Goal: Task Accomplishment & Management: Manage account settings

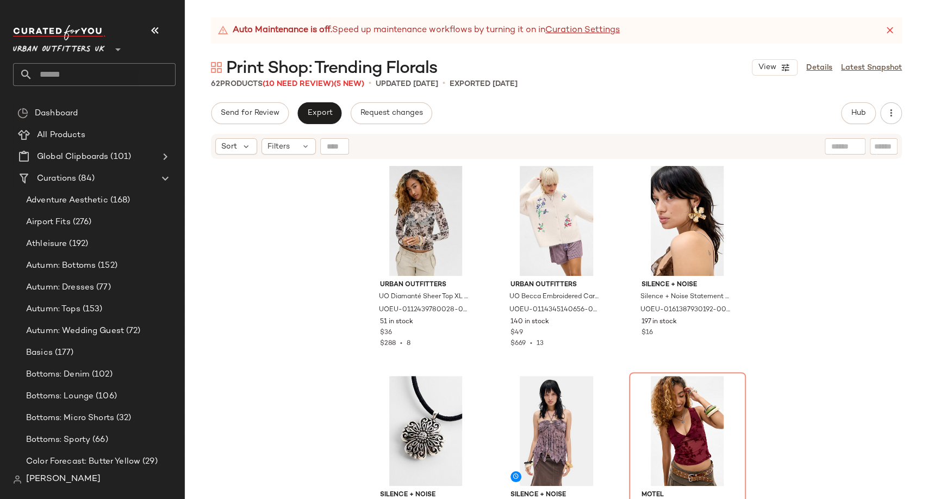
click at [152, 28] on icon "button" at bounding box center [154, 30] width 13 height 13
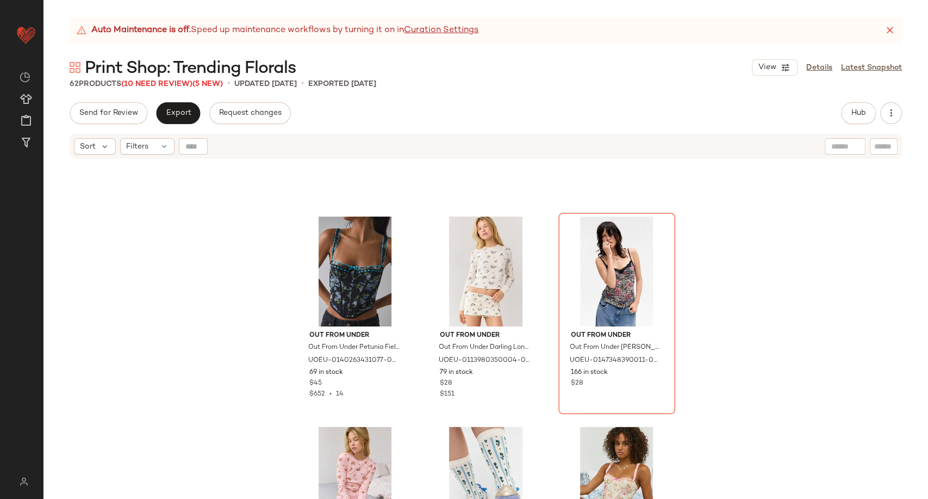
scroll to position [1157, 0]
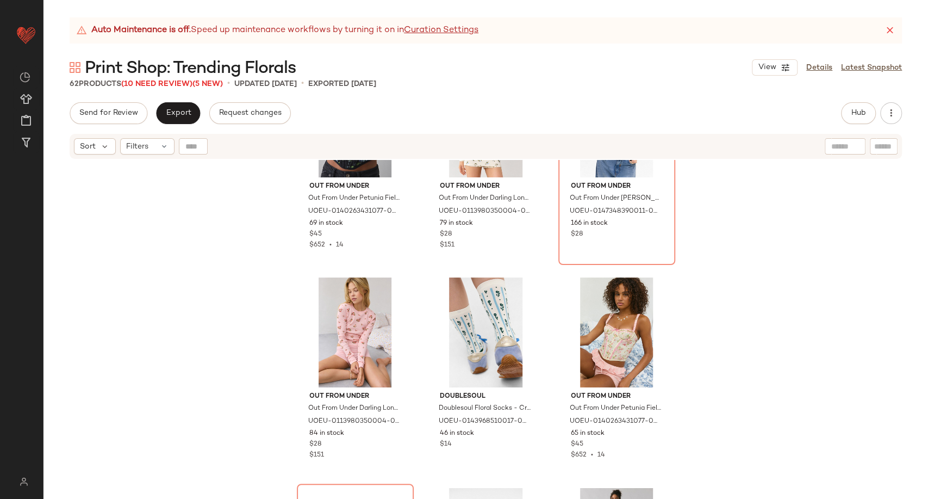
click at [200, 308] on div "Out From Under Out From Under Petunia Fields Corset Top - Black S at Urban Outf…" at bounding box center [486, 343] width 885 height 366
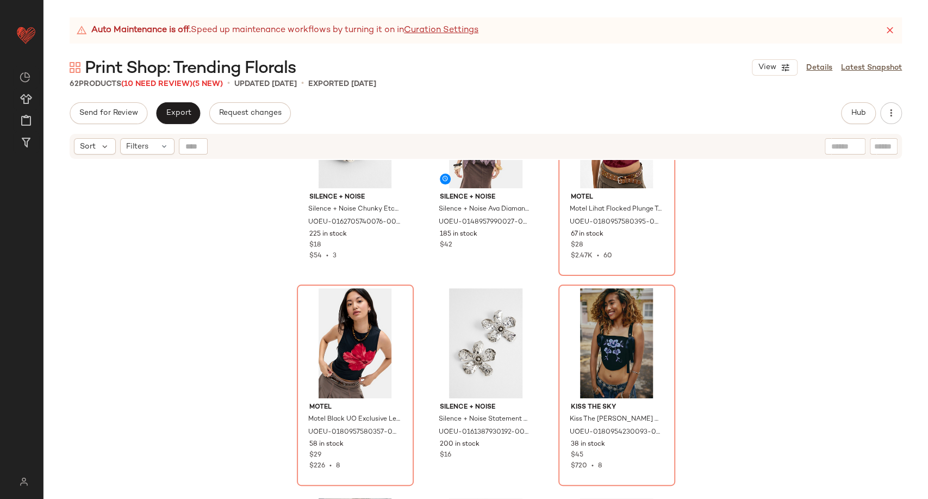
scroll to position [0, 0]
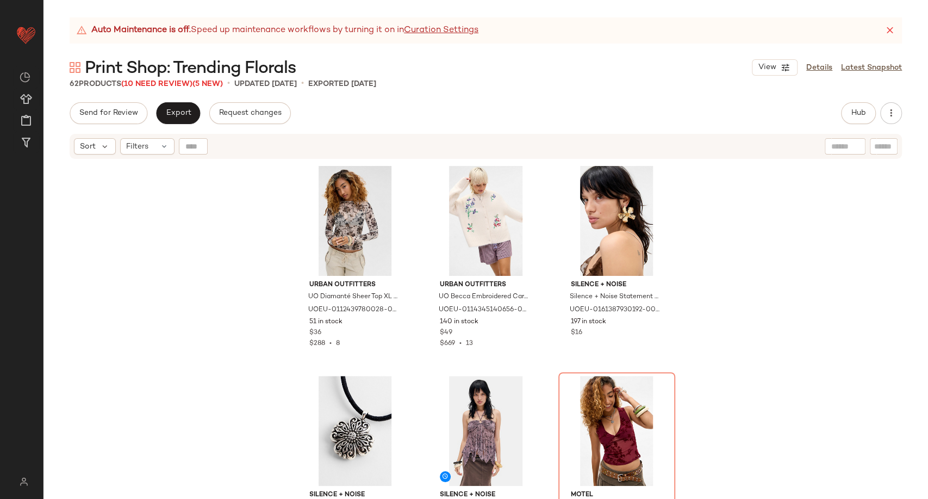
click at [528, 94] on div "Auto Maintenance is off. Speed up maintenance workflows by turning it on in Cur…" at bounding box center [486, 257] width 885 height 481
click at [861, 68] on link "Latest Snapshot" at bounding box center [871, 67] width 61 height 11
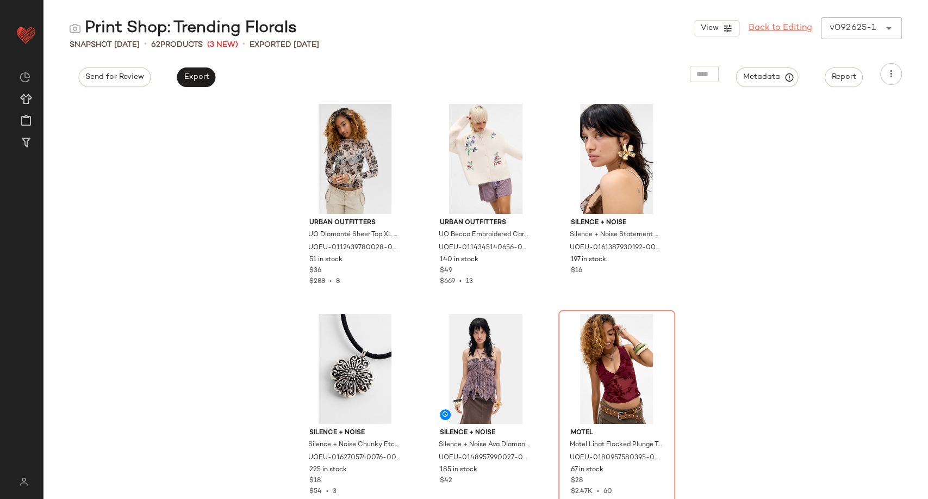
click at [779, 33] on link "Back to Editing" at bounding box center [781, 28] width 64 height 13
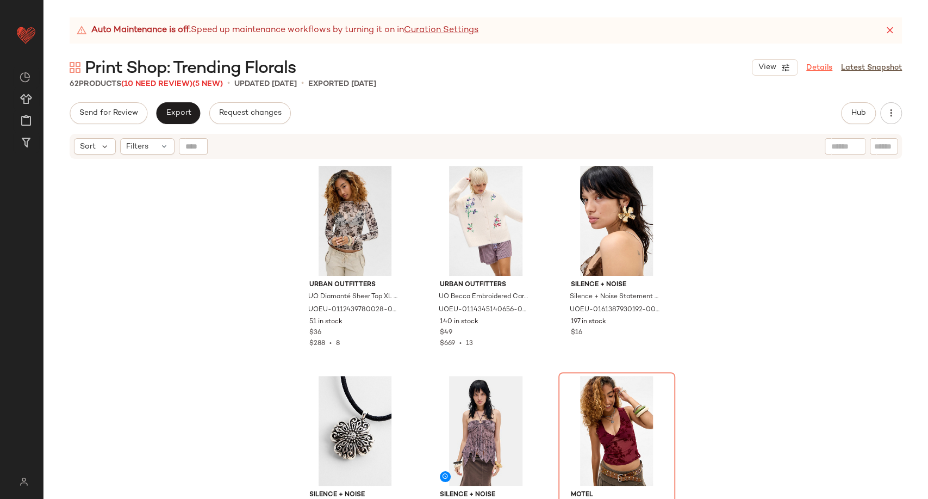
click at [817, 71] on link "Details" at bounding box center [819, 67] width 26 height 11
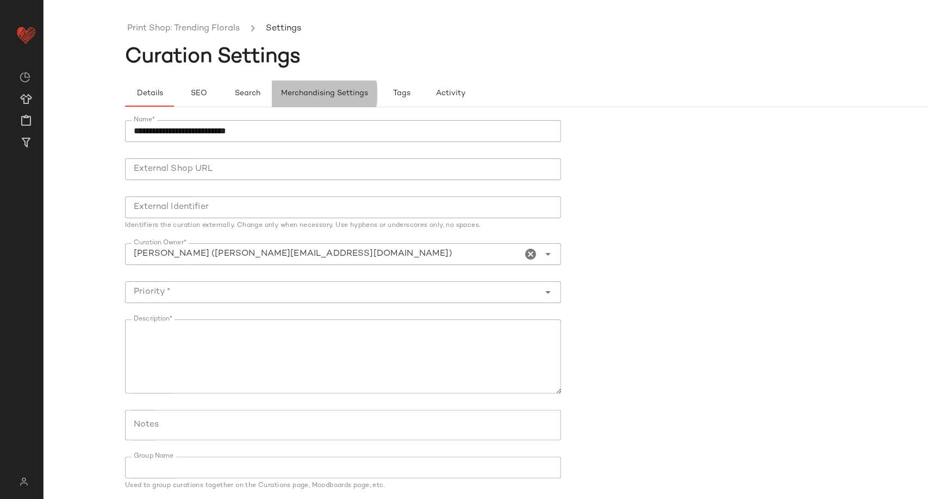
click at [315, 94] on span "Merchandising Settings" at bounding box center [325, 93] width 88 height 9
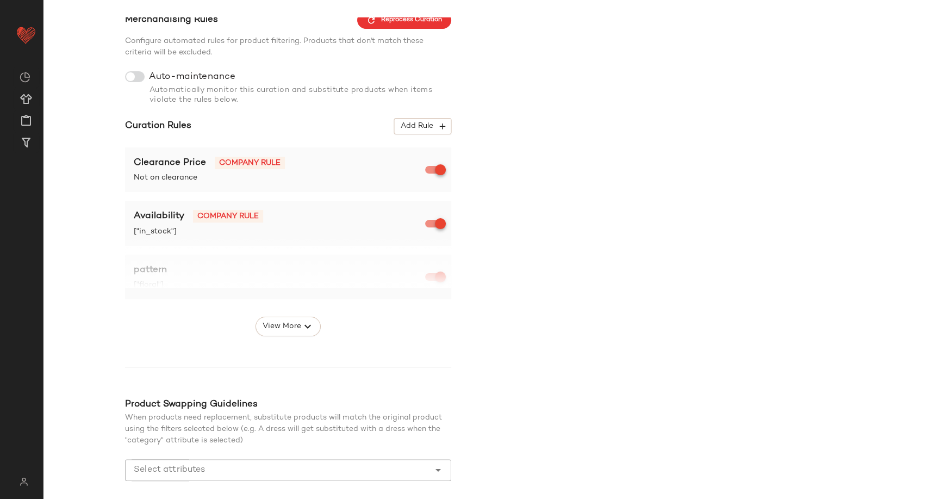
scroll to position [121, 0]
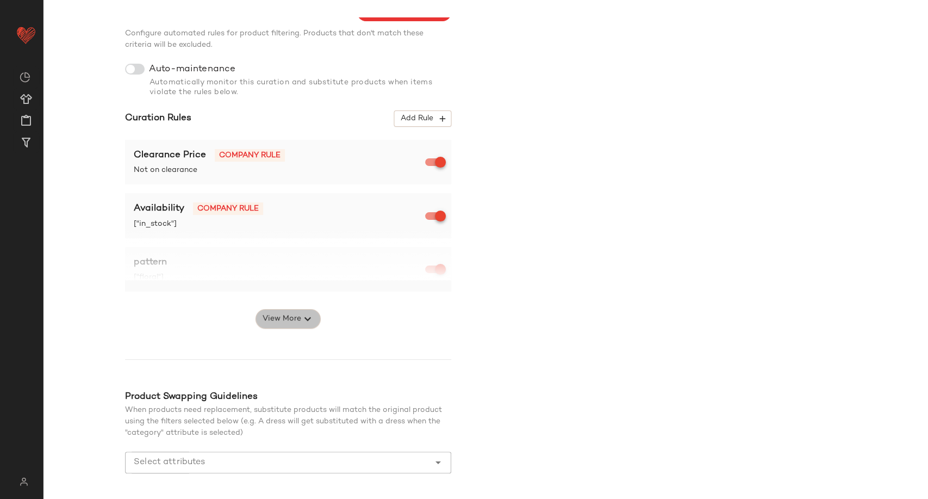
click at [305, 318] on icon "button" at bounding box center [307, 318] width 13 height 13
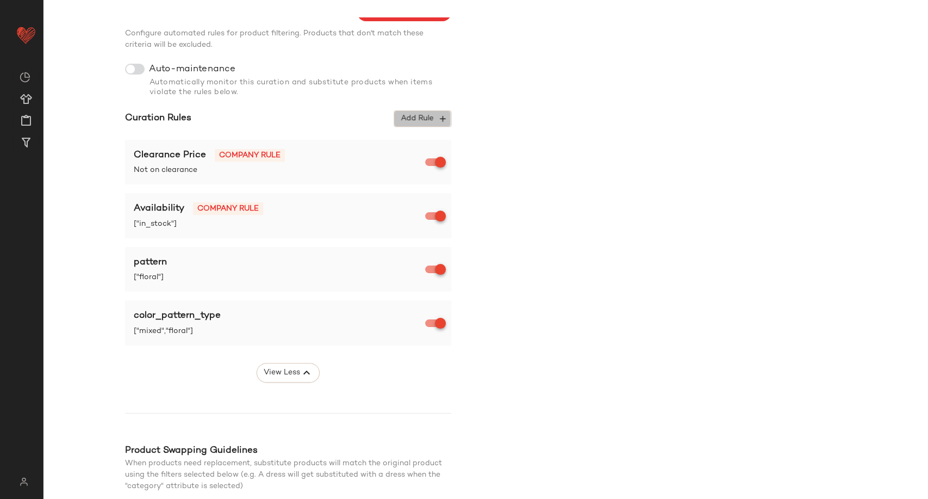
click at [439, 114] on icon "button" at bounding box center [443, 119] width 10 height 10
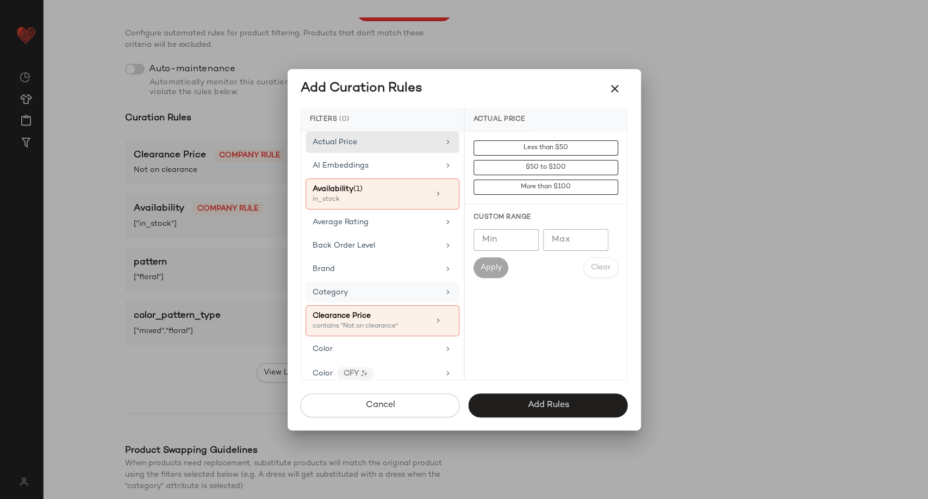
click at [406, 297] on div "Category" at bounding box center [383, 292] width 154 height 21
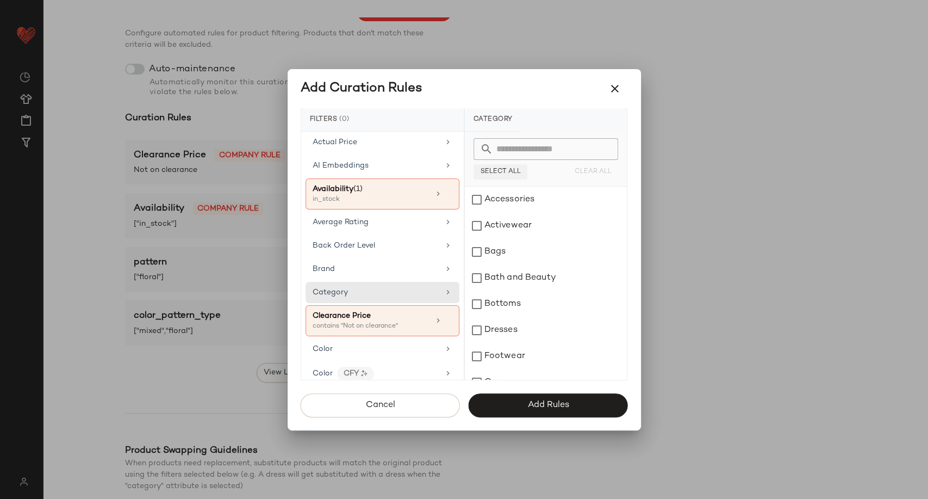
click at [505, 173] on span "Select All" at bounding box center [500, 172] width 41 height 8
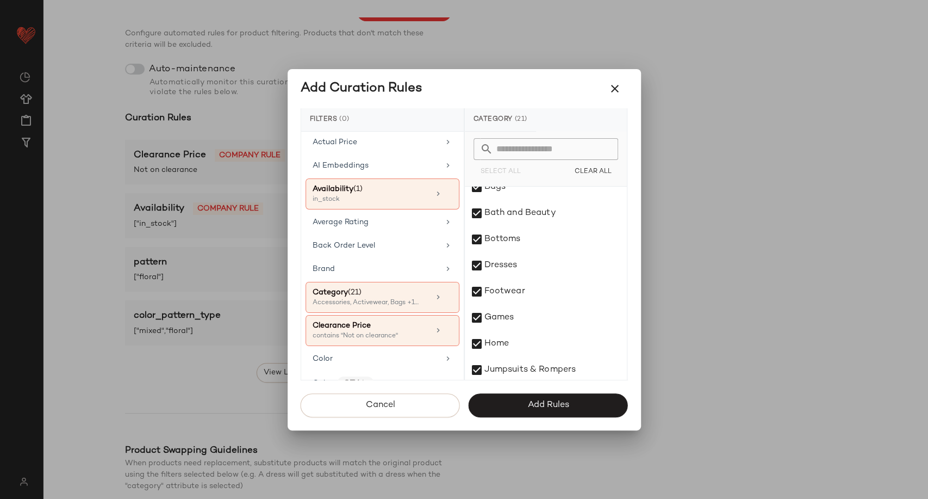
scroll to position [0, 0]
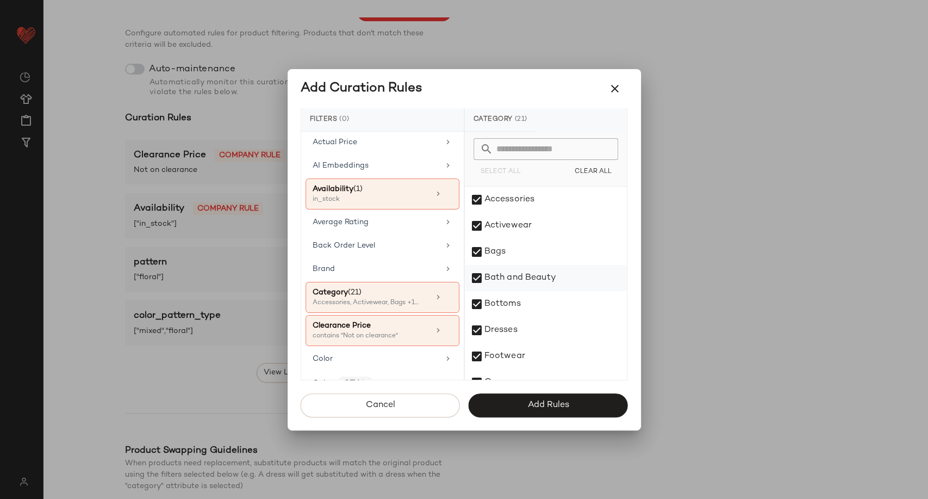
click at [476, 275] on div "Bath and Beauty" at bounding box center [546, 278] width 162 height 26
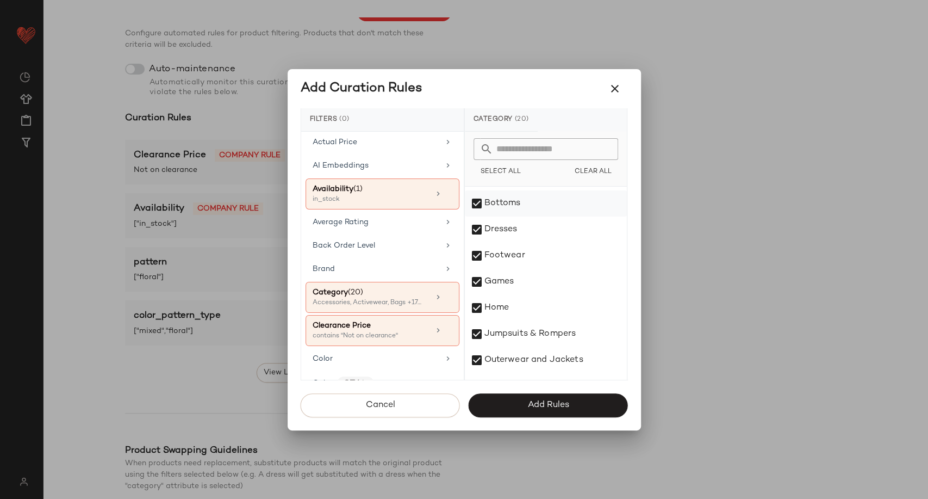
scroll to position [121, 0]
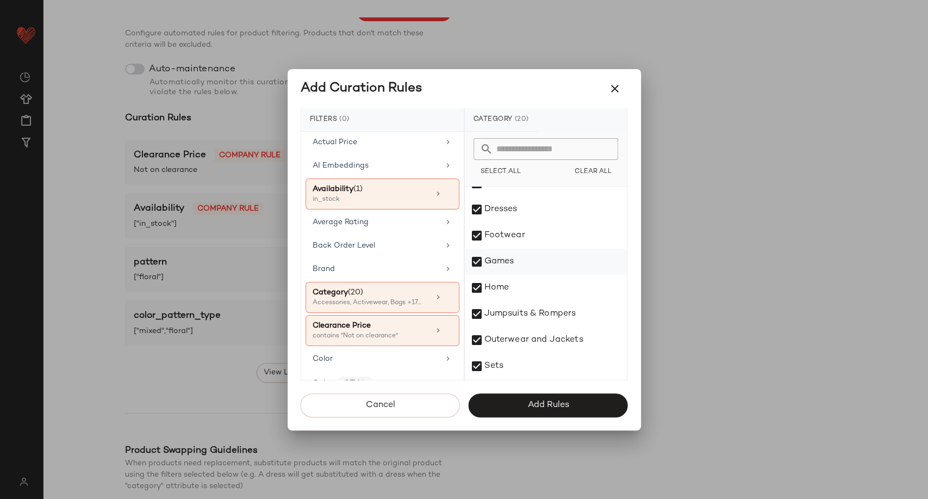
click at [476, 259] on div "Games" at bounding box center [546, 262] width 162 height 26
click at [477, 288] on div "Home" at bounding box center [546, 288] width 162 height 26
click at [477, 286] on div "Tech" at bounding box center [546, 289] width 162 height 26
click at [479, 367] on div "Wellness" at bounding box center [546, 367] width 162 height 26
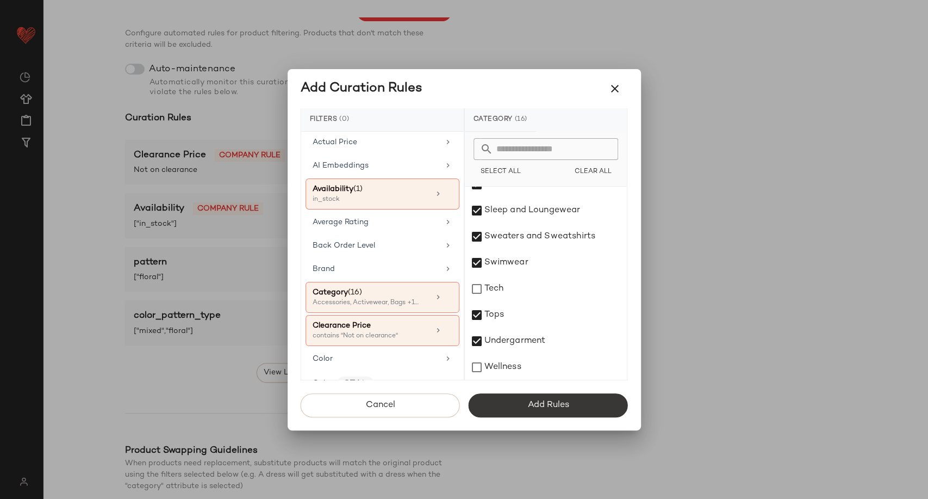
click at [544, 406] on span "Add Rules" at bounding box center [548, 405] width 42 height 10
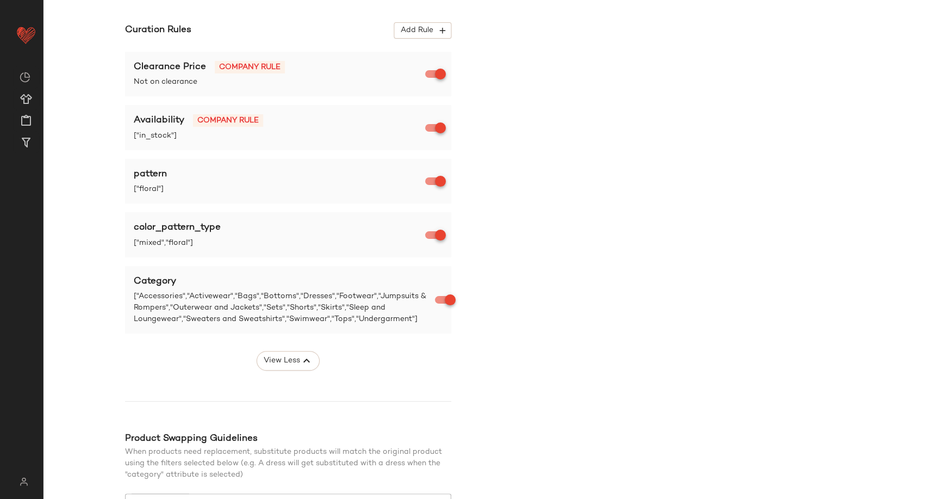
scroll to position [295, 0]
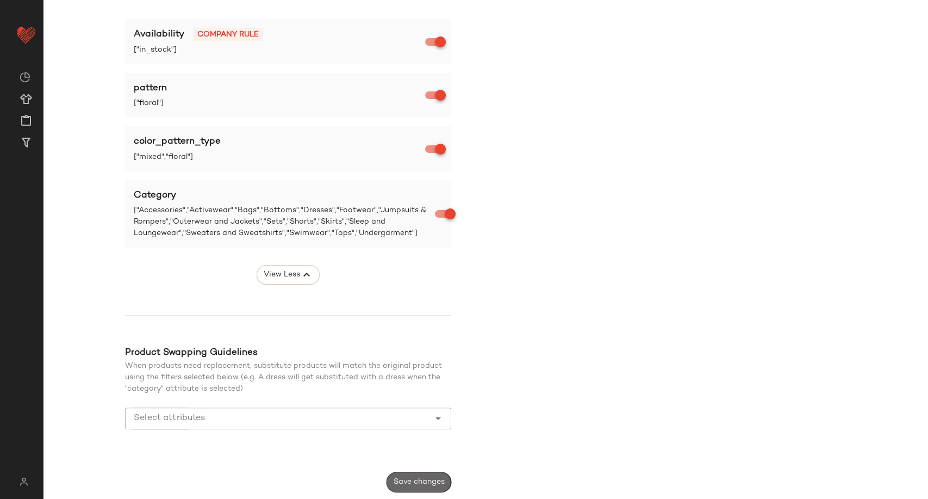
click at [434, 484] on span "Save changes" at bounding box center [419, 481] width 52 height 9
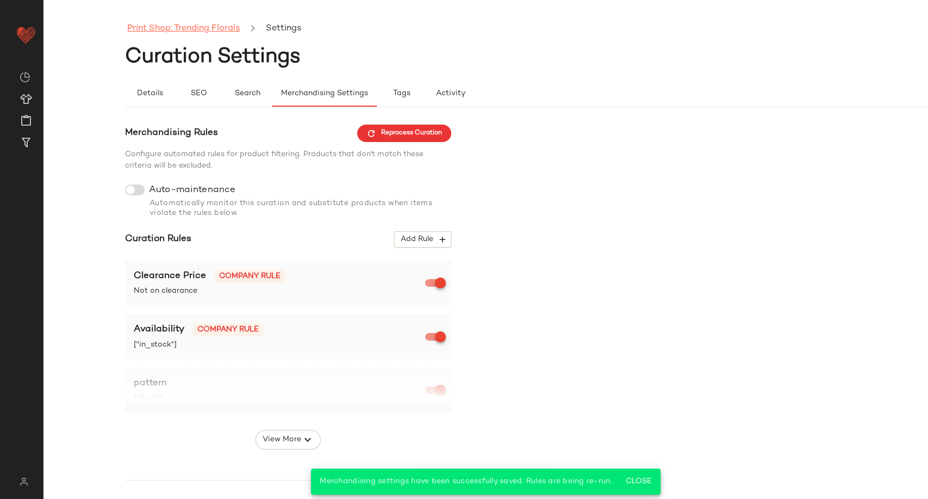
click at [168, 30] on link "Print Shop: Trending Florals" at bounding box center [183, 29] width 113 height 14
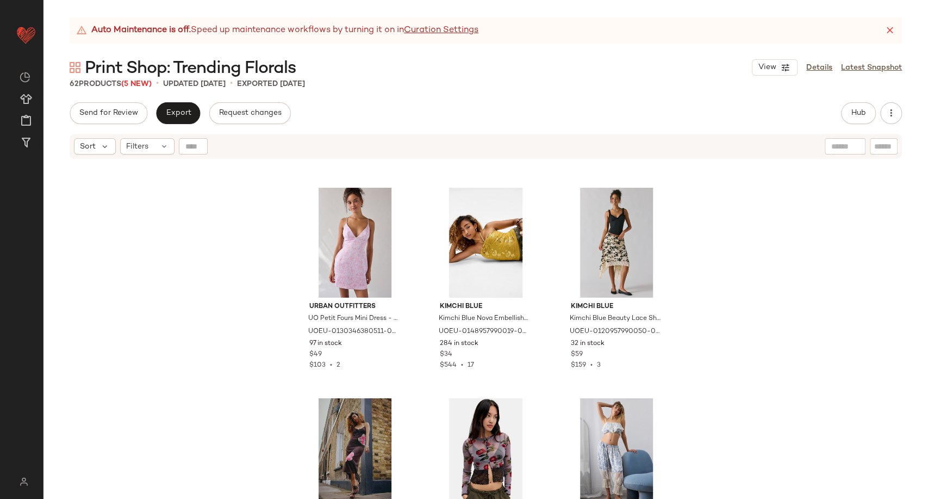
scroll to position [1459, 0]
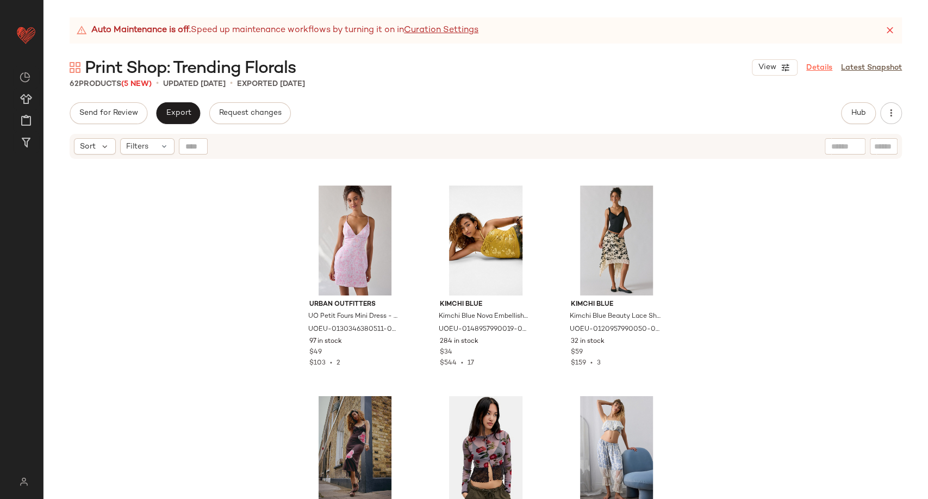
click at [821, 69] on link "Details" at bounding box center [819, 67] width 26 height 11
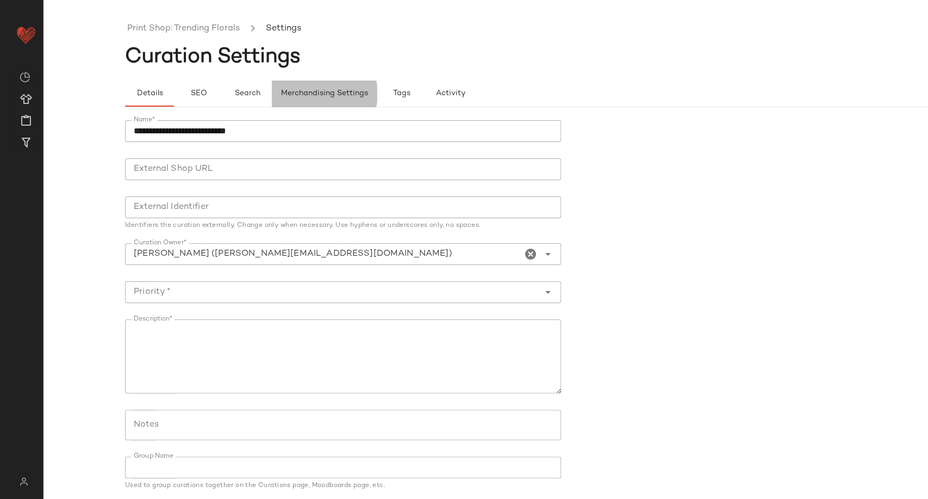
click at [305, 91] on span "Merchandising Settings" at bounding box center [325, 93] width 88 height 9
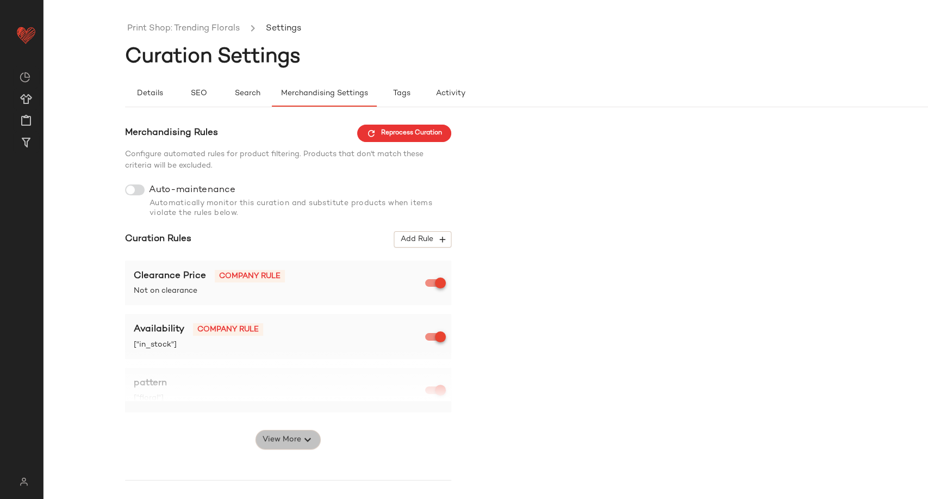
click at [283, 439] on span "View More" at bounding box center [281, 439] width 39 height 13
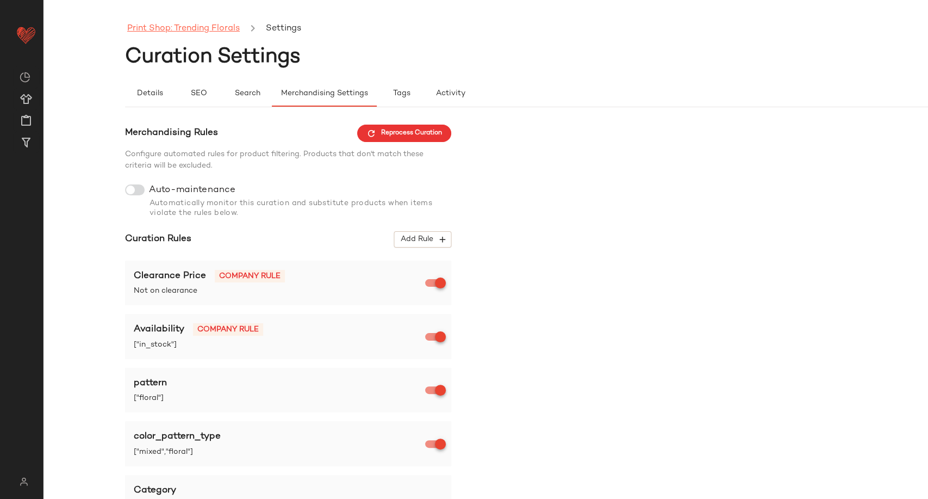
click at [147, 26] on link "Print Shop: Trending Florals" at bounding box center [183, 29] width 113 height 14
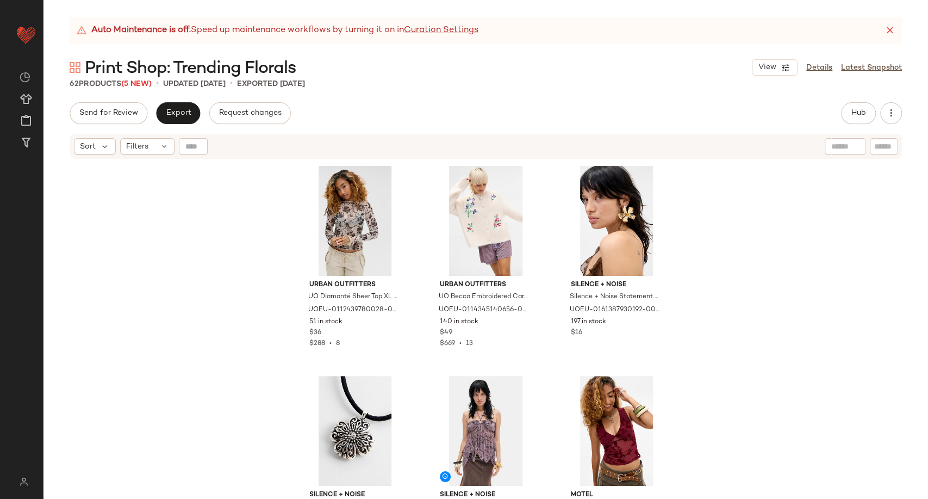
click at [261, 281] on div "Urban Outfitters UO Diamanté Sheer Top XL at Urban Outfitters UOEU-011243978002…" at bounding box center [486, 343] width 885 height 366
click at [183, 109] on span "Export" at bounding box center [178, 113] width 26 height 9
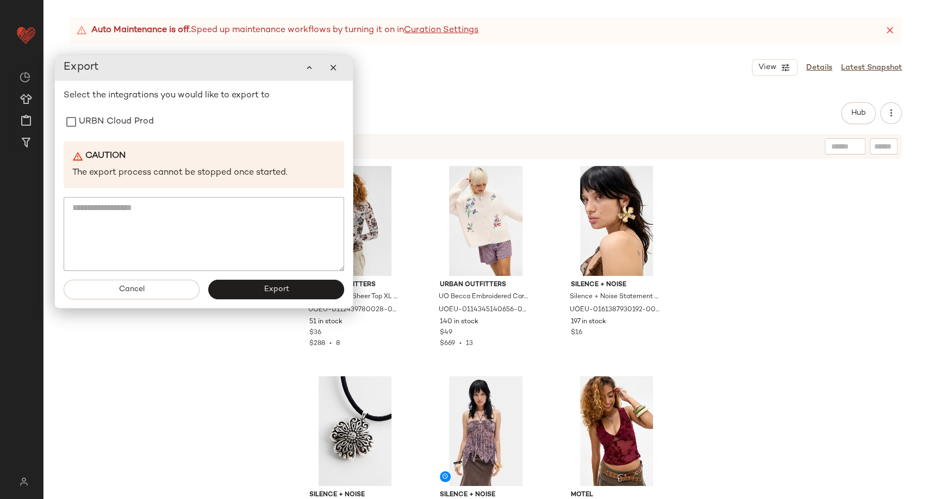
click at [597, 127] on div "Send for Review Export Request changes Hub Send for Review External Review Inte…" at bounding box center [486, 300] width 885 height 396
click at [339, 75] on button "button" at bounding box center [333, 68] width 22 height 22
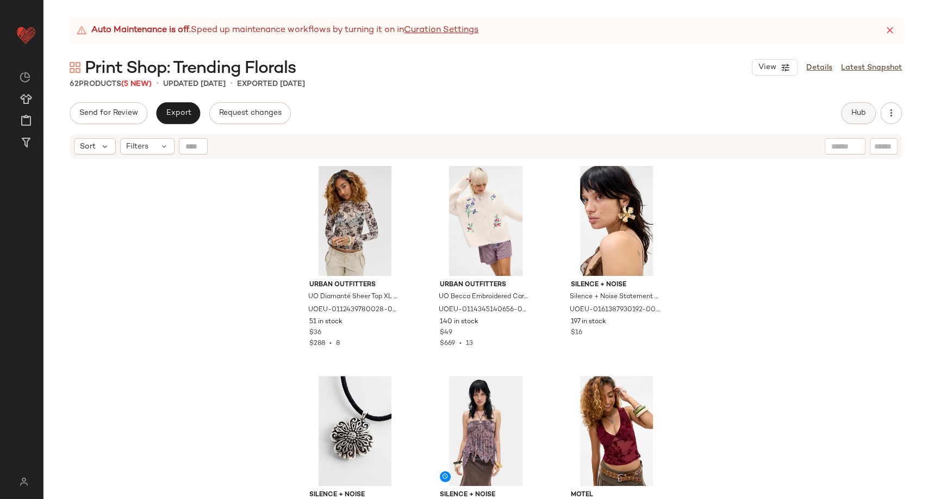
click at [853, 114] on span "Hub" at bounding box center [858, 113] width 15 height 9
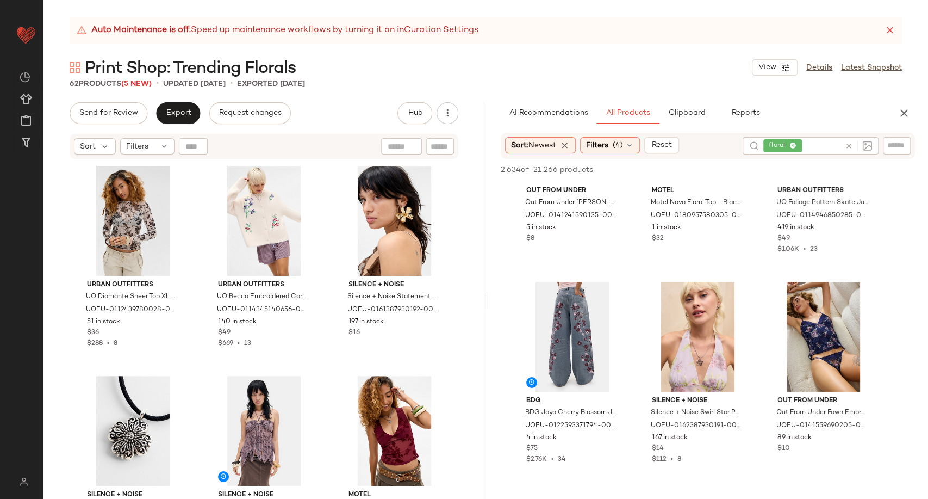
scroll to position [60, 0]
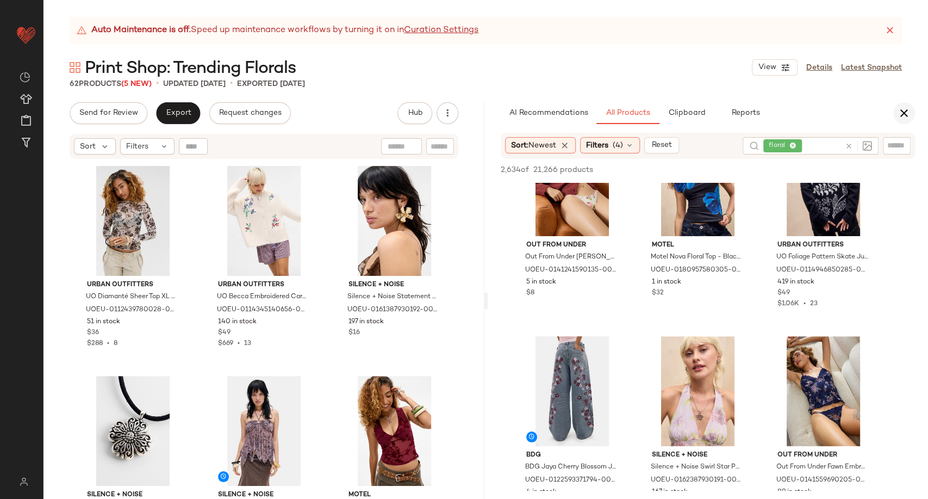
click at [901, 119] on icon "button" at bounding box center [904, 113] width 13 height 13
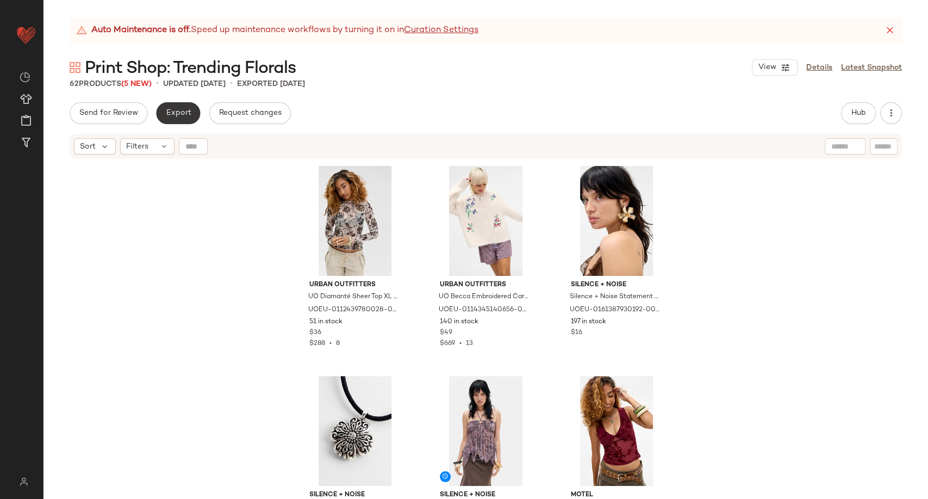
click at [177, 118] on button "Export" at bounding box center [178, 113] width 44 height 22
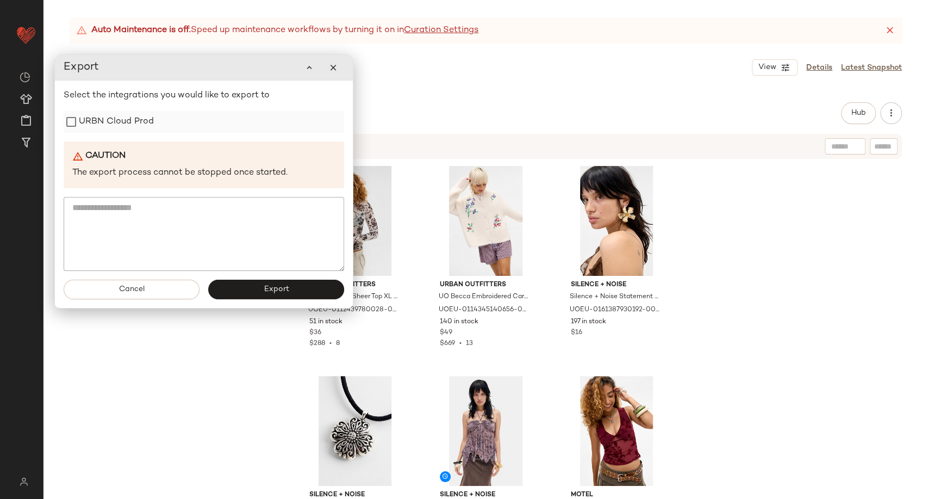
click at [136, 128] on label "URBN Cloud Prod" at bounding box center [116, 122] width 75 height 22
click at [256, 287] on button "Export" at bounding box center [276, 290] width 136 height 20
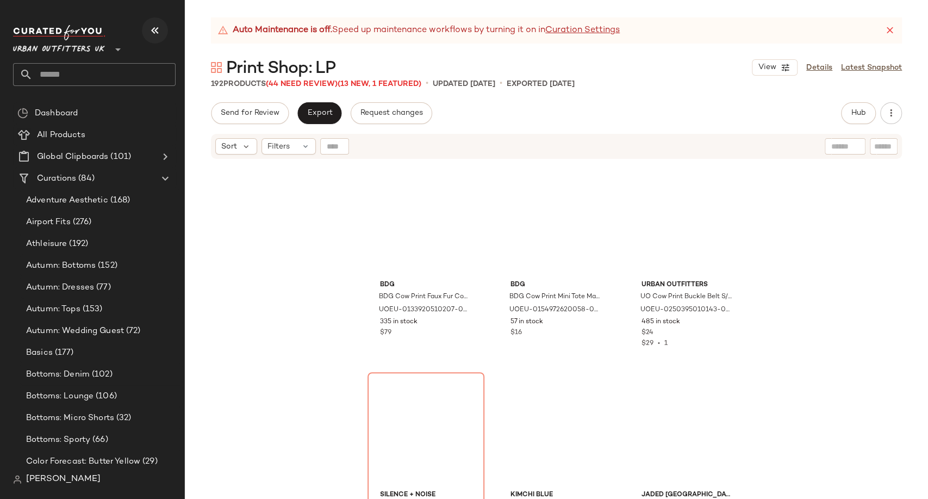
click at [158, 28] on icon "button" at bounding box center [154, 30] width 13 height 13
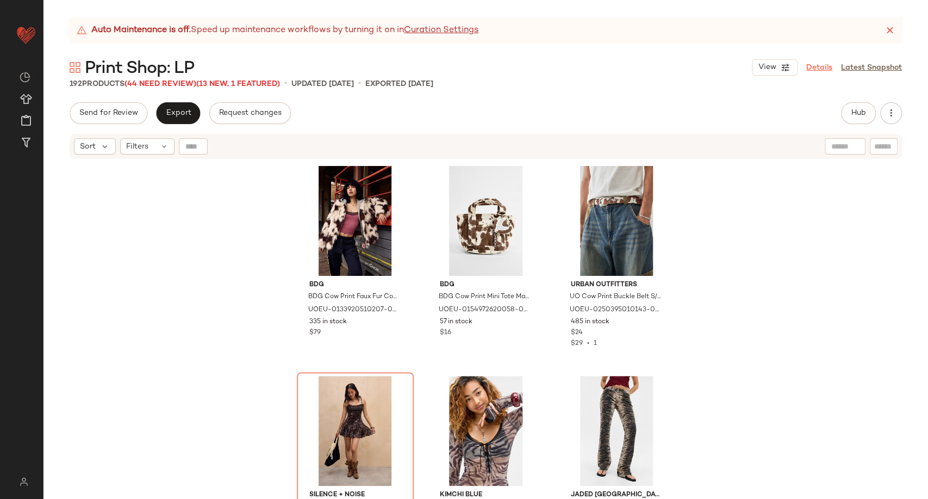
click at [816, 66] on link "Details" at bounding box center [819, 67] width 26 height 11
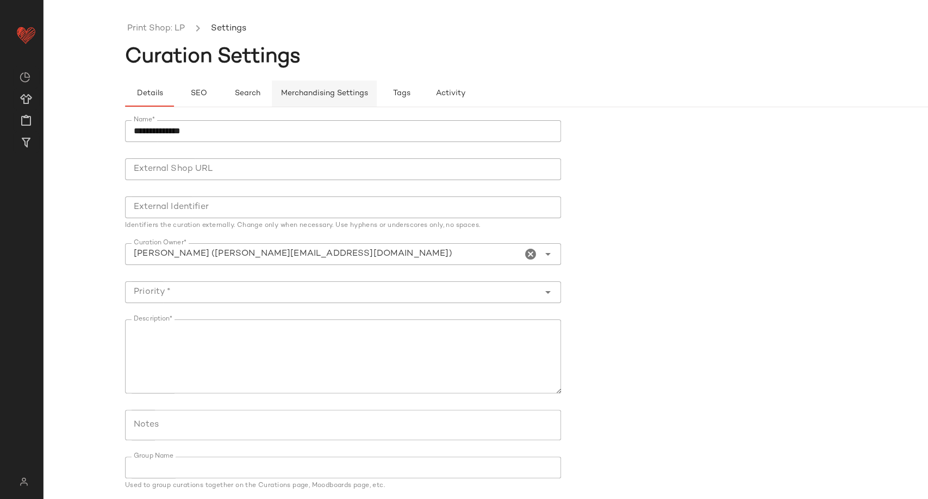
click at [309, 85] on button "Merchandising Settings" at bounding box center [324, 93] width 105 height 26
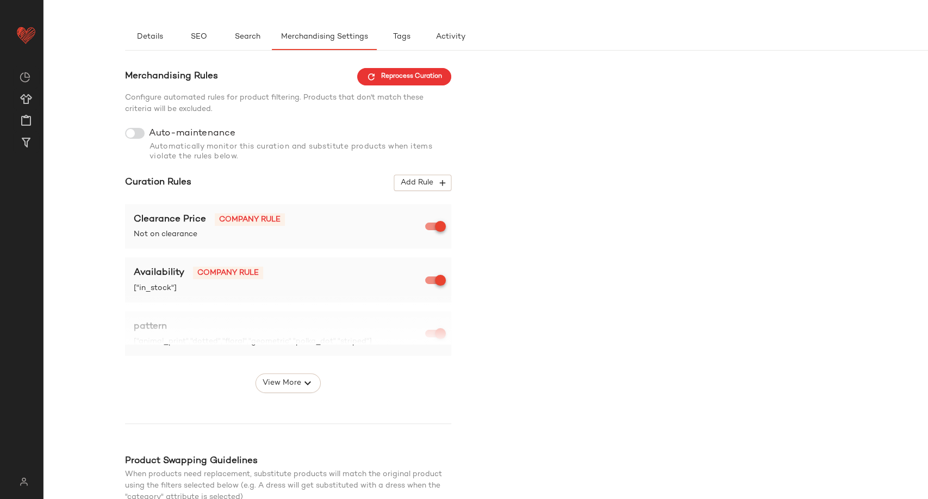
scroll to position [121, 0]
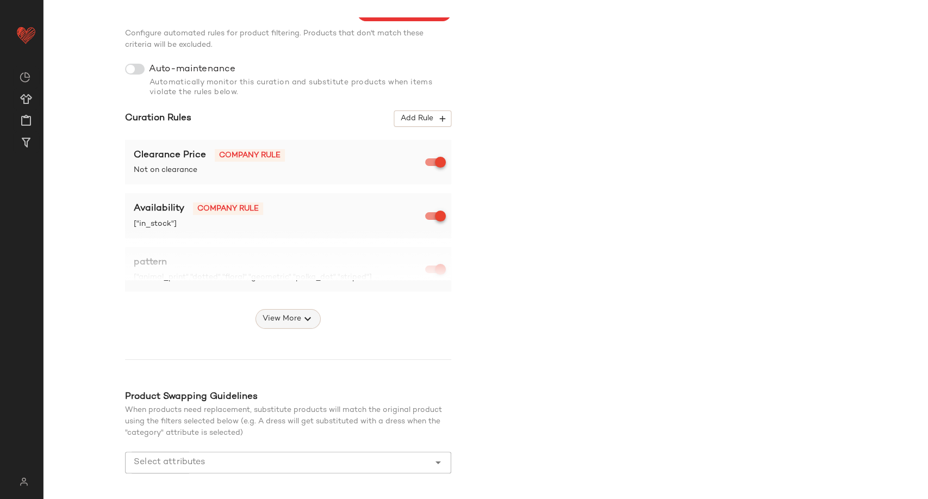
click at [281, 321] on span "View More" at bounding box center [281, 318] width 39 height 13
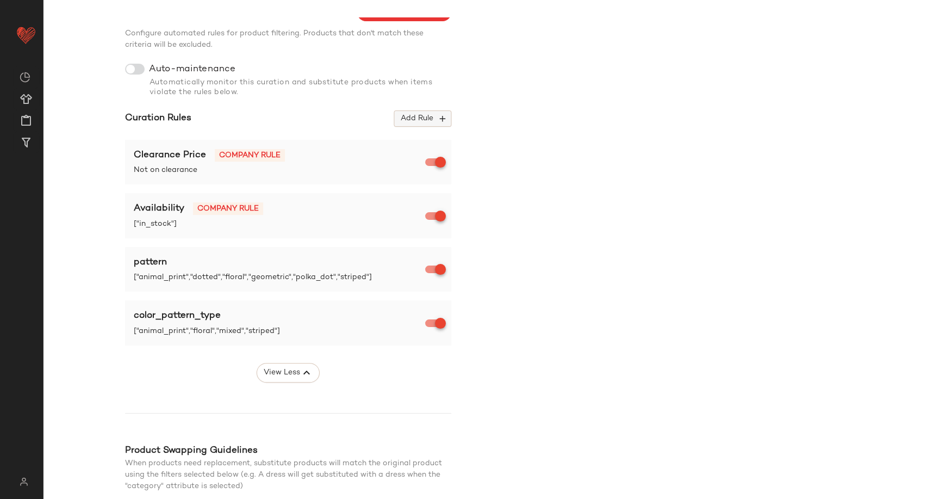
click at [435, 121] on span "Add Rule" at bounding box center [422, 119] width 45 height 10
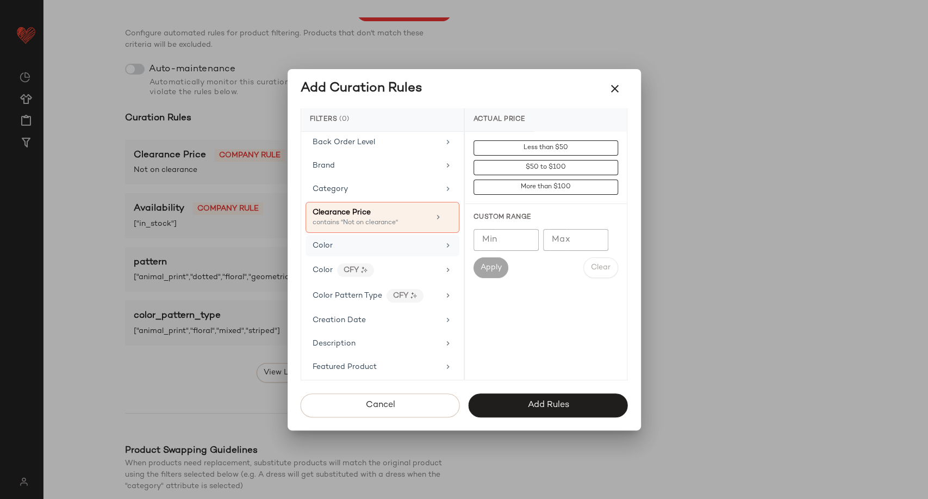
scroll to position [60, 0]
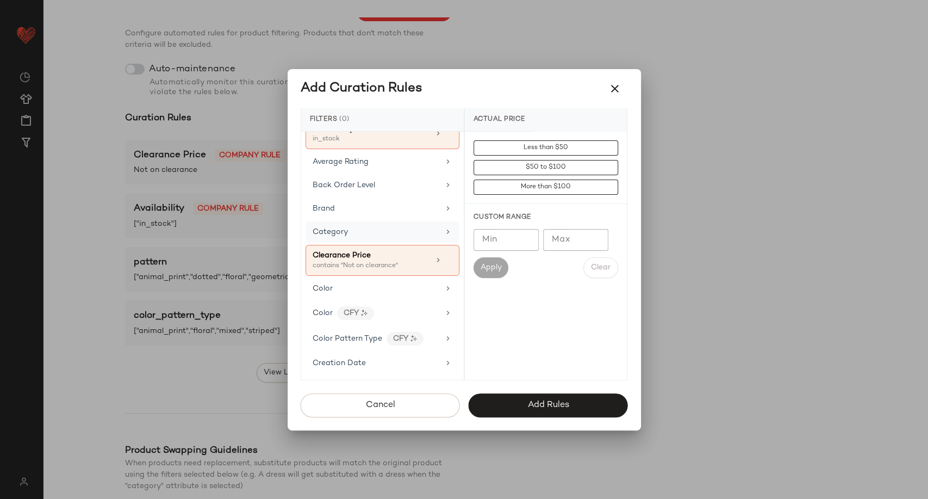
click at [368, 231] on div "Category" at bounding box center [376, 231] width 127 height 11
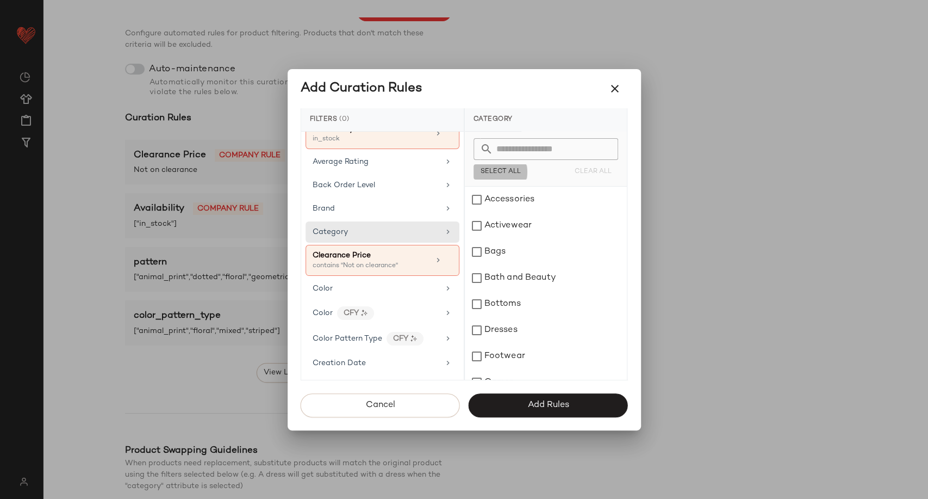
click at [500, 171] on span "Select All" at bounding box center [500, 172] width 41 height 8
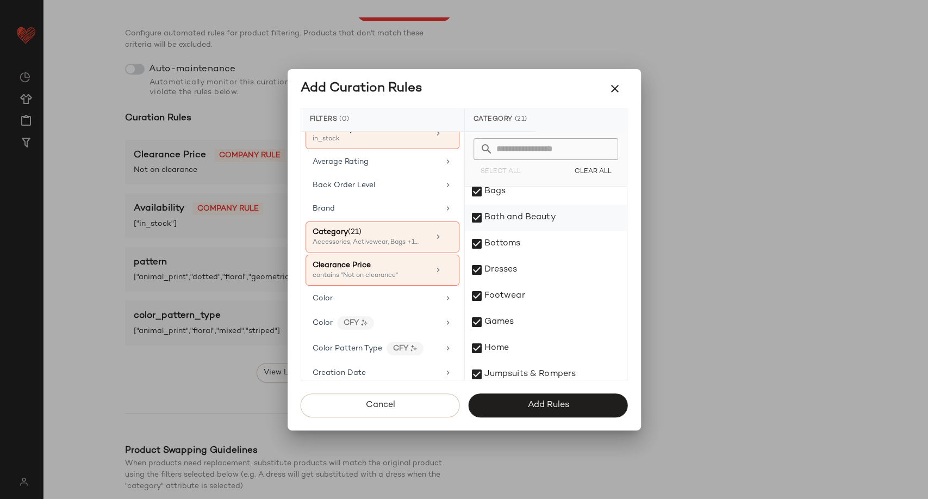
click at [477, 218] on div "Bath and Beauty" at bounding box center [546, 217] width 162 height 26
click at [481, 320] on div "Games" at bounding box center [546, 322] width 162 height 26
click at [481, 348] on div "Home" at bounding box center [546, 348] width 162 height 26
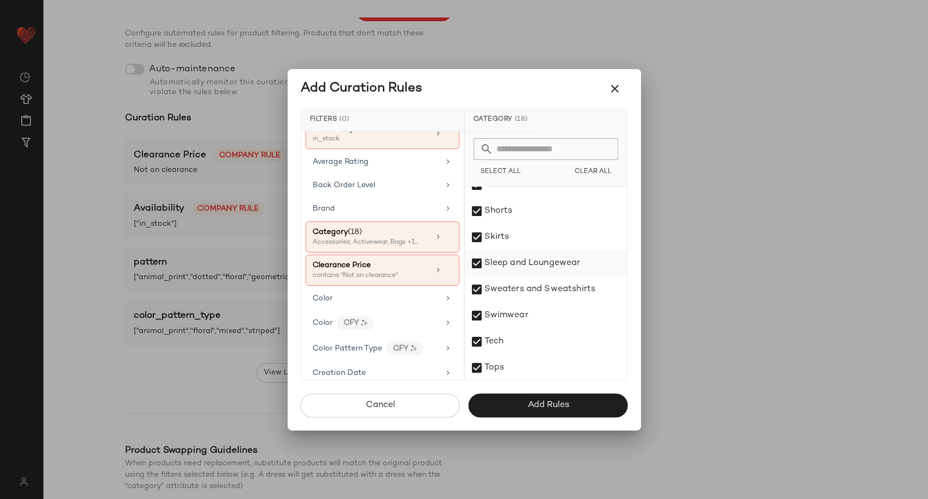
scroll to position [355, 0]
click at [473, 288] on div "Tech" at bounding box center [546, 289] width 162 height 26
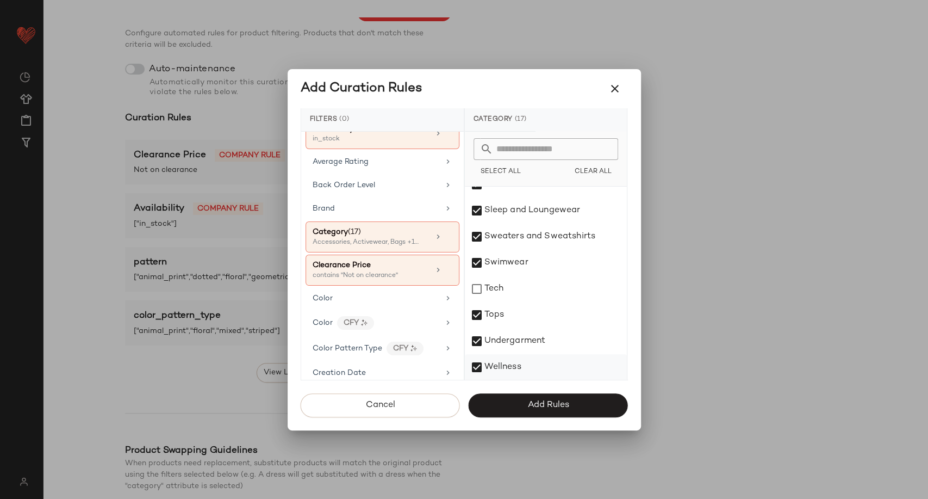
click at [475, 367] on div "Wellness" at bounding box center [546, 367] width 162 height 26
click at [510, 404] on button "Add Rules" at bounding box center [548, 405] width 159 height 24
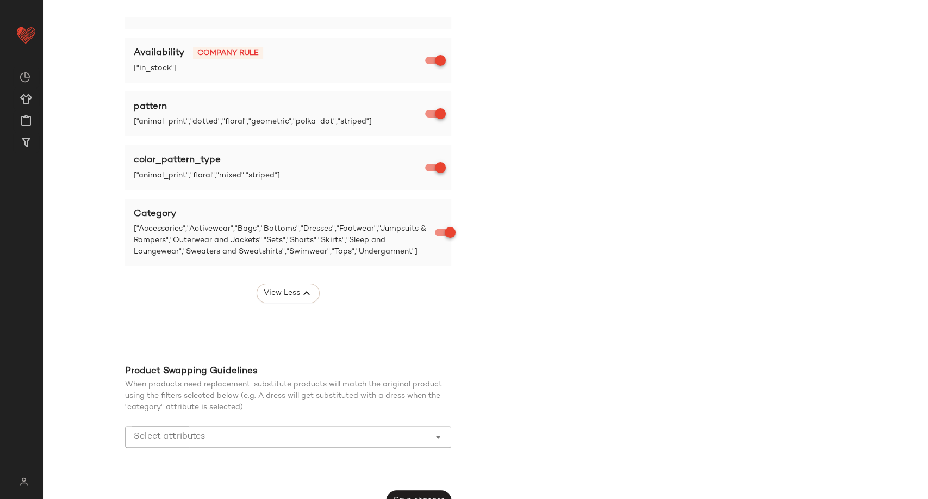
scroll to position [295, 0]
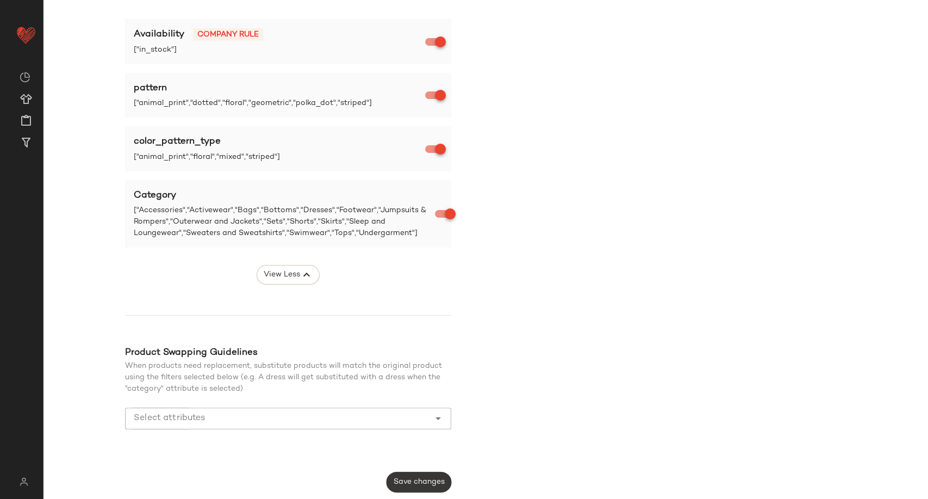
click at [439, 478] on span "Save changes" at bounding box center [419, 481] width 52 height 9
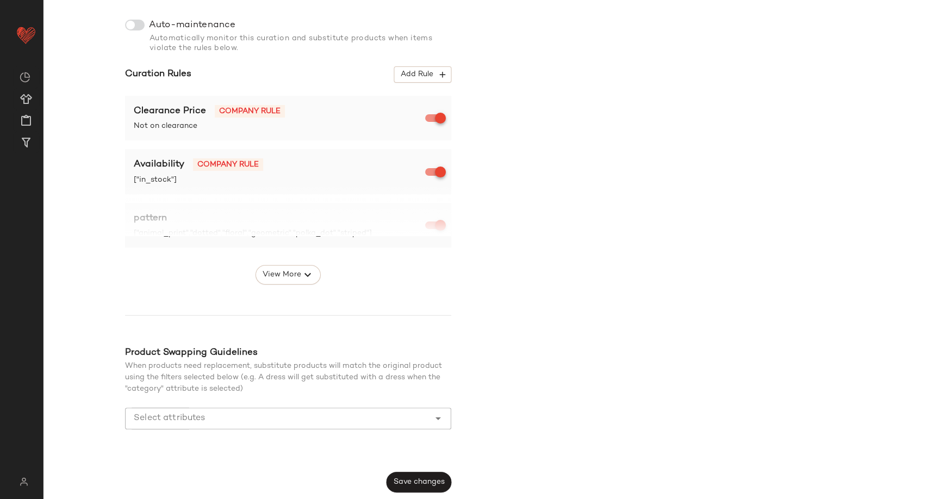
scroll to position [0, 0]
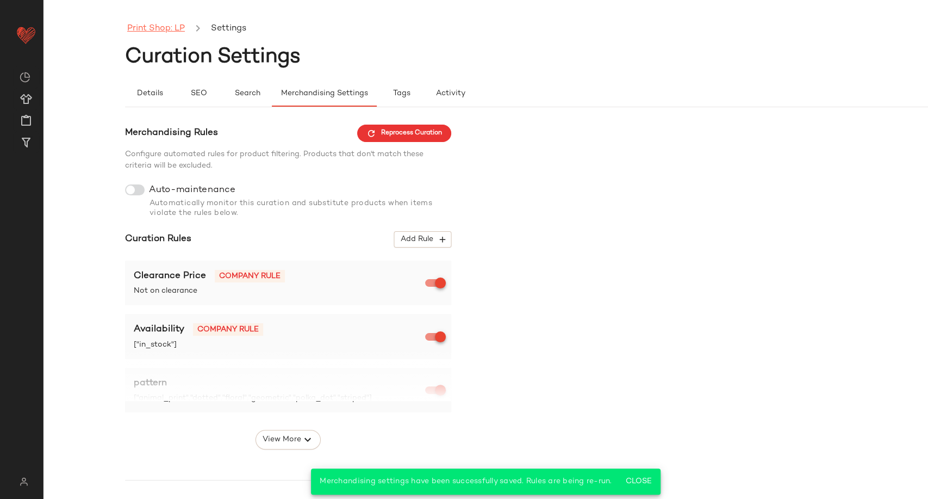
click at [157, 28] on link "Print Shop: LP" at bounding box center [156, 29] width 58 height 14
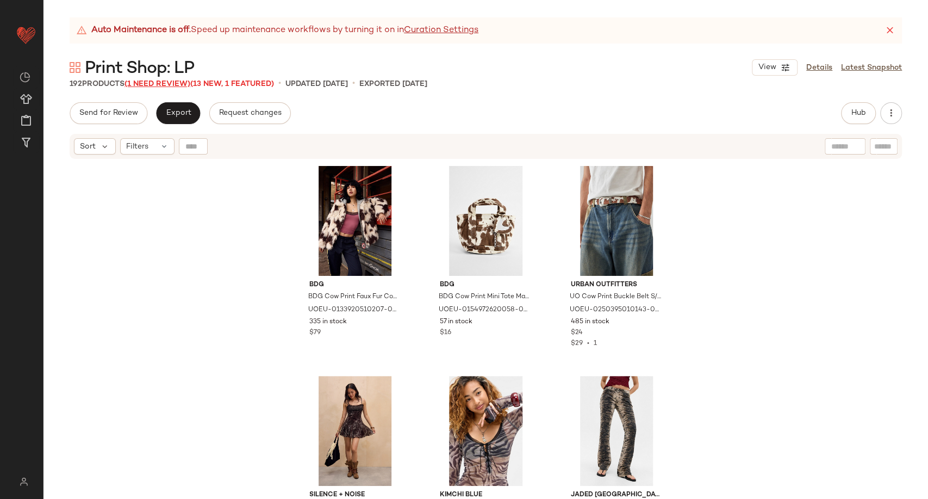
click at [161, 87] on span "(1 Need Review)" at bounding box center [158, 84] width 66 height 8
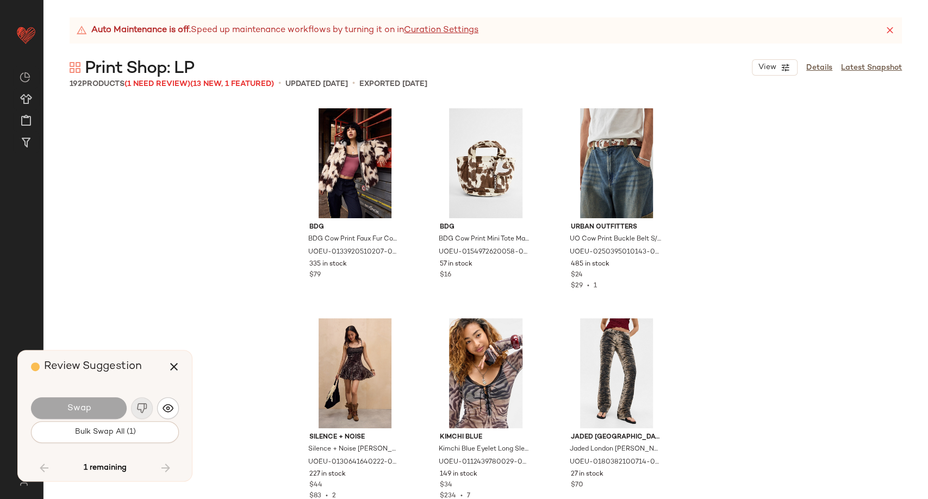
scroll to position [6507, 0]
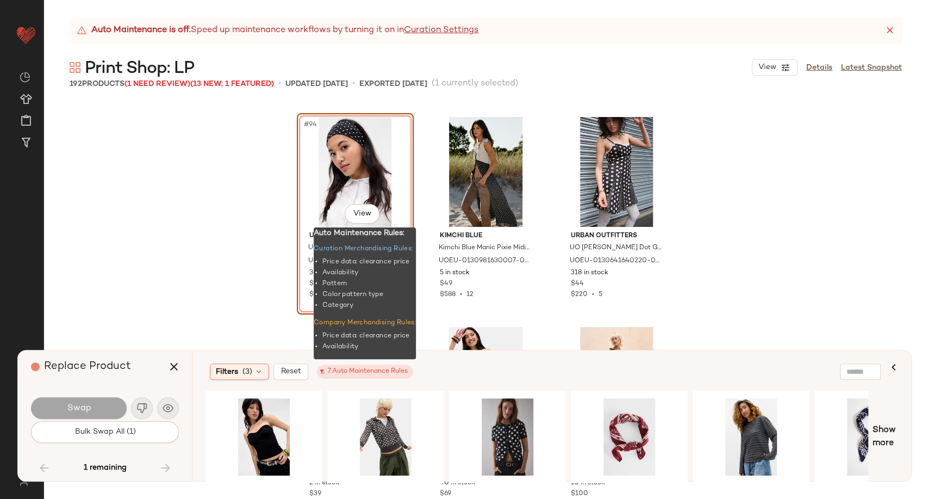
click at [351, 377] on span "7 Auto Maintenance Rules" at bounding box center [365, 371] width 96 height 14
click at [350, 372] on div "7 Auto Maintenance Rules" at bounding box center [364, 372] width 85 height 10
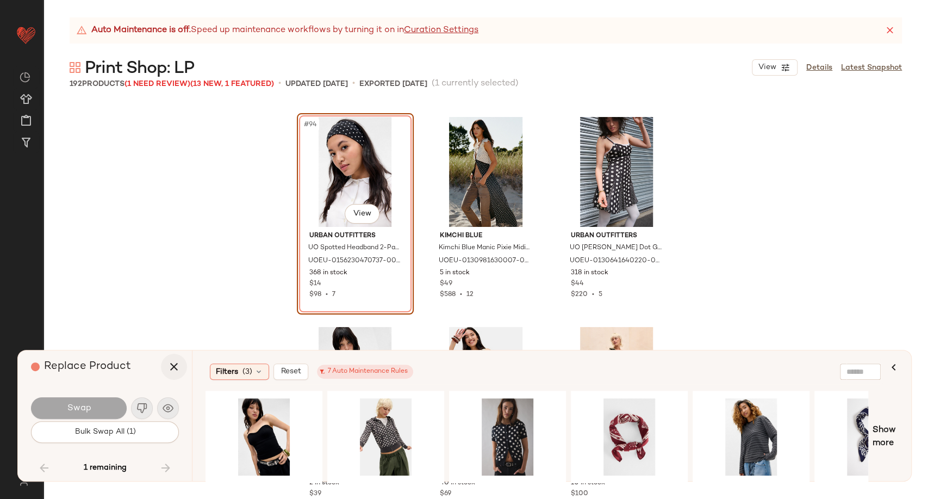
click at [178, 367] on icon "button" at bounding box center [173, 366] width 13 height 13
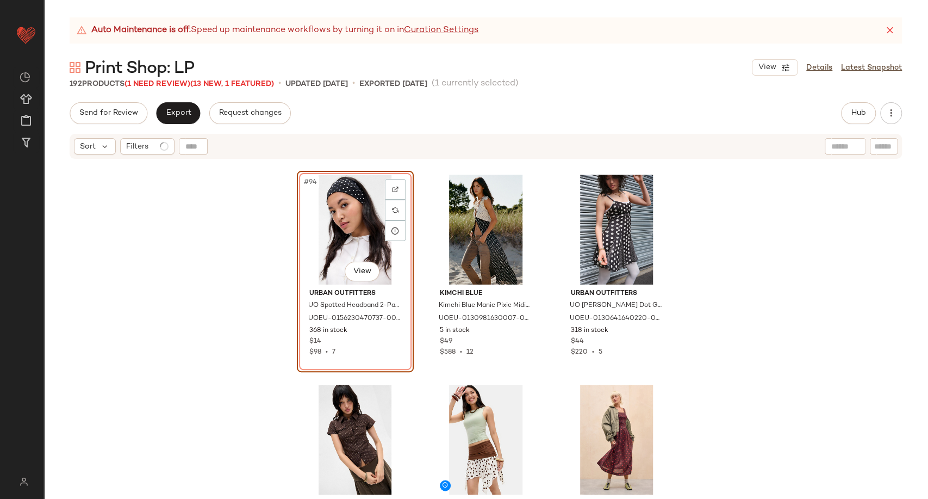
click at [206, 303] on div "#94 View Urban Outfitters UO Spotted Headband 2-Pack - Black at Urban Outfitter…" at bounding box center [486, 343] width 885 height 366
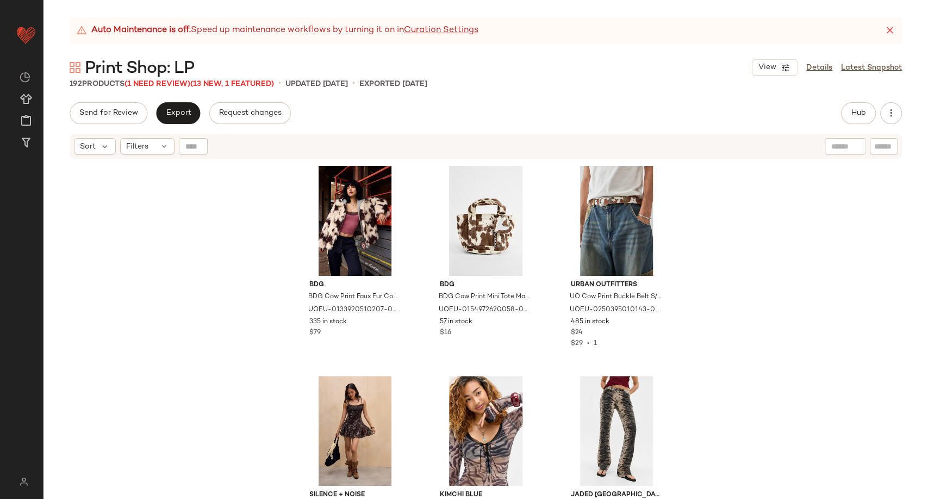
click at [875, 117] on div "Hub" at bounding box center [858, 113] width 35 height 22
click at [867, 115] on button "Hub" at bounding box center [858, 113] width 35 height 22
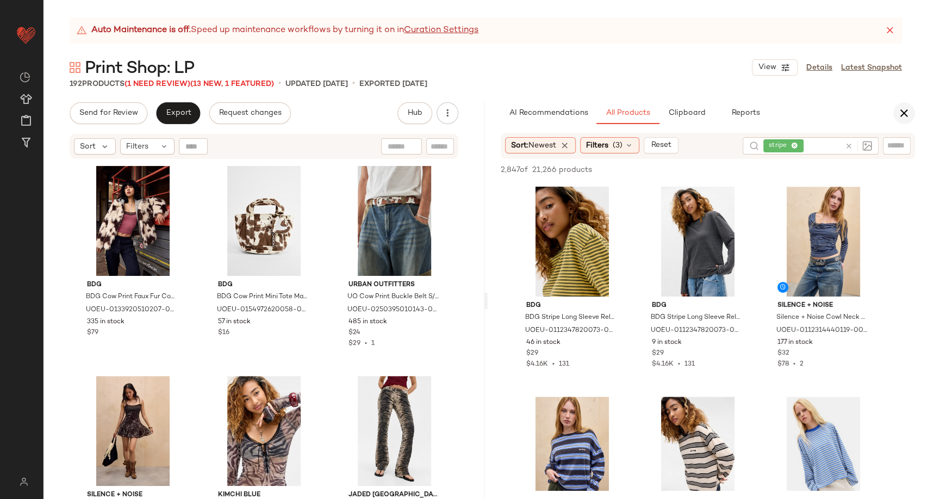
click at [904, 117] on icon "button" at bounding box center [904, 113] width 13 height 13
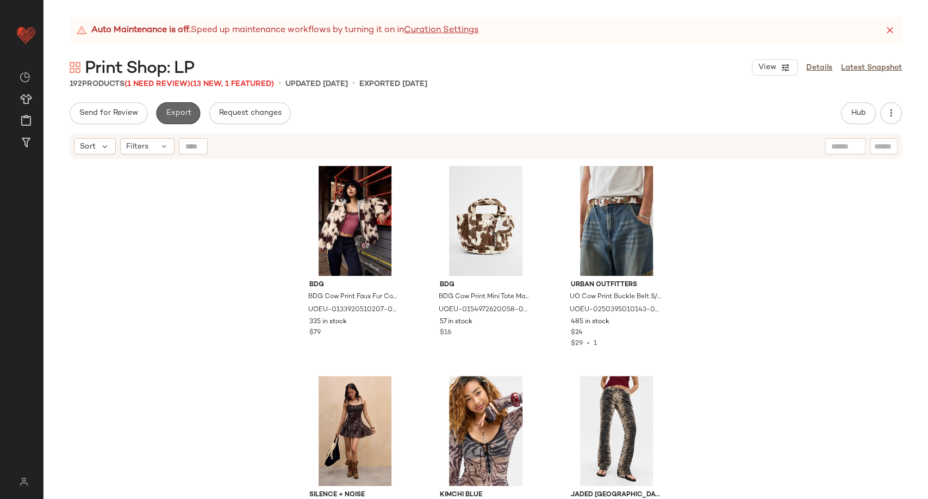
click at [168, 105] on button "Export" at bounding box center [178, 113] width 44 height 22
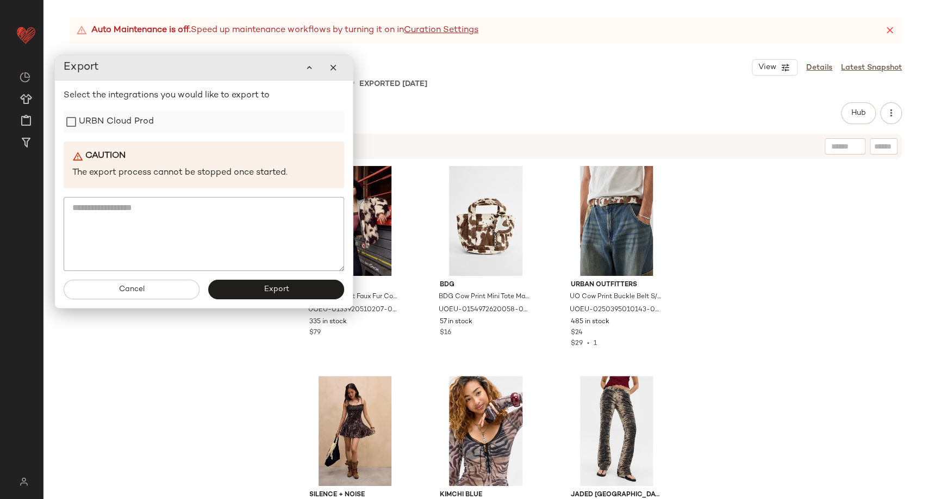
click at [115, 120] on label "URBN Cloud Prod" at bounding box center [116, 122] width 75 height 22
click at [259, 293] on button "Export" at bounding box center [276, 290] width 136 height 20
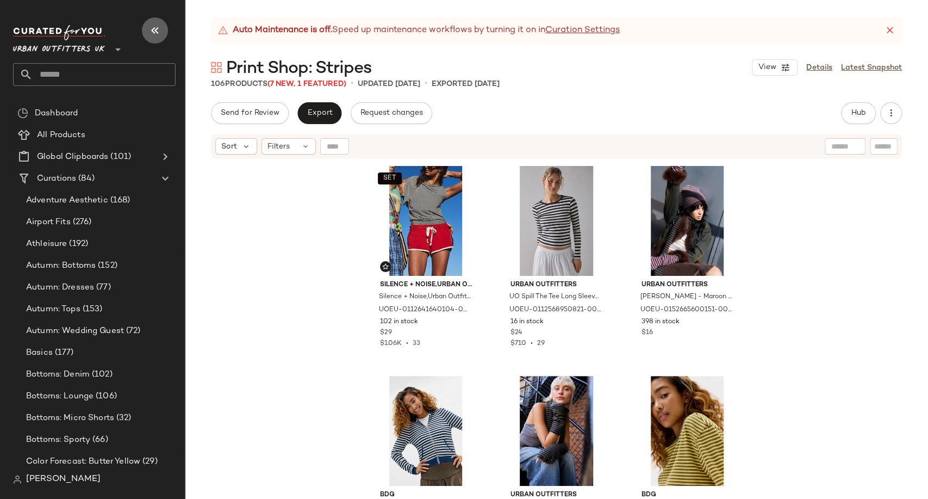
click at [154, 30] on icon "button" at bounding box center [154, 30] width 13 height 13
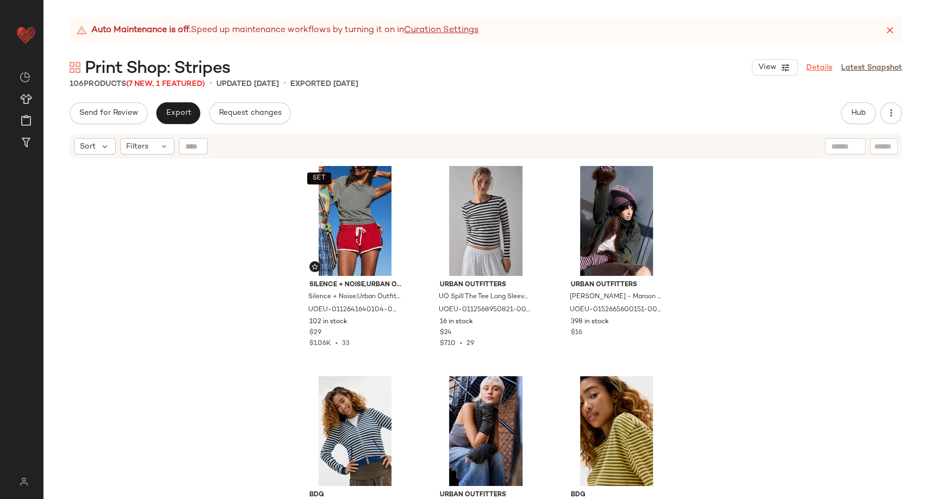
click at [816, 65] on link "Details" at bounding box center [819, 67] width 26 height 11
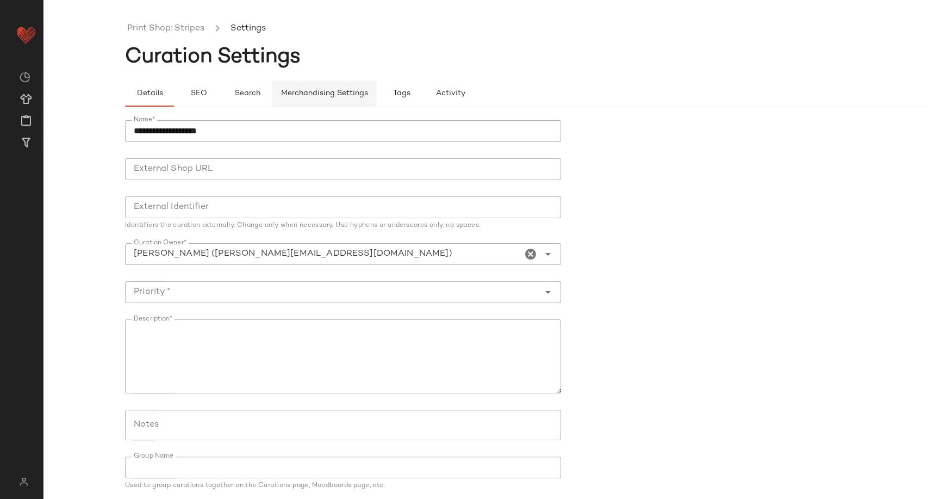
click at [325, 89] on span "Merchandising Settings" at bounding box center [325, 93] width 88 height 9
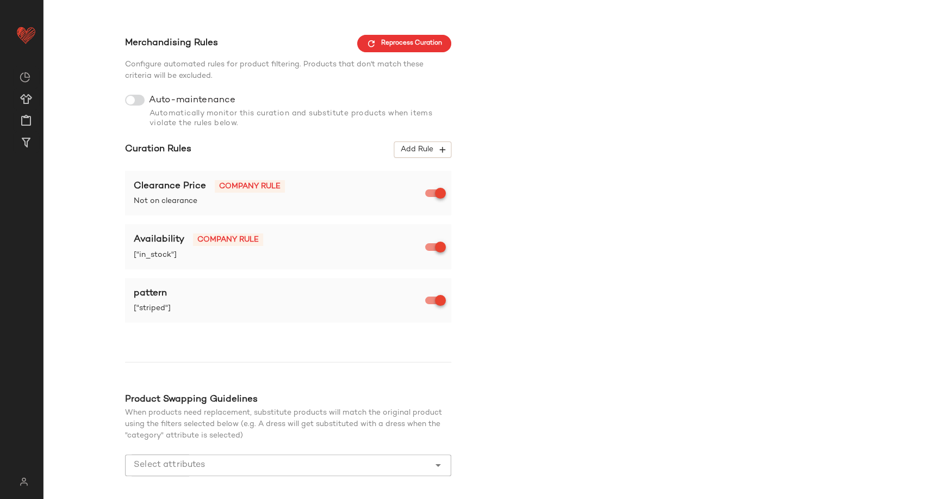
scroll to position [121, 0]
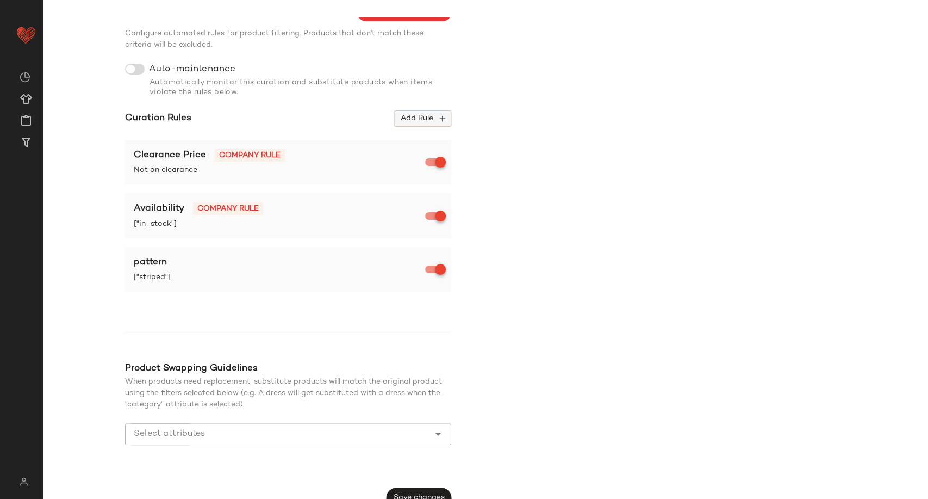
click at [433, 122] on span "Add Rule" at bounding box center [422, 119] width 45 height 10
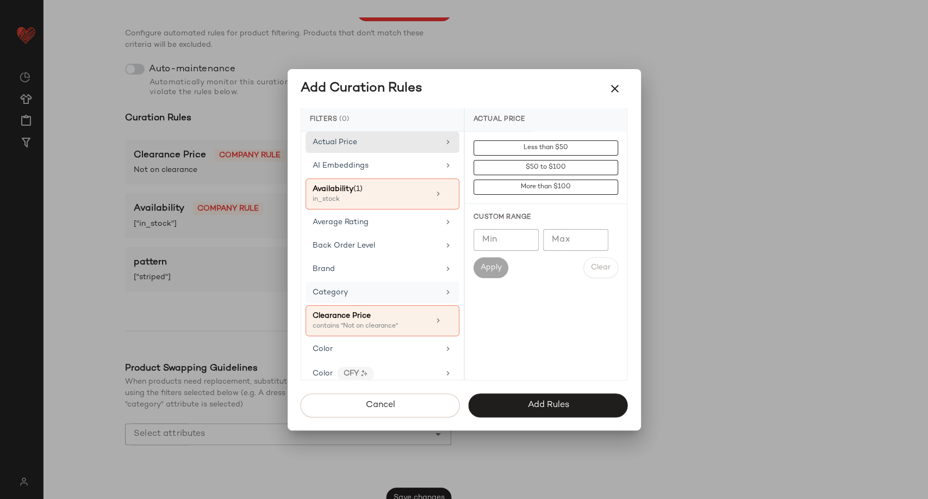
click at [400, 288] on div "Category" at bounding box center [376, 292] width 127 height 11
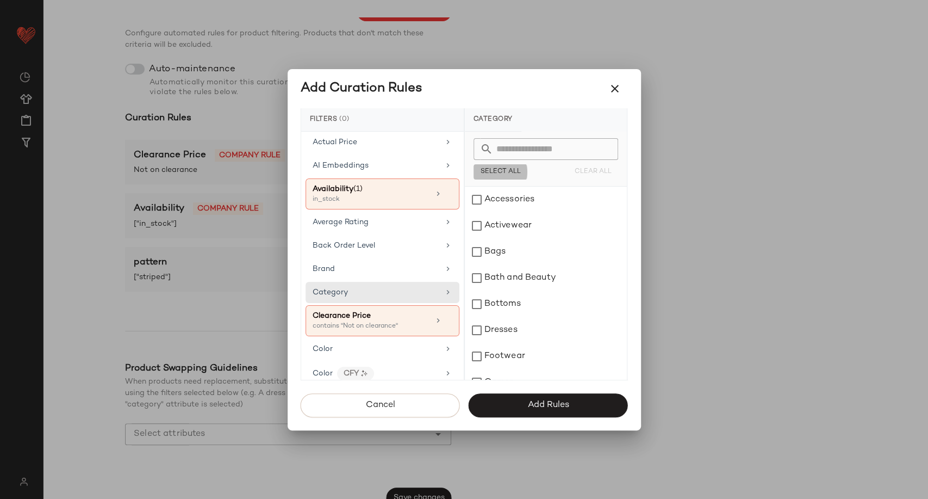
click at [500, 171] on span "Select All" at bounding box center [500, 172] width 41 height 8
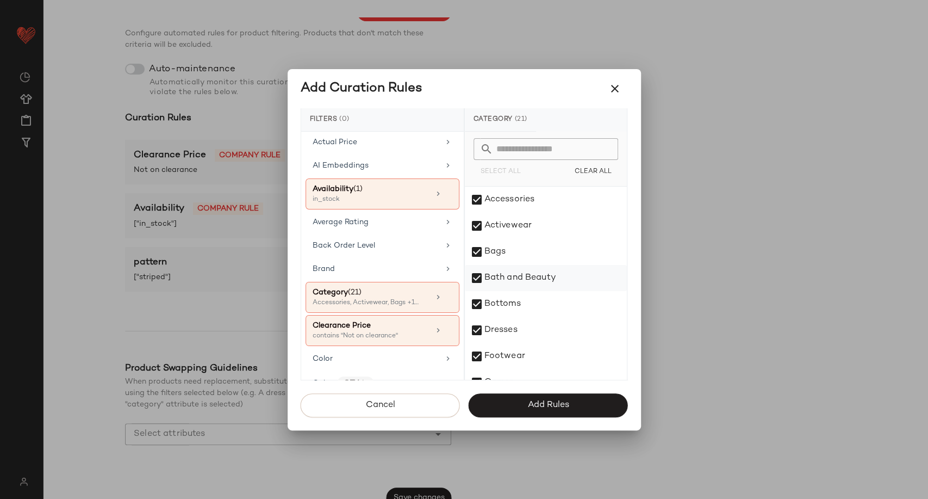
click at [477, 275] on div "Bath and Beauty" at bounding box center [546, 278] width 162 height 26
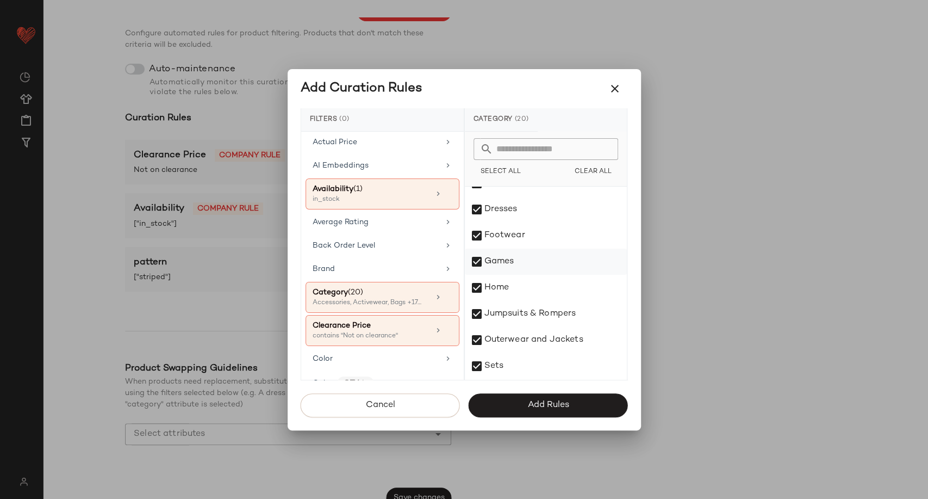
click at [477, 262] on div "Games" at bounding box center [546, 262] width 162 height 26
click at [475, 290] on div "Home" at bounding box center [546, 288] width 162 height 26
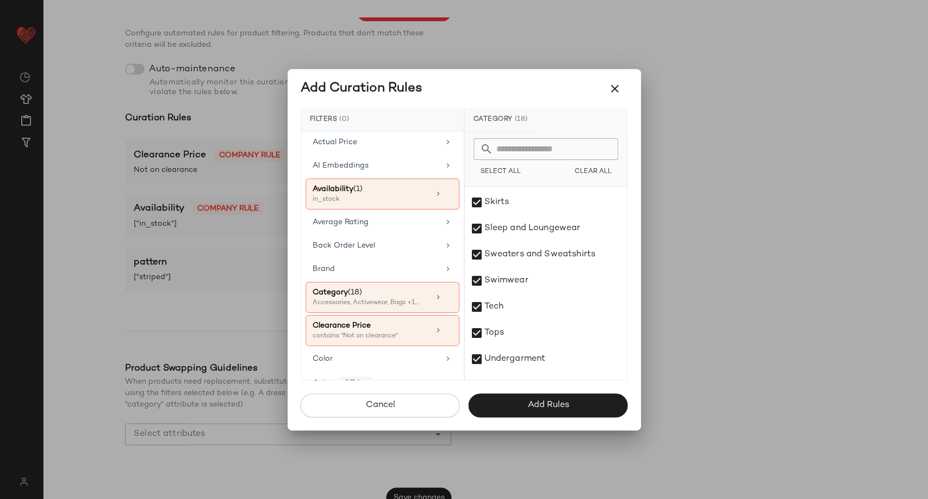
scroll to position [355, 0]
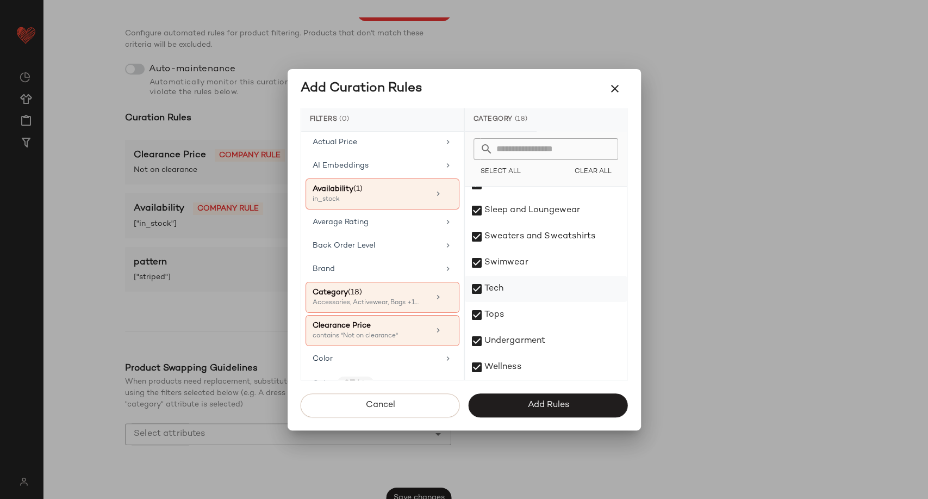
click at [476, 288] on div "Tech" at bounding box center [546, 289] width 162 height 26
click at [480, 367] on div "Wellness" at bounding box center [546, 367] width 162 height 26
click at [517, 396] on div "Cancel Add Rules" at bounding box center [464, 405] width 353 height 33
click at [517, 400] on button "Add Rules" at bounding box center [548, 405] width 159 height 24
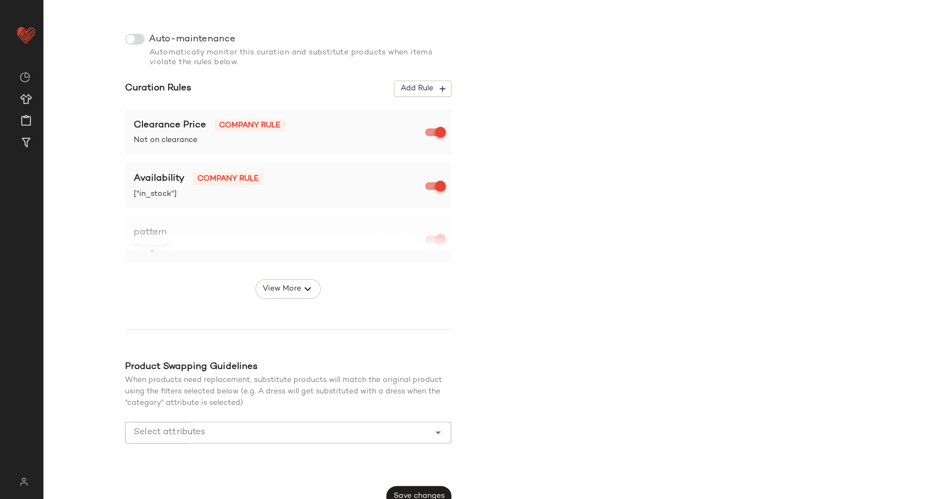
scroll to position [165, 0]
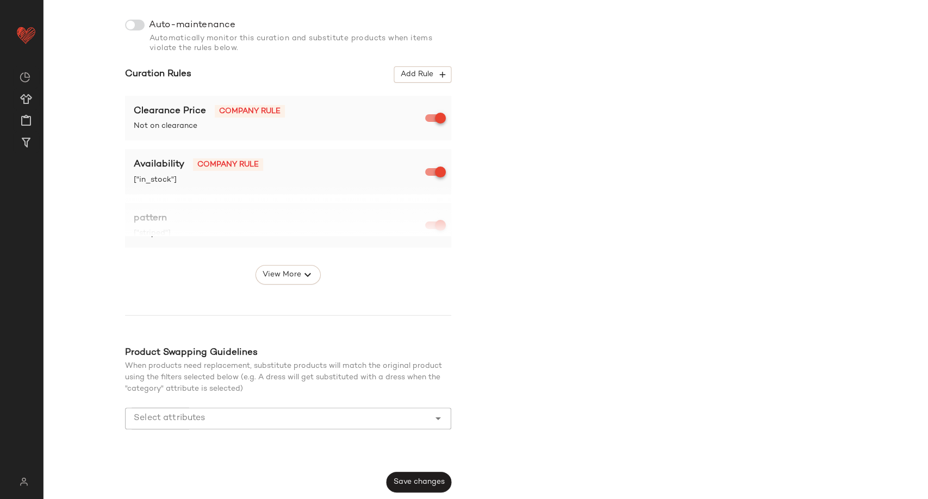
click at [418, 484] on span "Save changes" at bounding box center [419, 481] width 52 height 9
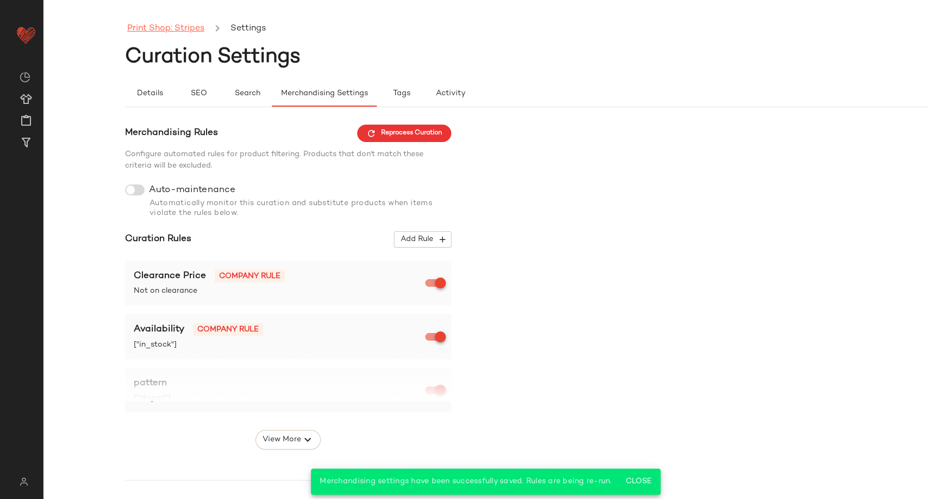
click at [177, 32] on link "Print Shop: Stripes" at bounding box center [165, 29] width 77 height 14
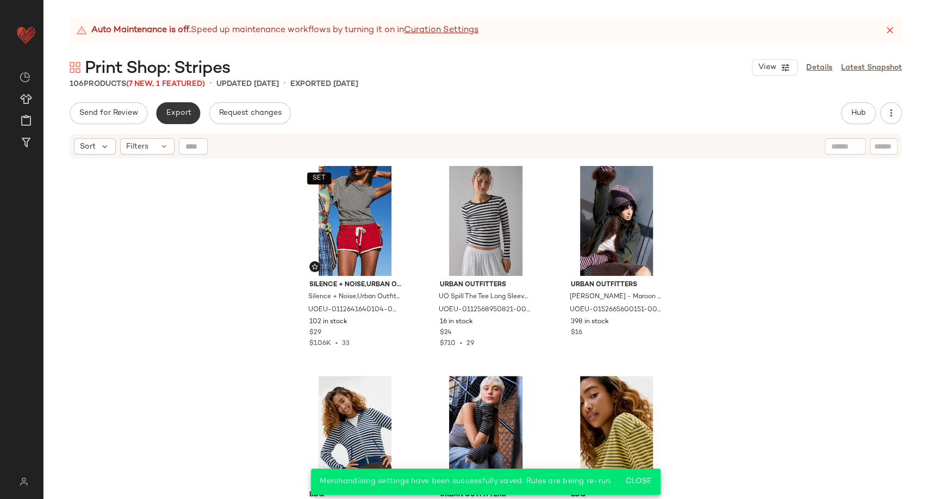
click at [172, 114] on span "Export" at bounding box center [178, 113] width 26 height 9
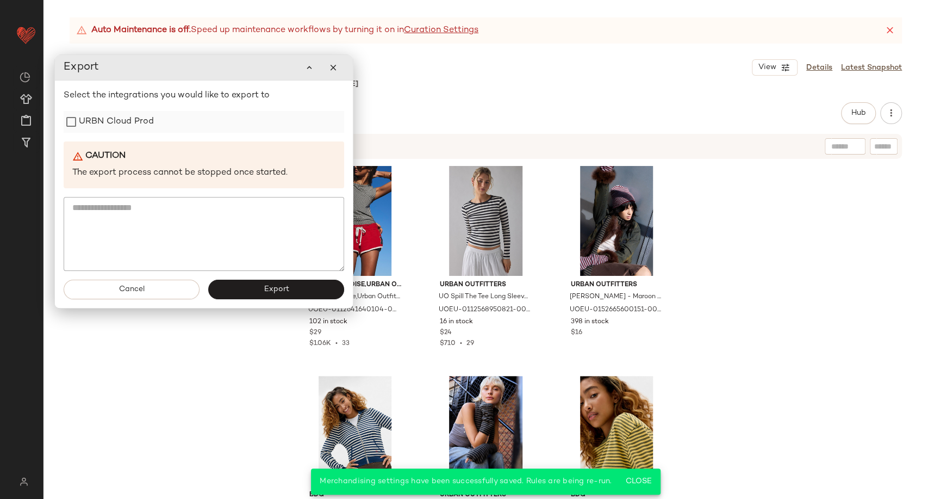
click at [109, 124] on label "URBN Cloud Prod" at bounding box center [116, 122] width 75 height 22
click at [245, 295] on button "Export" at bounding box center [276, 290] width 136 height 20
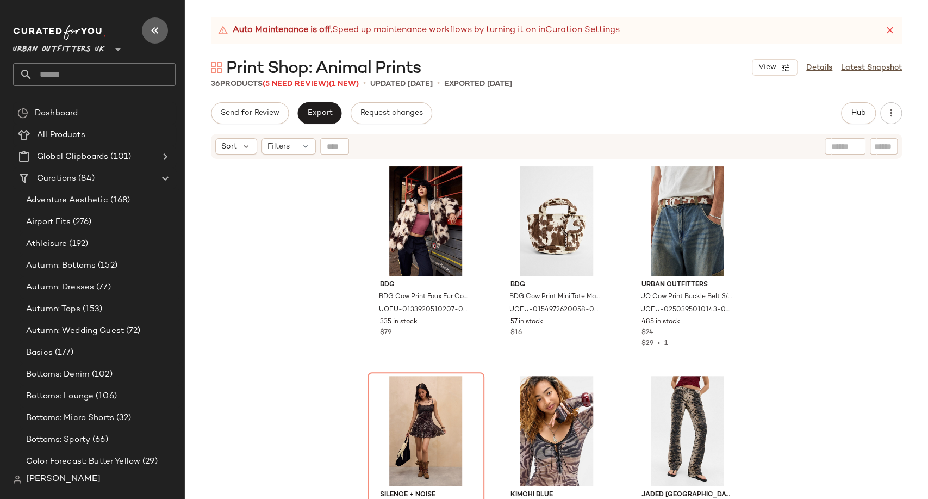
click at [161, 31] on icon "button" at bounding box center [154, 30] width 13 height 13
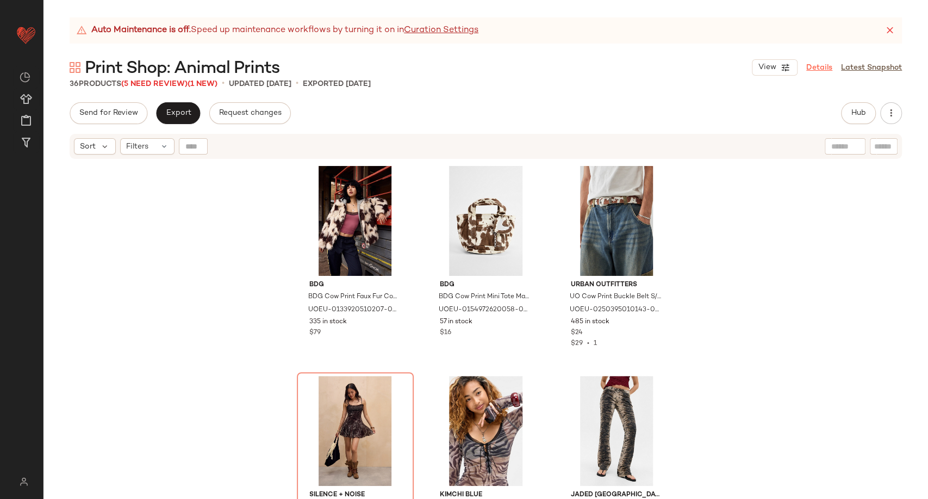
click at [824, 67] on link "Details" at bounding box center [819, 67] width 26 height 11
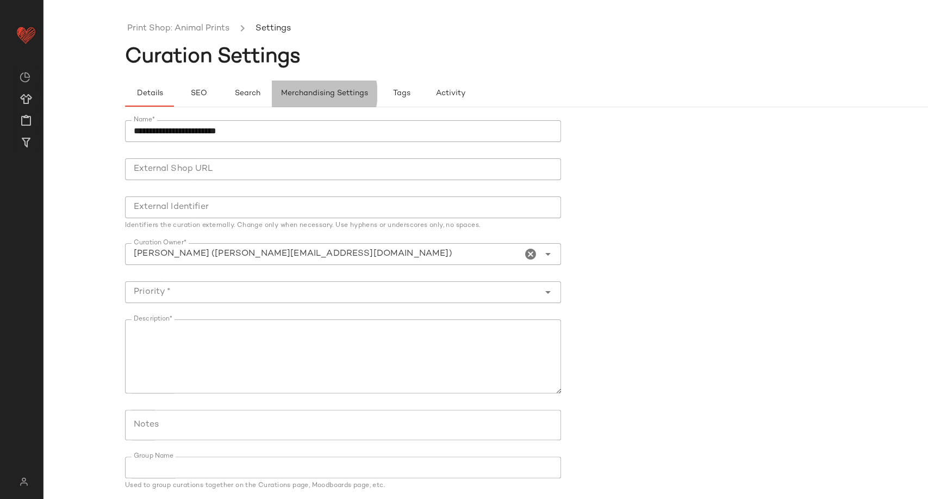
click at [335, 96] on span "Merchandising Settings" at bounding box center [325, 93] width 88 height 9
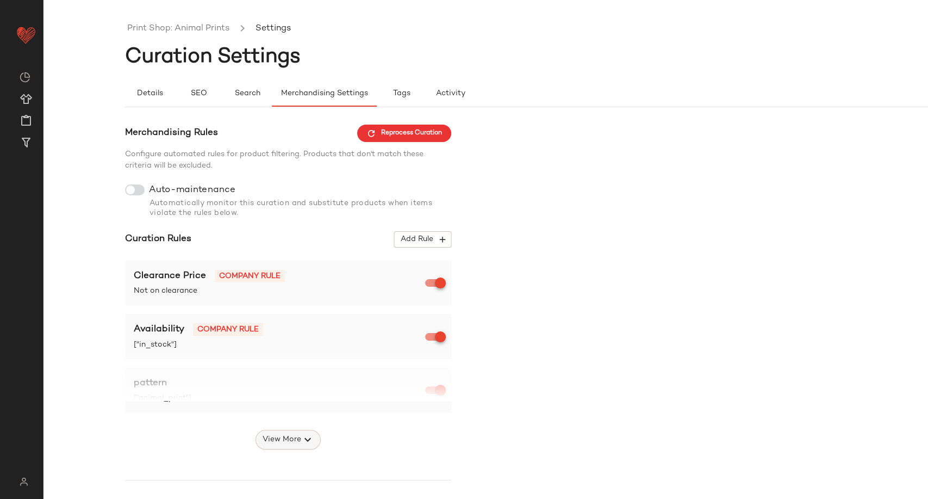
drag, startPoint x: 290, startPoint y: 438, endPoint x: 336, endPoint y: 419, distance: 50.0
click at [290, 438] on span "View More" at bounding box center [281, 439] width 39 height 13
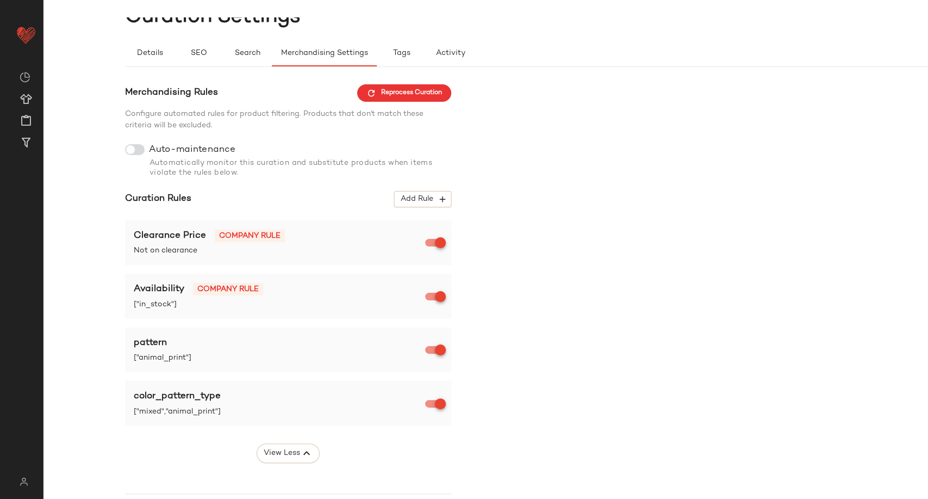
scroll to position [60, 0]
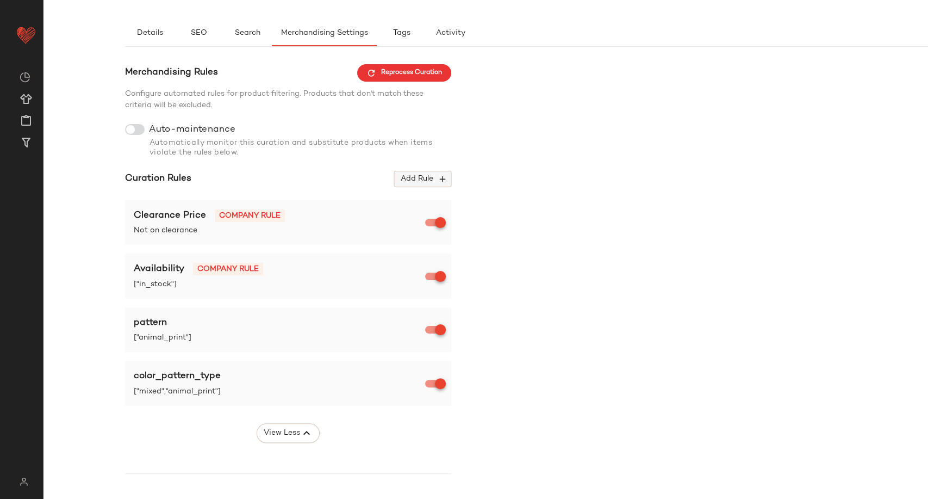
click at [441, 183] on icon "button" at bounding box center [443, 179] width 10 height 10
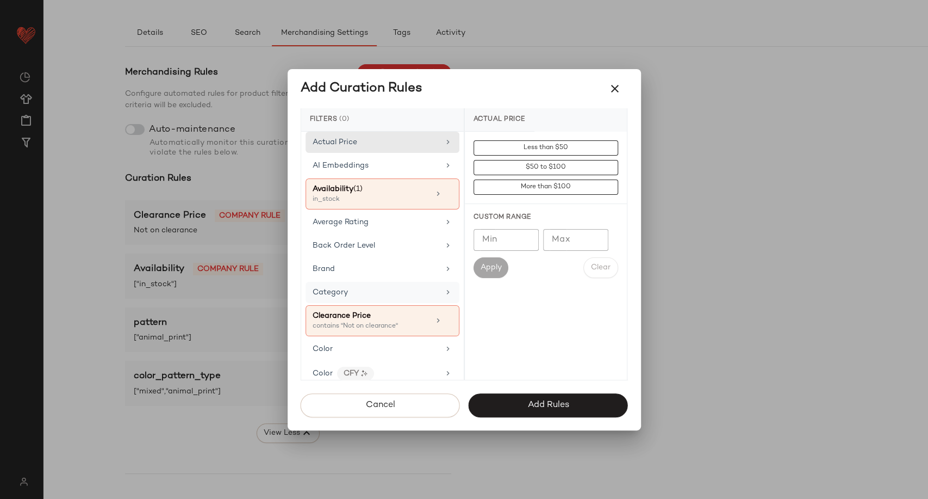
click at [406, 296] on div "Category" at bounding box center [376, 292] width 127 height 11
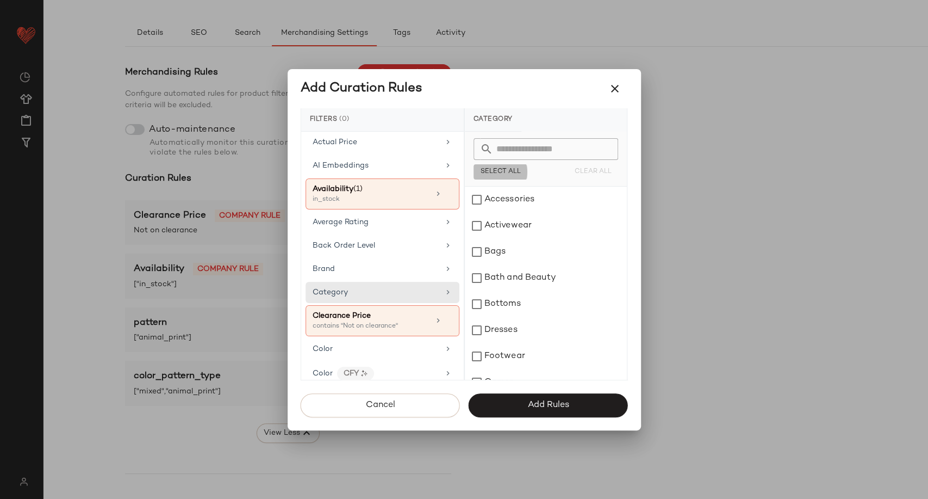
click at [493, 171] on span "Select All" at bounding box center [500, 172] width 41 height 8
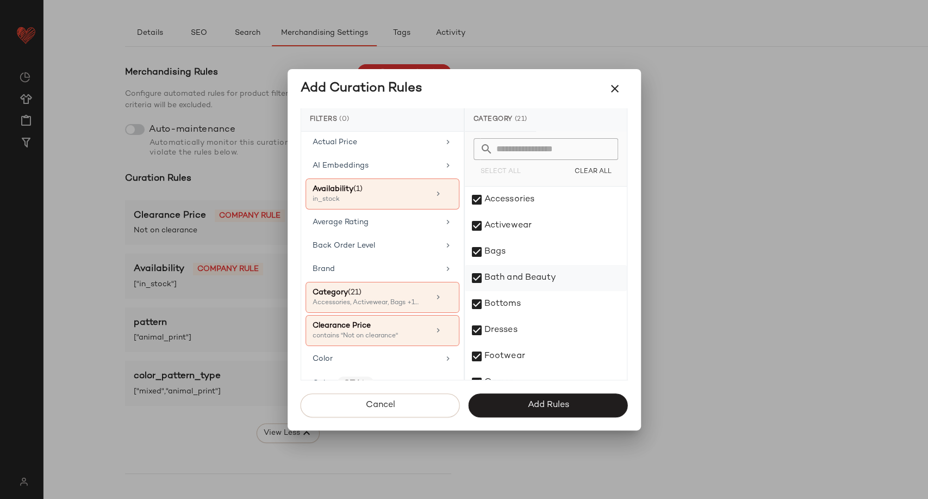
click at [477, 278] on div "Bath and Beauty" at bounding box center [546, 278] width 162 height 26
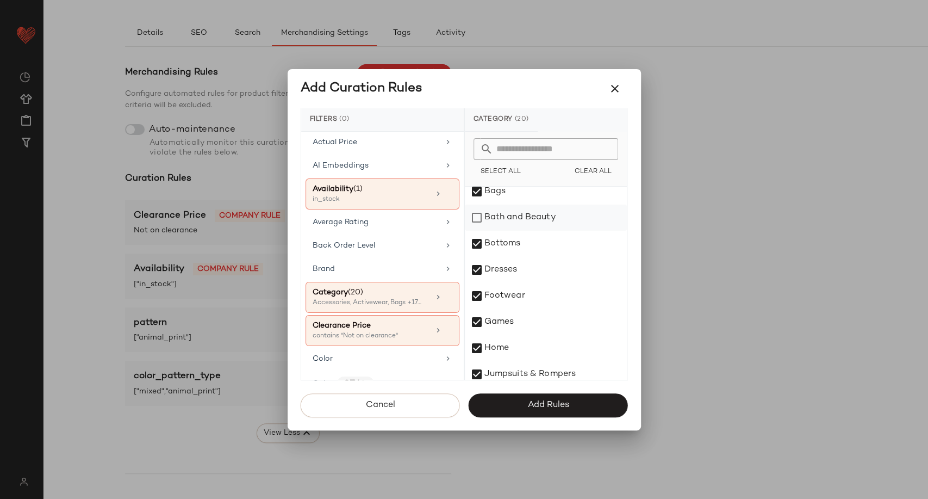
scroll to position [121, 0]
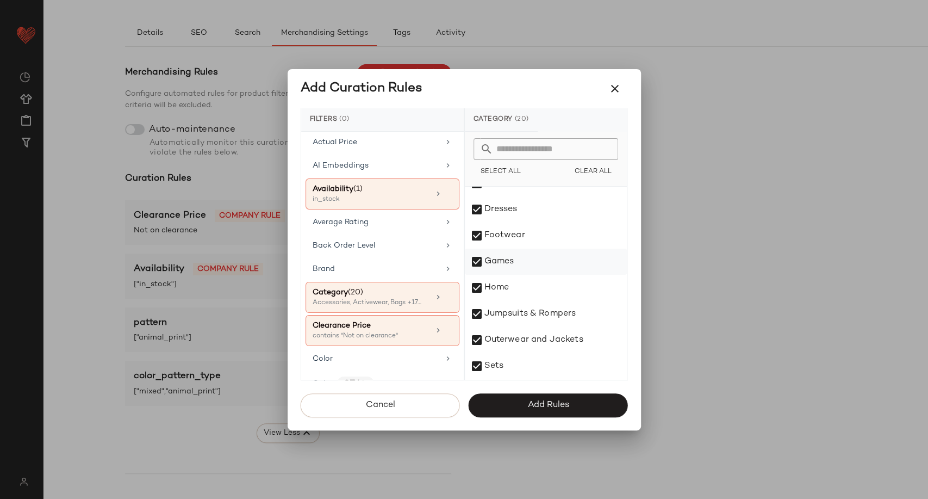
click at [479, 265] on div "Games" at bounding box center [546, 262] width 162 height 26
click at [479, 294] on div "Home" at bounding box center [546, 288] width 162 height 26
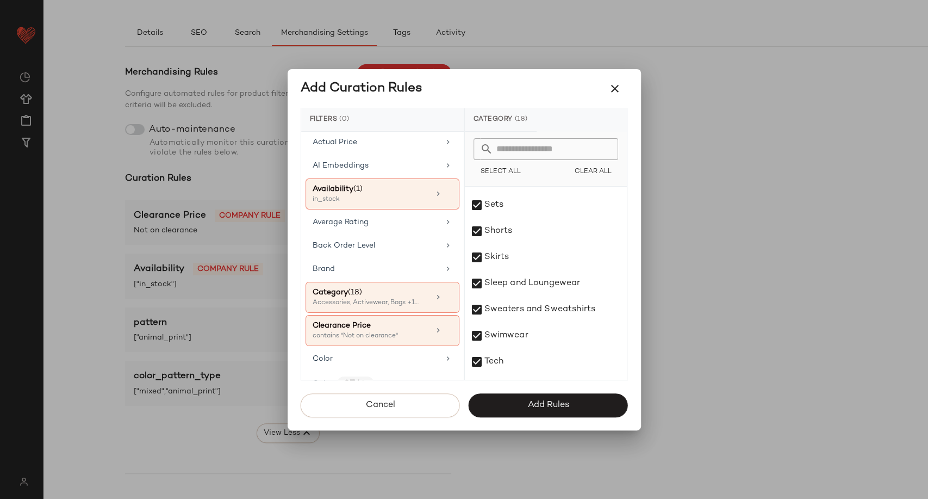
scroll to position [302, 0]
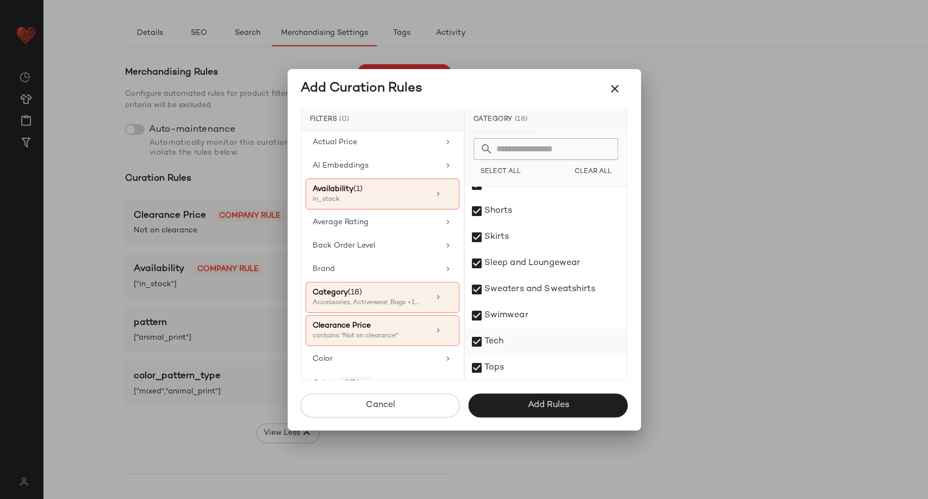
click at [479, 338] on div "Tech" at bounding box center [546, 341] width 162 height 26
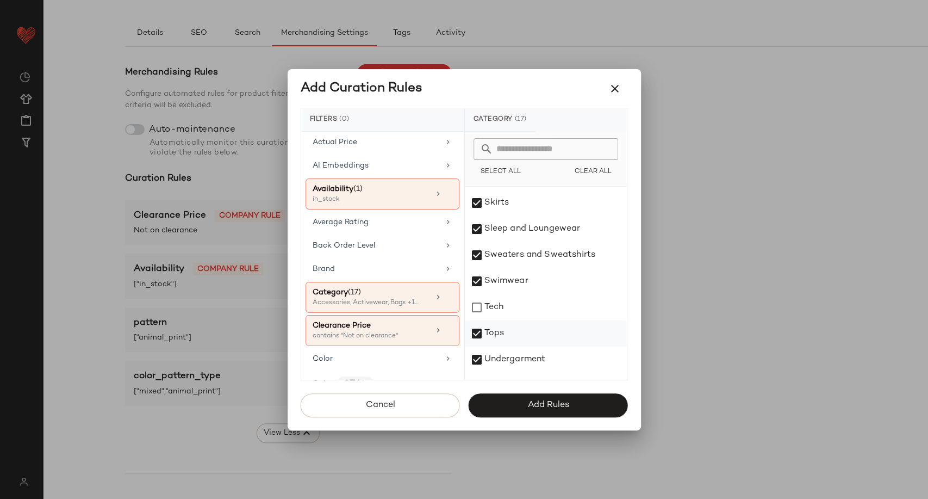
scroll to position [355, 0]
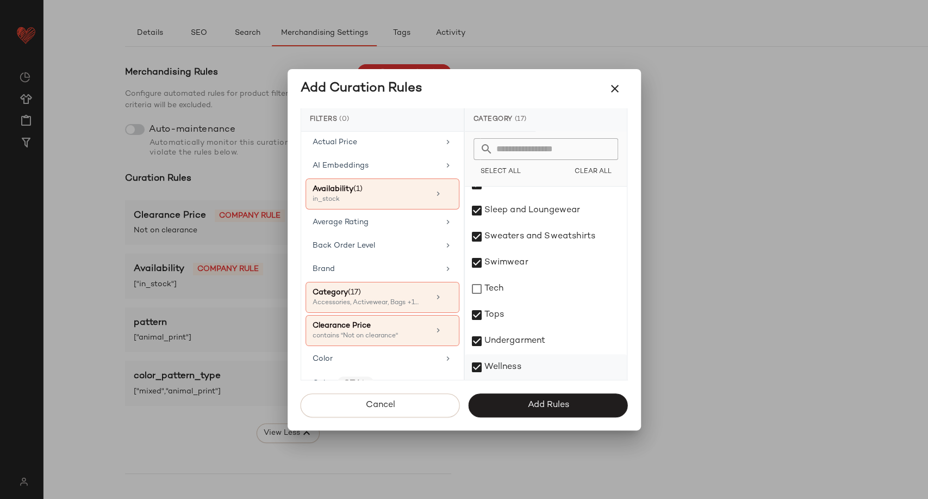
click at [485, 365] on div "Wellness" at bounding box center [546, 367] width 162 height 26
click at [502, 415] on button "Add Rules" at bounding box center [548, 405] width 159 height 24
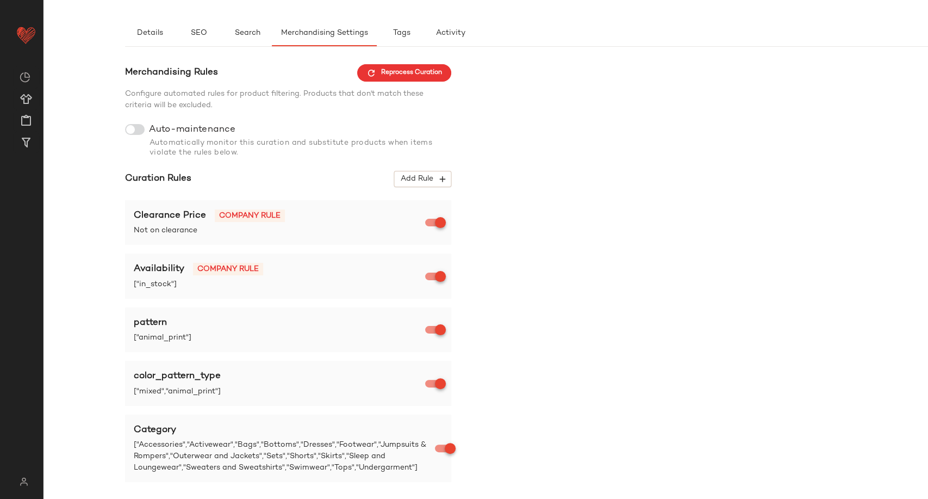
scroll to position [295, 0]
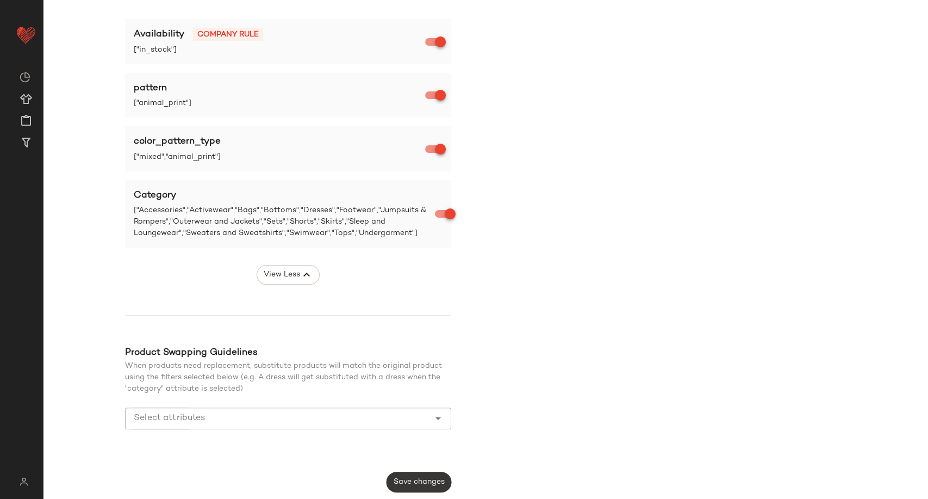
click at [421, 486] on span "Save changes" at bounding box center [419, 481] width 52 height 9
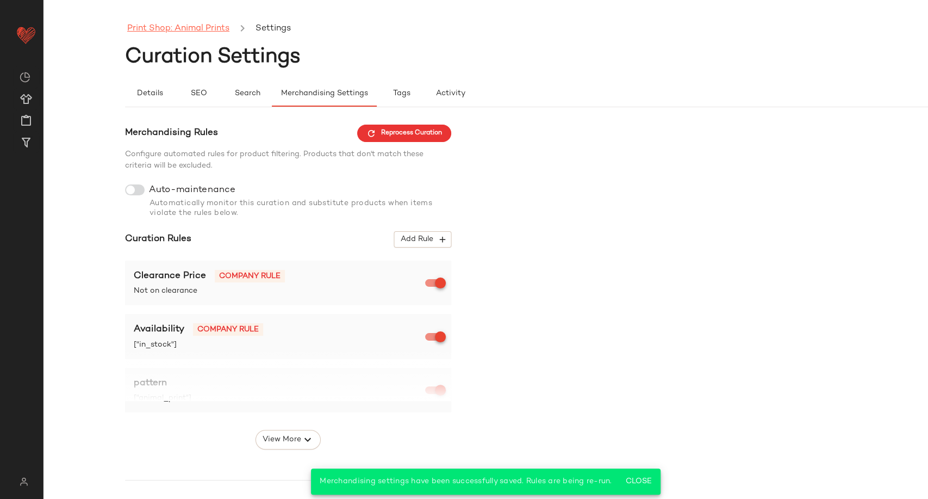
click at [191, 27] on link "Print Shop: Animal Prints" at bounding box center [178, 29] width 102 height 14
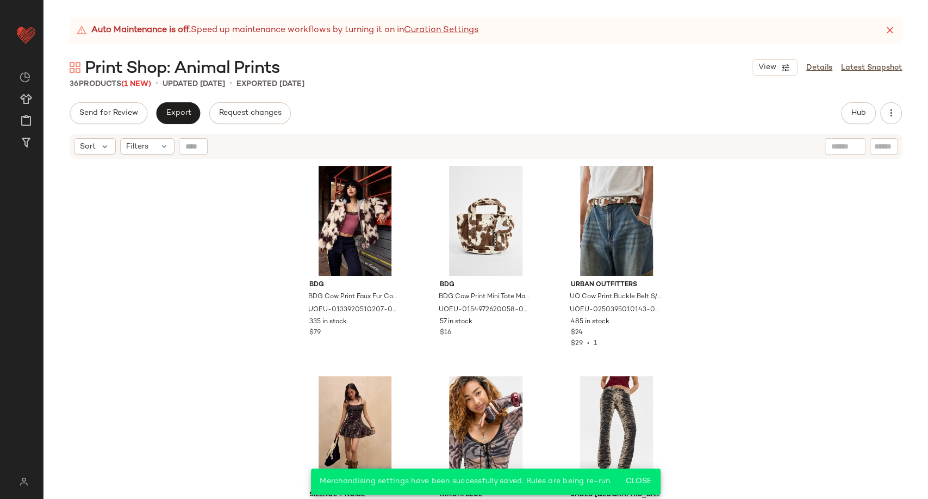
click at [198, 214] on div "BDG BDG Cow Print Faux Fur Coat Jacket S at Urban Outfitters UOEU-0133920510207…" at bounding box center [486, 343] width 885 height 366
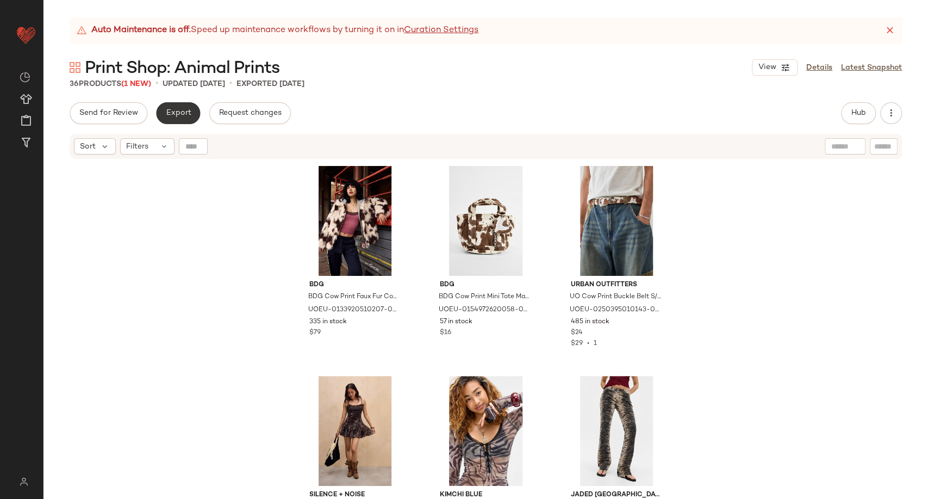
click at [193, 109] on button "Export" at bounding box center [178, 113] width 44 height 22
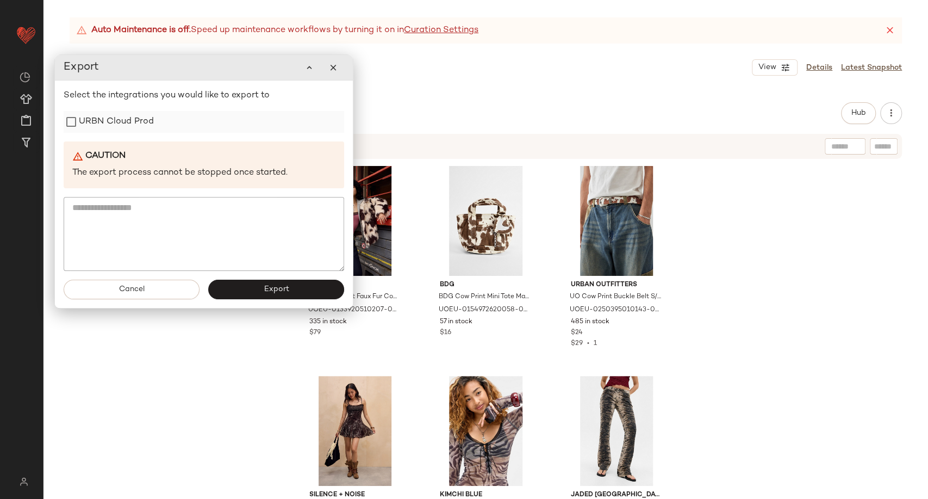
click at [136, 123] on label "URBN Cloud Prod" at bounding box center [116, 122] width 75 height 22
click at [280, 288] on span "Export" at bounding box center [276, 289] width 26 height 9
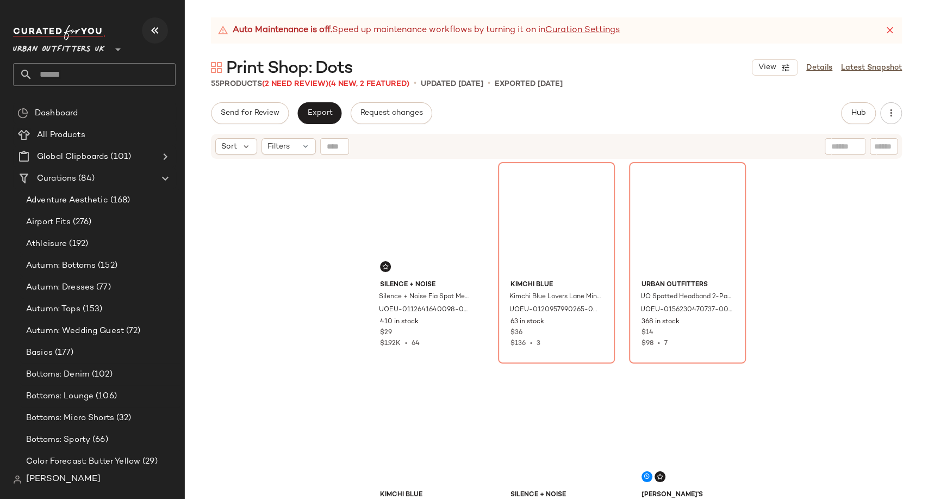
click at [158, 33] on icon "button" at bounding box center [154, 30] width 13 height 13
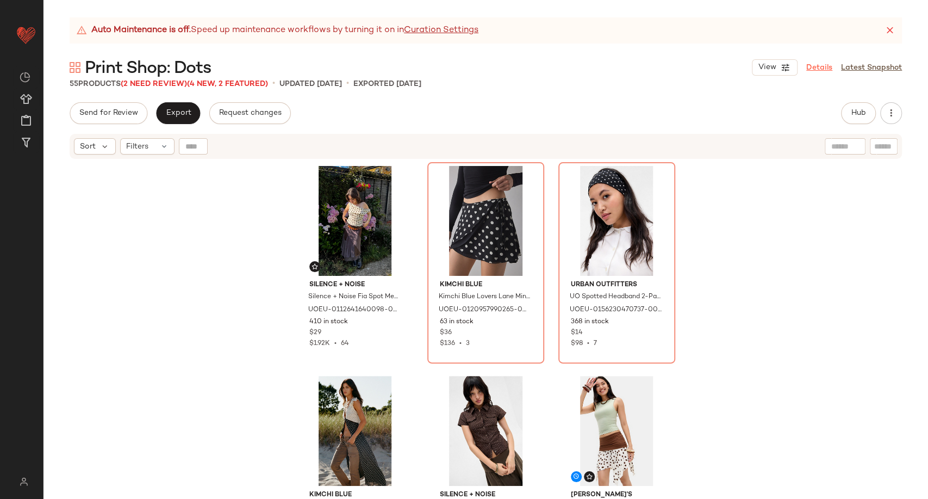
click at [823, 66] on link "Details" at bounding box center [819, 67] width 26 height 11
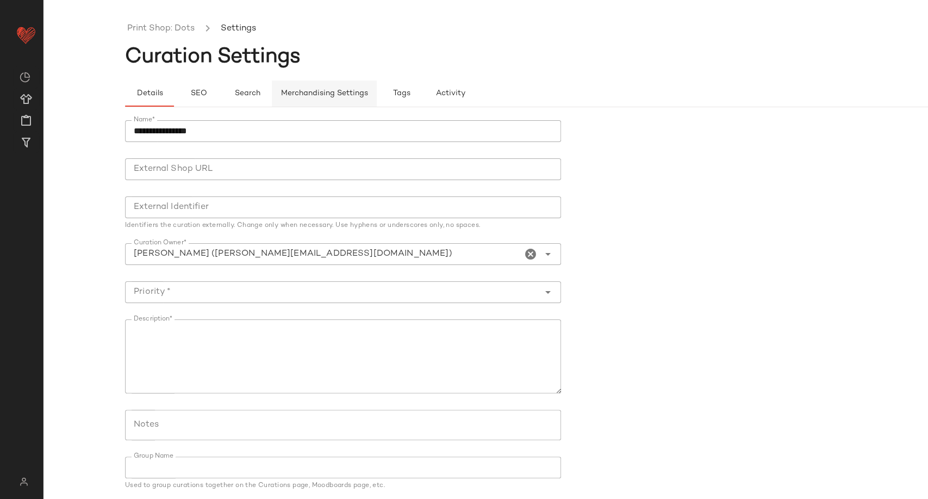
click at [326, 92] on span "Merchandising Settings" at bounding box center [325, 93] width 88 height 9
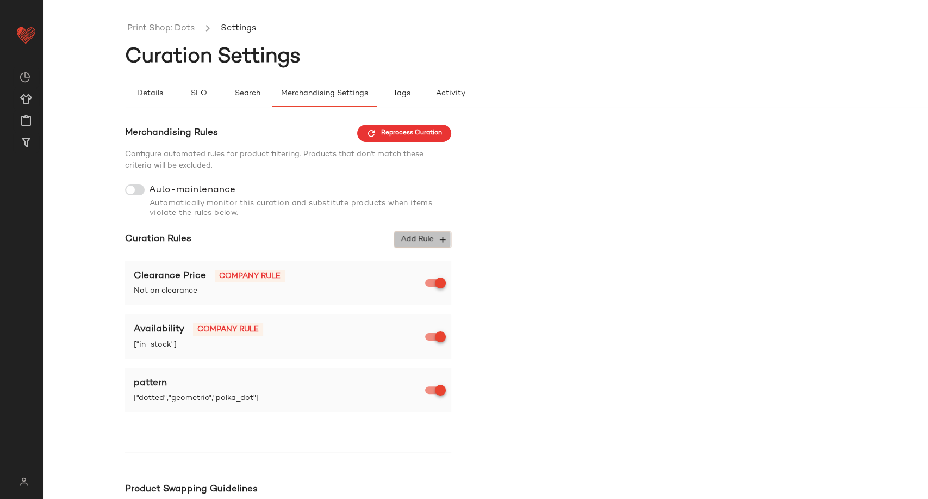
click at [429, 239] on span "Add Rule" at bounding box center [422, 239] width 45 height 10
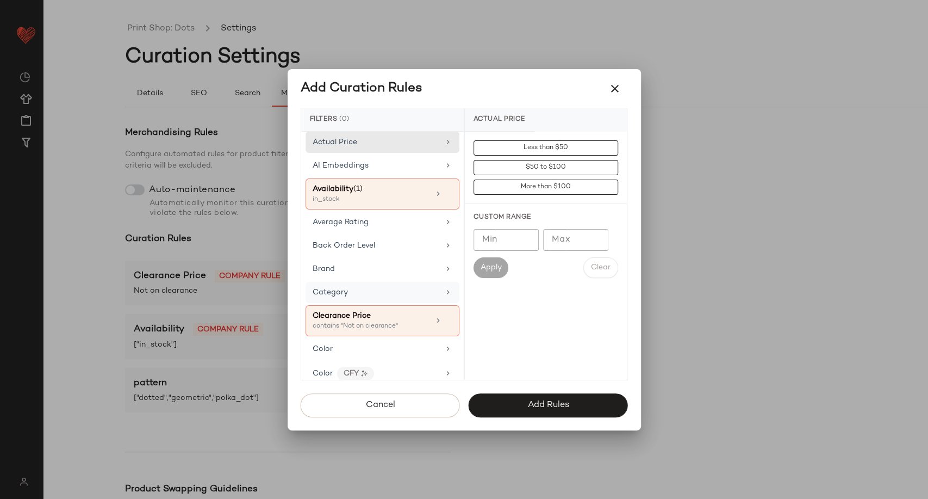
click at [398, 295] on div "Category" at bounding box center [376, 292] width 127 height 11
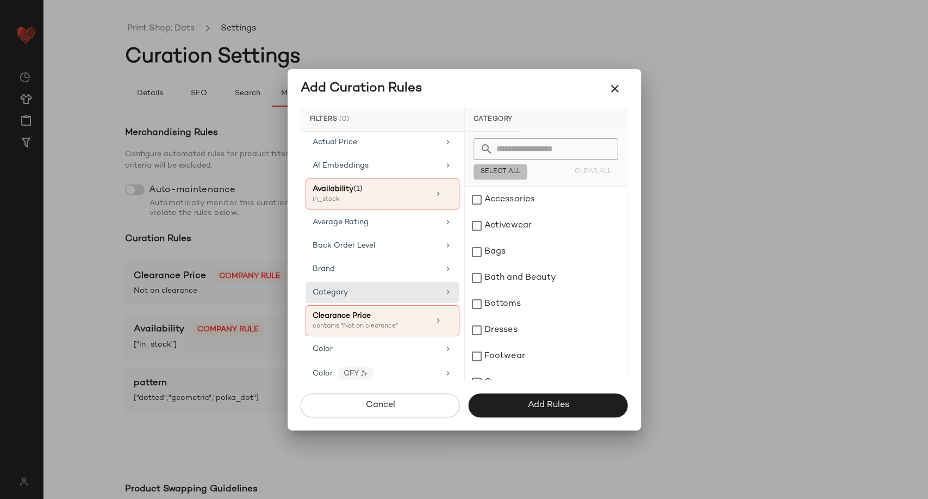
click at [486, 171] on span "Select All" at bounding box center [500, 172] width 41 height 8
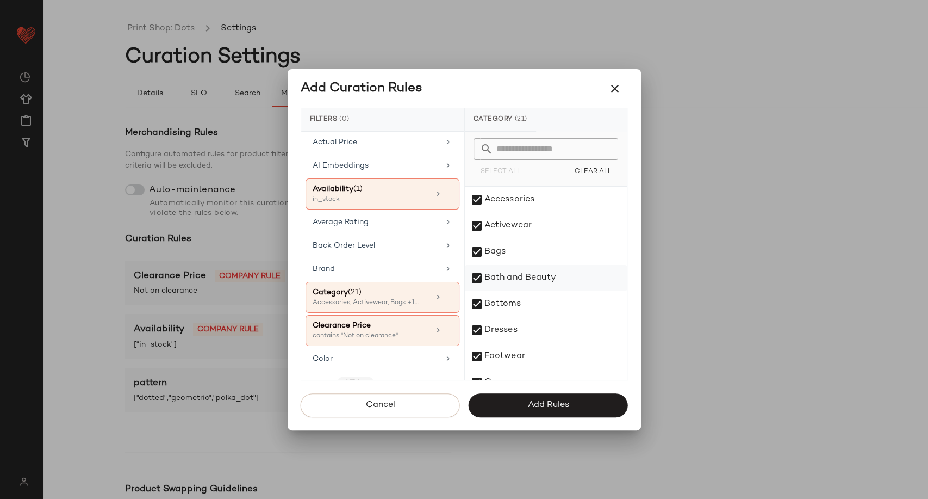
click at [502, 272] on div "Bath and Beauty" at bounding box center [546, 278] width 162 height 26
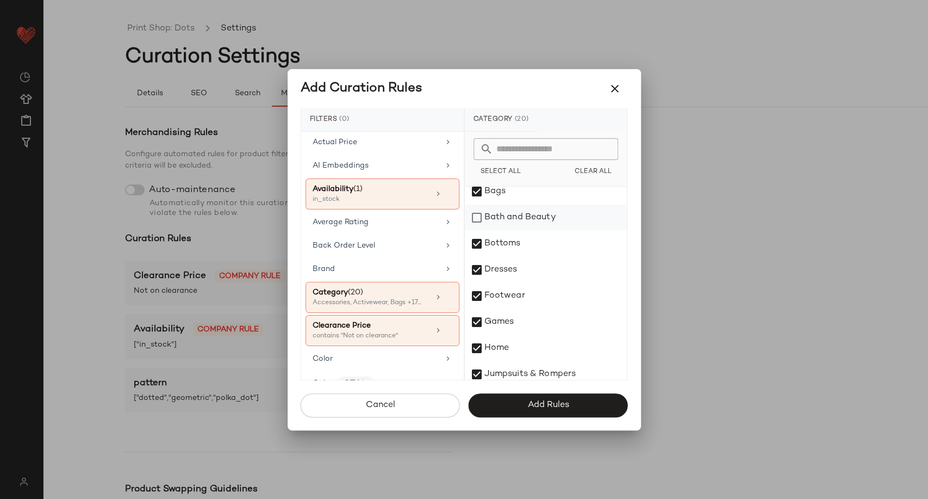
scroll to position [121, 0]
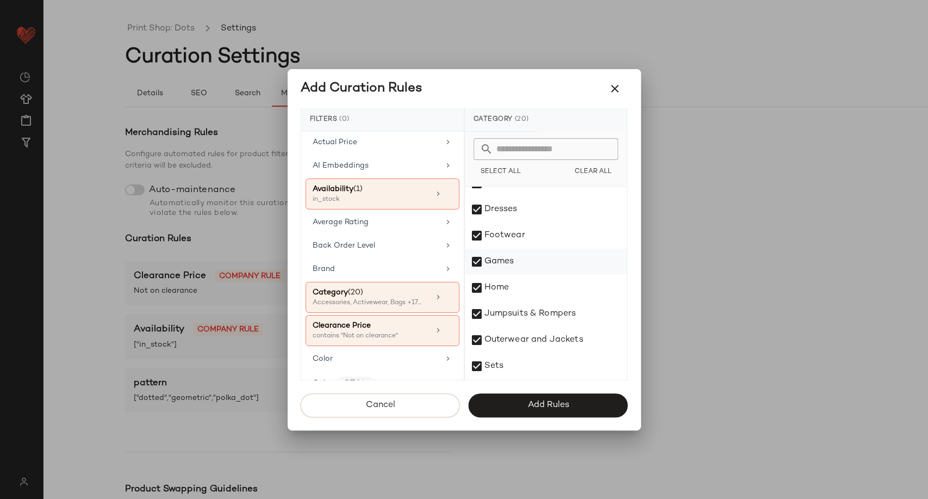
click at [497, 264] on div "Games" at bounding box center [546, 262] width 162 height 26
click at [498, 287] on div "Home" at bounding box center [546, 288] width 162 height 26
click at [495, 289] on div "Tech" at bounding box center [546, 289] width 162 height 26
click at [503, 363] on div "Wellness" at bounding box center [546, 367] width 162 height 26
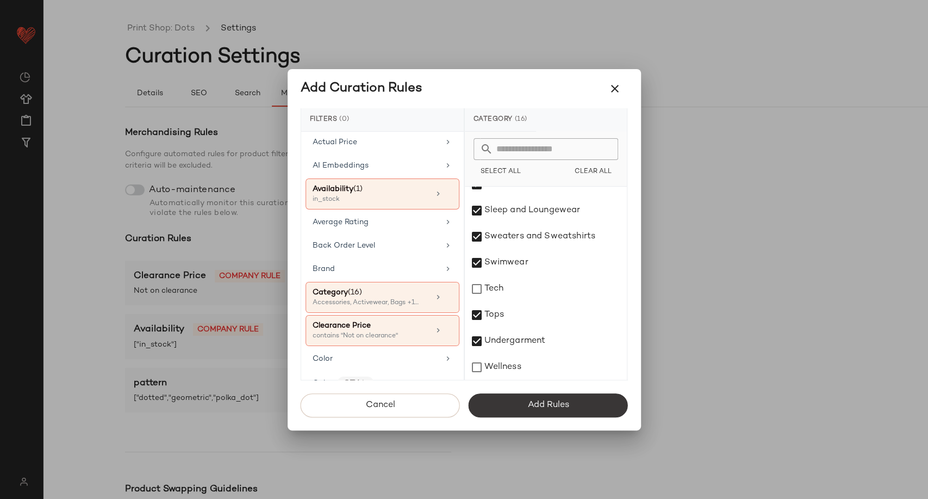
click at [516, 406] on button "Add Rules" at bounding box center [548, 405] width 159 height 24
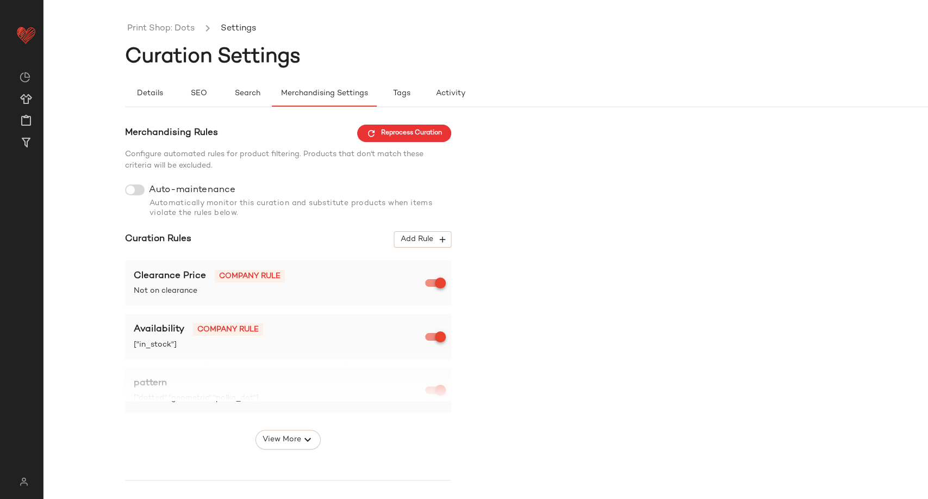
scroll to position [165, 0]
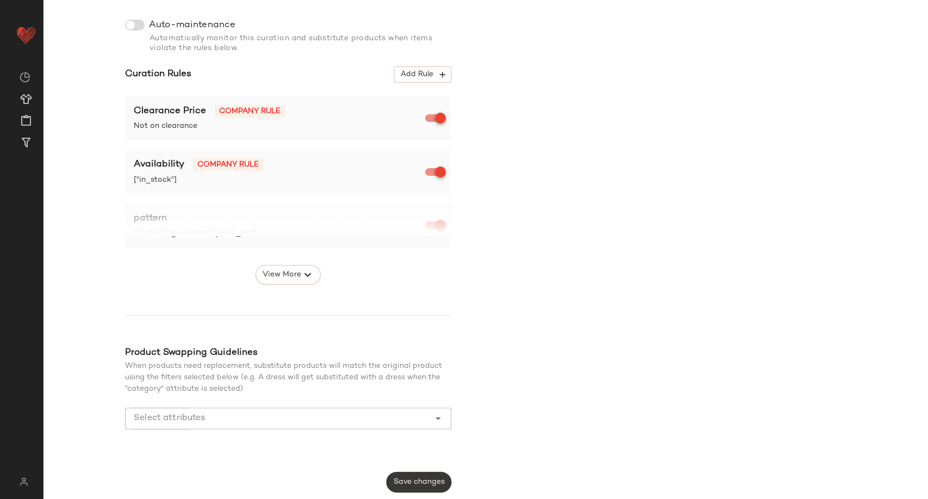
click at [426, 477] on span "Save changes" at bounding box center [419, 481] width 52 height 9
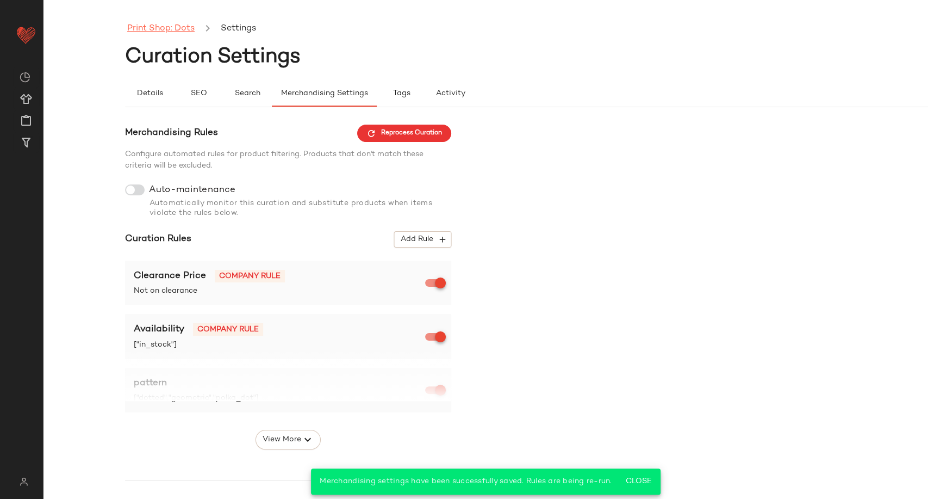
click at [169, 24] on link "Print Shop: Dots" at bounding box center [160, 29] width 67 height 14
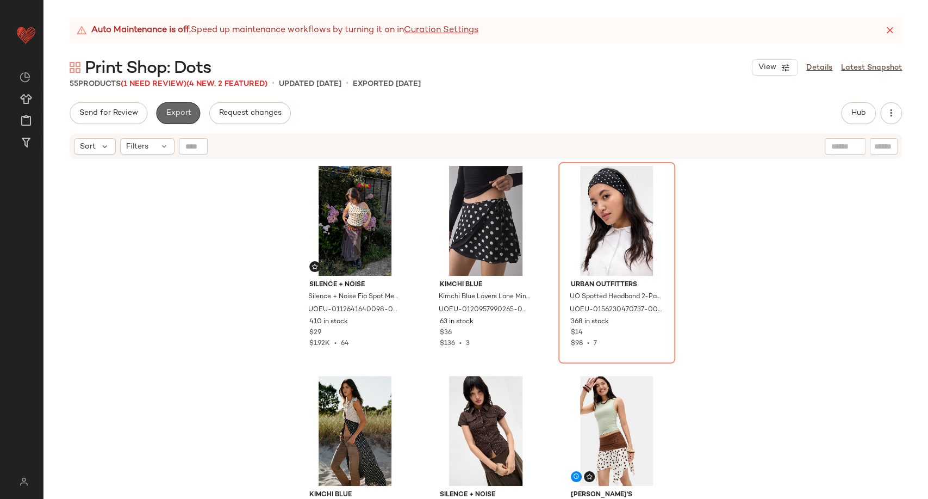
click at [188, 110] on span "Export" at bounding box center [178, 113] width 26 height 9
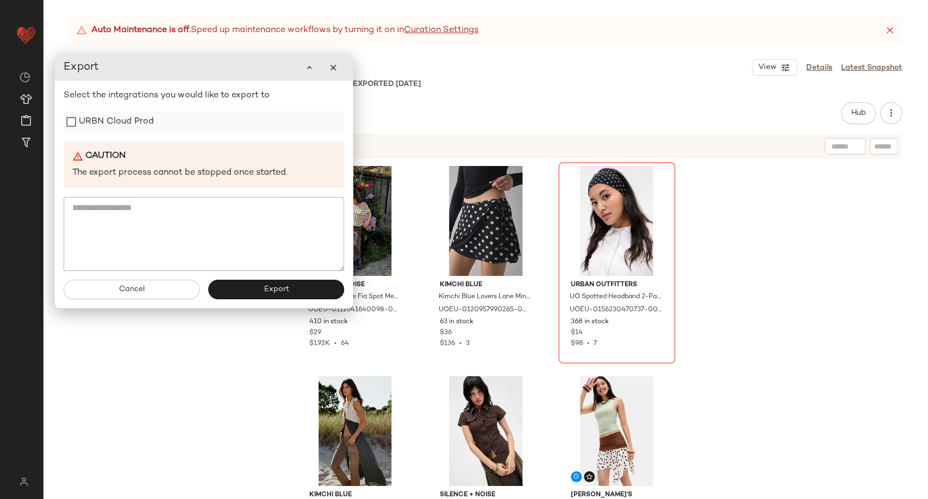
click at [129, 127] on label "URBN Cloud Prod" at bounding box center [116, 122] width 75 height 22
click at [237, 296] on button "Export" at bounding box center [276, 290] width 136 height 20
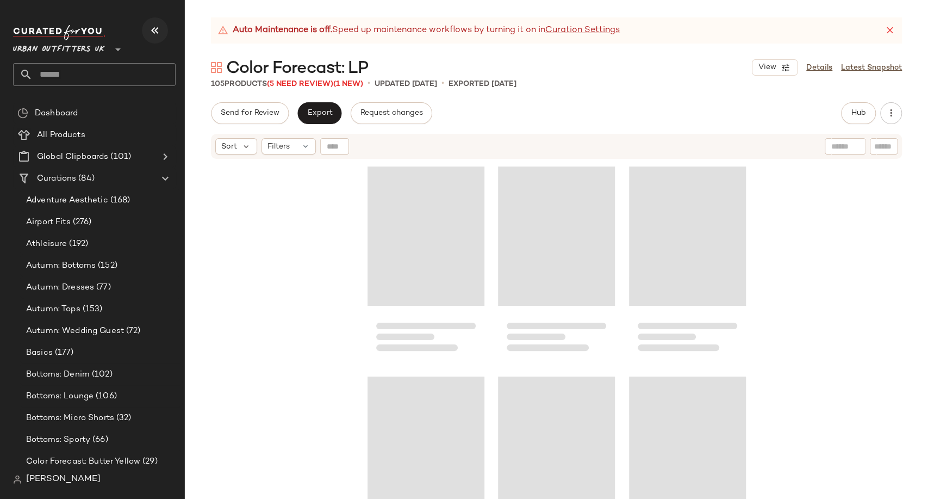
click at [156, 27] on icon "button" at bounding box center [154, 30] width 13 height 13
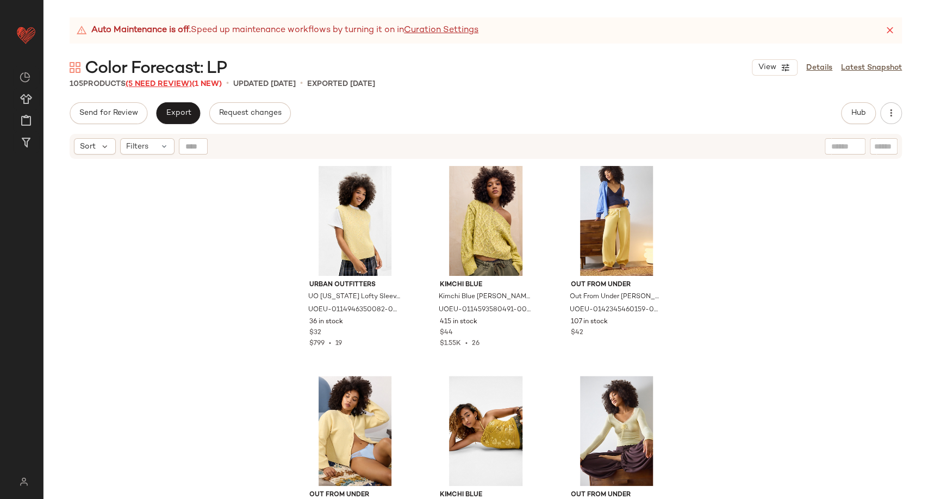
click at [157, 84] on span "(5 Need Review)" at bounding box center [159, 84] width 66 height 8
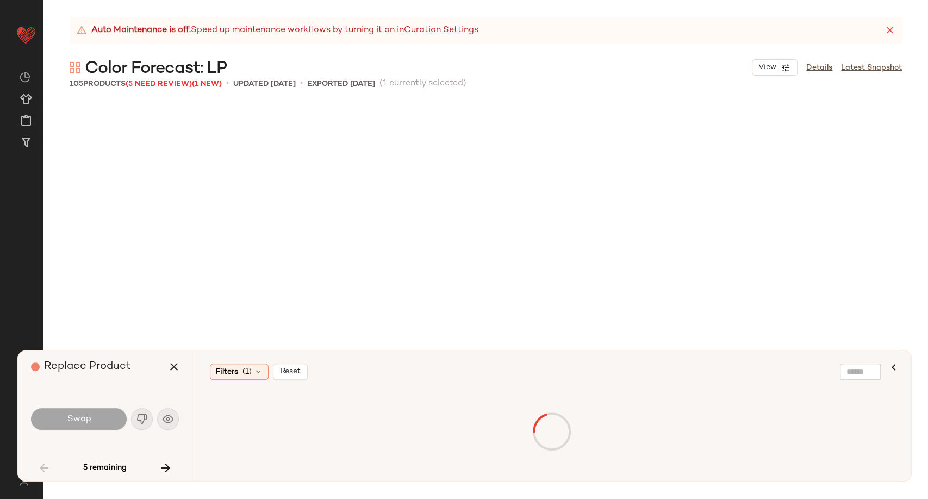
scroll to position [1679, 0]
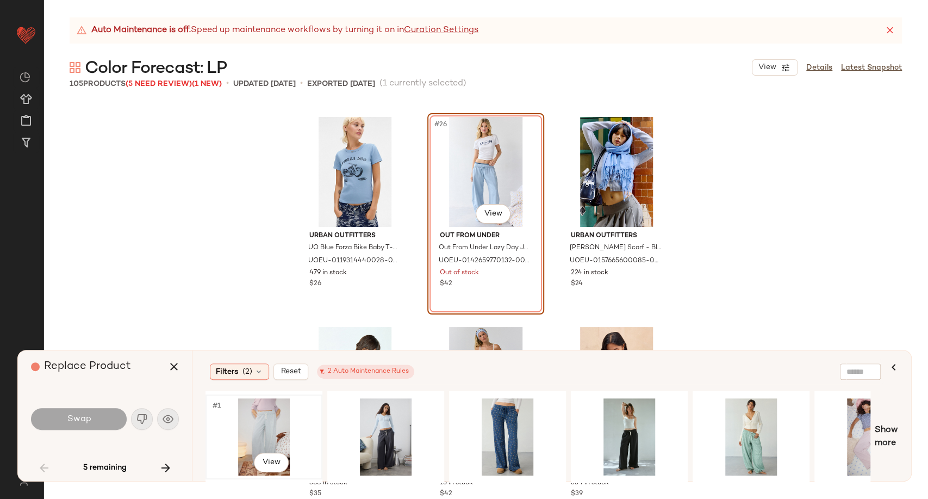
click at [278, 419] on div "#1 View" at bounding box center [263, 436] width 109 height 77
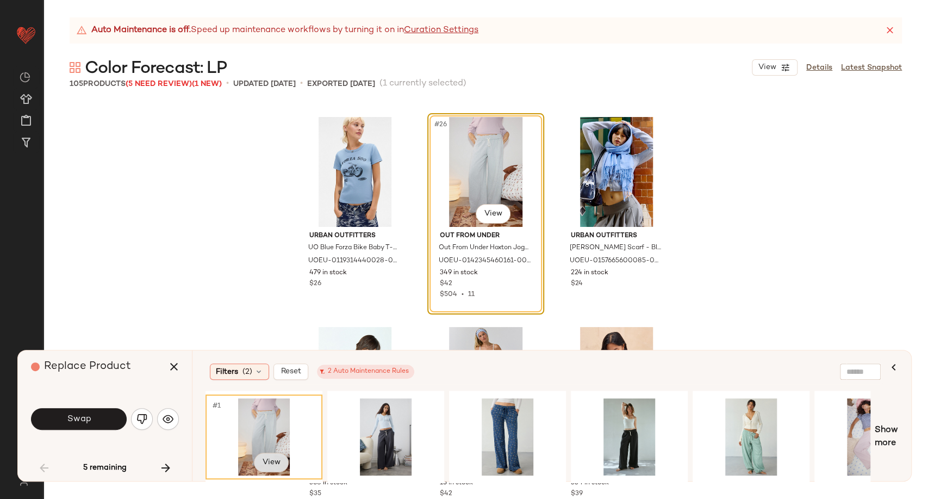
click at [271, 458] on body "Urban Outfitters UK ** Dashboard All Products Global Clipboards (101) Curations…" at bounding box center [464, 249] width 928 height 499
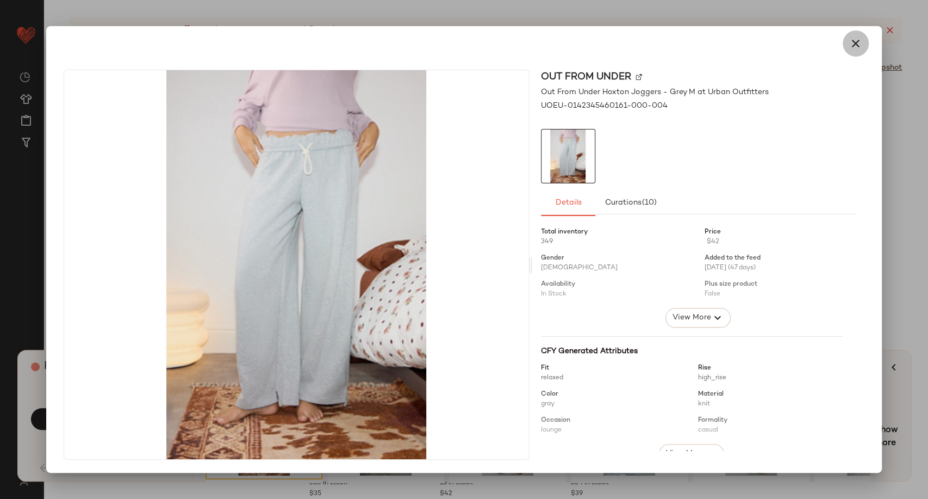
click at [851, 48] on icon "button" at bounding box center [855, 43] width 13 height 13
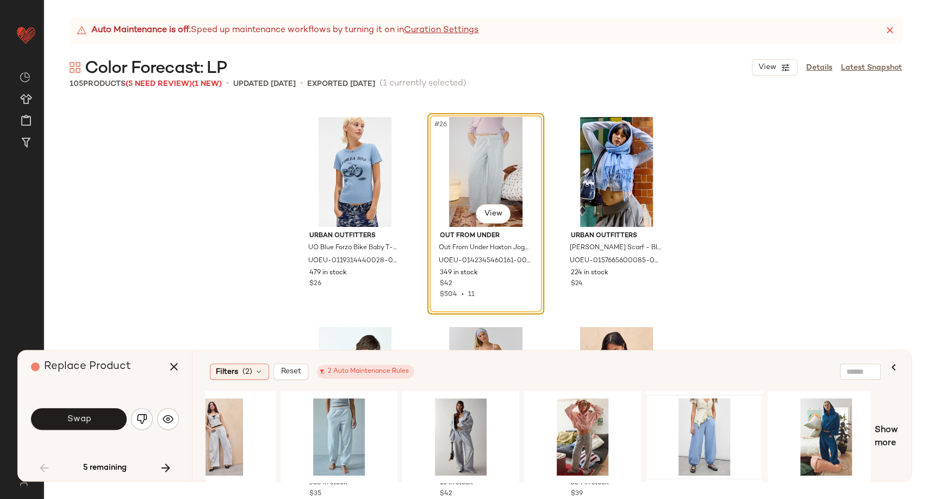
scroll to position [0, 1014]
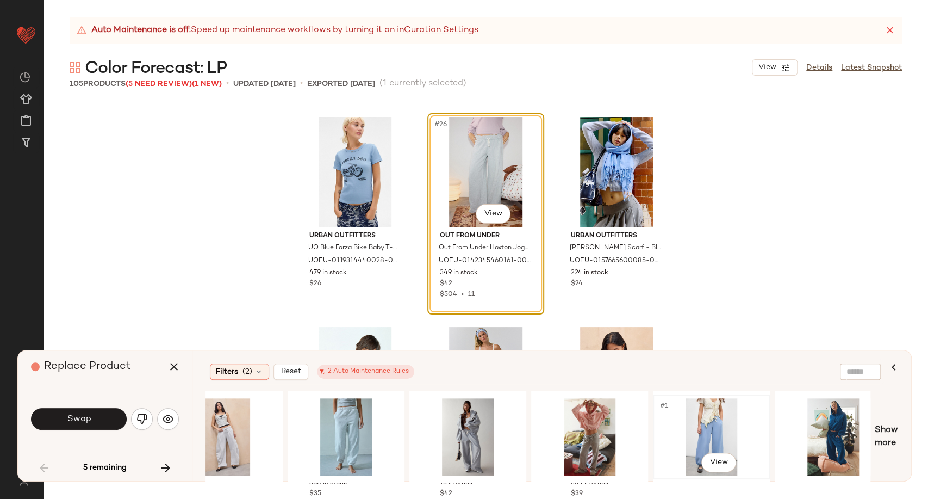
click at [695, 424] on div "#1 View" at bounding box center [711, 436] width 109 height 77
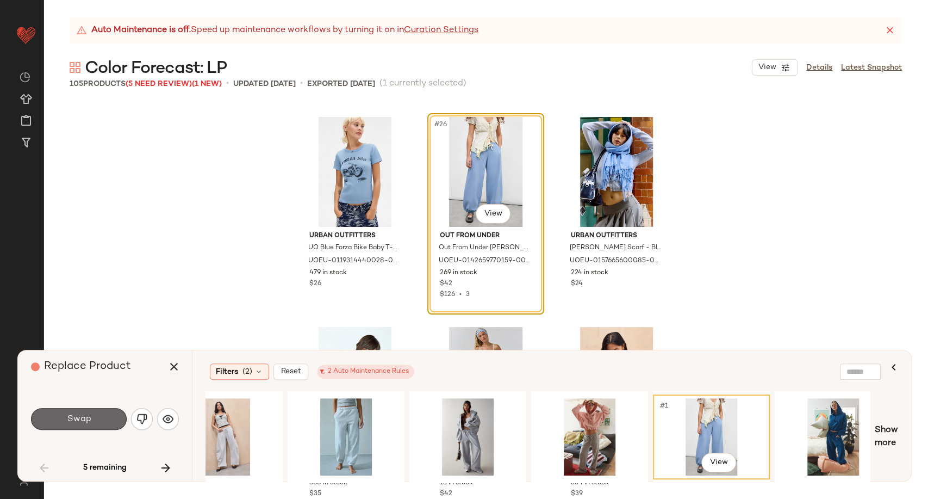
click at [97, 421] on button "Swap" at bounding box center [79, 419] width 96 height 22
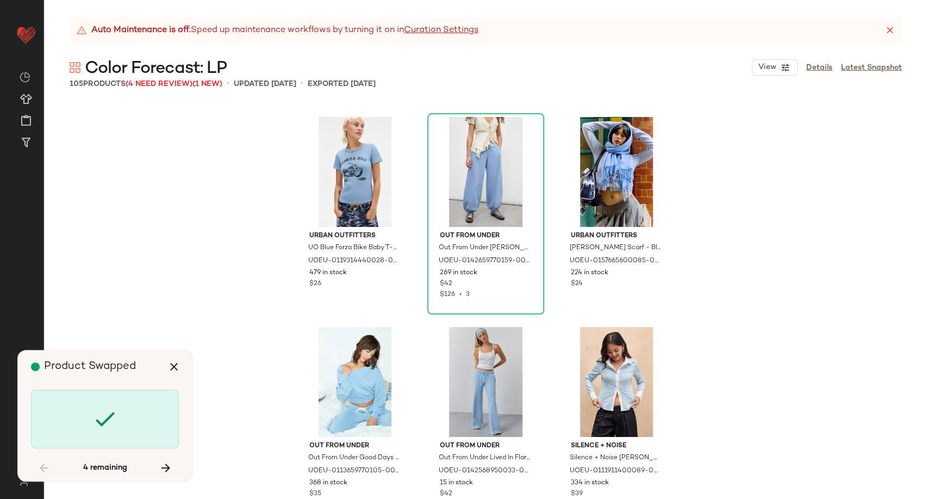
scroll to position [3359, 0]
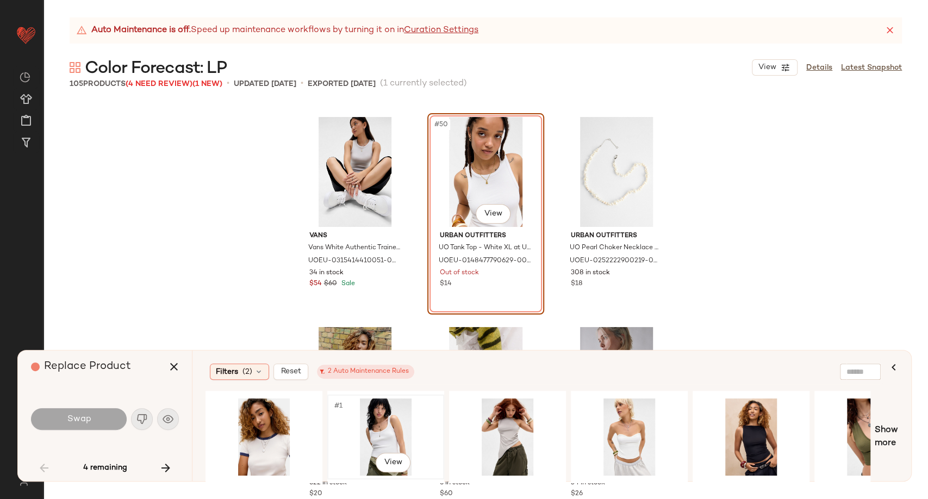
click at [383, 424] on div "#1 View" at bounding box center [385, 436] width 109 height 77
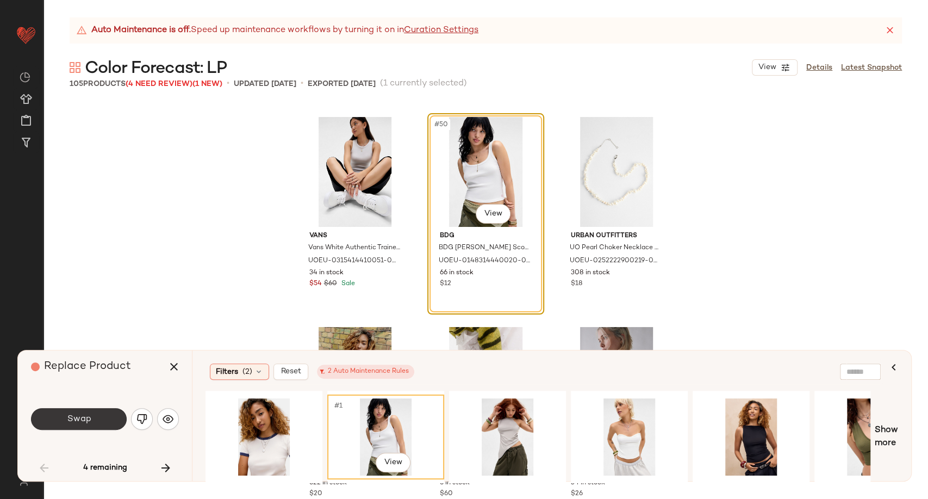
click at [67, 426] on button "Swap" at bounding box center [79, 419] width 96 height 22
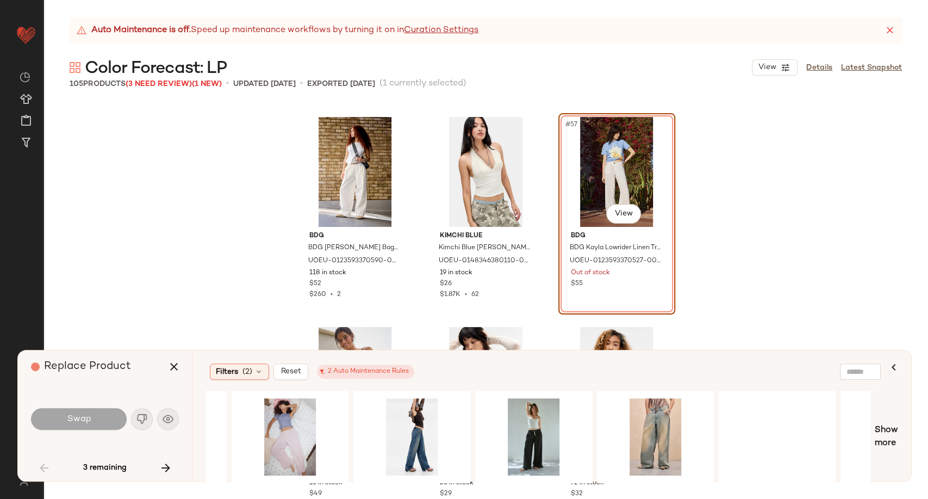
scroll to position [0, 913]
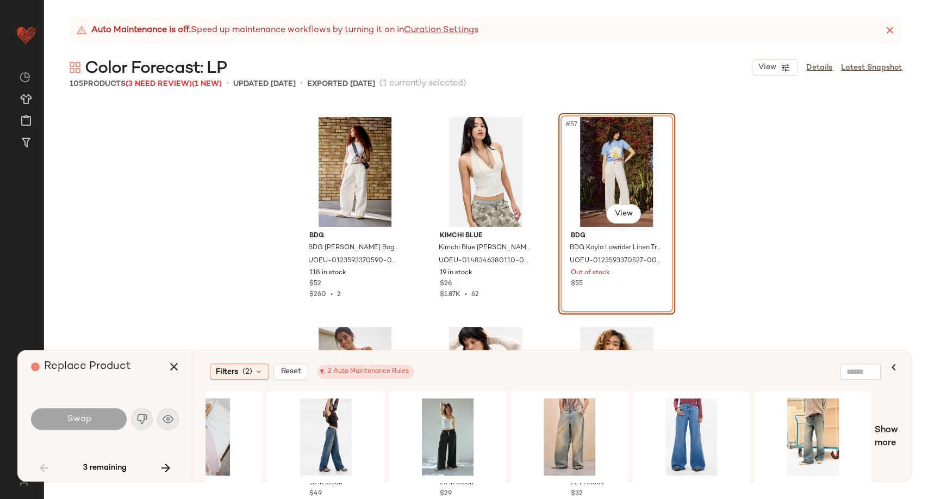
click at [901, 443] on div "Filters (2) Reset 2 Auto Maintenance Rules Show more" at bounding box center [551, 415] width 719 height 131
click at [889, 440] on span "Show more" at bounding box center [886, 437] width 23 height 26
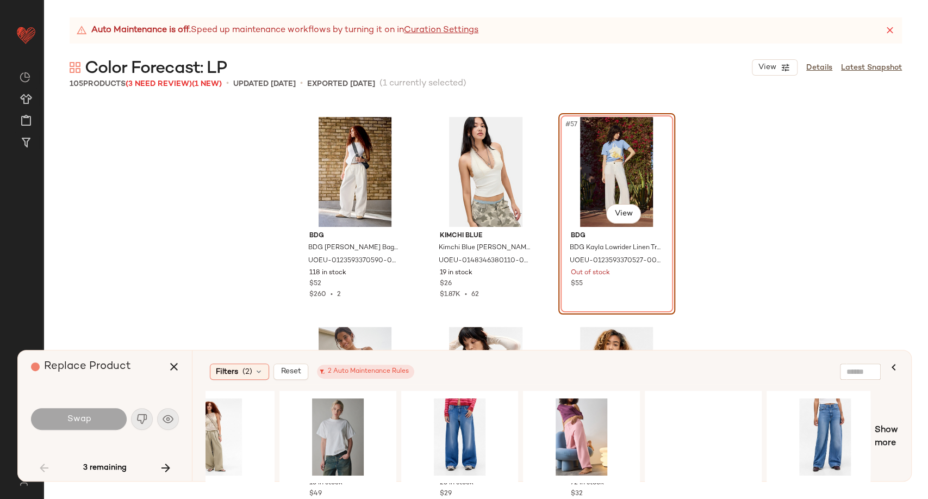
scroll to position [0, 2131]
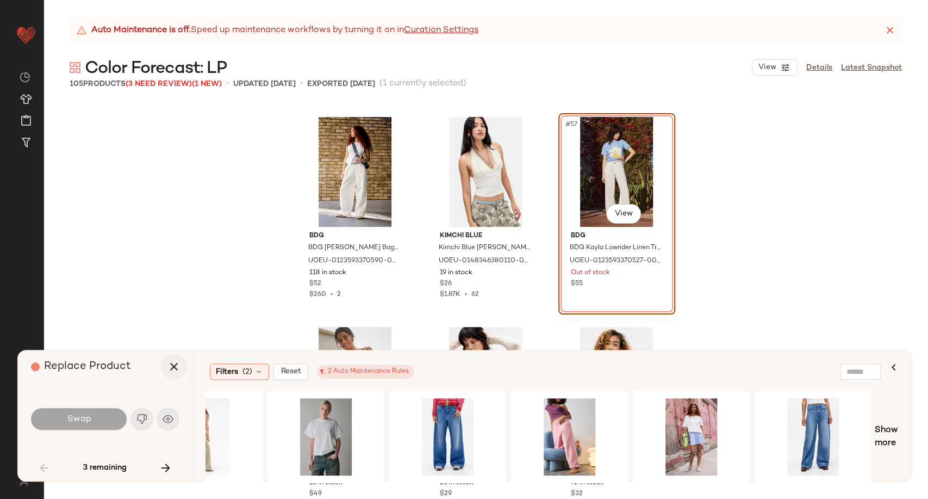
click at [172, 365] on icon "button" at bounding box center [173, 366] width 13 height 13
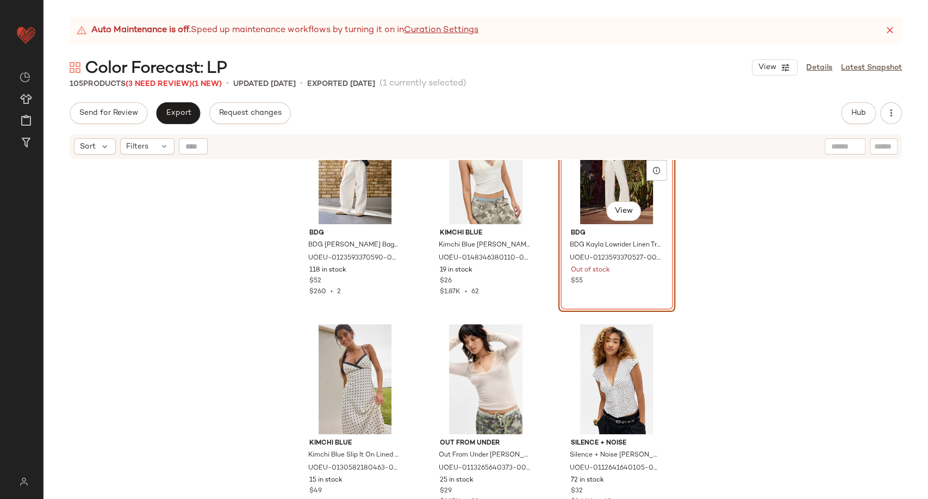
scroll to position [3718, 0]
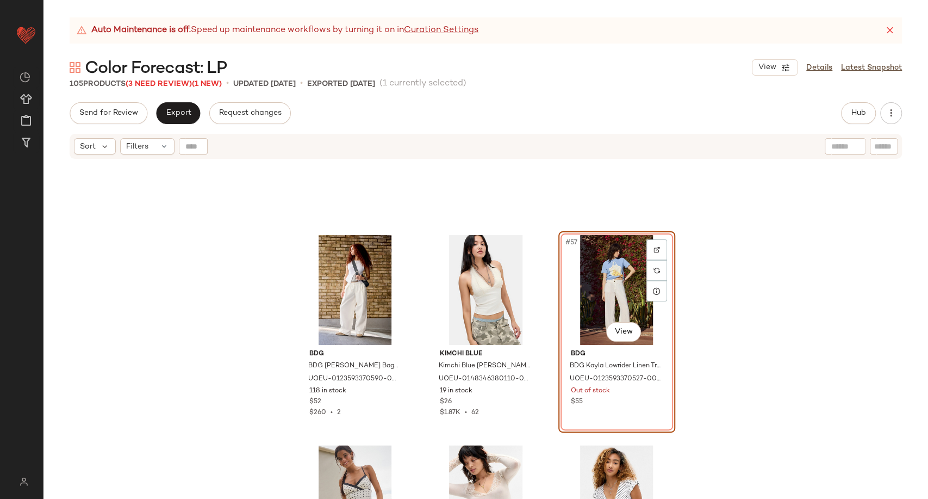
click at [611, 293] on div "#57 View" at bounding box center [616, 290] width 109 height 110
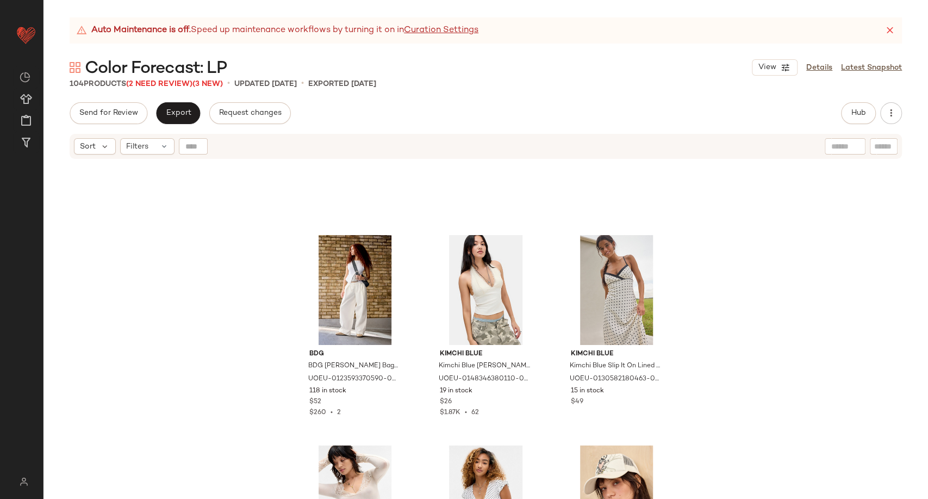
click at [776, 315] on div "BDG BDG White Bobbi Baggy Cocoon Trousers - White XL at Urban Outfitters UOEU-0…" at bounding box center [486, 343] width 885 height 366
click at [159, 83] on span "(2 Need Review)" at bounding box center [159, 84] width 66 height 8
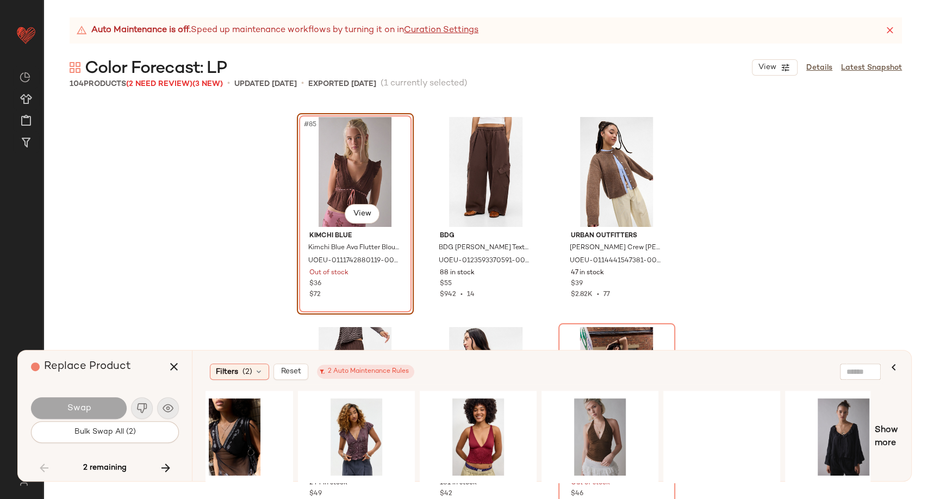
scroll to position [0, 357]
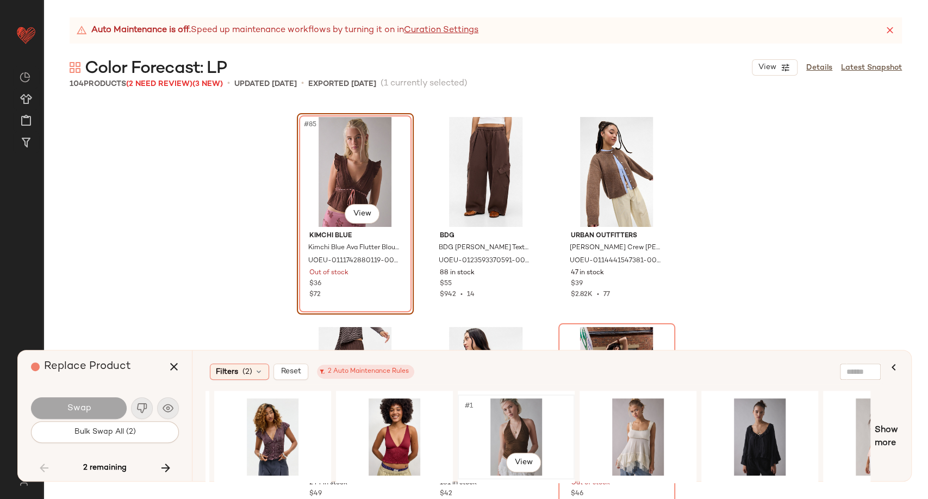
click at [520, 435] on div "#1 View" at bounding box center [516, 436] width 109 height 77
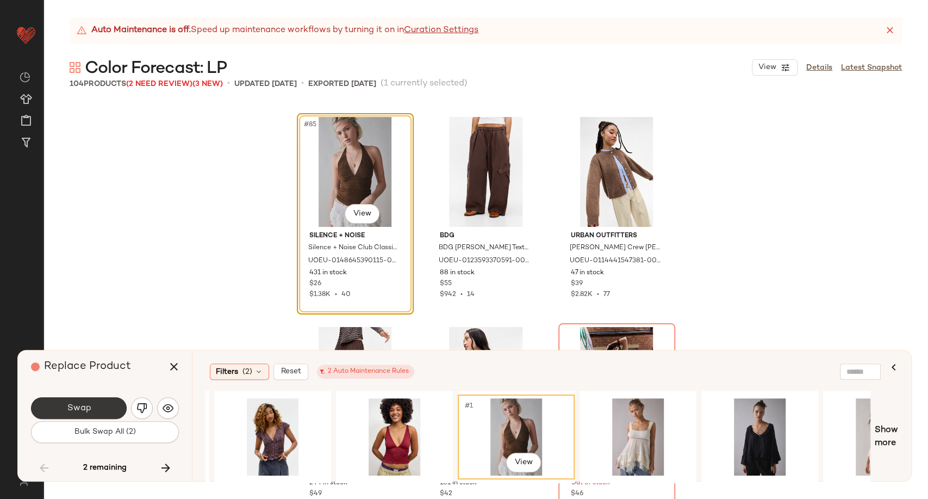
click at [86, 408] on span "Swap" at bounding box center [78, 408] width 24 height 10
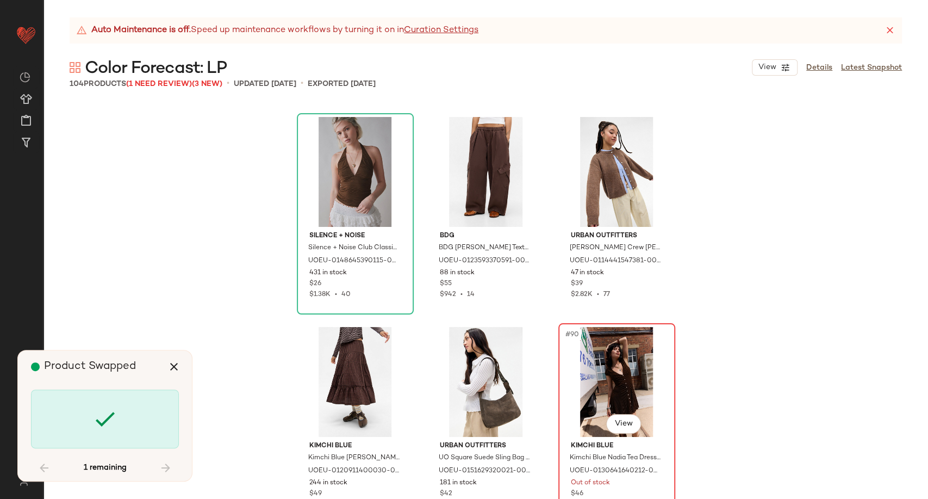
scroll to position [6087, 0]
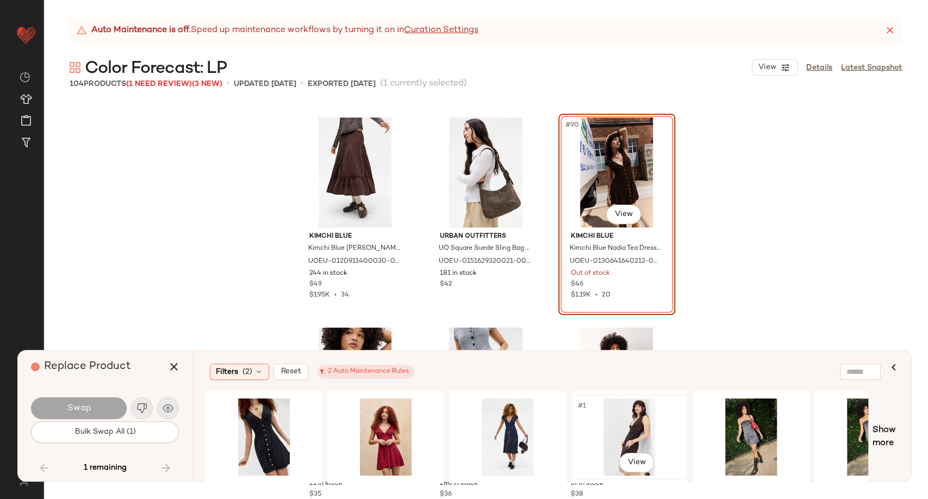
click at [626, 432] on div "#1 View" at bounding box center [629, 436] width 109 height 77
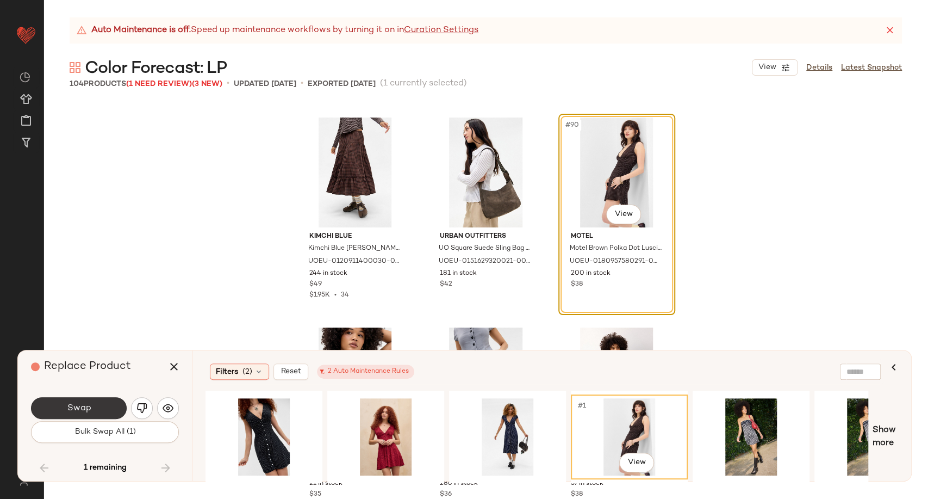
click at [102, 409] on button "Swap" at bounding box center [79, 408] width 96 height 22
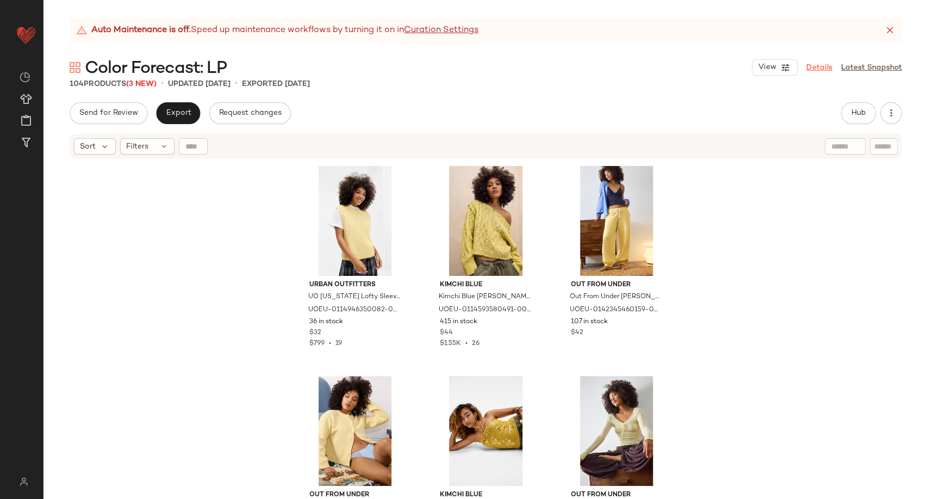
click at [815, 71] on link "Details" at bounding box center [819, 67] width 26 height 11
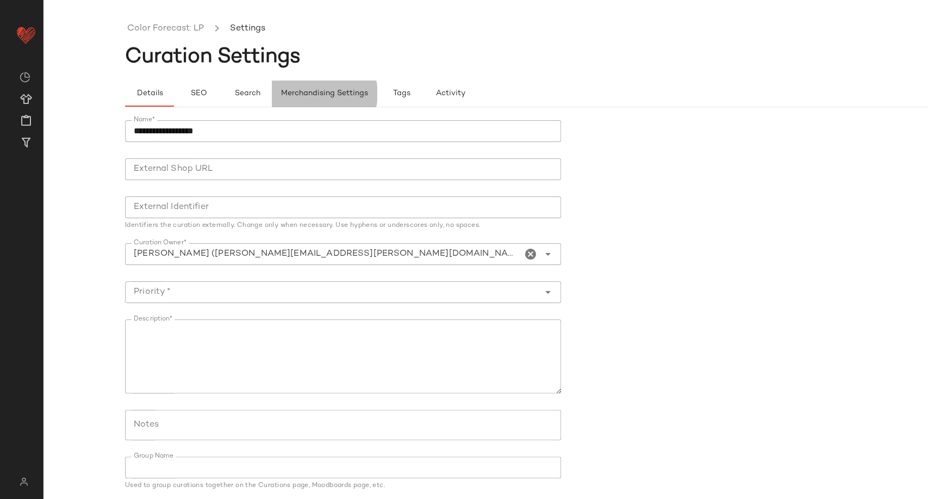
click at [311, 100] on button "Merchandising Settings" at bounding box center [324, 93] width 105 height 26
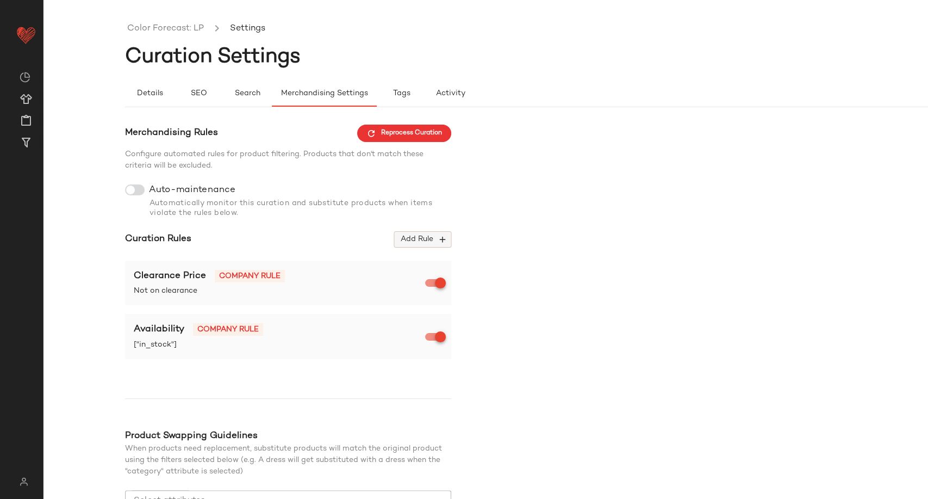
click at [431, 239] on span "Add Rule" at bounding box center [422, 239] width 45 height 10
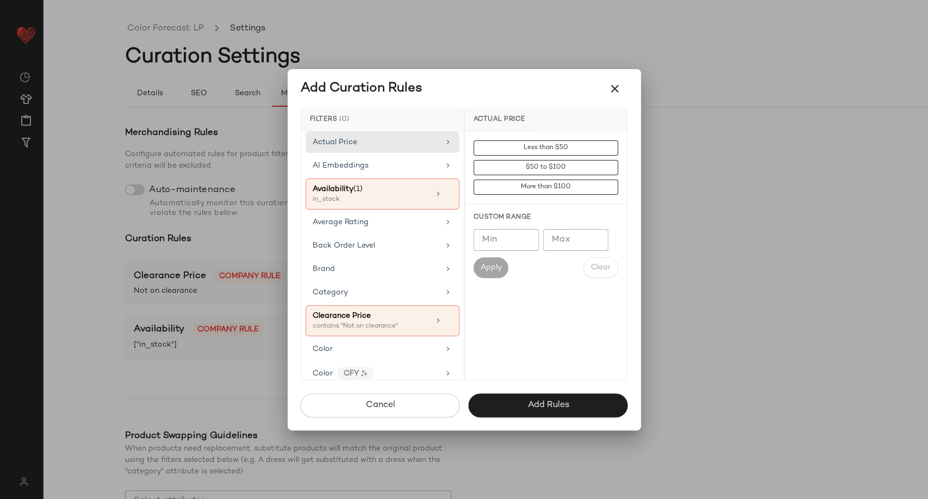
scroll to position [60, 0]
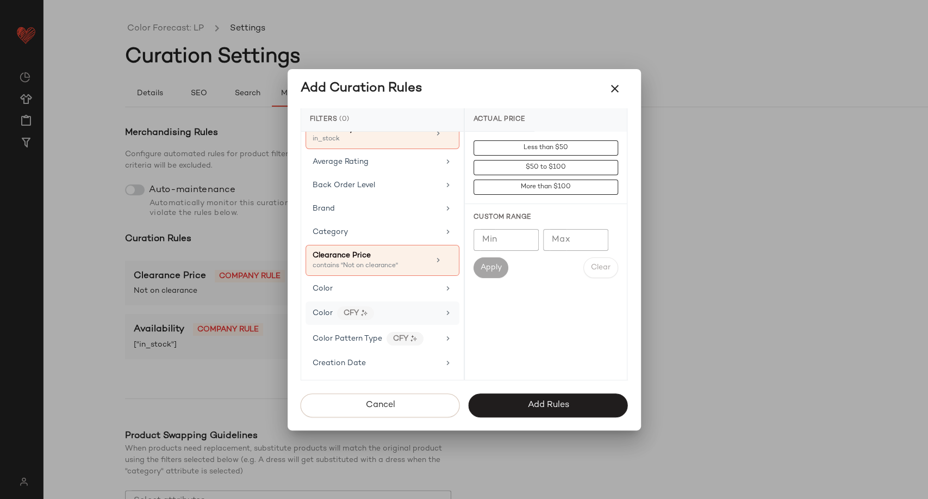
click at [400, 310] on div "Color CFY" at bounding box center [376, 313] width 127 height 14
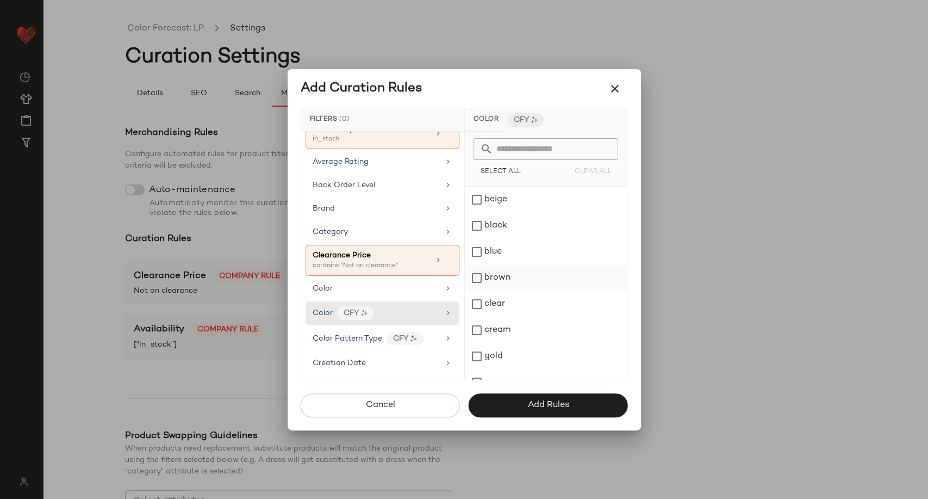
click at [525, 275] on div "brown" at bounding box center [546, 278] width 162 height 26
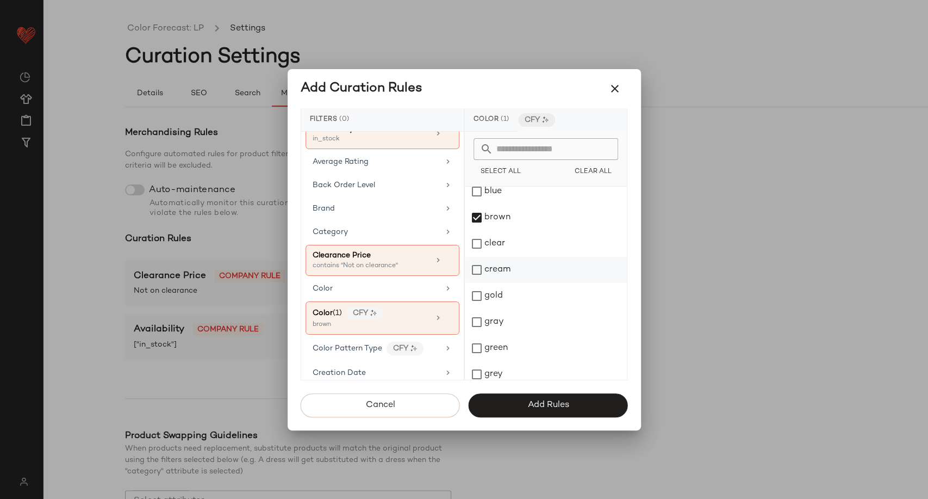
click at [513, 267] on div "cream" at bounding box center [546, 270] width 162 height 26
click at [504, 286] on div "ivory" at bounding box center [546, 279] width 162 height 26
click at [517, 340] on div "white" at bounding box center [546, 341] width 162 height 26
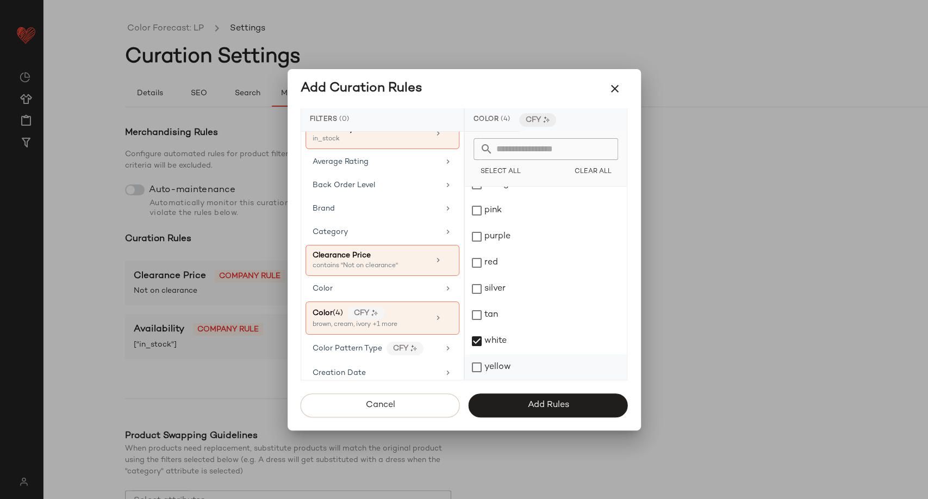
click at [497, 364] on div "yellow" at bounding box center [546, 367] width 162 height 26
click at [494, 256] on div "blue" at bounding box center [546, 252] width 162 height 26
click at [544, 402] on span "Add Rules" at bounding box center [548, 405] width 42 height 10
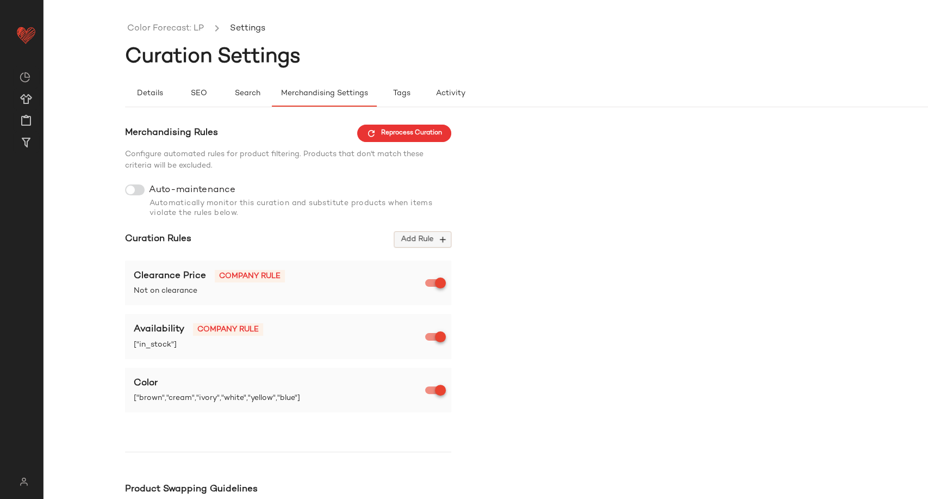
click at [423, 245] on button "Add Rule" at bounding box center [422, 239] width 57 height 16
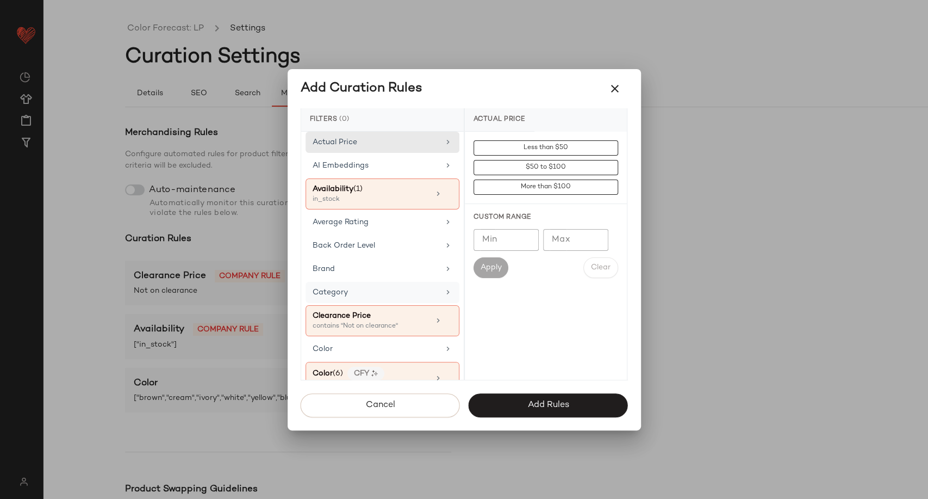
click at [420, 292] on div "Category" at bounding box center [376, 292] width 127 height 11
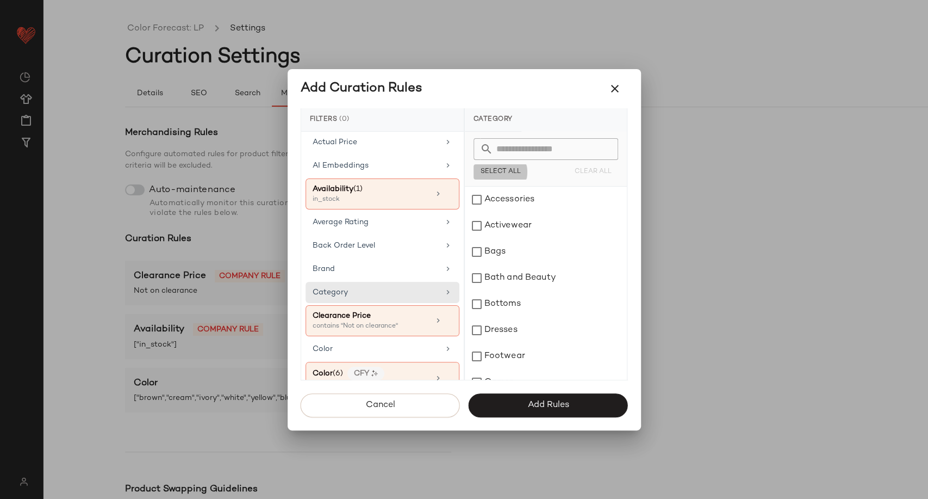
click at [493, 163] on div "Select All Clear All" at bounding box center [546, 159] width 162 height 55
click at [495, 170] on span "Select All" at bounding box center [500, 172] width 41 height 8
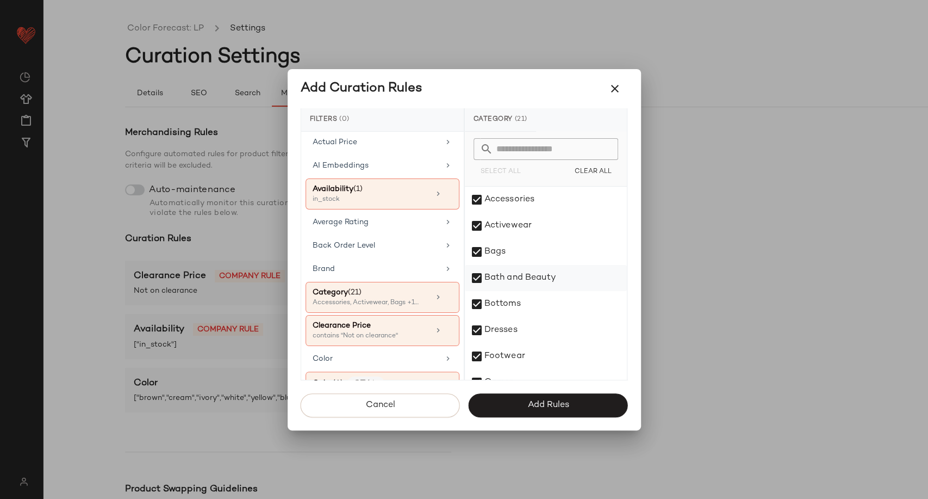
click at [510, 280] on div "Bath and Beauty" at bounding box center [546, 278] width 162 height 26
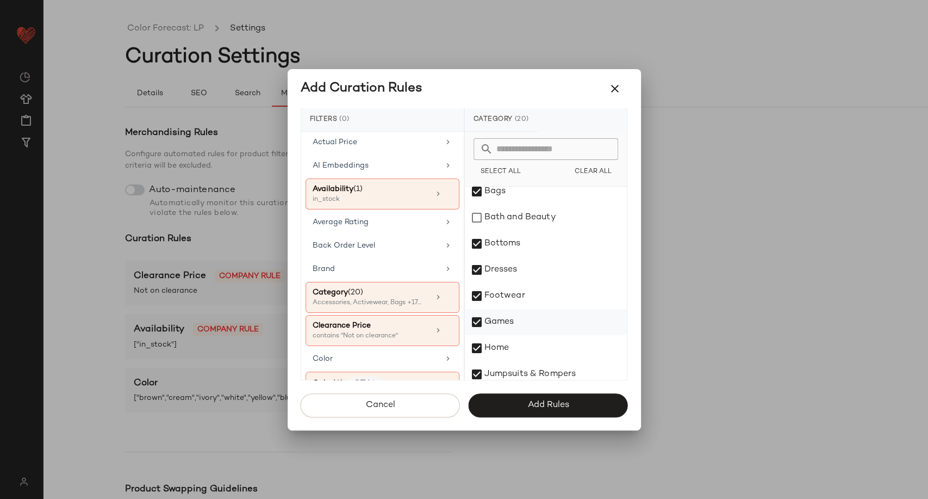
click at [500, 323] on div "Games" at bounding box center [546, 322] width 162 height 26
click at [500, 345] on div "Home" at bounding box center [546, 348] width 162 height 26
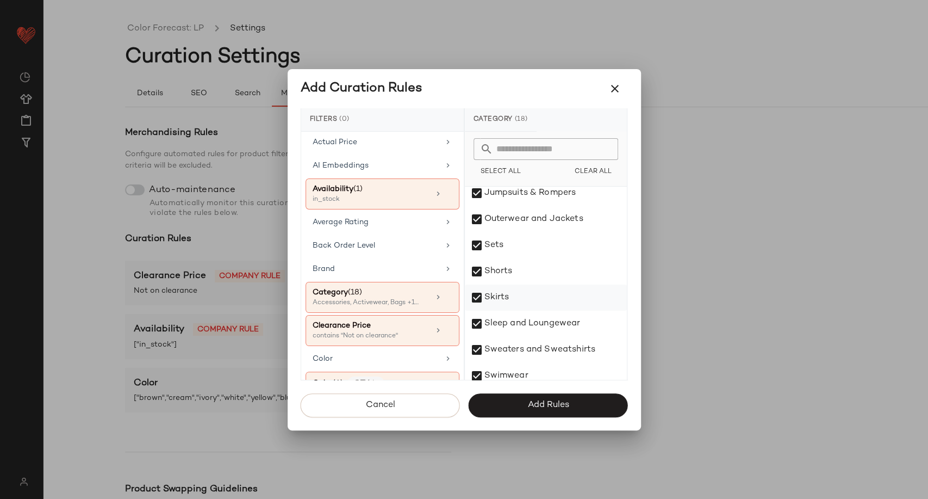
scroll to position [302, 0]
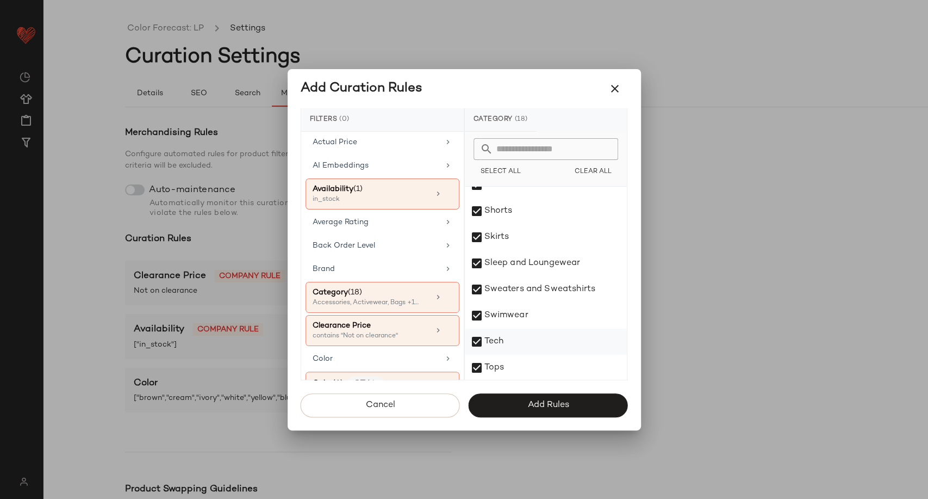
click at [524, 345] on div "Tech" at bounding box center [546, 341] width 162 height 26
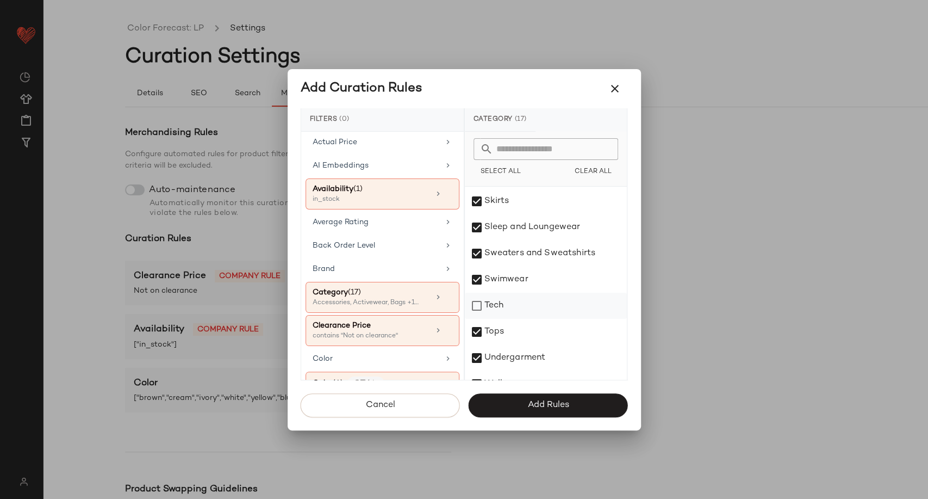
scroll to position [355, 0]
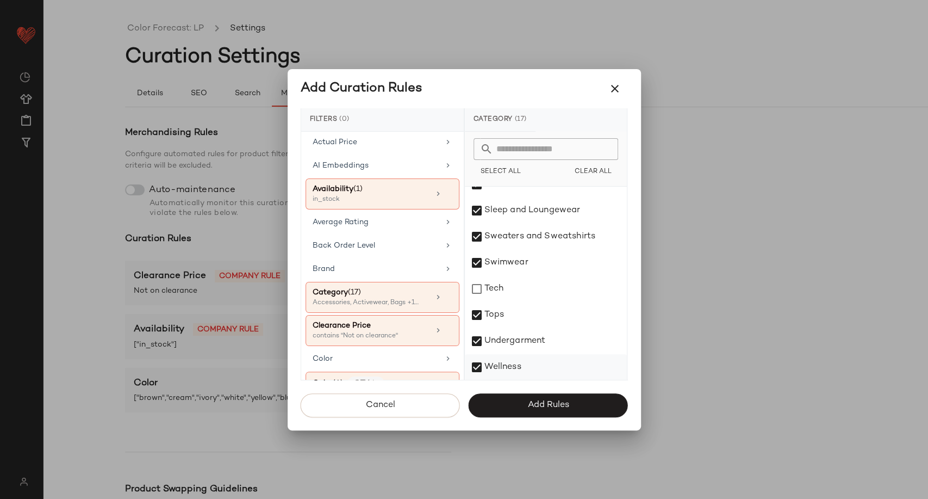
click at [522, 364] on div "Wellness" at bounding box center [546, 367] width 162 height 26
click at [529, 400] on span "Add Rules" at bounding box center [548, 405] width 42 height 10
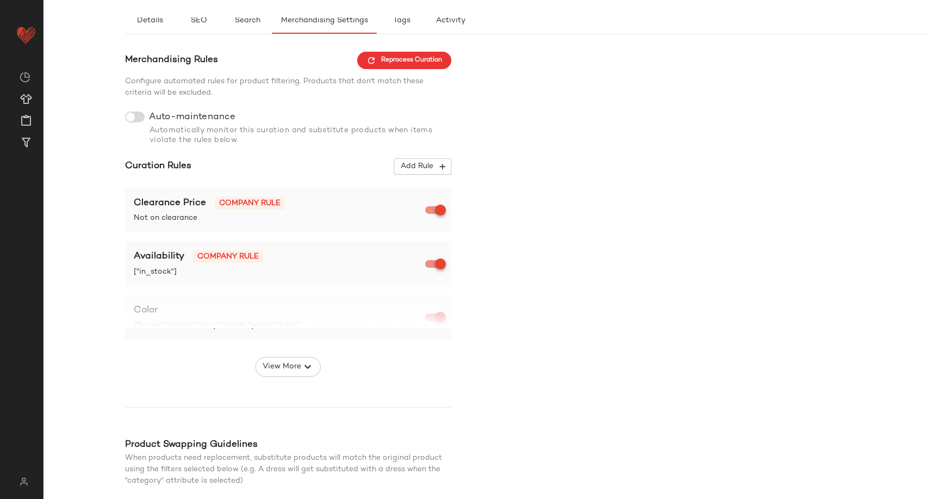
scroll to position [165, 0]
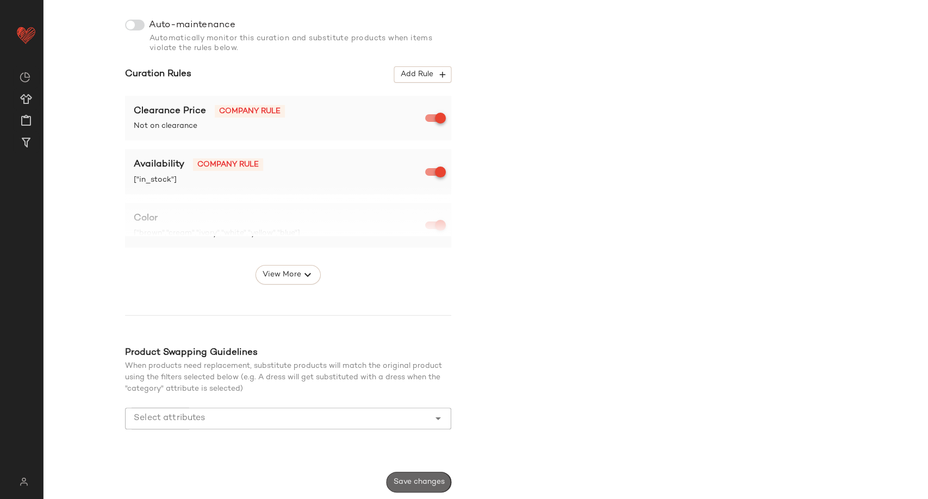
click at [435, 477] on span "Save changes" at bounding box center [419, 481] width 52 height 9
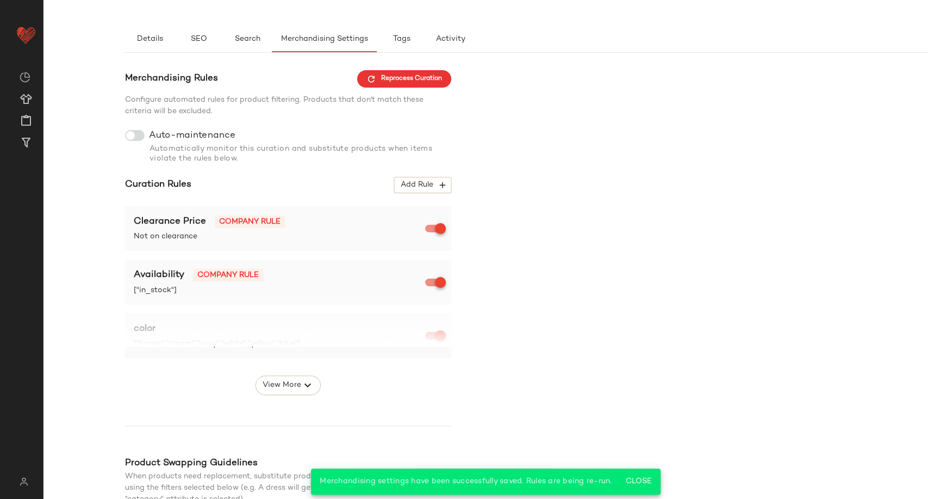
scroll to position [0, 0]
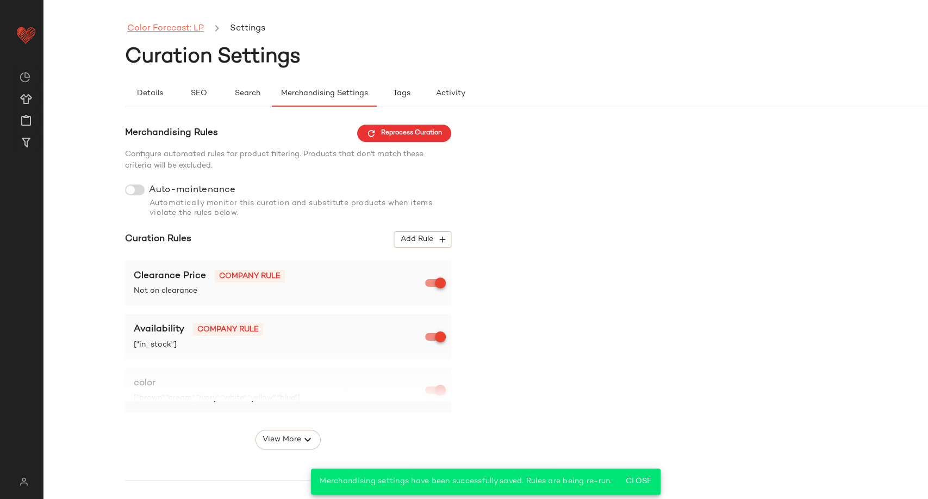
click at [184, 29] on link "Color Forecast: LP" at bounding box center [165, 29] width 77 height 14
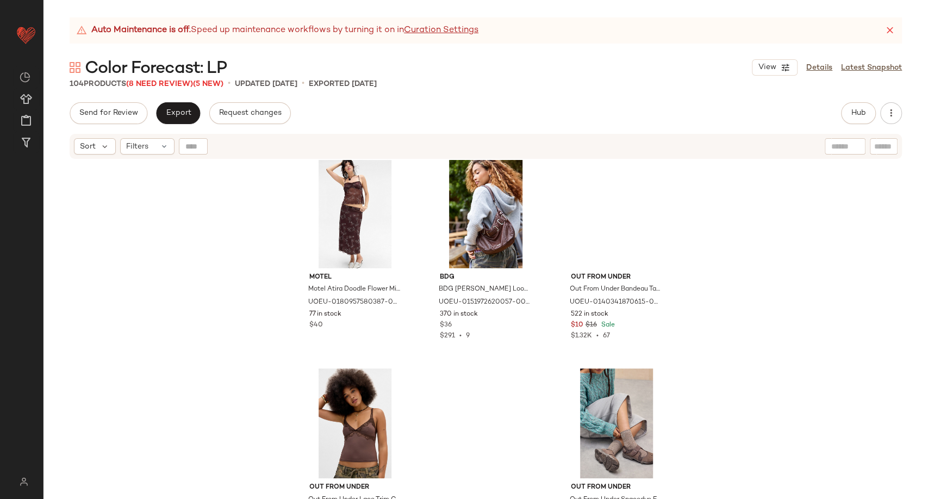
scroll to position [6983, 0]
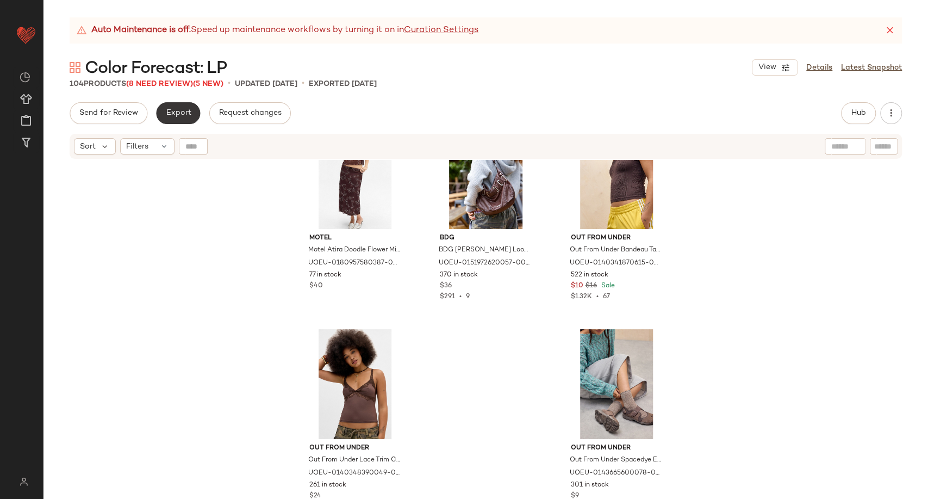
click at [175, 116] on span "Export" at bounding box center [178, 113] width 26 height 9
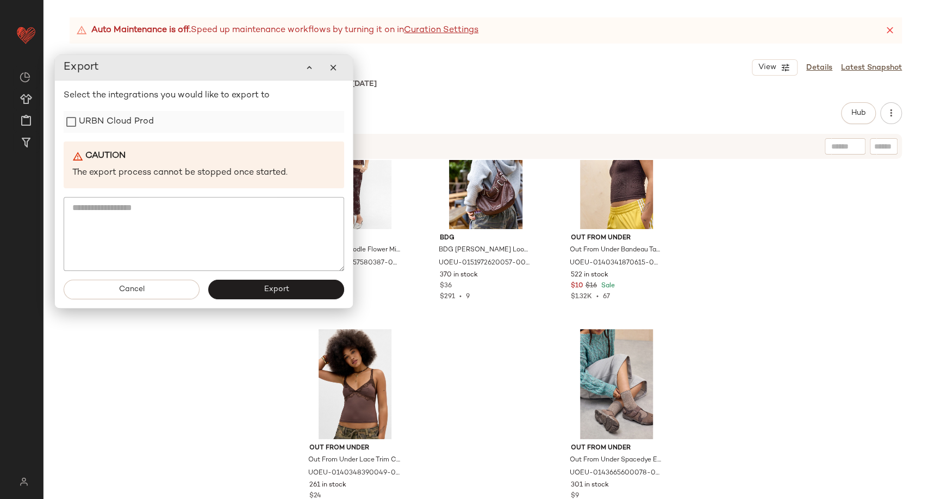
click at [128, 128] on label "URBN Cloud Prod" at bounding box center [116, 122] width 75 height 22
click at [248, 287] on button "Export" at bounding box center [276, 290] width 136 height 20
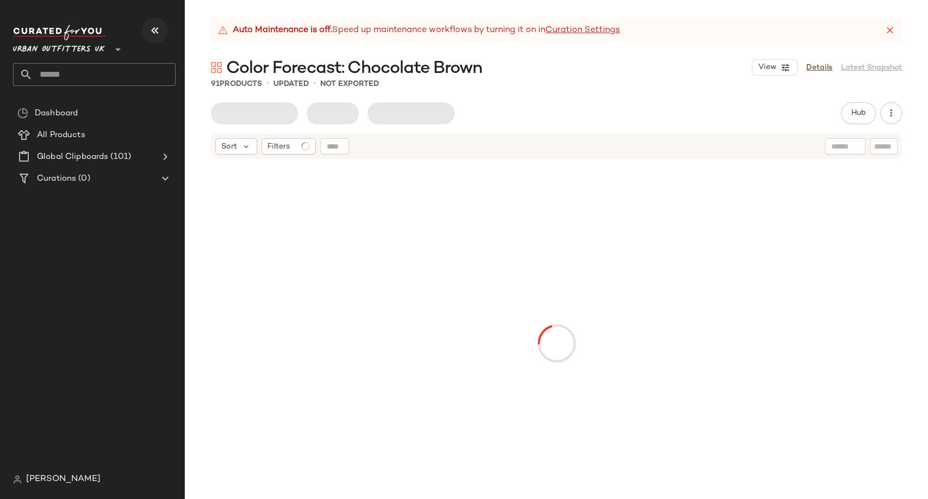
click at [157, 28] on icon "button" at bounding box center [154, 30] width 13 height 13
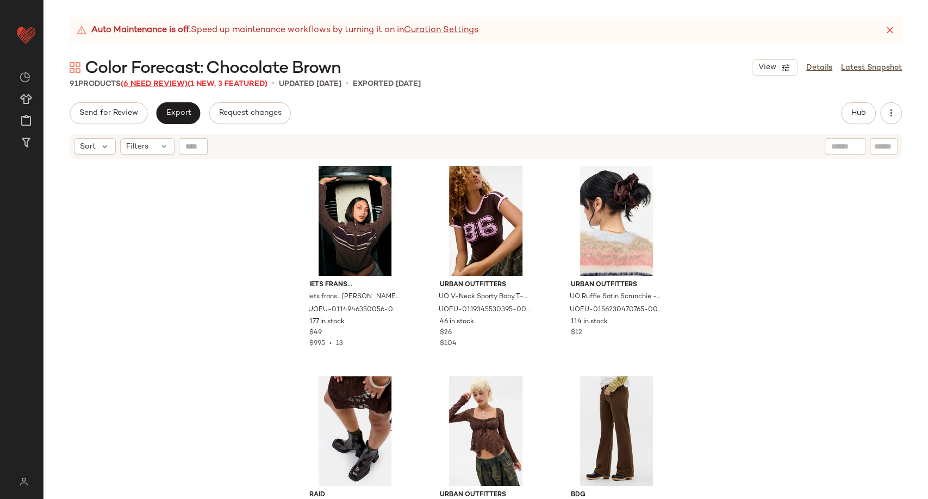
click at [170, 87] on span "(6 Need Review)" at bounding box center [154, 84] width 67 height 8
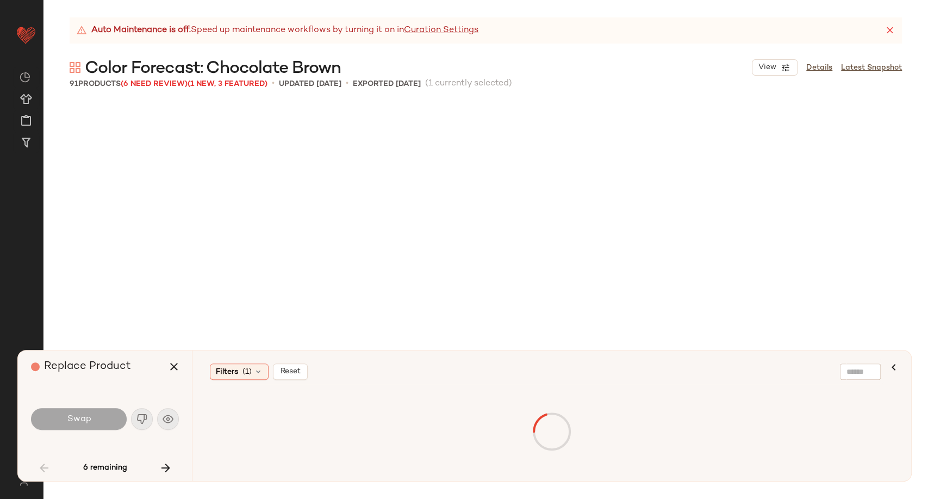
scroll to position [840, 0]
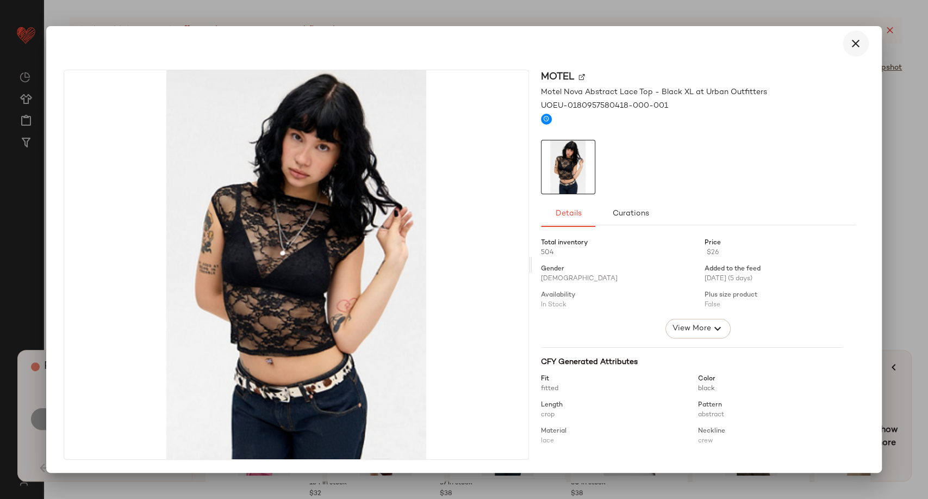
click at [857, 41] on icon "button" at bounding box center [855, 43] width 13 height 13
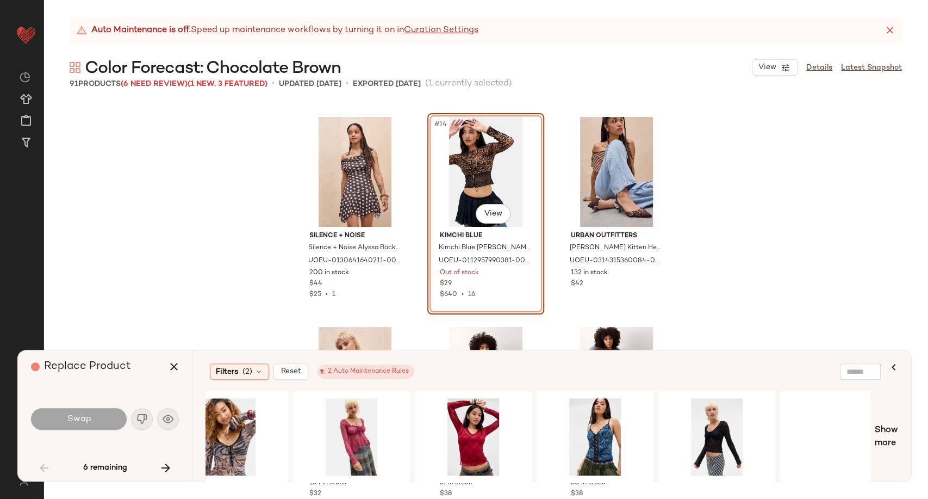
scroll to position [0, 1400]
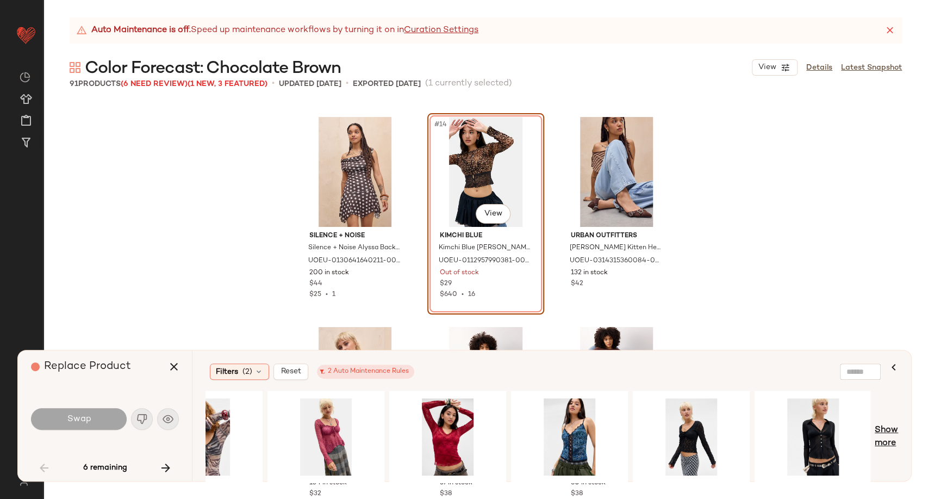
click at [890, 438] on span "Show more" at bounding box center [886, 437] width 23 height 26
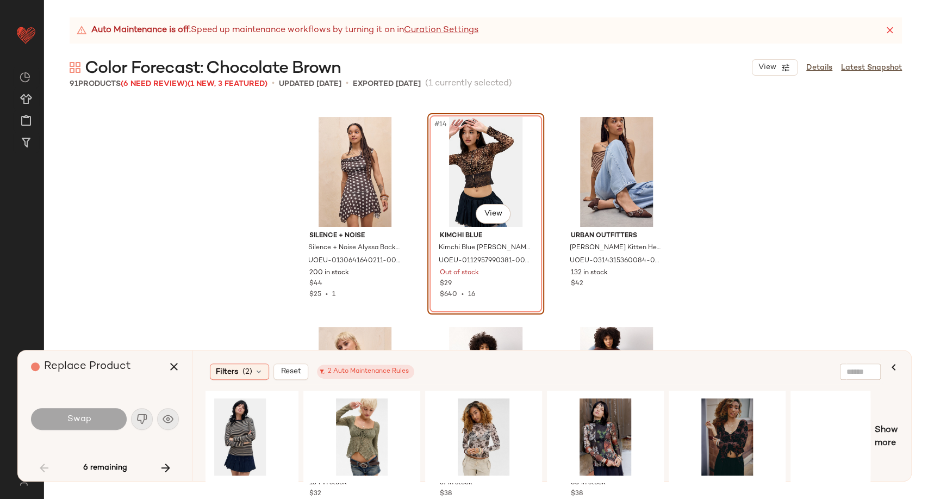
scroll to position [0, 2618]
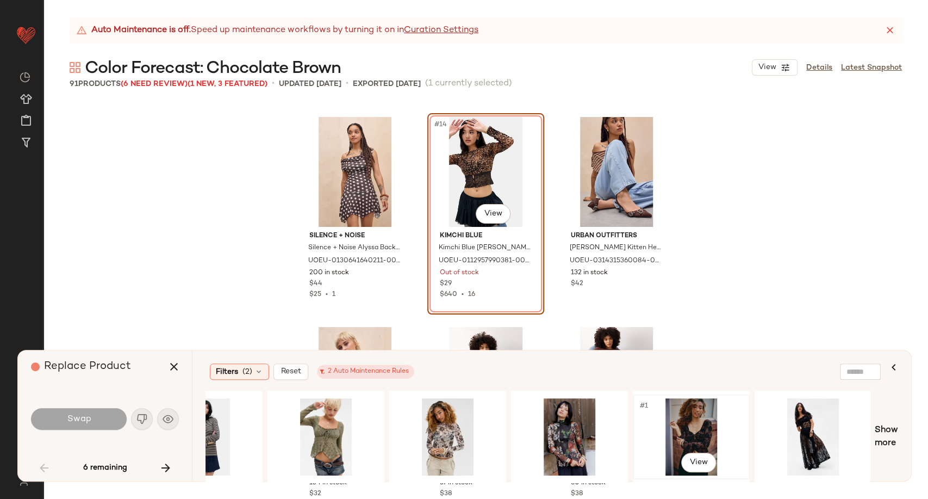
click at [692, 424] on div "#1 View" at bounding box center [691, 436] width 109 height 77
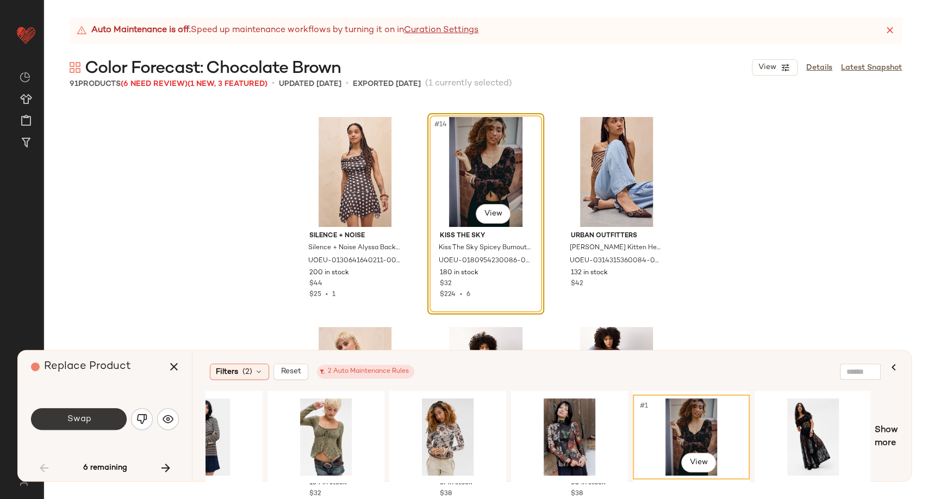
click at [98, 415] on button "Swap" at bounding box center [79, 419] width 96 height 22
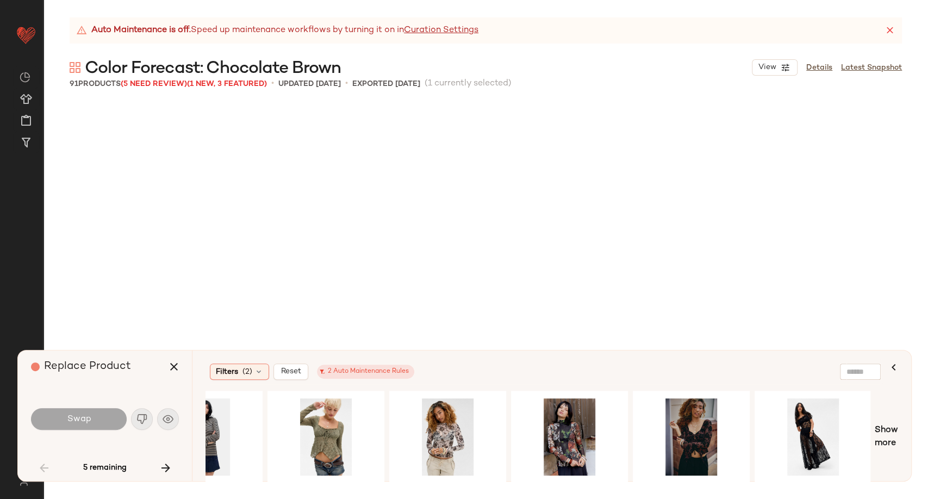
scroll to position [1259, 0]
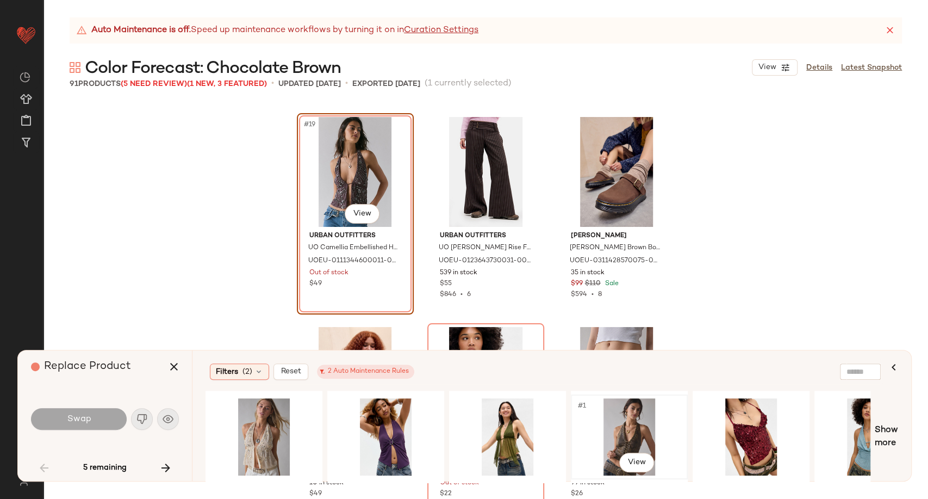
click at [622, 433] on div "#1 View" at bounding box center [629, 436] width 109 height 77
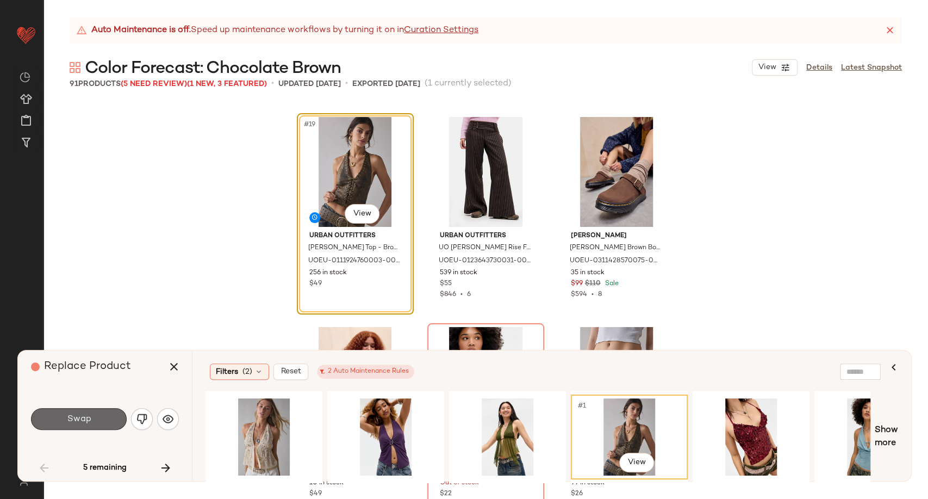
click at [95, 425] on button "Swap" at bounding box center [79, 419] width 96 height 22
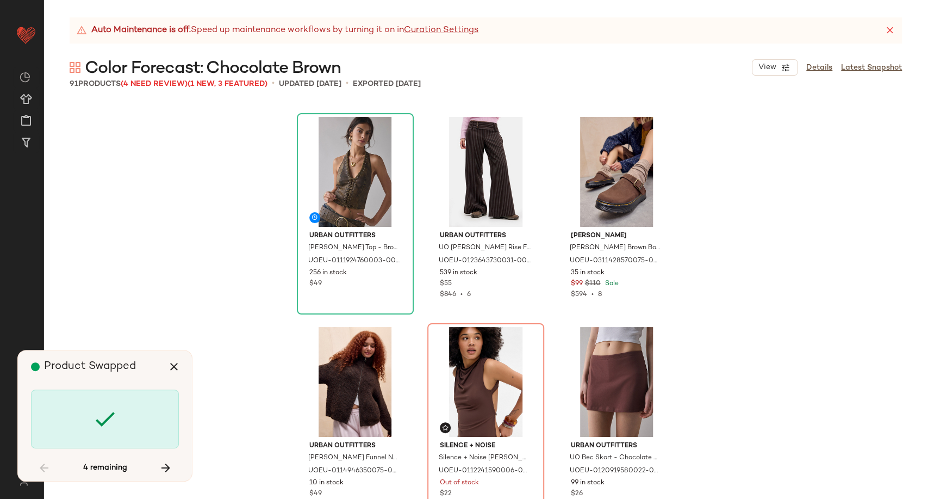
scroll to position [1469, 0]
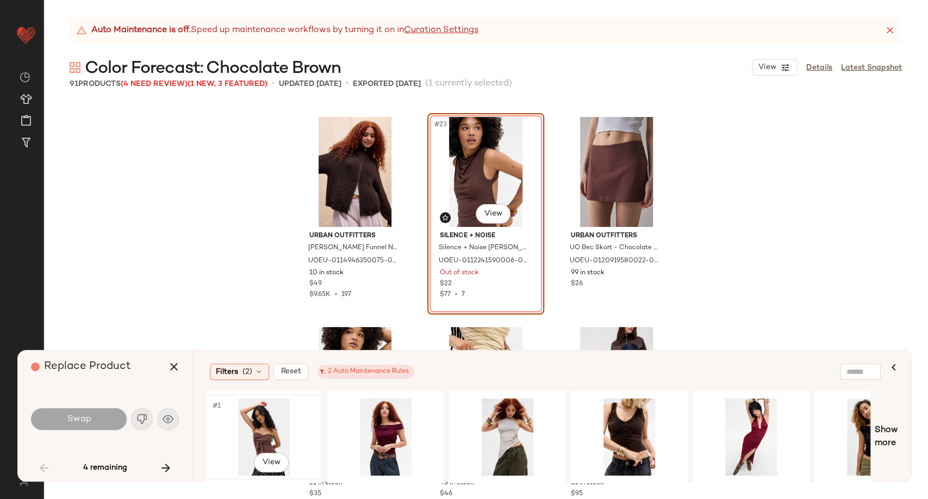
click at [271, 429] on div "#1 View" at bounding box center [263, 436] width 109 height 77
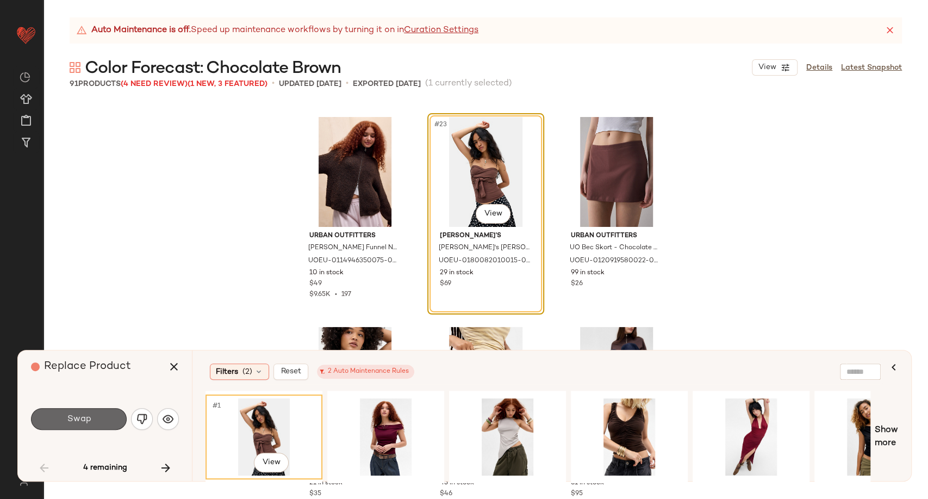
click at [91, 420] on button "Swap" at bounding box center [79, 419] width 96 height 22
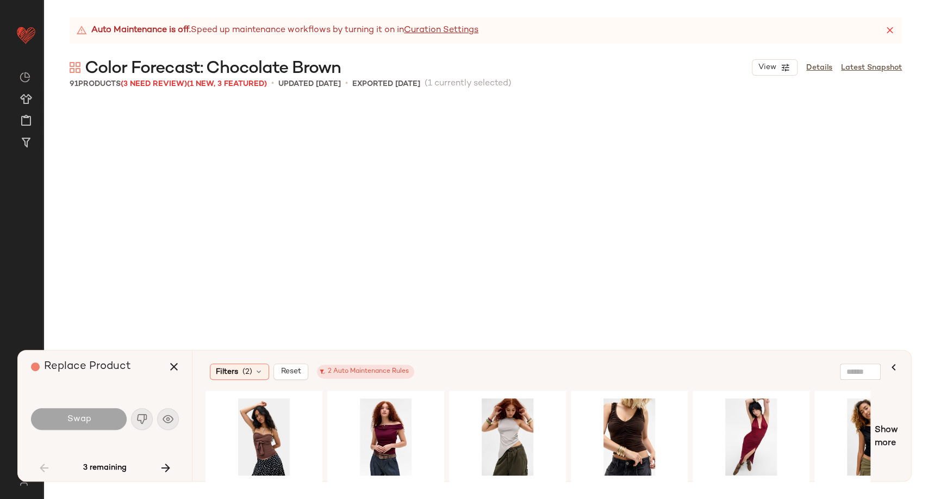
scroll to position [3568, 0]
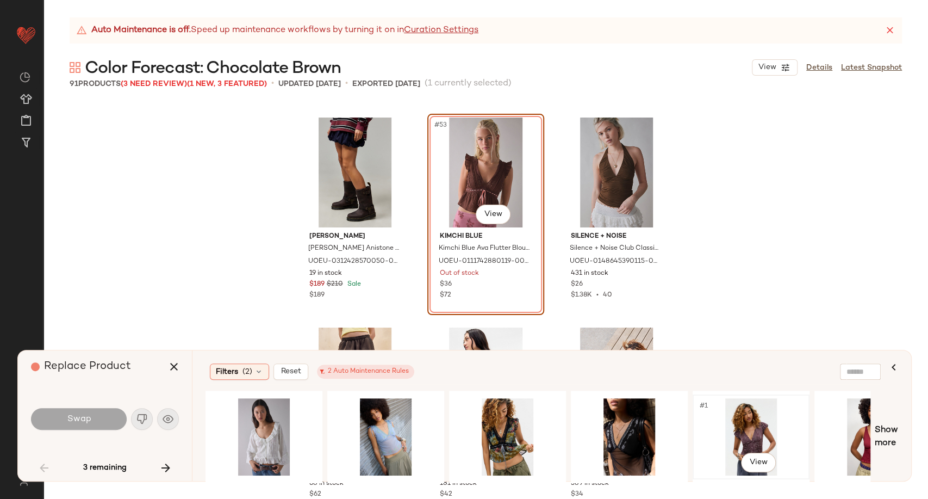
click at [751, 430] on div "#1 View" at bounding box center [751, 436] width 109 height 77
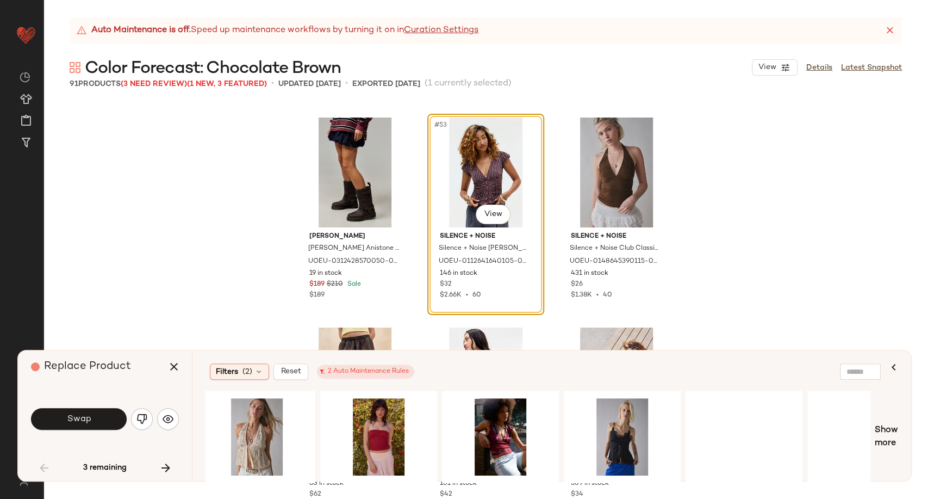
scroll to position [0, 1522]
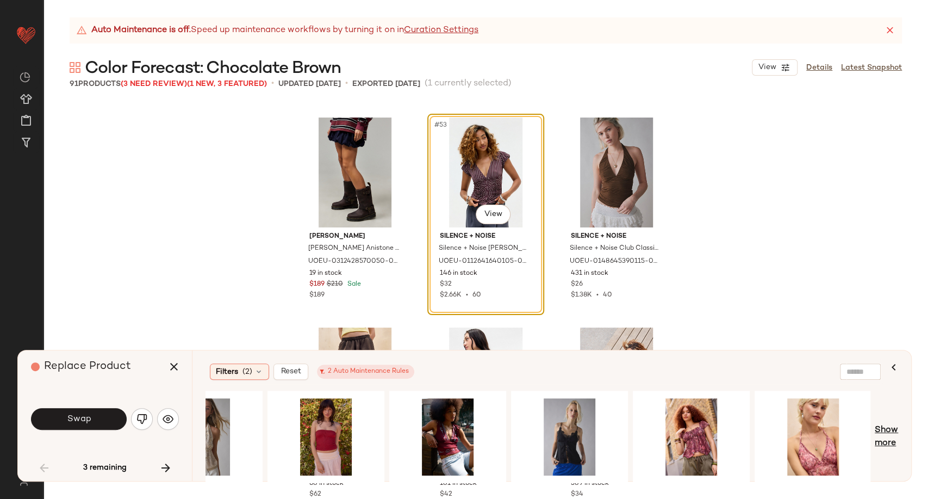
click at [884, 432] on span "Show more" at bounding box center [886, 437] width 23 height 26
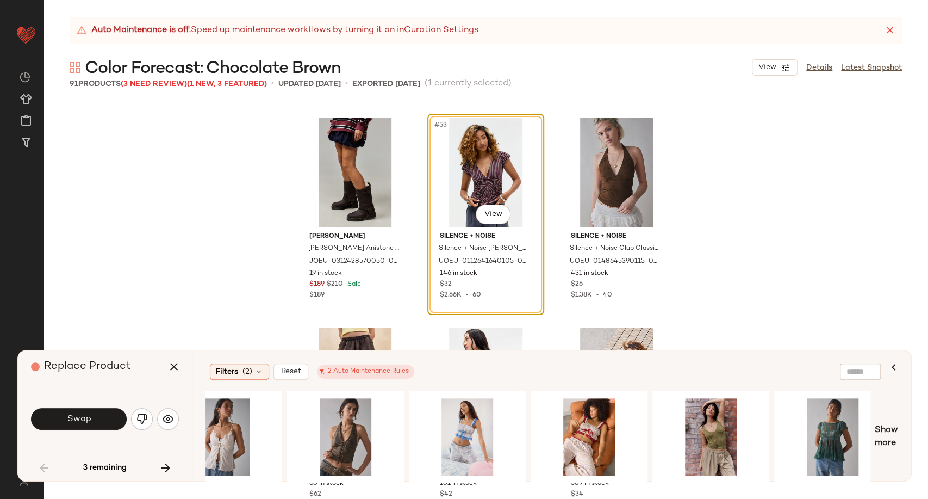
scroll to position [0, 2618]
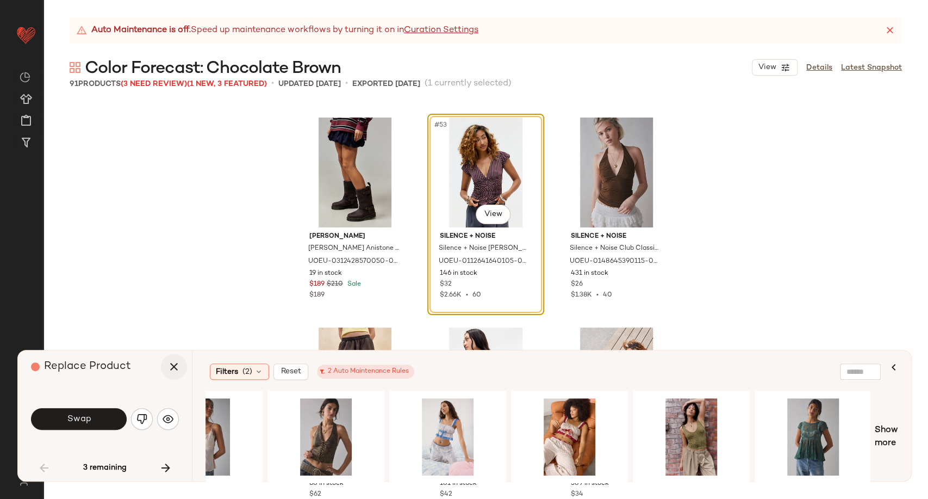
click at [174, 370] on icon "button" at bounding box center [173, 366] width 13 height 13
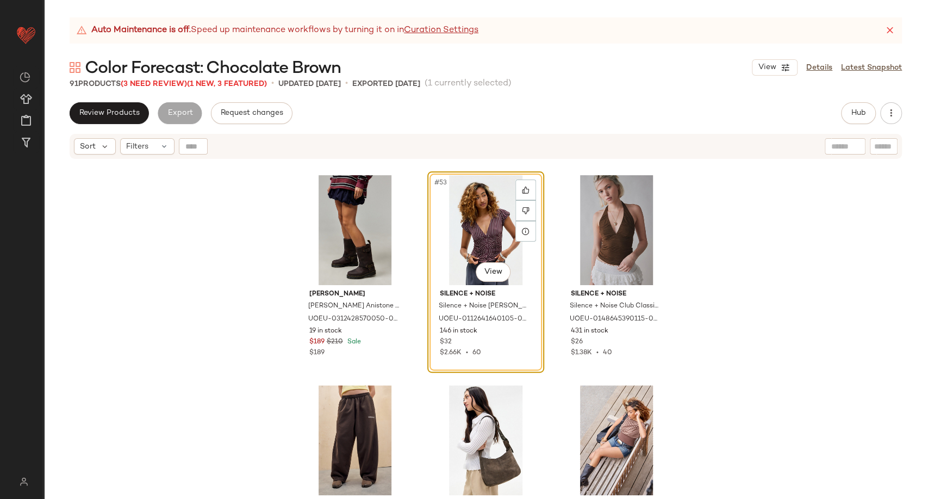
click at [463, 227] on div "#53 View" at bounding box center [485, 230] width 109 height 110
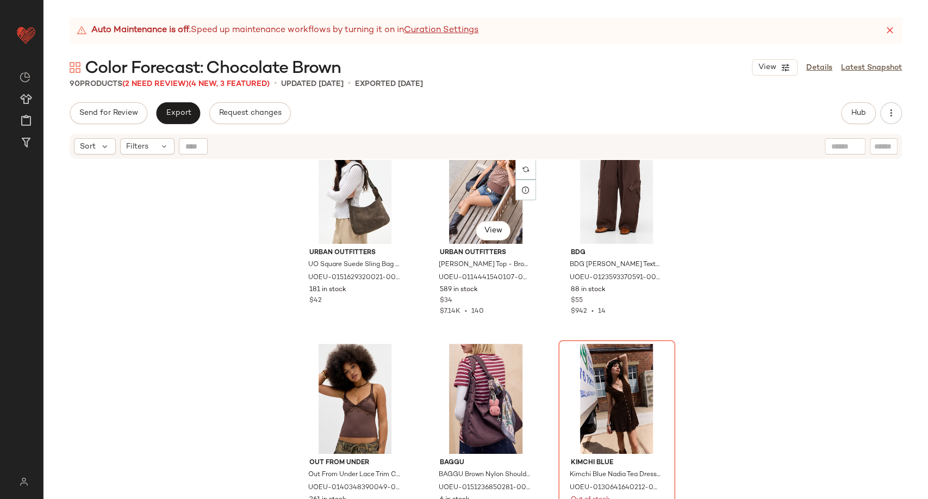
scroll to position [3931, 0]
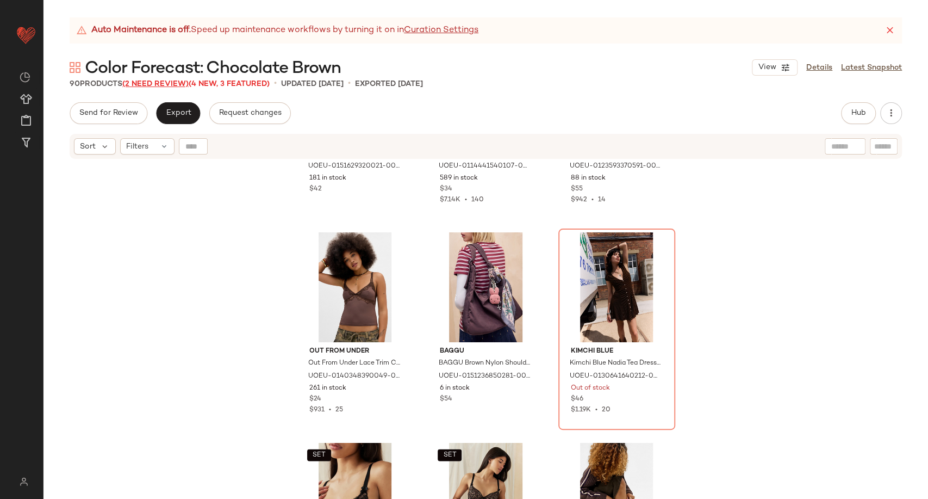
click at [165, 84] on span "(2 Need Review)" at bounding box center [155, 84] width 66 height 8
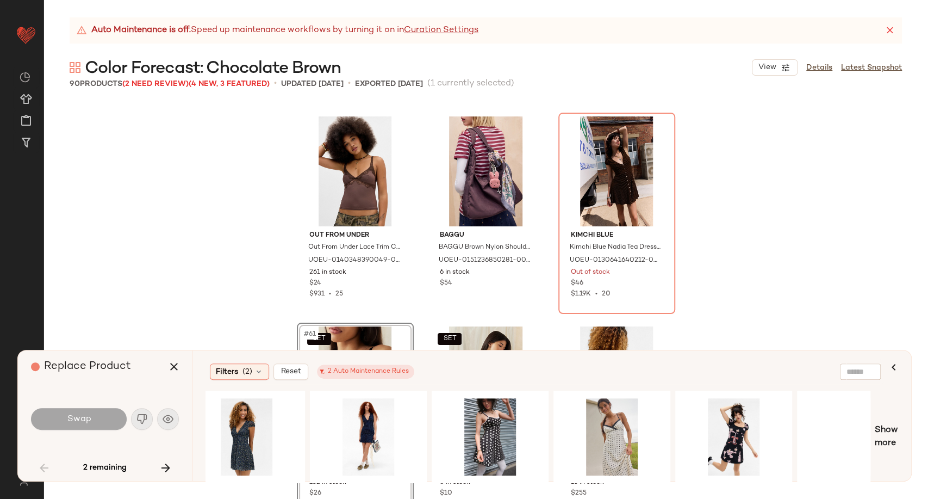
scroll to position [0, 761]
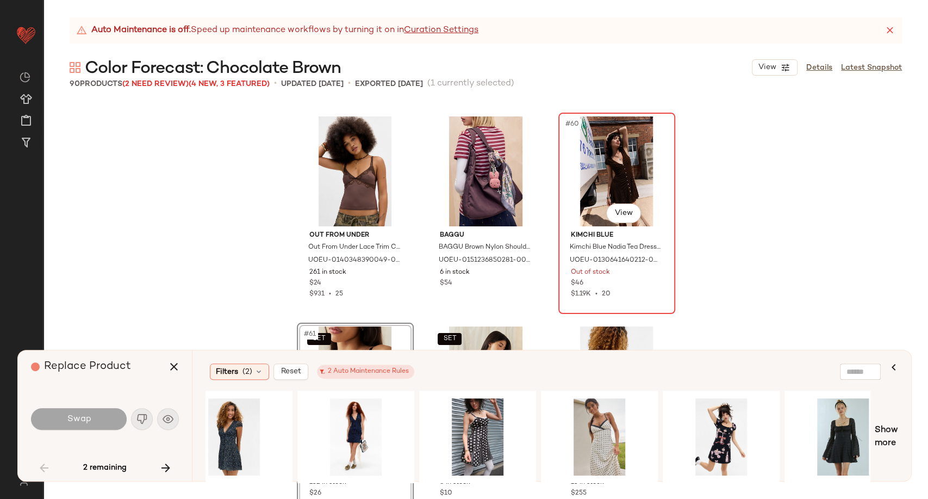
click at [620, 164] on div "#60 View" at bounding box center [616, 171] width 109 height 110
click at [173, 372] on icon "button" at bounding box center [173, 366] width 13 height 13
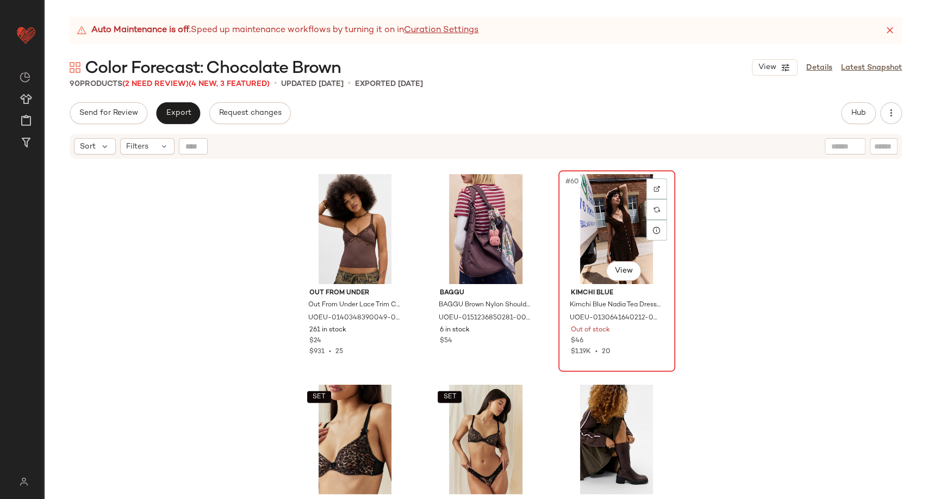
click at [647, 261] on div "#60 View" at bounding box center [616, 229] width 109 height 110
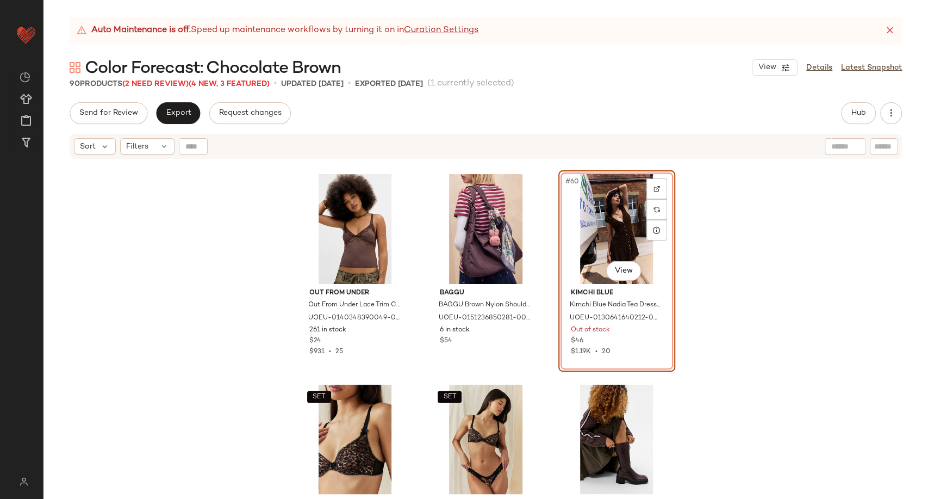
click at [145, 78] on span "Color Forecast: Chocolate Brown" at bounding box center [213, 69] width 256 height 22
click at [146, 83] on span "(2 Need Review)" at bounding box center [155, 84] width 66 height 8
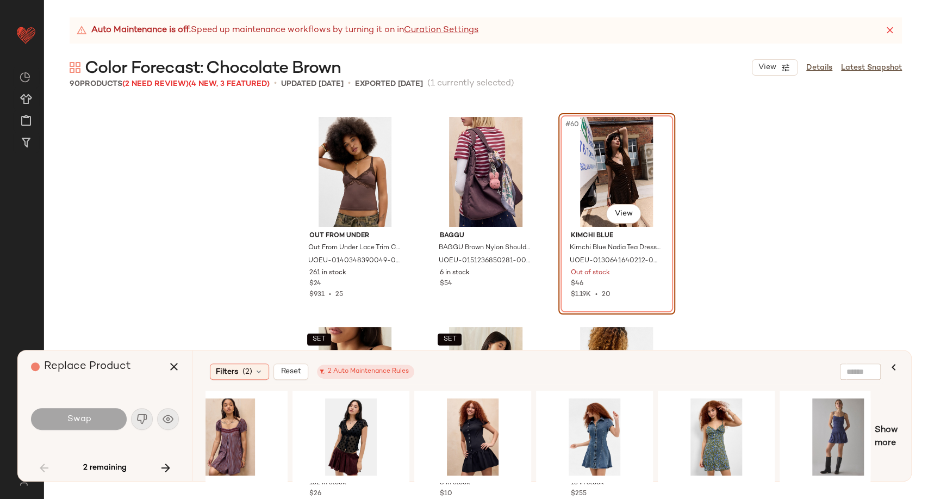
scroll to position [0, 1522]
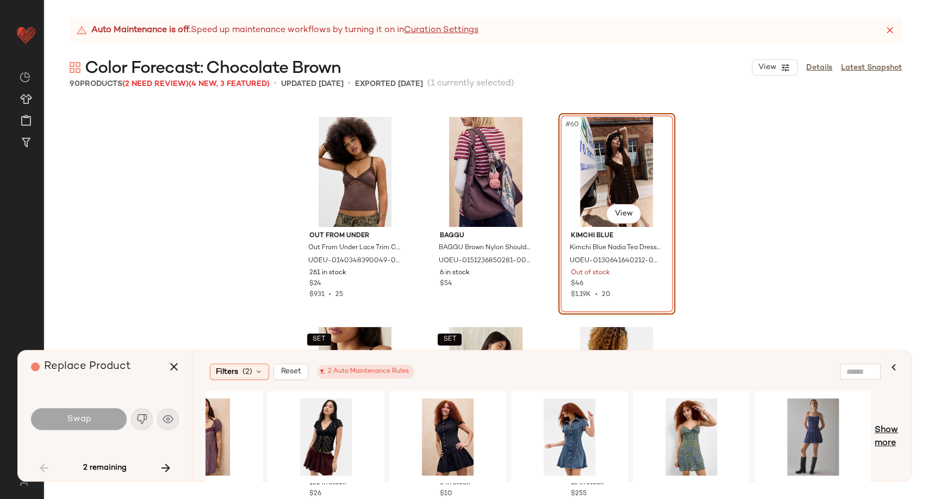
click at [886, 436] on span "Show more" at bounding box center [886, 437] width 23 height 26
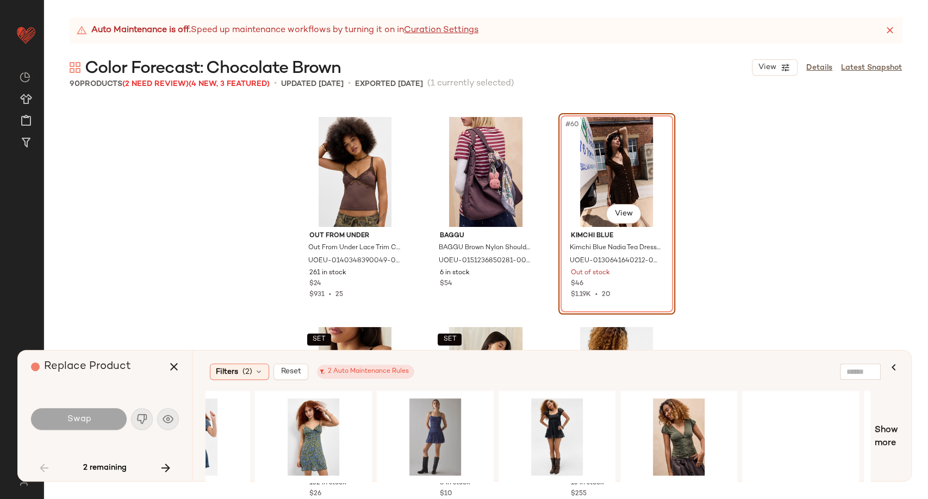
scroll to position [0, 2040]
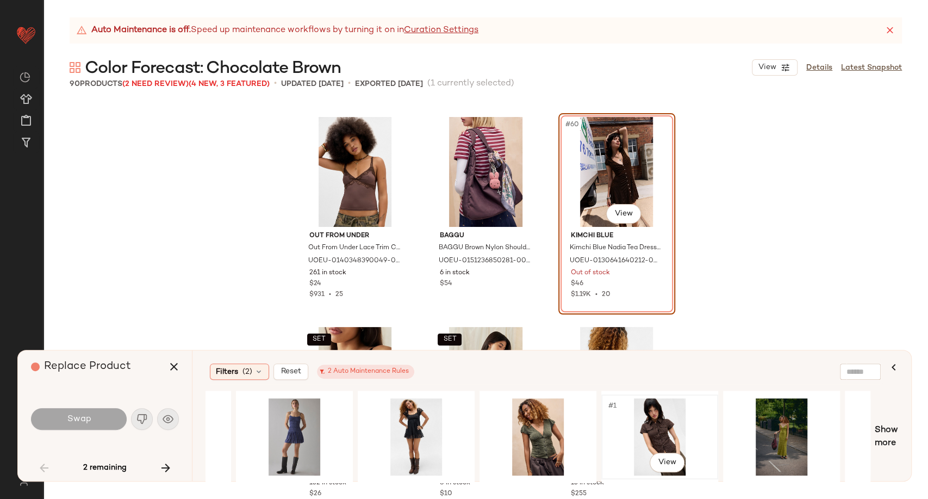
click at [672, 419] on div "#1 View" at bounding box center [659, 436] width 109 height 77
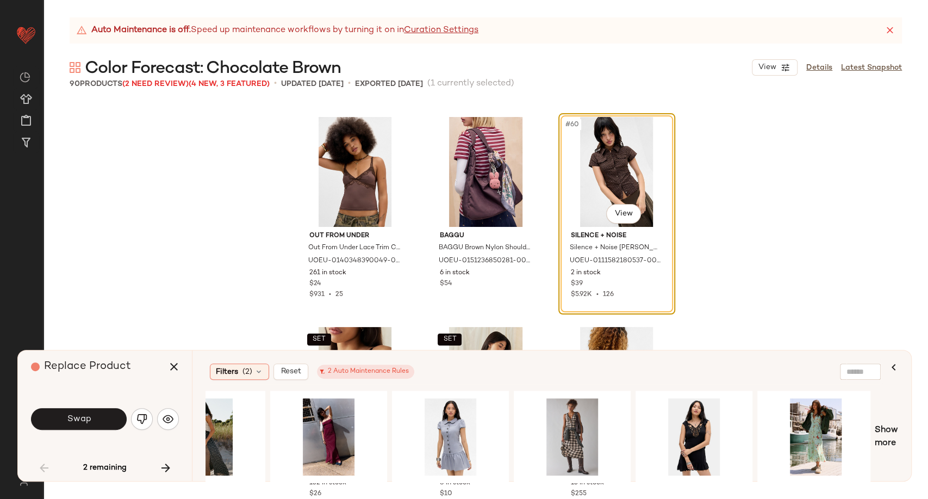
scroll to position [0, 2740]
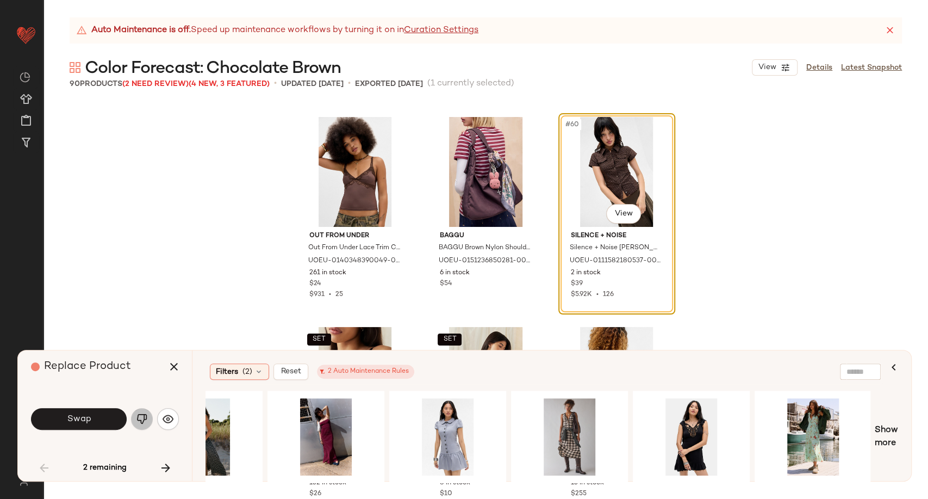
click at [145, 419] on img "button" at bounding box center [141, 418] width 11 height 11
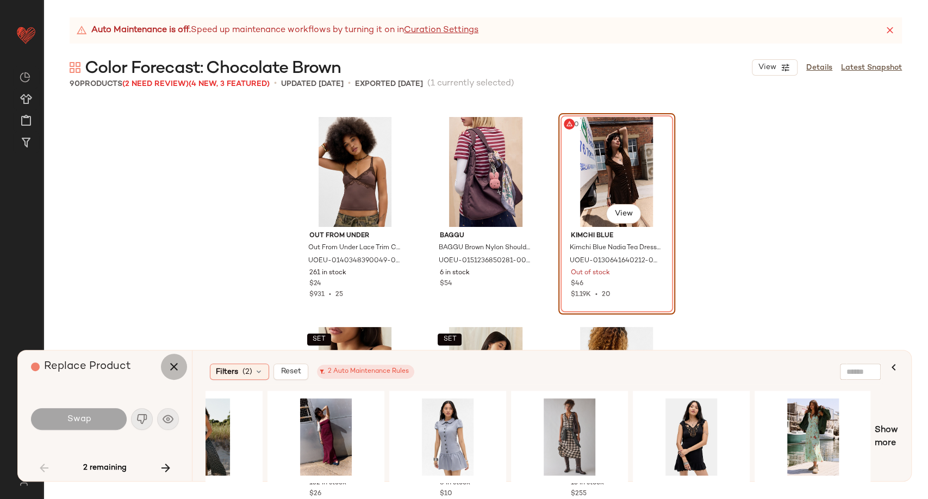
click at [176, 365] on icon "button" at bounding box center [173, 366] width 13 height 13
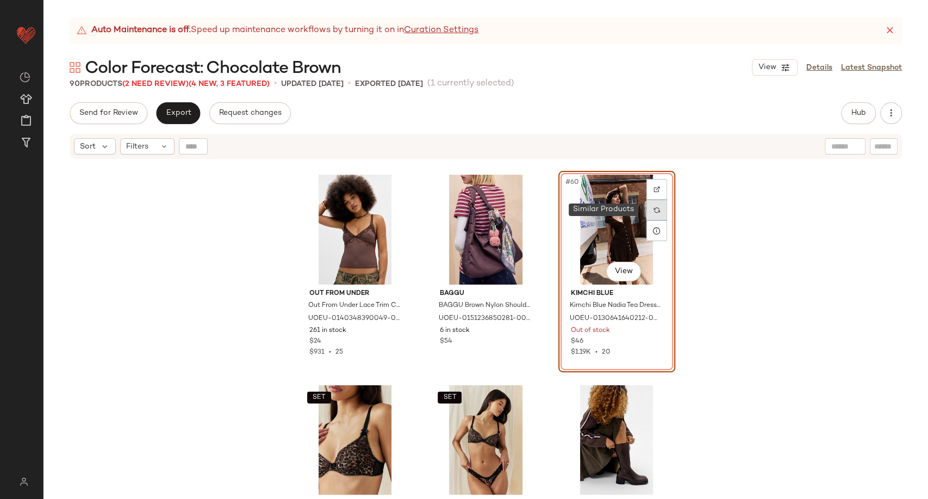
click at [657, 208] on div at bounding box center [657, 210] width 21 height 21
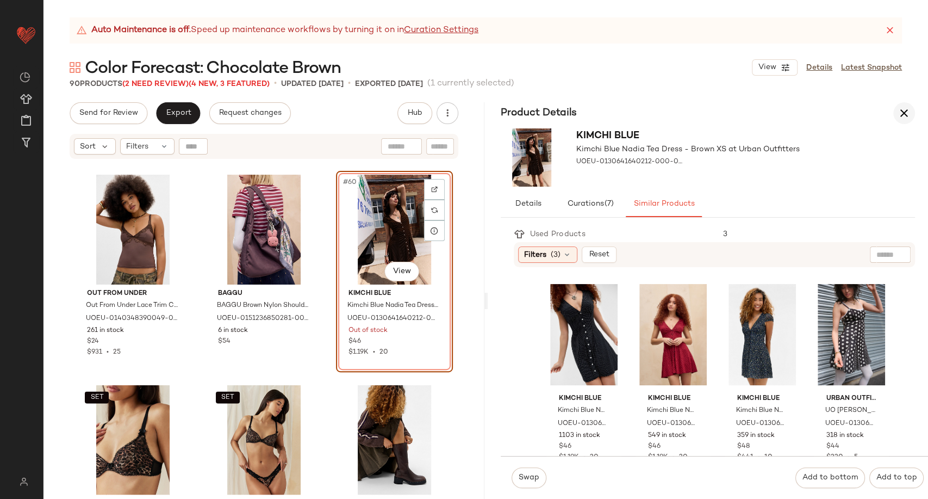
click at [901, 119] on icon "button" at bounding box center [904, 113] width 13 height 13
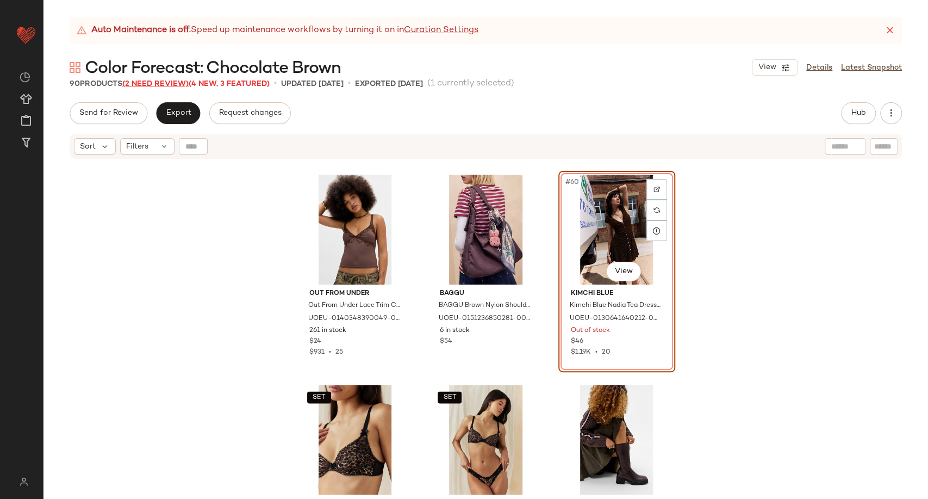
click at [163, 82] on span "(2 Need Review)" at bounding box center [155, 84] width 66 height 8
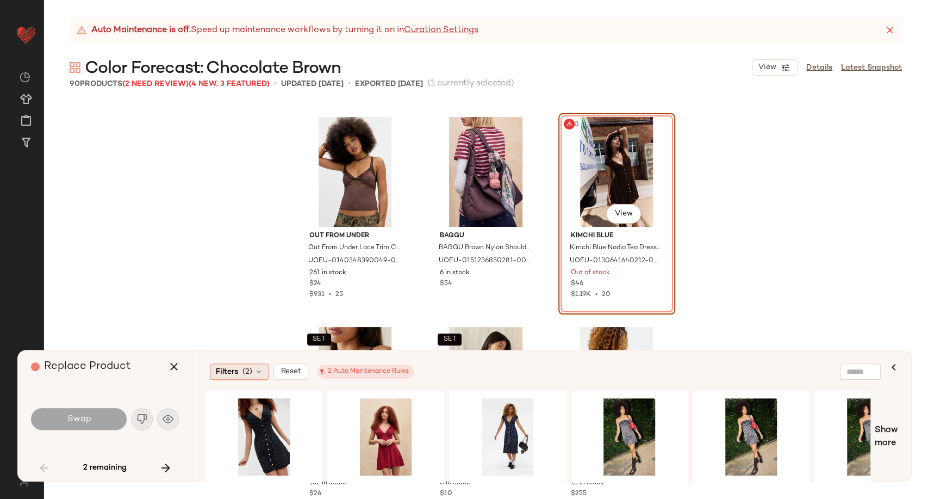
click at [255, 373] on icon at bounding box center [259, 371] width 9 height 9
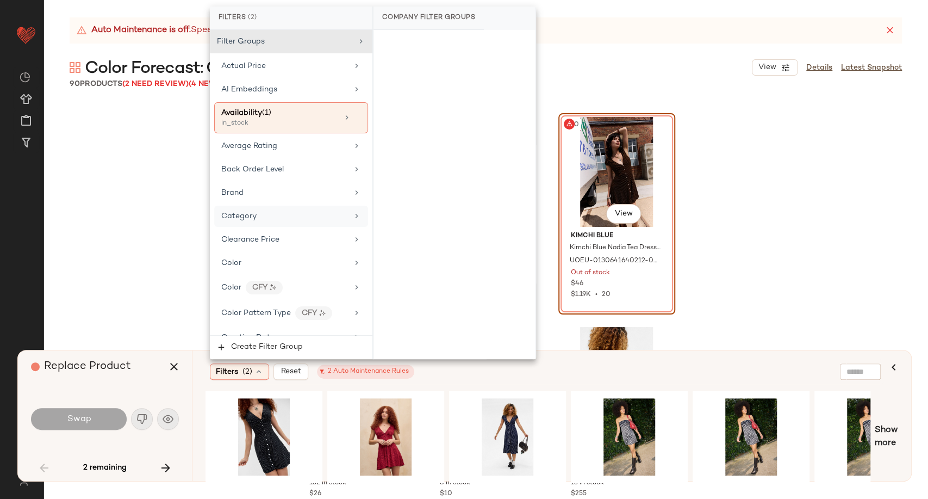
click at [267, 218] on div "Category" at bounding box center [284, 215] width 127 height 11
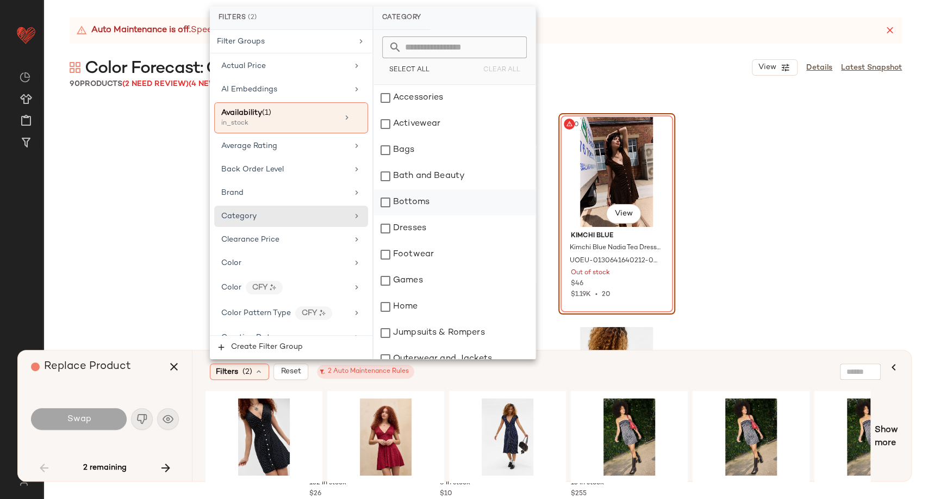
click at [425, 201] on div "Bottoms" at bounding box center [455, 202] width 162 height 26
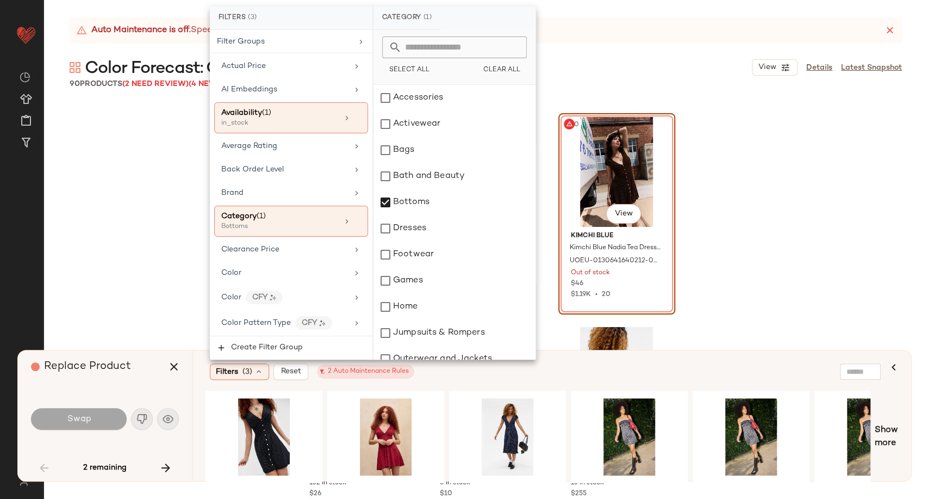
click at [568, 367] on div "Filters (3) Reset 2 Auto Maintenance Rules" at bounding box center [499, 371] width 579 height 16
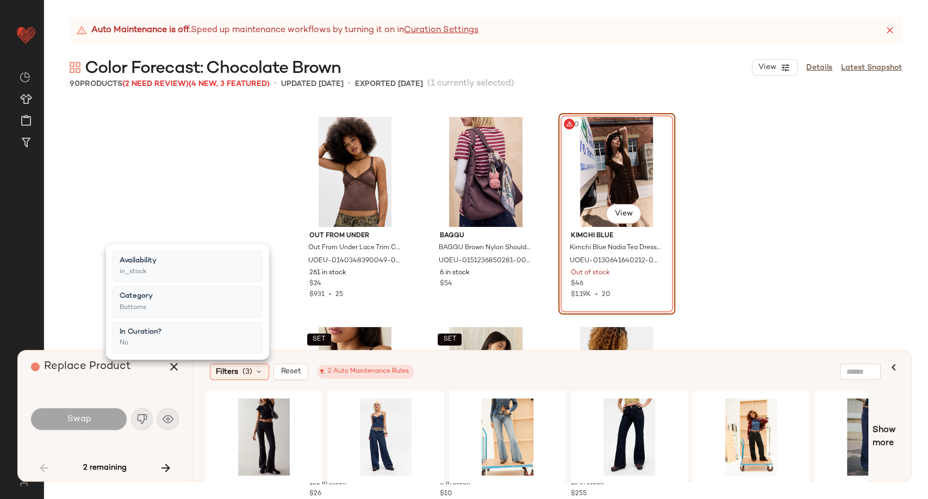
click at [488, 376] on div "Filters (3) Reset 2 Auto Maintenance Rules" at bounding box center [499, 371] width 579 height 16
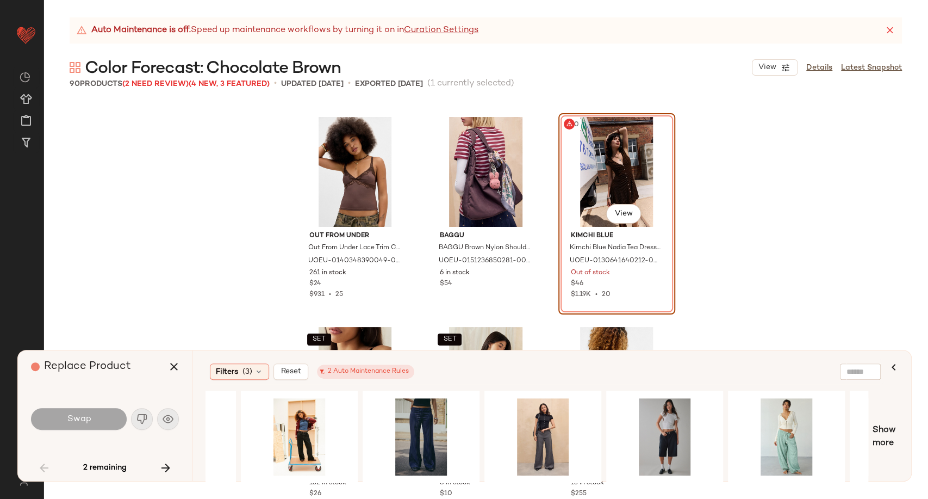
scroll to position [0, 550]
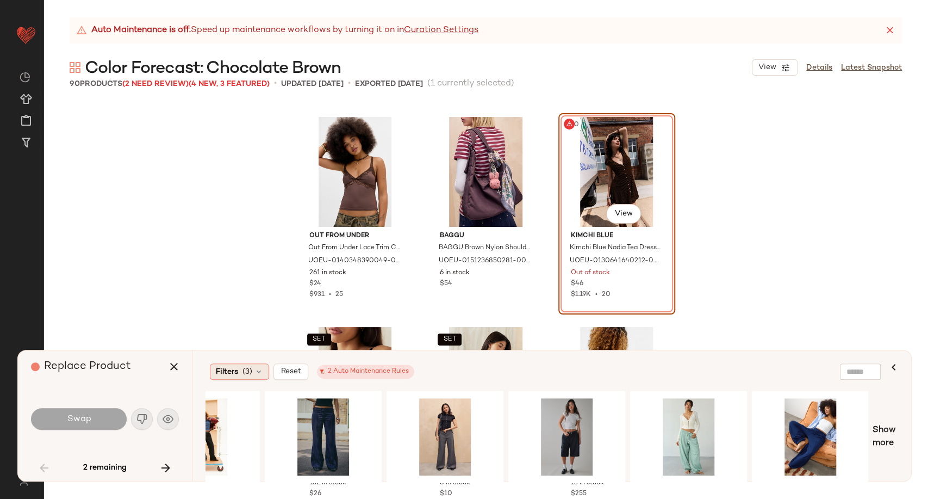
click at [259, 371] on icon at bounding box center [259, 371] width 9 height 9
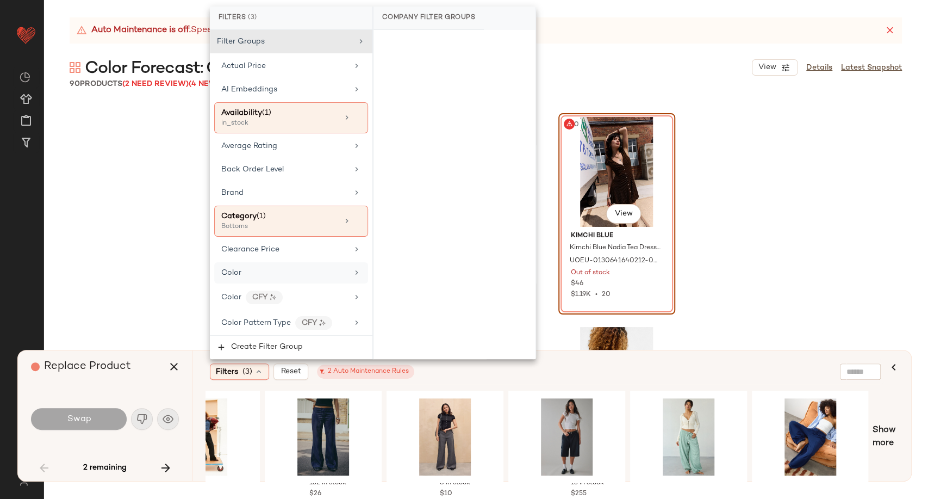
click at [278, 278] on div "Color" at bounding box center [291, 272] width 154 height 21
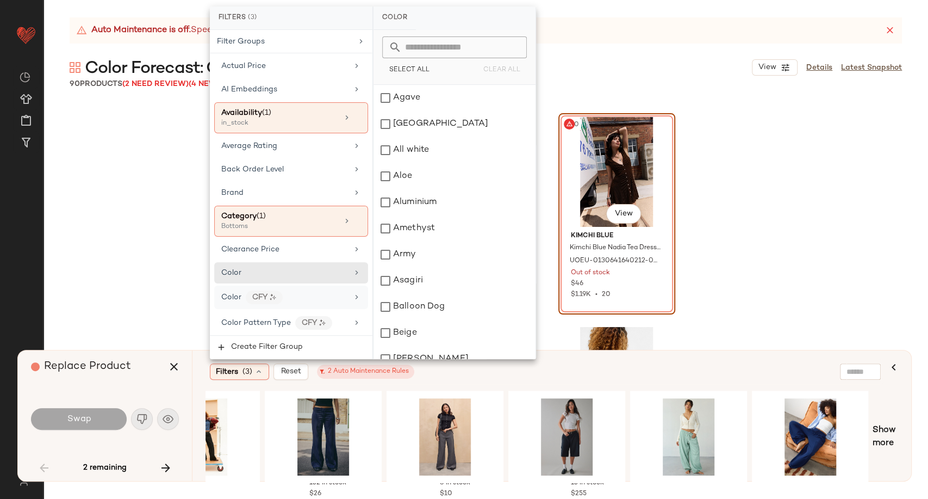
click at [318, 292] on div "Color CFY" at bounding box center [284, 297] width 127 height 14
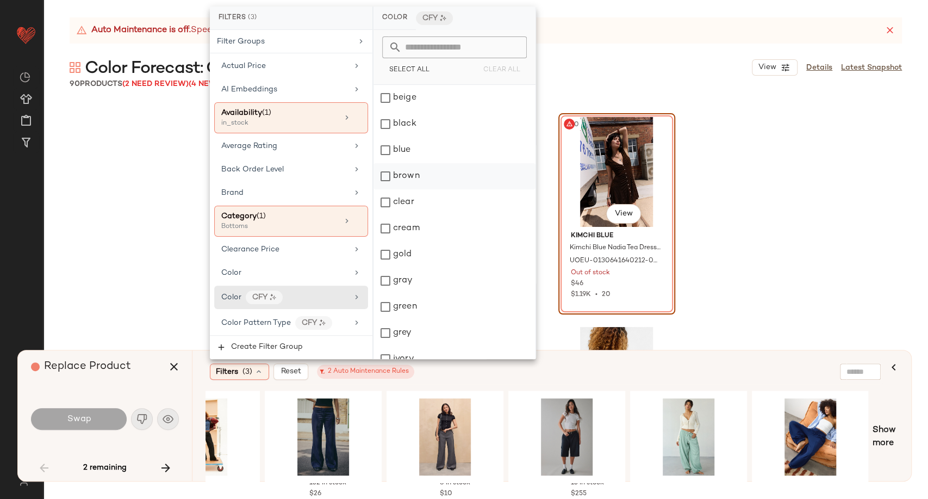
click at [400, 175] on div "brown" at bounding box center [455, 176] width 162 height 26
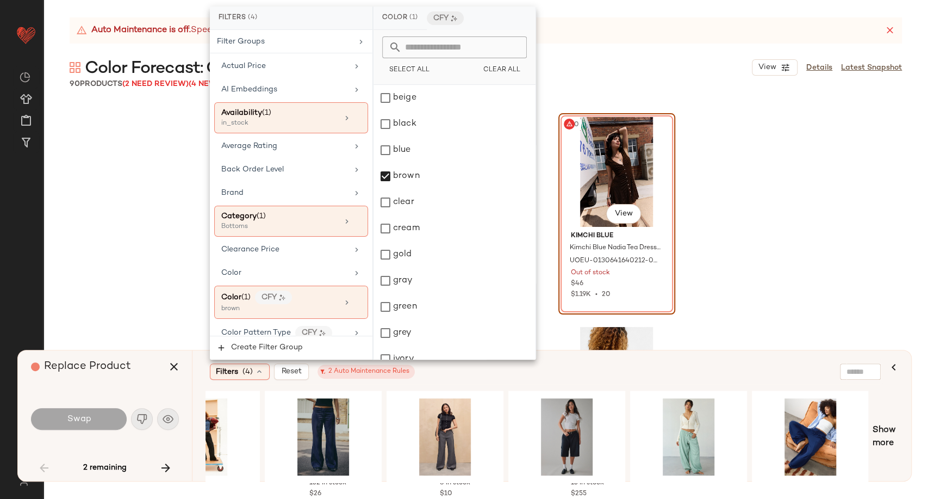
click at [489, 378] on div "Filters (4) Reset 2 Auto Maintenance Rules" at bounding box center [499, 371] width 579 height 16
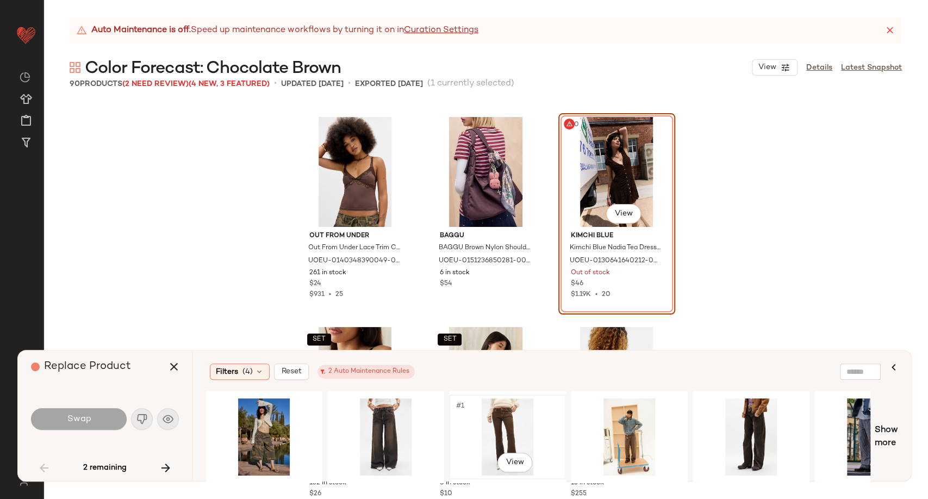
click at [509, 427] on div "#1 View" at bounding box center [507, 436] width 109 height 77
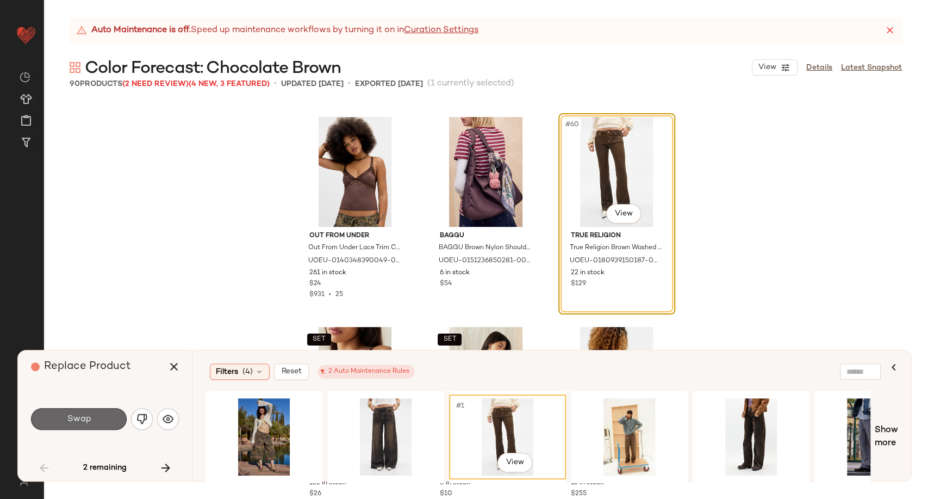
click at [91, 427] on button "Swap" at bounding box center [79, 419] width 96 height 22
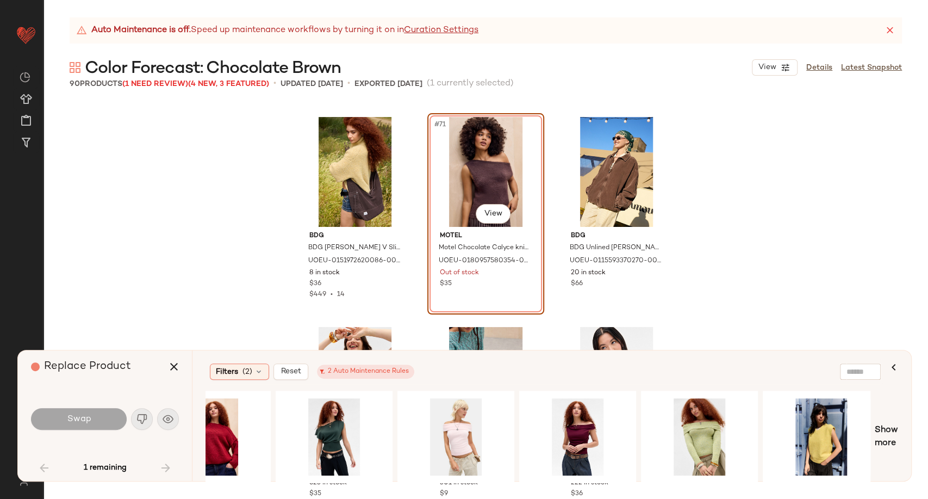
scroll to position [0, 1522]
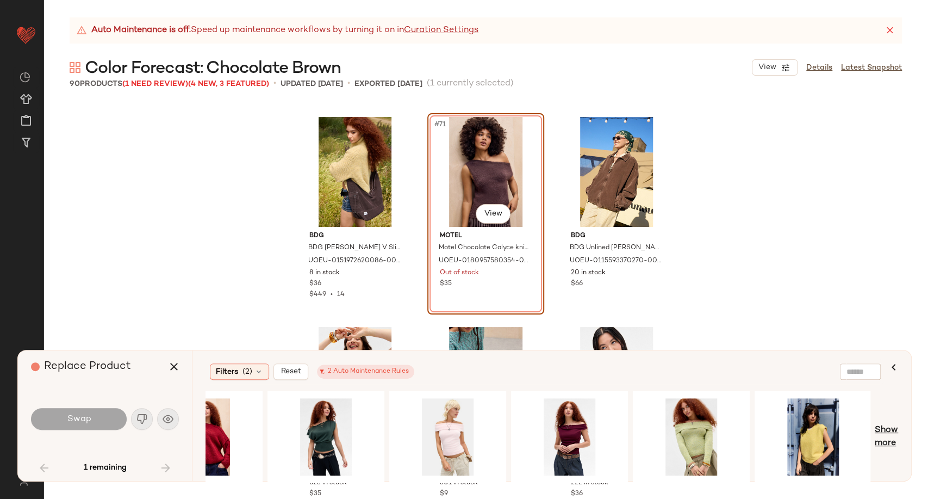
click at [892, 445] on span "Show more" at bounding box center [886, 437] width 23 height 26
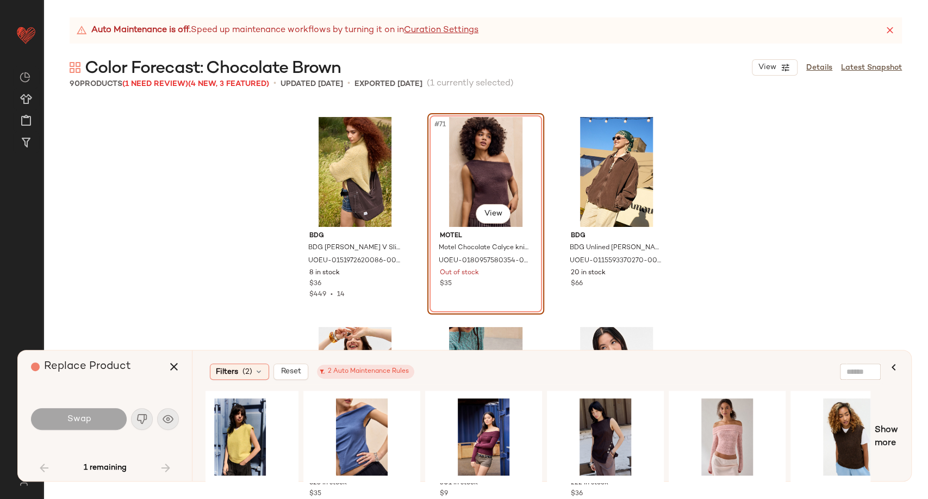
scroll to position [0, 2101]
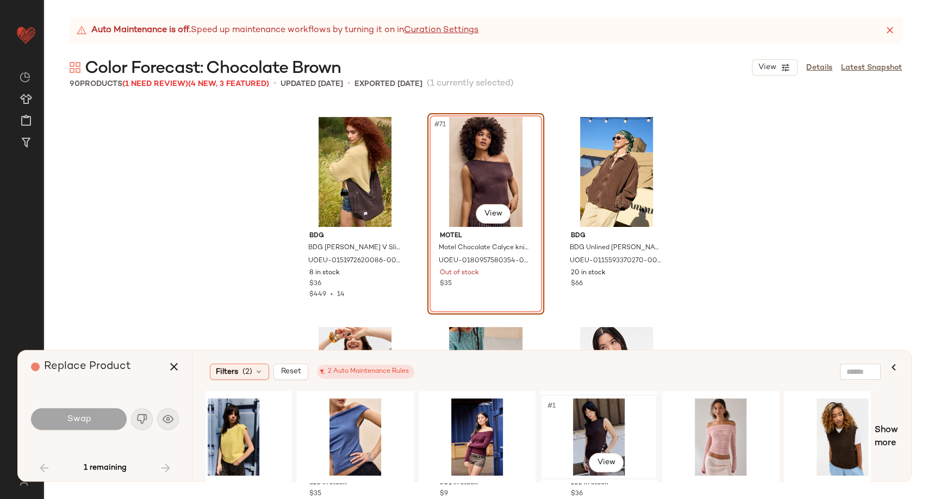
click at [591, 431] on div "#1 View" at bounding box center [598, 436] width 109 height 77
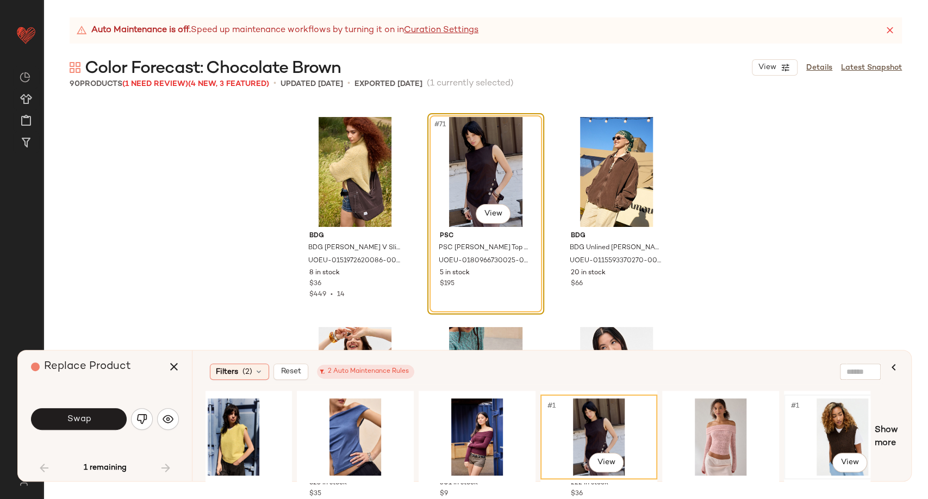
click at [839, 439] on div "#1 View" at bounding box center [842, 436] width 109 height 77
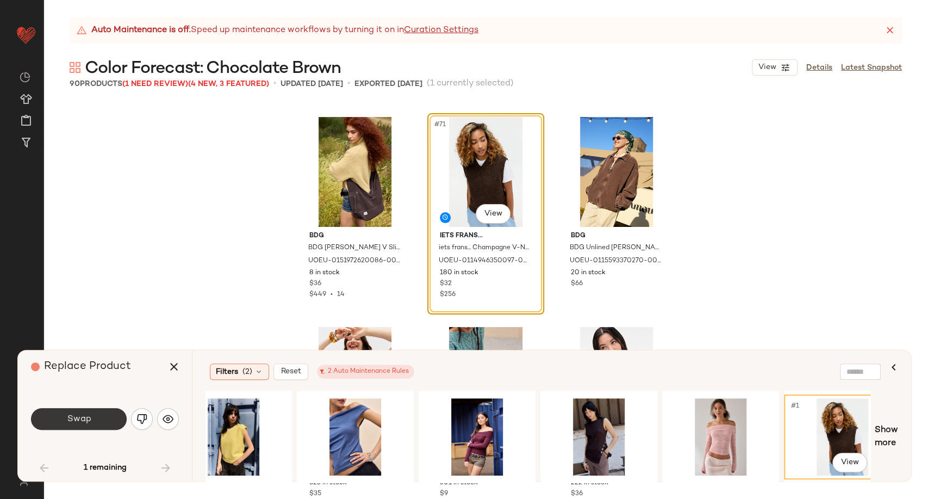
click at [100, 425] on button "Swap" at bounding box center [79, 419] width 96 height 22
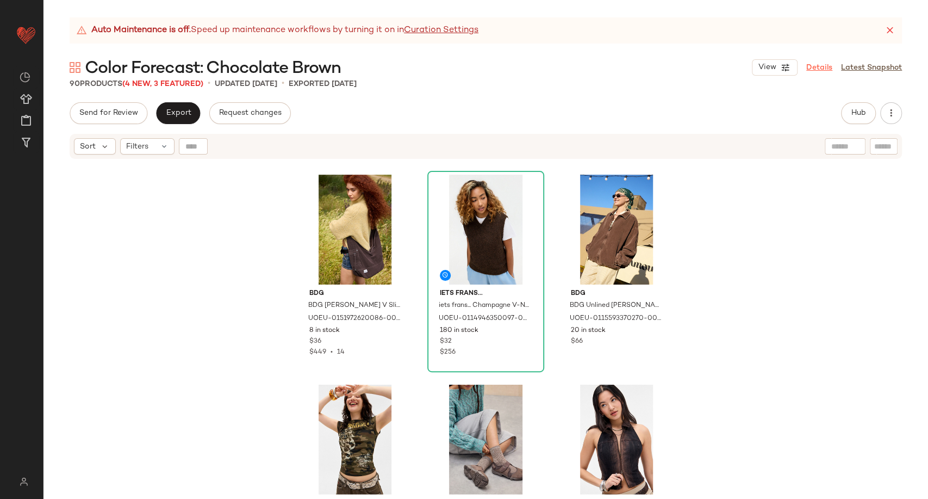
click at [817, 65] on link "Details" at bounding box center [819, 67] width 26 height 11
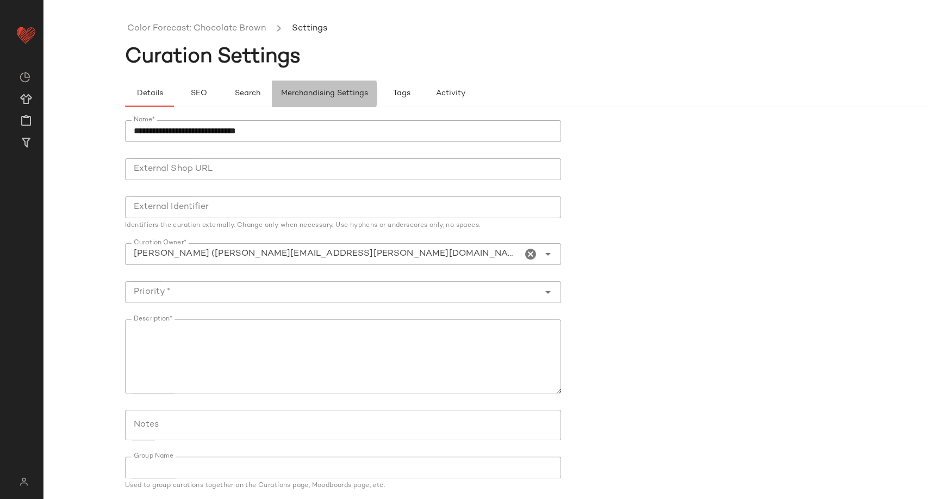
click at [331, 98] on span "Merchandising Settings" at bounding box center [325, 93] width 88 height 9
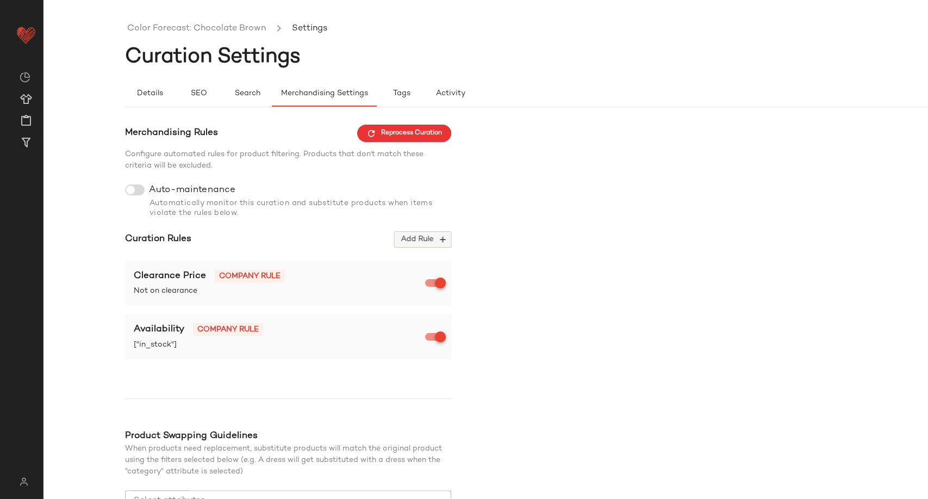
click at [445, 244] on icon "button" at bounding box center [443, 239] width 10 height 10
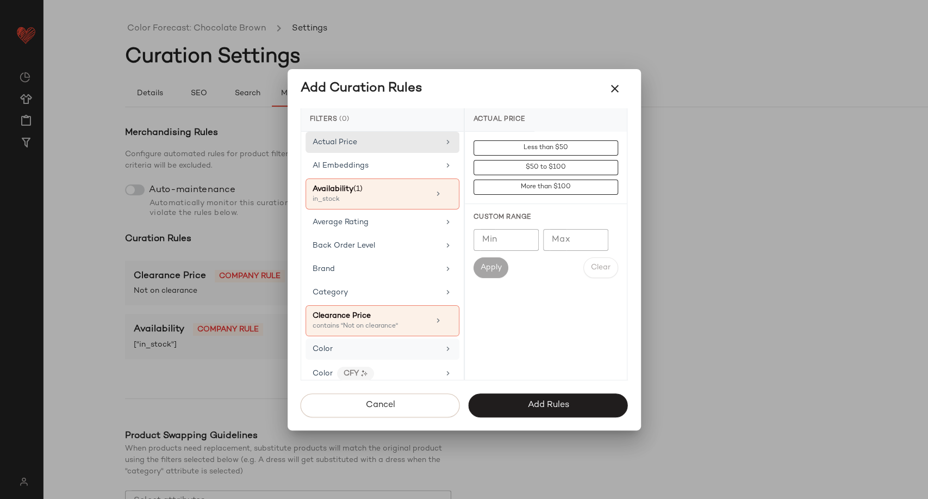
click at [375, 347] on div "Color" at bounding box center [376, 348] width 127 height 11
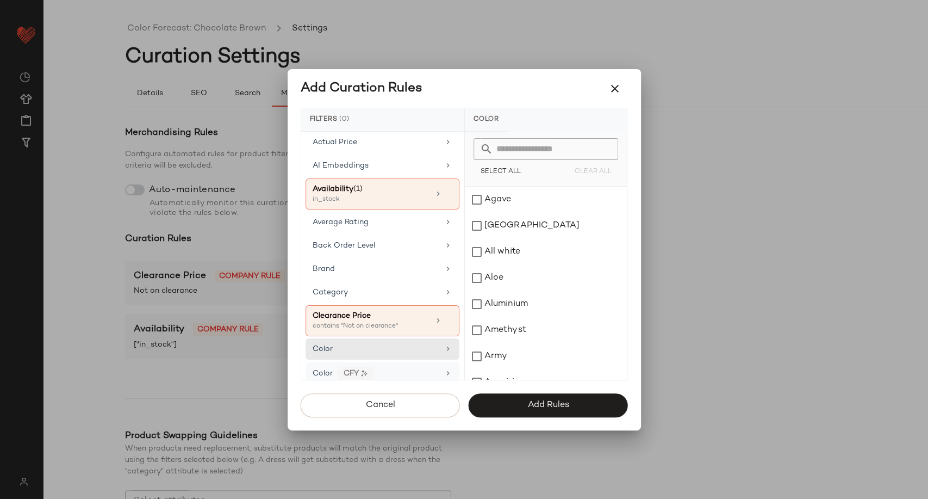
click at [387, 368] on div "Color CFY" at bounding box center [376, 374] width 127 height 14
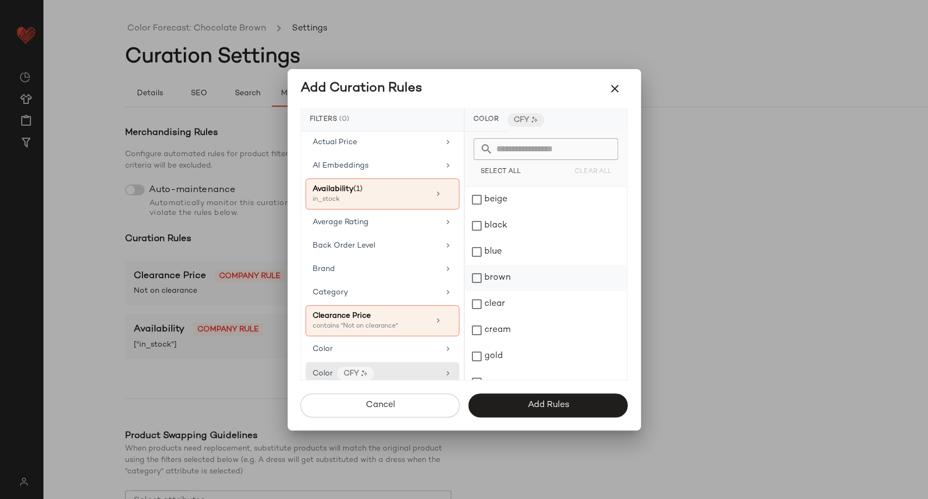
click at [498, 280] on div "brown" at bounding box center [546, 278] width 162 height 26
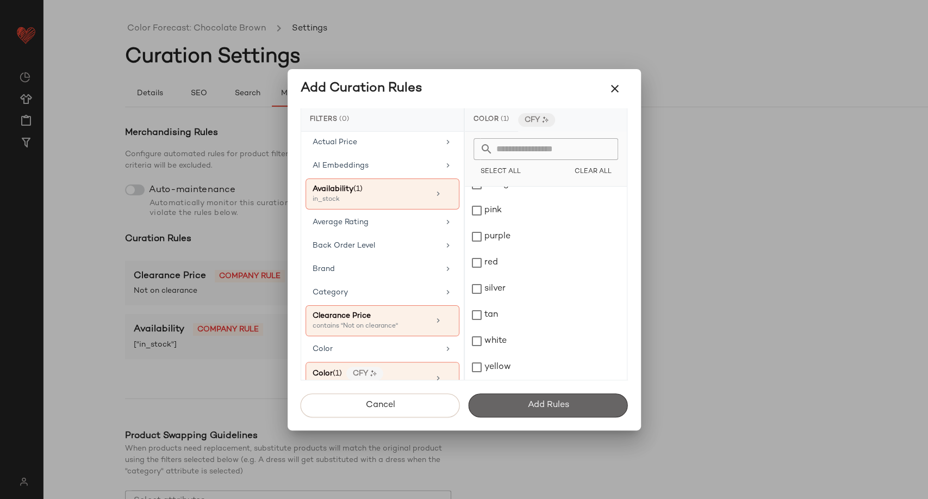
click at [546, 409] on span "Add Rules" at bounding box center [548, 405] width 42 height 10
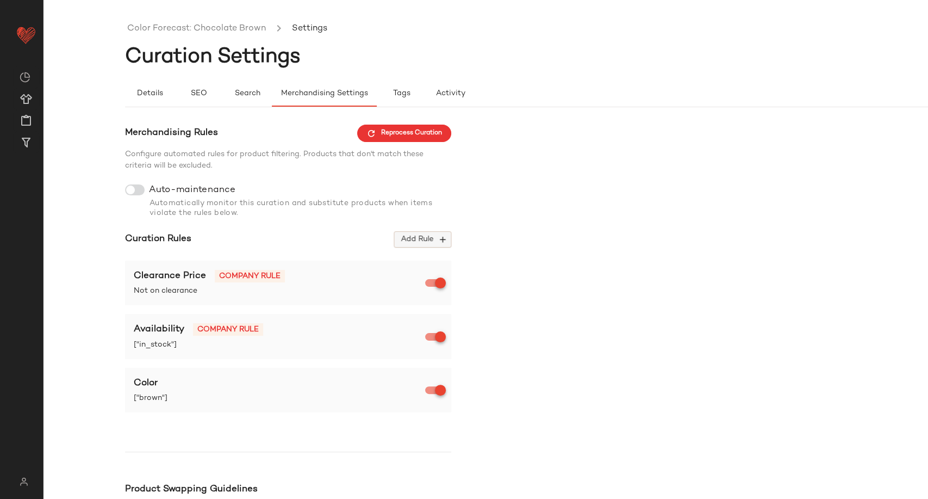
click at [422, 238] on span "Add Rule" at bounding box center [422, 239] width 45 height 10
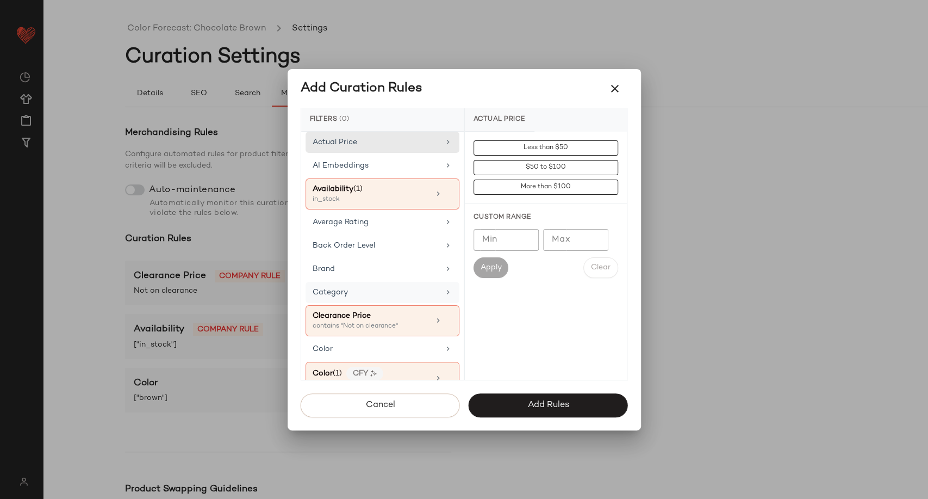
click at [390, 294] on div "Category" at bounding box center [376, 292] width 127 height 11
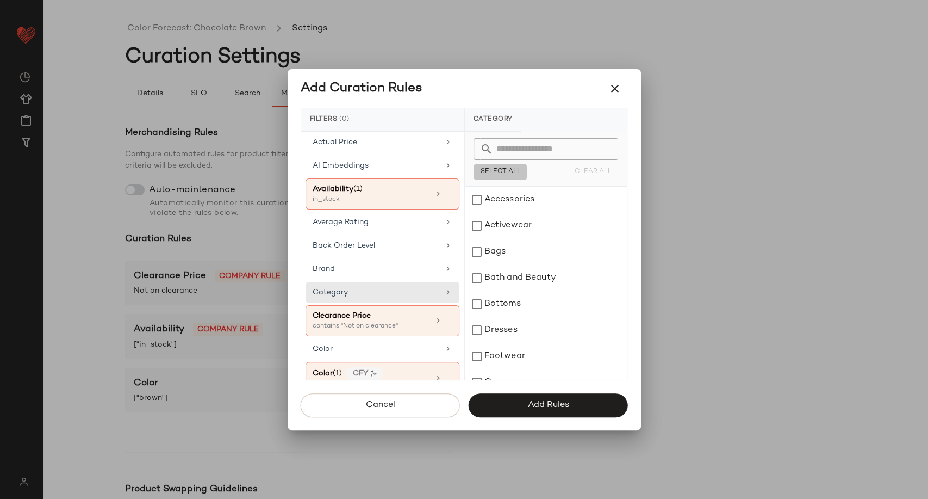
click at [500, 171] on span "Select All" at bounding box center [500, 172] width 41 height 8
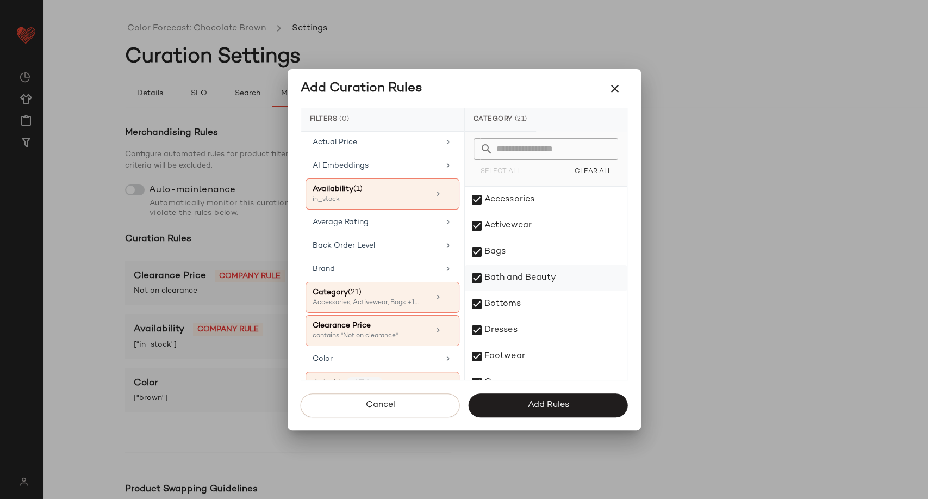
click at [505, 276] on div "Bath and Beauty" at bounding box center [546, 278] width 162 height 26
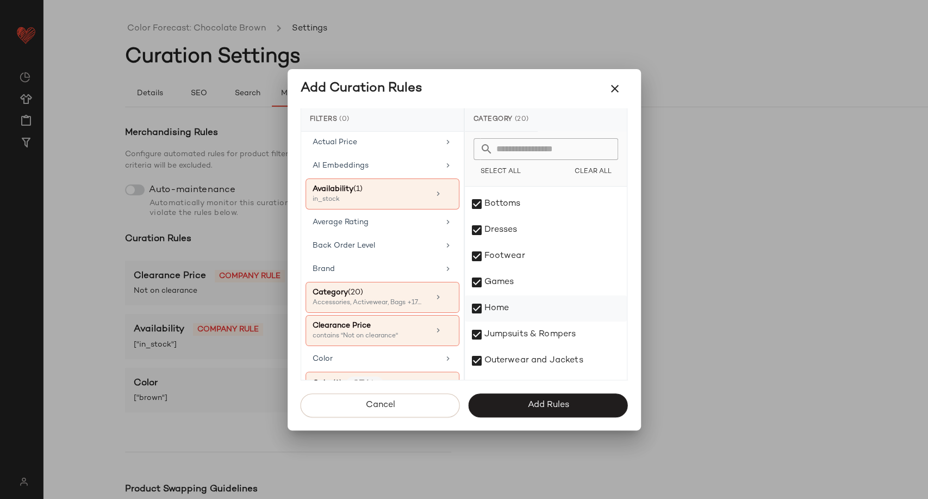
scroll to position [121, 0]
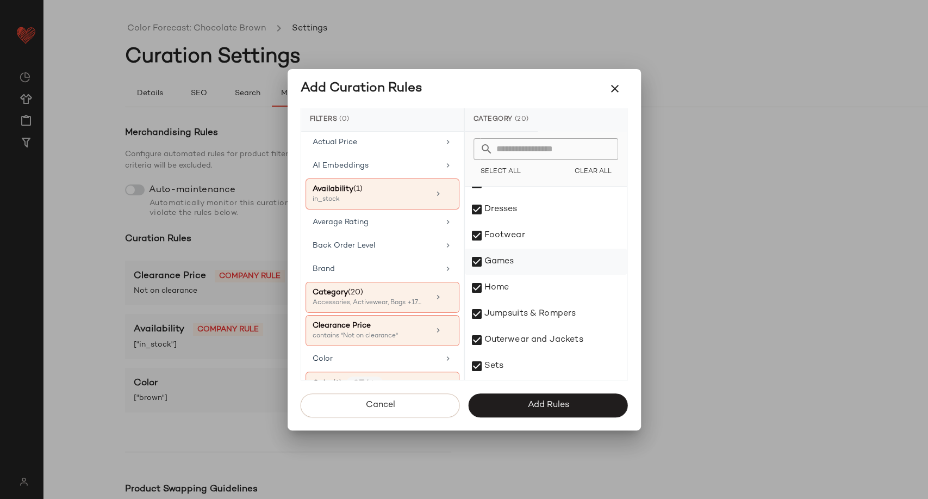
click at [494, 266] on div "Games" at bounding box center [546, 262] width 162 height 26
click at [497, 285] on div "Home" at bounding box center [546, 288] width 162 height 26
click at [495, 289] on div "Tech" at bounding box center [546, 289] width 162 height 26
click at [521, 363] on div "Wellness" at bounding box center [546, 367] width 162 height 26
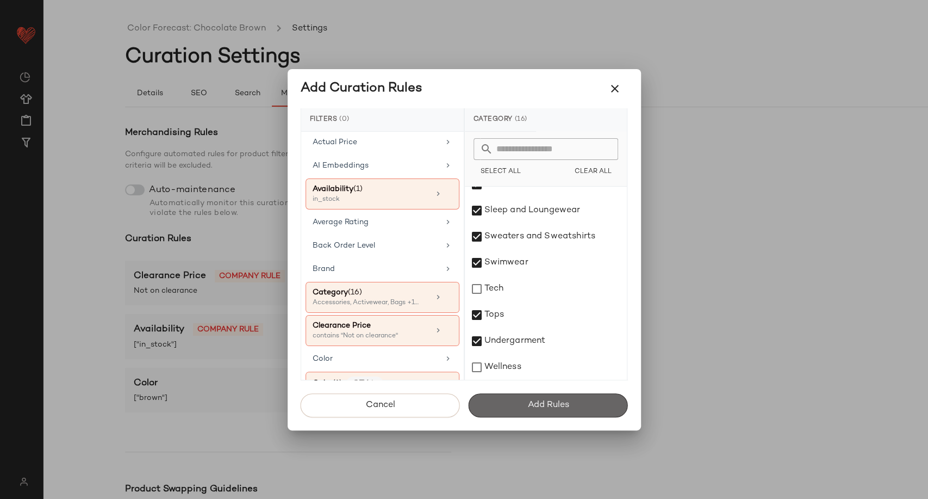
click at [535, 400] on span "Add Rules" at bounding box center [548, 405] width 42 height 10
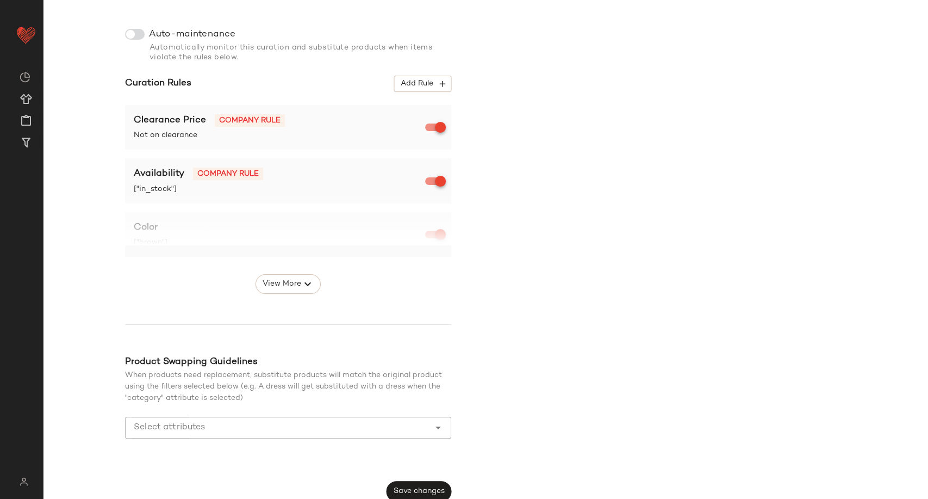
scroll to position [165, 0]
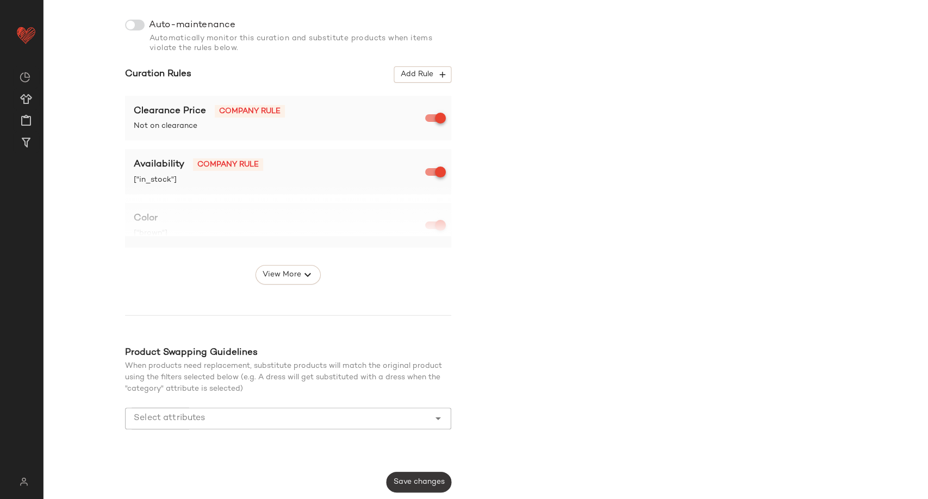
click at [432, 478] on span "Save changes" at bounding box center [419, 481] width 52 height 9
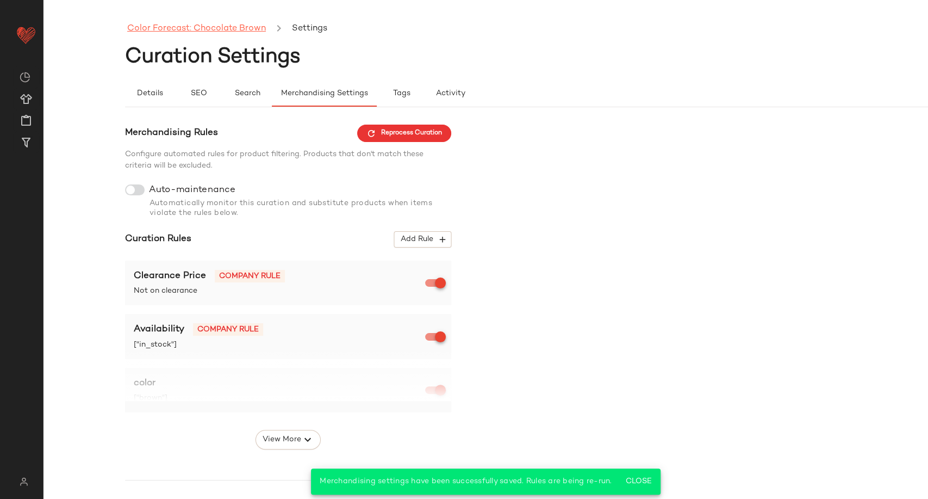
click at [226, 29] on link "Color Forecast: Chocolate Brown" at bounding box center [196, 29] width 139 height 14
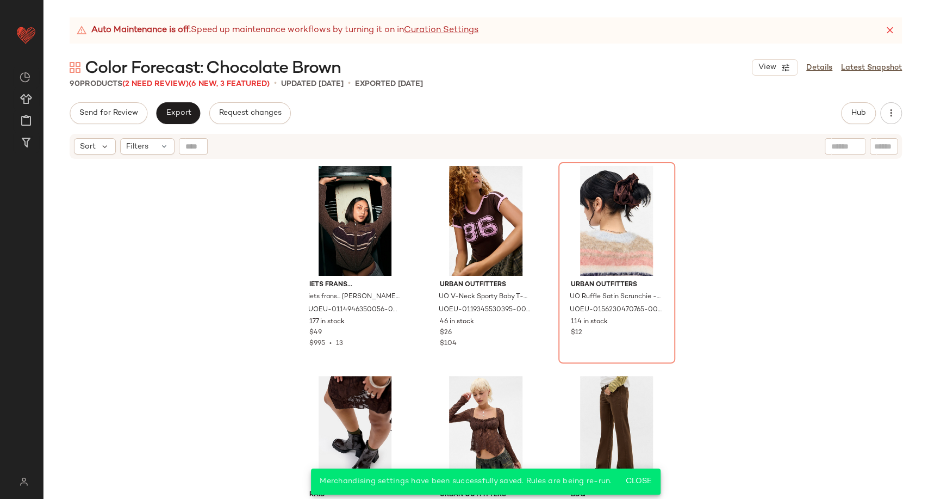
click at [175, 232] on div "iets frans... iets frans... Chenille Zip-Through Track Top - Brown XL at Urban …" at bounding box center [486, 343] width 885 height 366
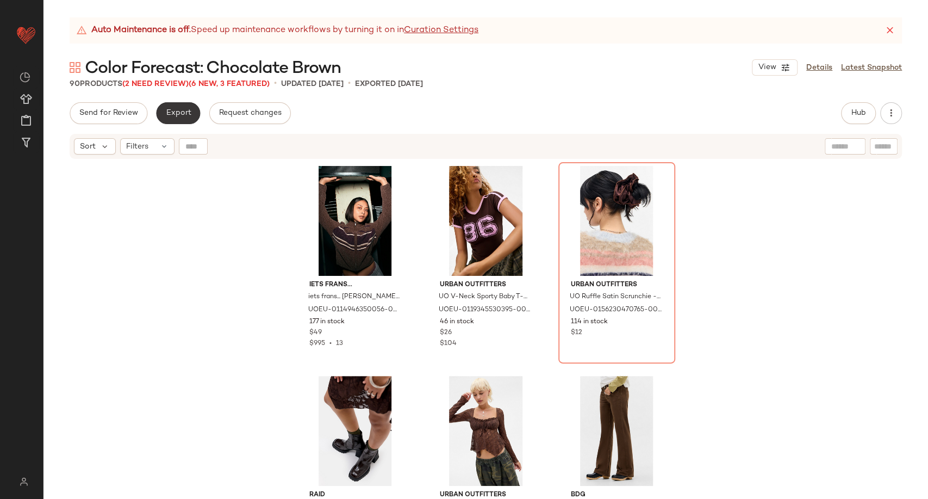
click at [188, 119] on button "Export" at bounding box center [178, 113] width 44 height 22
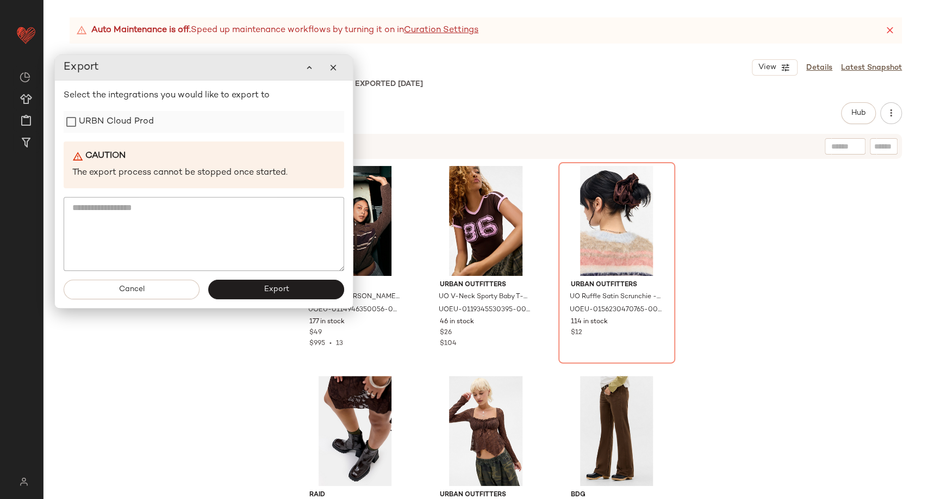
click at [136, 125] on label "URBN Cloud Prod" at bounding box center [116, 122] width 75 height 22
click at [263, 283] on button "Export" at bounding box center [276, 290] width 136 height 20
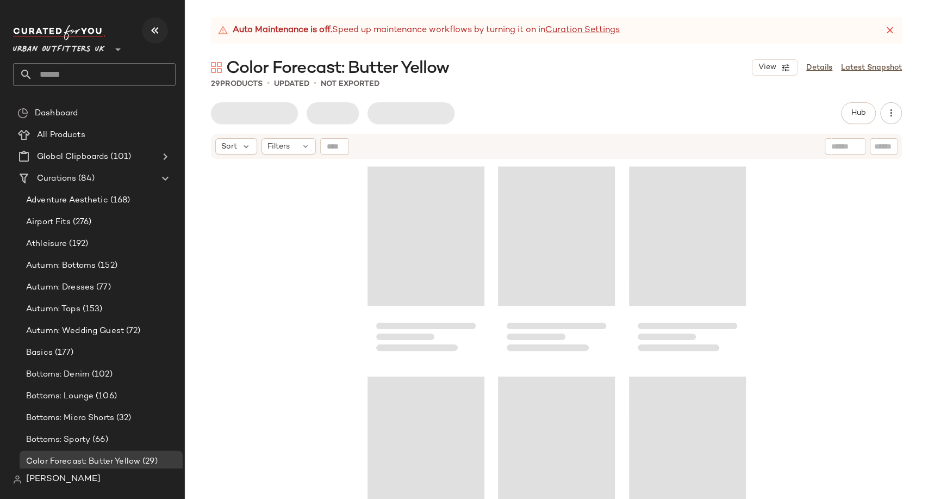
click at [151, 32] on icon "button" at bounding box center [154, 30] width 13 height 13
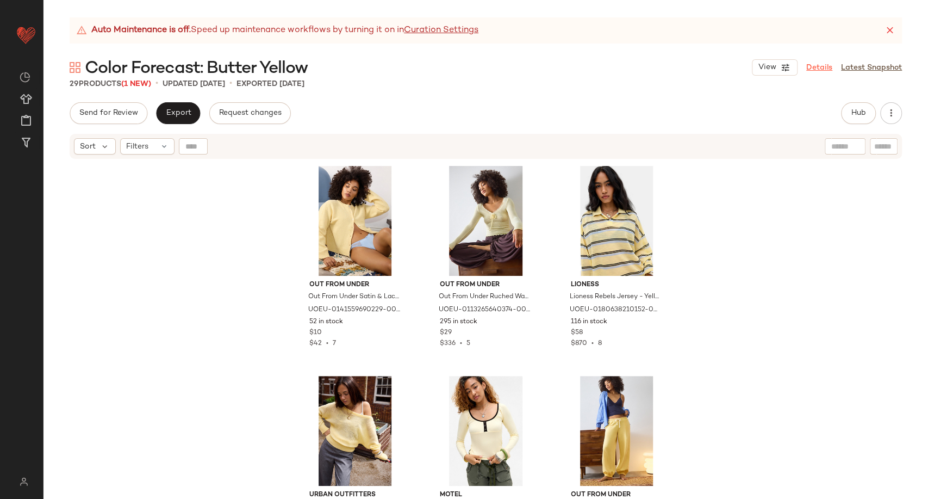
click at [812, 71] on link "Details" at bounding box center [819, 67] width 26 height 11
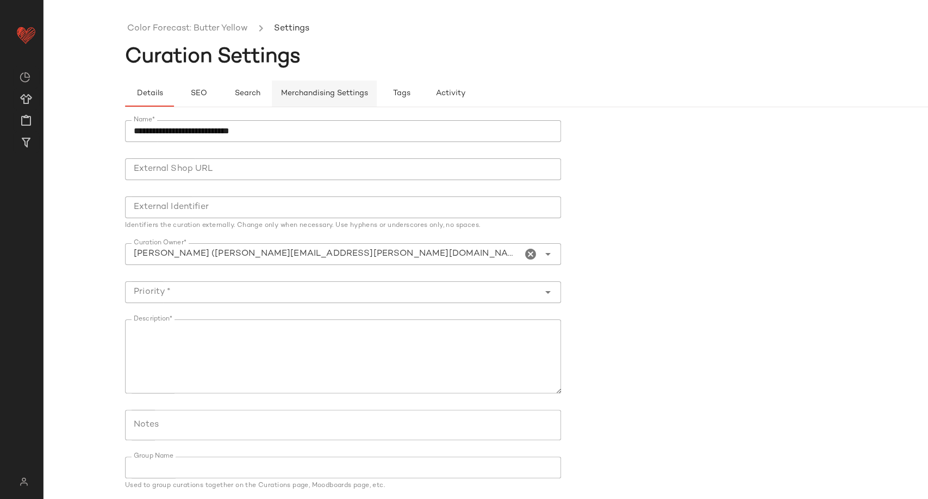
click at [307, 91] on span "Merchandising Settings" at bounding box center [325, 93] width 88 height 9
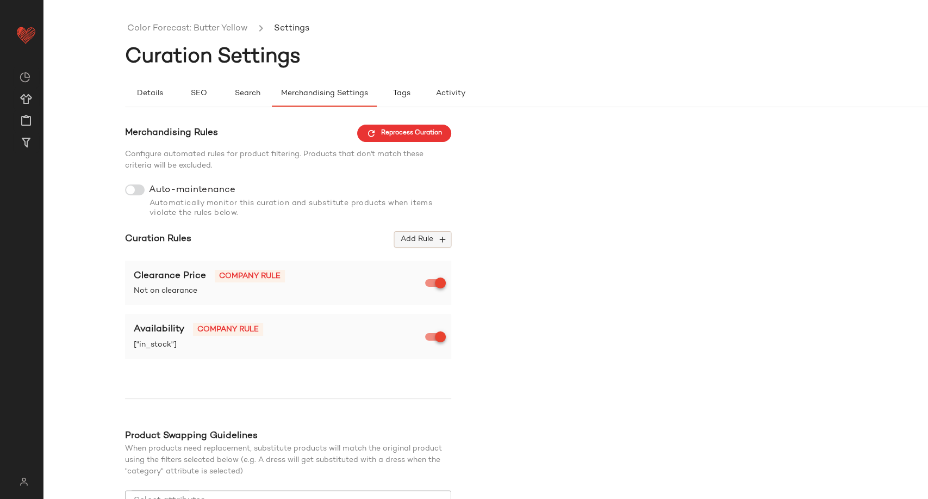
click at [442, 241] on icon "button" at bounding box center [443, 239] width 10 height 10
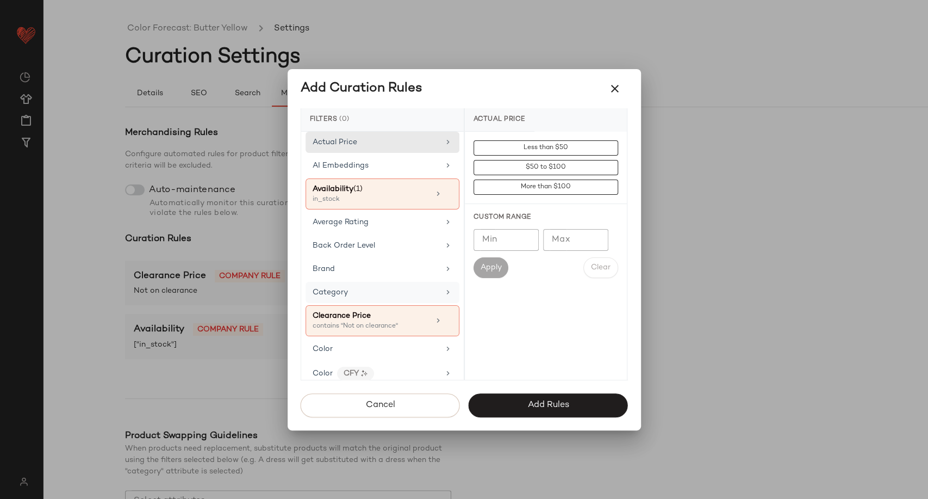
click at [363, 294] on div "Category" at bounding box center [376, 292] width 127 height 11
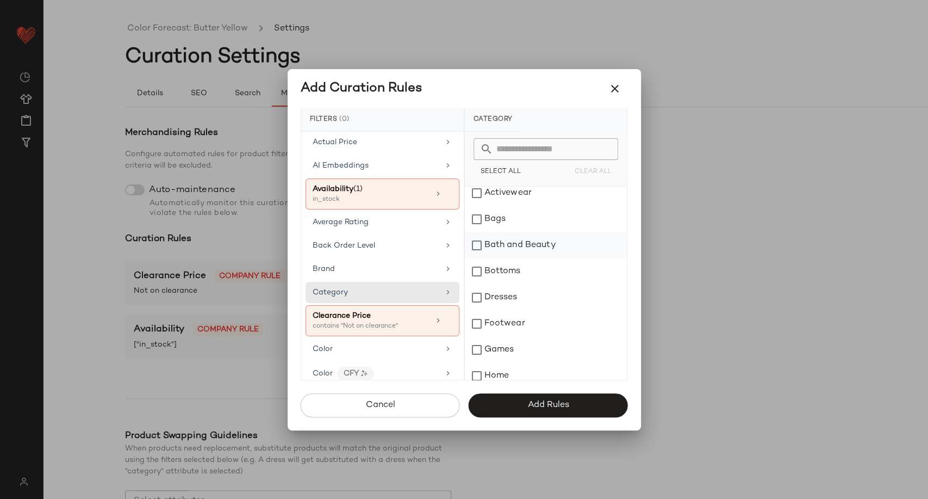
scroll to position [60, 0]
click at [355, 352] on div "Color" at bounding box center [376, 348] width 127 height 11
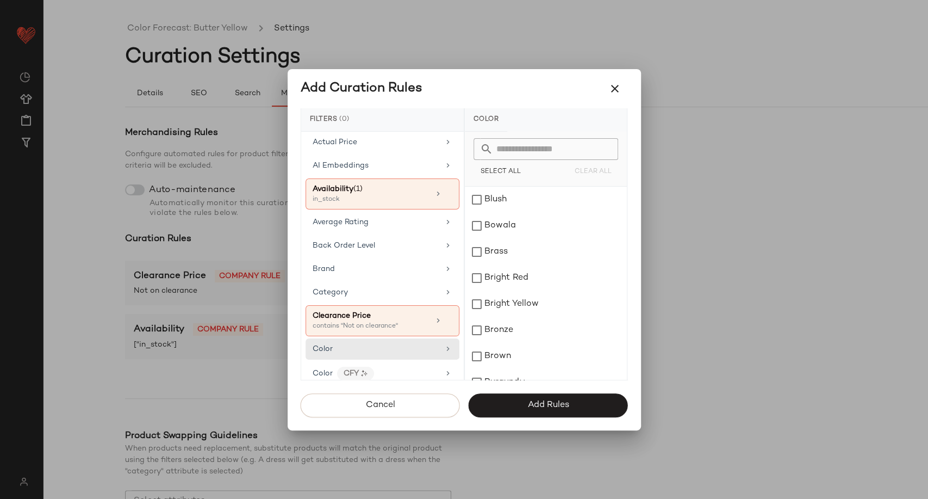
scroll to position [544, 0]
click at [423, 367] on div "Color CFY" at bounding box center [376, 374] width 127 height 14
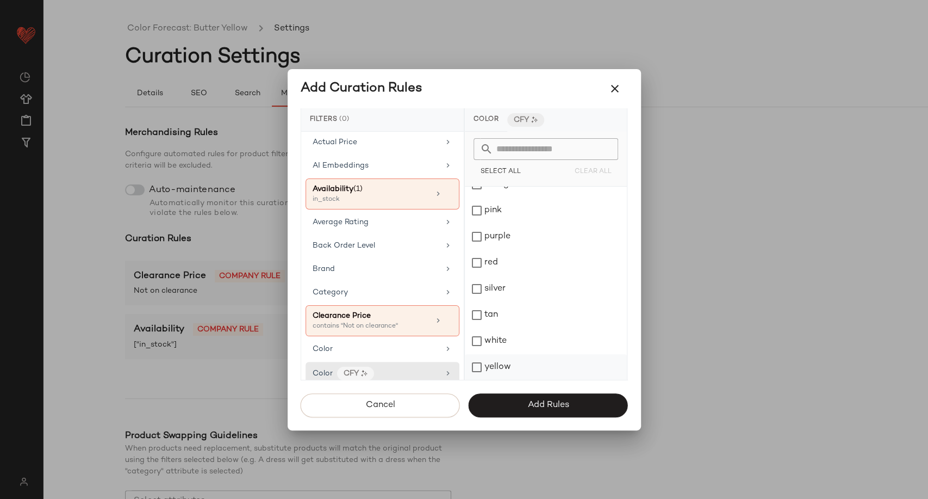
click at [500, 371] on div "yellow" at bounding box center [546, 367] width 162 height 26
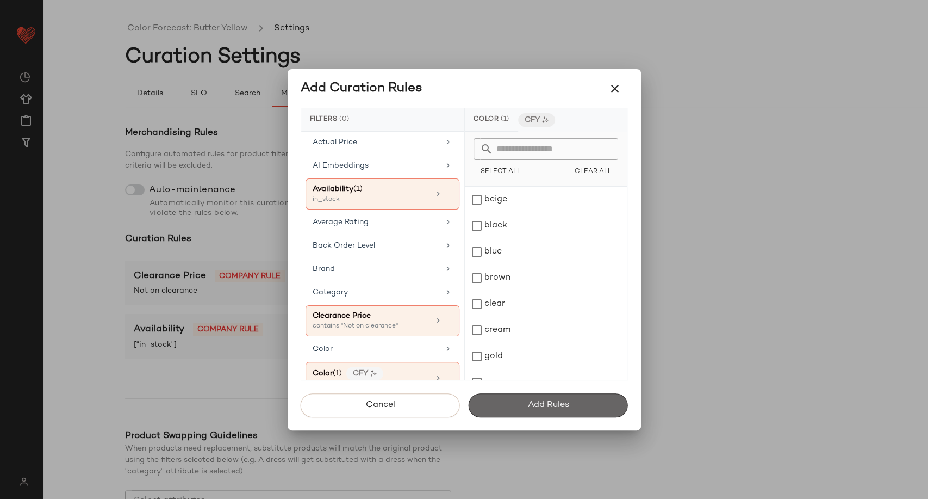
click at [530, 396] on button "Add Rules" at bounding box center [548, 405] width 159 height 24
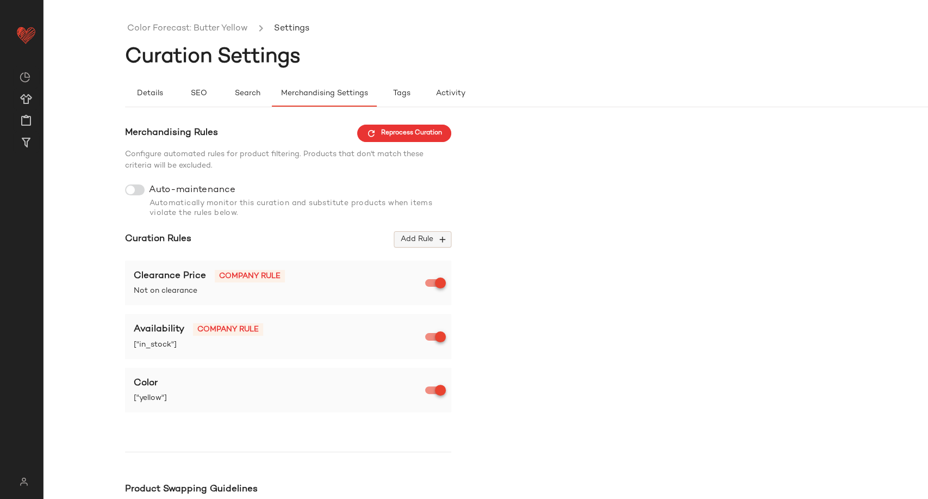
click at [431, 239] on span "Add Rule" at bounding box center [422, 239] width 45 height 10
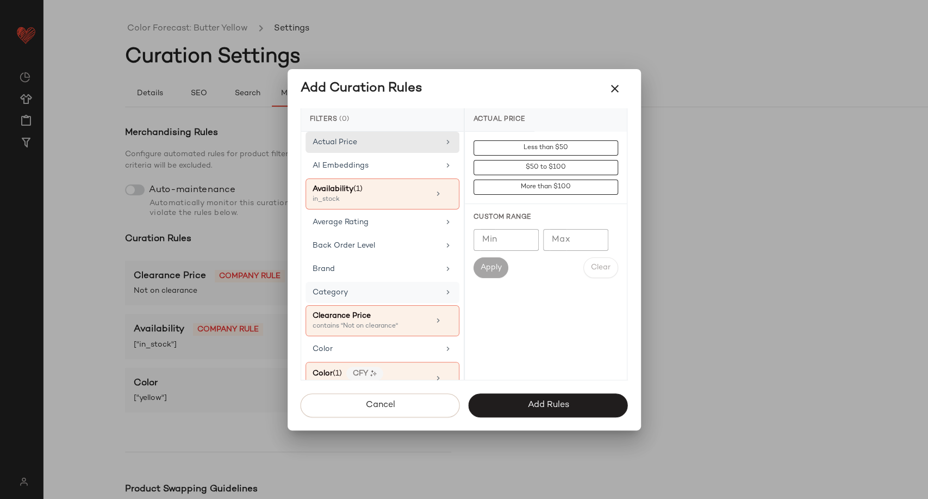
click at [371, 287] on div "Category" at bounding box center [376, 292] width 127 height 11
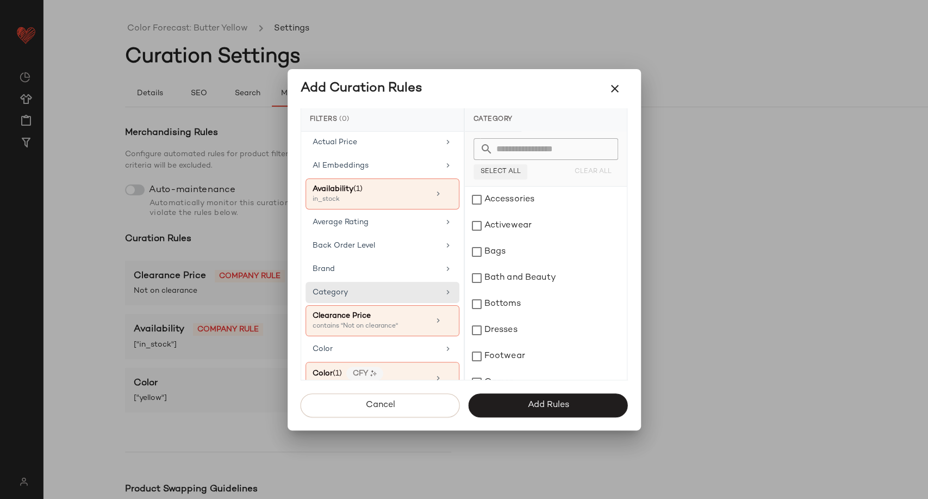
click at [500, 173] on span "Select All" at bounding box center [500, 172] width 41 height 8
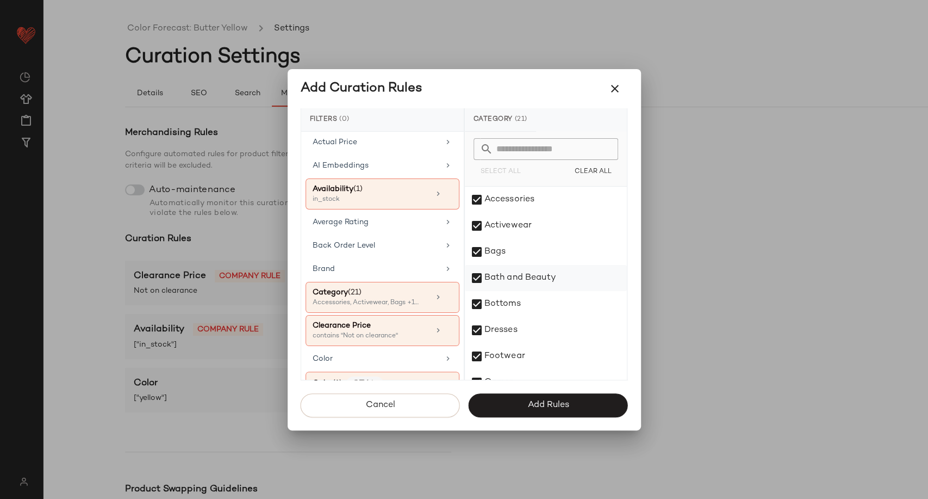
click at [512, 270] on div "Bath and Beauty" at bounding box center [546, 278] width 162 height 26
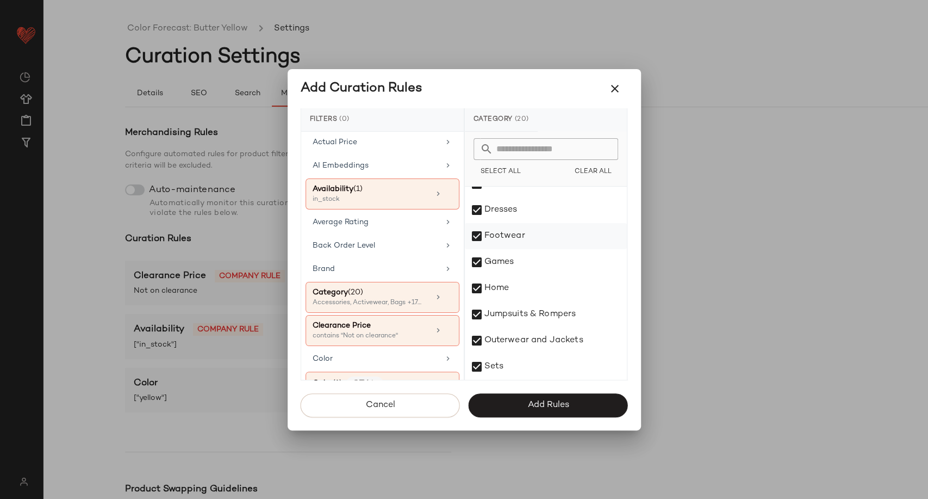
scroll to position [121, 0]
click at [502, 264] on div "Games" at bounding box center [546, 262] width 162 height 26
click at [504, 288] on div "Home" at bounding box center [546, 288] width 162 height 26
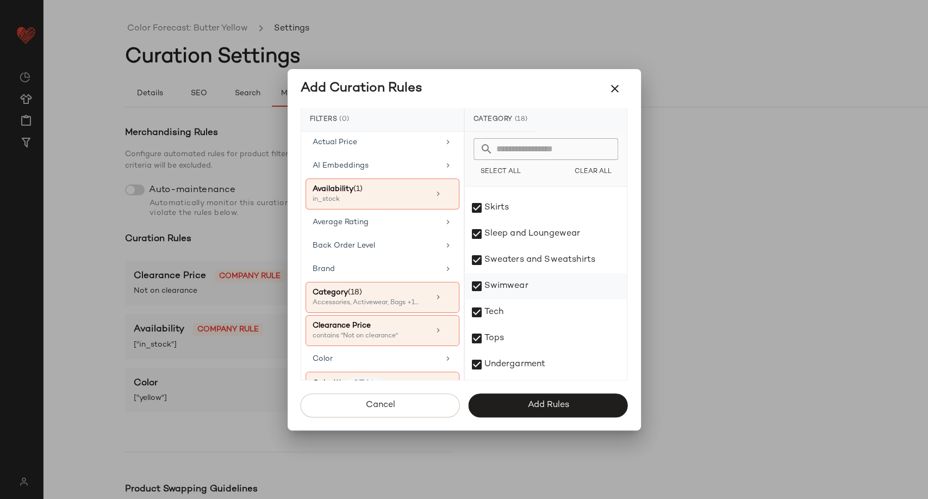
scroll to position [355, 0]
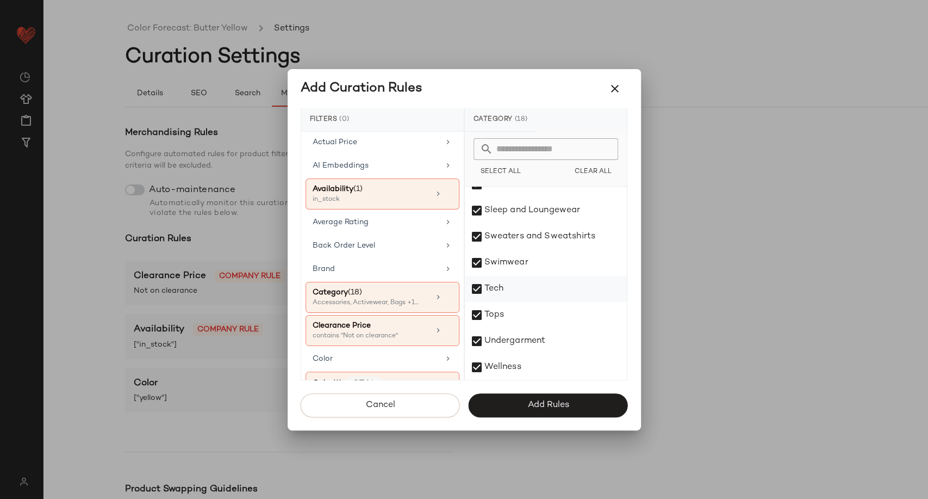
click at [491, 291] on div "Tech" at bounding box center [546, 289] width 162 height 26
click at [508, 365] on div "Wellness" at bounding box center [546, 367] width 162 height 26
click at [522, 401] on button "Add Rules" at bounding box center [548, 405] width 159 height 24
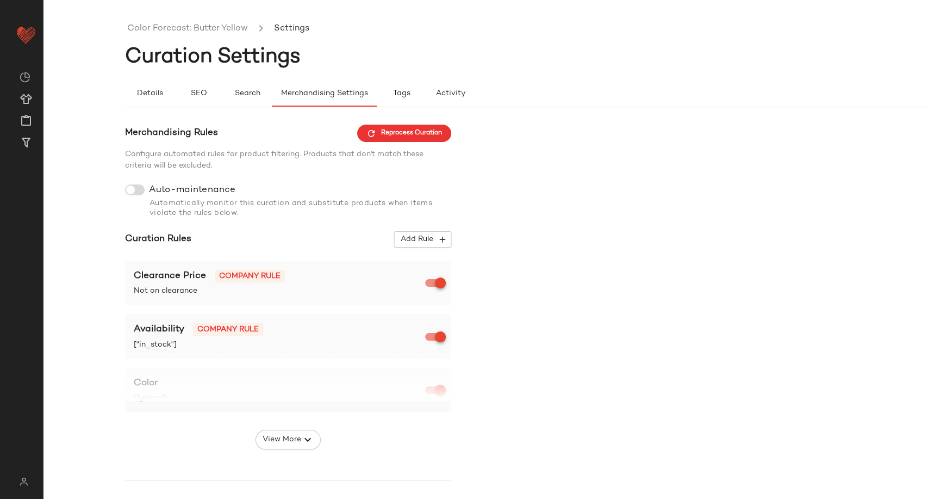
scroll to position [165, 0]
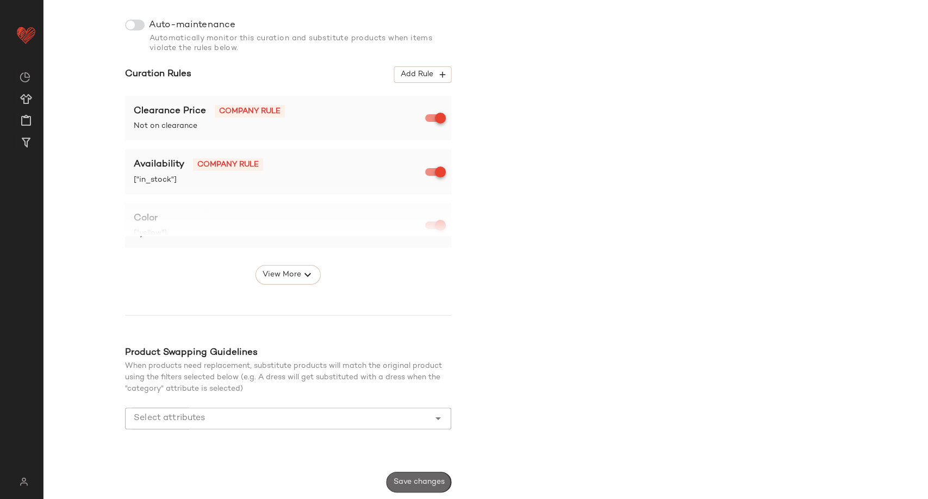
click at [446, 480] on button "Save changes" at bounding box center [419, 481] width 65 height 21
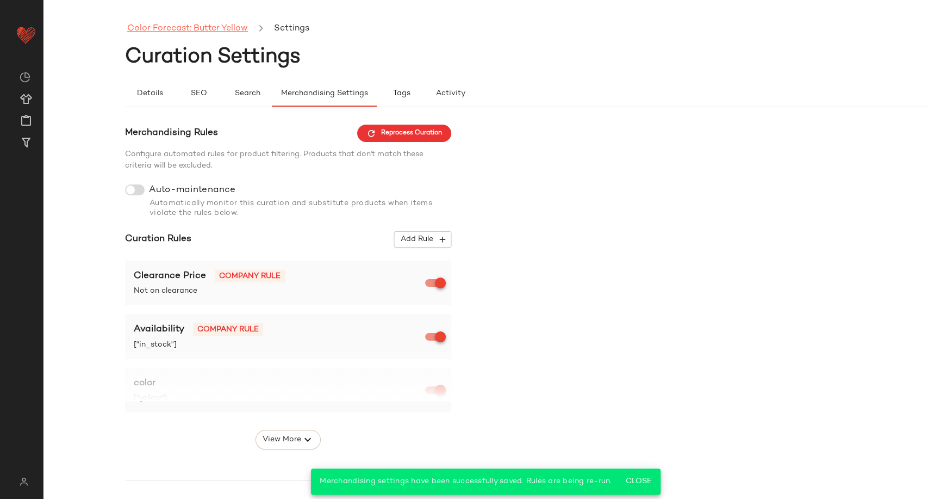
click at [198, 30] on link "Color Forecast: Butter Yellow" at bounding box center [187, 29] width 121 height 14
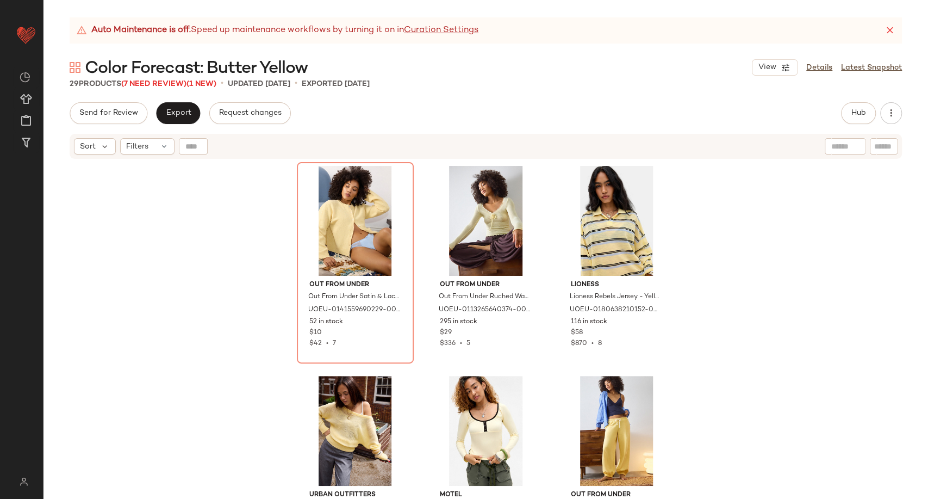
click at [705, 259] on div "Out From Under Out From Under Satin & Lace Thong - Blue XS at Urban Outfitters …" at bounding box center [486, 343] width 885 height 366
click at [360, 223] on div "#1 View" at bounding box center [355, 221] width 109 height 110
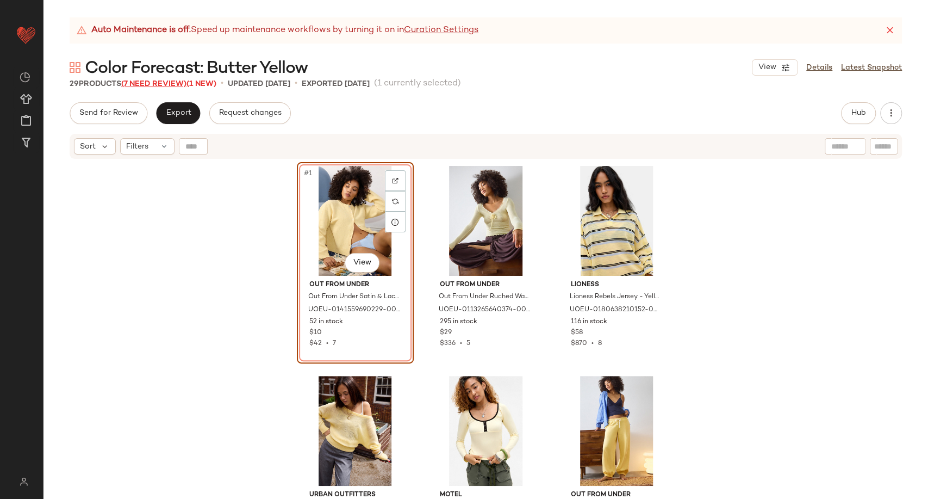
click at [175, 82] on span "(7 Need Review)" at bounding box center [153, 84] width 65 height 8
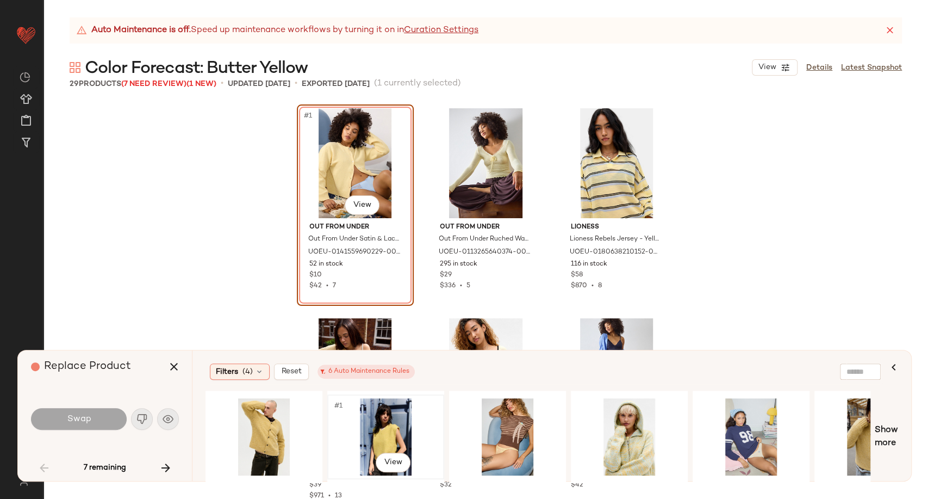
click at [391, 445] on div "#1 View" at bounding box center [385, 436] width 109 height 77
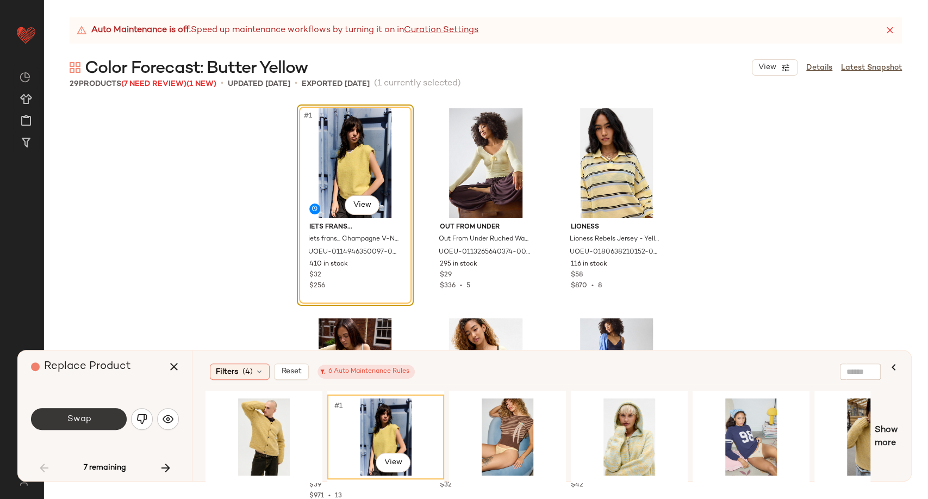
click at [98, 419] on button "Swap" at bounding box center [79, 419] width 96 height 22
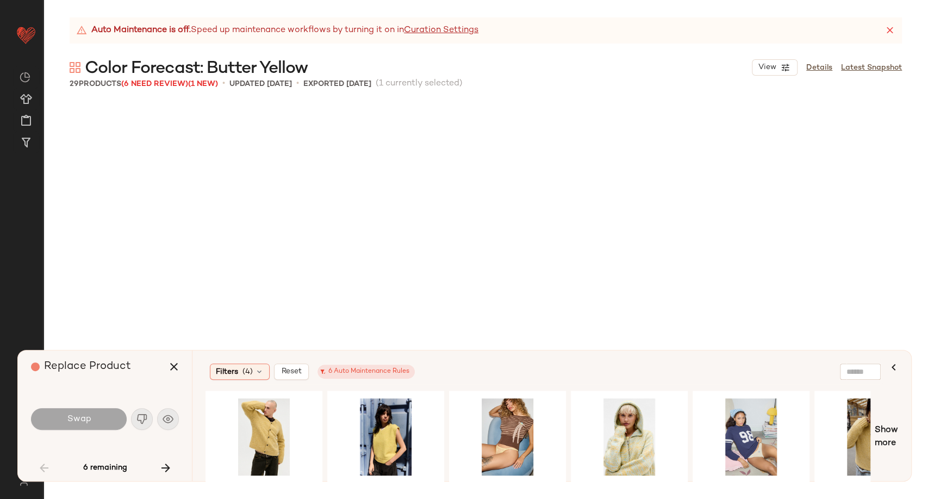
scroll to position [429, 0]
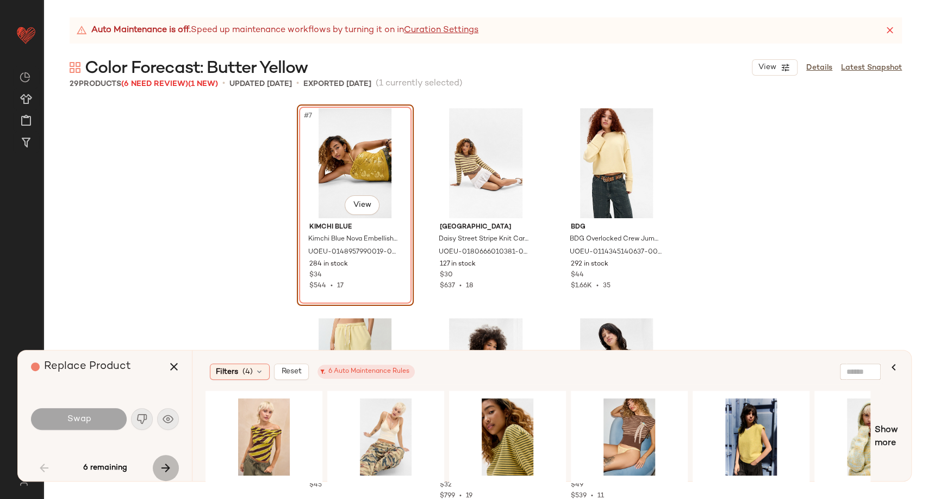
click at [169, 471] on icon "button" at bounding box center [165, 467] width 13 height 13
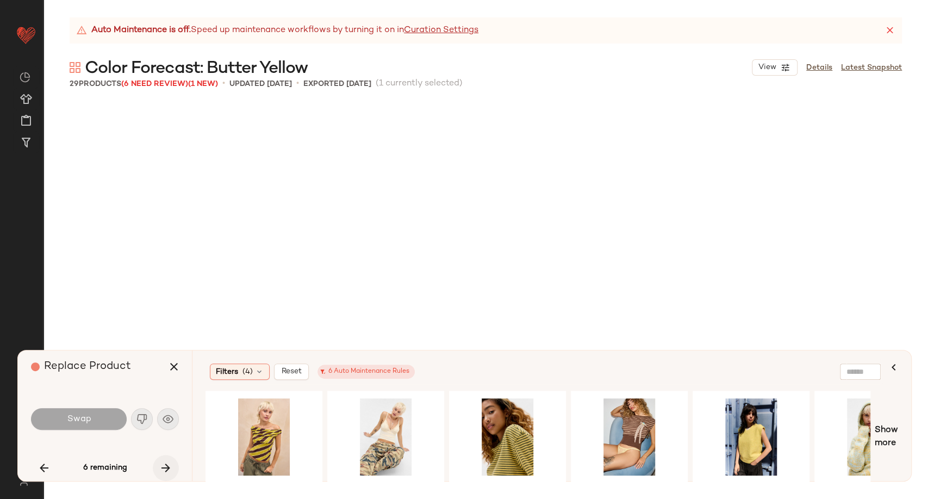
scroll to position [1049, 0]
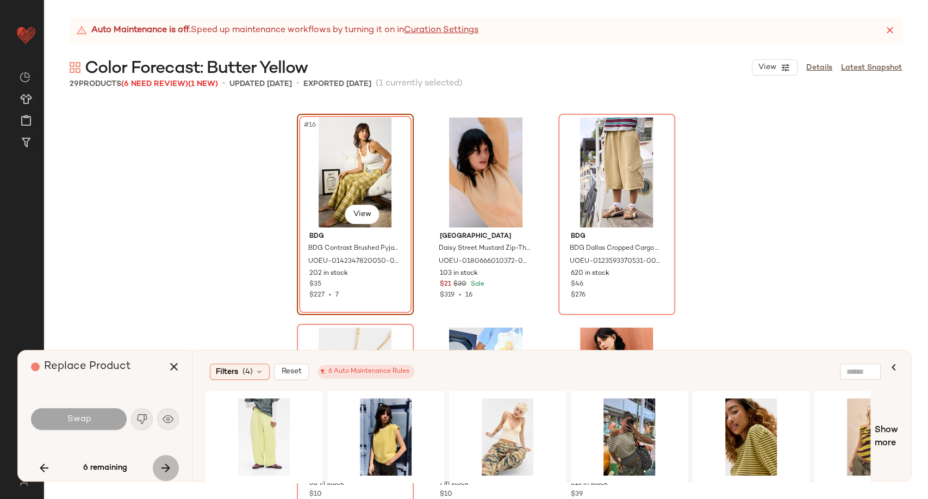
click at [170, 467] on icon "button" at bounding box center [165, 467] width 13 height 13
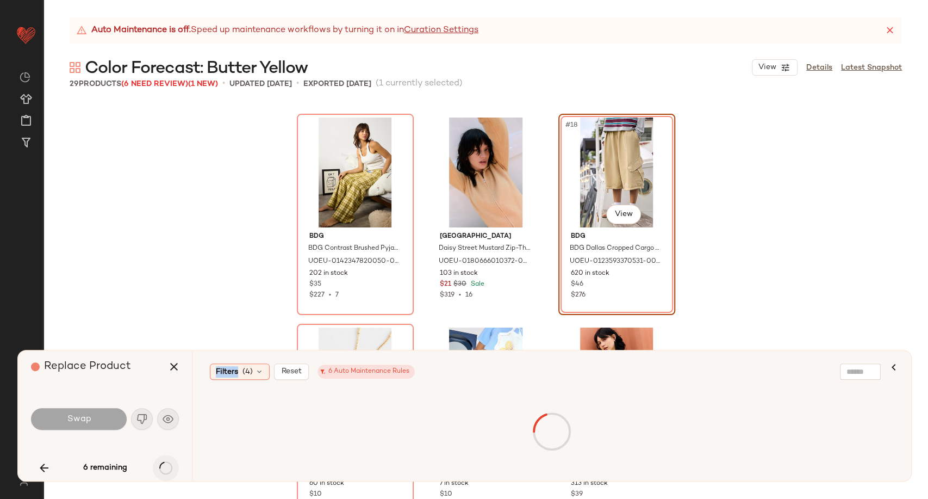
click at [170, 467] on div "6 remaining" at bounding box center [105, 468] width 148 height 26
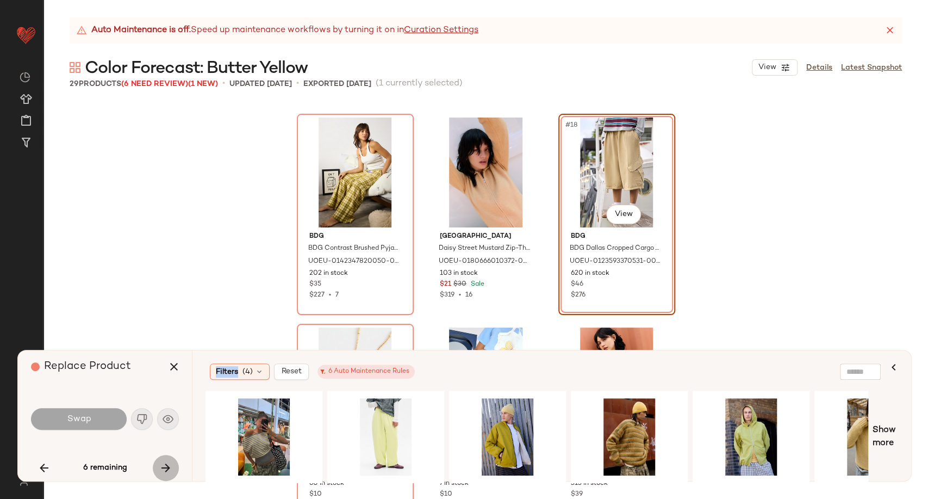
click at [166, 468] on icon "button" at bounding box center [165, 467] width 13 height 13
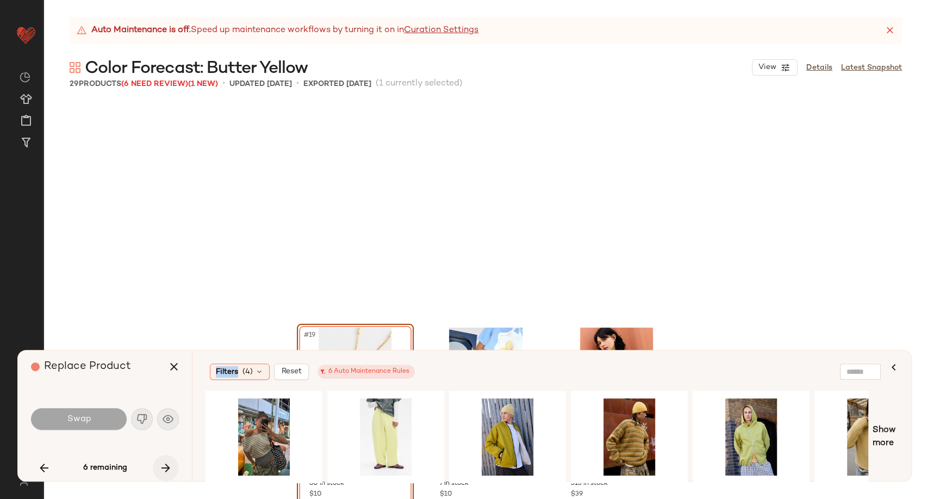
scroll to position [1259, 0]
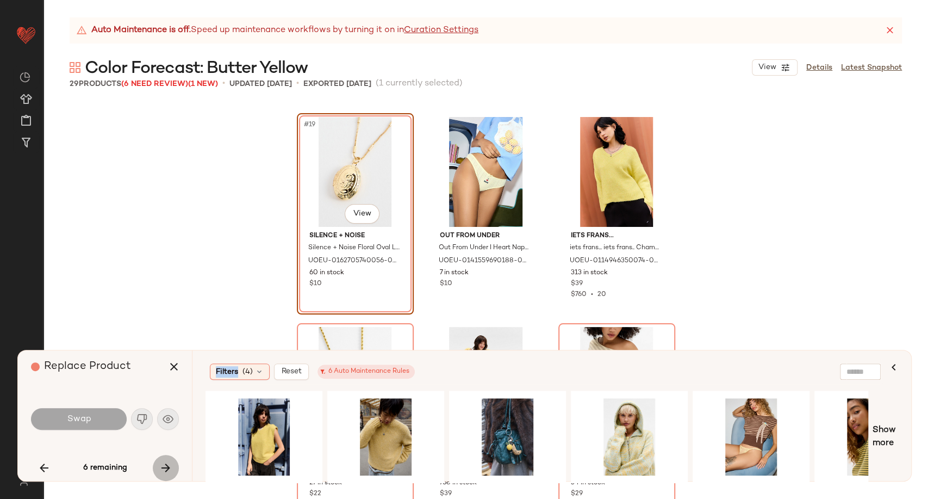
click at [166, 468] on icon "button" at bounding box center [165, 467] width 13 height 13
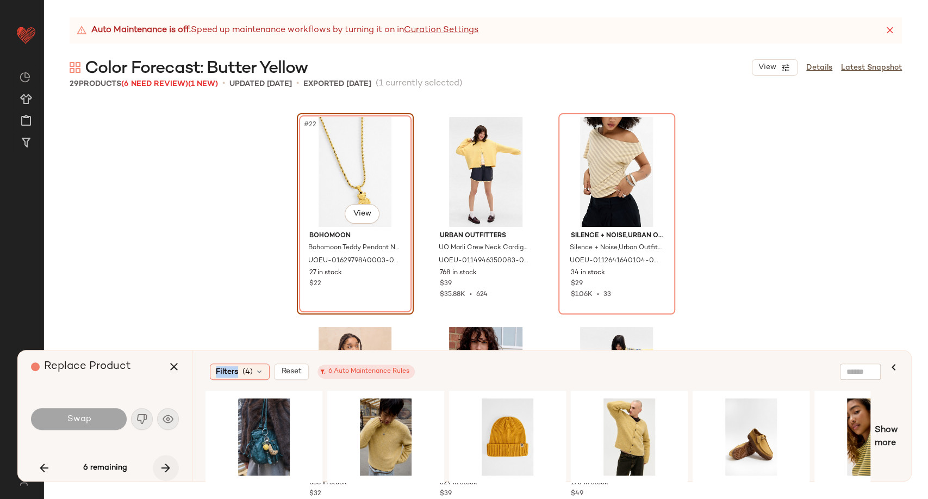
click at [166, 468] on icon "button" at bounding box center [165, 467] width 13 height 13
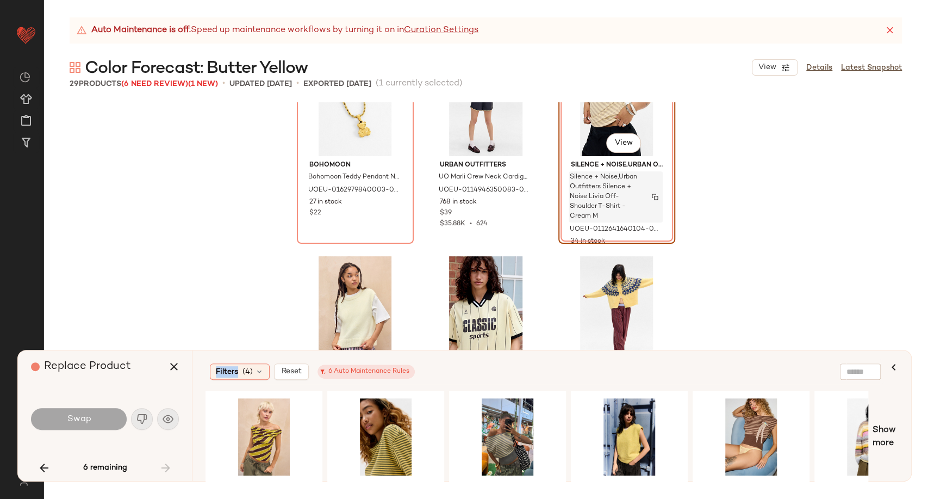
scroll to position [1704, 0]
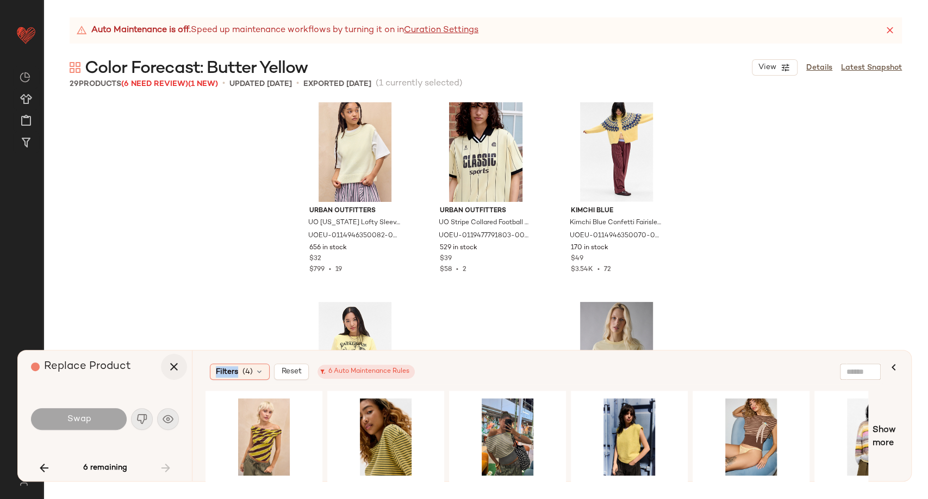
click at [173, 370] on icon "button" at bounding box center [173, 366] width 13 height 13
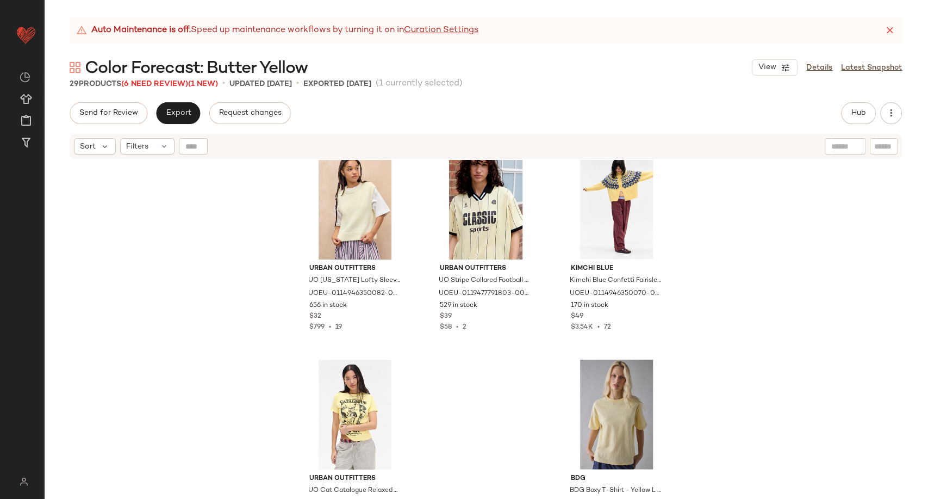
click at [224, 277] on div "Bohomoon Bohomoon Teddy Pendant Necklace - Gold at Urban Outfitters UOEU-016297…" at bounding box center [486, 343] width 885 height 366
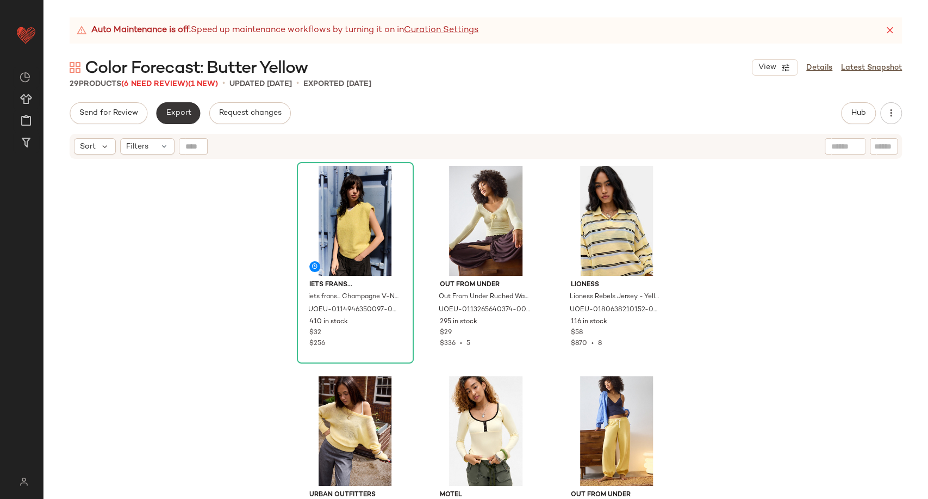
click at [185, 103] on button "Export" at bounding box center [178, 113] width 44 height 22
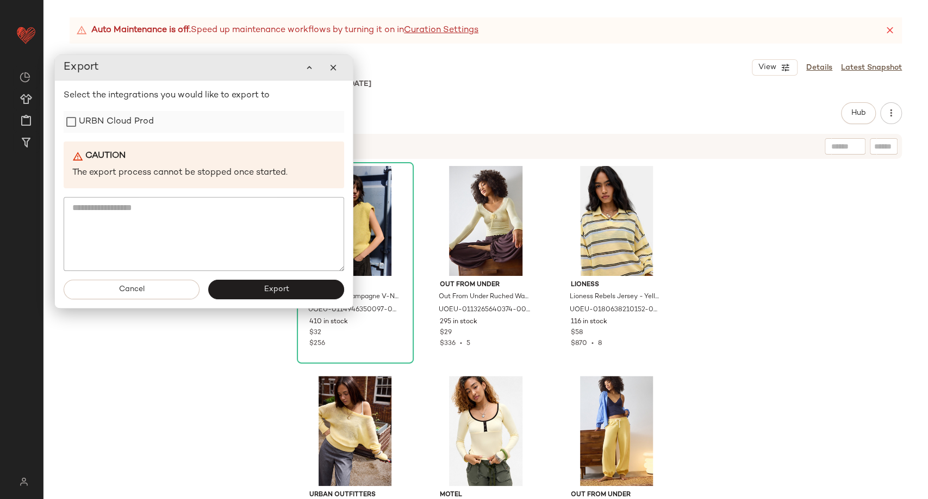
click at [141, 123] on label "URBN Cloud Prod" at bounding box center [116, 122] width 75 height 22
click at [264, 285] on span "Export" at bounding box center [276, 289] width 26 height 9
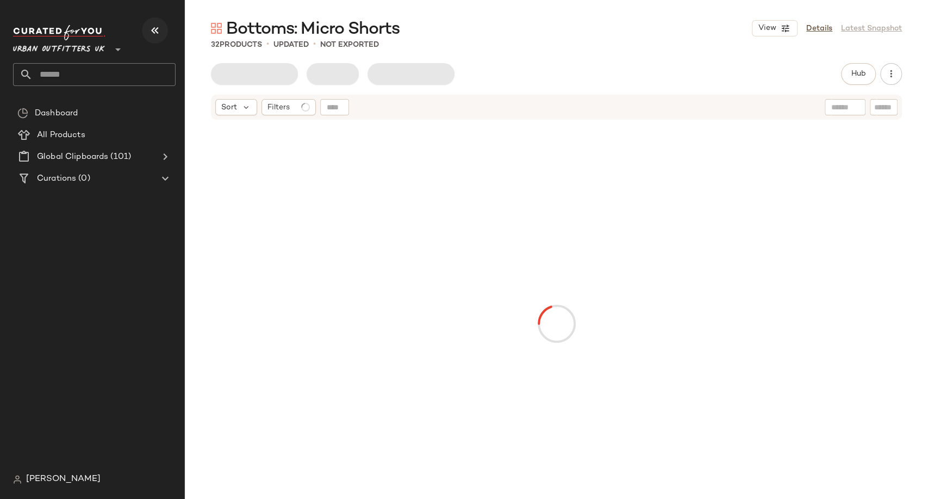
click at [153, 33] on icon "button" at bounding box center [154, 30] width 13 height 13
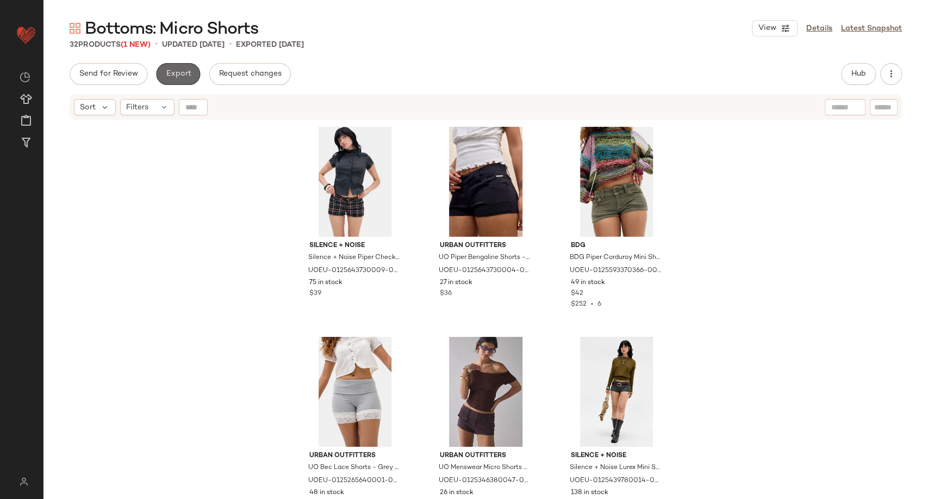
click at [177, 66] on button "Export" at bounding box center [178, 74] width 44 height 22
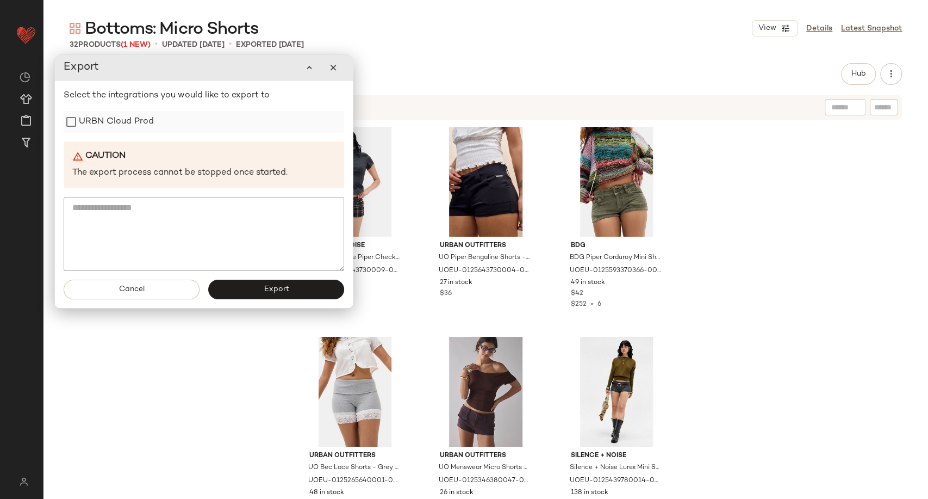
click at [145, 124] on label "URBN Cloud Prod" at bounding box center [116, 122] width 75 height 22
click at [333, 76] on button "button" at bounding box center [333, 68] width 22 height 22
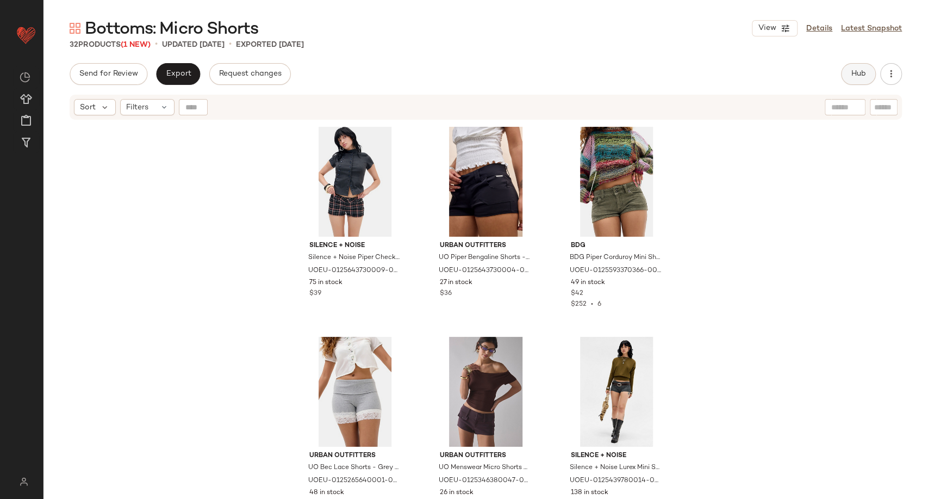
click at [854, 75] on span "Hub" at bounding box center [858, 74] width 15 height 9
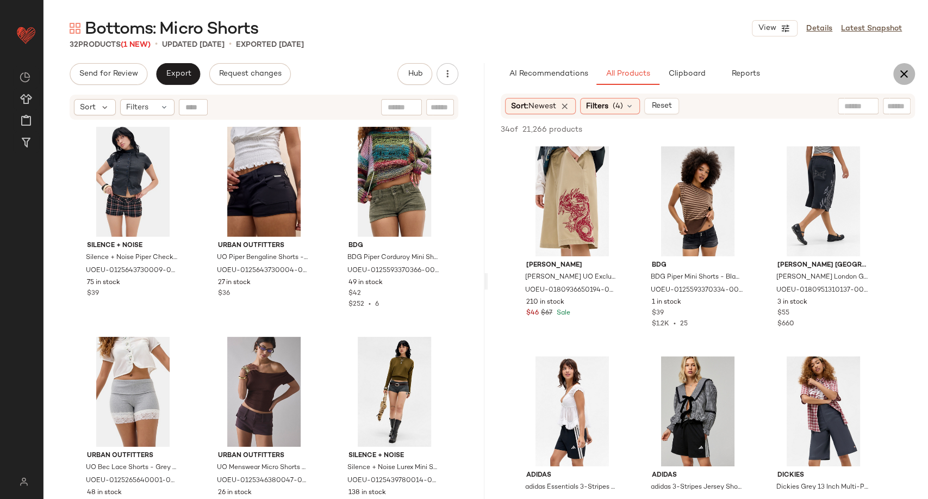
click at [903, 76] on icon "button" at bounding box center [904, 73] width 13 height 13
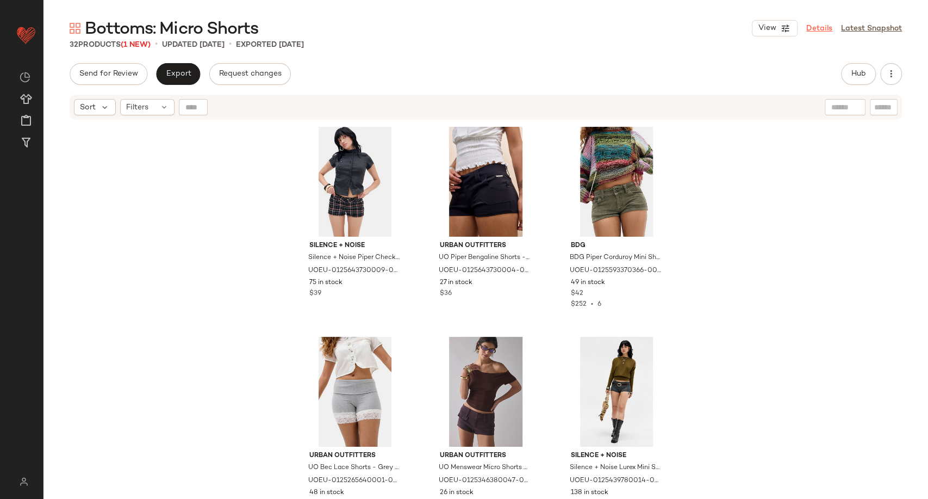
click at [821, 24] on link "Details" at bounding box center [819, 28] width 26 height 11
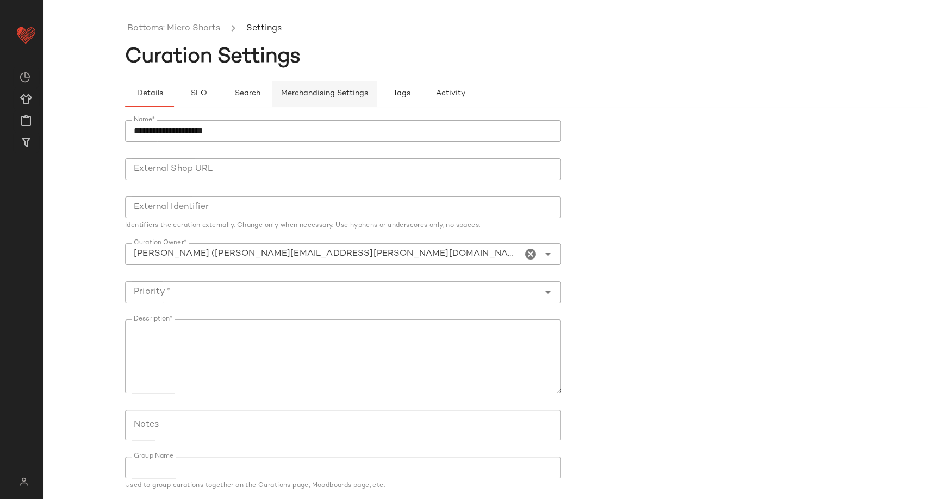
click at [320, 89] on span "Merchandising Settings" at bounding box center [325, 93] width 88 height 9
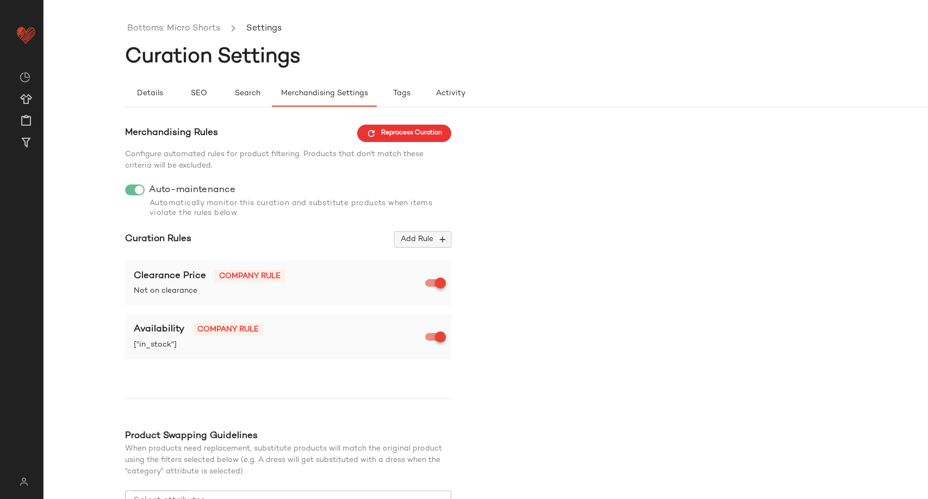
click at [436, 245] on button "Add Rule" at bounding box center [422, 239] width 57 height 16
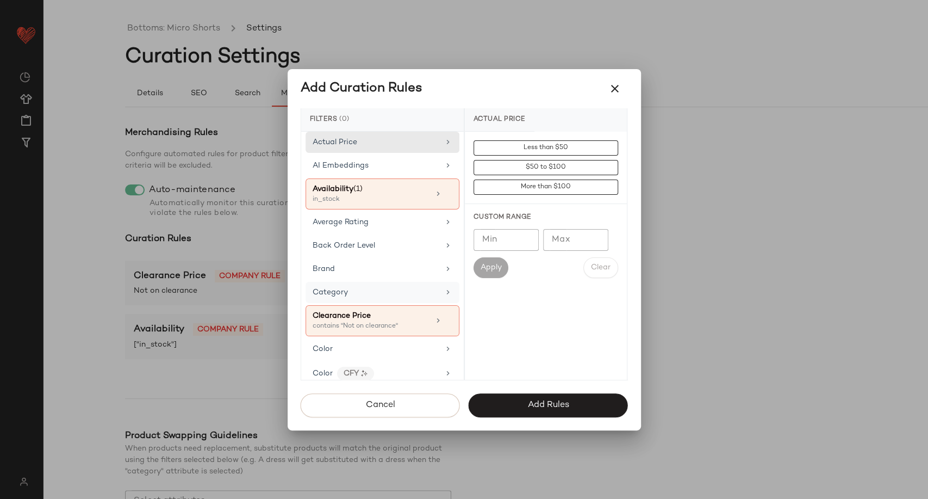
click at [348, 288] on div "Category" at bounding box center [376, 292] width 127 height 11
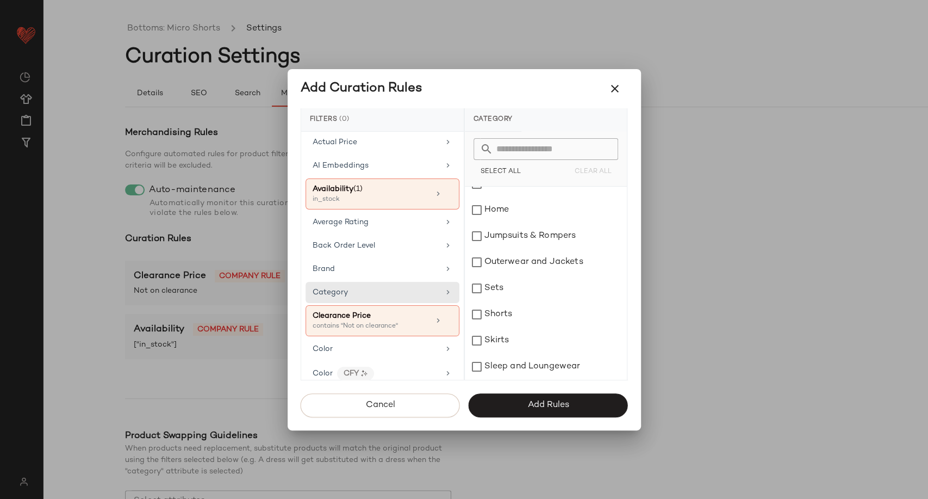
scroll to position [241, 0]
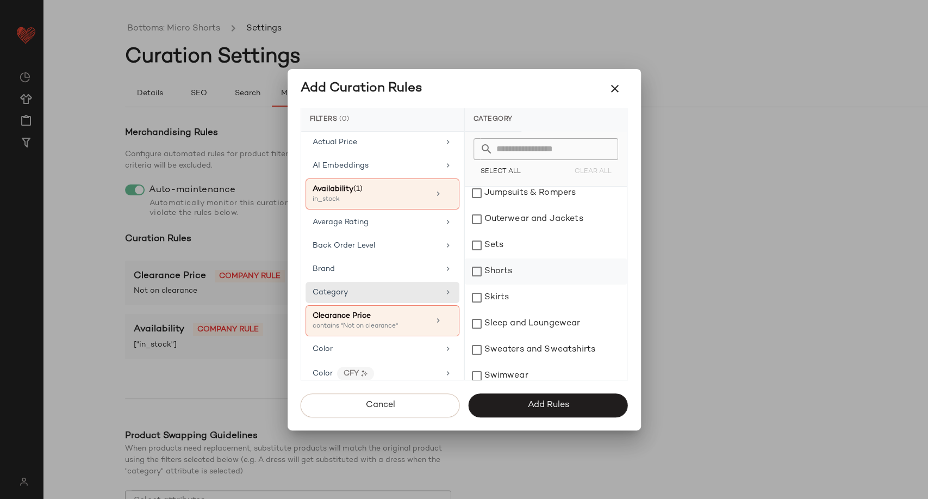
click at [495, 268] on div "Shorts" at bounding box center [546, 271] width 162 height 26
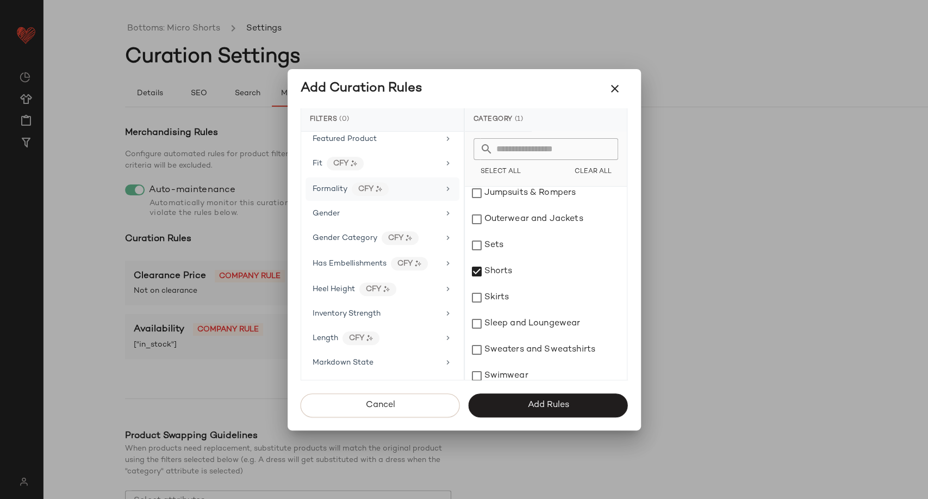
scroll to position [362, 0]
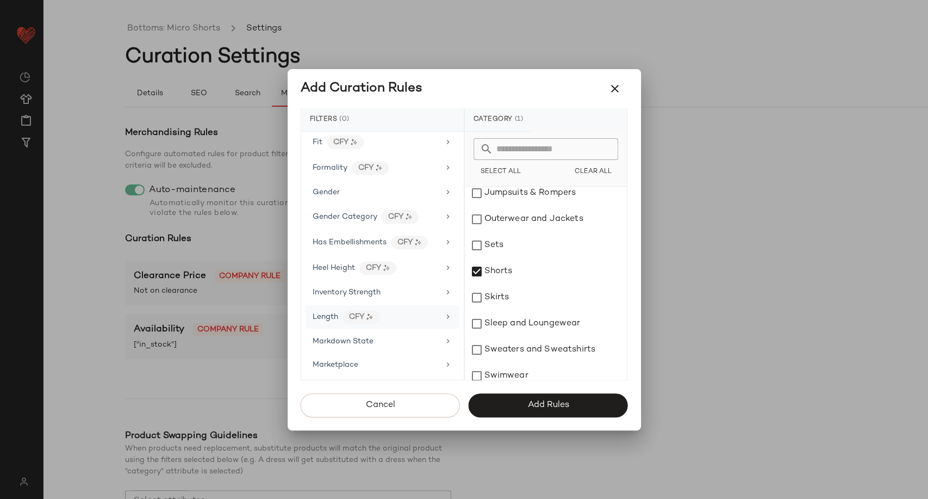
click at [407, 321] on div "Length CFY" at bounding box center [383, 316] width 154 height 23
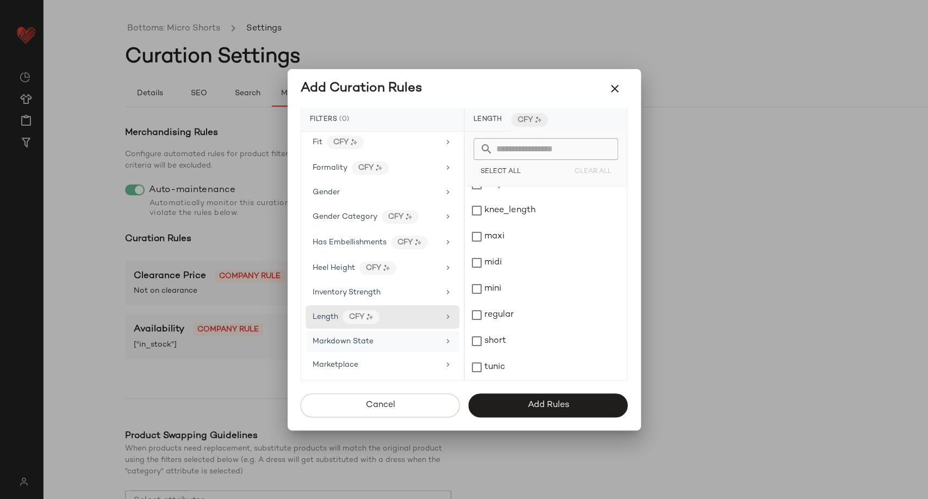
scroll to position [121, 0]
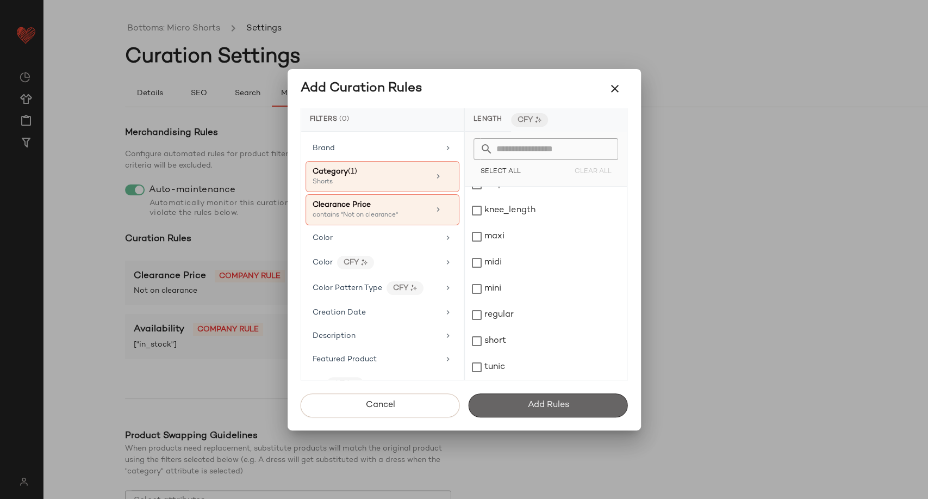
click at [524, 402] on button "Add Rules" at bounding box center [548, 405] width 159 height 24
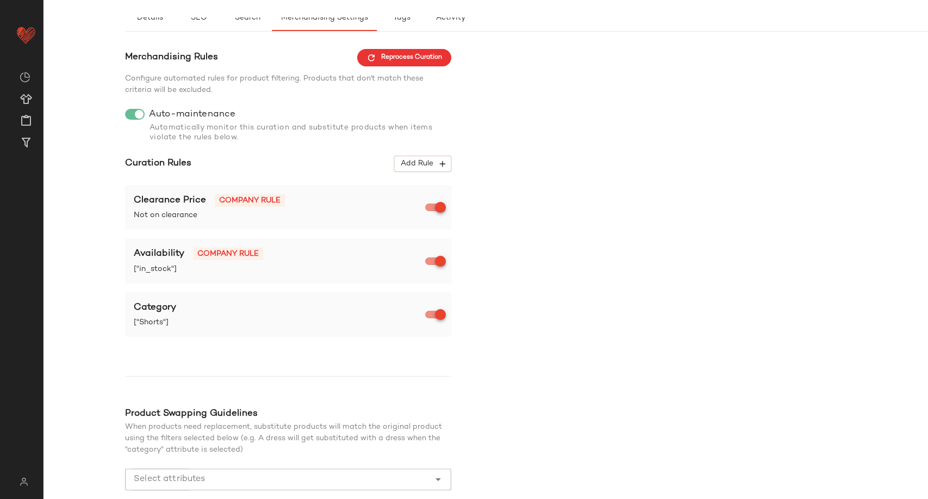
scroll to position [136, 0]
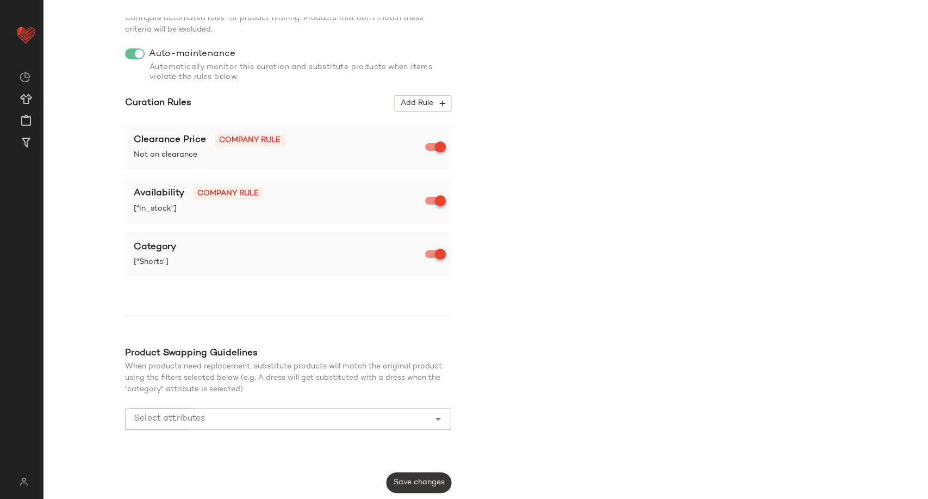
click at [436, 474] on button "Save changes" at bounding box center [419, 482] width 65 height 21
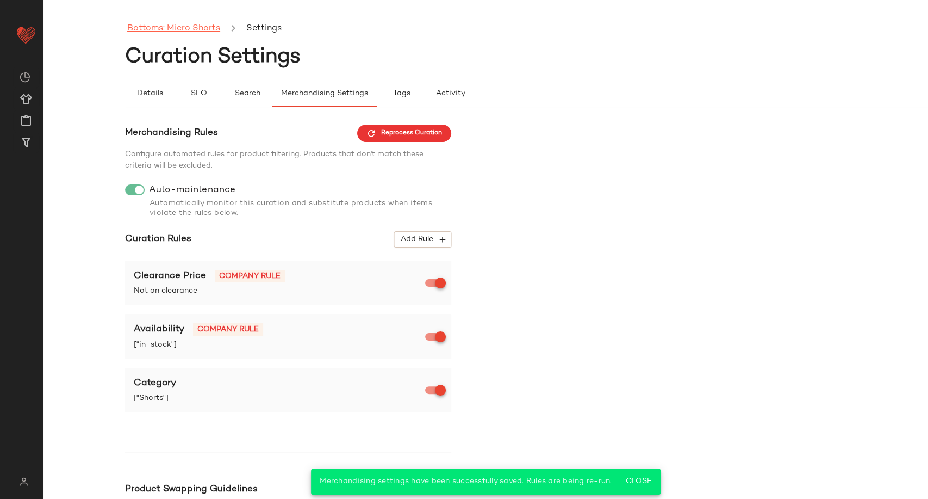
click at [198, 29] on link "Bottoms: Micro Shorts" at bounding box center [173, 29] width 93 height 14
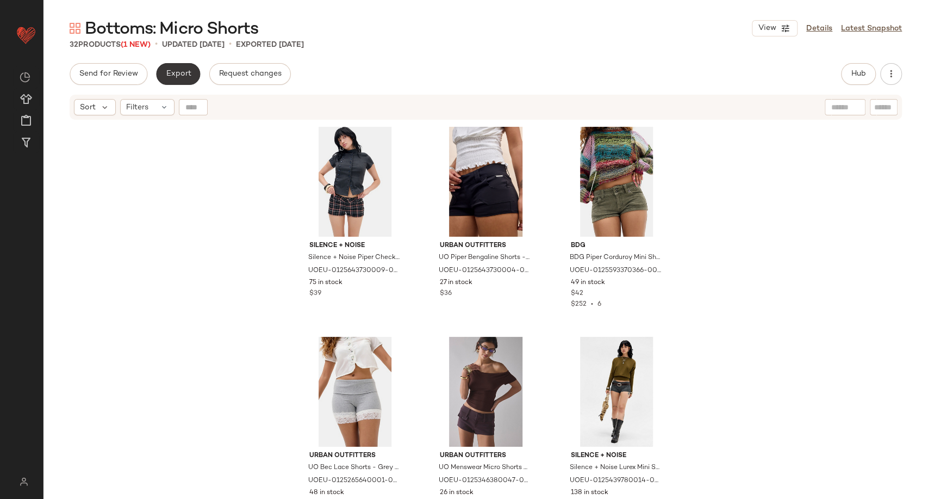
click at [187, 73] on span "Export" at bounding box center [178, 74] width 26 height 9
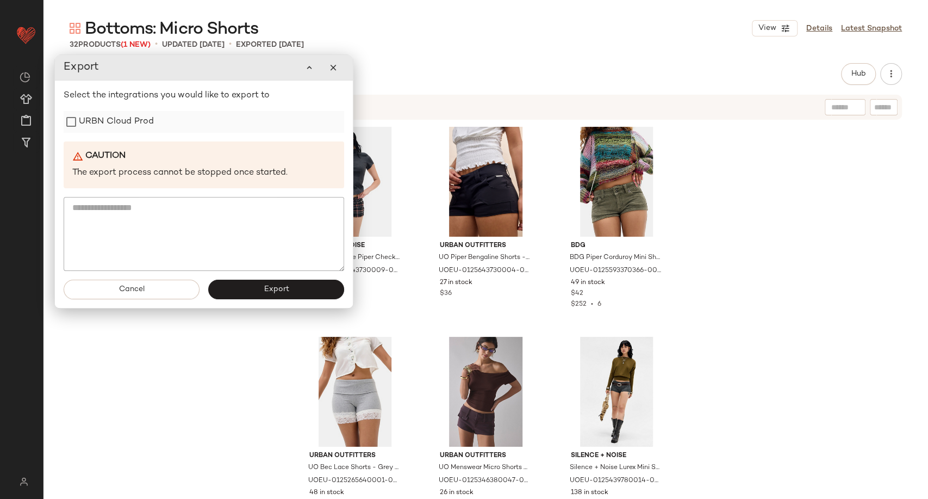
click at [173, 122] on div "URBN Cloud Prod" at bounding box center [204, 122] width 281 height 22
click at [133, 123] on label "URBN Cloud Prod" at bounding box center [114, 122] width 75 height 22
click at [243, 296] on button "Export" at bounding box center [274, 290] width 136 height 20
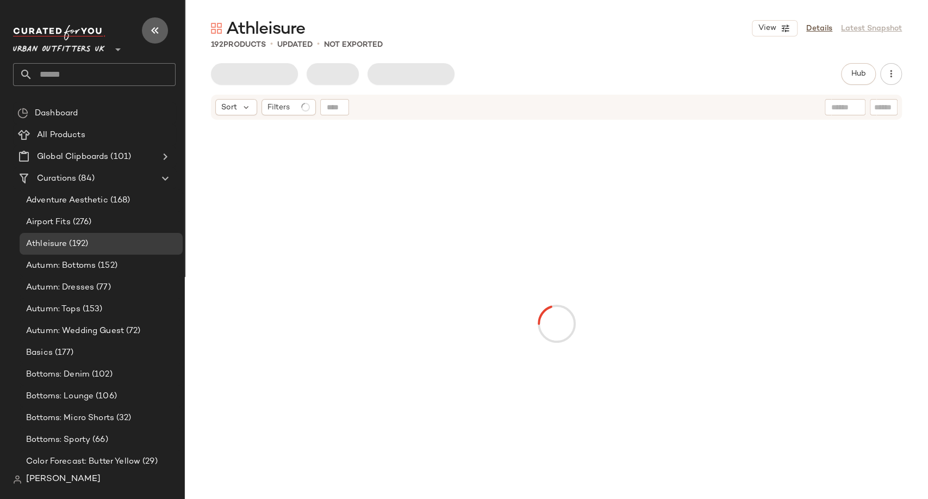
click at [163, 34] on button "button" at bounding box center [155, 30] width 26 height 26
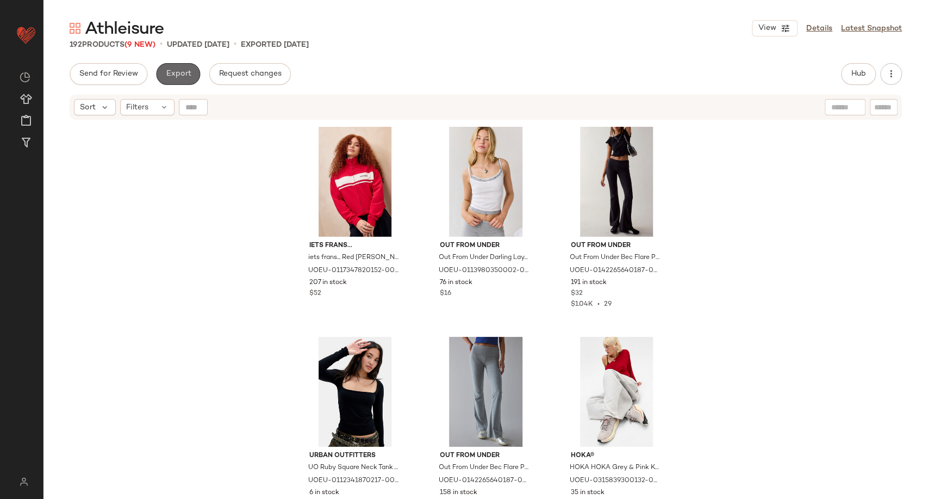
click at [172, 73] on span "Export" at bounding box center [178, 74] width 26 height 9
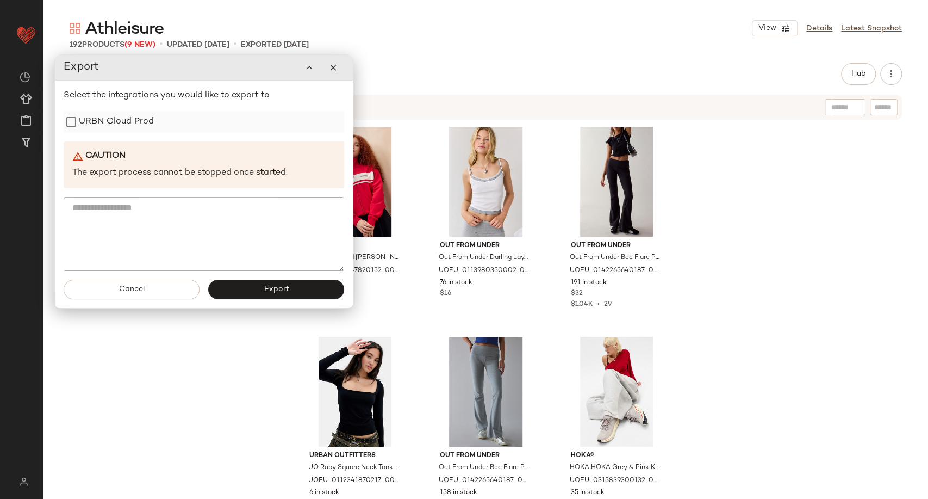
click at [110, 127] on label "URBN Cloud Prod" at bounding box center [116, 122] width 75 height 22
click at [248, 293] on button "Export" at bounding box center [276, 290] width 136 height 20
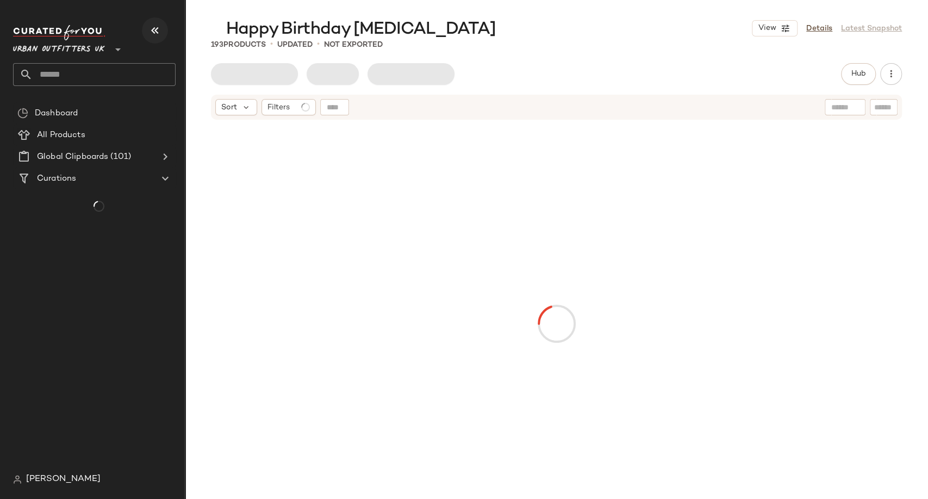
click at [153, 33] on icon "button" at bounding box center [154, 30] width 13 height 13
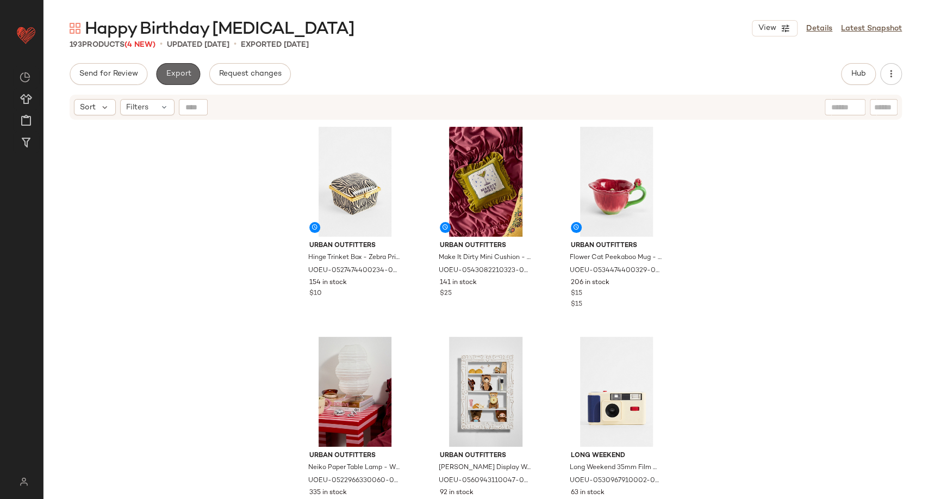
click at [177, 72] on span "Export" at bounding box center [178, 74] width 26 height 9
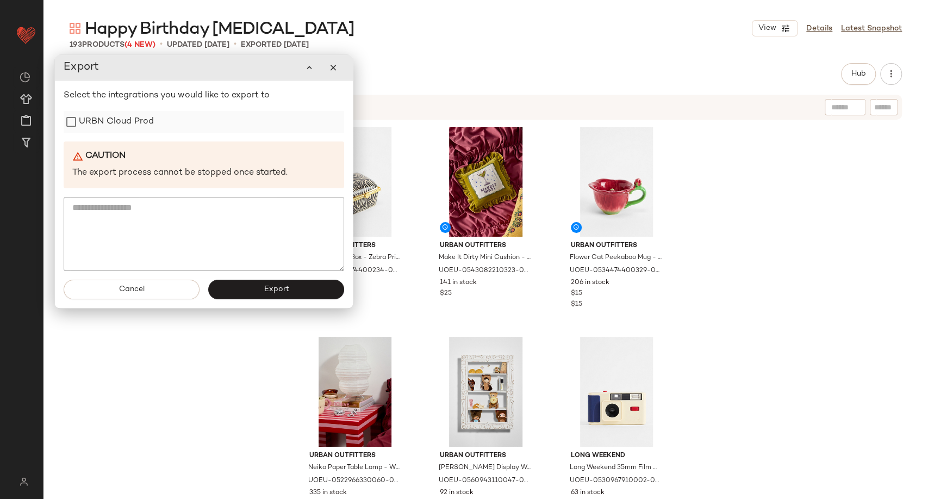
click at [126, 128] on label "URBN Cloud Prod" at bounding box center [116, 122] width 75 height 22
click at [255, 289] on button "Export" at bounding box center [276, 290] width 136 height 20
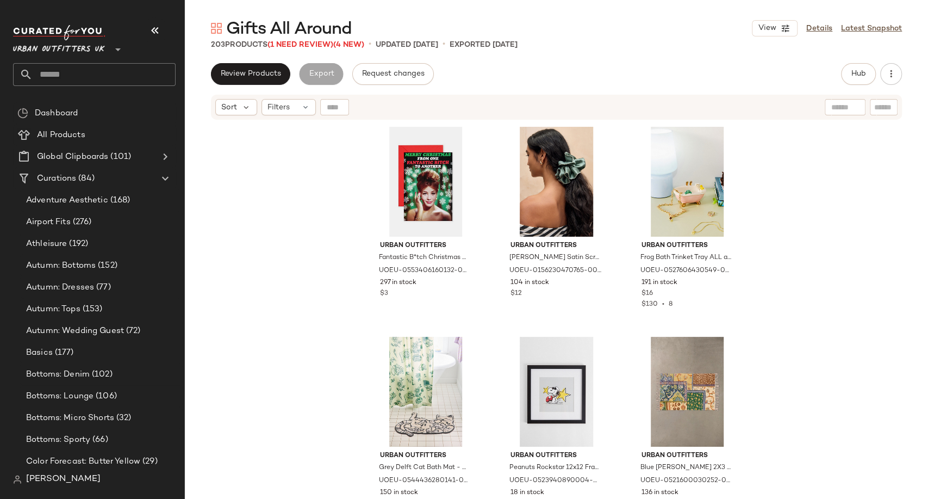
click at [315, 299] on div "Urban Outfitters Fantastic B*tch Christmas Greetings Card ALL at Urban Outfitte…" at bounding box center [556, 323] width 743 height 405
click at [162, 30] on button "button" at bounding box center [155, 30] width 26 height 26
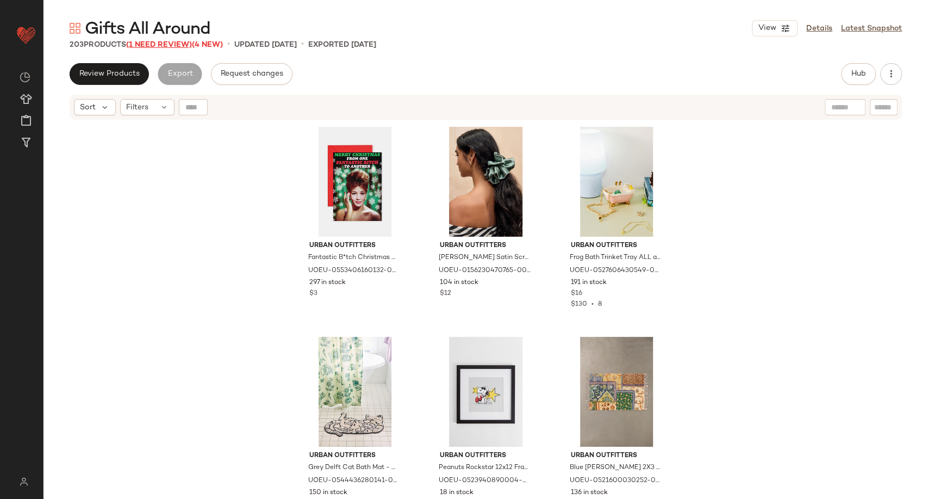
click at [154, 42] on span "(1 Need Review)" at bounding box center [159, 45] width 66 height 8
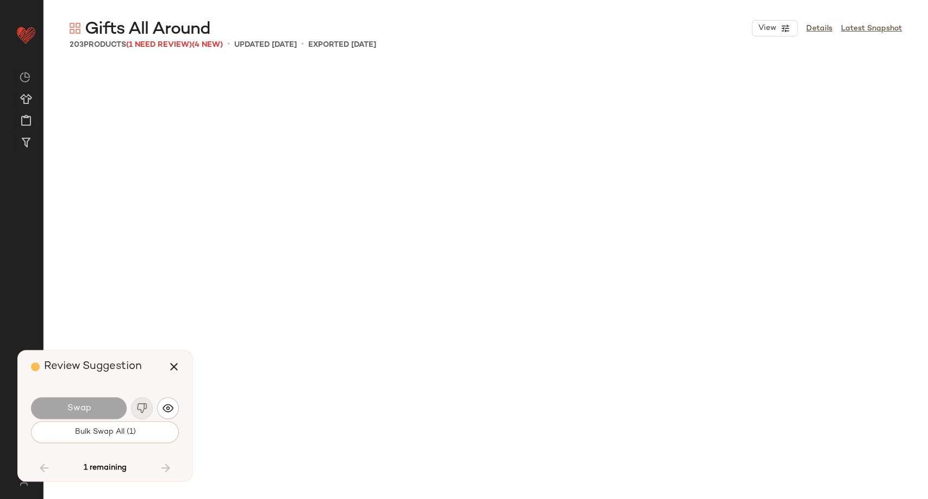
scroll to position [9656, 0]
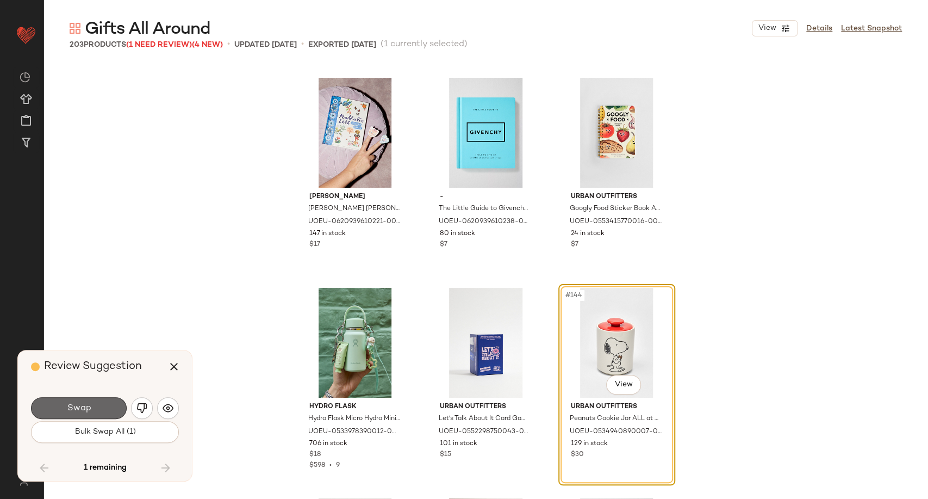
click at [94, 412] on button "Swap" at bounding box center [79, 408] width 96 height 22
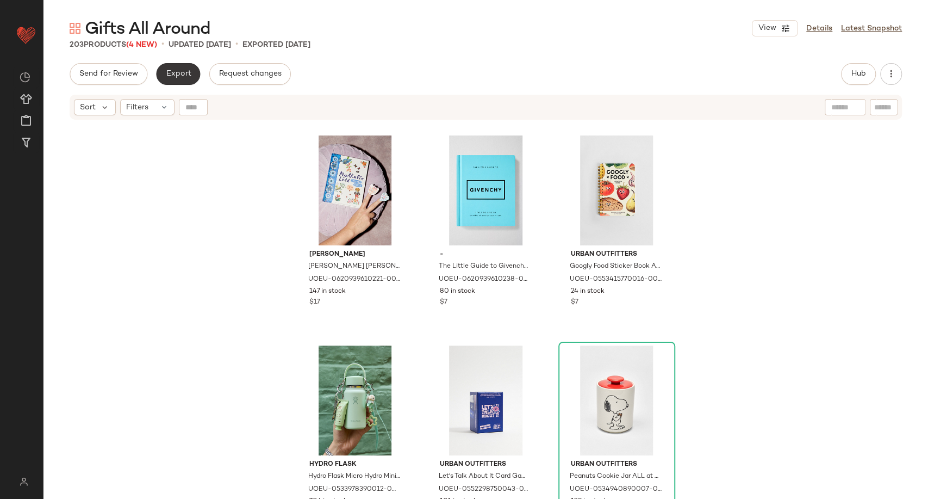
click at [172, 74] on span "Export" at bounding box center [178, 74] width 26 height 9
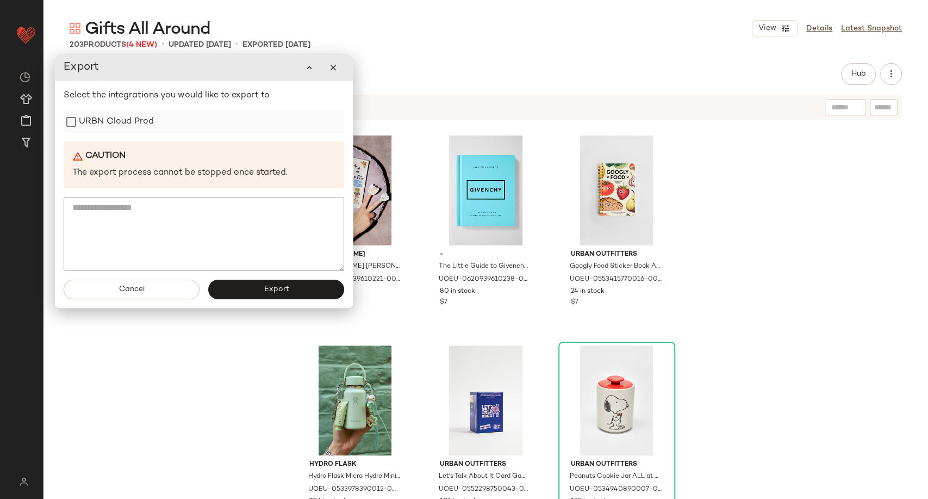
click at [140, 125] on label "URBN Cloud Prod" at bounding box center [116, 122] width 75 height 22
click at [266, 293] on span "Export" at bounding box center [276, 289] width 26 height 9
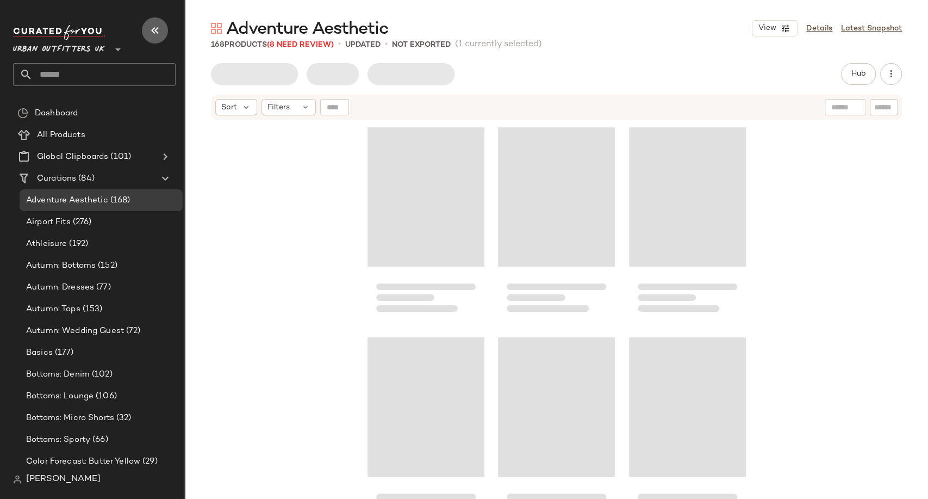
click at [157, 27] on icon "button" at bounding box center [154, 30] width 13 height 13
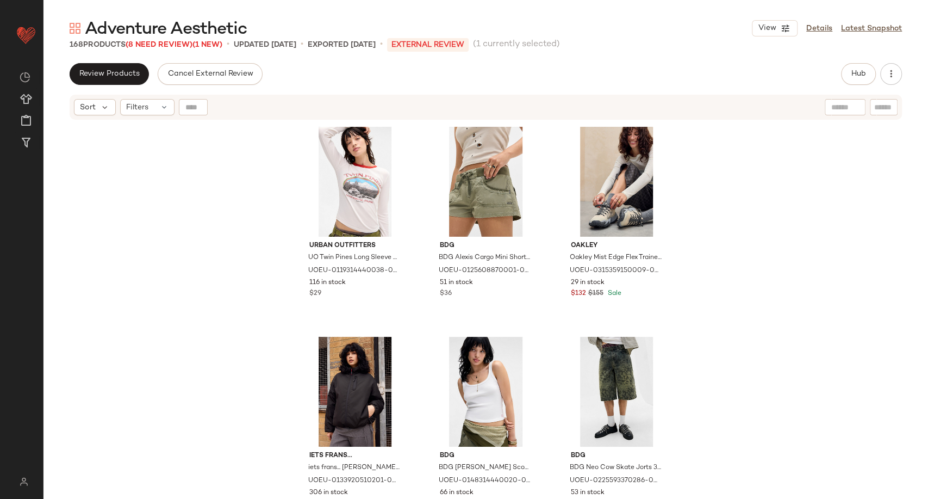
click at [177, 178] on div "Urban Outfitters UO Twin Pines Long Sleeve Baby T-Shirt - White XS at Urban Out…" at bounding box center [486, 323] width 885 height 405
click at [174, 45] on span "(8 Need Review)" at bounding box center [159, 45] width 67 height 8
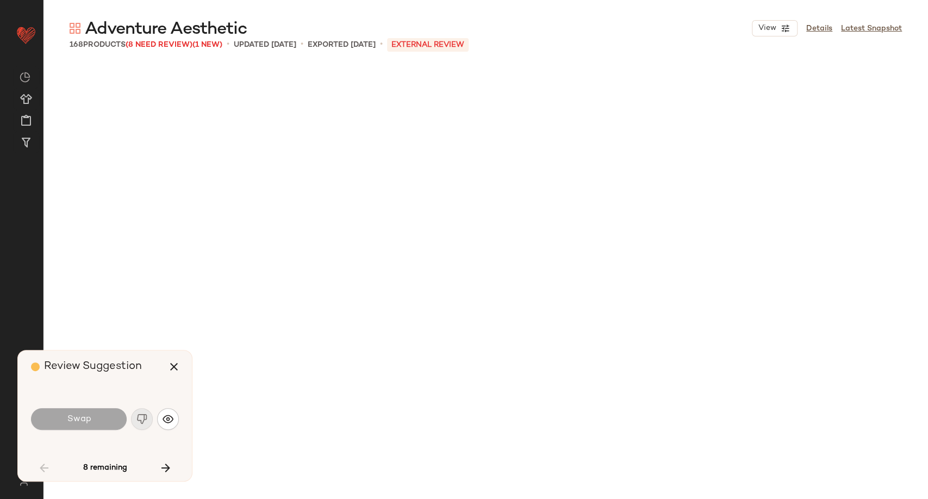
scroll to position [848, 0]
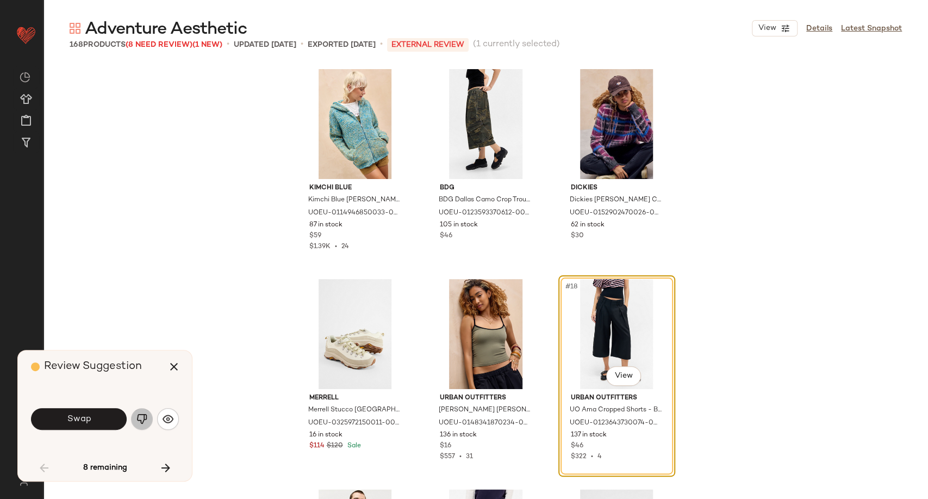
click at [144, 412] on button "button" at bounding box center [142, 419] width 22 height 22
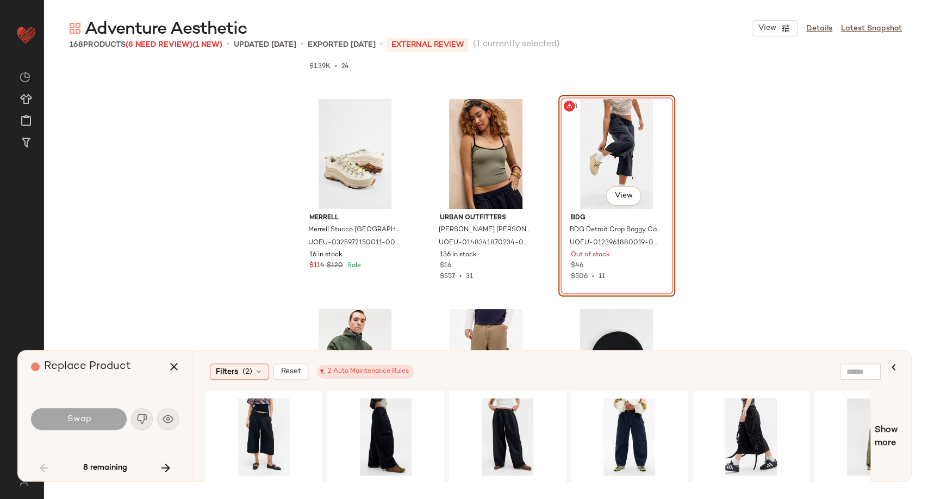
scroll to position [1029, 0]
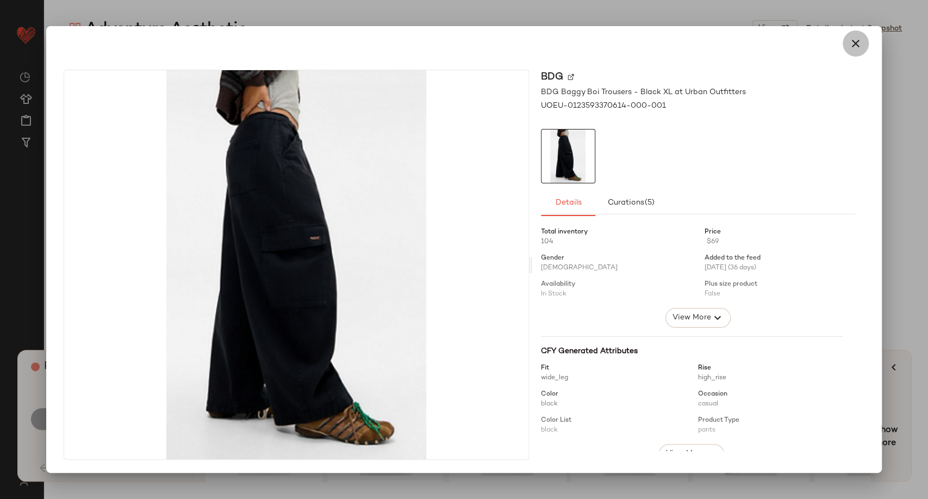
click at [849, 46] on icon "button" at bounding box center [855, 43] width 13 height 13
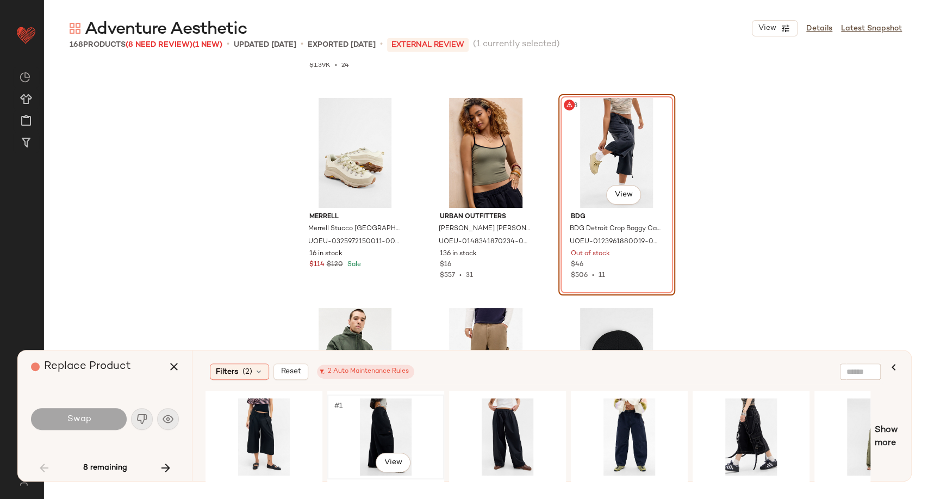
click at [381, 425] on div "#1 View" at bounding box center [385, 436] width 109 height 77
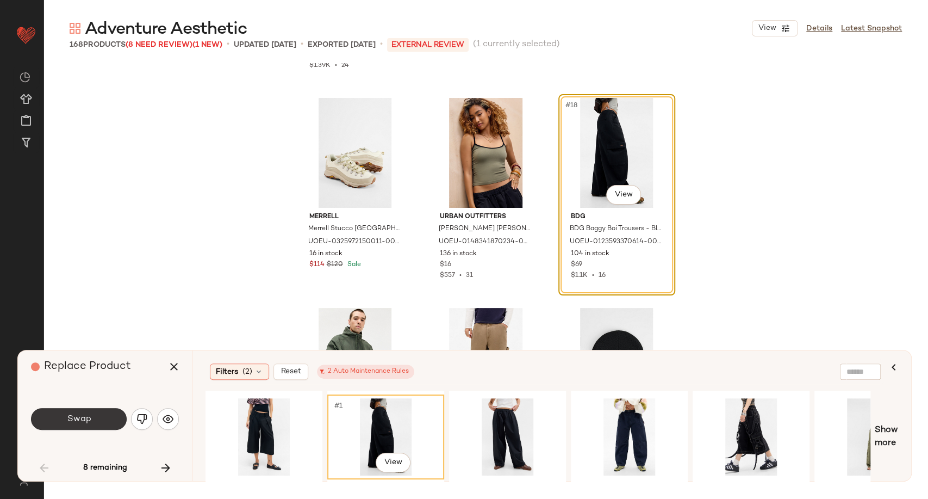
click at [71, 423] on span "Swap" at bounding box center [78, 419] width 24 height 10
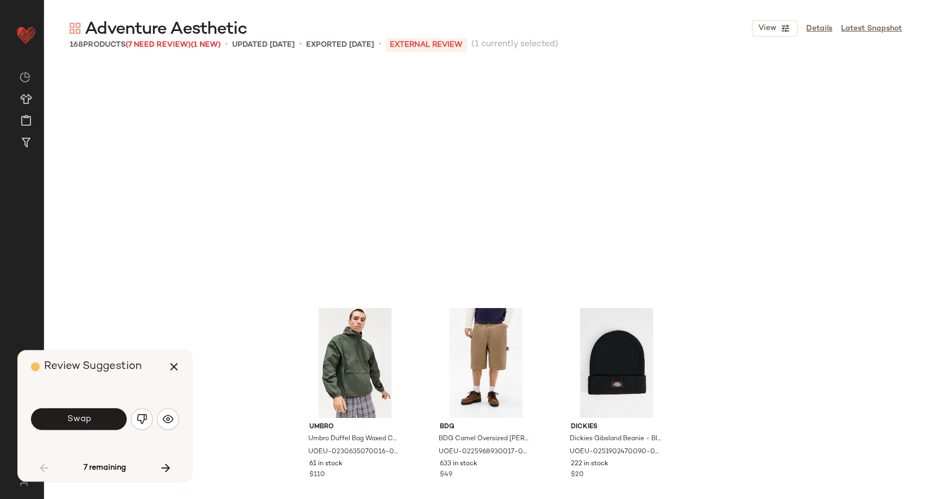
scroll to position [1259, 0]
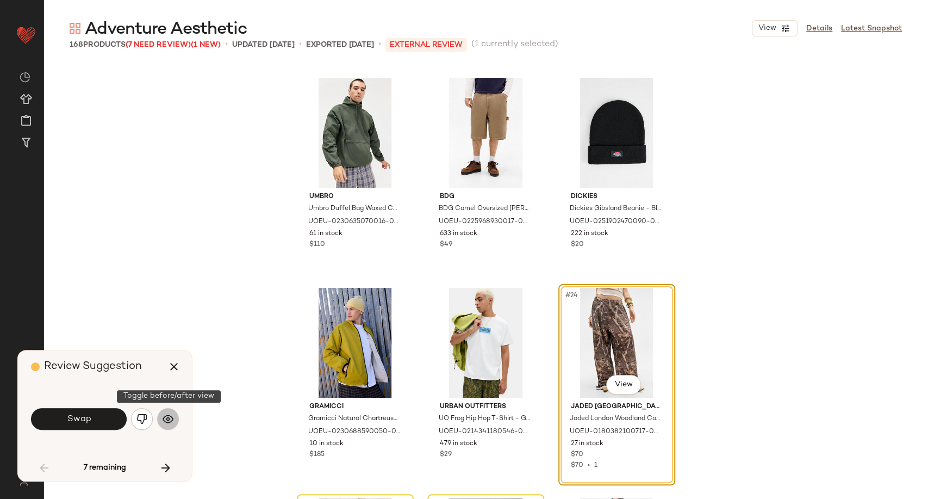
click at [170, 417] on img "button" at bounding box center [168, 418] width 11 height 11
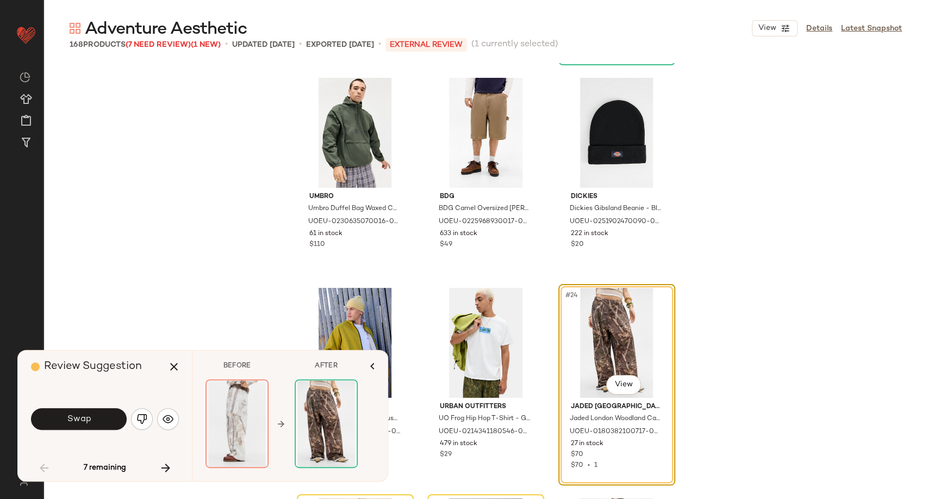
scroll to position [1441, 0]
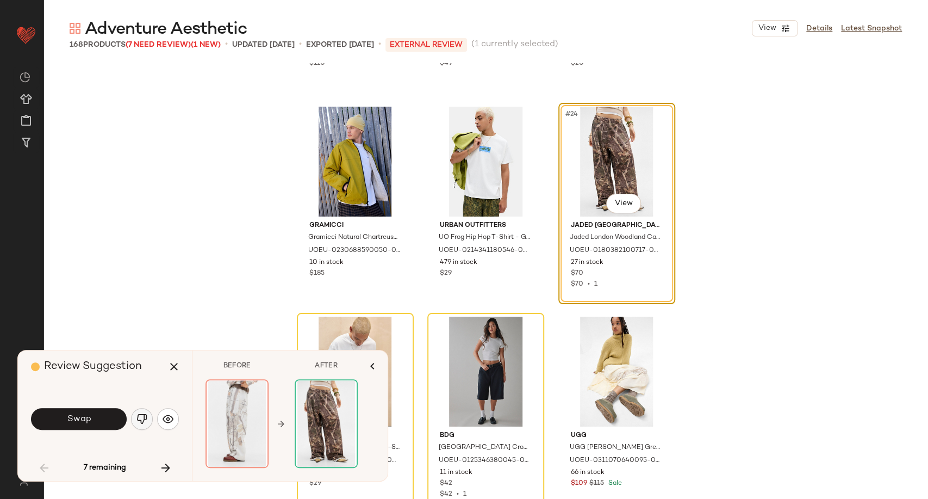
click at [140, 423] on img "button" at bounding box center [141, 418] width 11 height 11
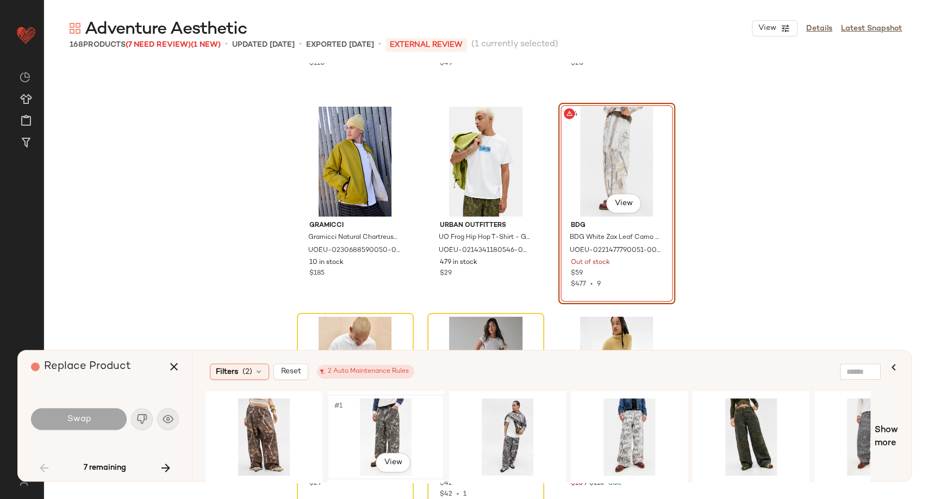
click at [400, 426] on div "#1 View" at bounding box center [385, 436] width 109 height 77
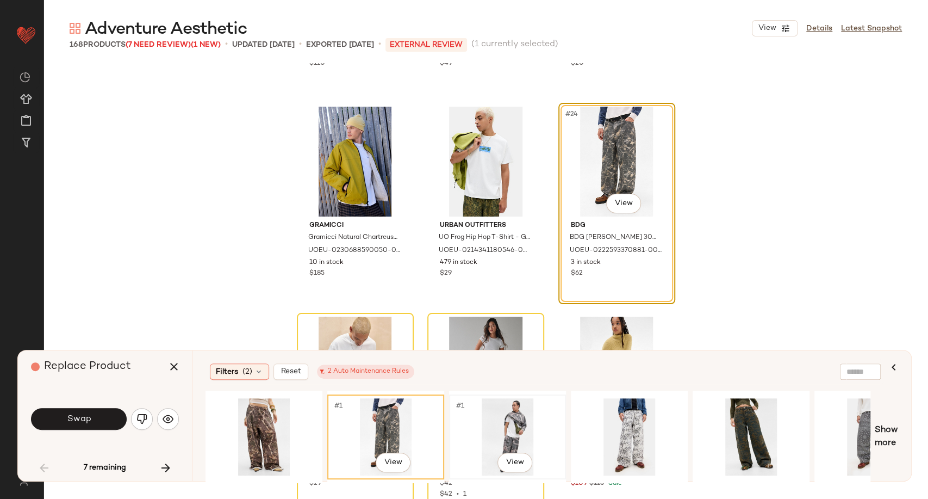
click at [510, 416] on div "#1 View" at bounding box center [507, 436] width 109 height 77
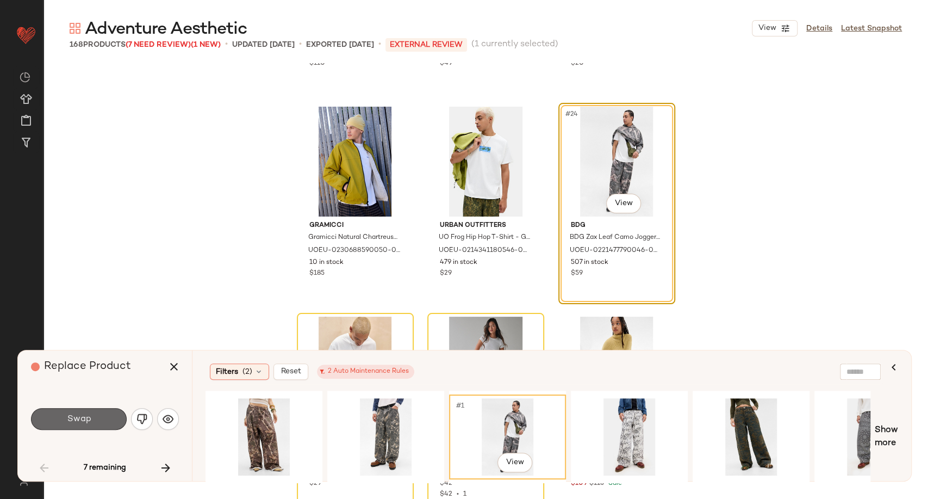
click at [109, 423] on button "Swap" at bounding box center [79, 419] width 96 height 22
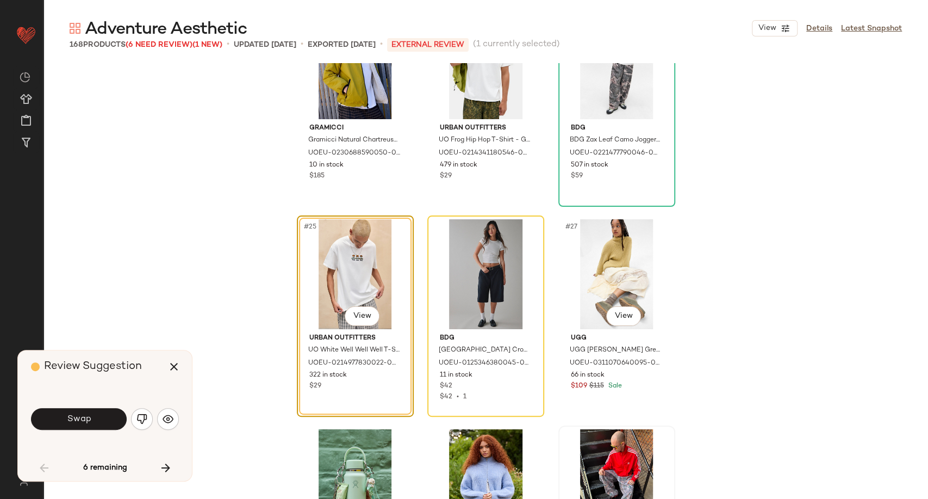
scroll to position [1530, 0]
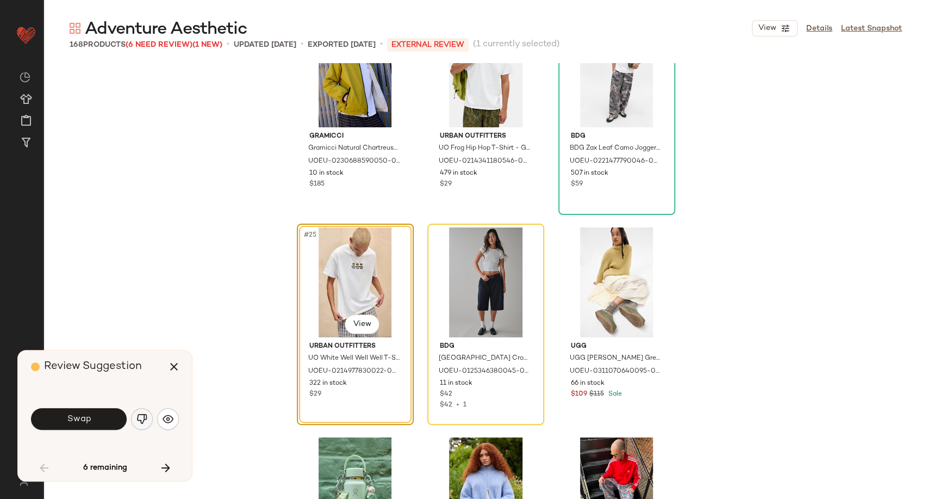
click at [147, 417] on img "button" at bounding box center [141, 418] width 11 height 11
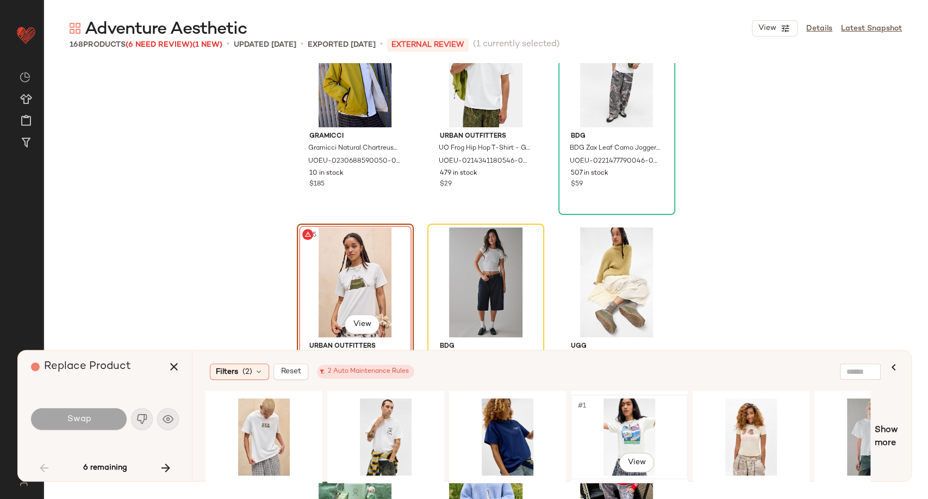
click at [618, 433] on div "#1 View" at bounding box center [629, 436] width 109 height 77
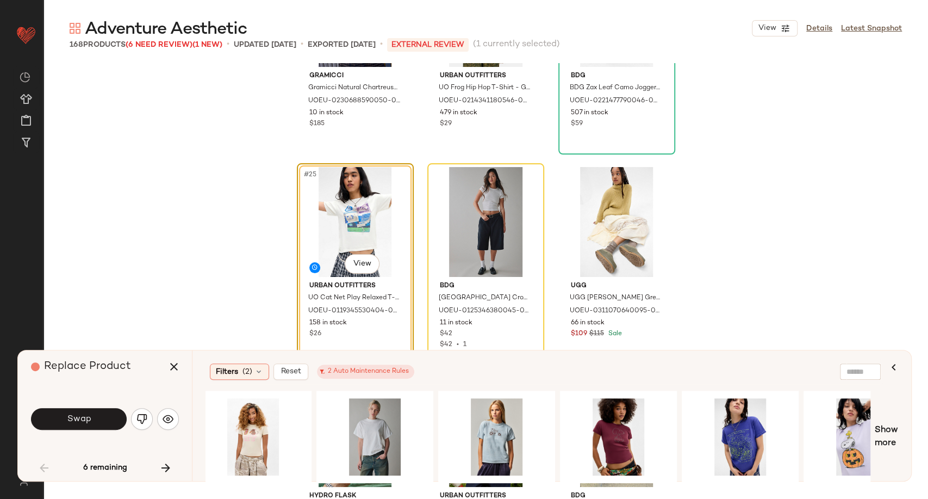
scroll to position [0, 523]
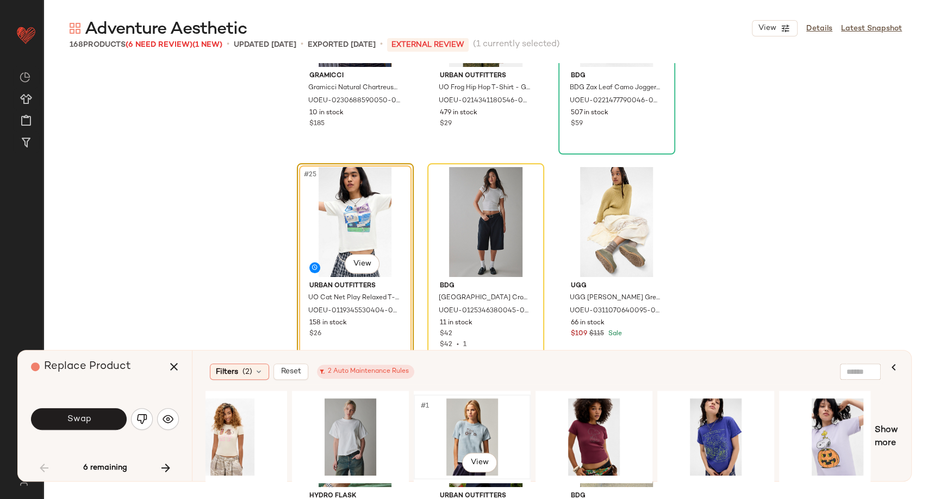
click at [474, 429] on div "#1 View" at bounding box center [472, 436] width 109 height 77
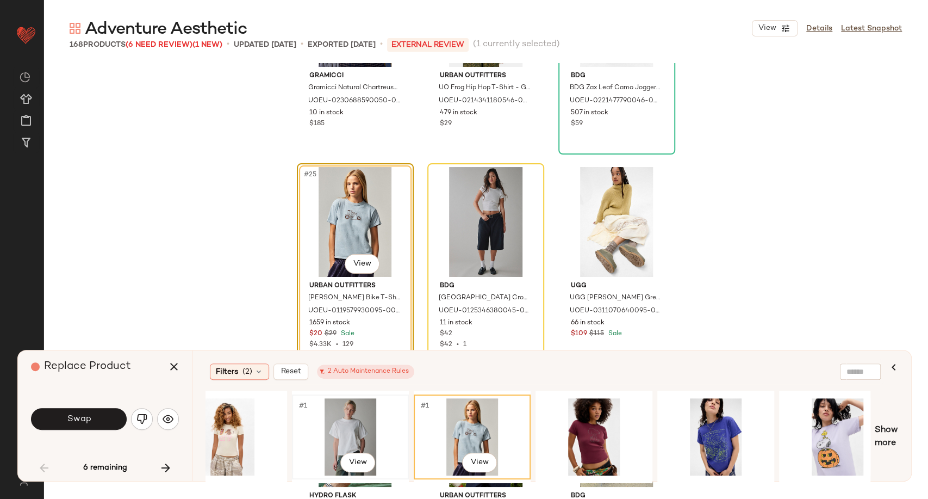
click at [339, 419] on div "#1 View" at bounding box center [350, 436] width 109 height 77
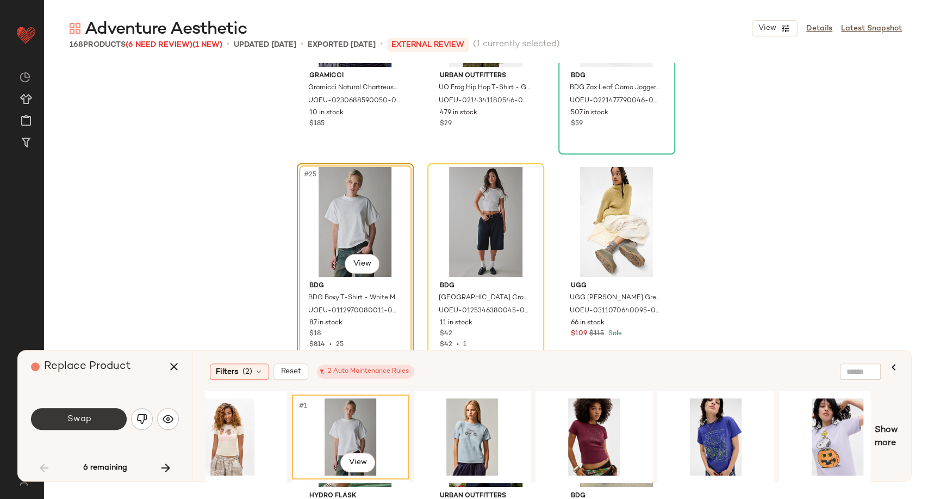
click at [100, 416] on button "Swap" at bounding box center [79, 419] width 96 height 22
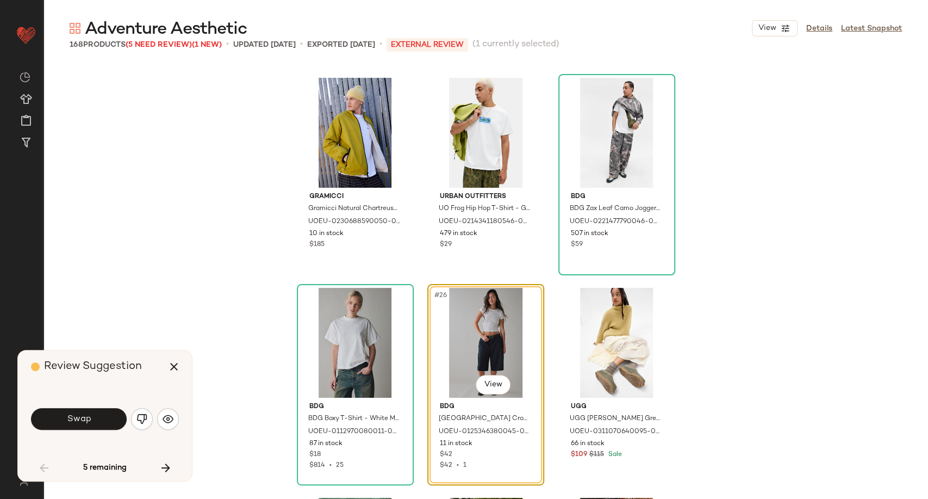
scroll to position [1650, 0]
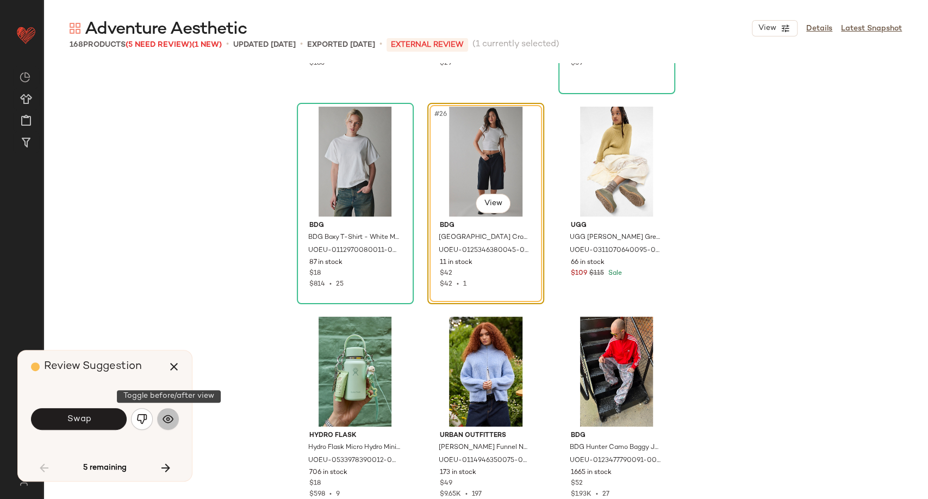
click at [169, 419] on img "button" at bounding box center [168, 418] width 11 height 11
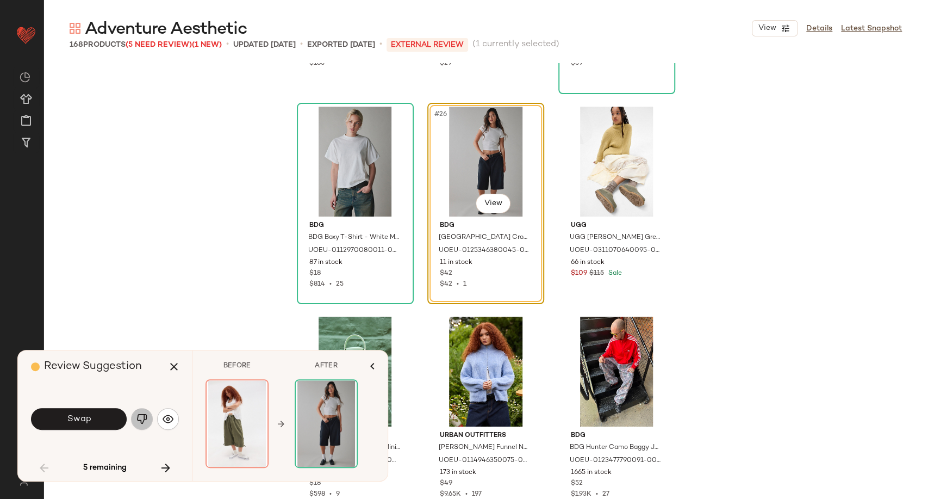
click at [146, 419] on img "button" at bounding box center [141, 418] width 11 height 11
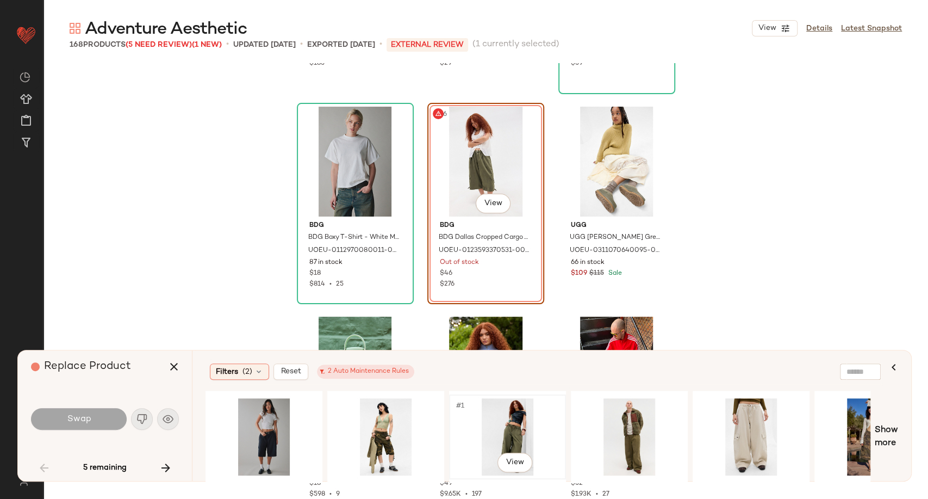
click at [522, 435] on div "#1 View" at bounding box center [507, 436] width 109 height 77
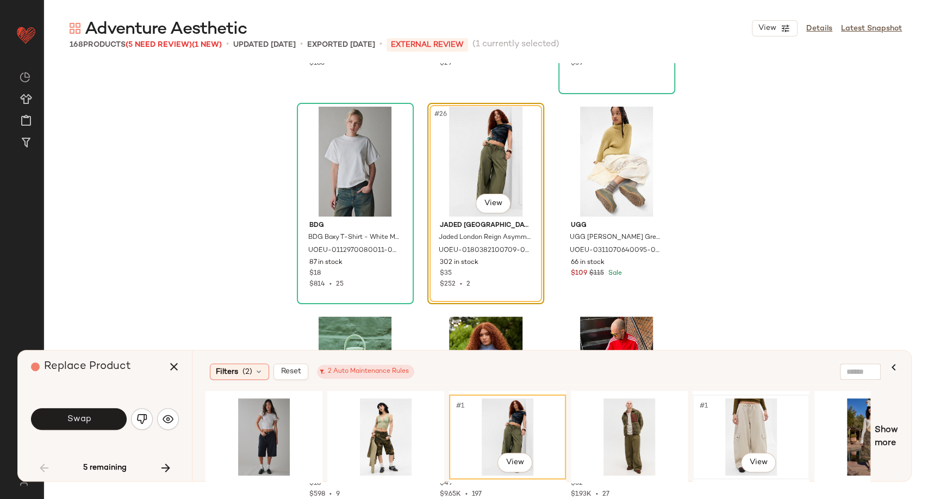
click at [751, 420] on div "#1 View" at bounding box center [751, 436] width 109 height 77
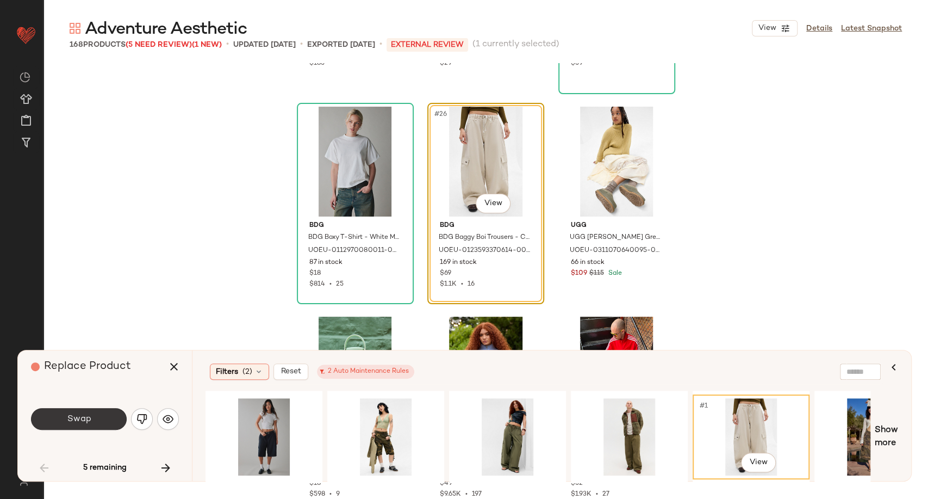
click at [94, 421] on button "Swap" at bounding box center [79, 419] width 96 height 22
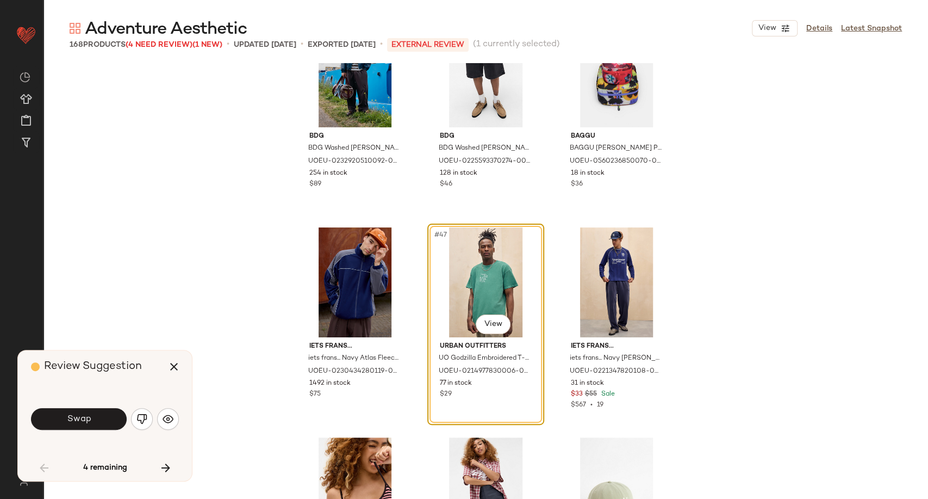
scroll to position [3060, 0]
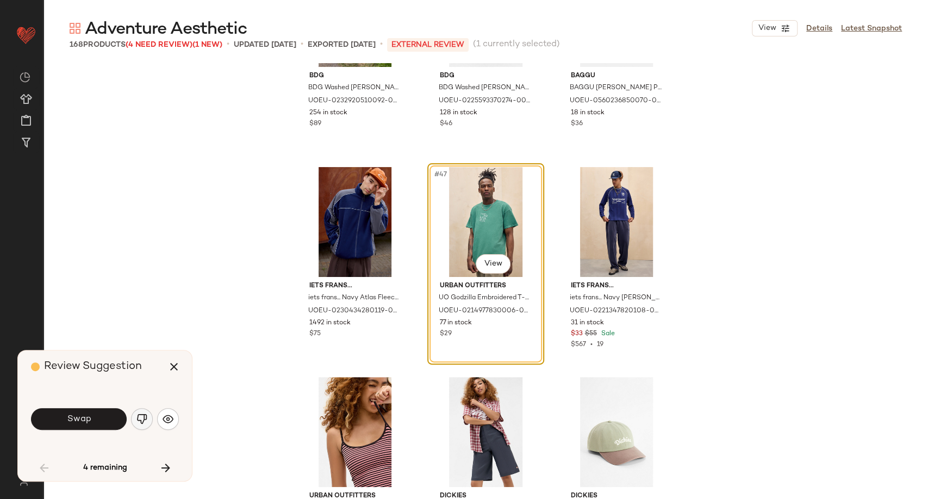
click at [147, 417] on button "button" at bounding box center [142, 419] width 22 height 22
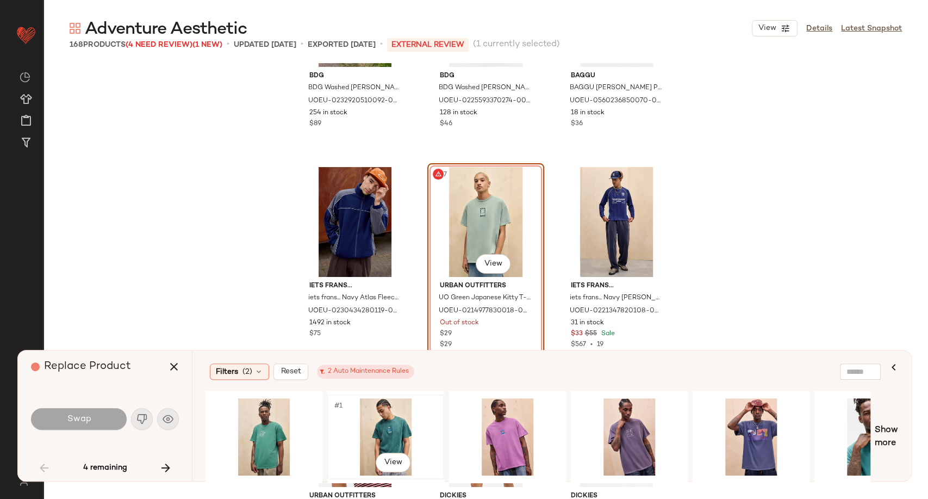
click at [400, 426] on div "#1 View" at bounding box center [385, 436] width 109 height 77
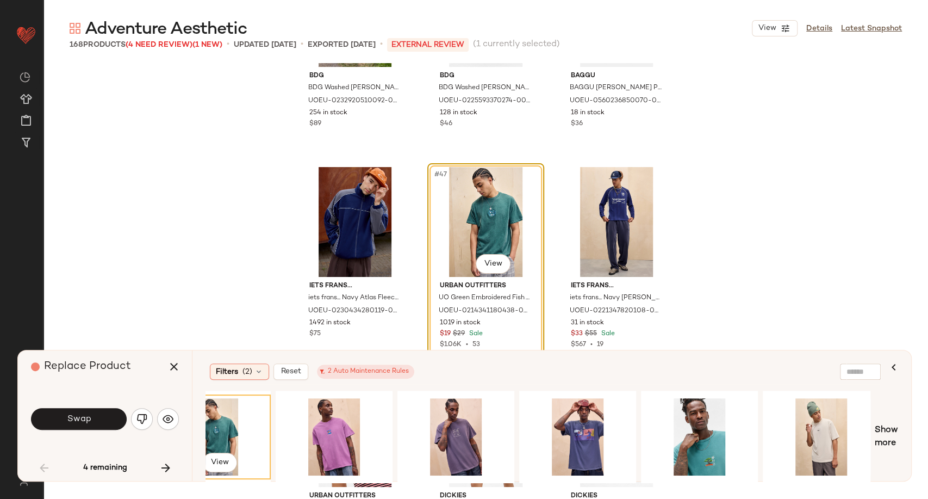
scroll to position [0, 181]
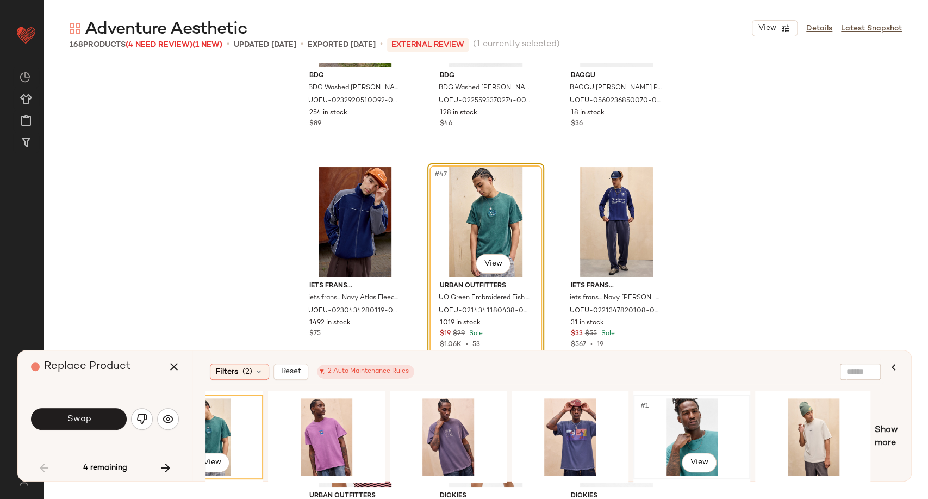
click at [711, 433] on div "#1 View" at bounding box center [691, 436] width 109 height 77
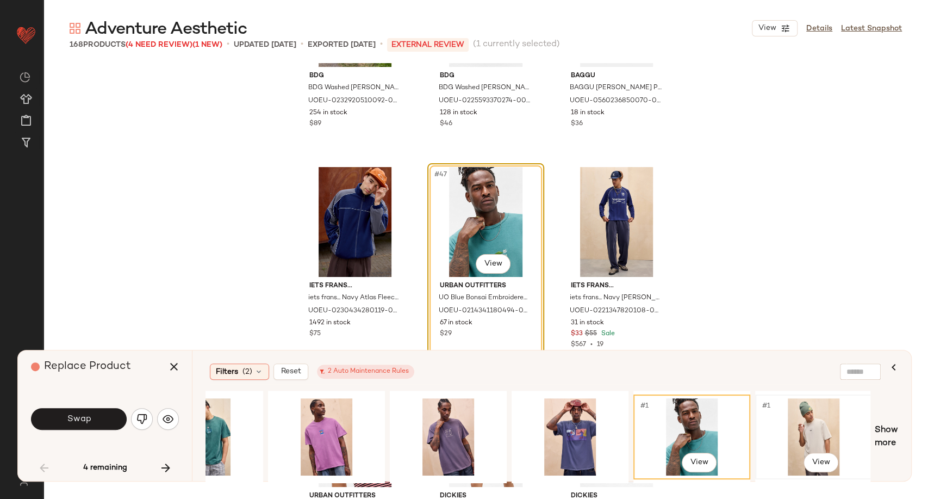
click at [796, 433] on div "#1 View" at bounding box center [813, 436] width 109 height 77
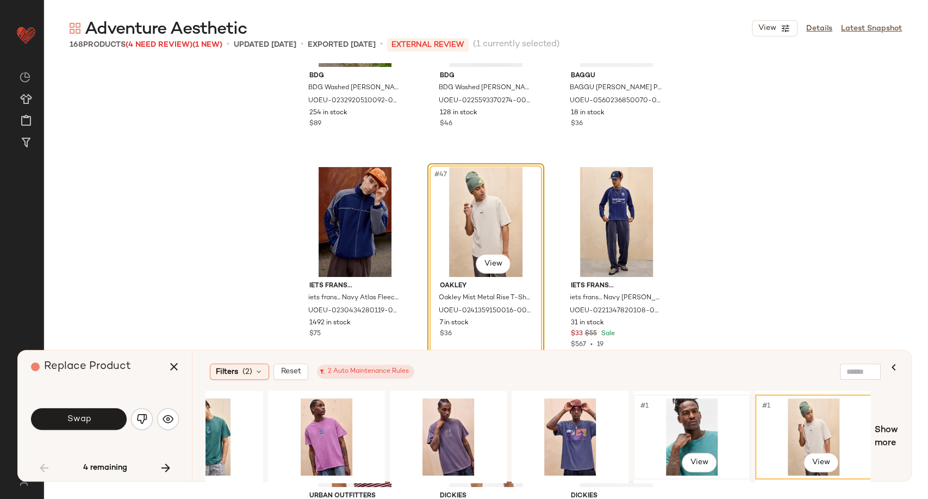
click at [686, 433] on div "#1 View" at bounding box center [691, 436] width 109 height 77
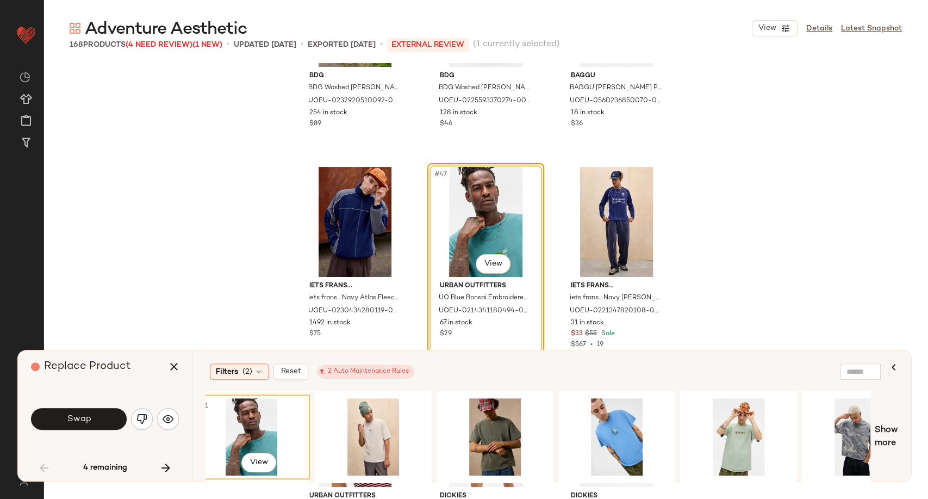
scroll to position [0, 793]
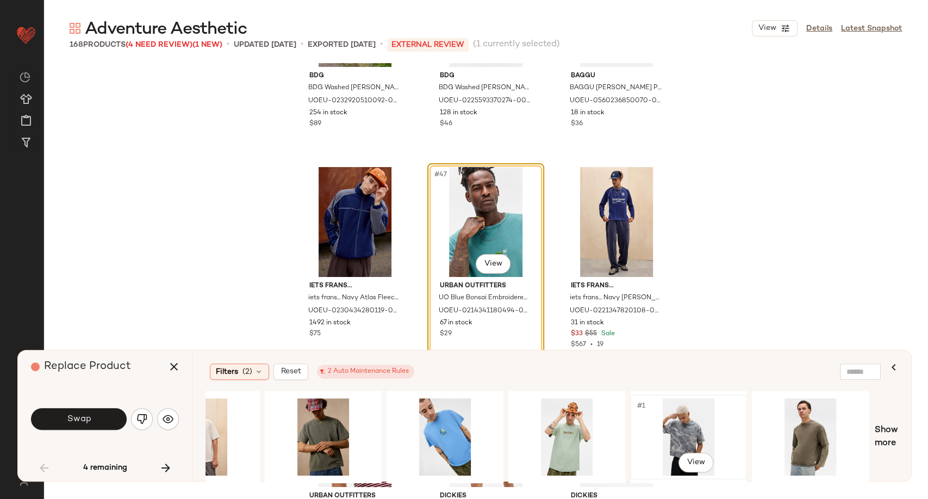
click at [680, 432] on div "#1 View" at bounding box center [688, 436] width 109 height 77
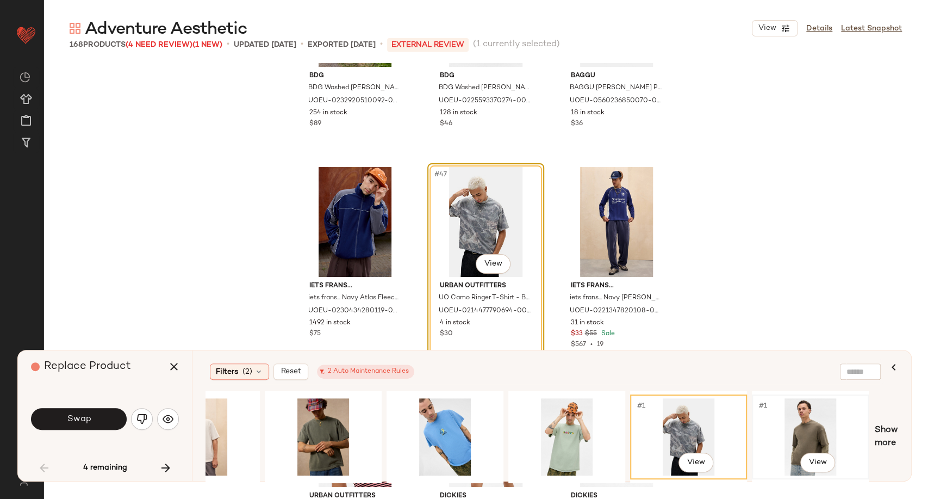
click at [814, 432] on div "#1 View" at bounding box center [810, 436] width 109 height 77
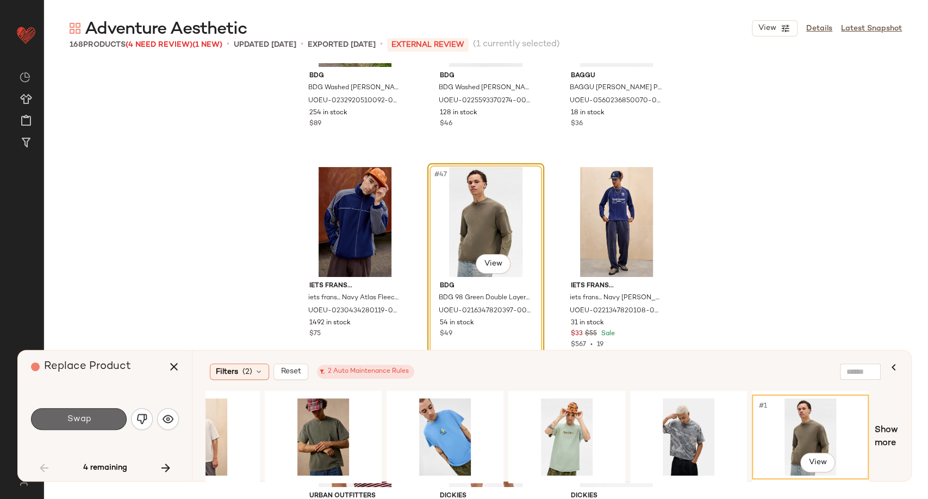
click at [98, 429] on button "Swap" at bounding box center [79, 419] width 96 height 22
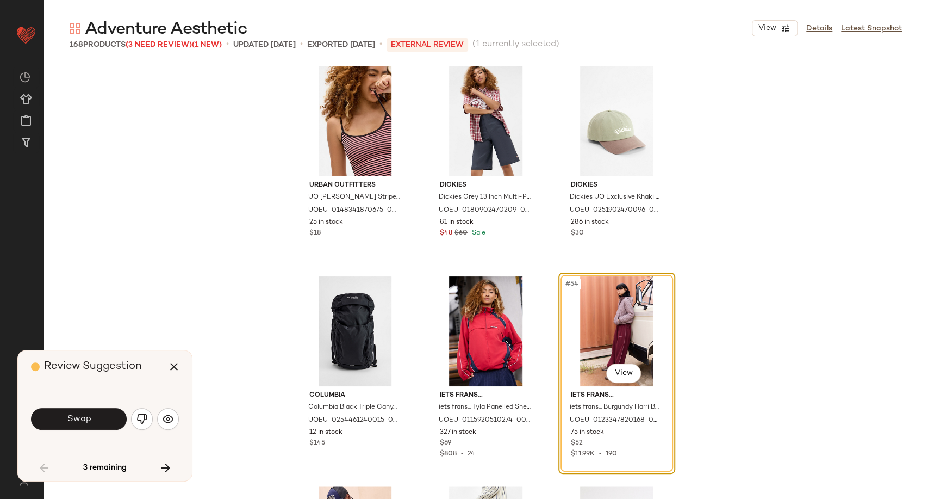
scroll to position [3491, 0]
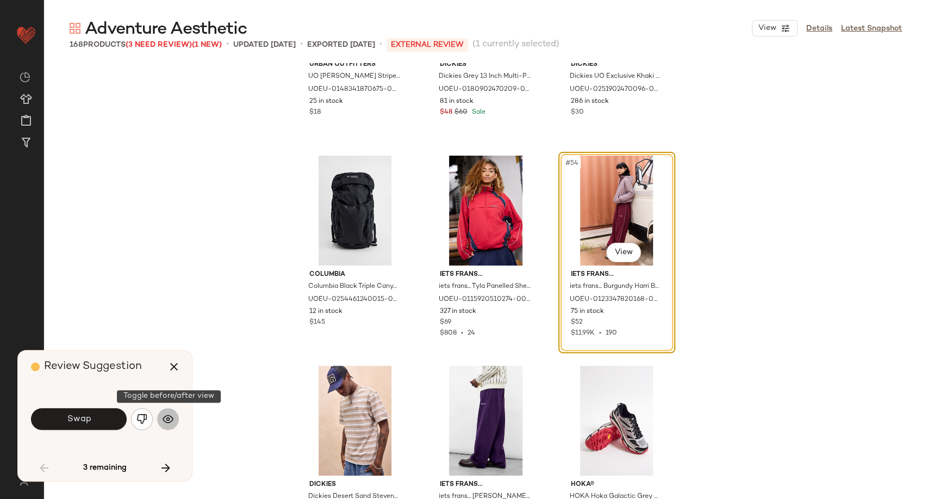
click at [163, 424] on img "button" at bounding box center [168, 418] width 11 height 11
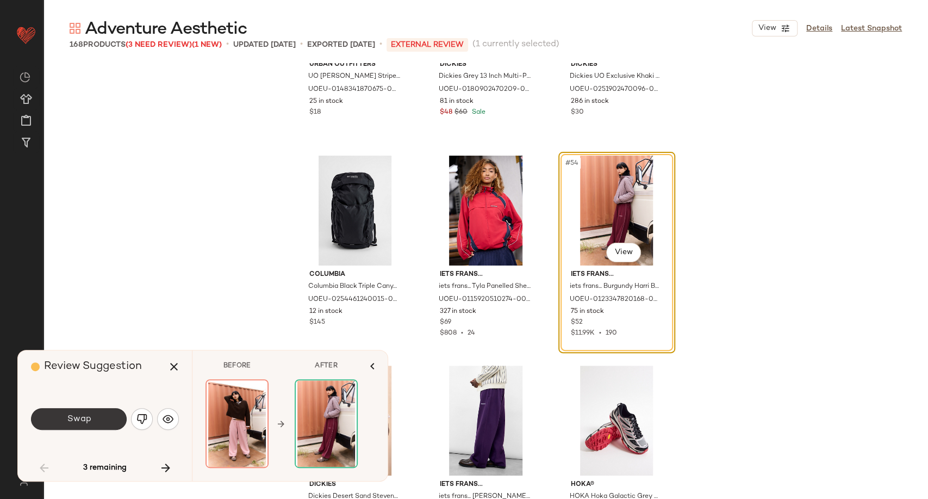
click at [108, 426] on button "Swap" at bounding box center [79, 419] width 96 height 22
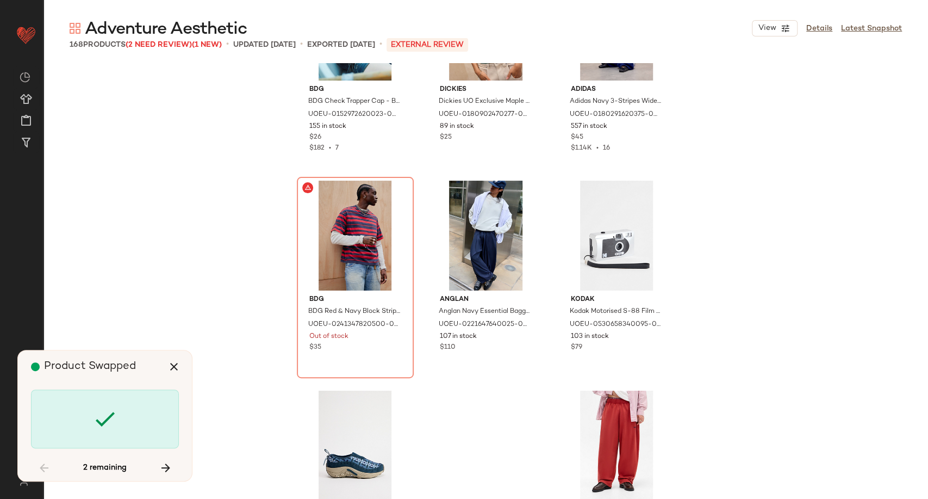
scroll to position [7048, 0]
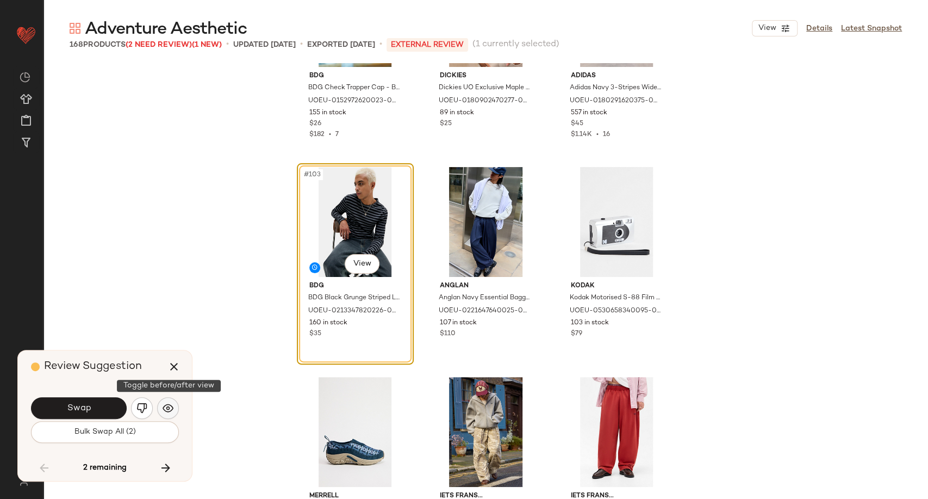
click at [163, 405] on img "button" at bounding box center [168, 407] width 11 height 11
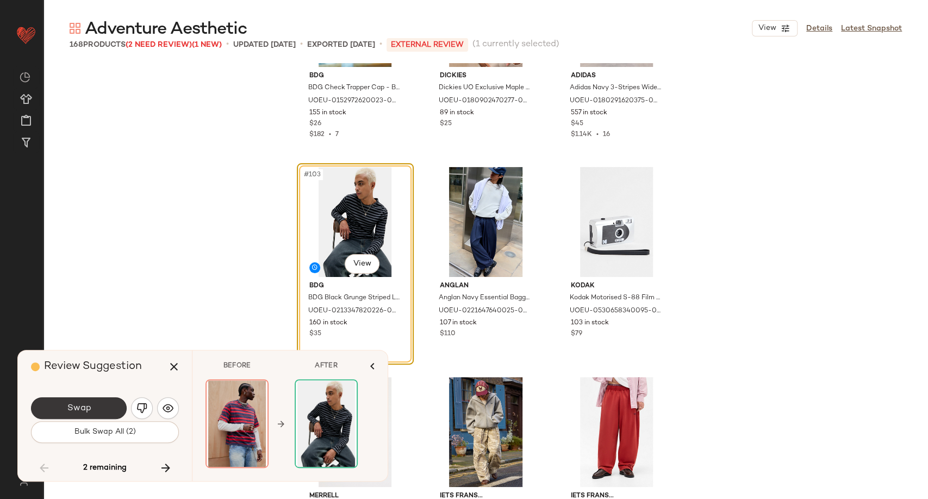
click at [109, 408] on button "Swap" at bounding box center [79, 408] width 96 height 22
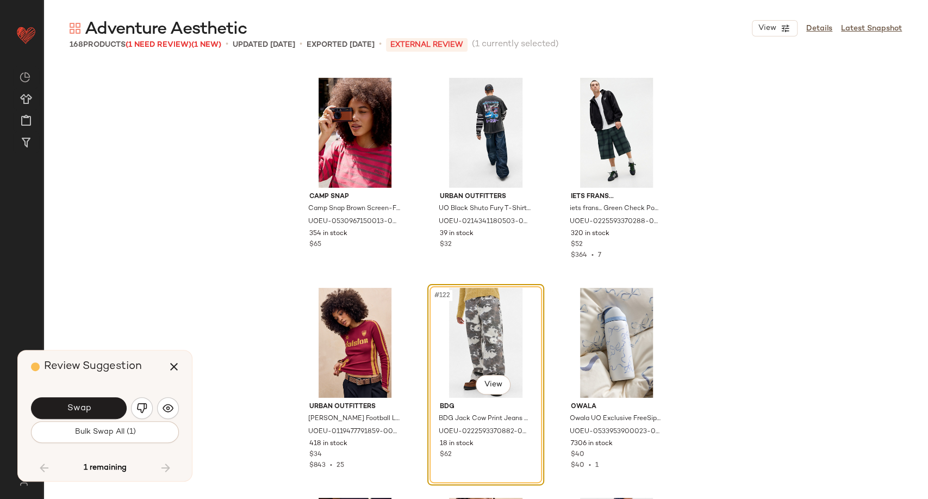
scroll to position [8247, 0]
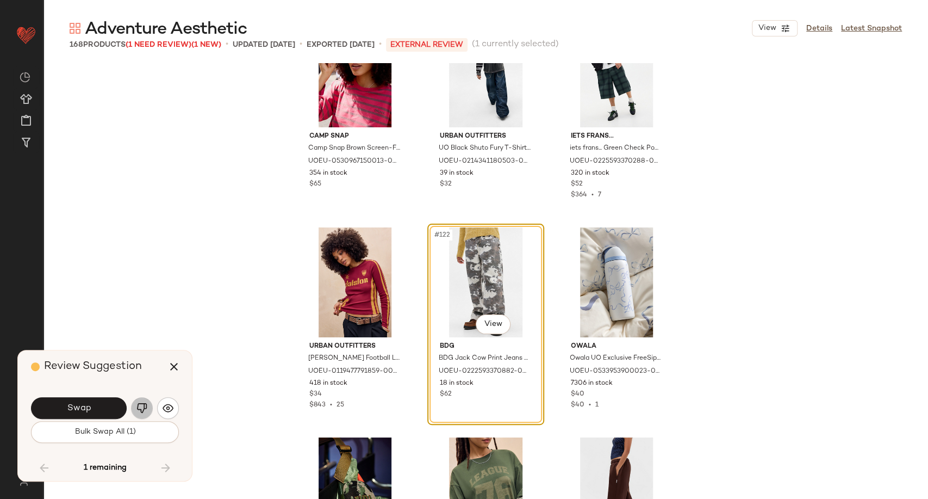
click at [148, 411] on button "button" at bounding box center [142, 408] width 22 height 22
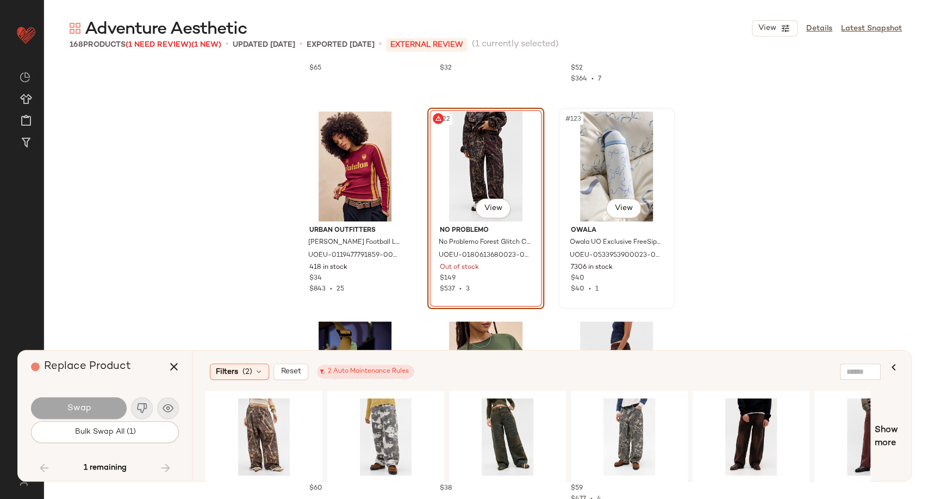
scroll to position [8368, 0]
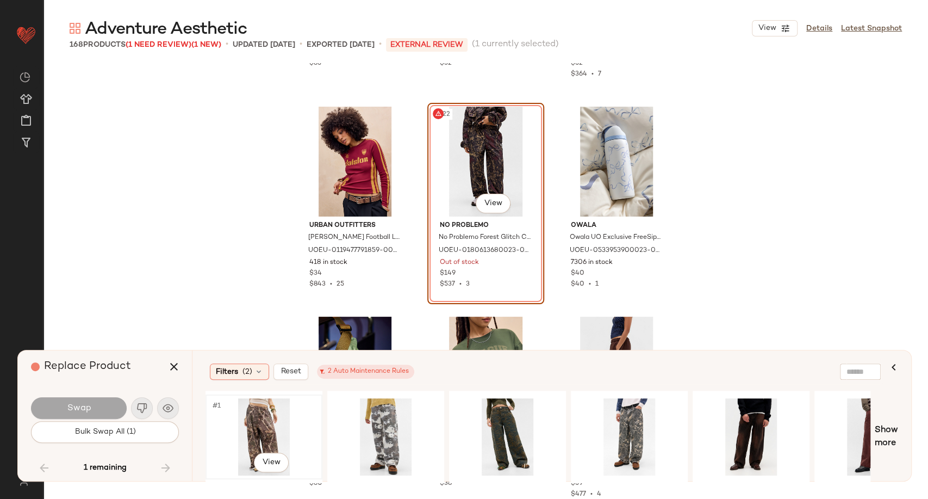
click at [247, 418] on div "#1 View" at bounding box center [263, 436] width 109 height 77
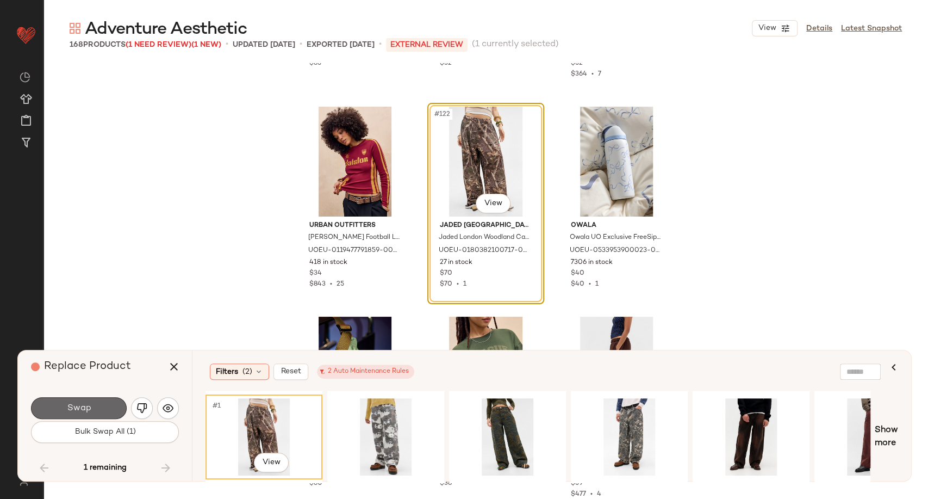
click at [105, 412] on button "Swap" at bounding box center [79, 408] width 96 height 22
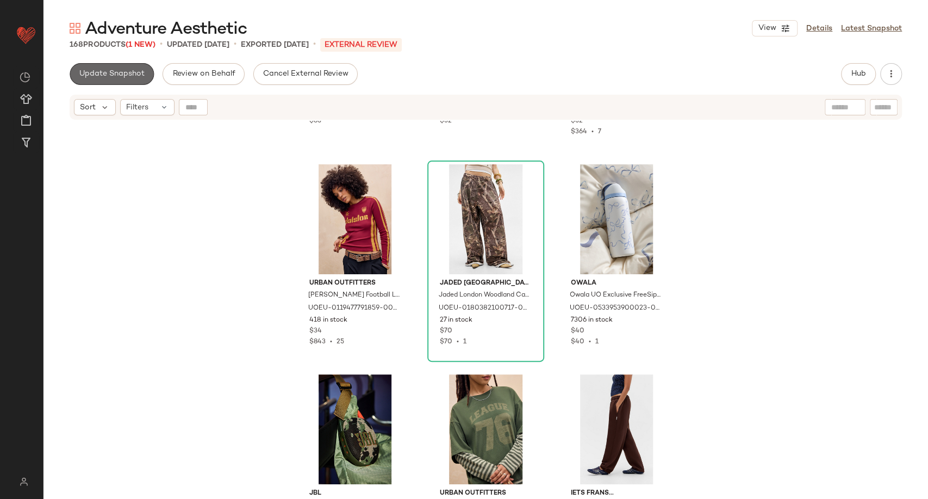
click at [128, 80] on button "Update Snapshot" at bounding box center [112, 74] width 84 height 22
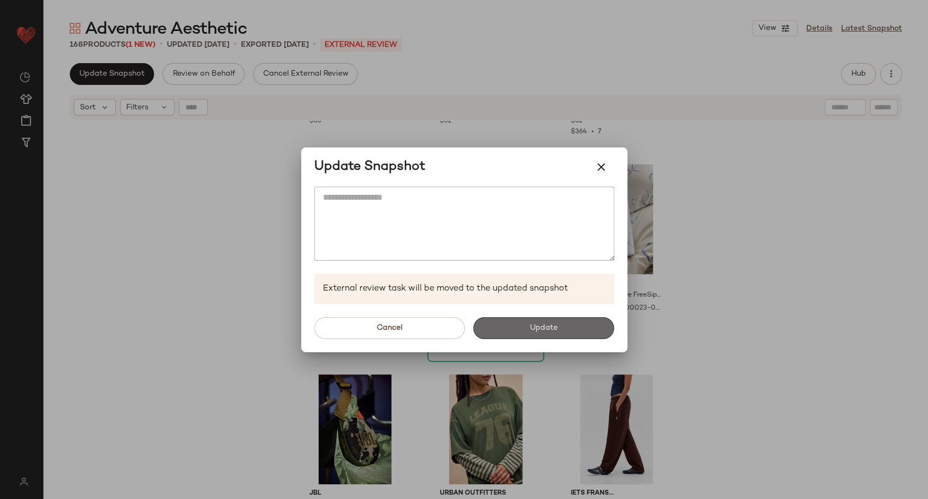
click at [530, 328] on span "Update" at bounding box center [544, 328] width 28 height 9
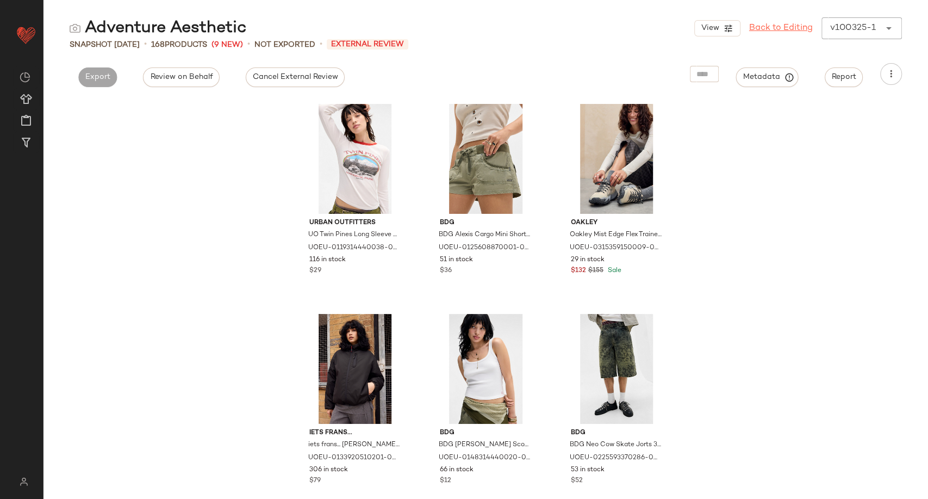
click at [773, 27] on link "Back to Editing" at bounding box center [781, 28] width 64 height 13
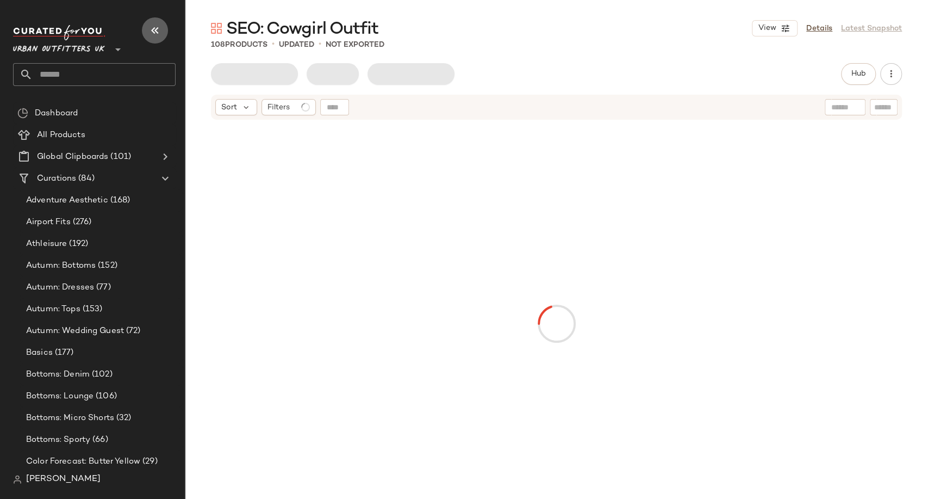
click at [154, 26] on icon "button" at bounding box center [154, 30] width 13 height 13
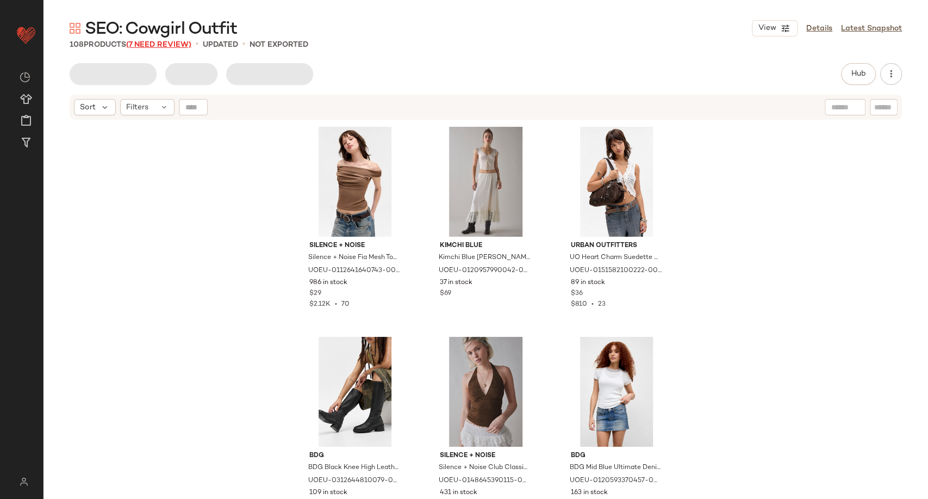
click at [156, 46] on span "(7 Need Review)" at bounding box center [158, 45] width 65 height 8
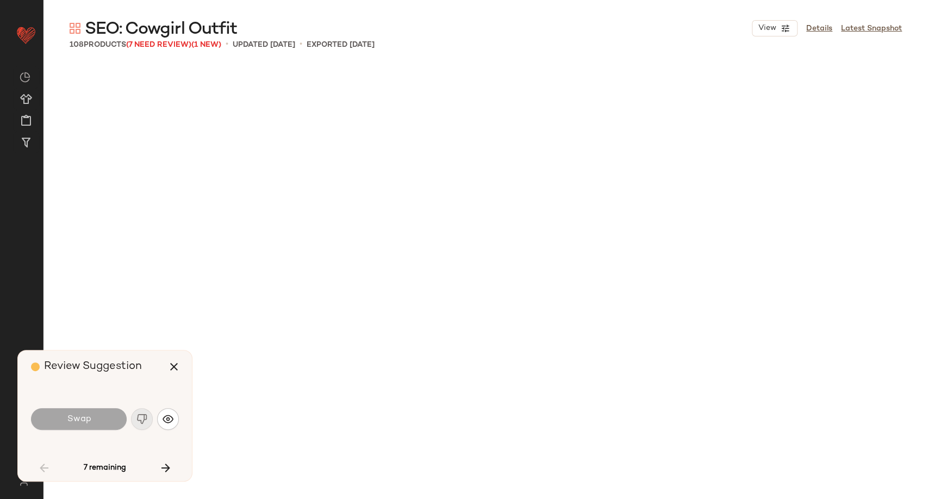
scroll to position [848, 0]
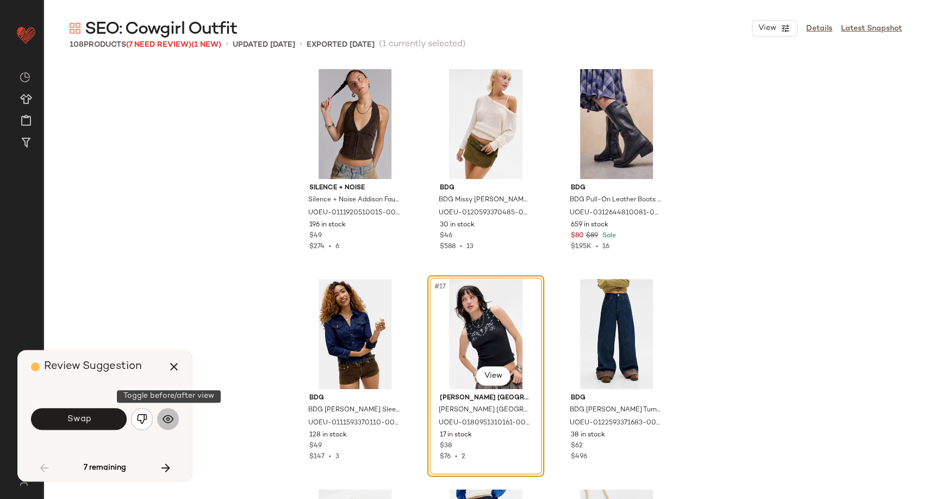
click at [173, 426] on button "button" at bounding box center [168, 419] width 22 height 22
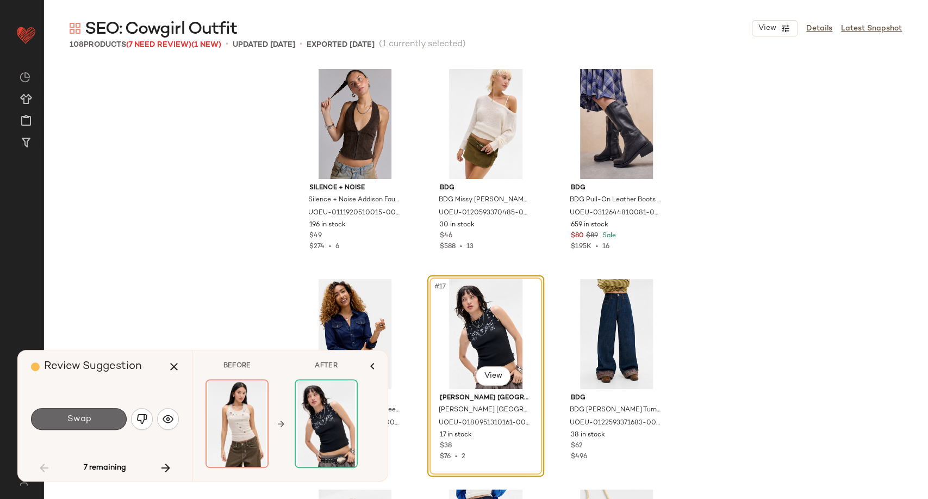
click at [96, 421] on button "Swap" at bounding box center [79, 419] width 96 height 22
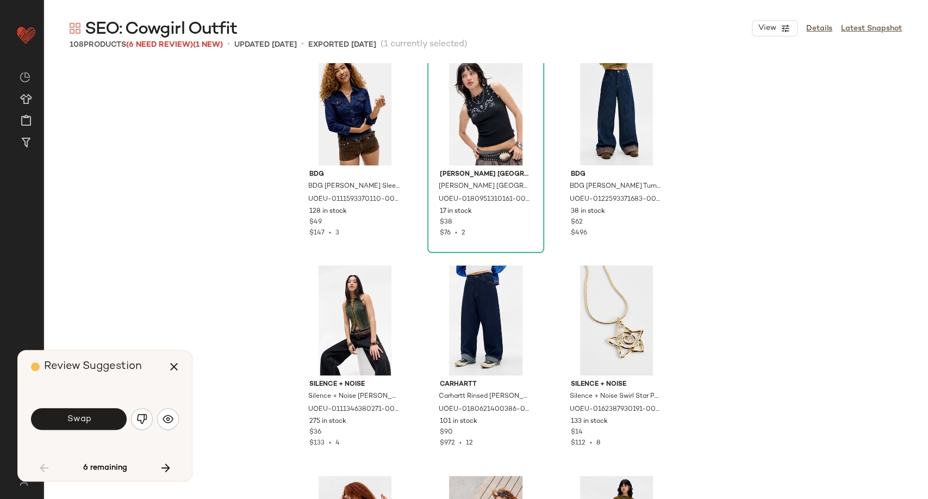
scroll to position [830, 0]
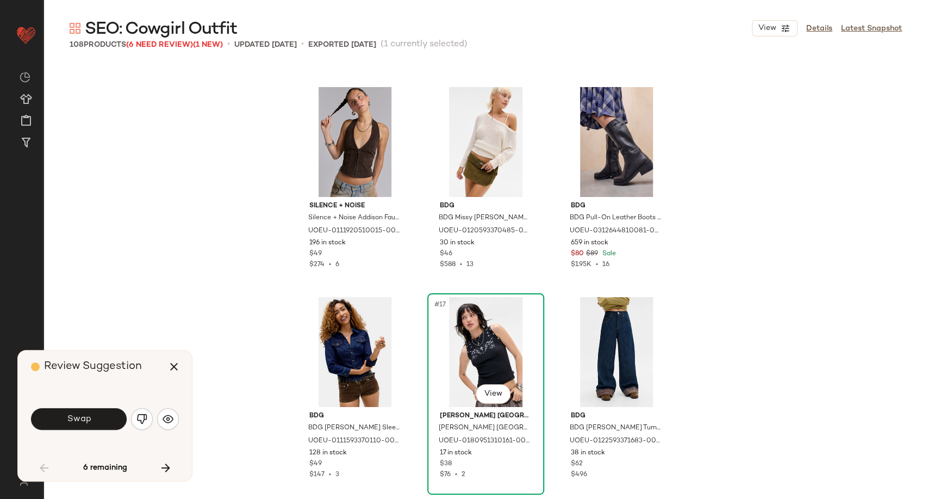
click at [491, 353] on div "#17 View" at bounding box center [485, 352] width 109 height 110
click at [147, 417] on button "button" at bounding box center [142, 419] width 22 height 22
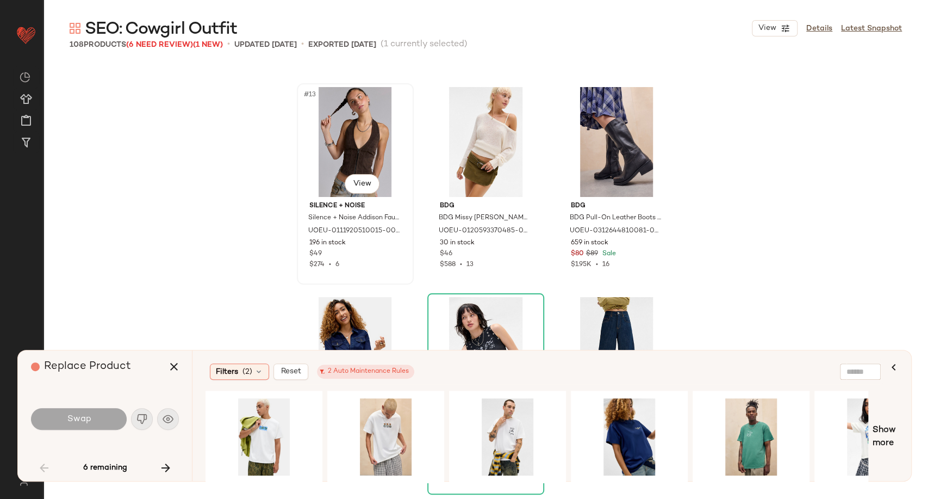
scroll to position [891, 0]
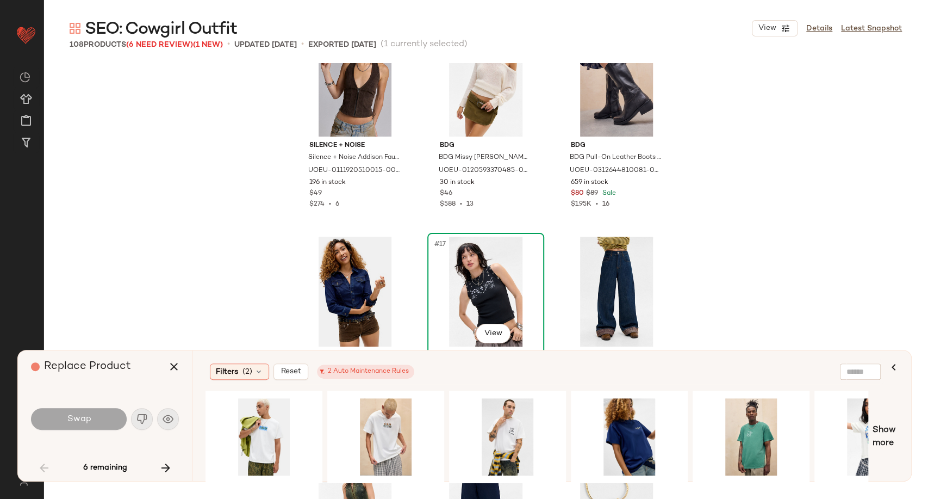
click at [482, 266] on div "#17 View" at bounding box center [485, 292] width 109 height 110
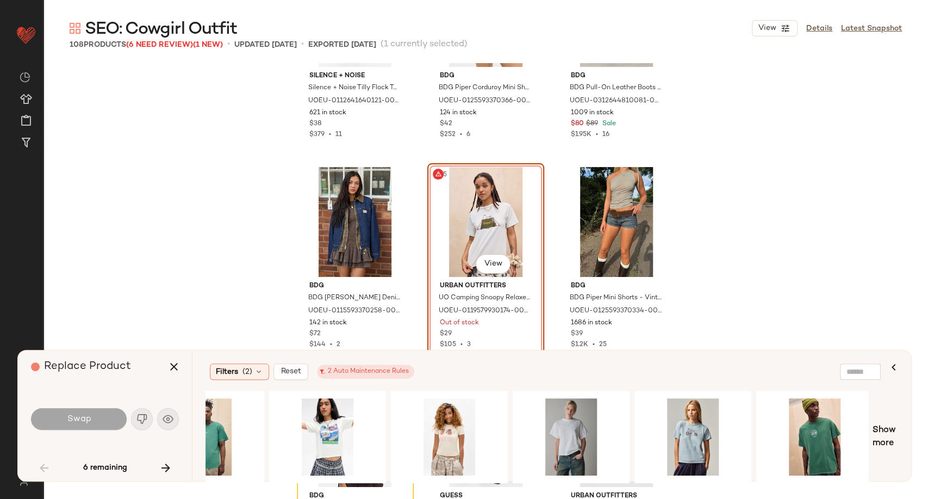
scroll to position [0, 550]
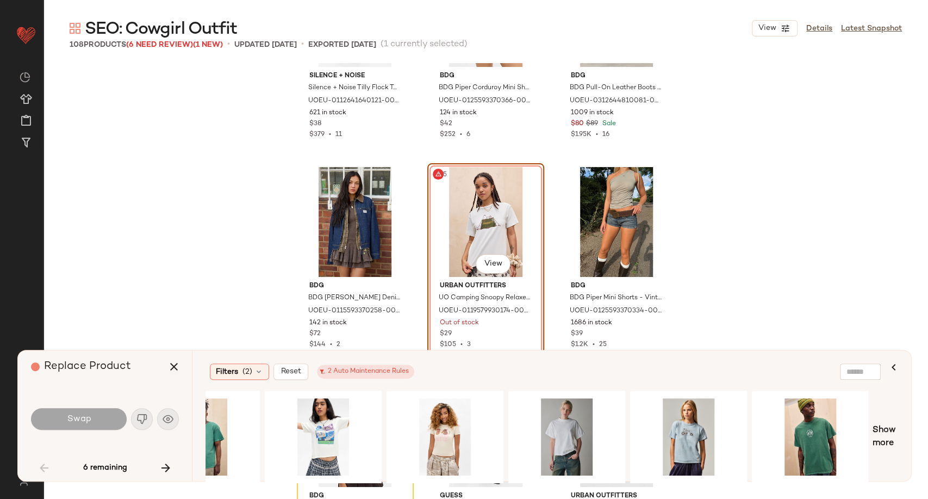
click at [878, 445] on span "Show more" at bounding box center [886, 437] width 26 height 26
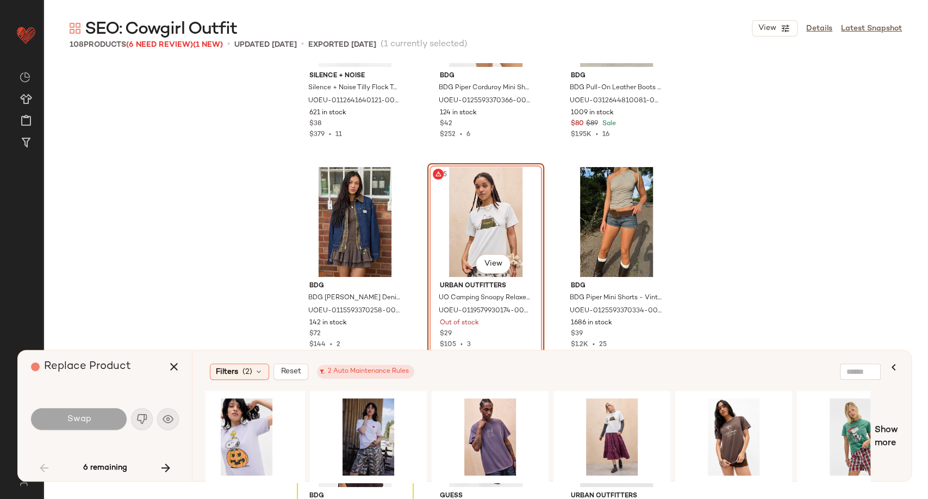
scroll to position [0, 1501]
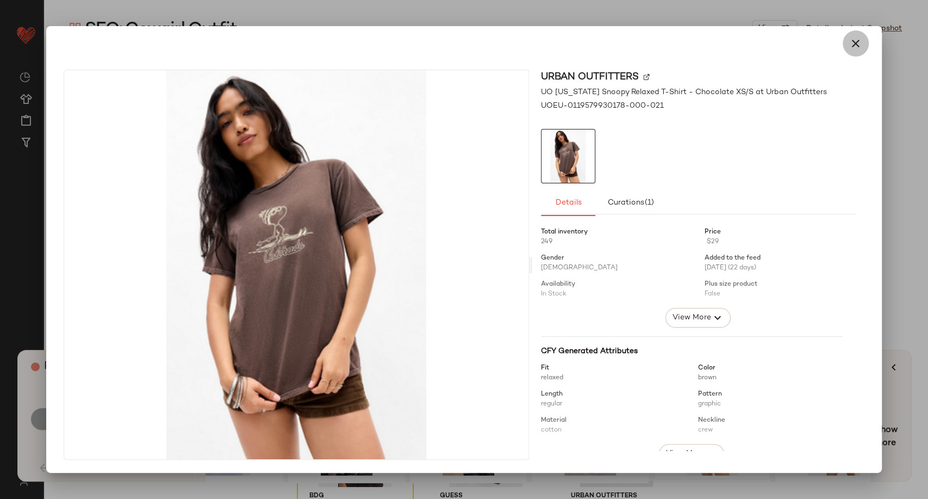
click at [854, 47] on icon "button" at bounding box center [855, 43] width 13 height 13
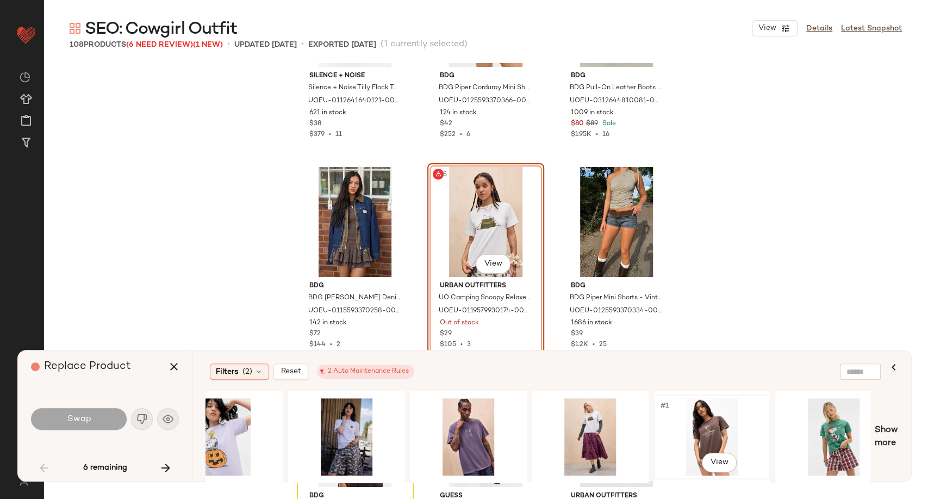
click at [716, 436] on div "#1 View" at bounding box center [711, 436] width 109 height 77
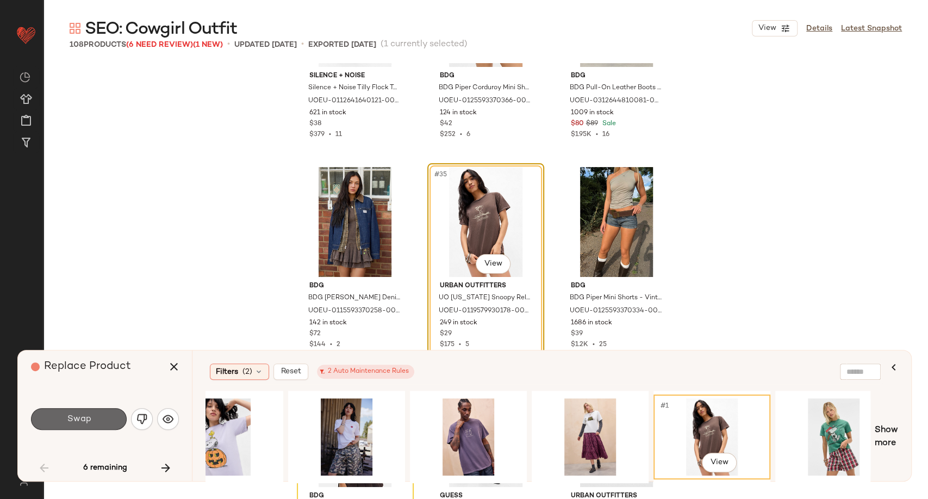
click at [87, 423] on span "Swap" at bounding box center [78, 419] width 24 height 10
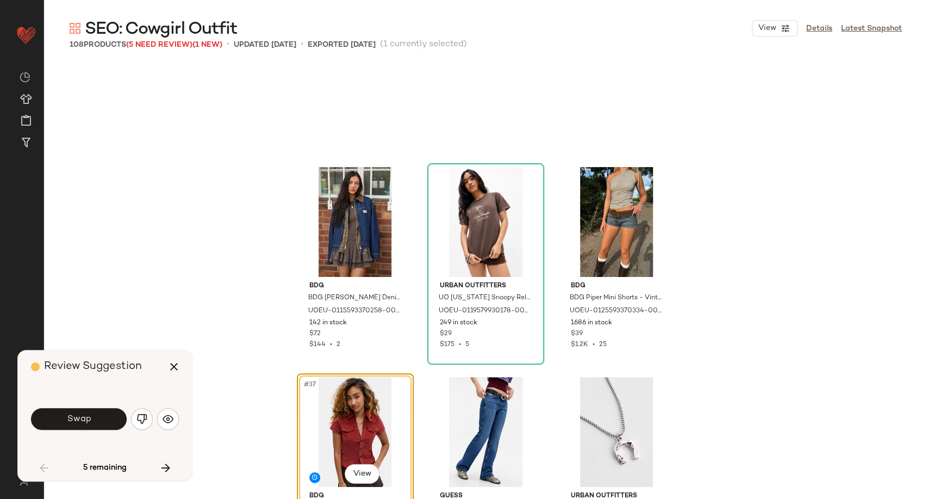
scroll to position [2309, 0]
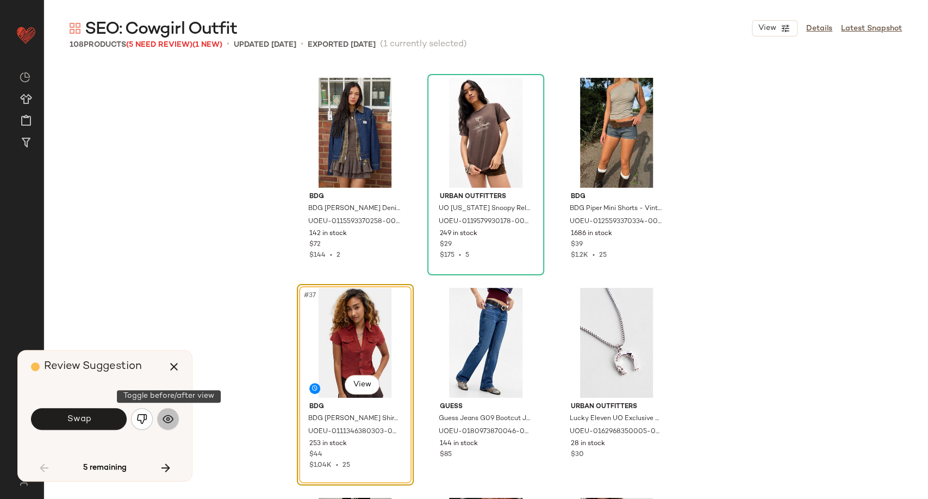
click at [163, 414] on img "button" at bounding box center [168, 418] width 11 height 11
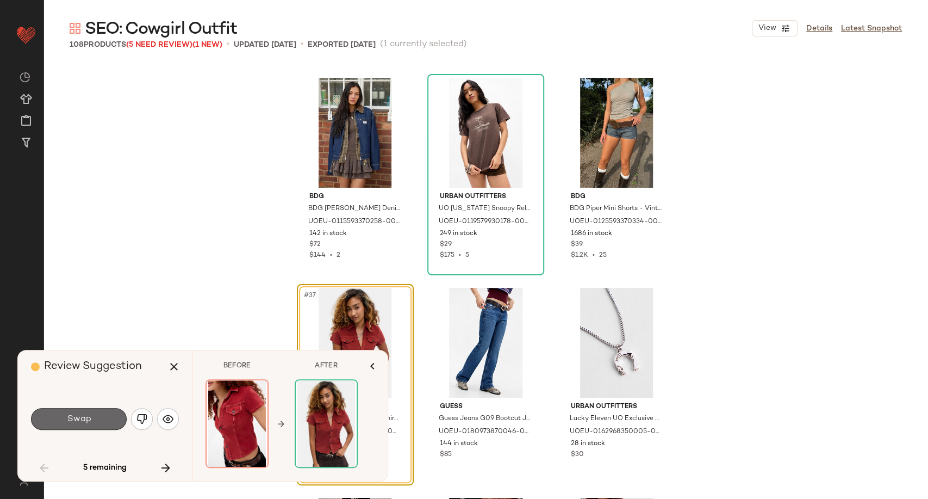
click at [91, 416] on button "Swap" at bounding box center [79, 419] width 96 height 22
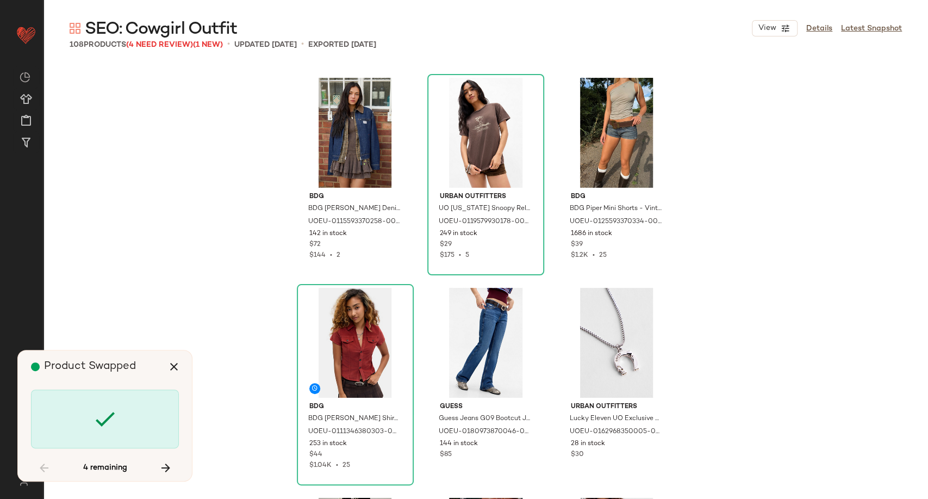
scroll to position [3778, 0]
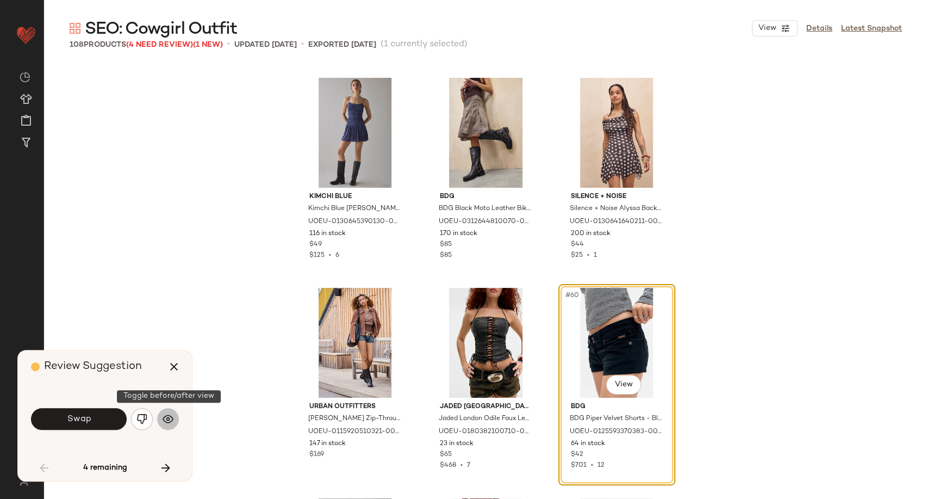
click at [170, 427] on button "button" at bounding box center [168, 419] width 22 height 22
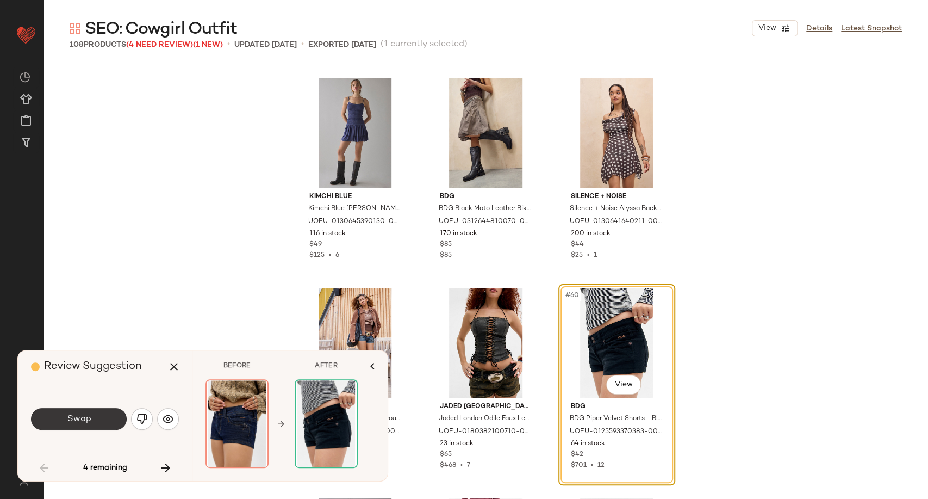
click at [115, 423] on button "Swap" at bounding box center [79, 419] width 96 height 22
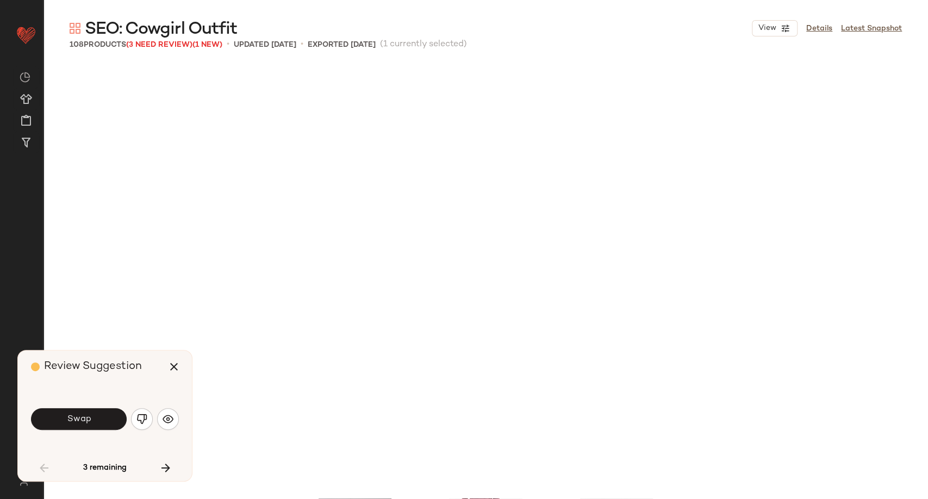
scroll to position [4198, 0]
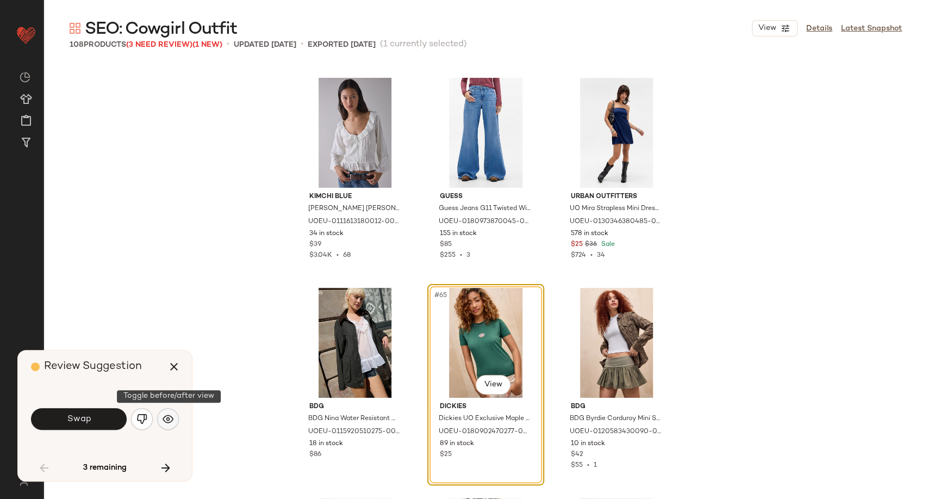
click at [168, 419] on img "button" at bounding box center [168, 418] width 11 height 11
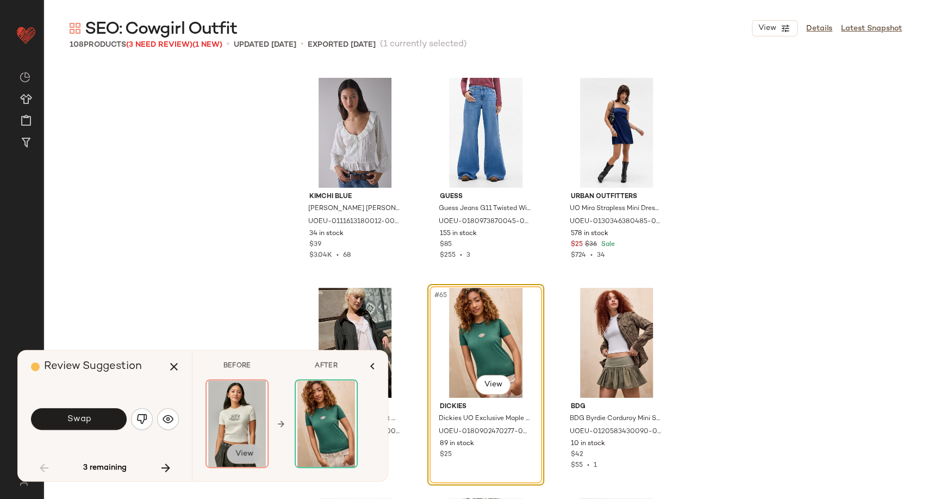
click at [240, 452] on span "View" at bounding box center [244, 453] width 18 height 9
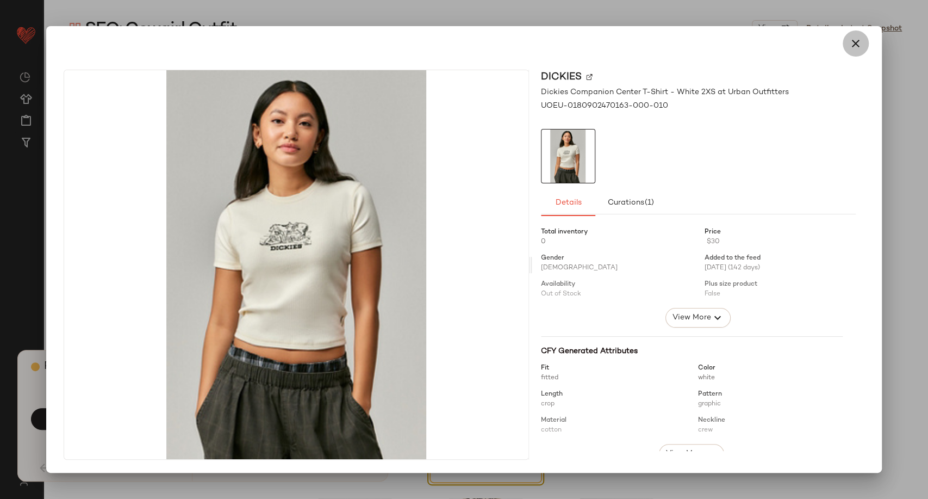
click at [859, 46] on icon "button" at bounding box center [855, 43] width 13 height 13
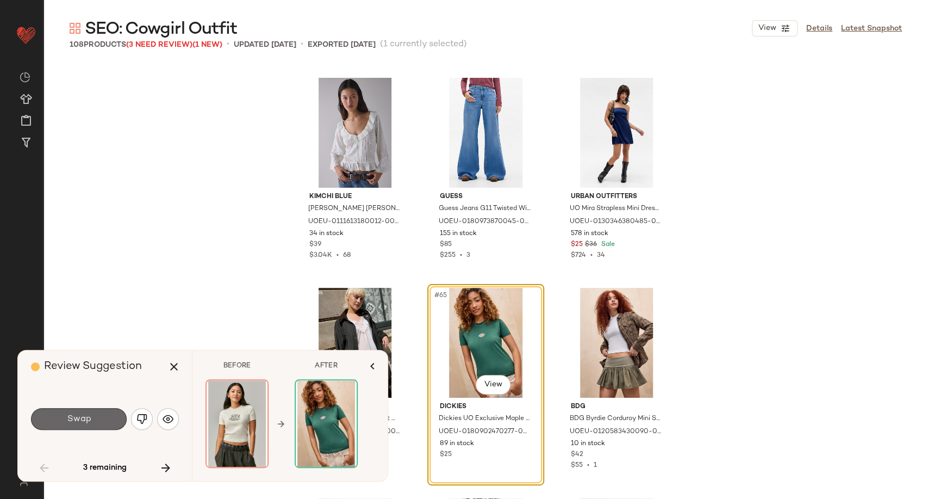
click at [95, 417] on button "Swap" at bounding box center [79, 419] width 96 height 22
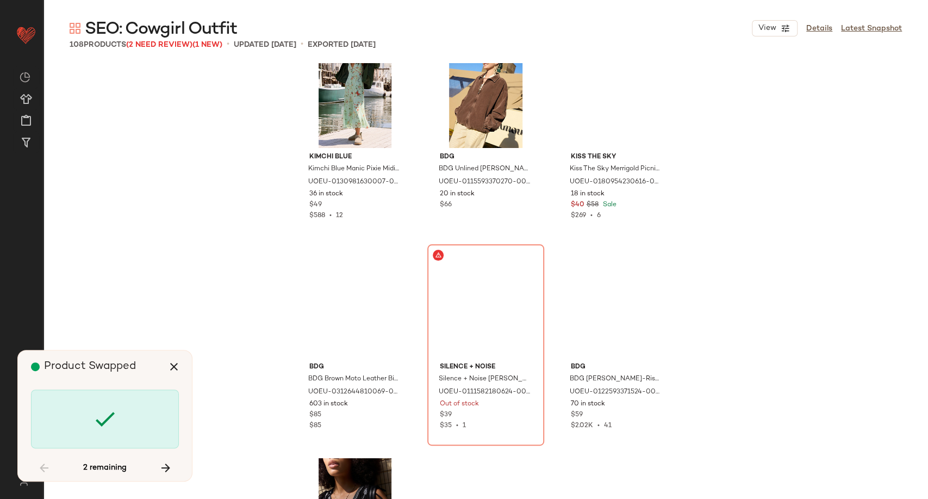
scroll to position [5518, 0]
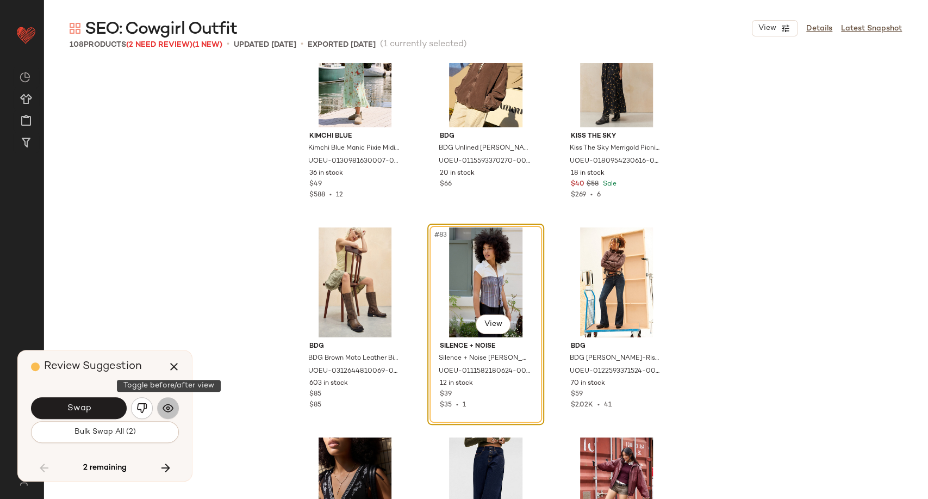
click at [162, 414] on button "button" at bounding box center [168, 408] width 22 height 22
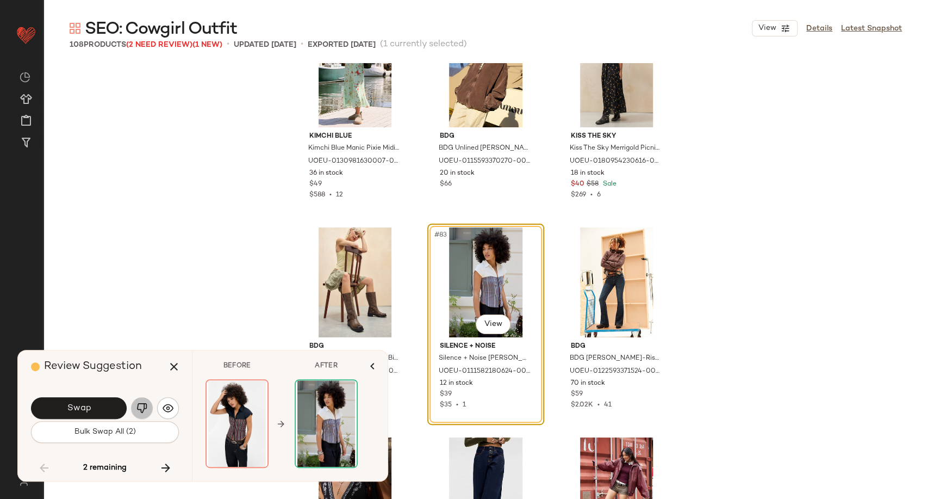
click at [139, 409] on img "button" at bounding box center [141, 407] width 11 height 11
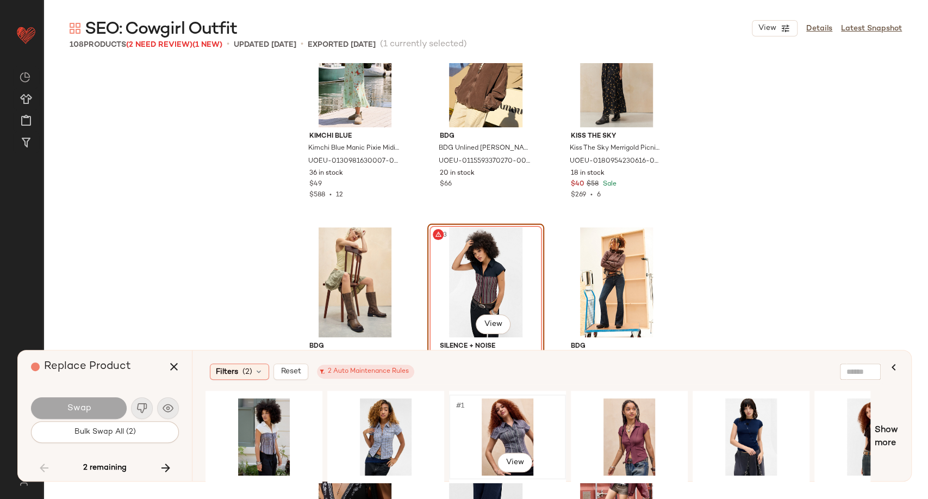
click at [511, 424] on div "#1 View" at bounding box center [507, 436] width 109 height 77
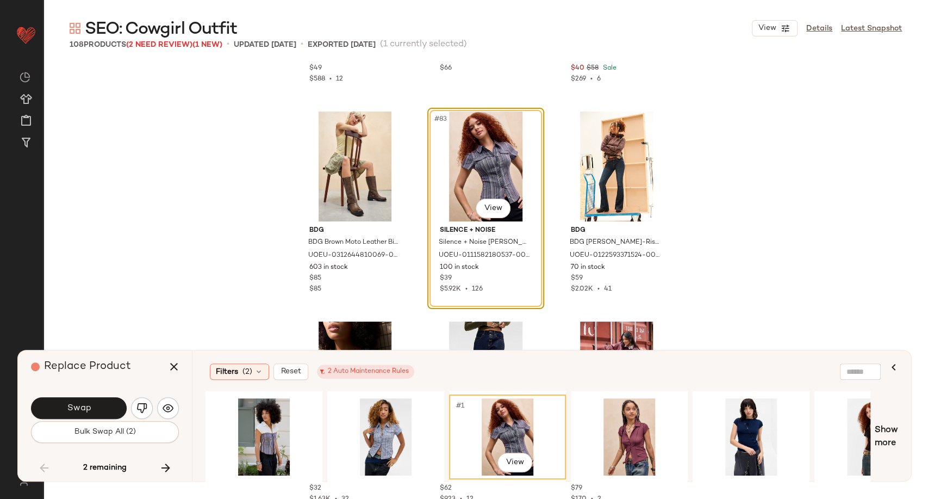
scroll to position [5639, 0]
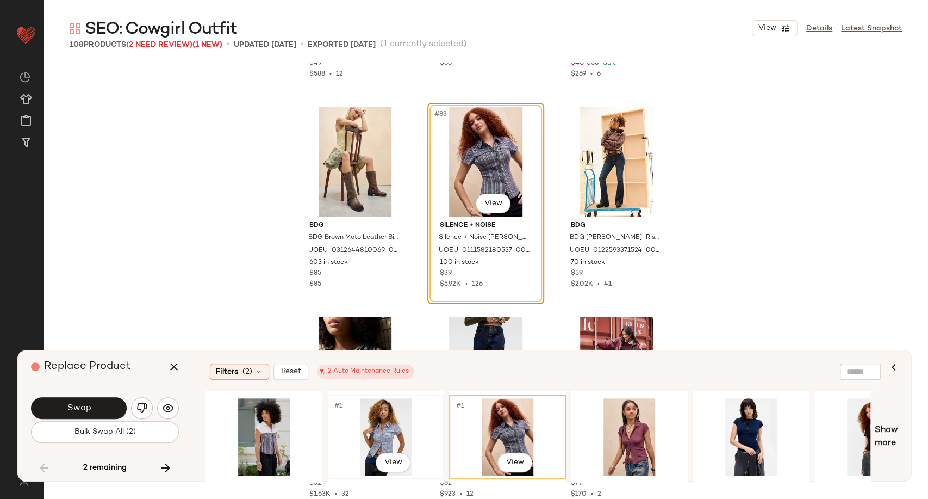
click at [387, 428] on div "#1 View" at bounding box center [385, 436] width 109 height 77
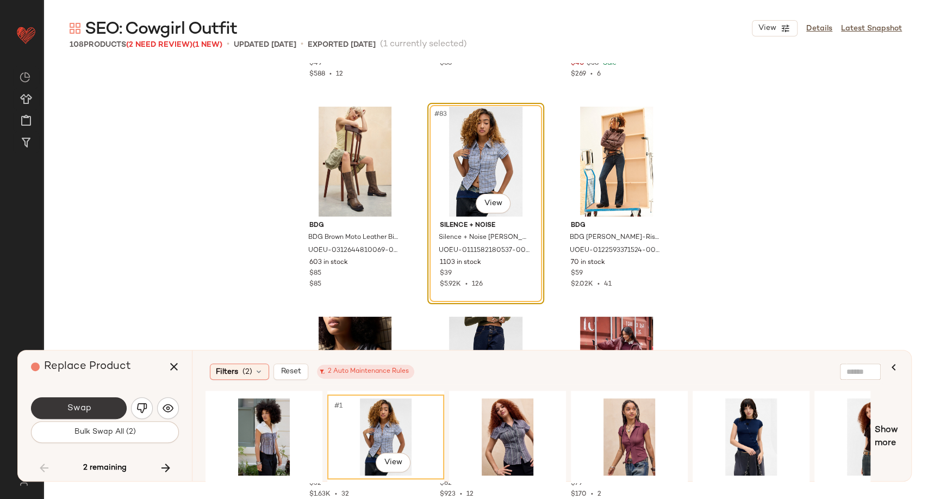
click at [106, 414] on button "Swap" at bounding box center [79, 408] width 96 height 22
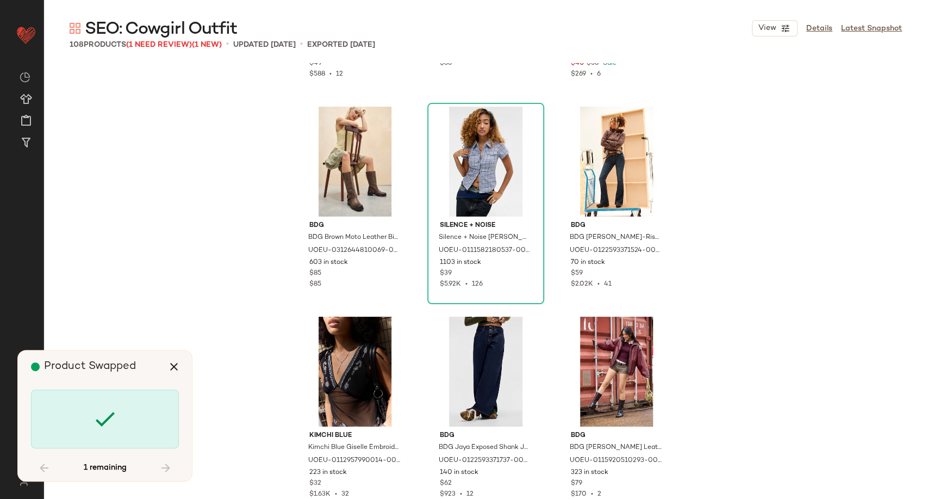
scroll to position [6927, 0]
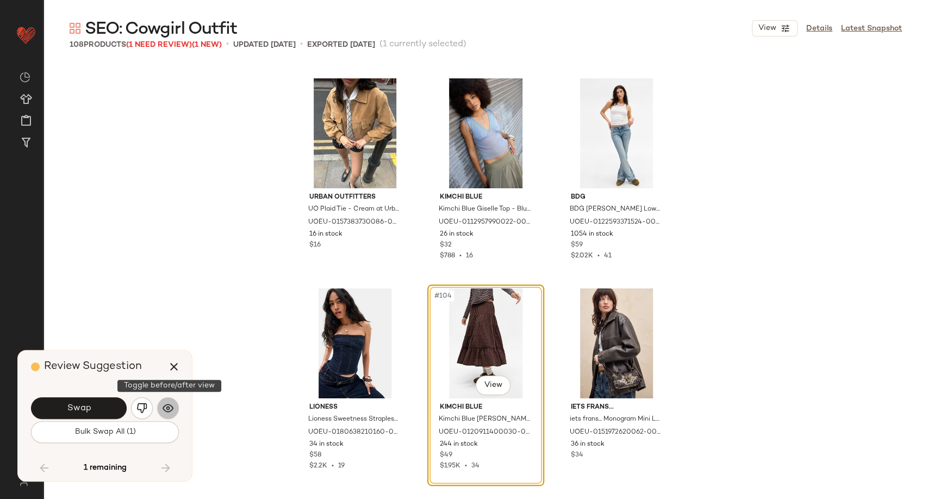
click at [174, 411] on button "button" at bounding box center [168, 408] width 22 height 22
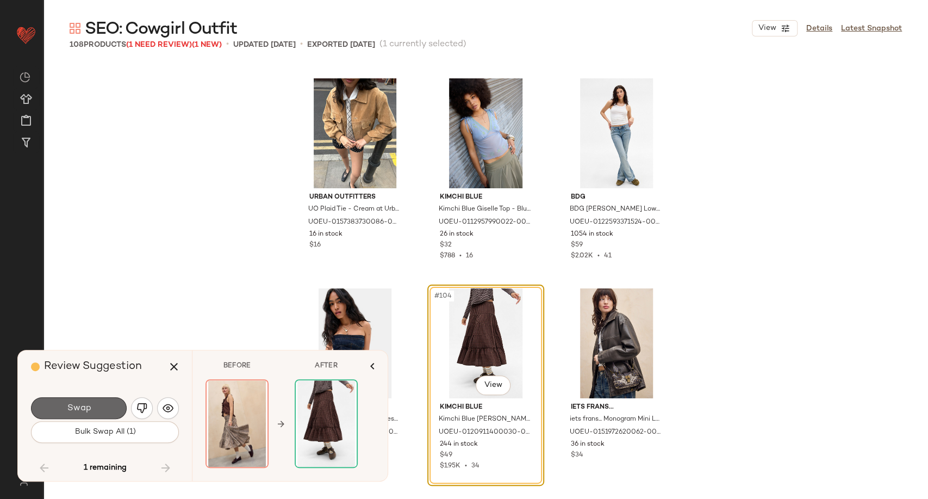
click at [93, 408] on button "Swap" at bounding box center [79, 408] width 96 height 22
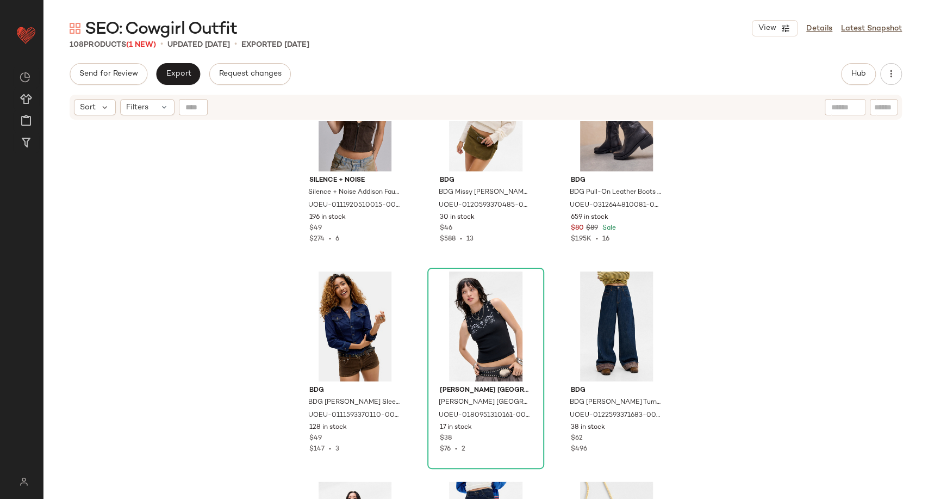
scroll to position [1035, 0]
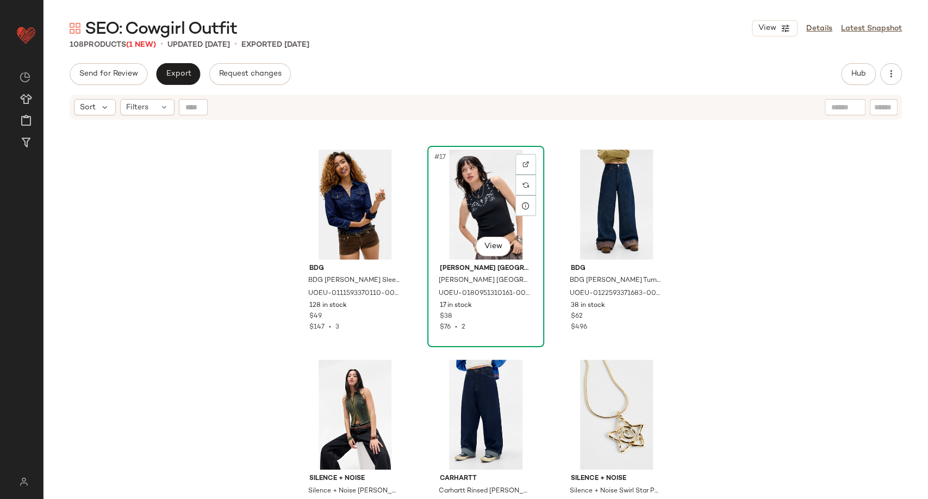
click at [486, 208] on div "#17 View" at bounding box center [485, 205] width 109 height 110
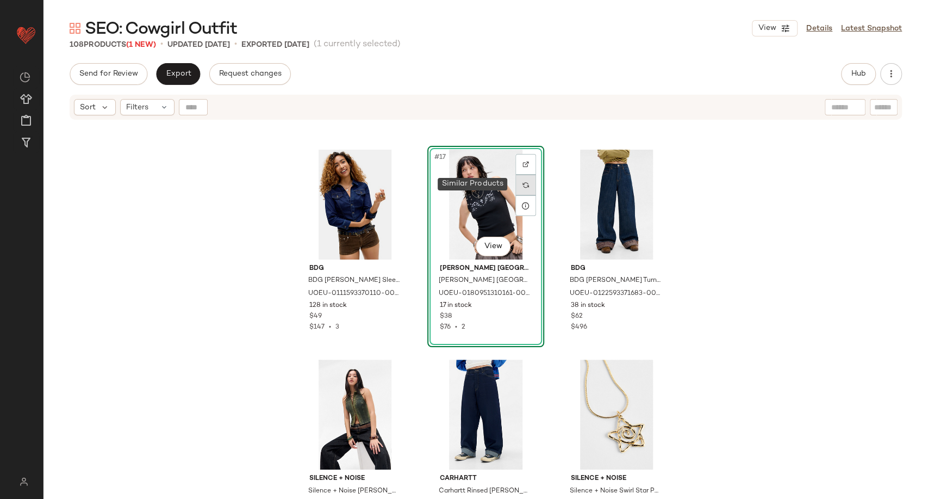
click at [523, 184] on img at bounding box center [526, 185] width 7 height 7
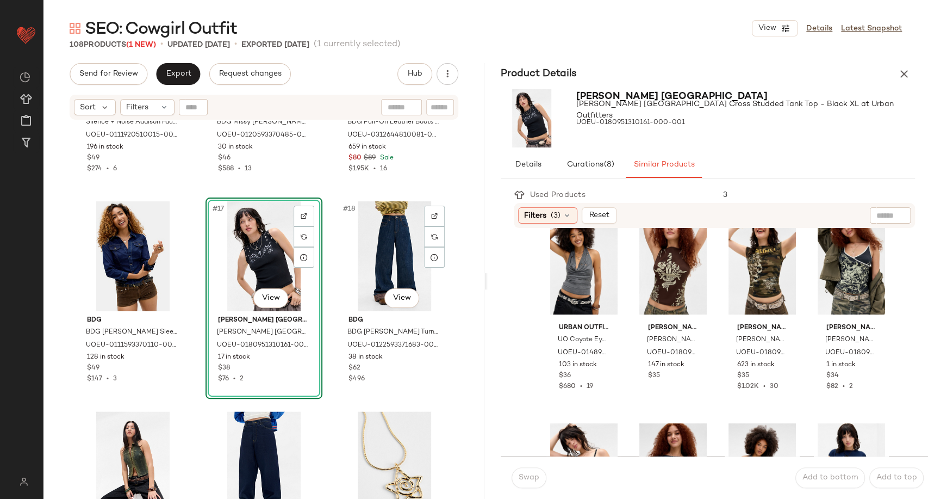
scroll to position [915, 0]
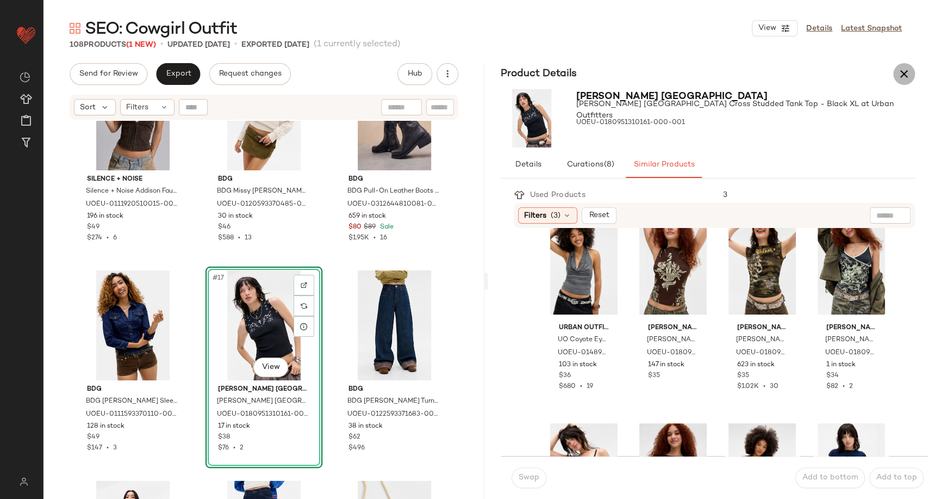
click at [908, 72] on icon "button" at bounding box center [904, 73] width 13 height 13
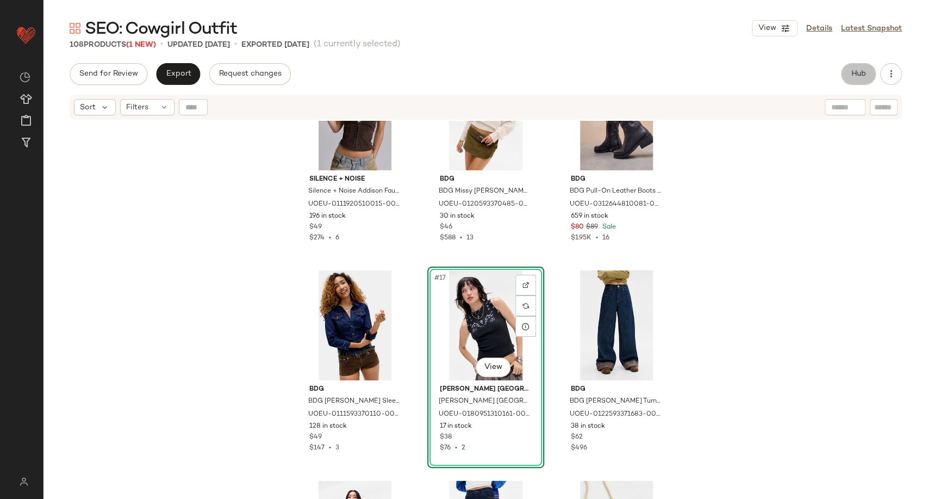
click at [858, 78] on span "Hub" at bounding box center [858, 74] width 15 height 9
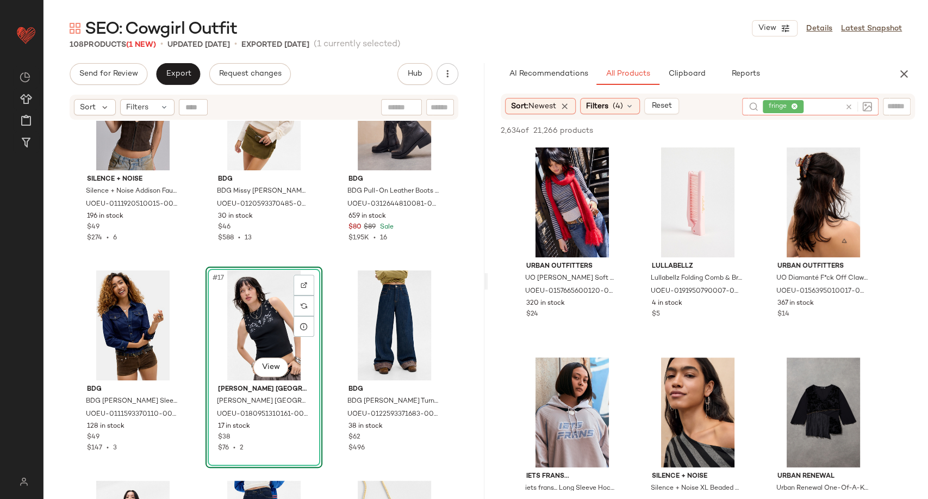
click at [848, 106] on icon at bounding box center [849, 107] width 8 height 8
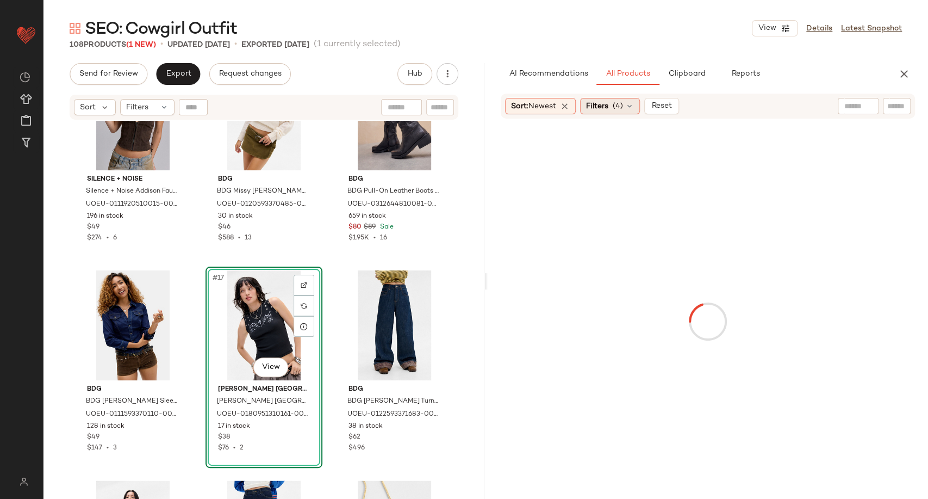
click at [634, 106] on icon at bounding box center [629, 106] width 9 height 9
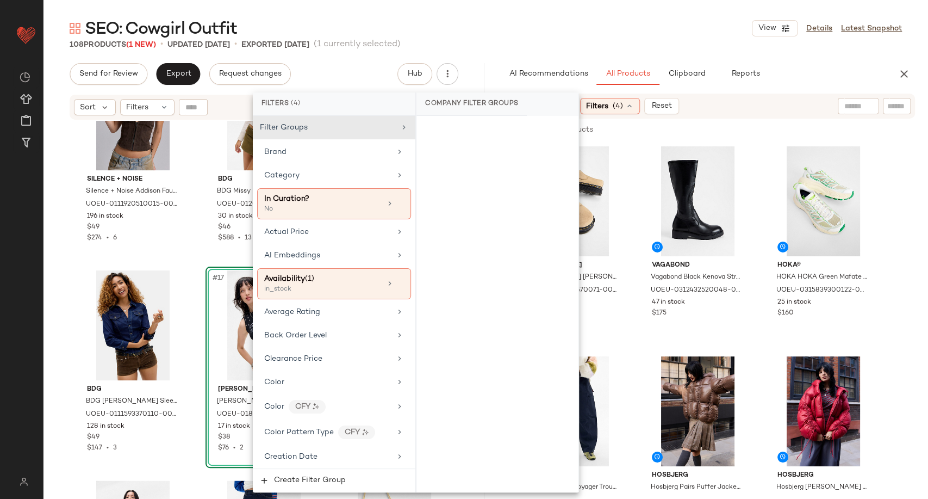
click at [634, 106] on icon at bounding box center [629, 106] width 9 height 9
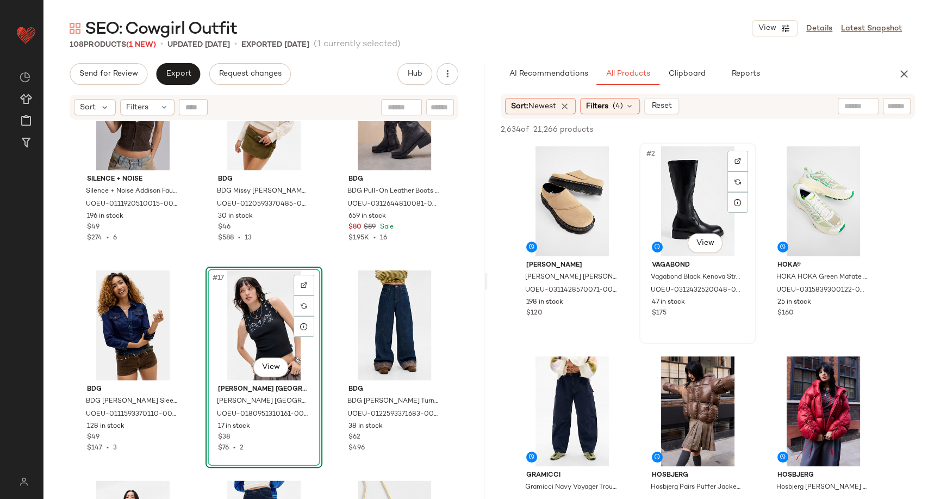
click at [641, 221] on div "#2 View Vagabond Vagabond Black Kenova Stretch Boots - Black UK 7 at Urban Outf…" at bounding box center [698, 243] width 115 height 199
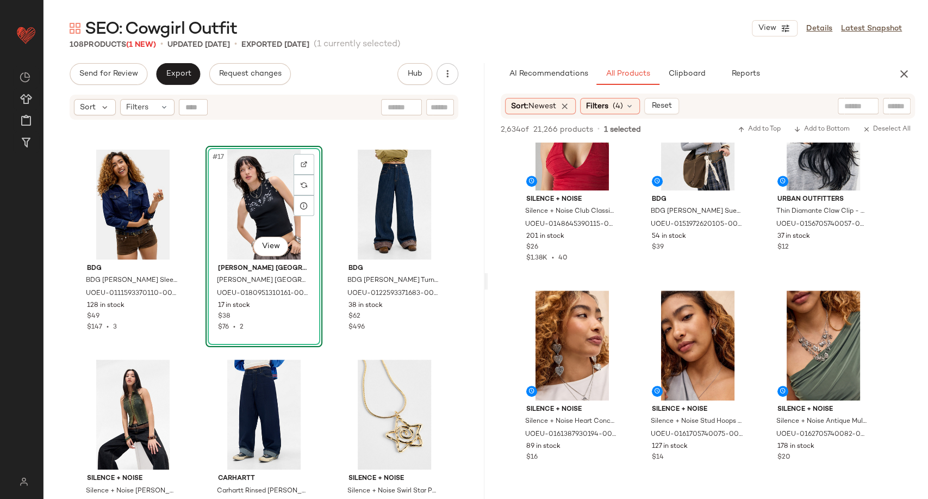
scroll to position [8761, 0]
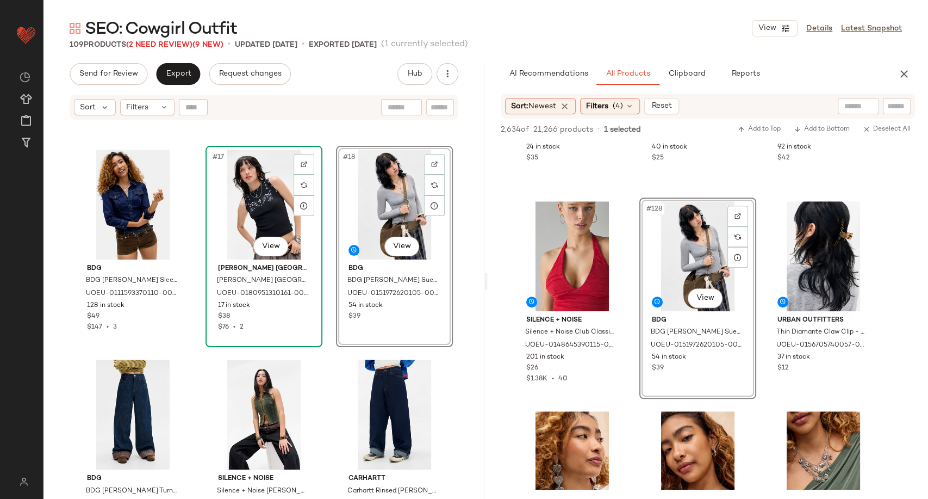
click at [268, 217] on div "#17 View" at bounding box center [263, 205] width 109 height 110
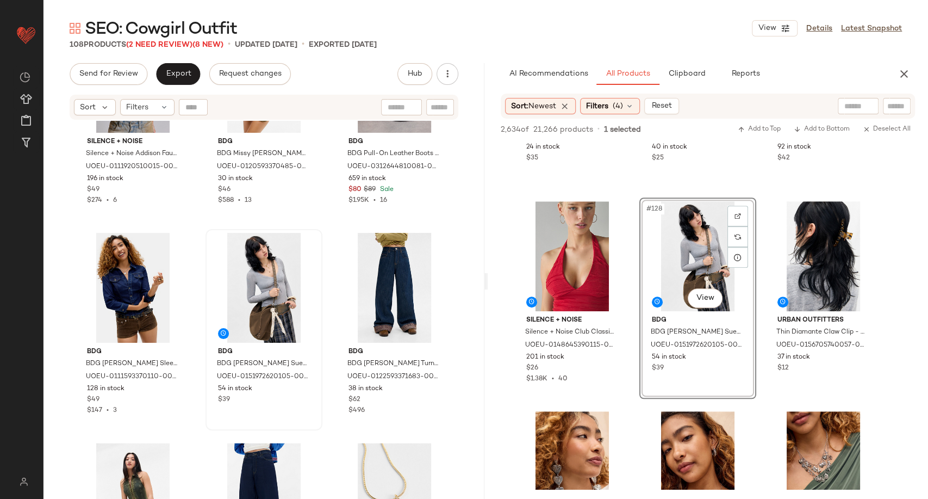
scroll to position [975, 0]
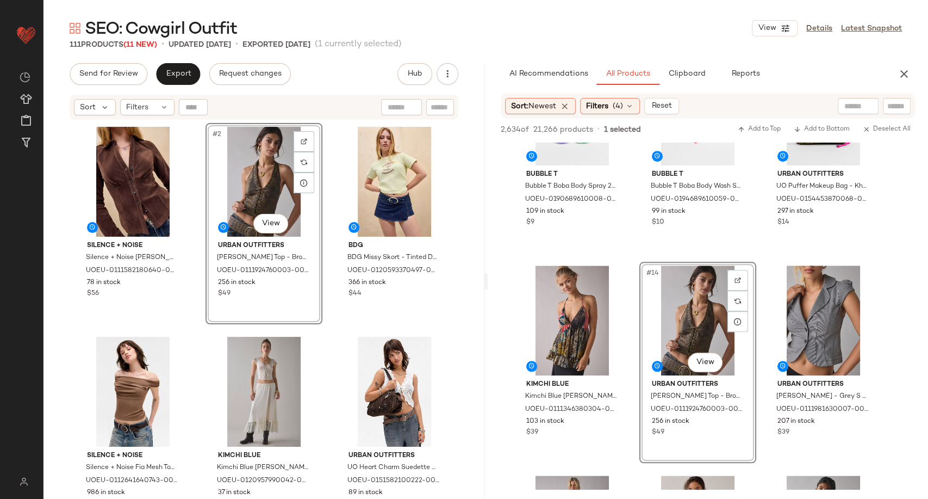
scroll to position [725, 0]
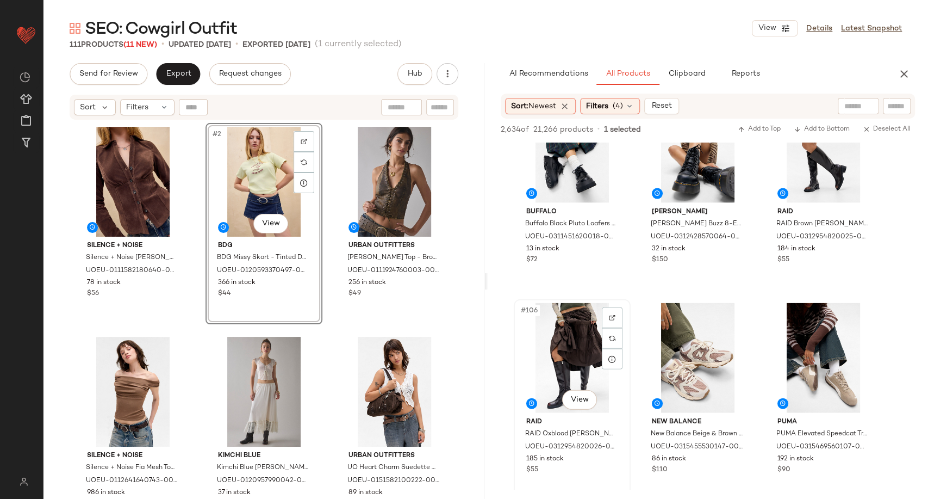
scroll to position [7070, 0]
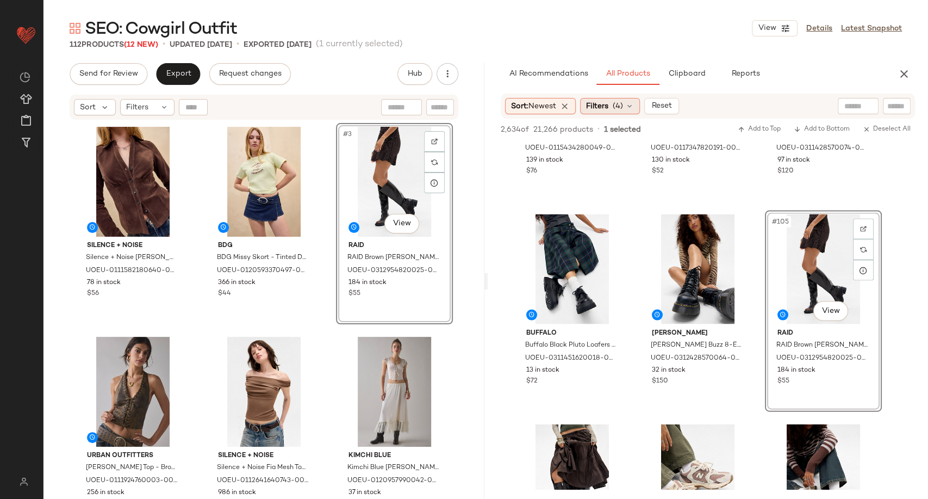
click at [634, 110] on icon at bounding box center [629, 106] width 9 height 9
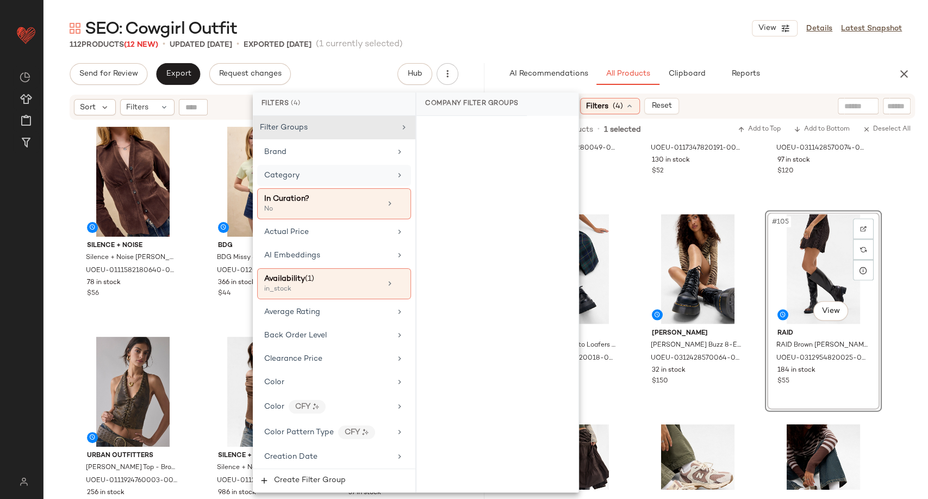
click at [327, 179] on div "Category" at bounding box center [327, 175] width 127 height 11
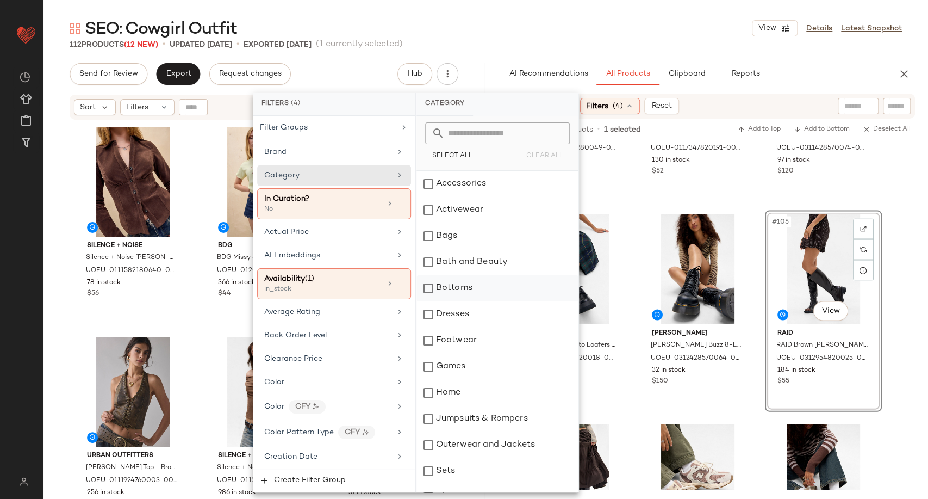
click at [459, 293] on div "Bottoms" at bounding box center [498, 288] width 162 height 26
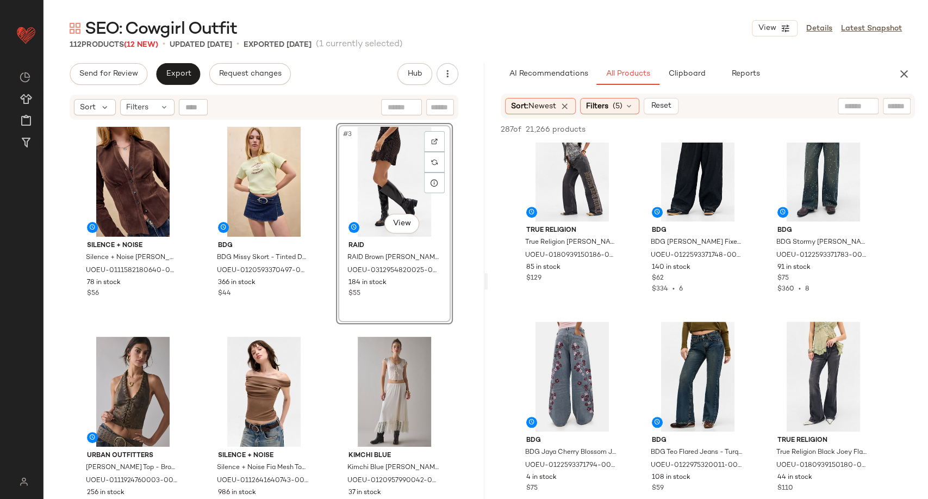
scroll to position [725, 0]
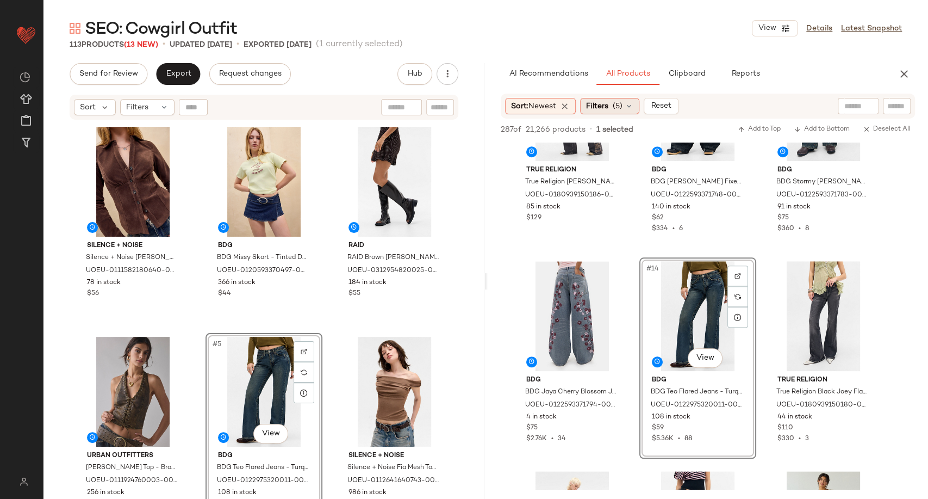
click at [631, 105] on icon at bounding box center [629, 106] width 9 height 9
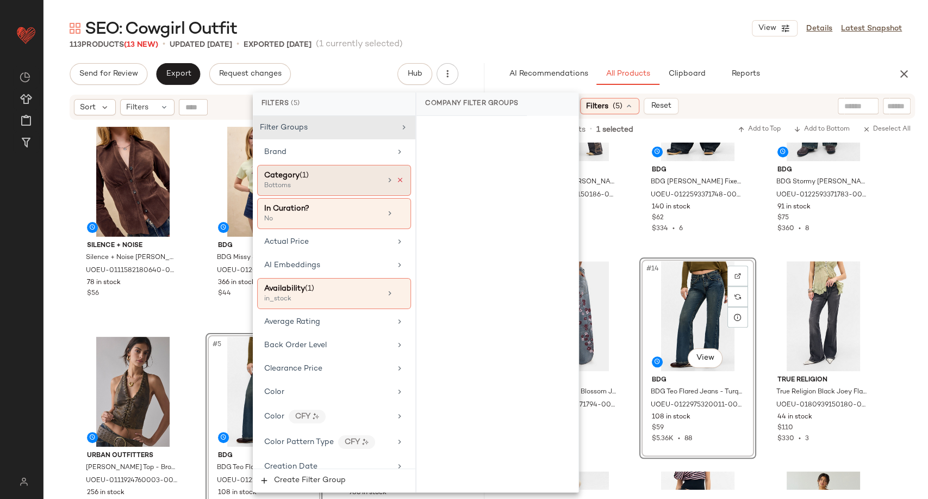
click at [396, 182] on icon at bounding box center [400, 180] width 8 height 8
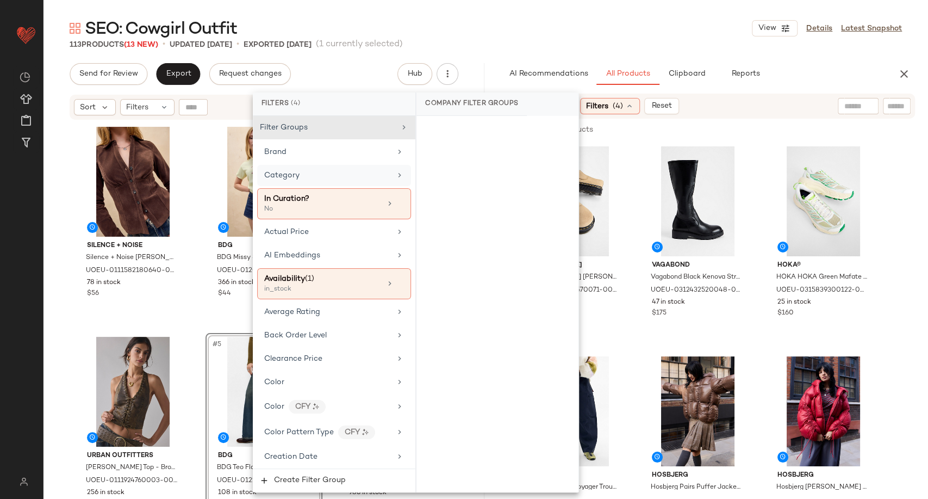
click at [336, 184] on div "Category" at bounding box center [334, 175] width 154 height 21
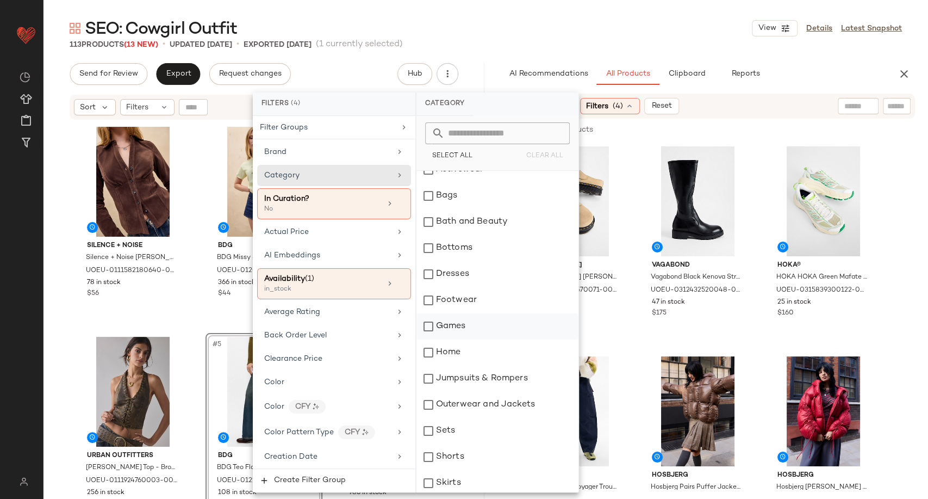
scroll to position [181, 0]
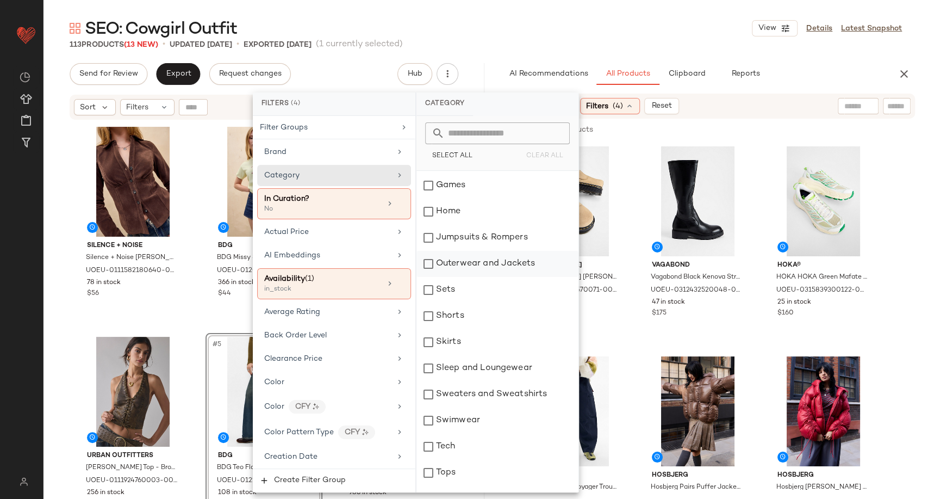
click at [469, 266] on div "Outerwear and Jackets" at bounding box center [498, 264] width 162 height 26
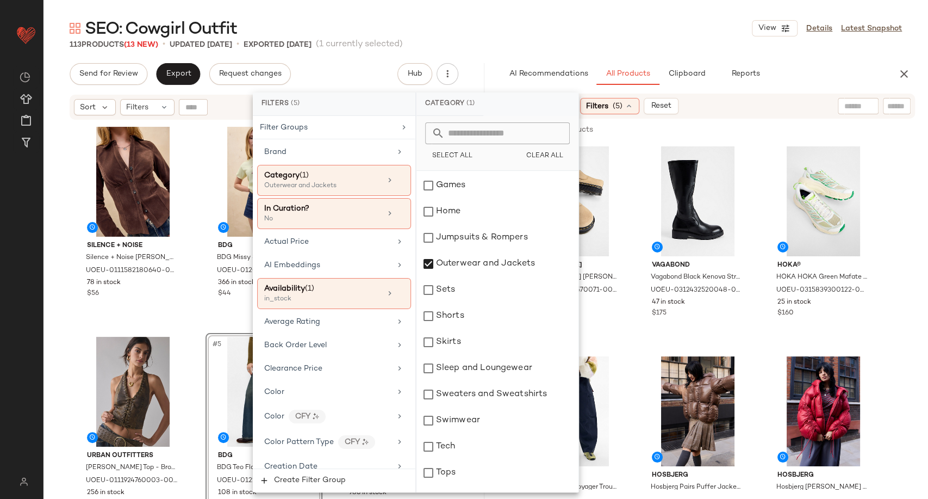
click at [628, 343] on div "Dr. Martens Dr. Martens Tan Zebzag AnyWair Suede Mules - Tan UK 3 at Urban Outf…" at bounding box center [572, 242] width 117 height 201
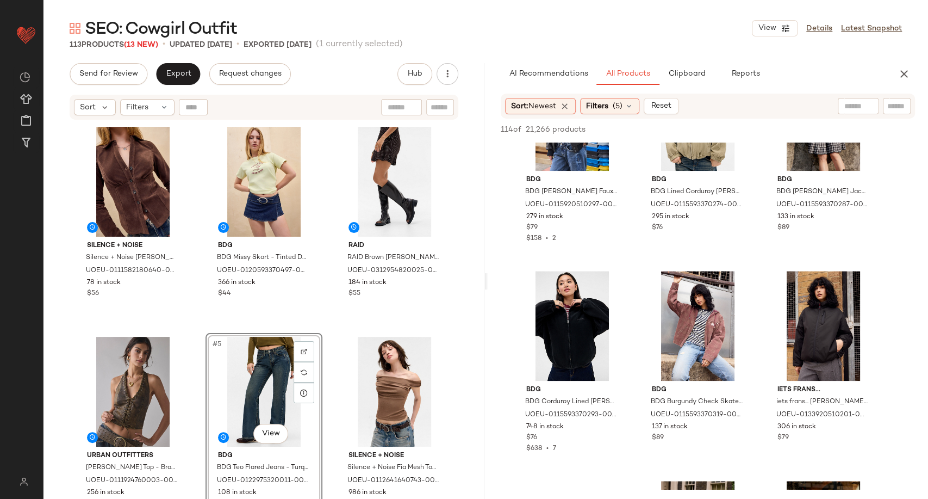
scroll to position [3384, 0]
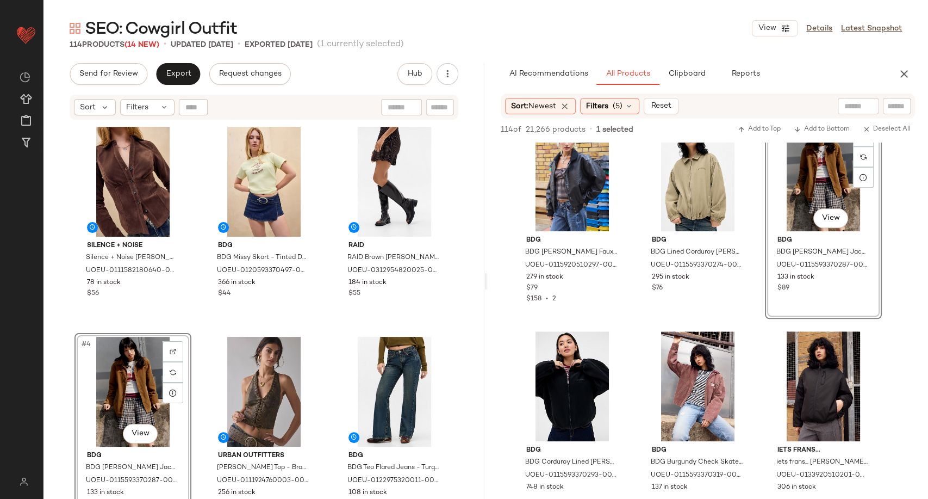
click at [328, 332] on div "Silence + Noise Silence + Noise Sabrina Suedette Shirt - Brown S at Urban Outfi…" at bounding box center [264, 324] width 378 height 403
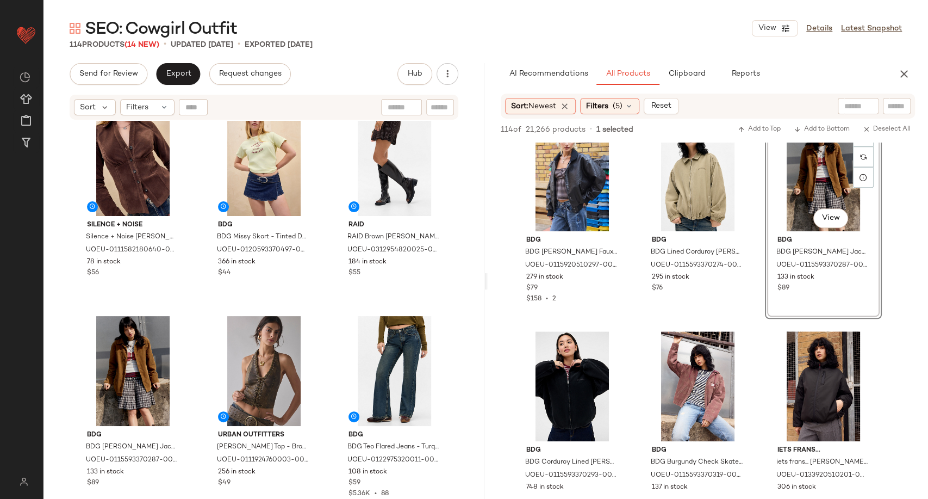
scroll to position [0, 0]
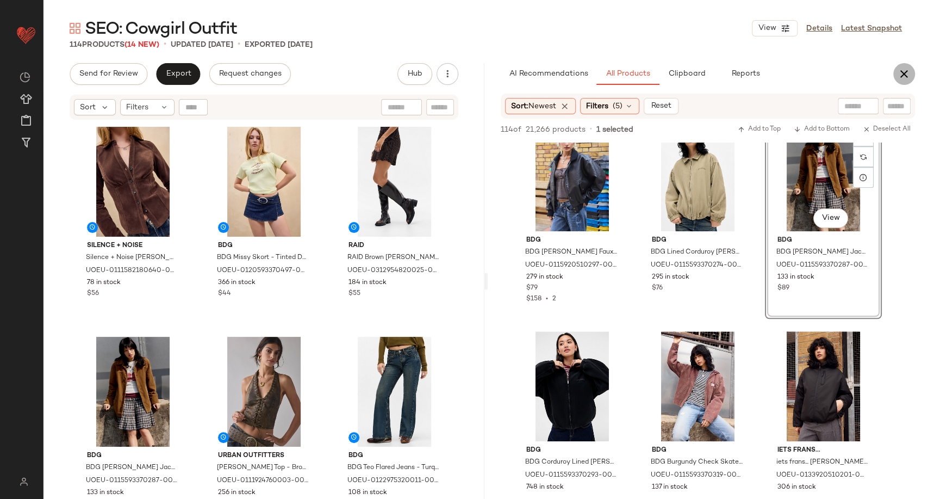
click at [901, 75] on icon "button" at bounding box center [904, 73] width 13 height 13
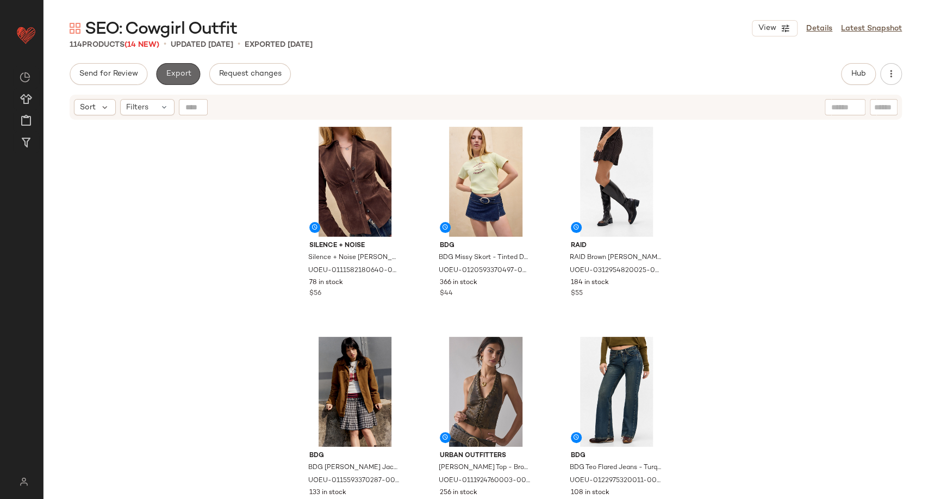
click at [176, 67] on button "Export" at bounding box center [178, 74] width 44 height 22
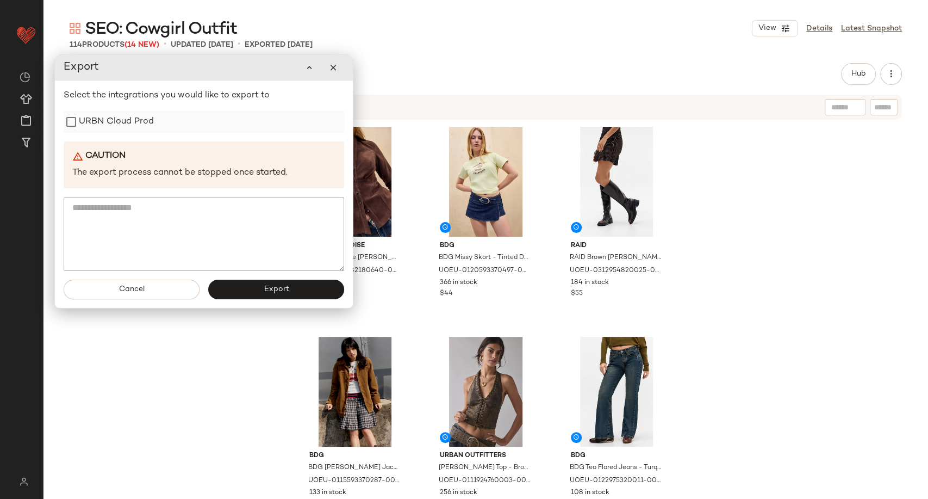
click at [145, 127] on label "URBN Cloud Prod" at bounding box center [116, 122] width 75 height 22
click at [276, 295] on button "Export" at bounding box center [276, 290] width 136 height 20
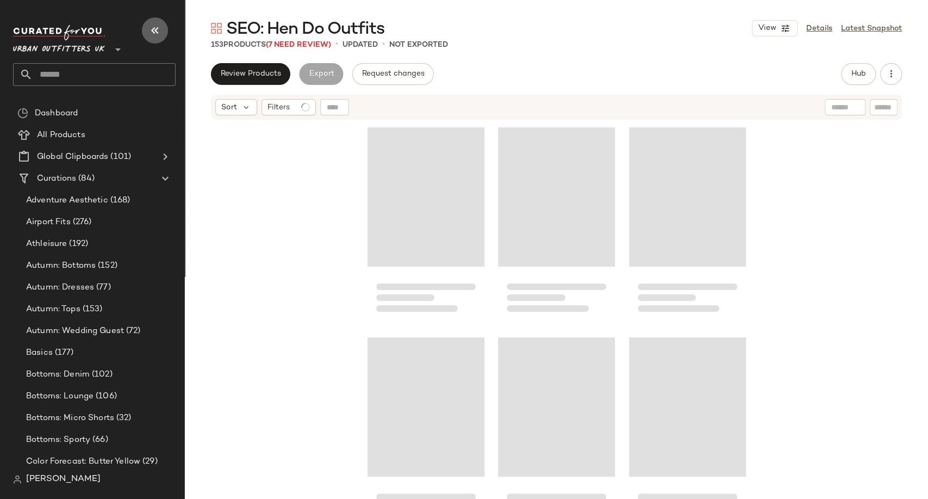
click at [156, 28] on icon "button" at bounding box center [154, 30] width 13 height 13
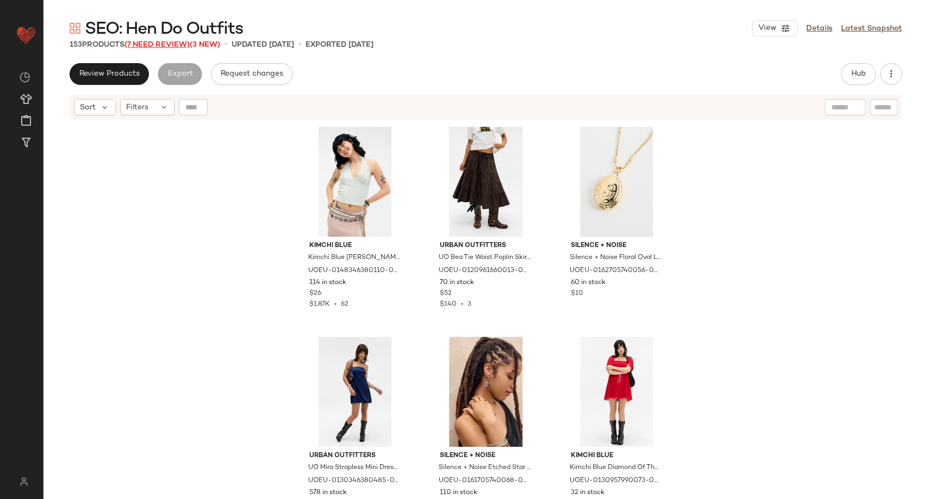
click at [184, 48] on span "(7 Need Review)" at bounding box center [157, 45] width 65 height 8
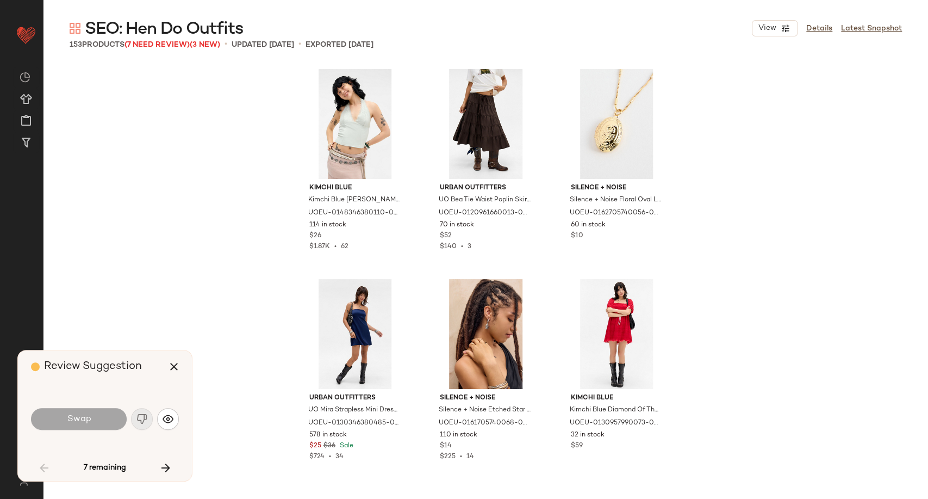
scroll to position [638, 0]
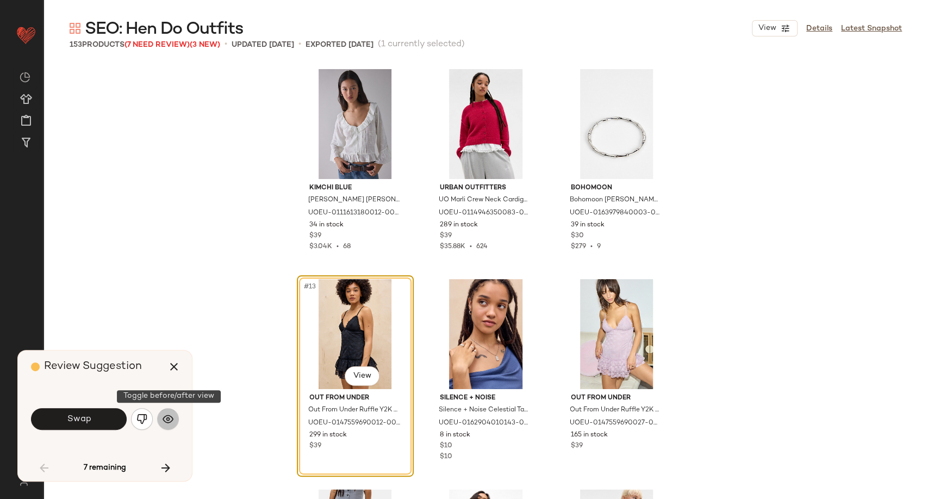
click at [165, 413] on img "button" at bounding box center [168, 418] width 11 height 11
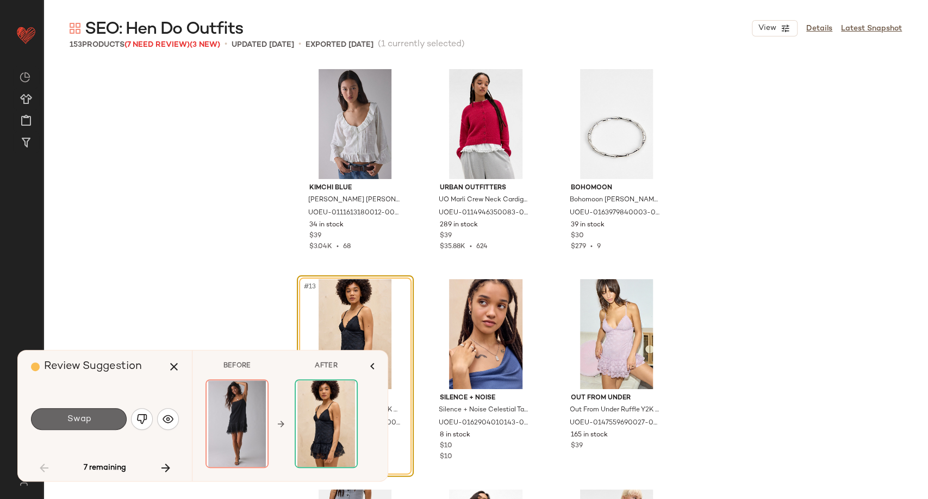
click at [110, 420] on button "Swap" at bounding box center [79, 419] width 96 height 22
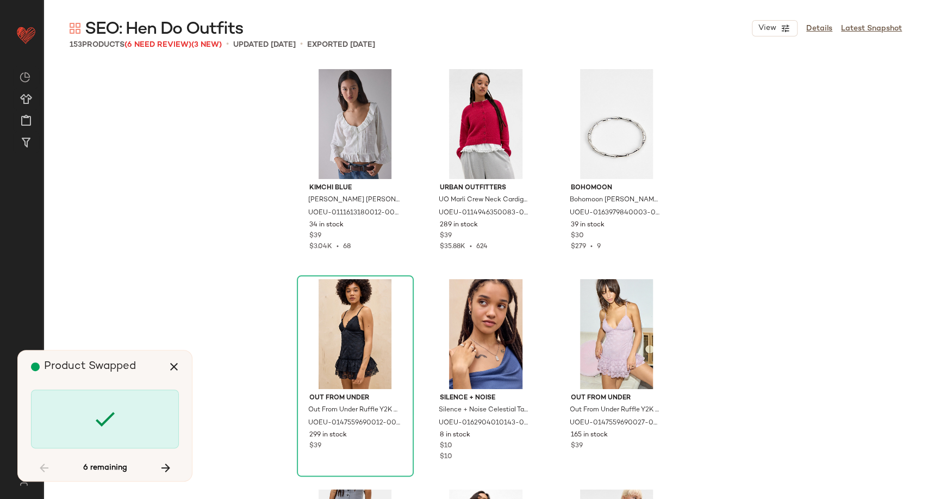
scroll to position [5038, 0]
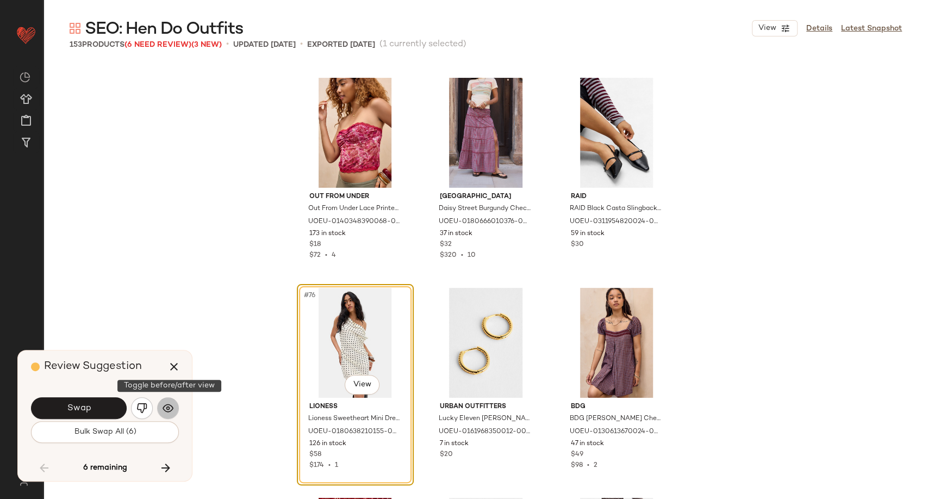
click at [170, 411] on img "button" at bounding box center [168, 407] width 11 height 11
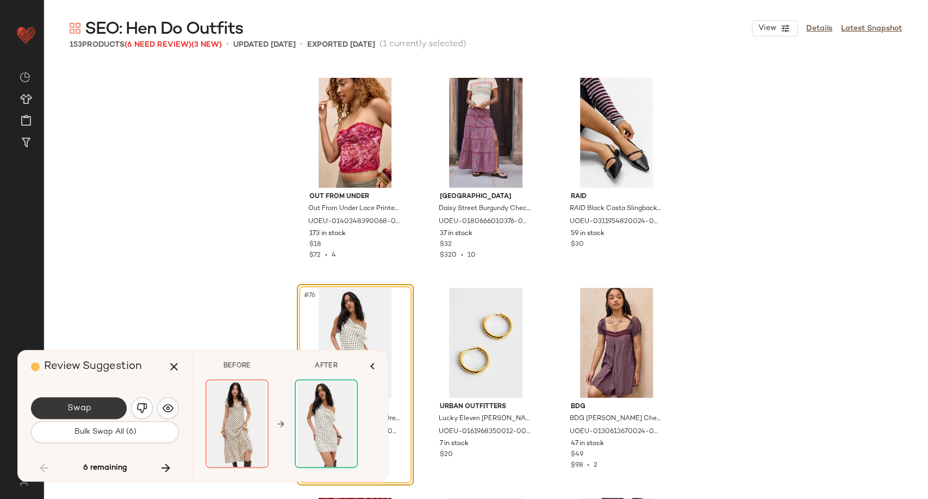
click at [96, 408] on button "Swap" at bounding box center [79, 408] width 96 height 22
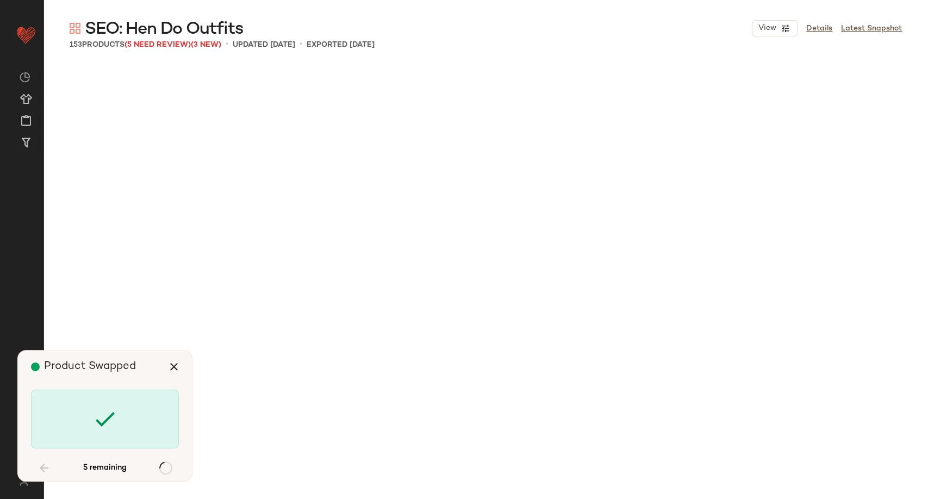
scroll to position [6297, 0]
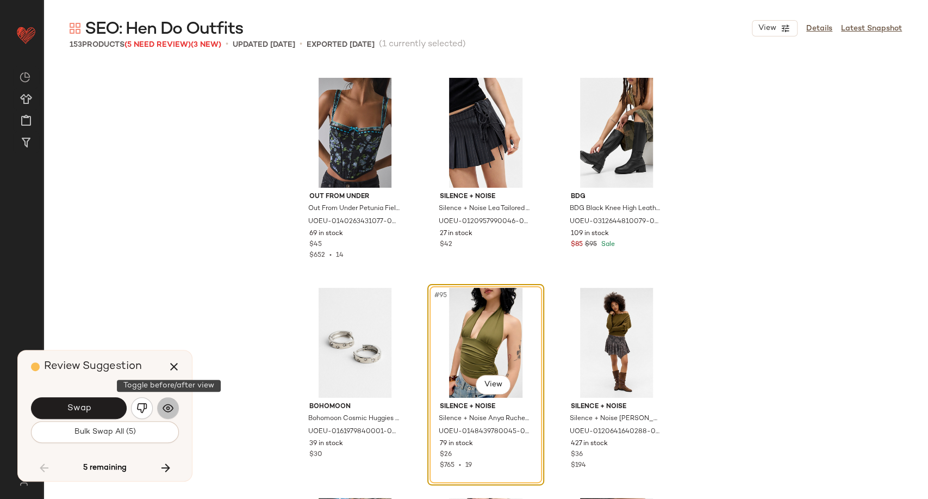
click at [170, 408] on img "button" at bounding box center [168, 407] width 11 height 11
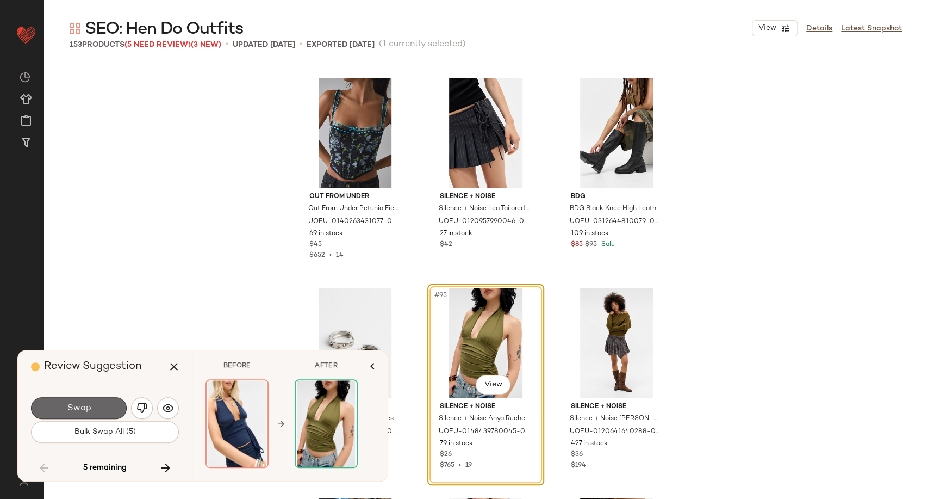
click at [84, 410] on span "Swap" at bounding box center [78, 408] width 24 height 10
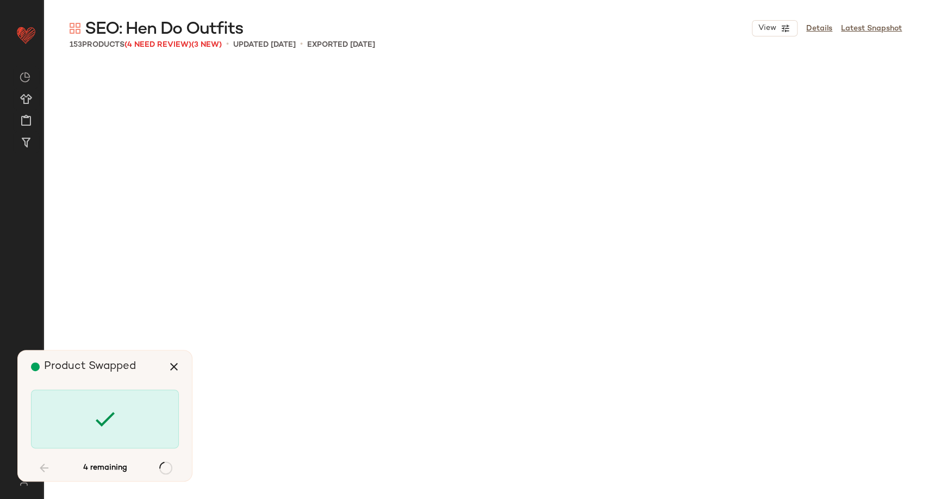
scroll to position [7137, 0]
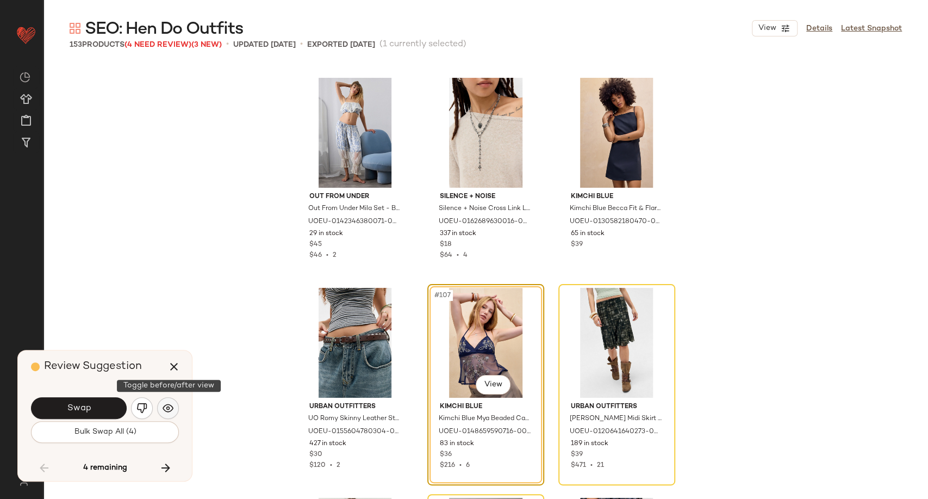
click at [164, 409] on img "button" at bounding box center [168, 407] width 11 height 11
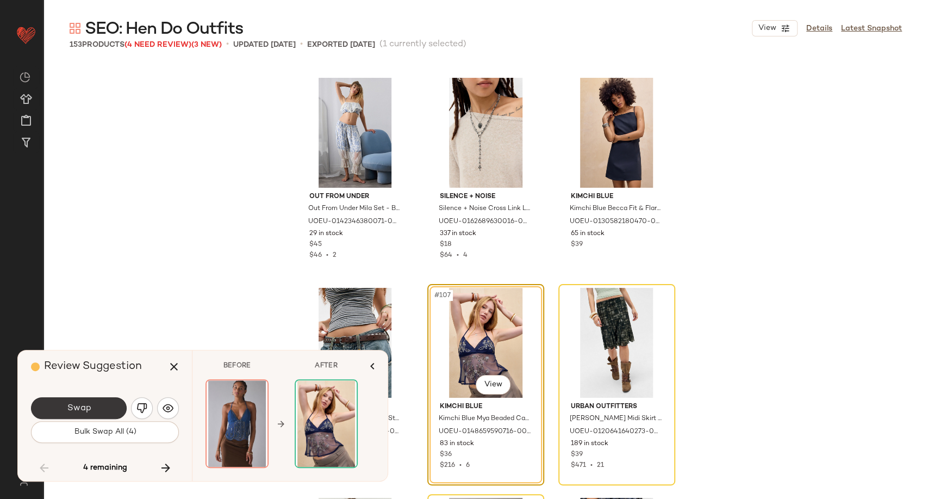
click at [98, 407] on button "Swap" at bounding box center [79, 408] width 96 height 22
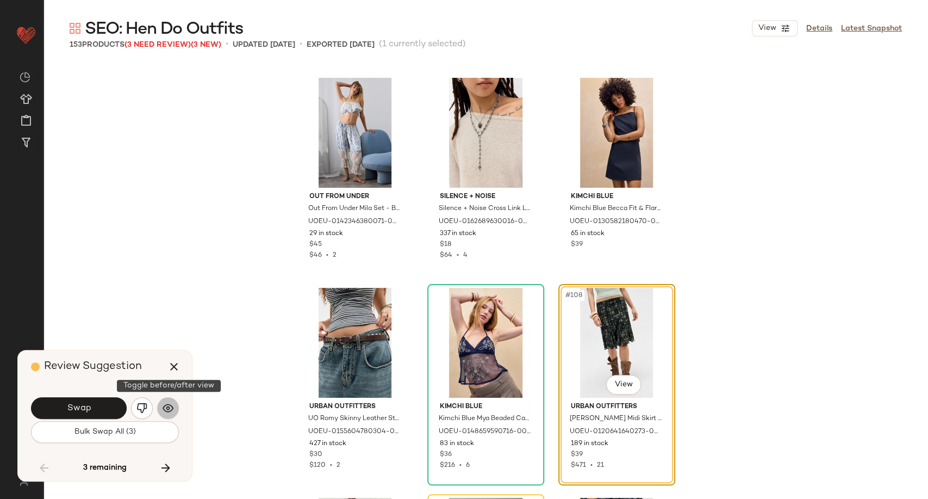
click at [171, 404] on img "button" at bounding box center [168, 407] width 11 height 11
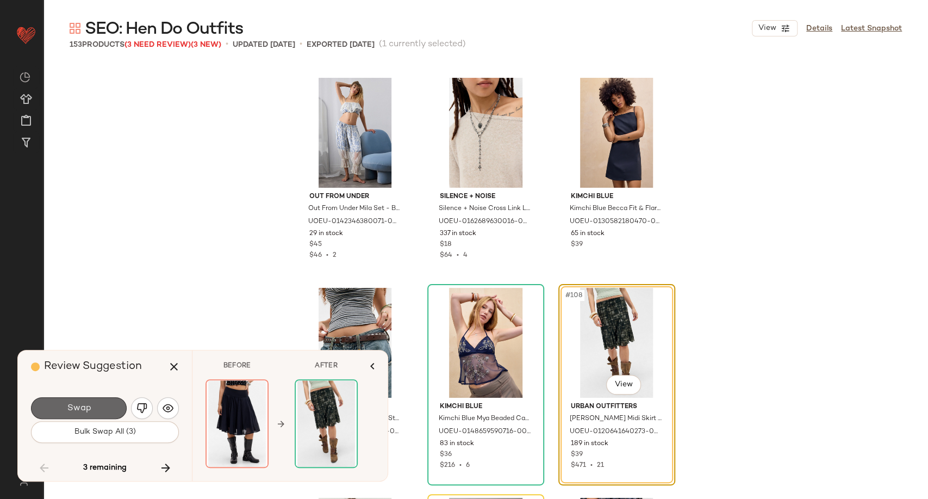
click at [83, 403] on span "Swap" at bounding box center [78, 408] width 24 height 10
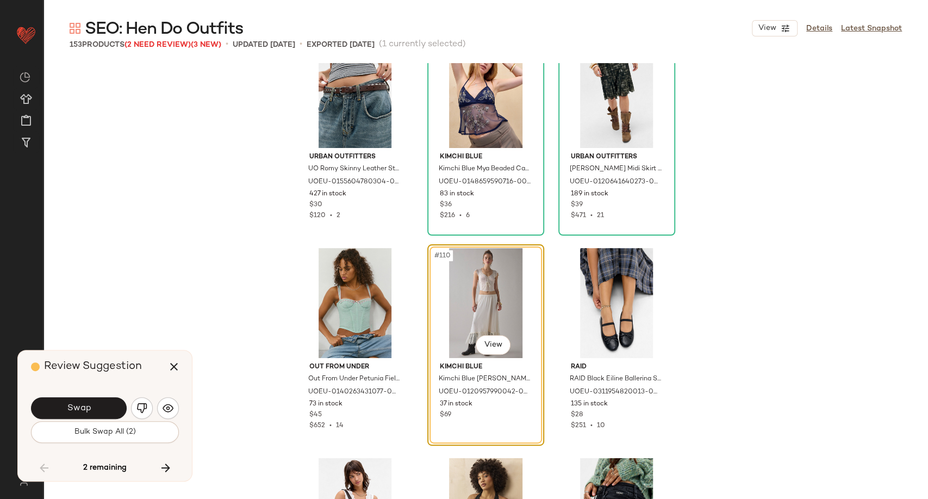
scroll to position [7407, 0]
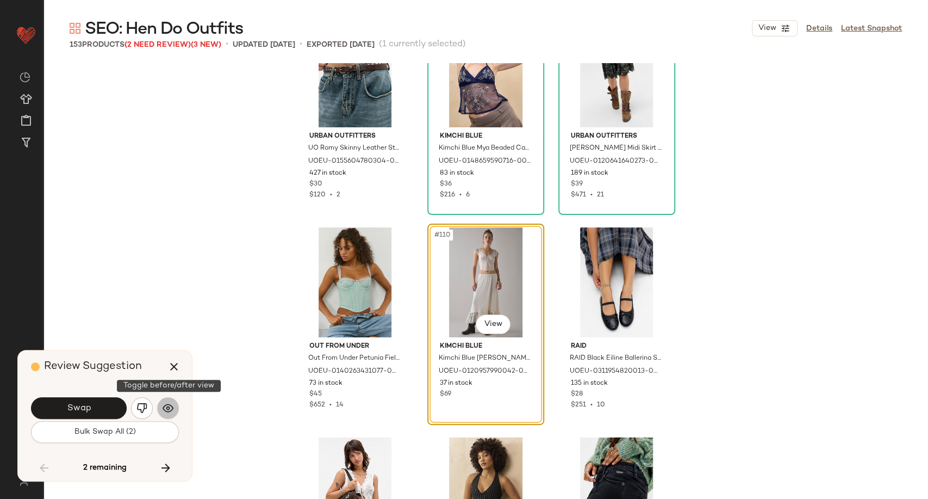
click at [165, 410] on img "button" at bounding box center [168, 407] width 11 height 11
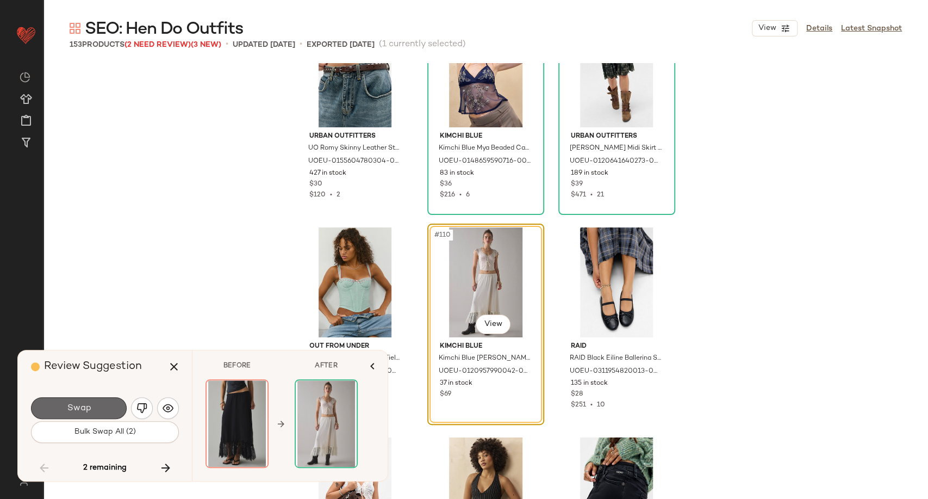
click at [92, 406] on button "Swap" at bounding box center [79, 408] width 96 height 22
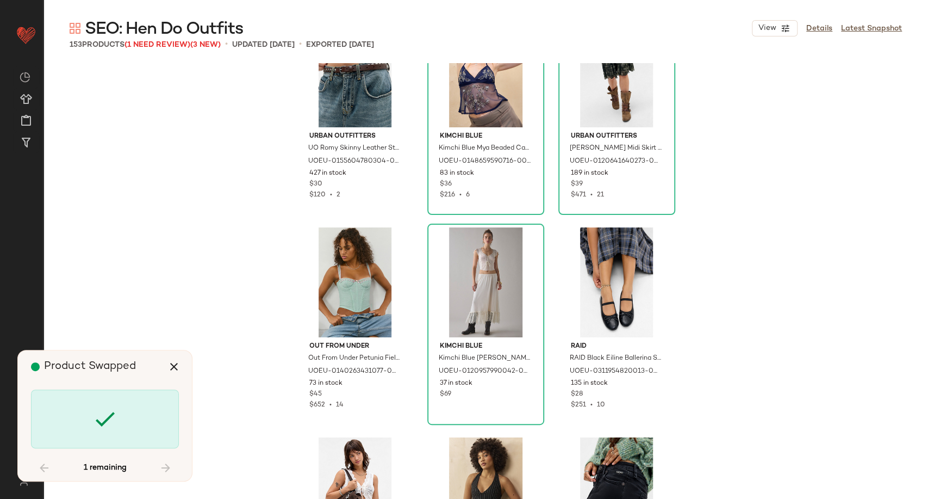
scroll to position [9236, 0]
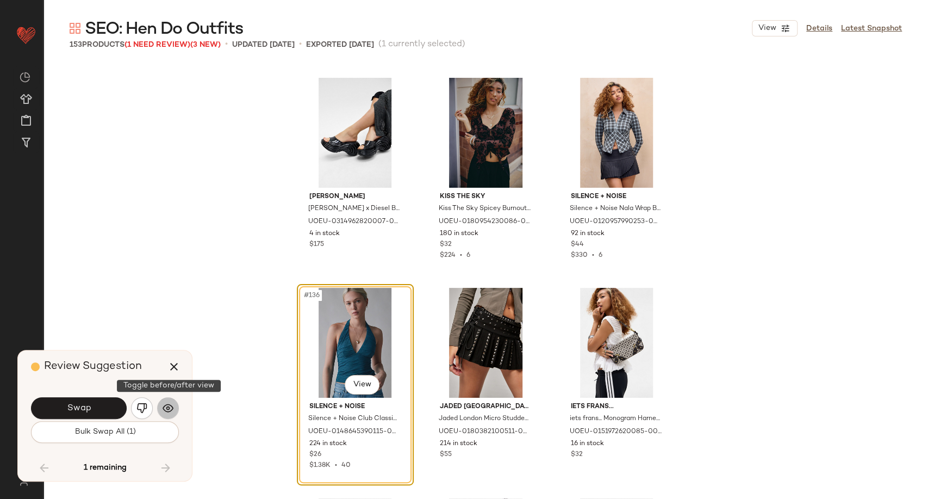
click at [157, 410] on button "button" at bounding box center [168, 408] width 22 height 22
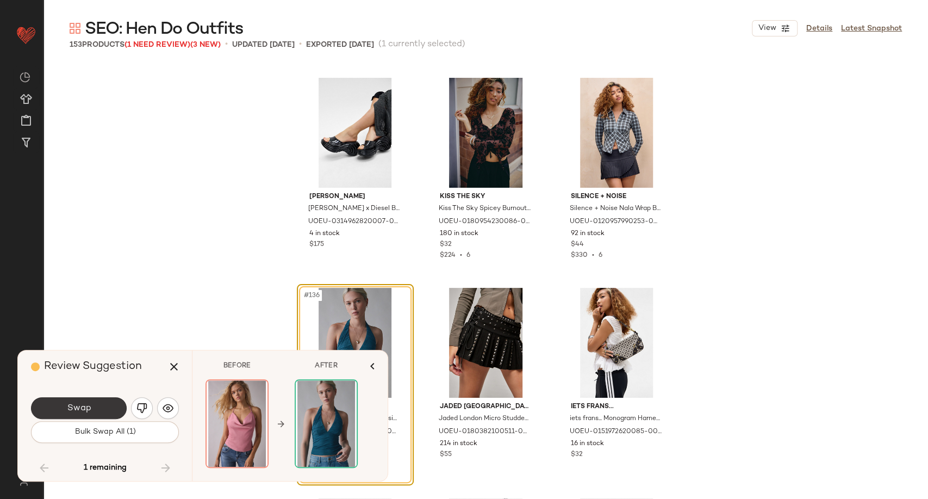
click at [114, 409] on button "Swap" at bounding box center [79, 408] width 96 height 22
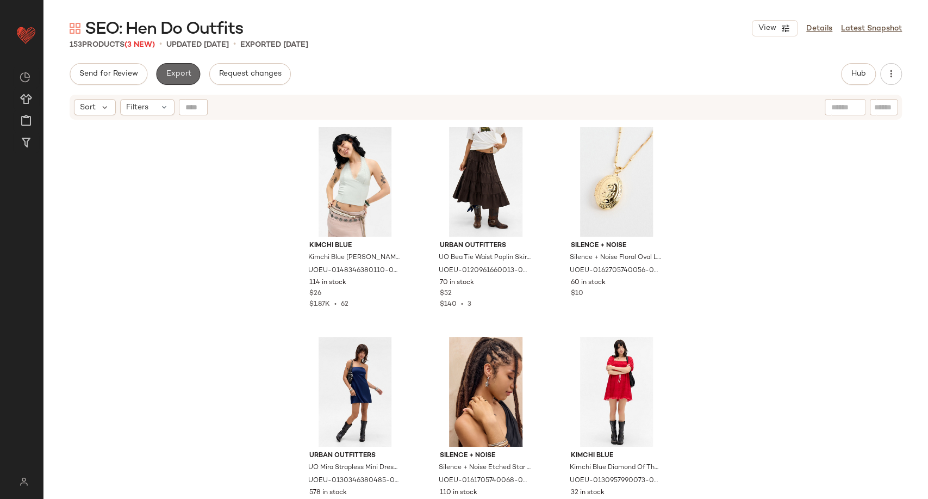
click at [177, 75] on span "Export" at bounding box center [178, 74] width 26 height 9
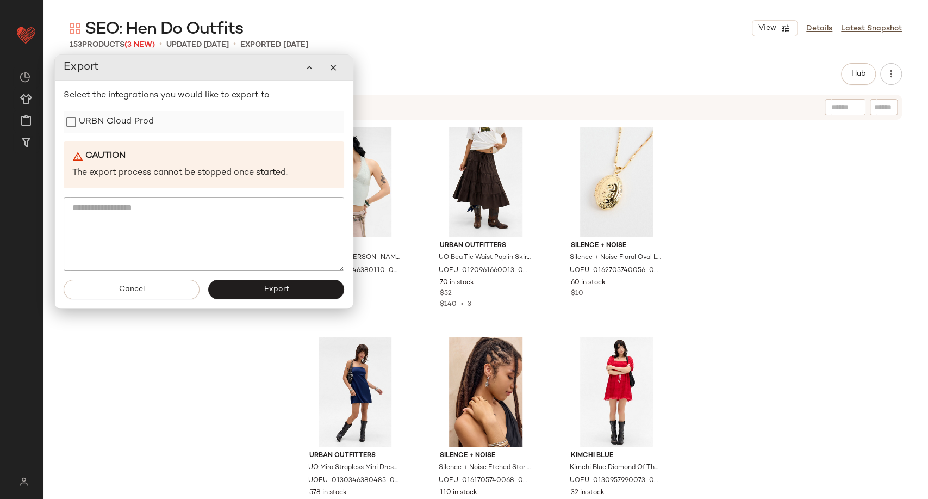
click at [129, 127] on label "URBN Cloud Prod" at bounding box center [116, 122] width 75 height 22
click at [260, 289] on button "Export" at bounding box center [276, 290] width 136 height 20
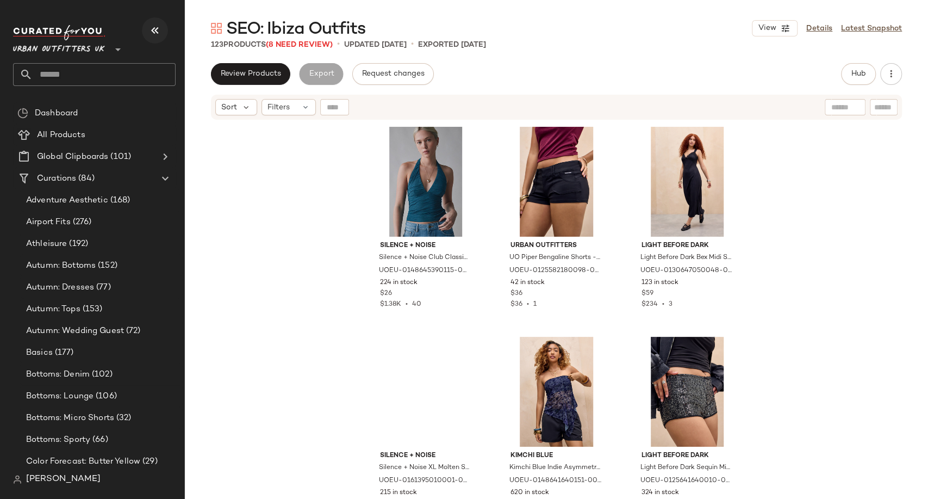
click at [157, 29] on icon "button" at bounding box center [154, 30] width 13 height 13
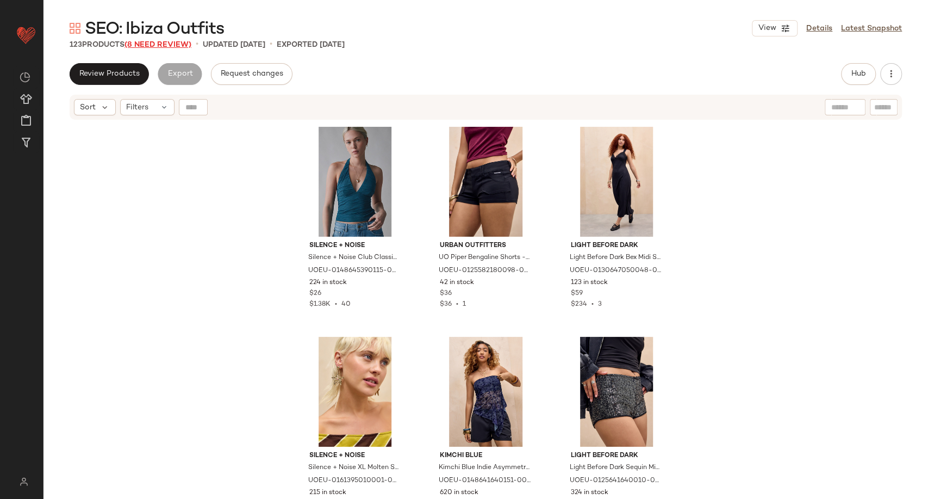
click at [178, 45] on span "(8 Need Review)" at bounding box center [158, 45] width 67 height 8
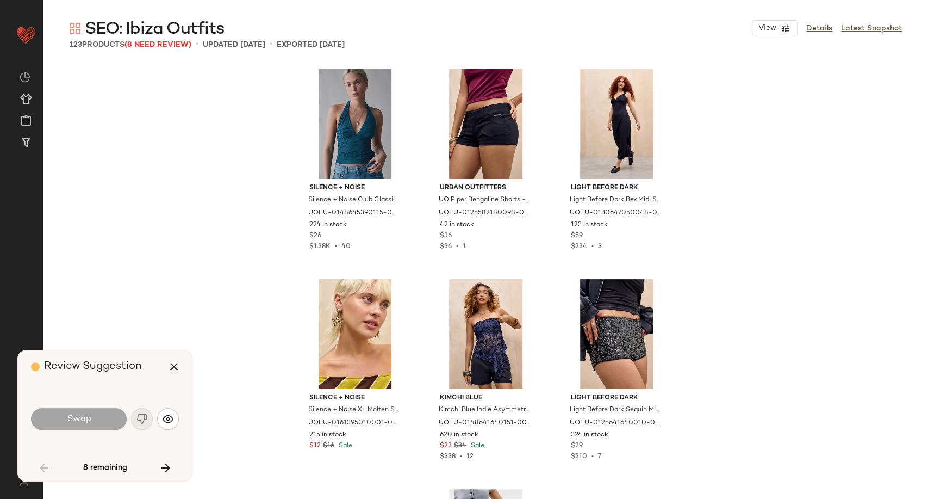
scroll to position [848, 0]
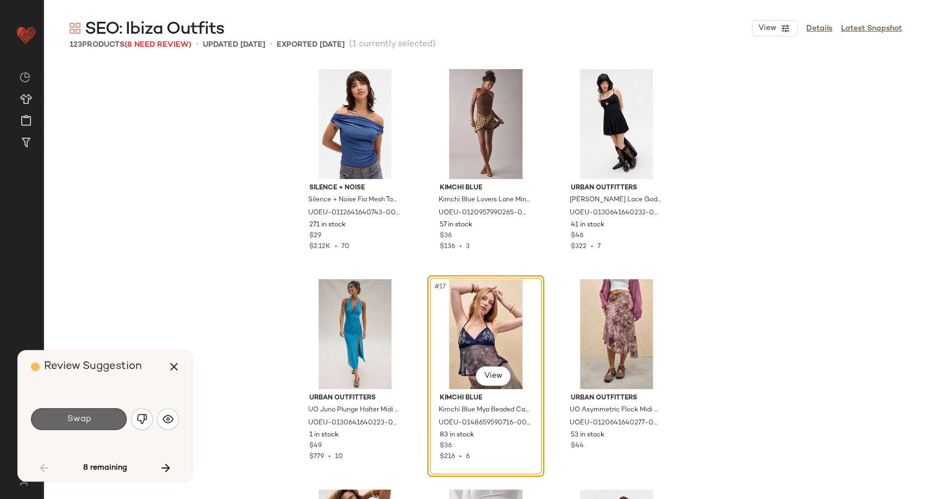
click at [110, 421] on button "Swap" at bounding box center [79, 419] width 96 height 22
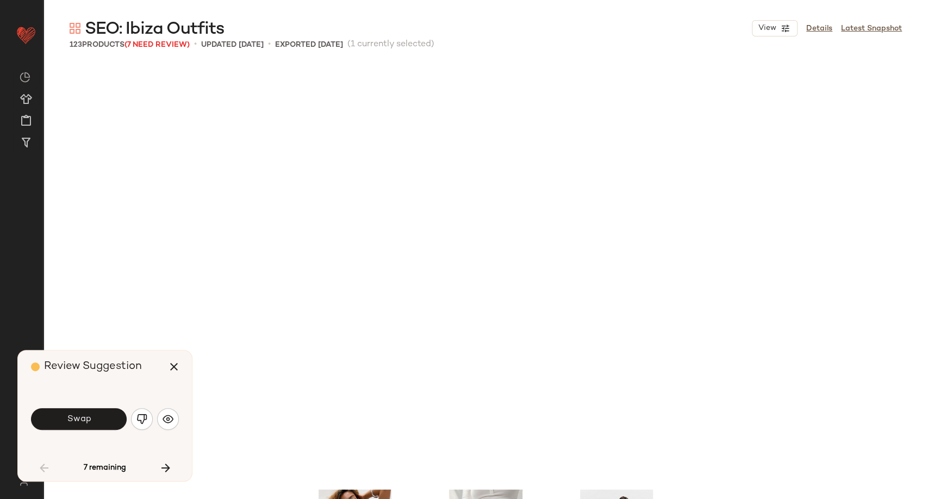
scroll to position [1259, 0]
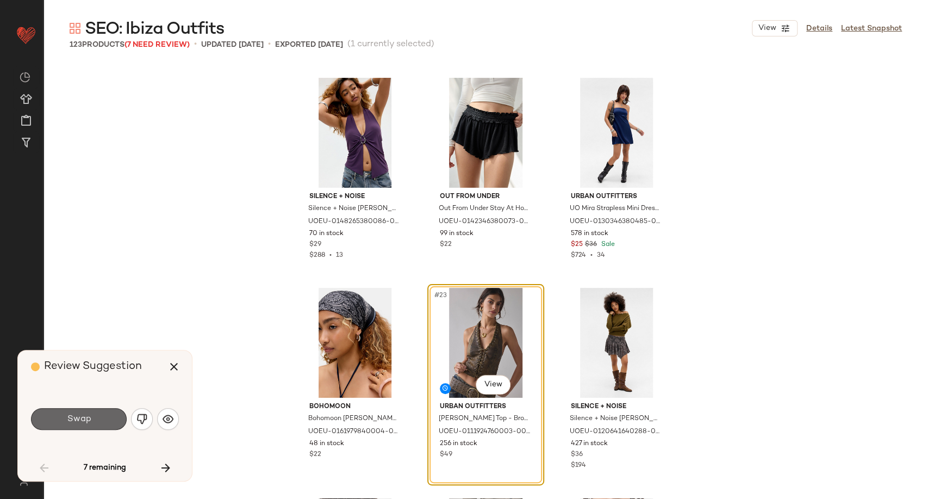
click at [120, 420] on button "Swap" at bounding box center [79, 419] width 96 height 22
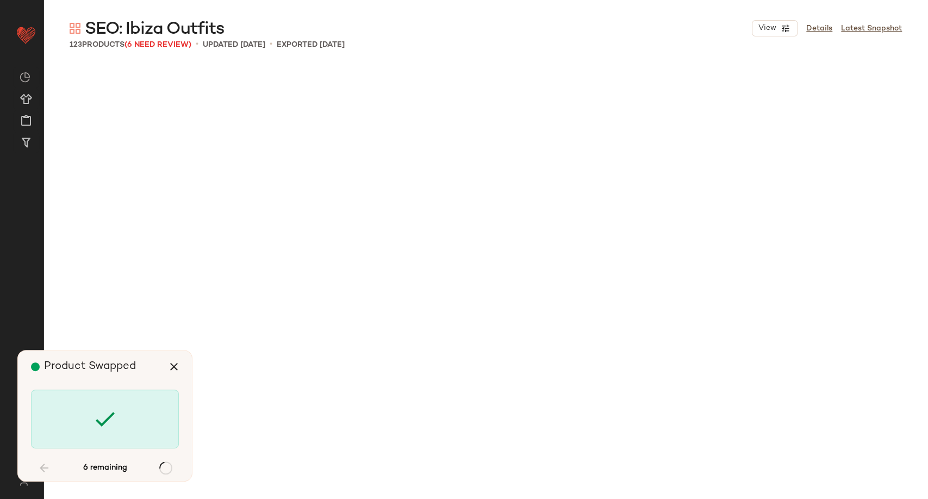
scroll to position [2099, 0]
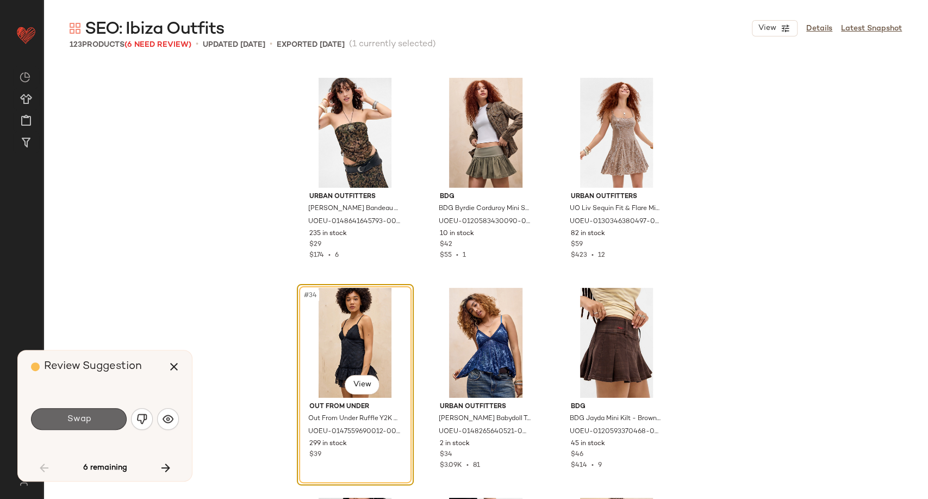
click at [97, 421] on button "Swap" at bounding box center [79, 419] width 96 height 22
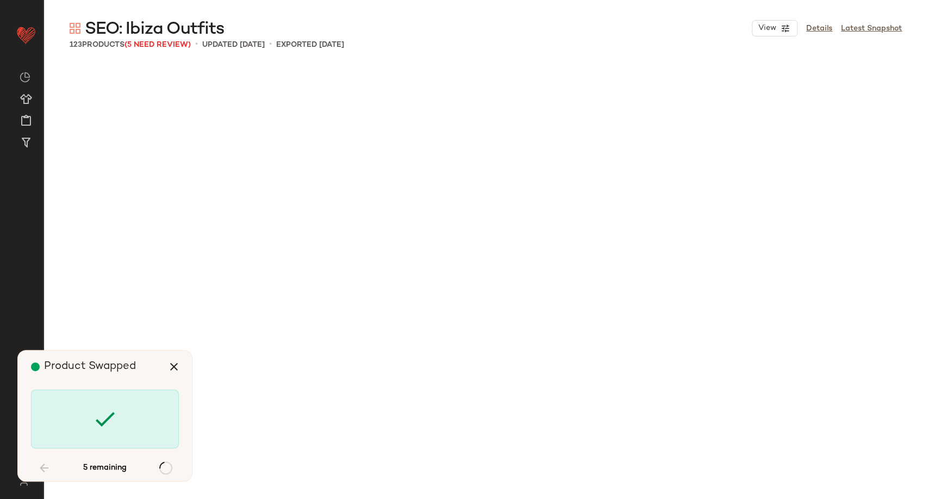
scroll to position [5038, 0]
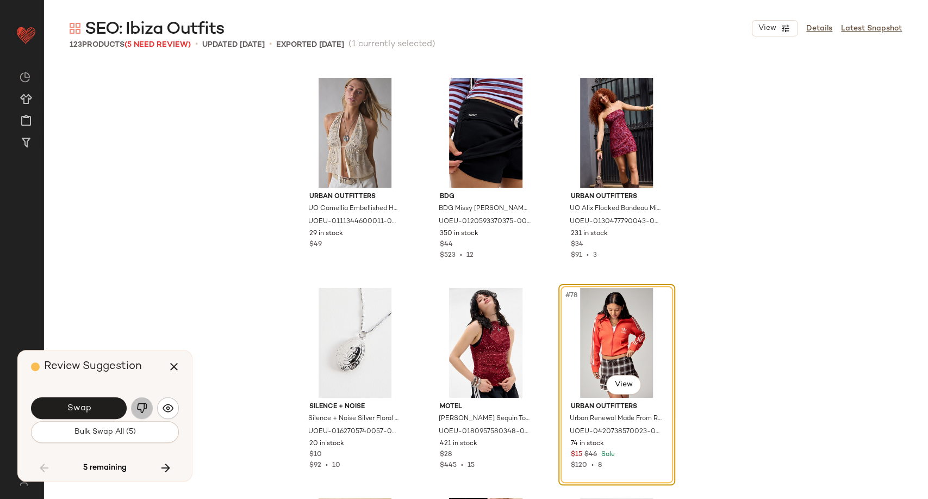
click at [141, 410] on img "button" at bounding box center [141, 407] width 11 height 11
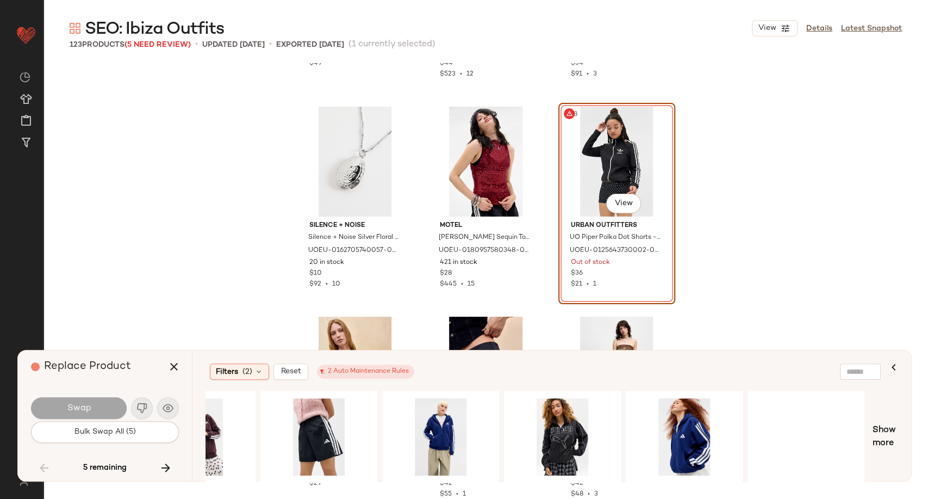
scroll to position [0, 550]
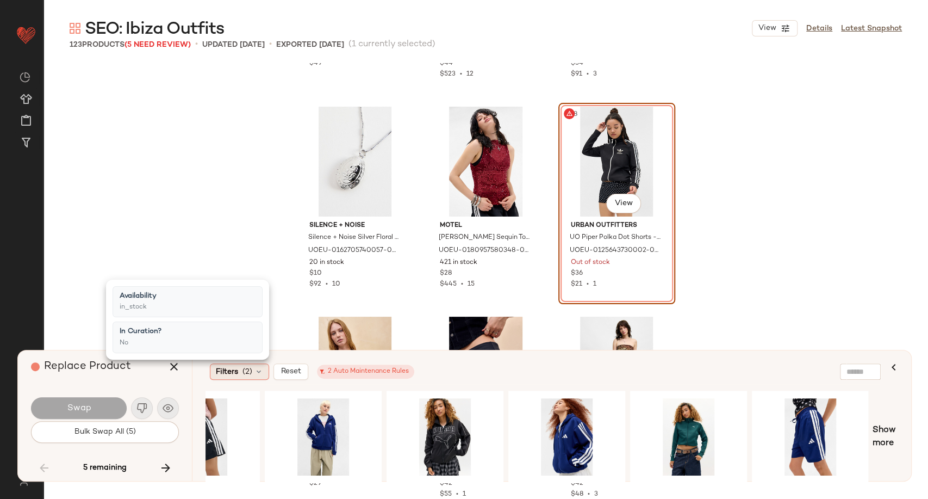
click at [261, 374] on icon at bounding box center [259, 371] width 9 height 9
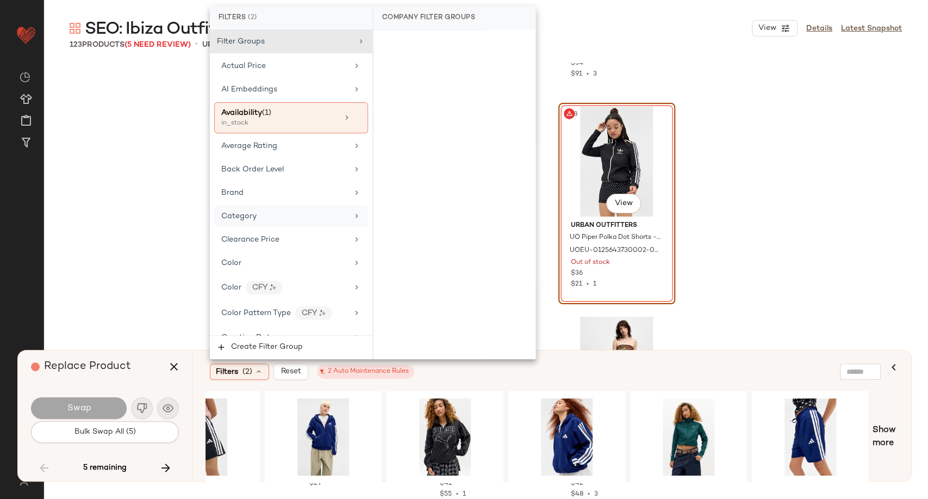
click at [262, 210] on div "Category" at bounding box center [284, 215] width 127 height 11
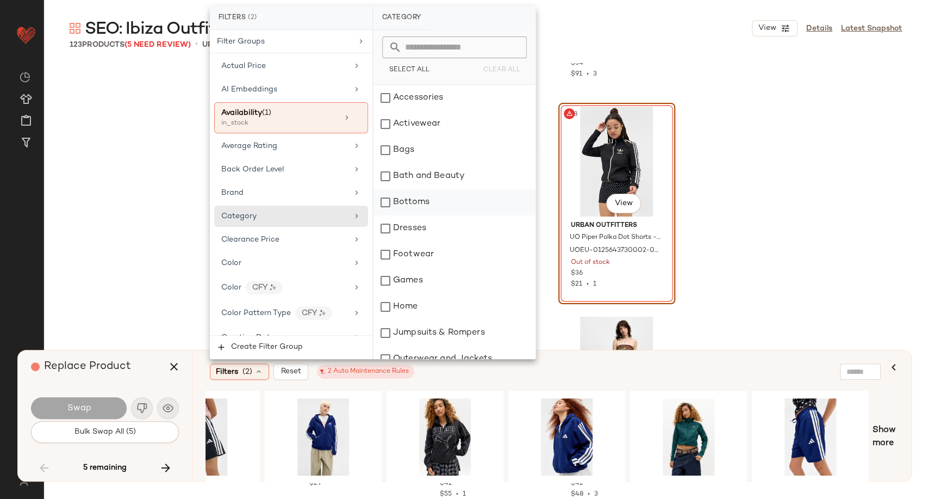
click at [405, 207] on div "Bottoms" at bounding box center [455, 202] width 162 height 26
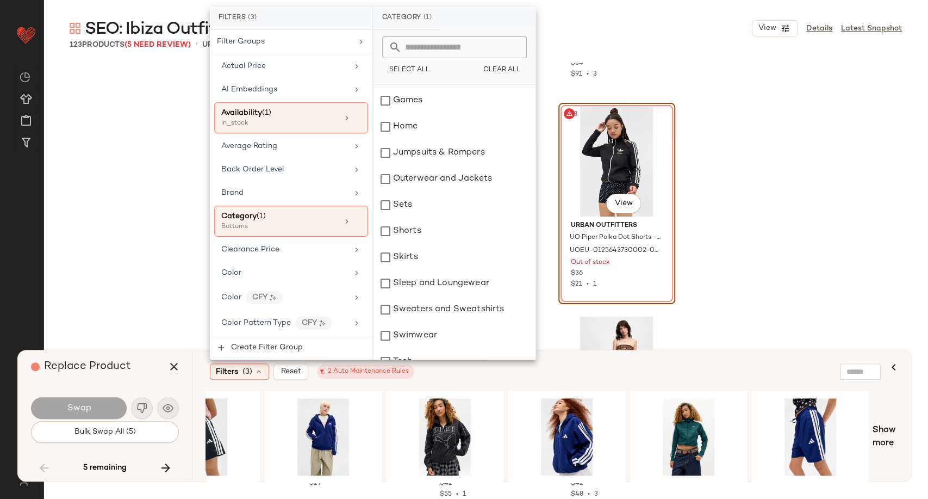
scroll to position [181, 0]
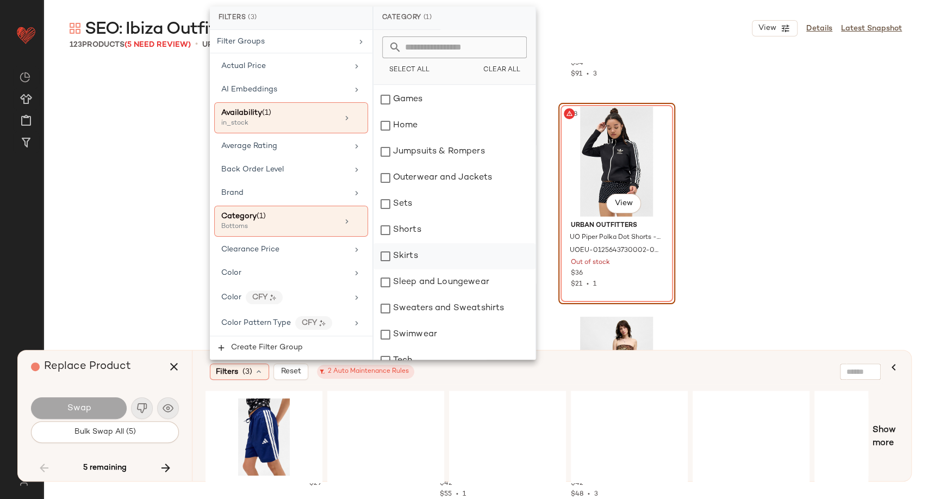
click at [420, 256] on div "Skirts" at bounding box center [455, 256] width 162 height 26
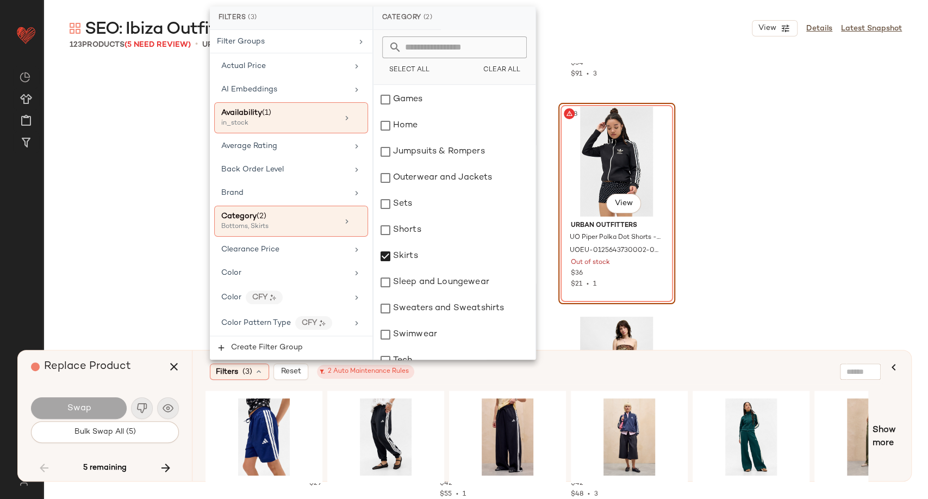
click at [448, 381] on div "Filters (3) Reset 2 Auto Maintenance Rules" at bounding box center [546, 371] width 680 height 25
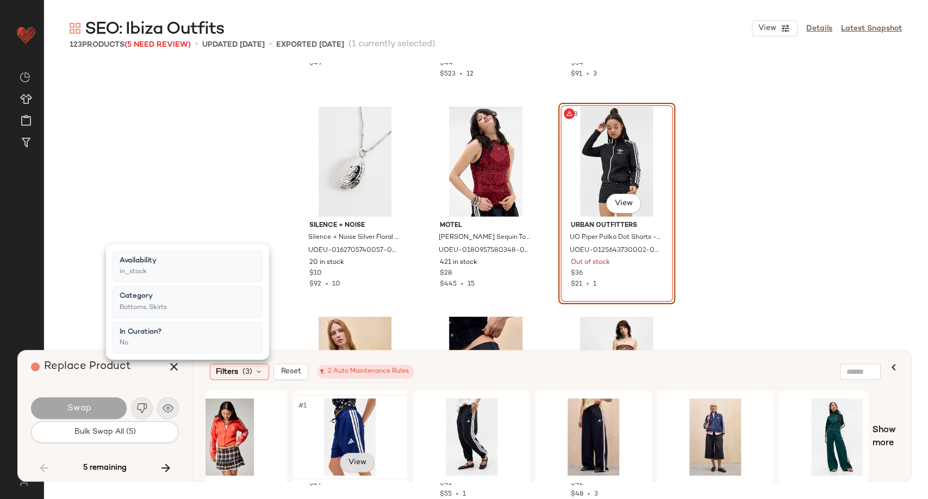
scroll to position [0, 24]
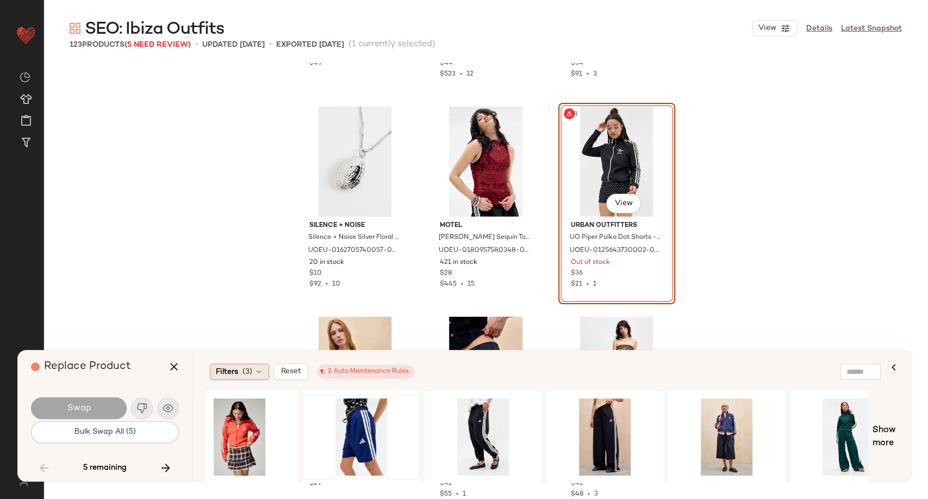
click at [260, 371] on icon at bounding box center [259, 371] width 9 height 9
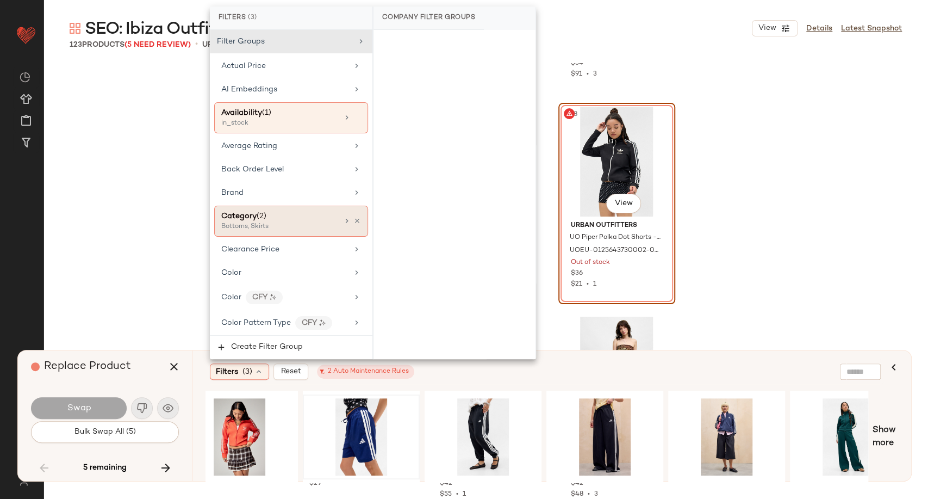
click at [310, 224] on div "Bottoms, Skirts" at bounding box center [275, 227] width 109 height 10
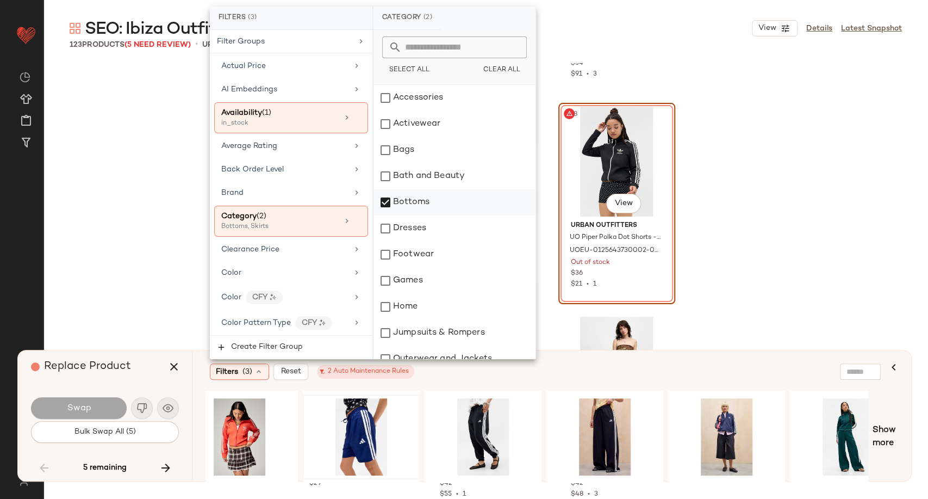
click at [392, 202] on div "Bottoms" at bounding box center [455, 202] width 162 height 26
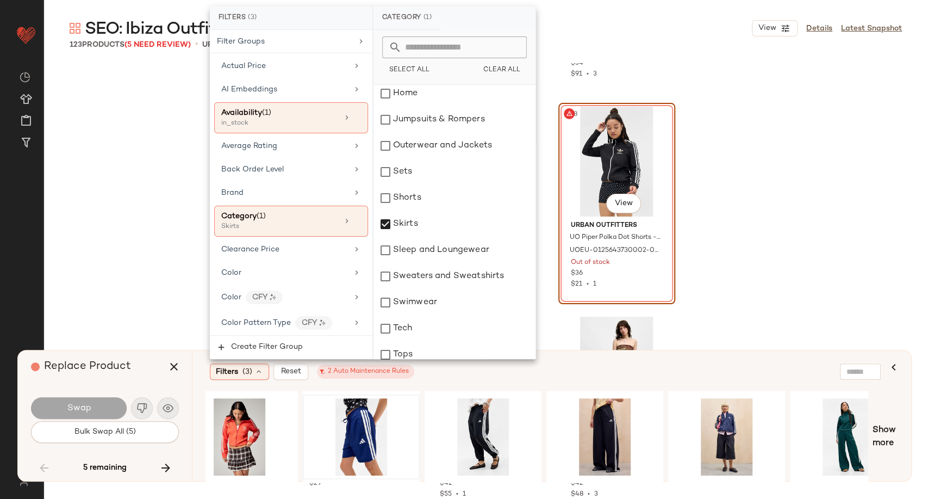
scroll to position [241, 0]
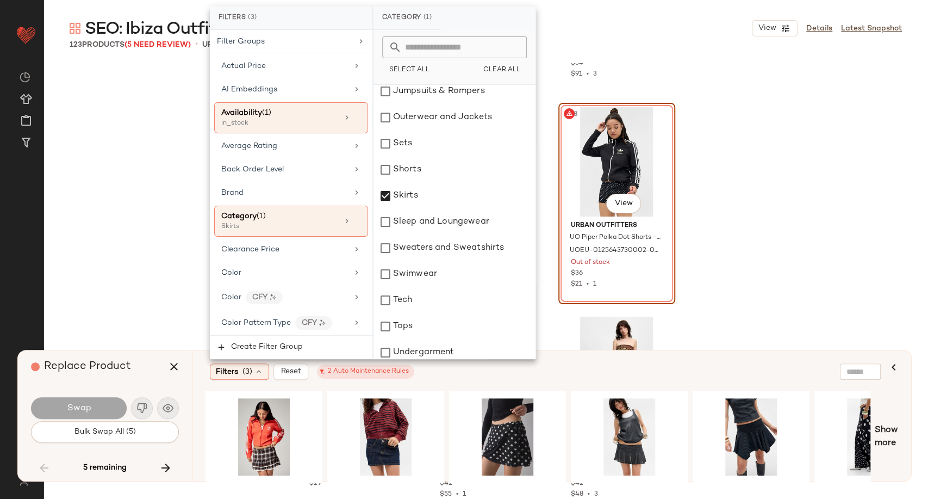
click at [477, 376] on div "Filters (3) Reset 2 Auto Maintenance Rules" at bounding box center [499, 371] width 579 height 16
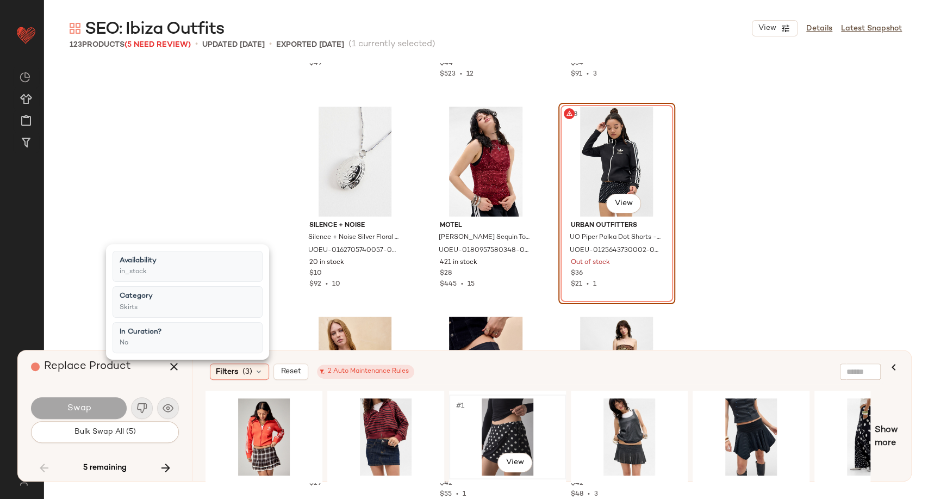
click at [501, 430] on div "#1 View" at bounding box center [507, 436] width 109 height 77
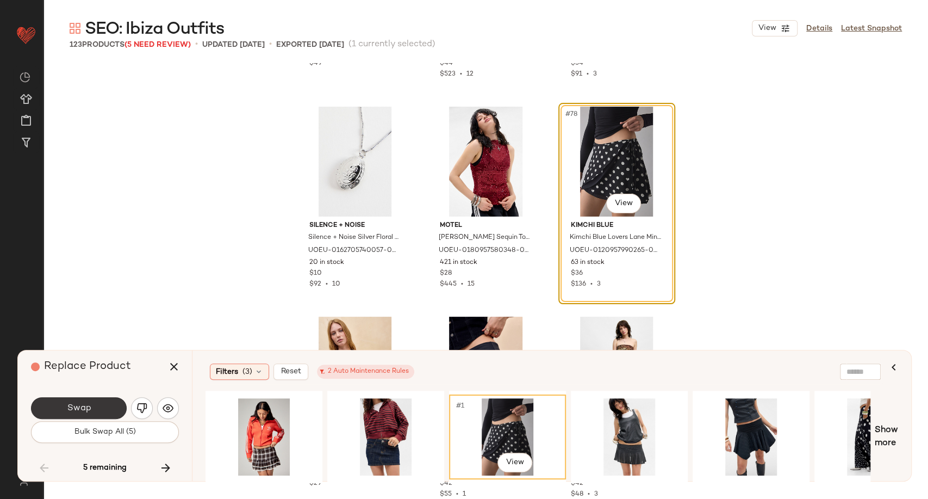
click at [103, 409] on button "Swap" at bounding box center [79, 408] width 96 height 22
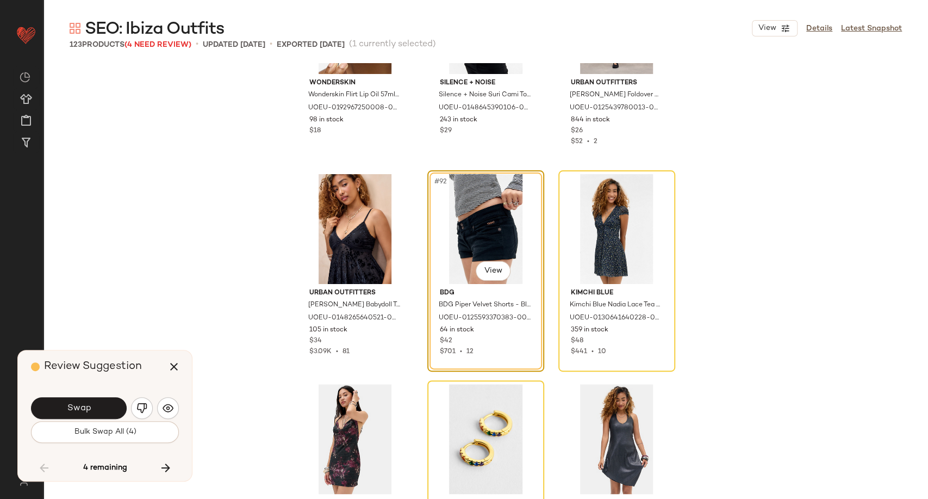
scroll to position [6200, 0]
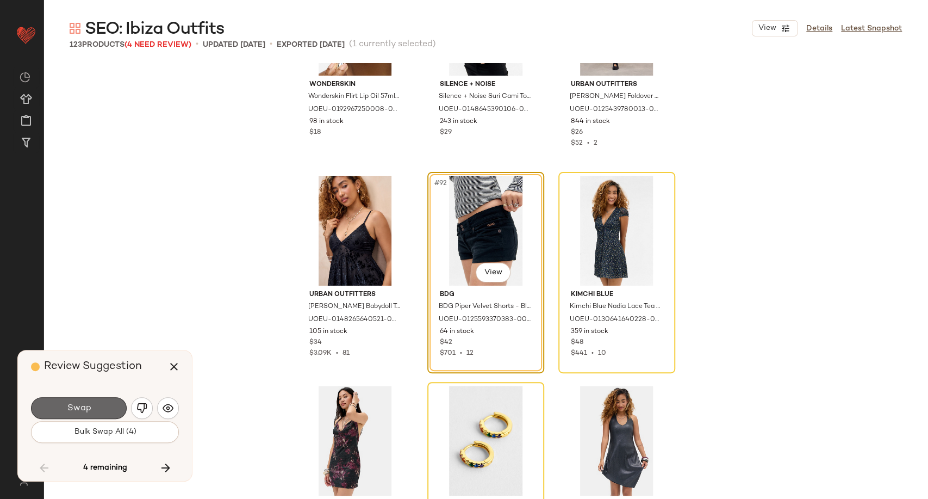
click at [107, 408] on button "Swap" at bounding box center [79, 408] width 96 height 22
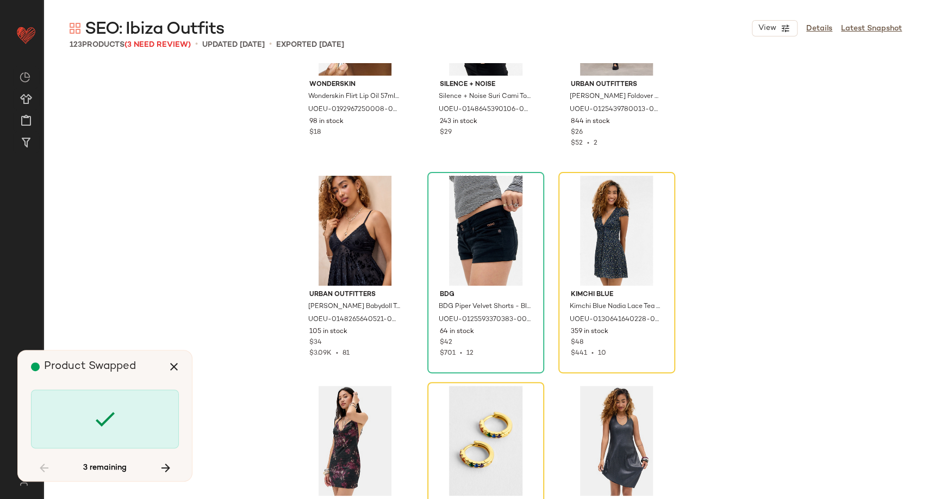
scroll to position [6087, 0]
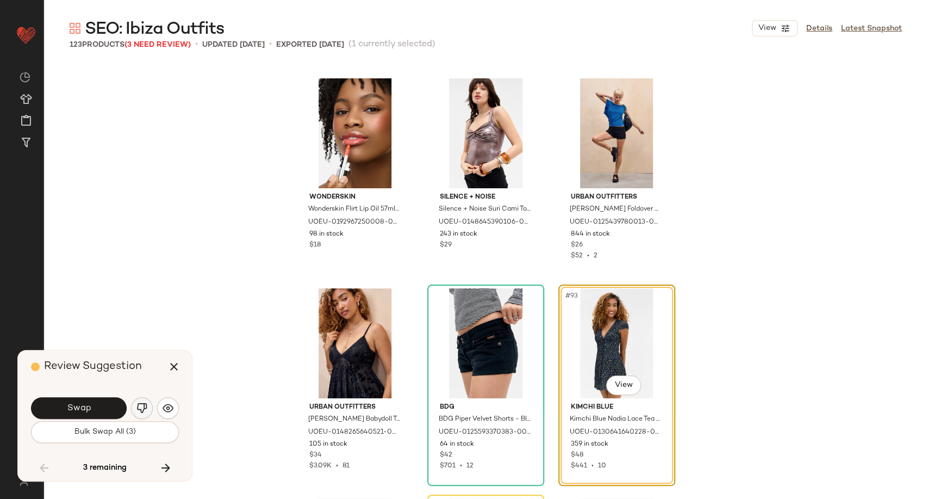
click at [135, 408] on button "button" at bounding box center [142, 408] width 22 height 22
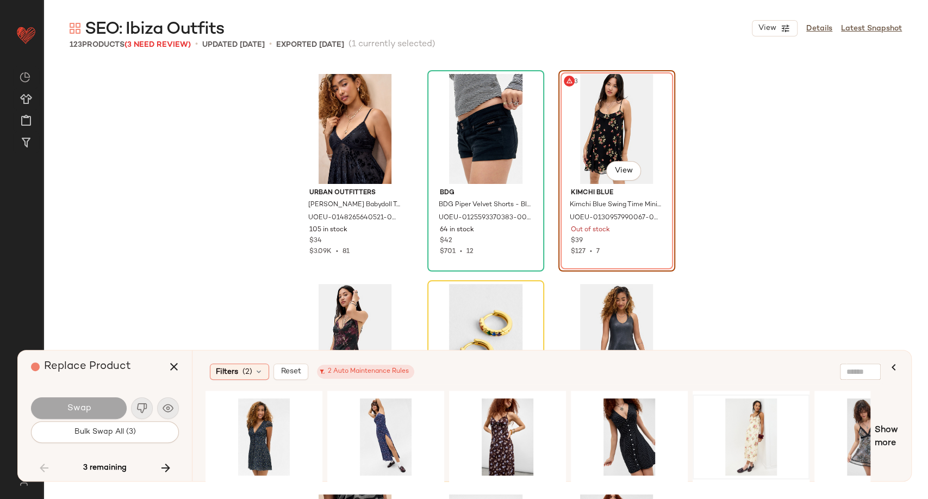
scroll to position [6329, 0]
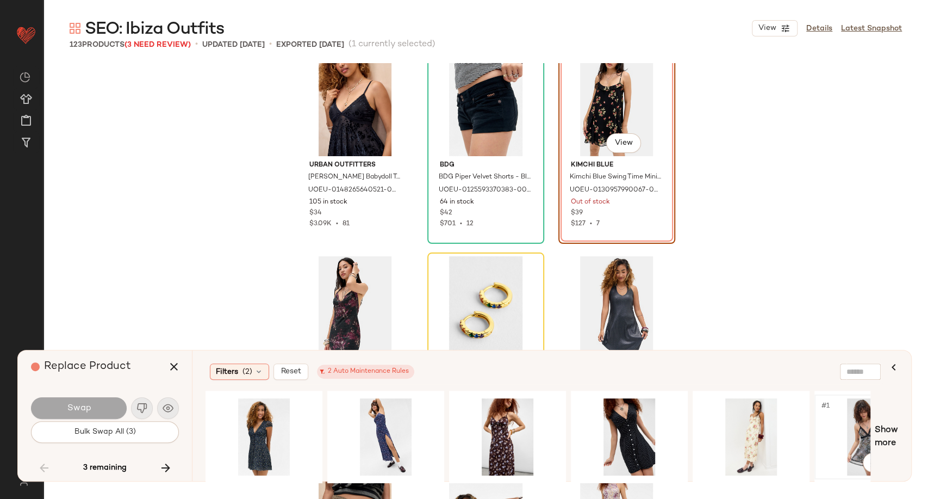
click at [849, 432] on div "#1 View" at bounding box center [872, 436] width 109 height 77
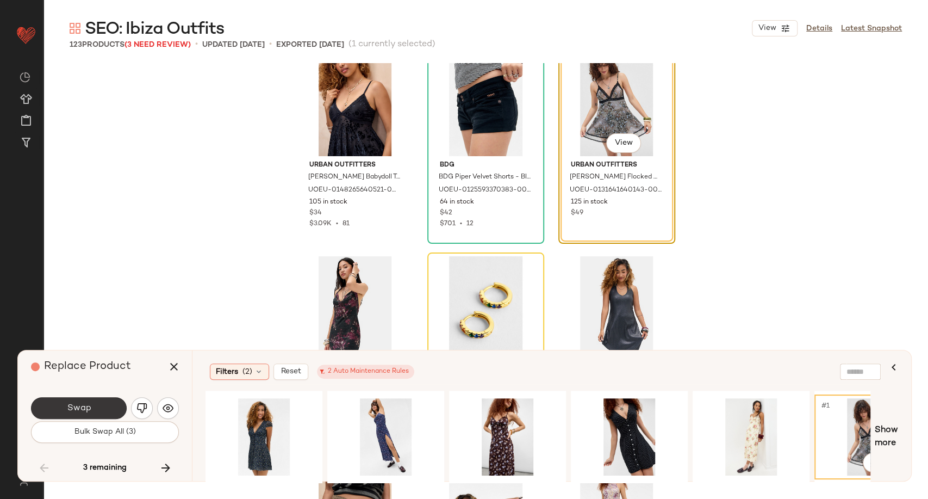
click at [115, 408] on button "Swap" at bounding box center [79, 408] width 96 height 22
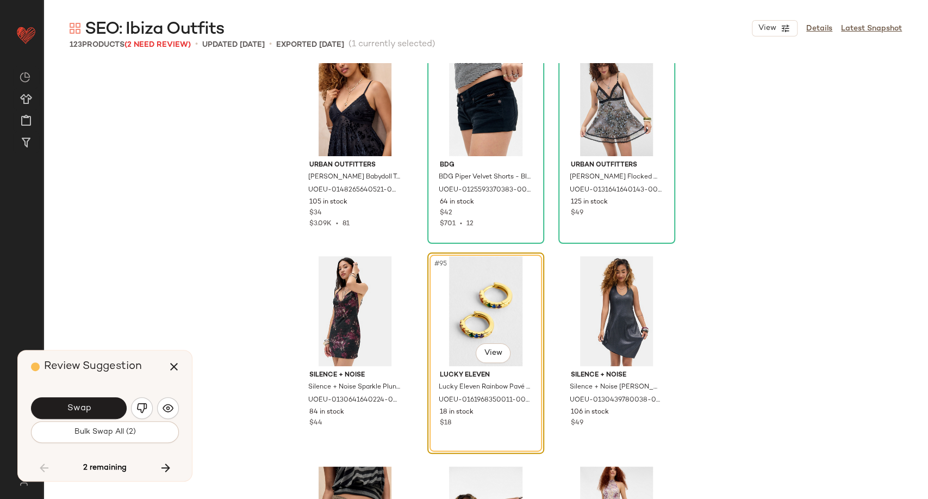
scroll to position [6297, 0]
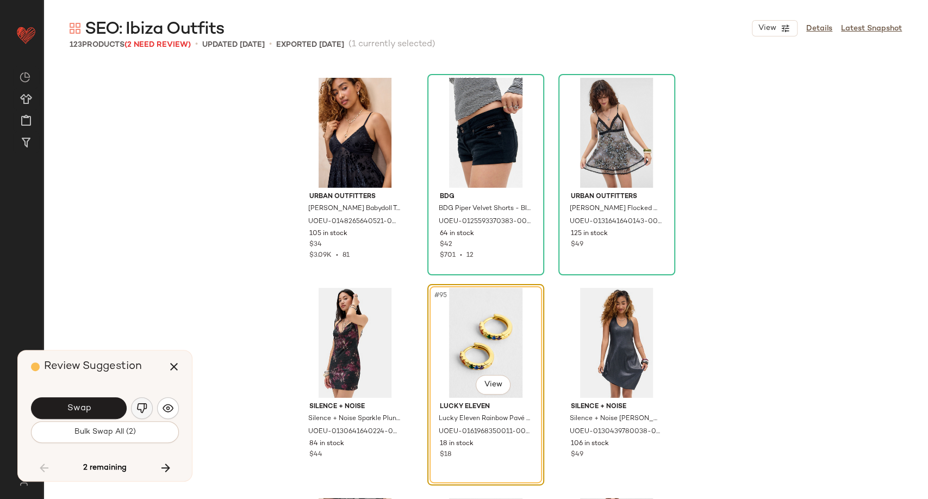
click at [133, 409] on button "button" at bounding box center [142, 408] width 22 height 22
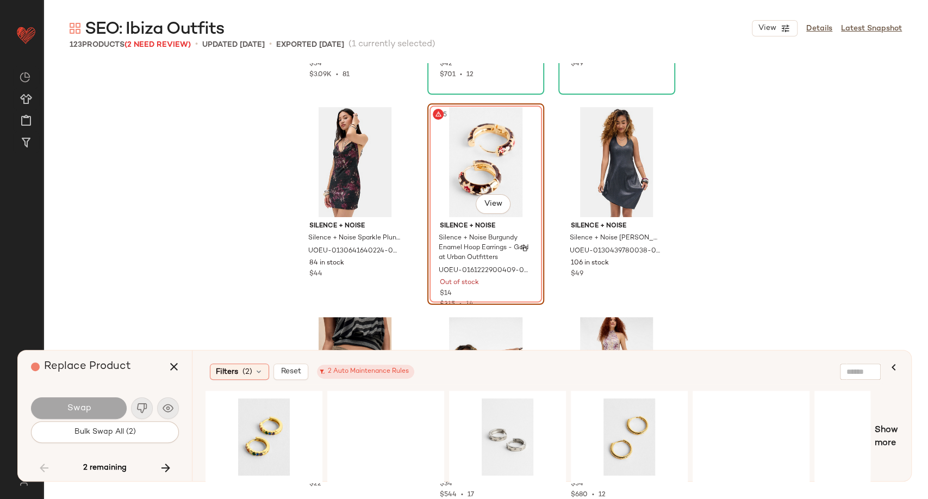
scroll to position [6479, 0]
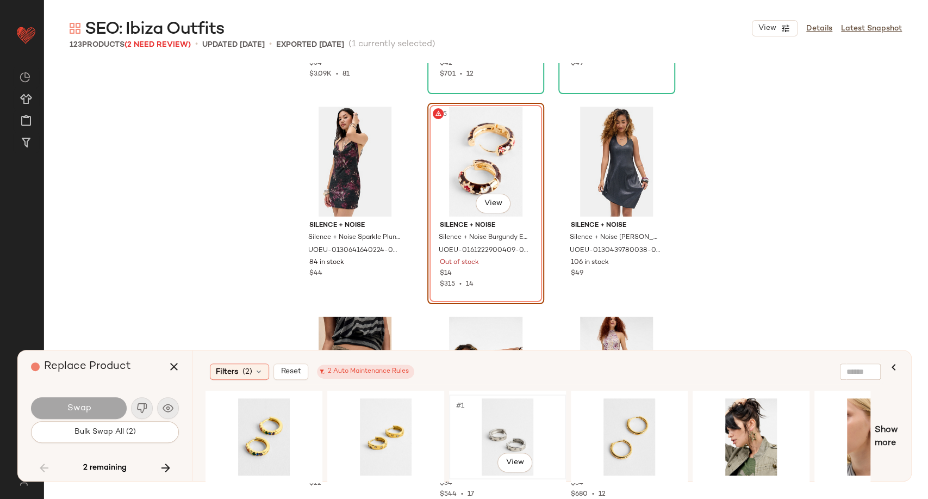
click at [523, 430] on div "#1 View" at bounding box center [507, 436] width 109 height 77
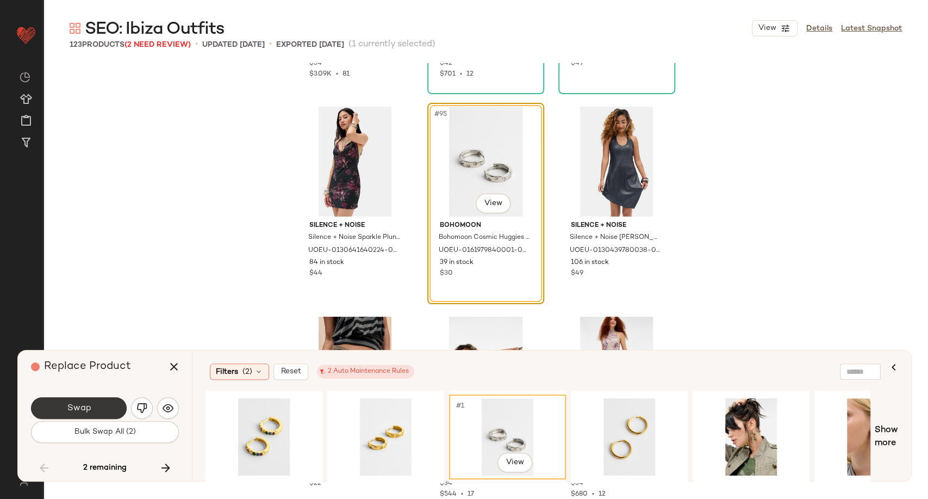
click at [90, 410] on span "Swap" at bounding box center [78, 408] width 24 height 10
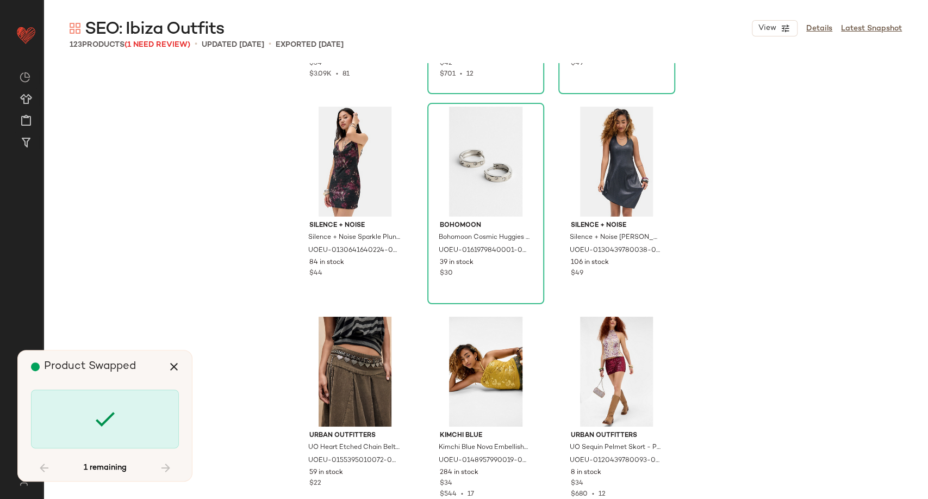
scroll to position [7766, 0]
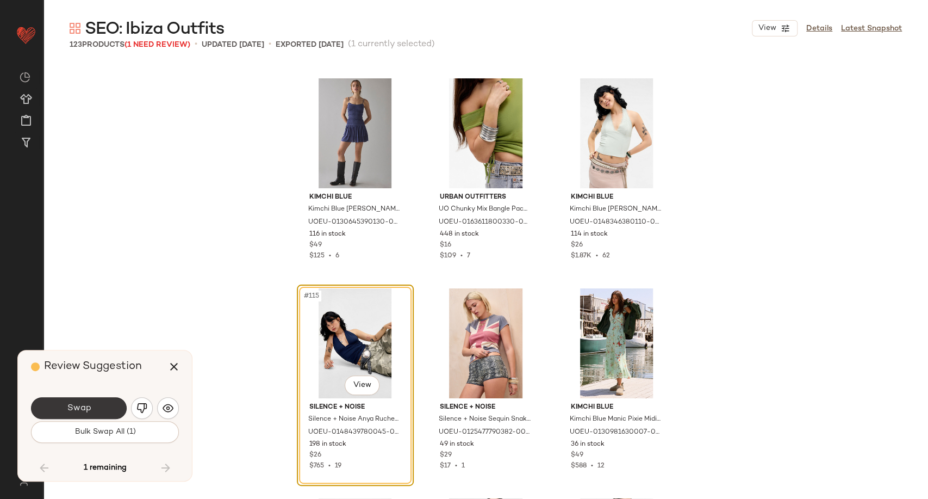
click at [100, 409] on button "Swap" at bounding box center [79, 408] width 96 height 22
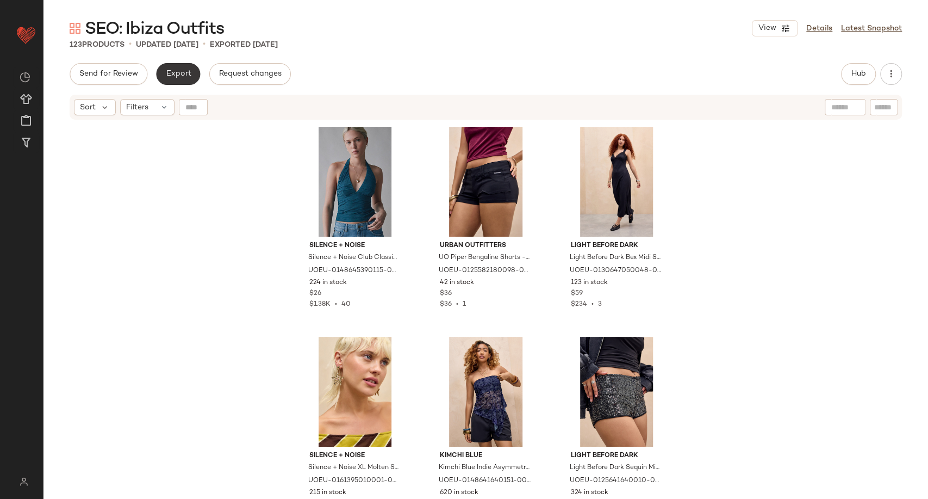
click at [171, 68] on button "Export" at bounding box center [178, 74] width 44 height 22
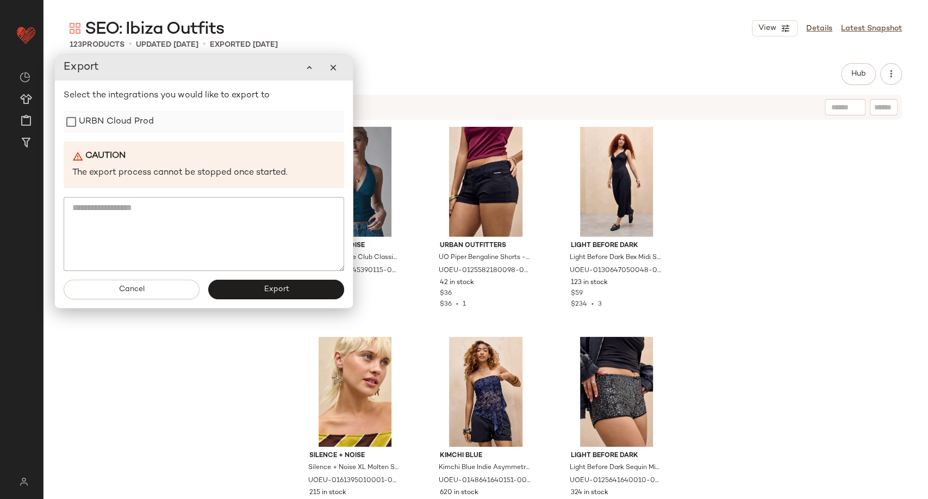
click at [113, 129] on label "URBN Cloud Prod" at bounding box center [116, 122] width 75 height 22
click at [270, 292] on span "Export" at bounding box center [276, 289] width 26 height 9
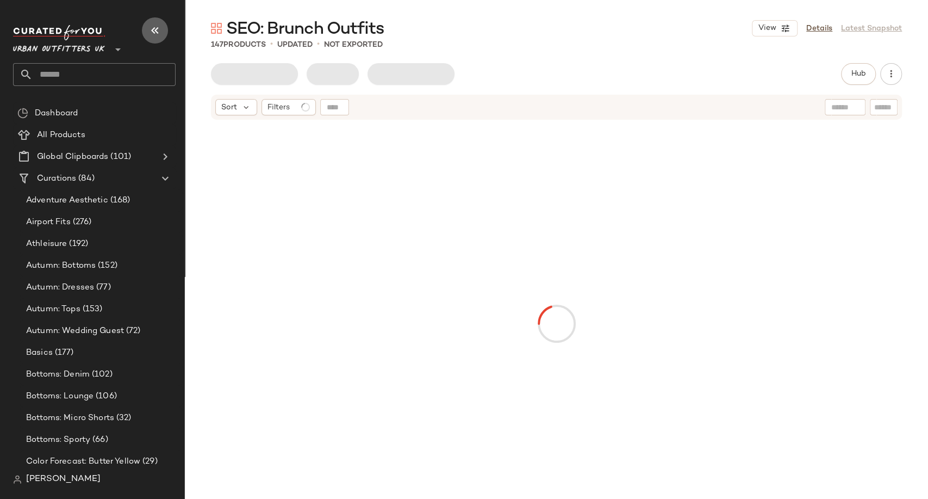
click at [156, 35] on icon "button" at bounding box center [154, 30] width 13 height 13
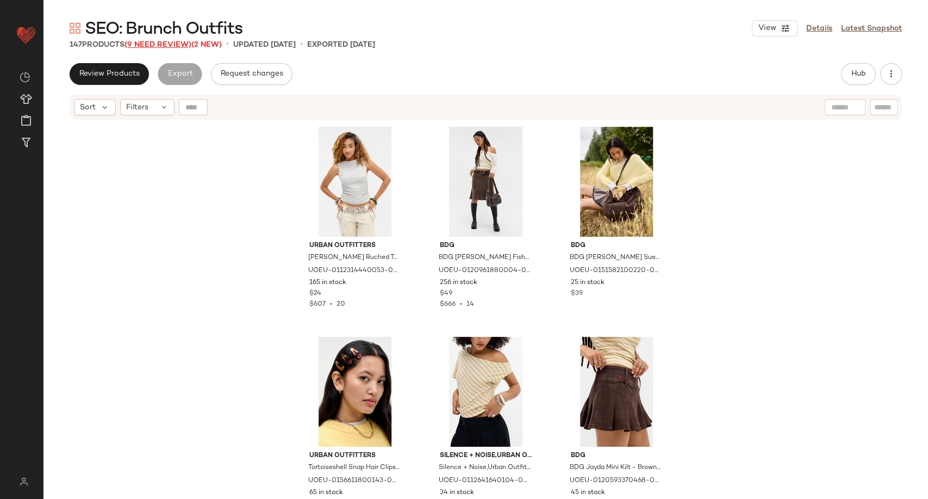
click at [166, 43] on span "(9 Need Review)" at bounding box center [158, 45] width 67 height 8
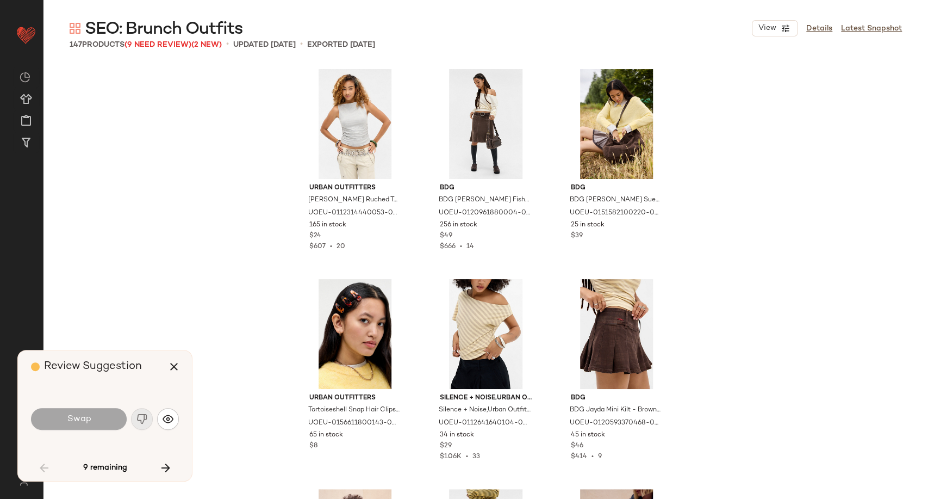
scroll to position [1679, 0]
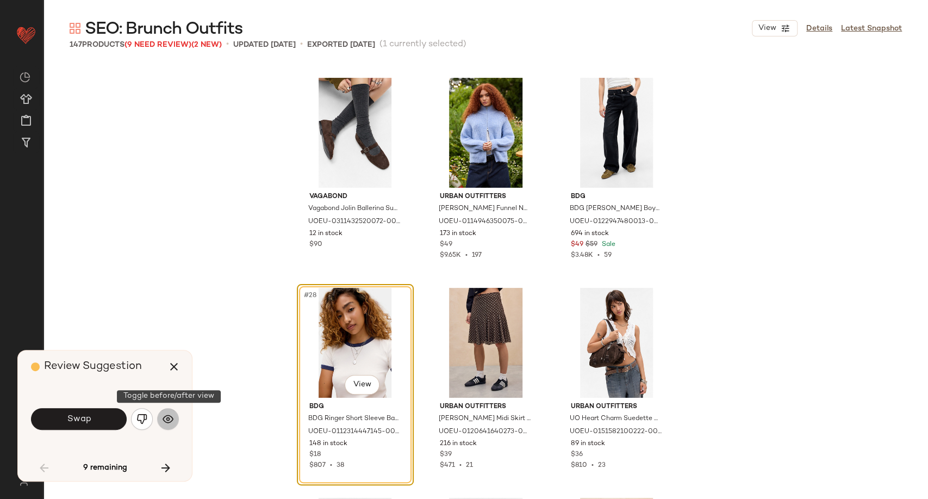
click at [171, 421] on img "button" at bounding box center [168, 418] width 11 height 11
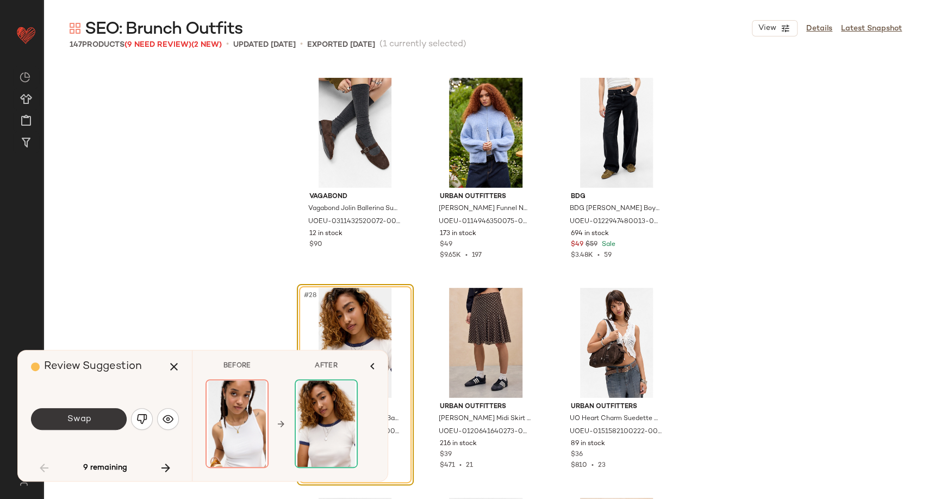
click at [110, 419] on button "Swap" at bounding box center [79, 419] width 96 height 22
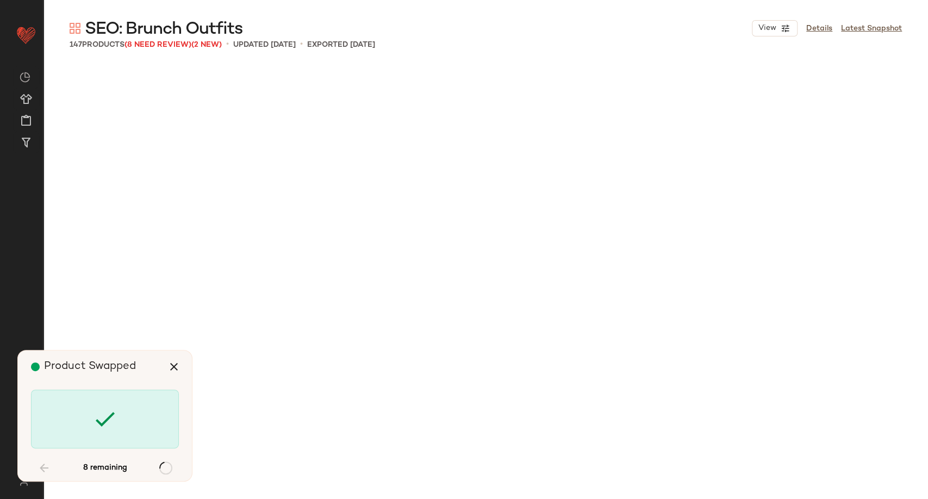
scroll to position [2728, 0]
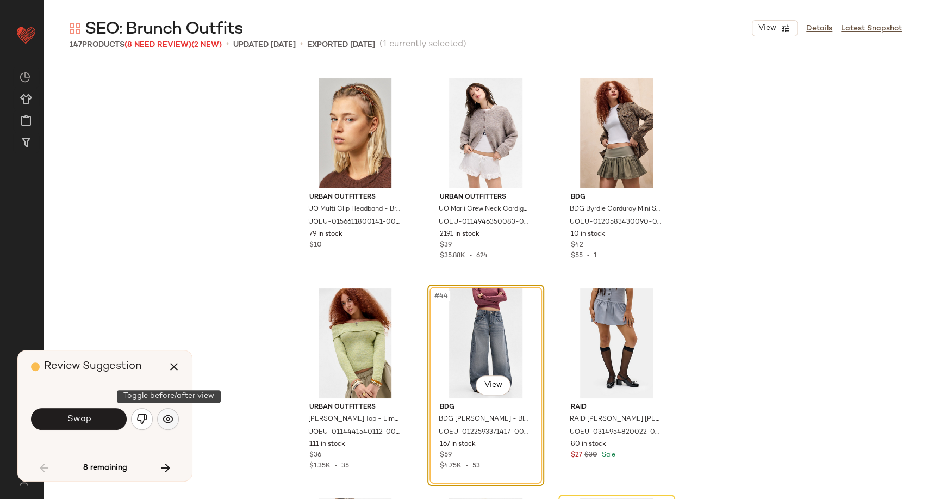
click at [175, 419] on button "button" at bounding box center [168, 419] width 22 height 22
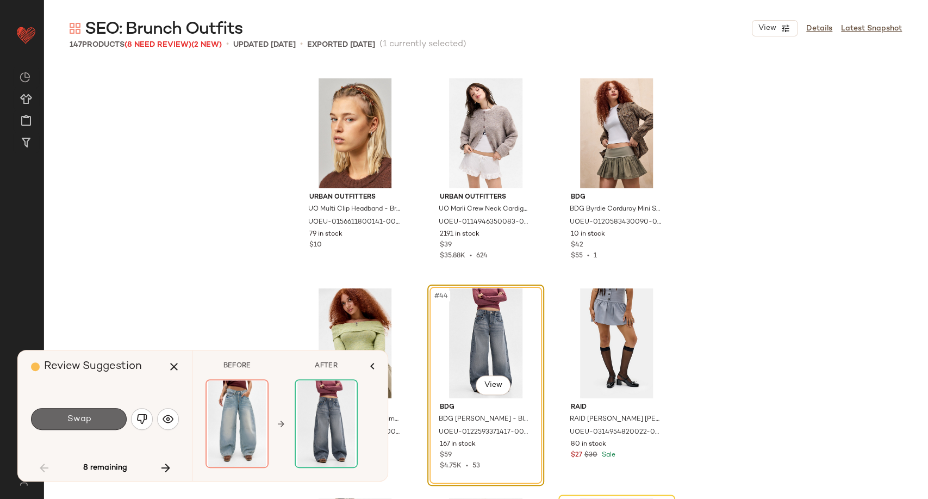
click at [108, 419] on button "Swap" at bounding box center [79, 419] width 96 height 22
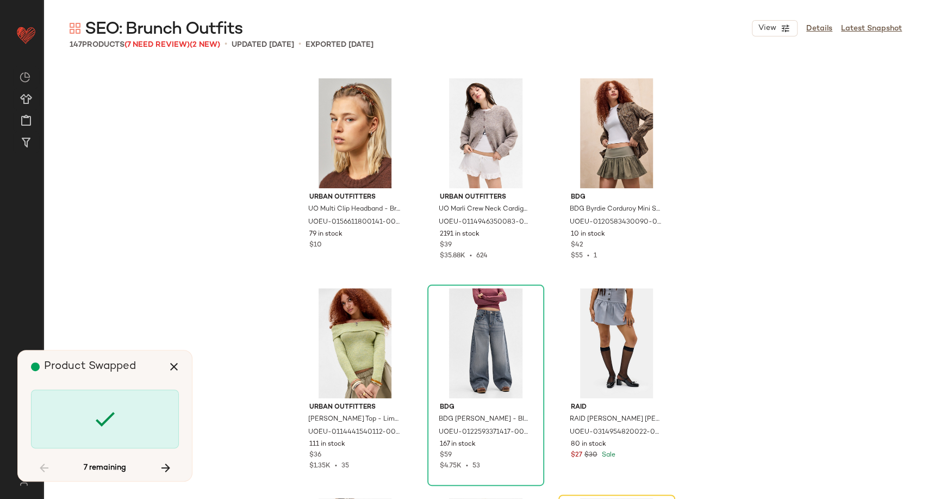
scroll to position [2939, 0]
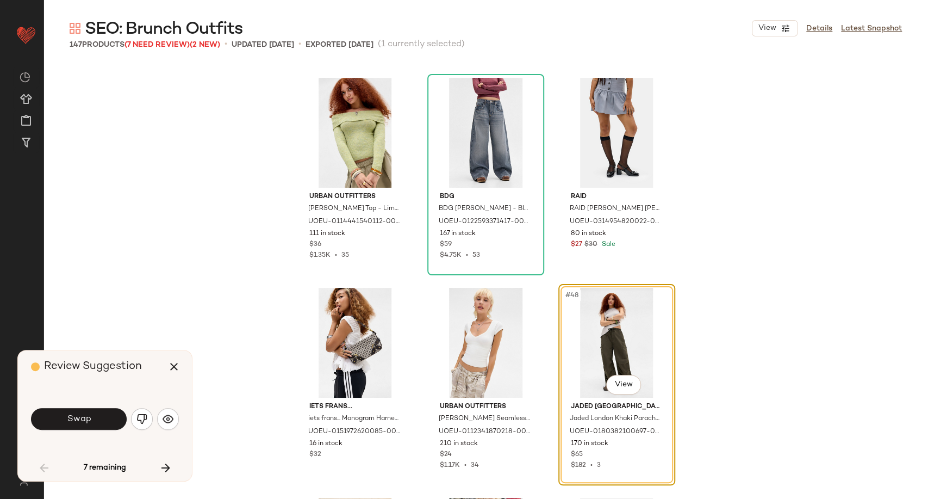
drag, startPoint x: 138, startPoint y: 426, endPoint x: 266, endPoint y: 398, distance: 131.0
click at [266, 398] on div "SEO: Brunch Outfits View Details Latest Snapshot 147 Products (7 Need Review) (…" at bounding box center [486, 257] width 885 height 481
click at [96, 419] on button "Swap" at bounding box center [79, 419] width 96 height 22
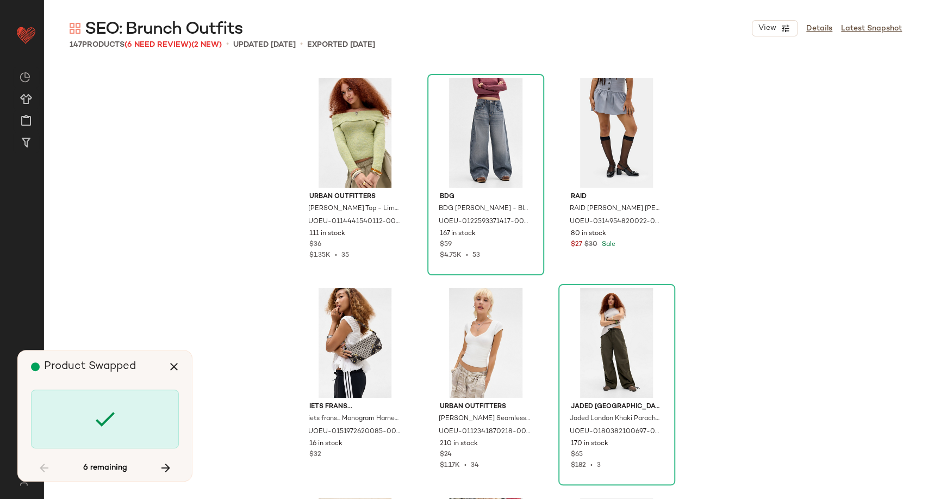
scroll to position [5458, 0]
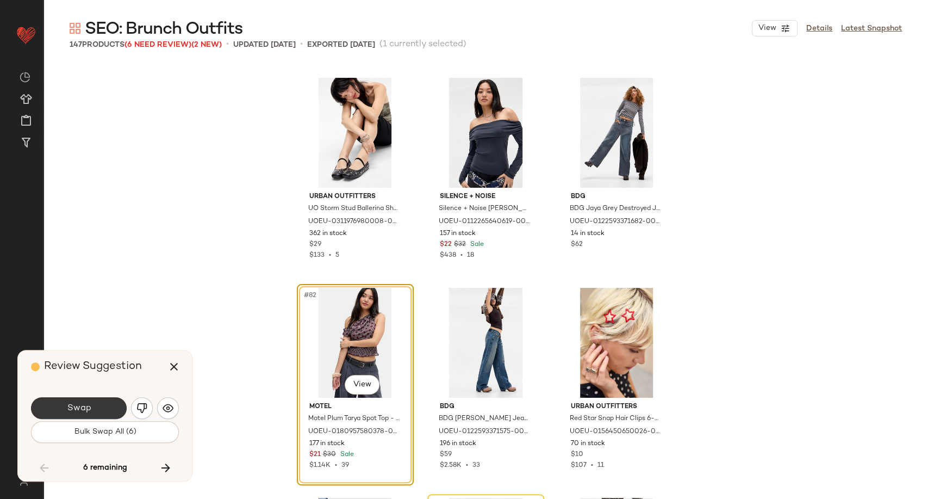
click at [91, 410] on button "Swap" at bounding box center [79, 408] width 96 height 22
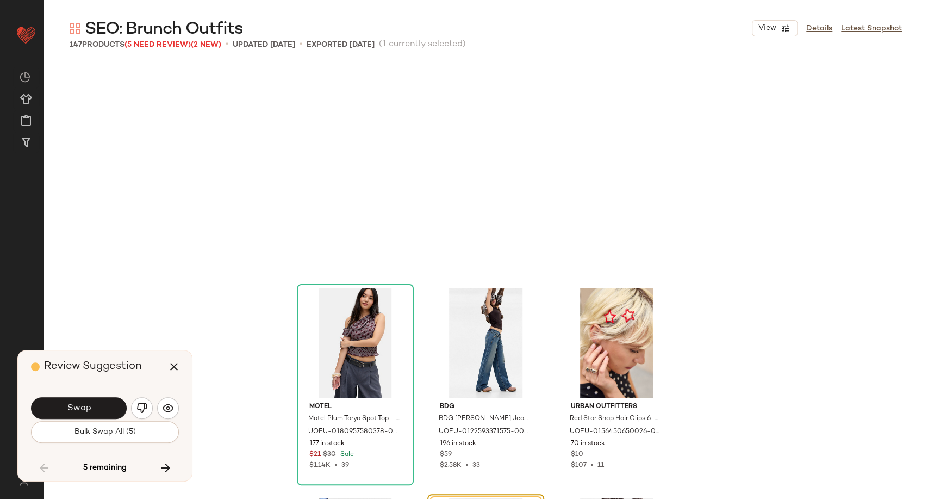
scroll to position [5668, 0]
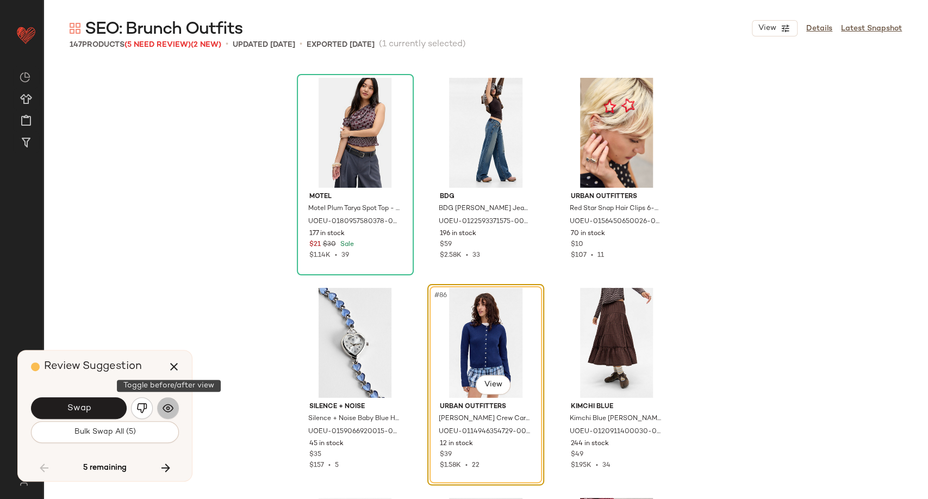
click at [169, 410] on img "button" at bounding box center [168, 407] width 11 height 11
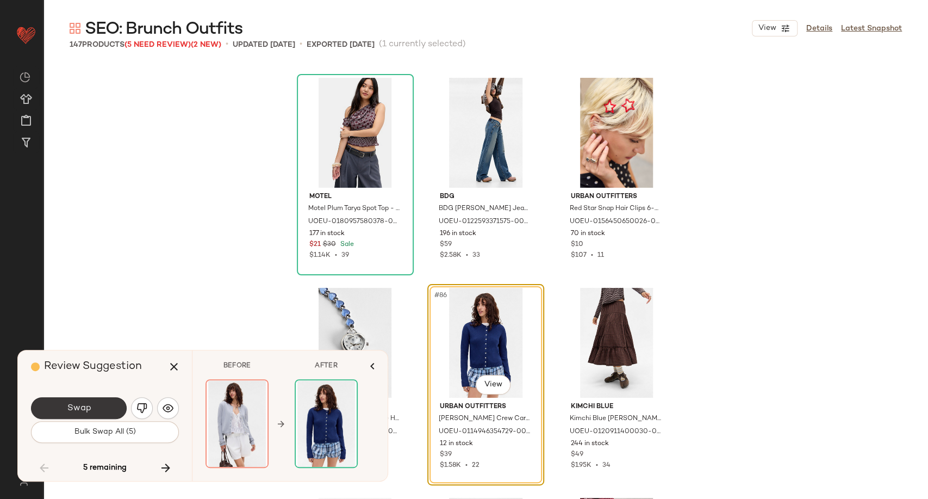
click at [112, 409] on button "Swap" at bounding box center [79, 408] width 96 height 22
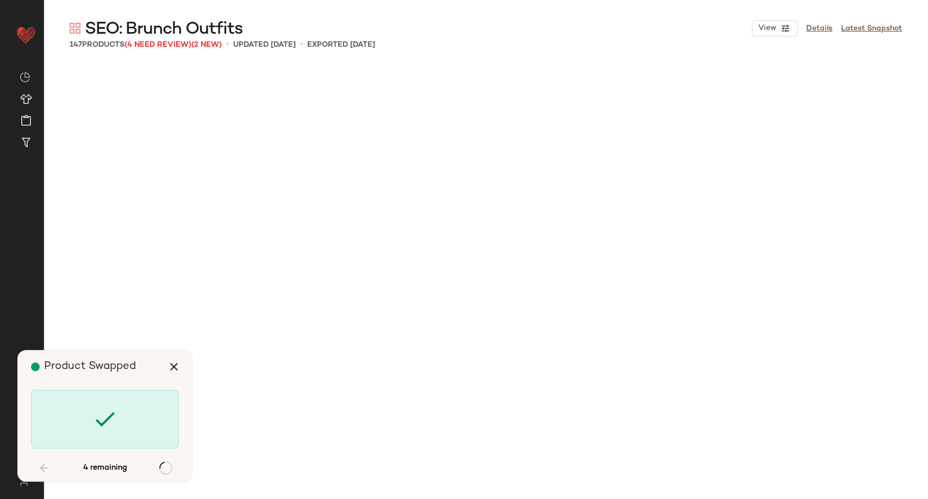
scroll to position [6507, 0]
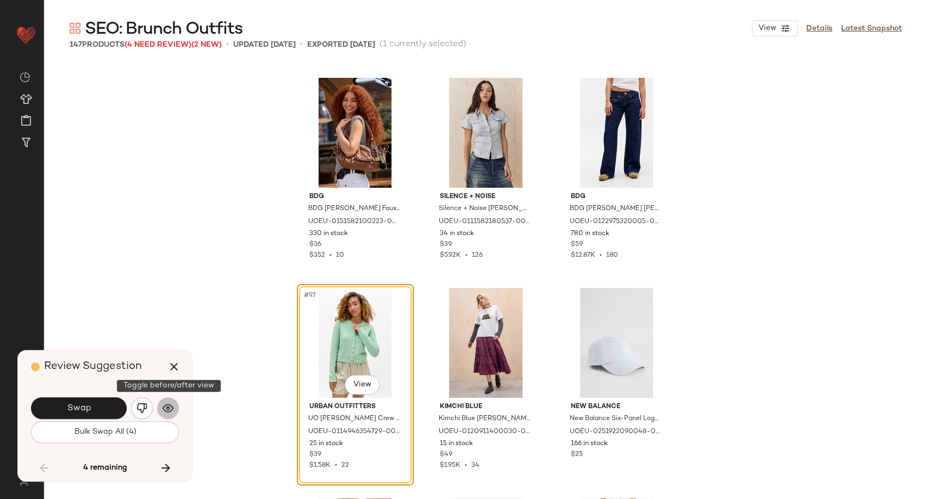
click at [174, 401] on button "button" at bounding box center [168, 408] width 22 height 22
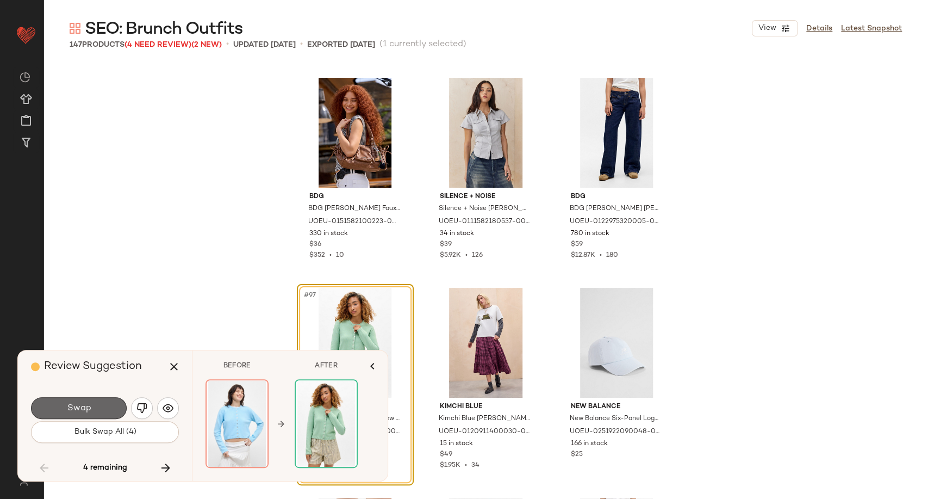
click at [126, 405] on button "Swap" at bounding box center [79, 408] width 96 height 22
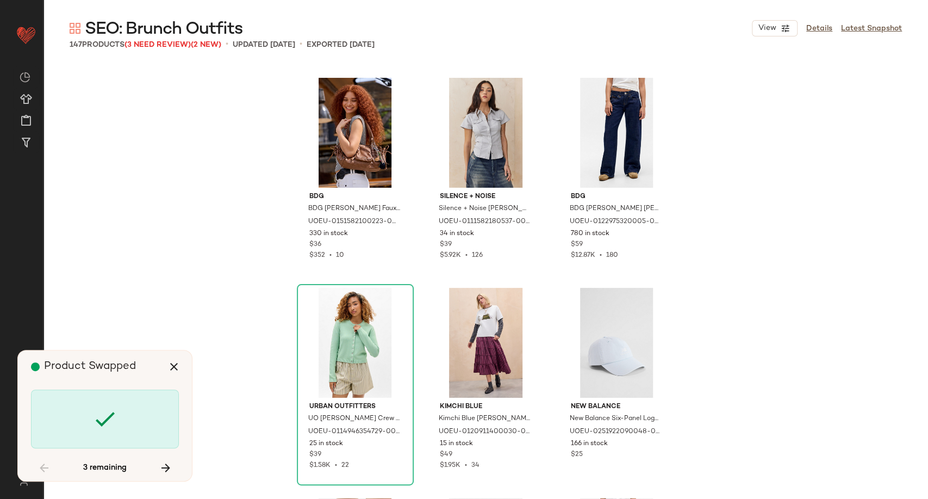
scroll to position [6927, 0]
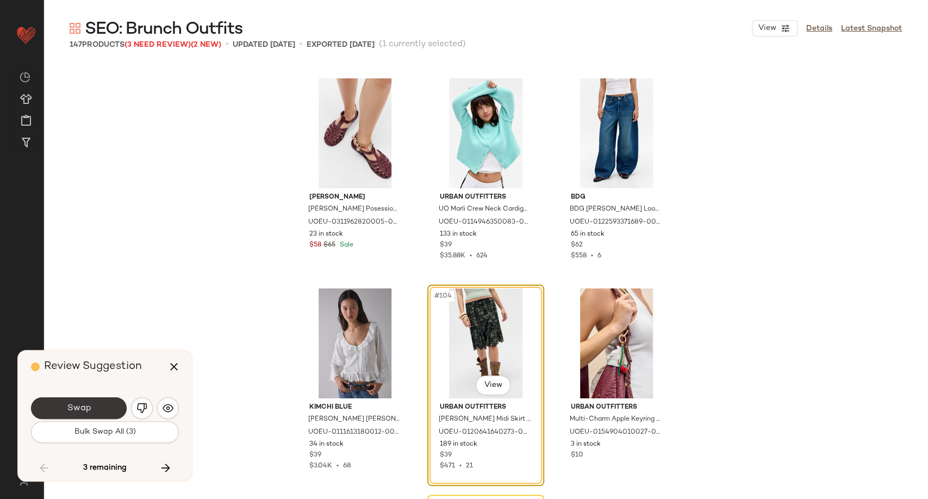
click at [115, 407] on button "Swap" at bounding box center [79, 408] width 96 height 22
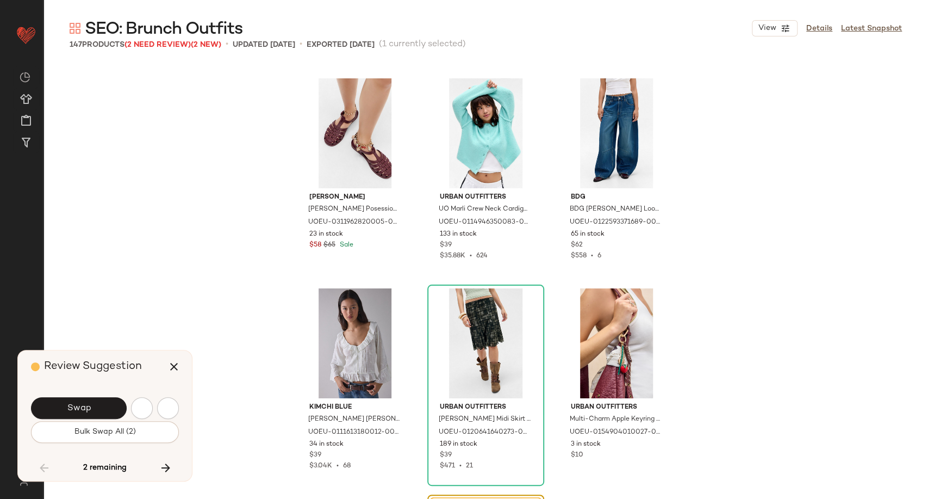
scroll to position [7137, 0]
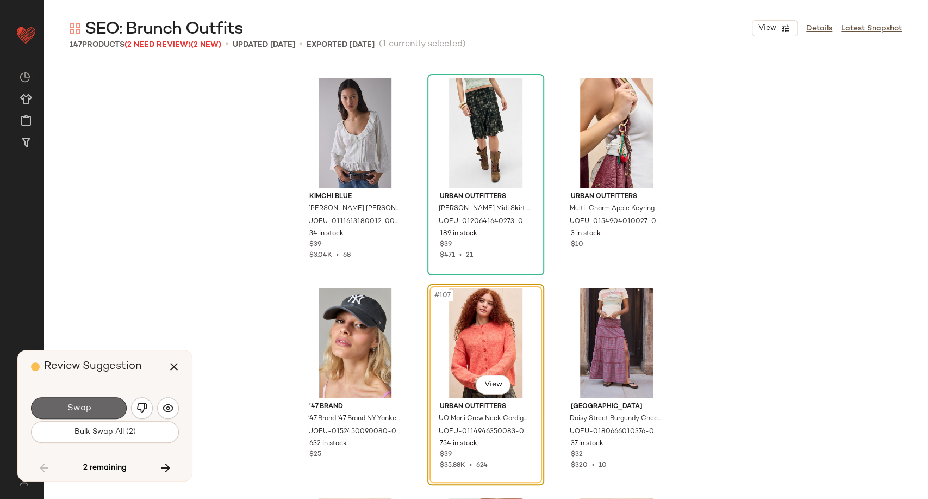
click at [117, 411] on button "Swap" at bounding box center [79, 408] width 96 height 22
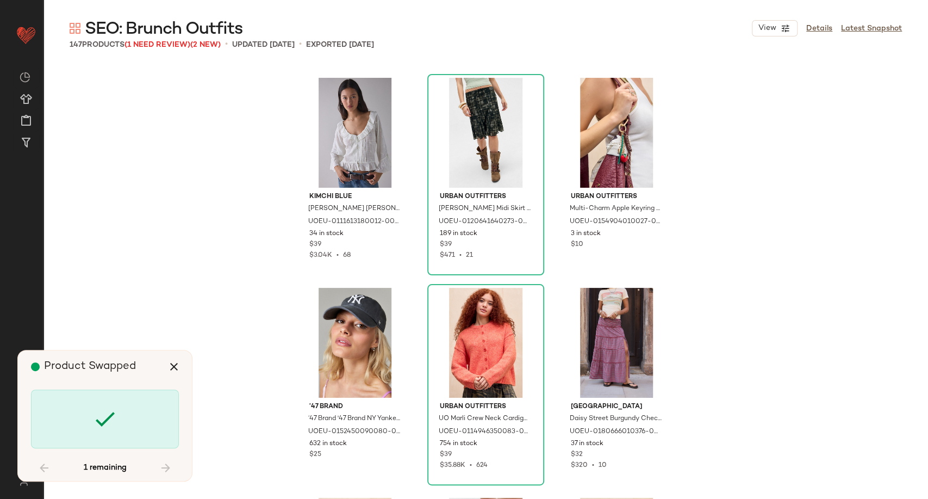
scroll to position [7557, 0]
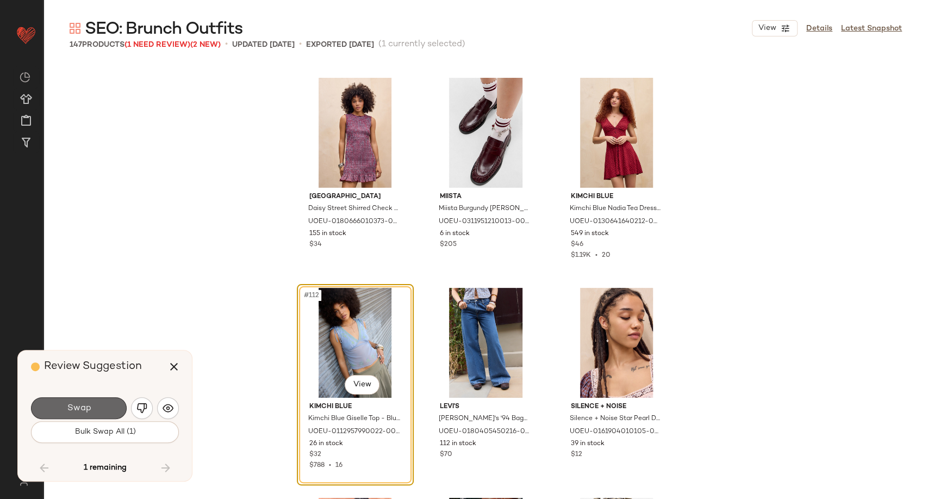
click at [91, 406] on button "Swap" at bounding box center [79, 408] width 96 height 22
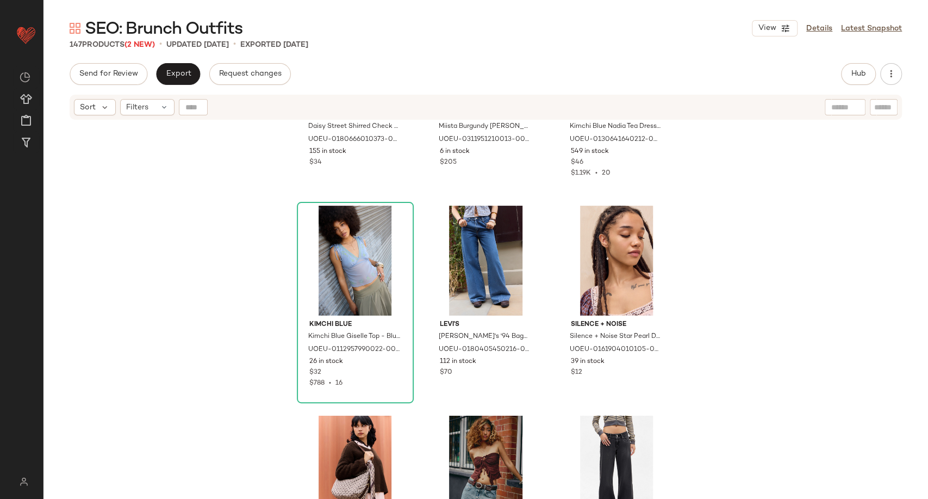
scroll to position [7617, 0]
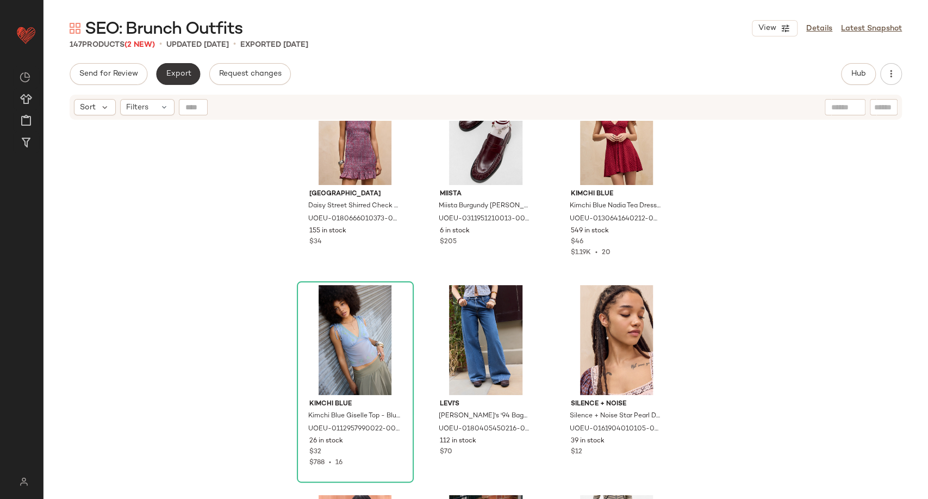
click at [172, 70] on span "Export" at bounding box center [178, 74] width 26 height 9
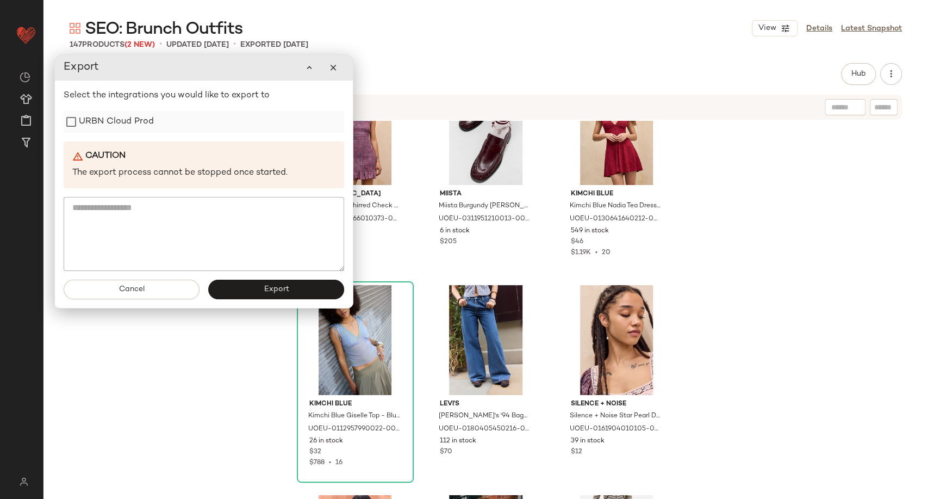
click at [125, 131] on label "URBN Cloud Prod" at bounding box center [116, 122] width 75 height 22
click at [266, 291] on span "Export" at bounding box center [276, 289] width 26 height 9
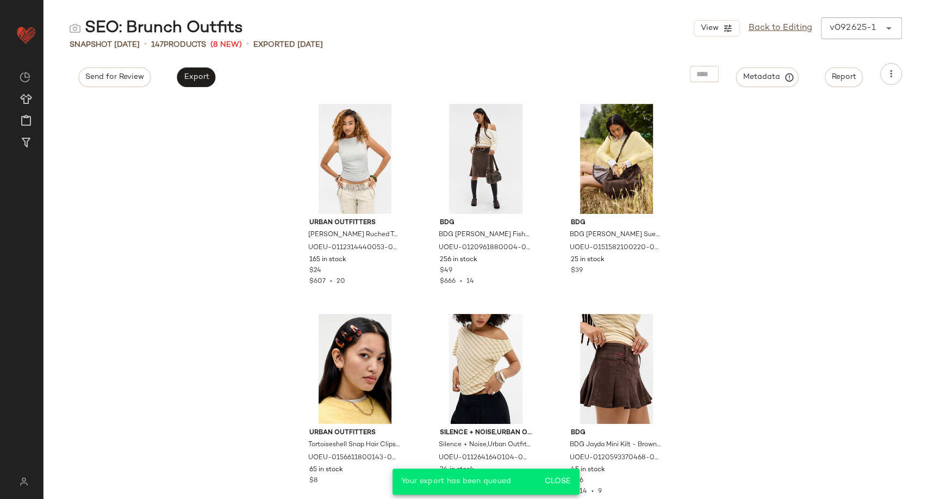
click at [467, 43] on div "Snapshot Sep 26th • 147 Products (8 New) • Exported Sep 26th" at bounding box center [486, 44] width 885 height 11
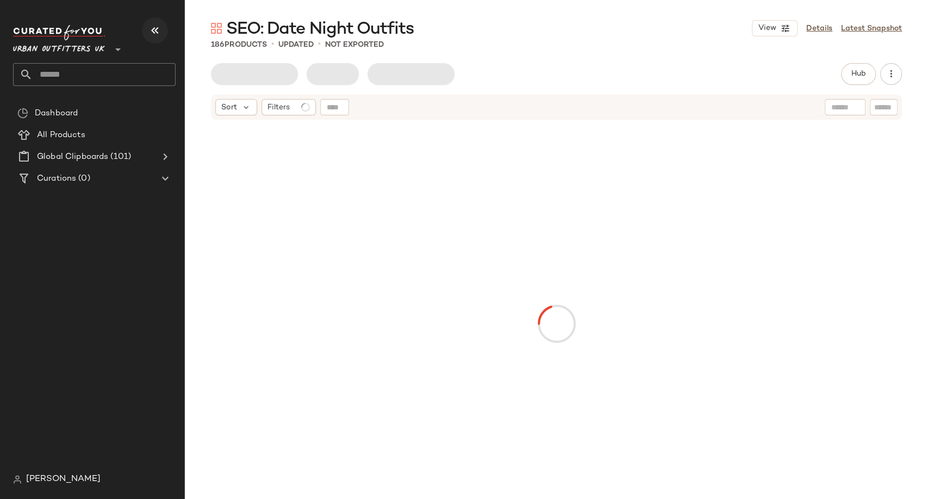
click at [150, 28] on icon "button" at bounding box center [154, 30] width 13 height 13
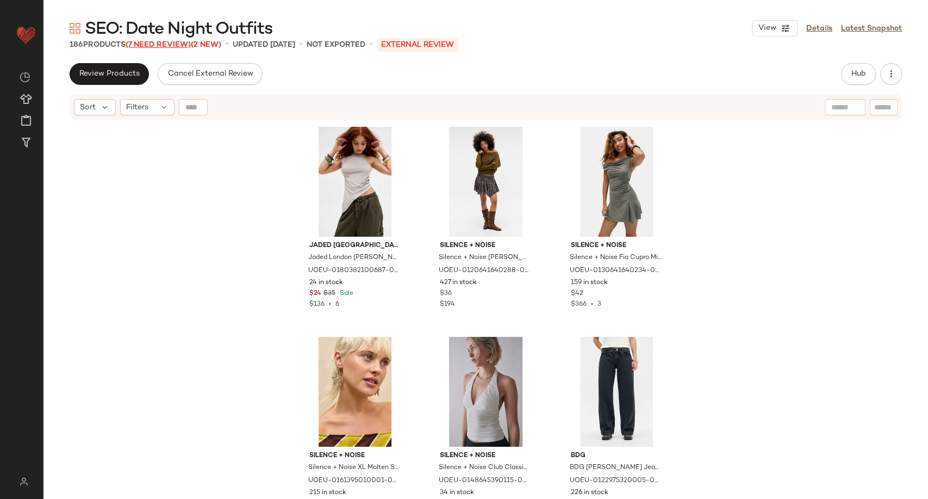
click at [171, 45] on span "(7 Need Review)" at bounding box center [158, 45] width 65 height 8
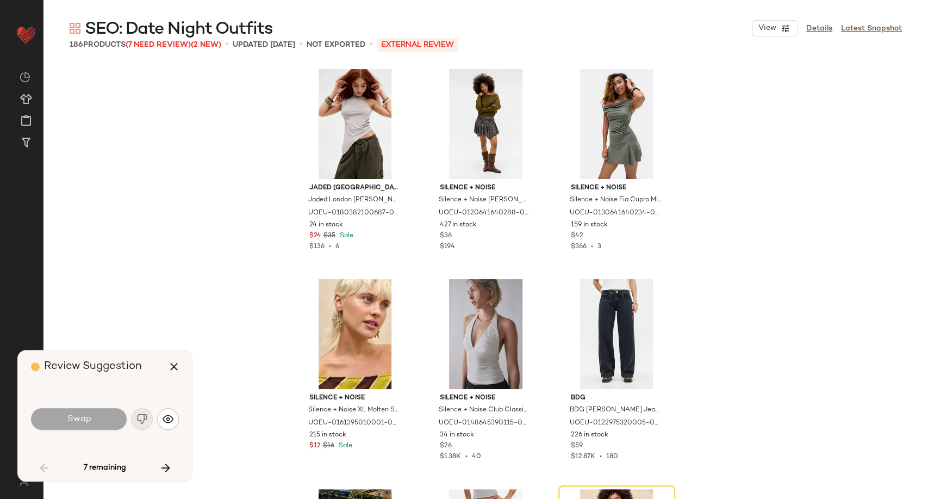
scroll to position [218, 0]
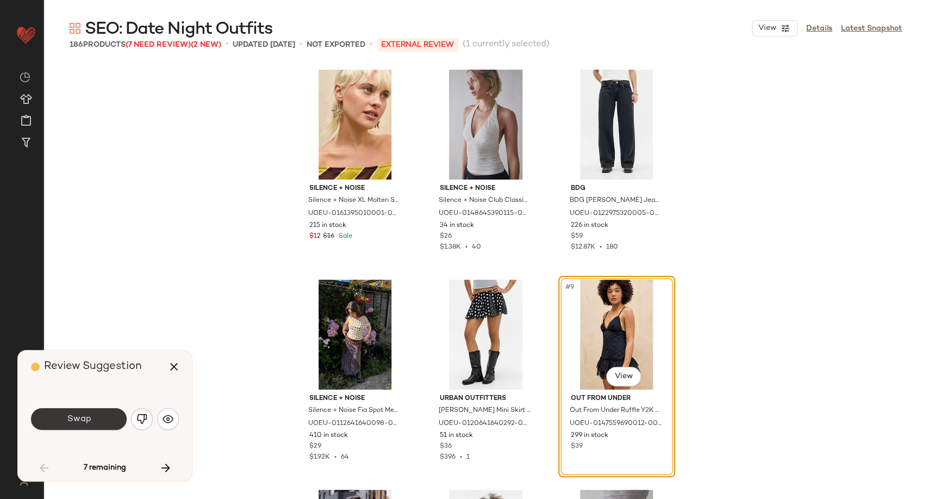
click at [90, 422] on span "Swap" at bounding box center [78, 419] width 24 height 10
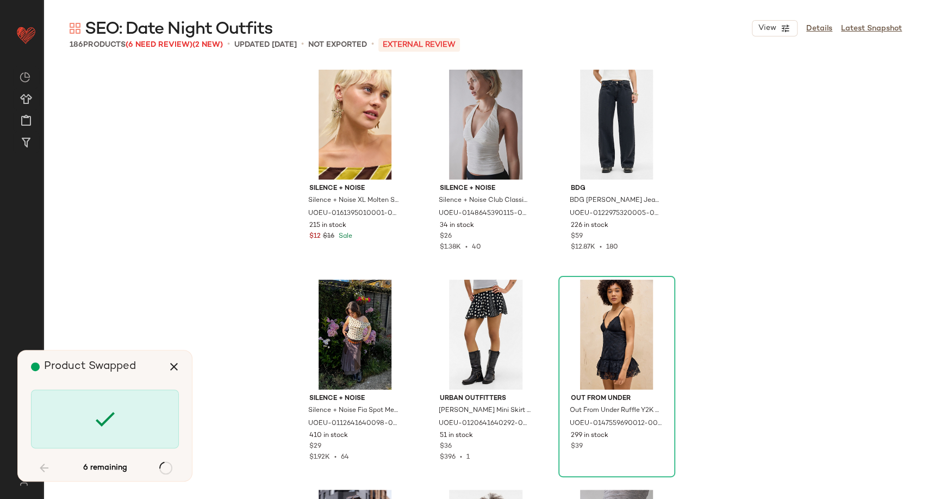
scroll to position [6927, 0]
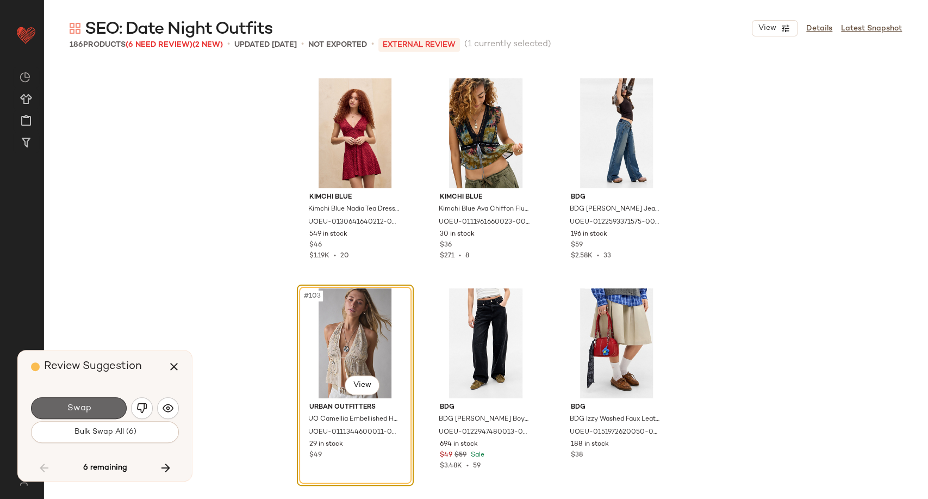
click at [91, 402] on button "Swap" at bounding box center [79, 408] width 96 height 22
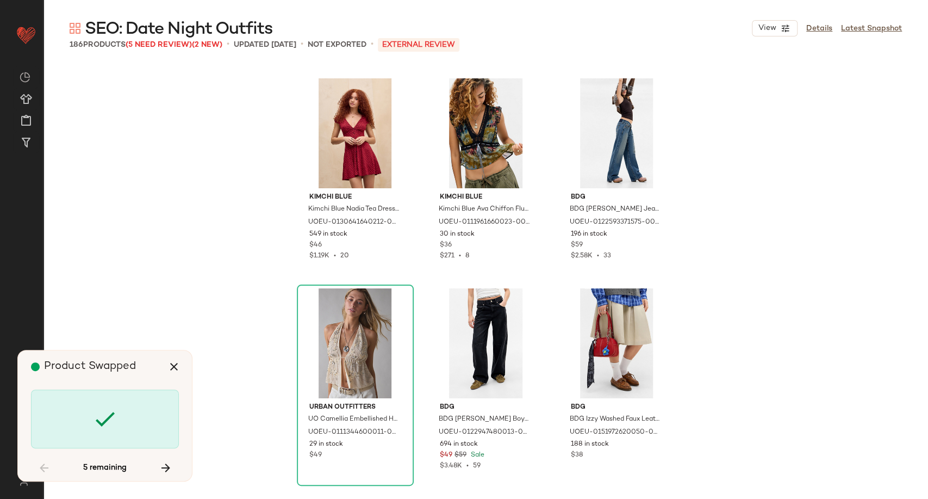
scroll to position [7557, 0]
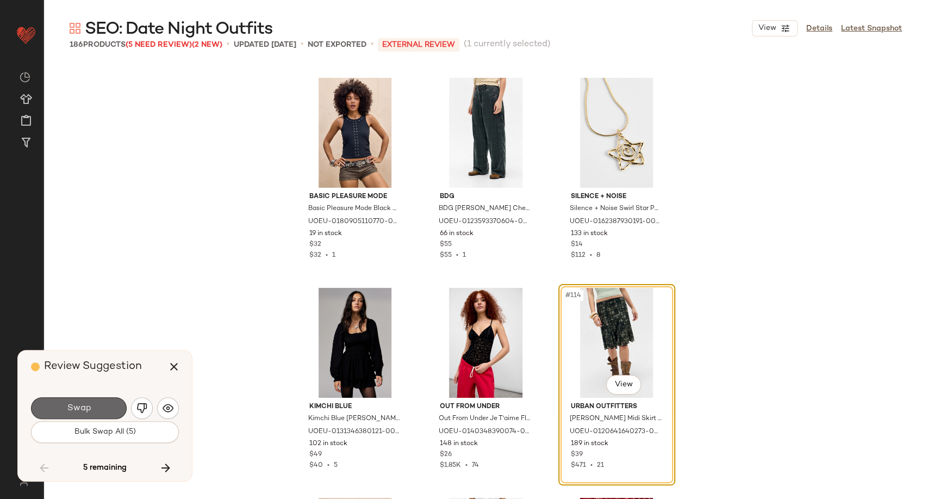
click at [117, 410] on button "Swap" at bounding box center [79, 408] width 96 height 22
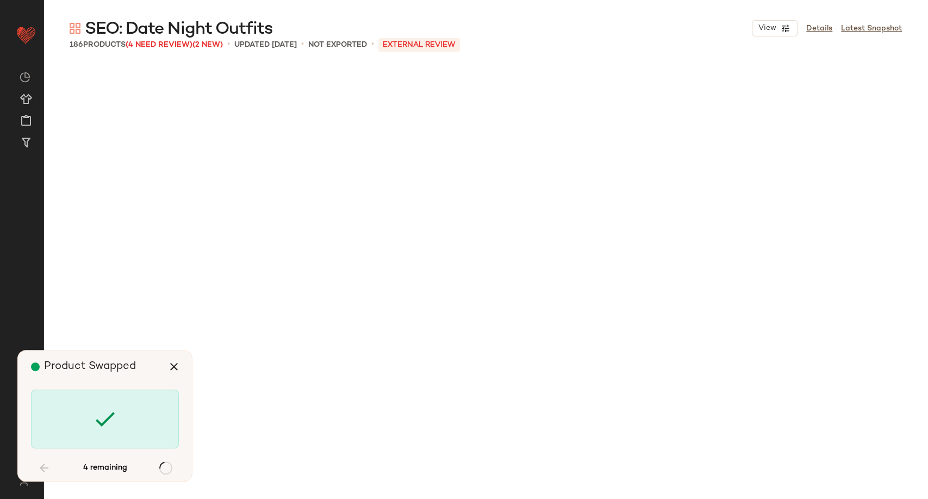
scroll to position [9446, 0]
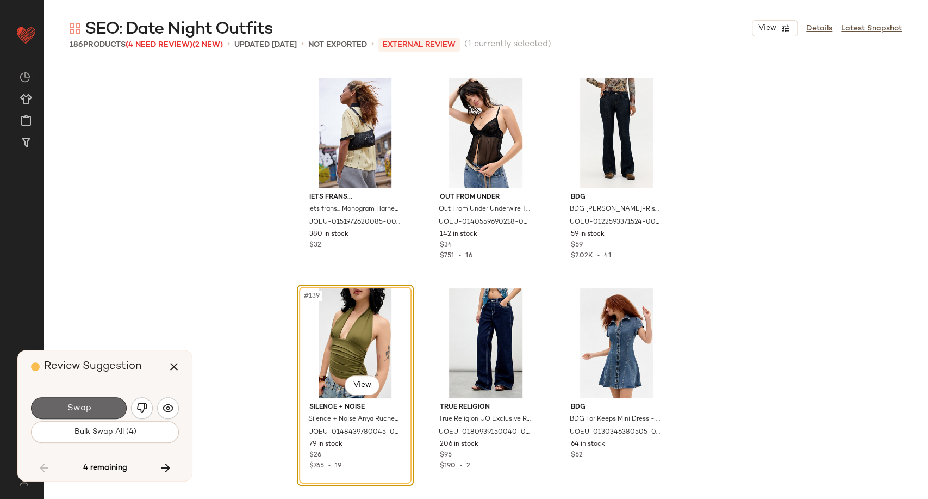
click at [106, 405] on button "Swap" at bounding box center [79, 408] width 96 height 22
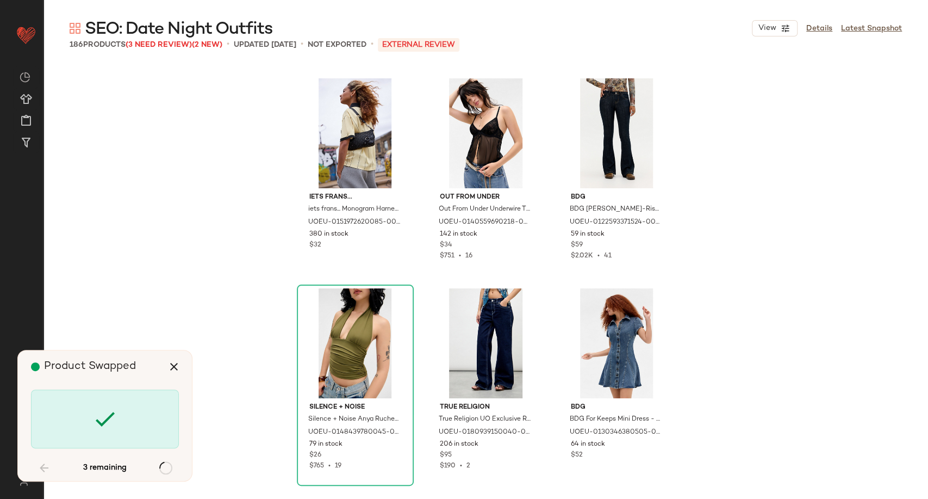
scroll to position [10285, 0]
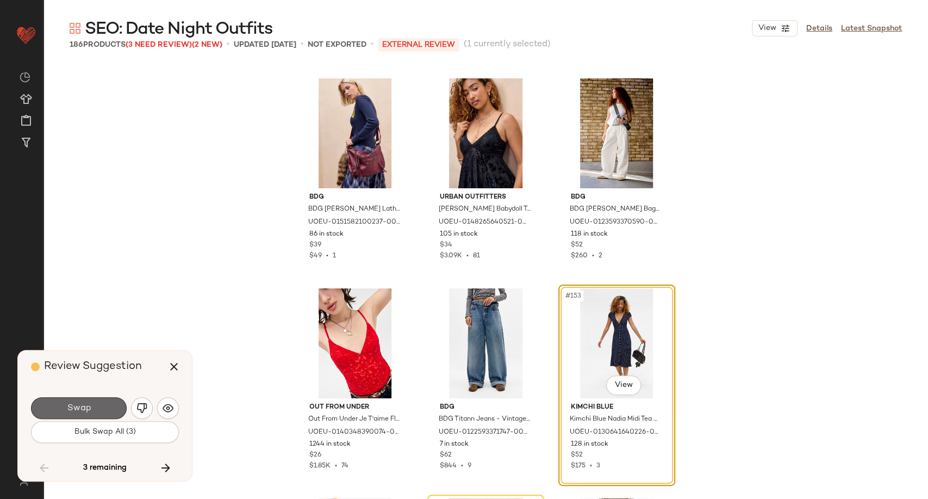
click at [96, 412] on button "Swap" at bounding box center [79, 408] width 96 height 22
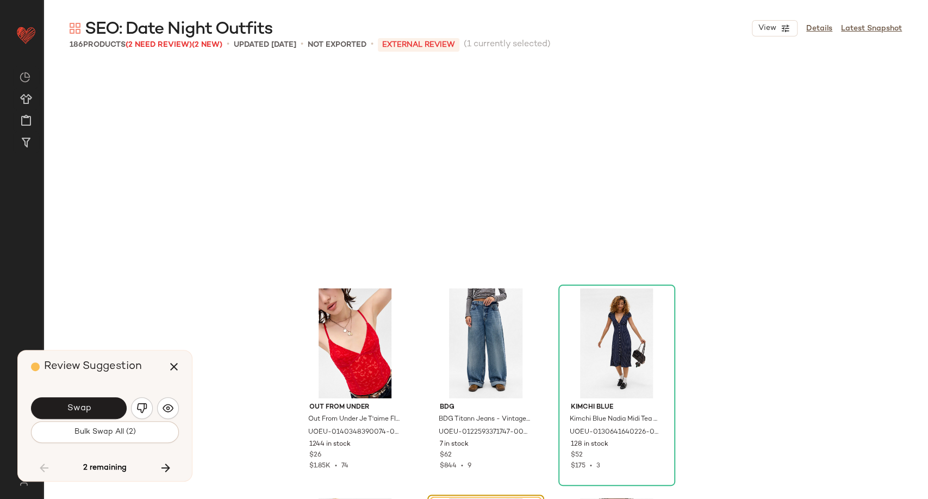
scroll to position [10496, 0]
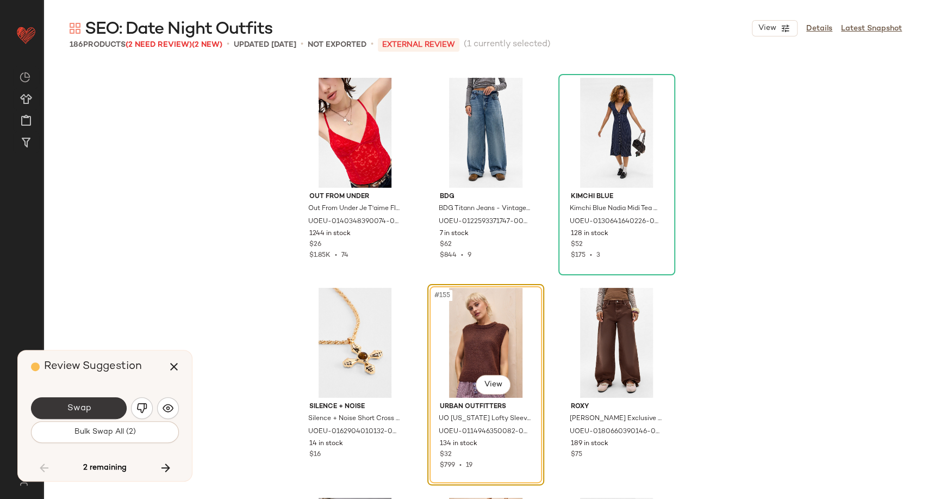
click at [112, 409] on button "Swap" at bounding box center [79, 408] width 96 height 22
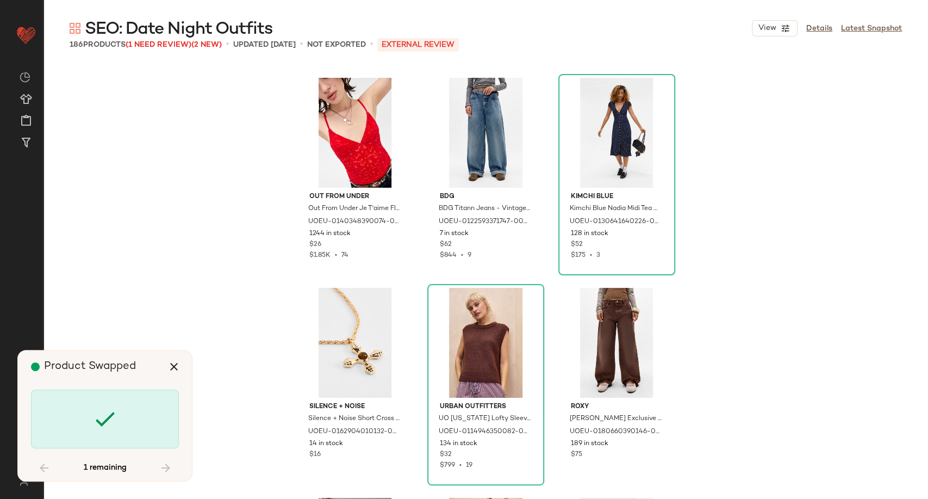
scroll to position [11335, 0]
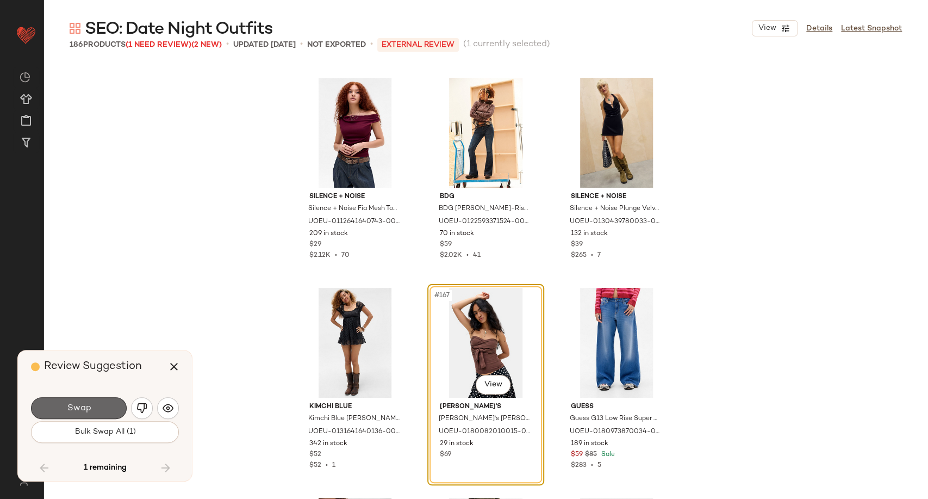
click at [106, 404] on button "Swap" at bounding box center [79, 408] width 96 height 22
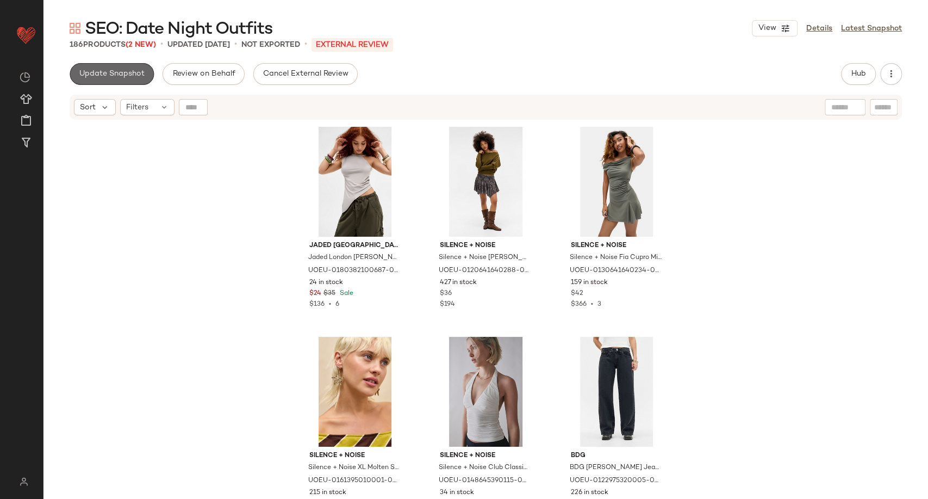
click at [126, 73] on span "Update Snapshot" at bounding box center [112, 74] width 66 height 9
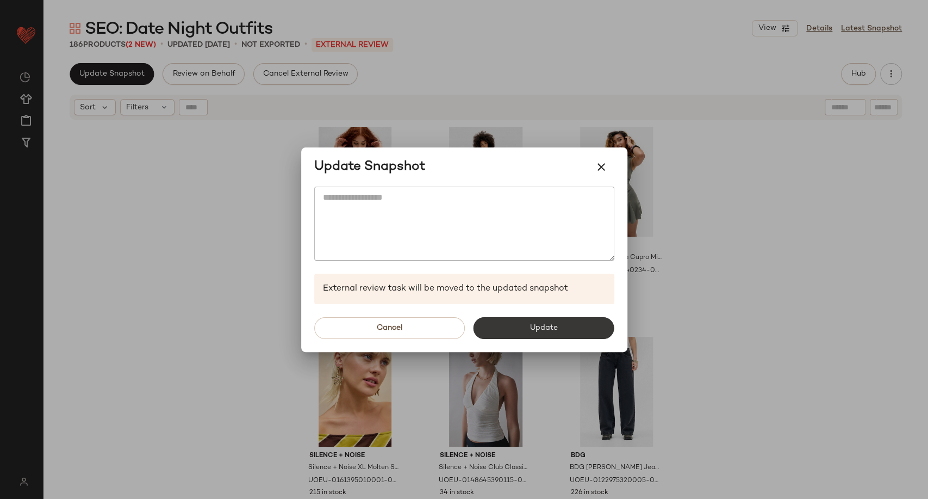
click at [517, 332] on button "Update" at bounding box center [544, 328] width 141 height 22
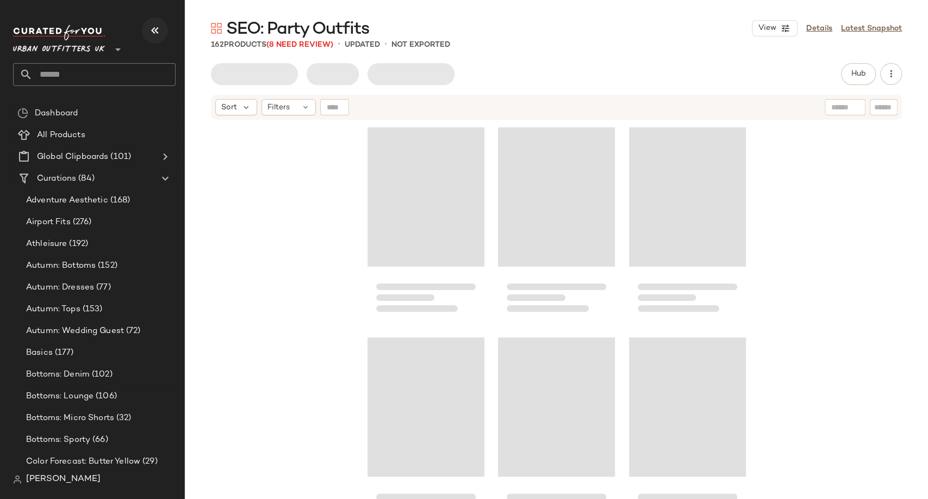
click at [156, 30] on icon "button" at bounding box center [154, 30] width 13 height 13
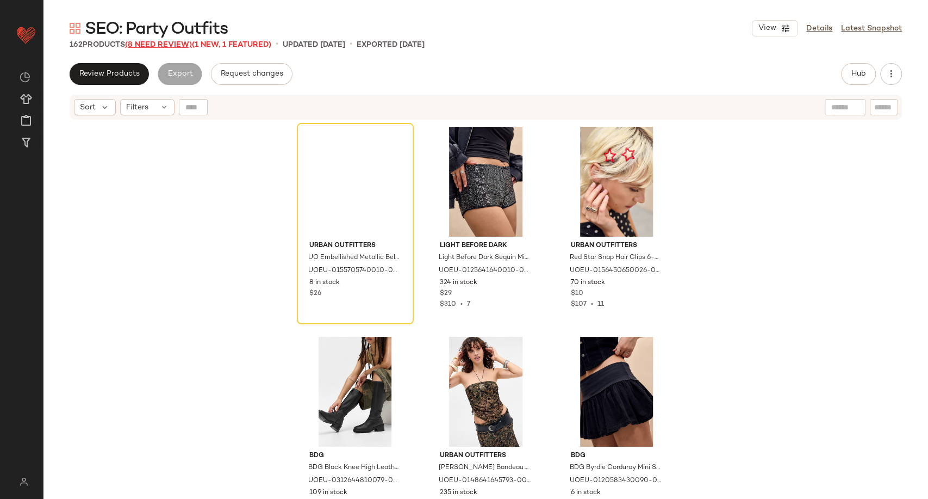
click at [182, 45] on span "(8 Need Review)" at bounding box center [158, 45] width 67 height 8
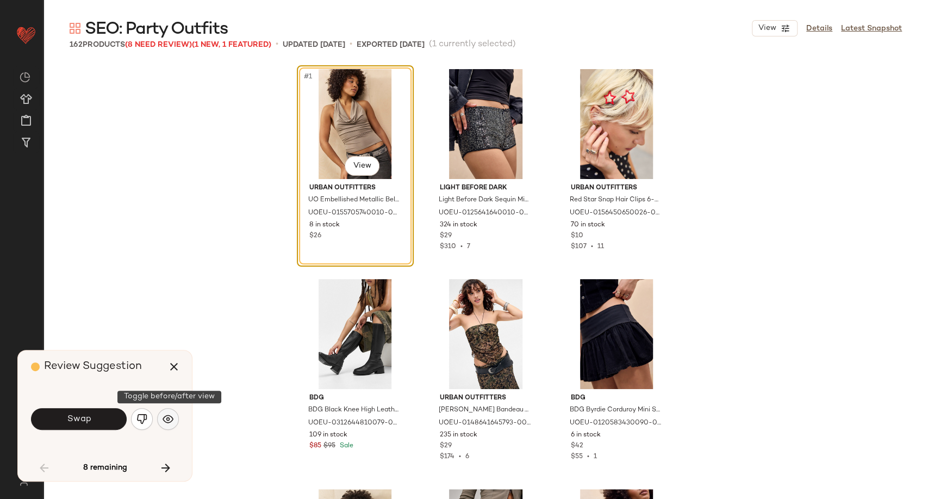
click at [170, 423] on img "button" at bounding box center [168, 418] width 11 height 11
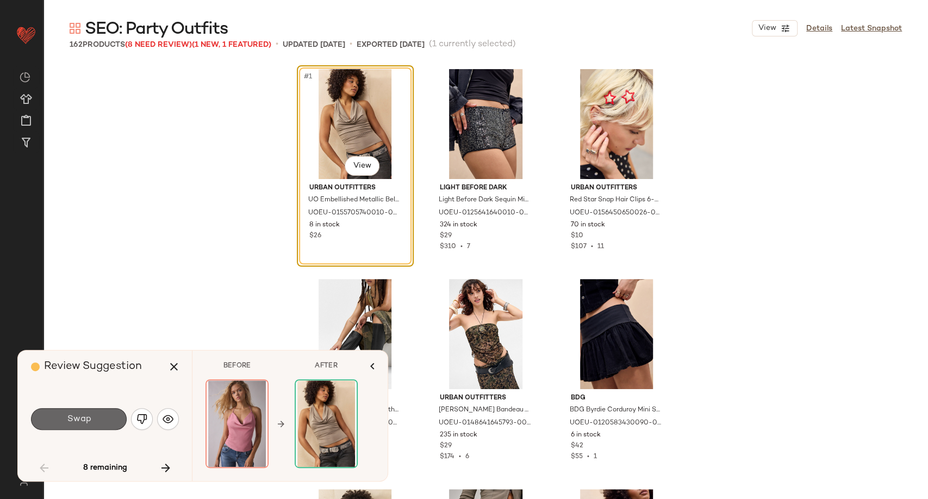
click at [53, 419] on button "Swap" at bounding box center [79, 419] width 96 height 22
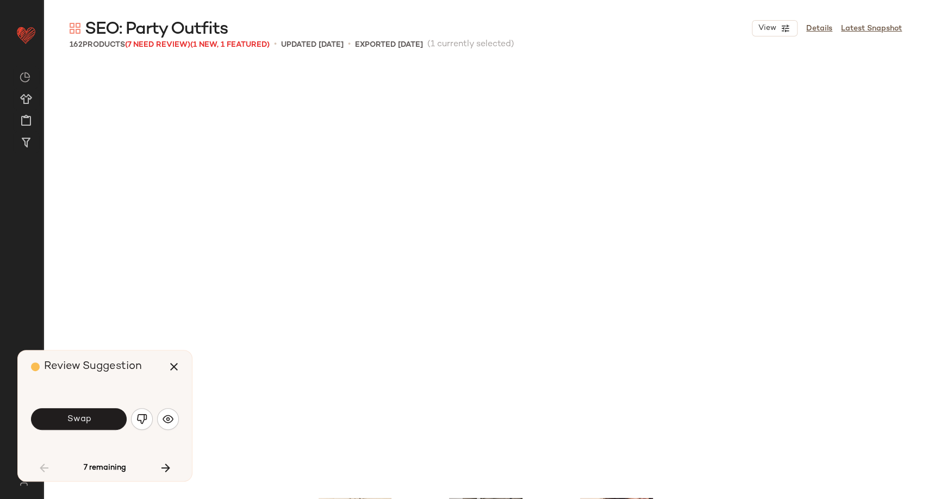
scroll to position [429, 0]
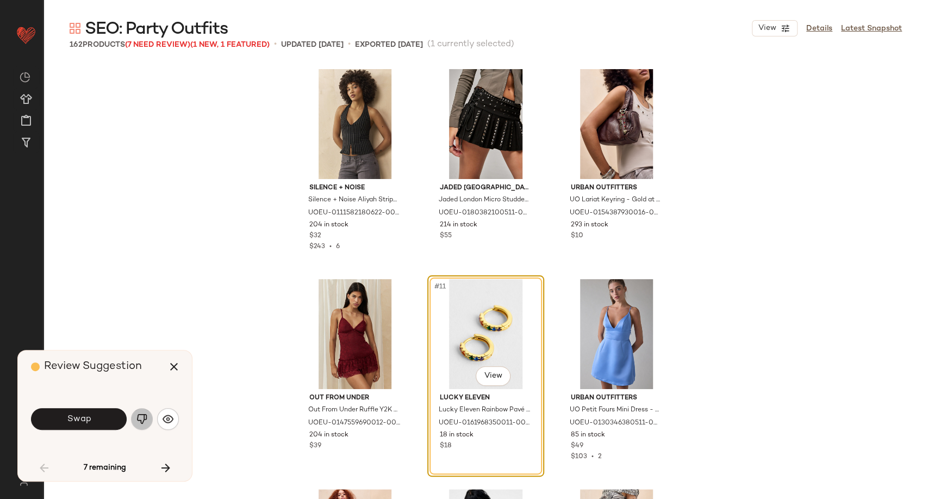
click at [145, 422] on img "button" at bounding box center [141, 418] width 11 height 11
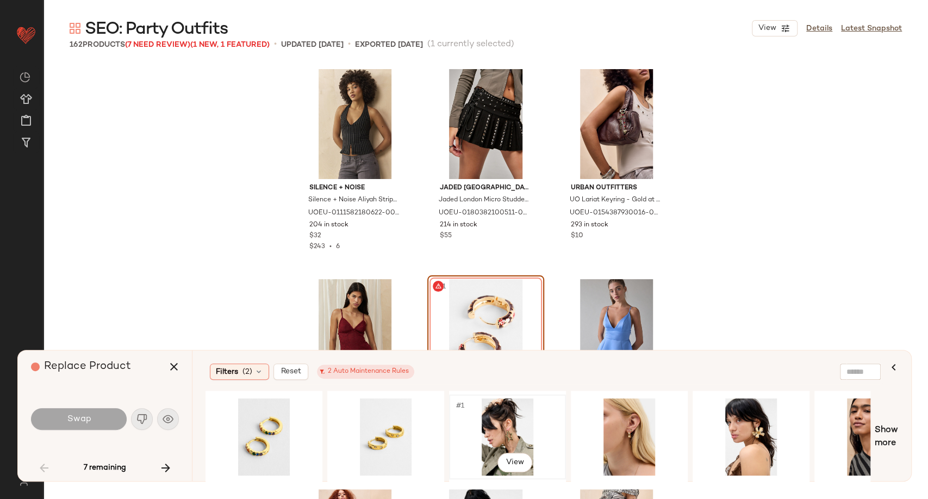
click at [501, 432] on div "#1 View" at bounding box center [507, 436] width 109 height 77
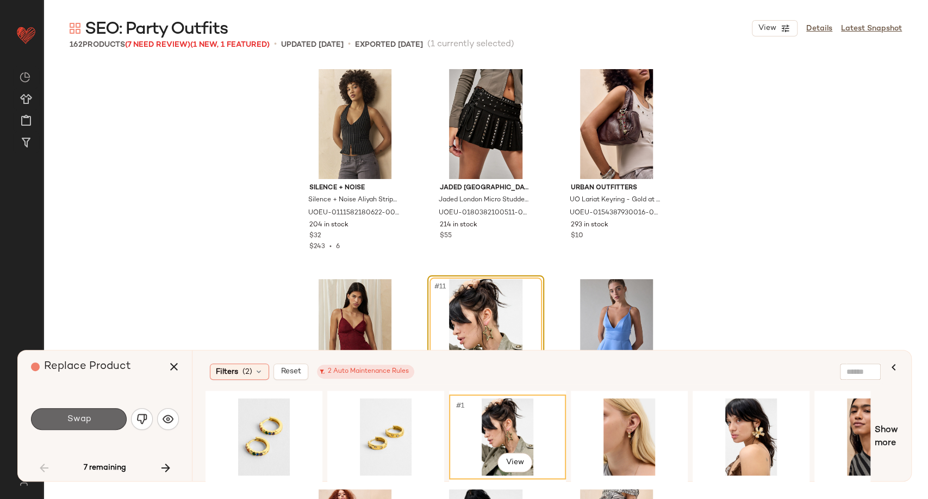
click at [83, 415] on span "Swap" at bounding box center [78, 419] width 24 height 10
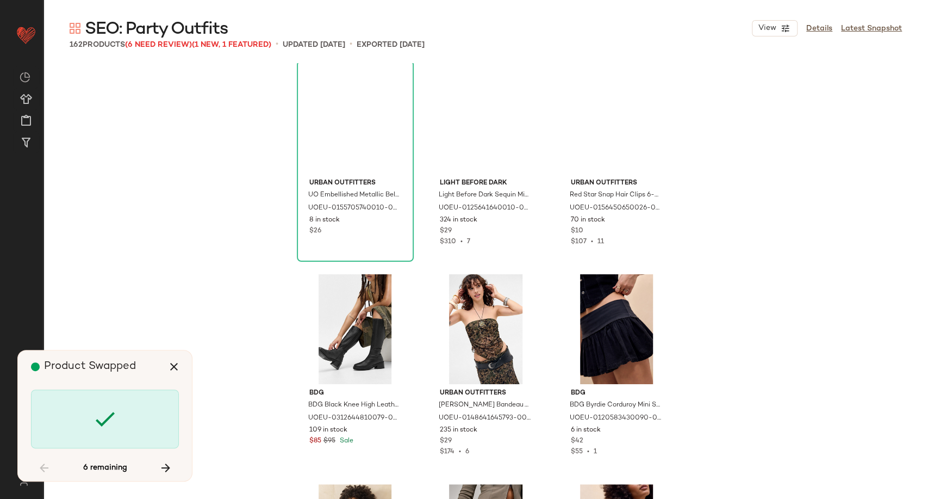
scroll to position [0, 0]
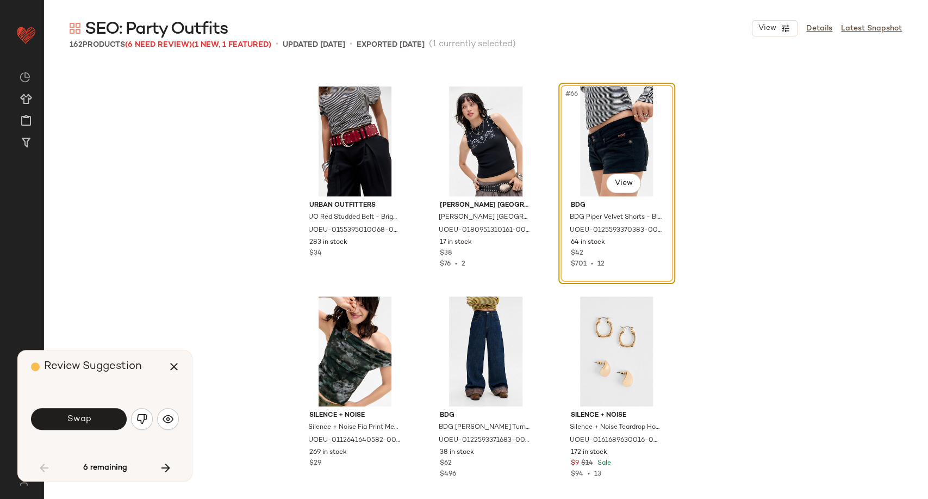
scroll to position [4339, 0]
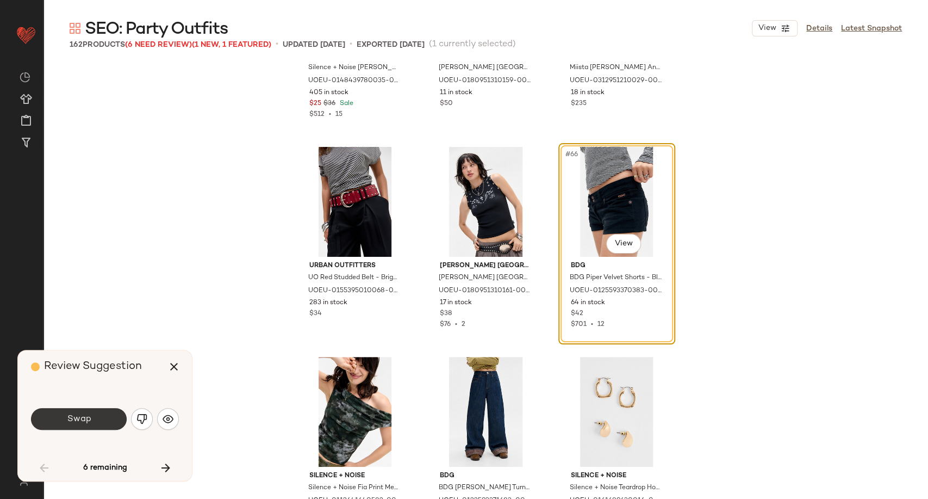
click at [95, 421] on button "Swap" at bounding box center [79, 419] width 96 height 22
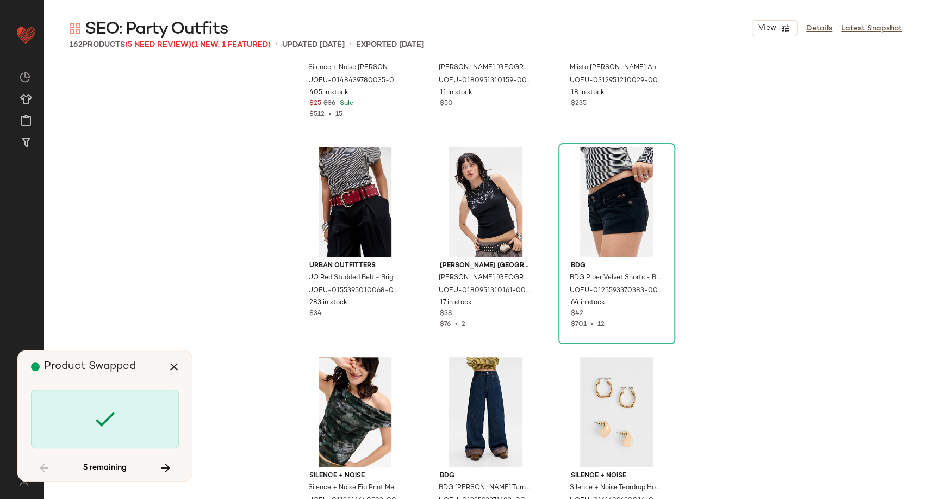
scroll to position [4828, 0]
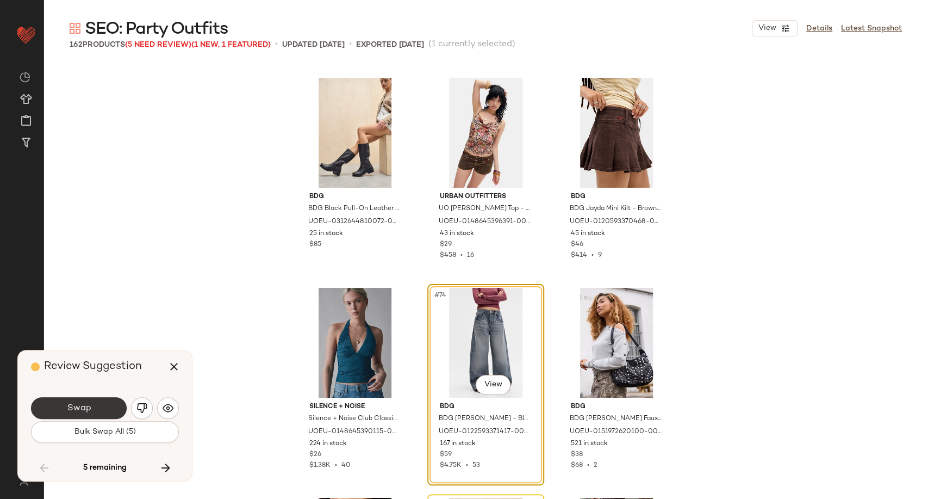
click at [102, 411] on button "Swap" at bounding box center [79, 408] width 96 height 22
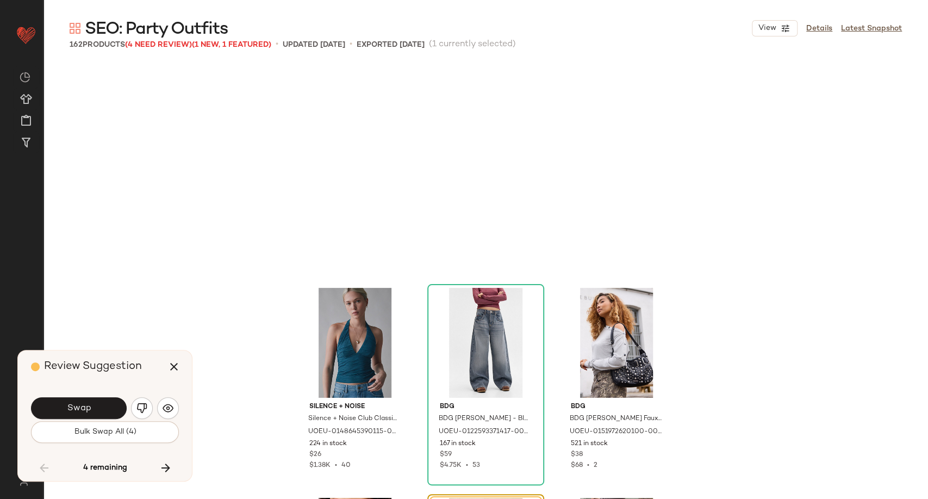
scroll to position [5038, 0]
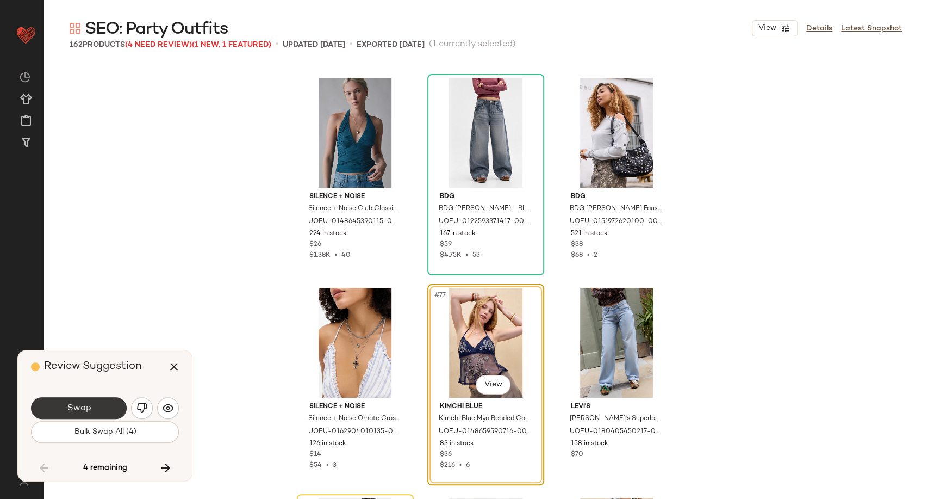
click at [101, 413] on button "Swap" at bounding box center [79, 408] width 96 height 22
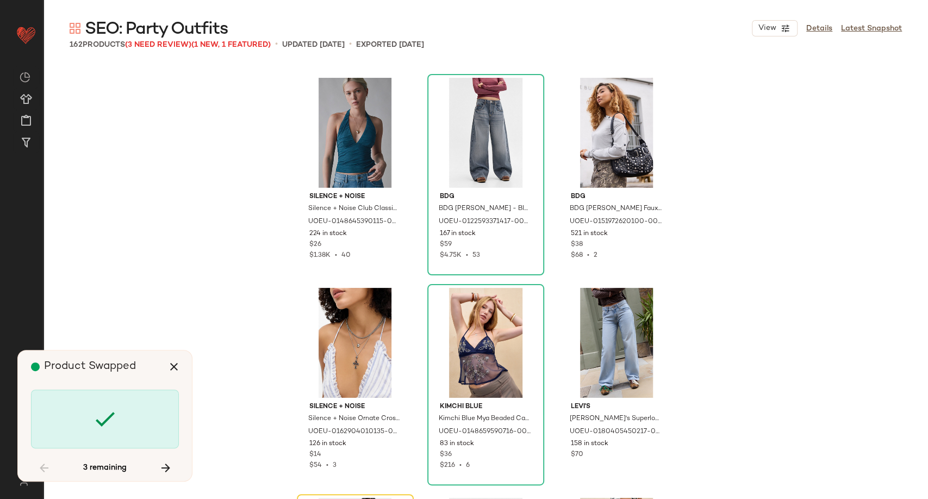
scroll to position [5247, 0]
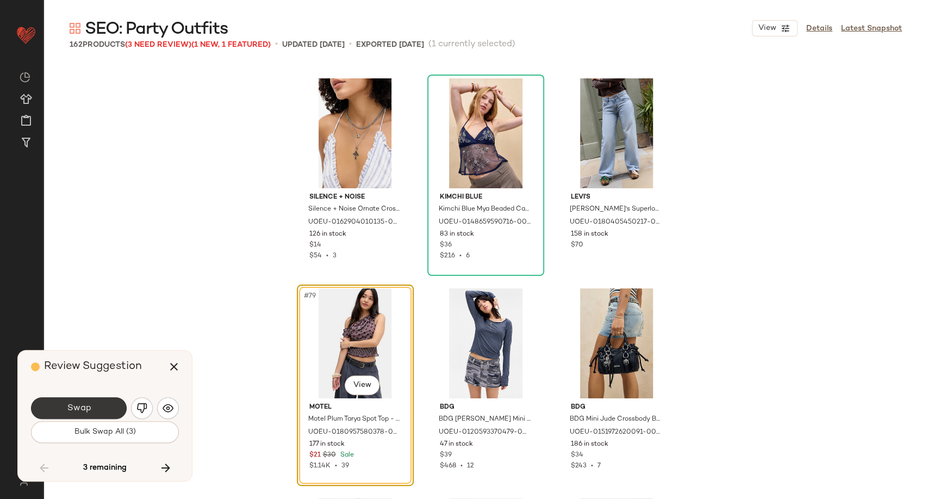
click at [88, 412] on span "Swap" at bounding box center [78, 408] width 24 height 10
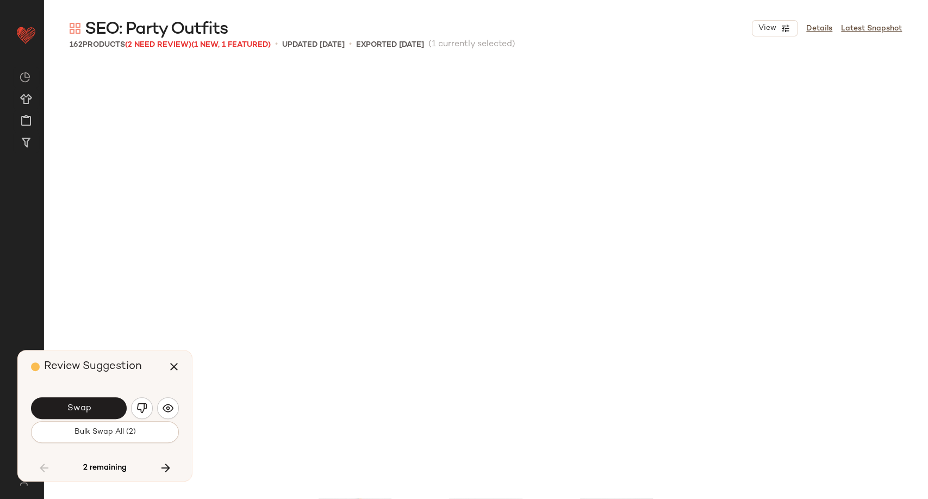
scroll to position [5668, 0]
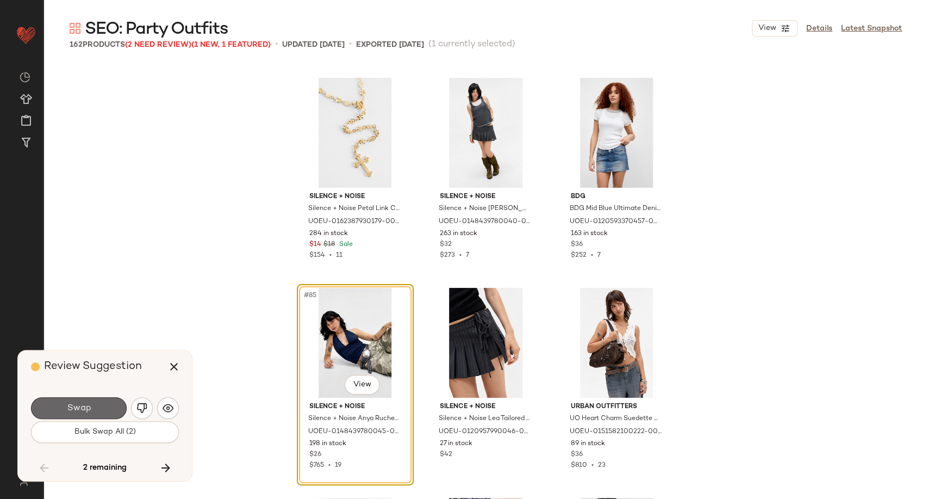
click at [113, 406] on button "Swap" at bounding box center [79, 408] width 96 height 22
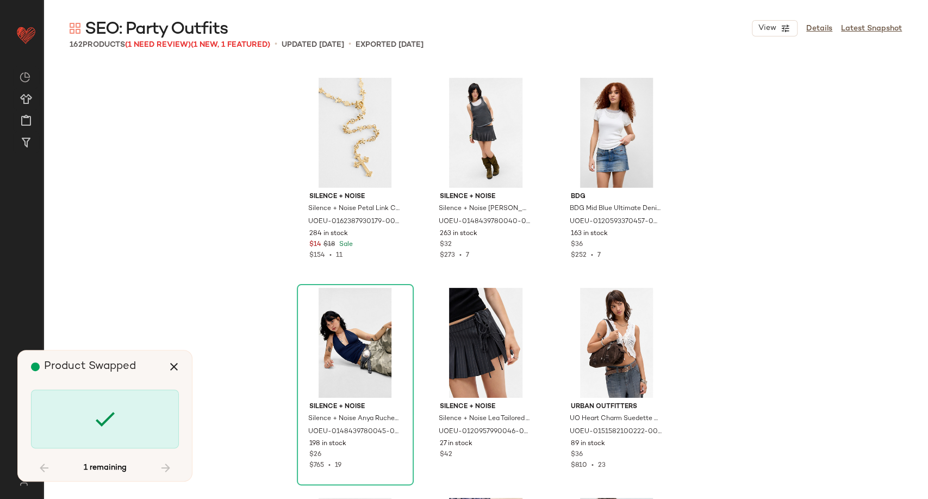
scroll to position [6717, 0]
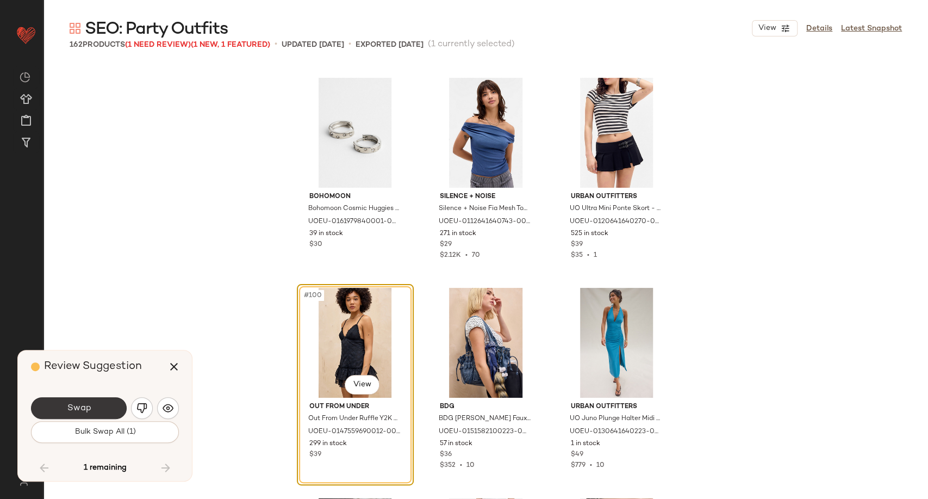
click at [113, 408] on button "Swap" at bounding box center [79, 408] width 96 height 22
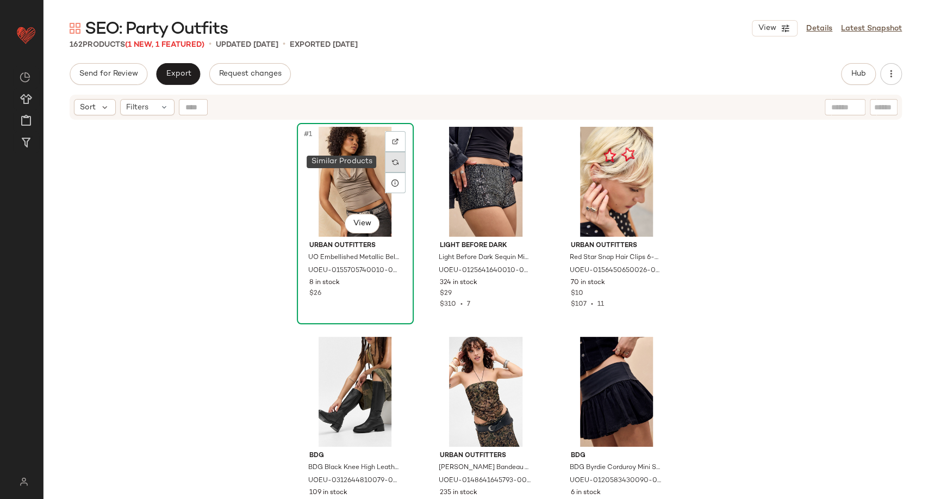
click at [387, 160] on div at bounding box center [395, 162] width 21 height 21
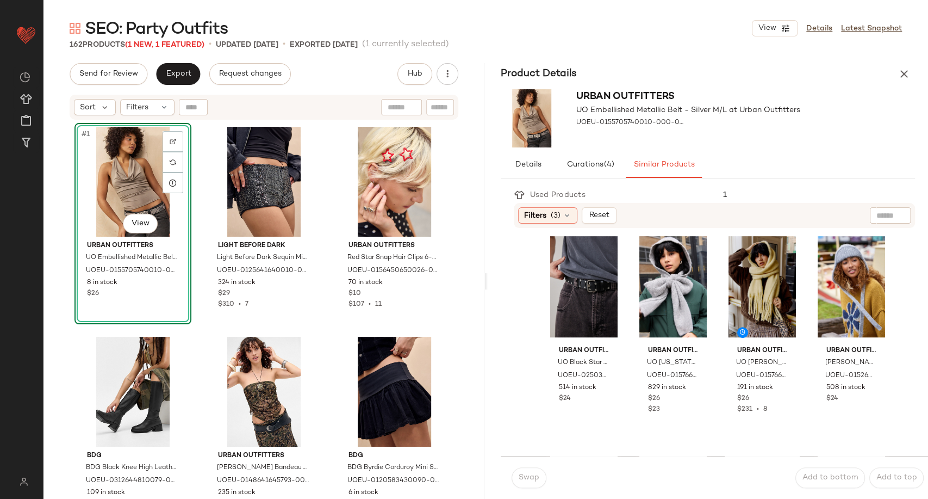
scroll to position [544, 0]
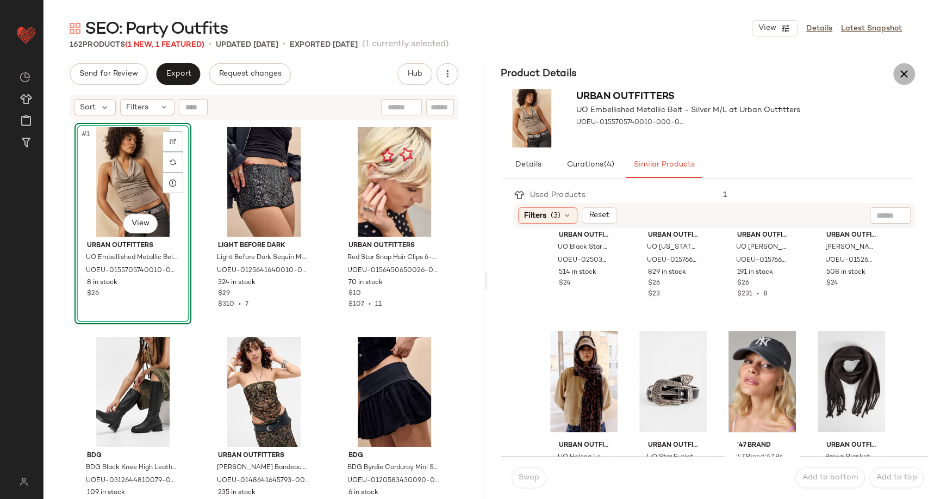
click at [906, 79] on icon "button" at bounding box center [904, 73] width 13 height 13
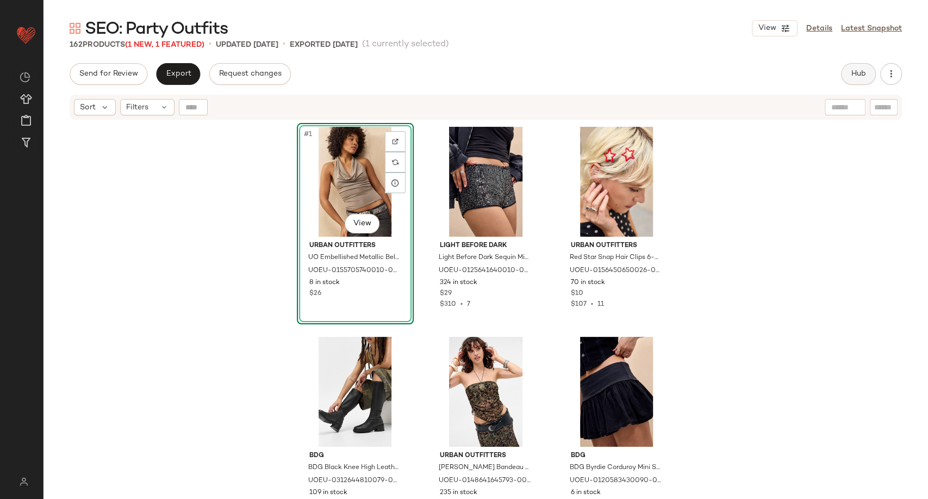
click at [852, 72] on span "Hub" at bounding box center [858, 74] width 15 height 9
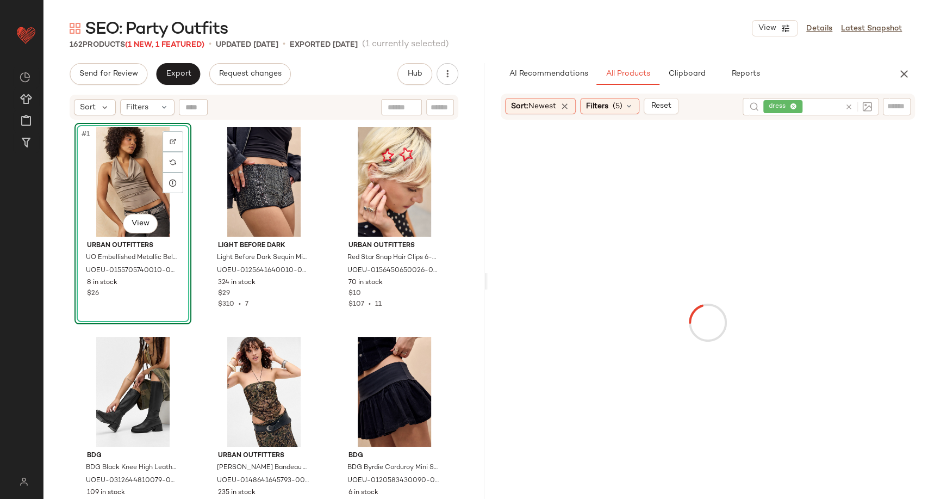
click at [848, 106] on icon at bounding box center [849, 107] width 8 height 8
click at [634, 103] on icon at bounding box center [629, 106] width 9 height 9
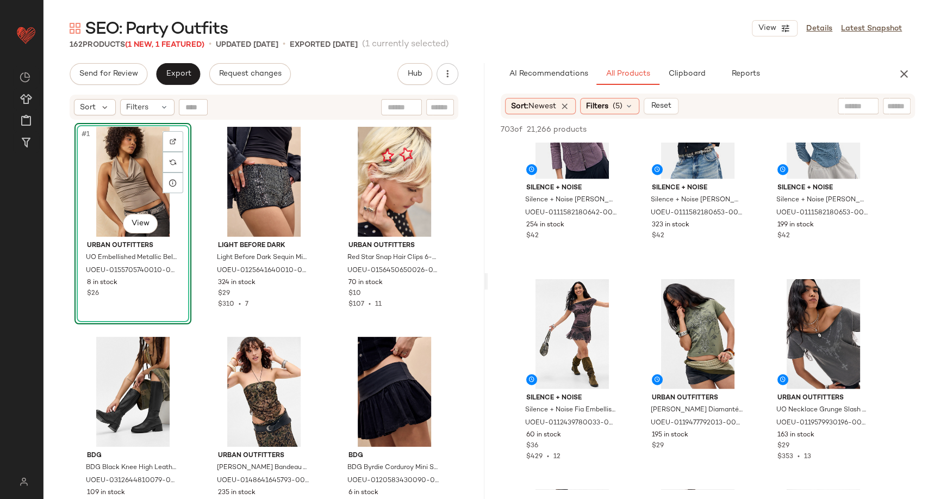
scroll to position [1933, 0]
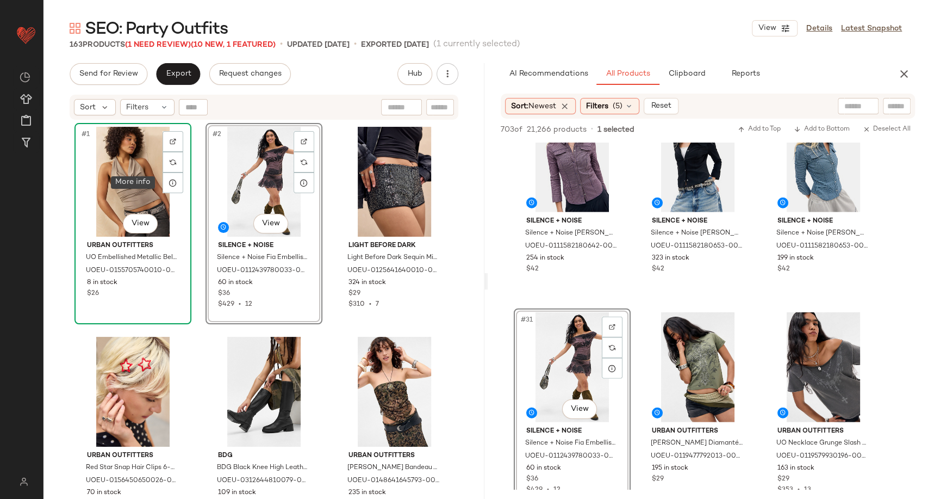
click at [135, 171] on div "#1 View" at bounding box center [132, 182] width 109 height 110
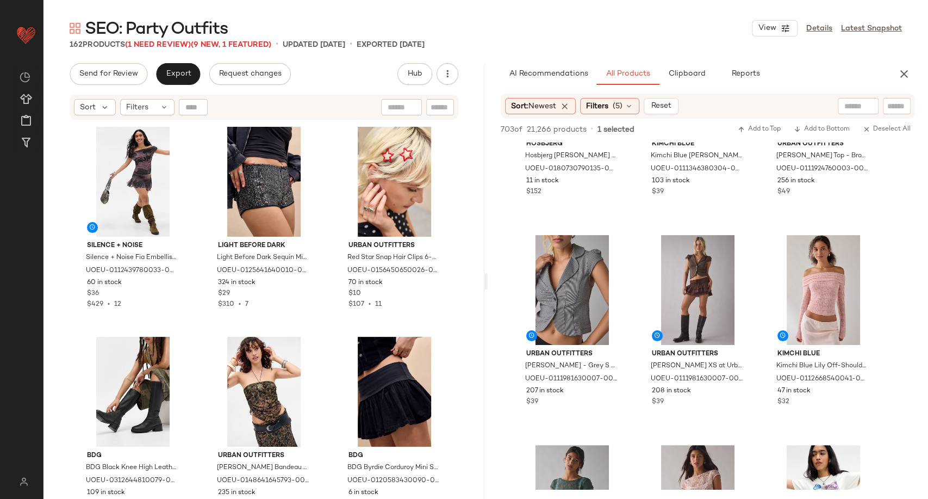
scroll to position [121, 0]
click at [909, 76] on icon "button" at bounding box center [904, 73] width 13 height 13
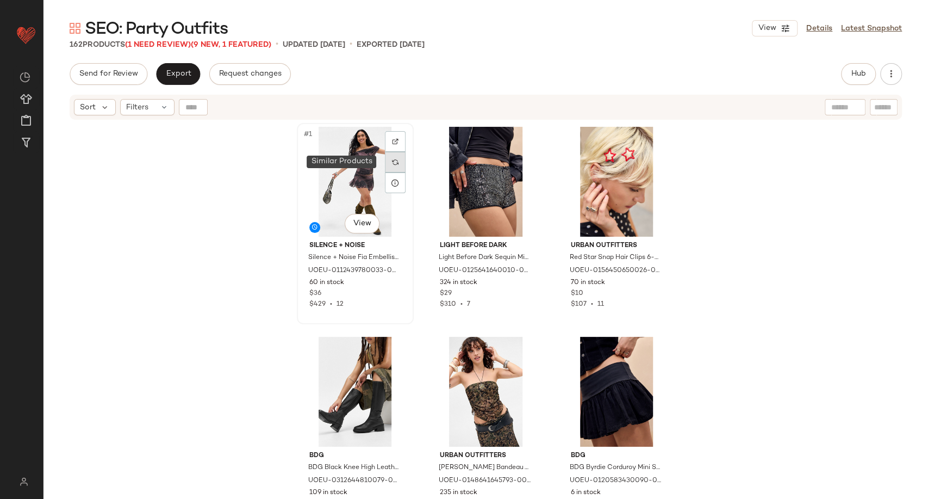
click at [386, 164] on div at bounding box center [395, 162] width 21 height 21
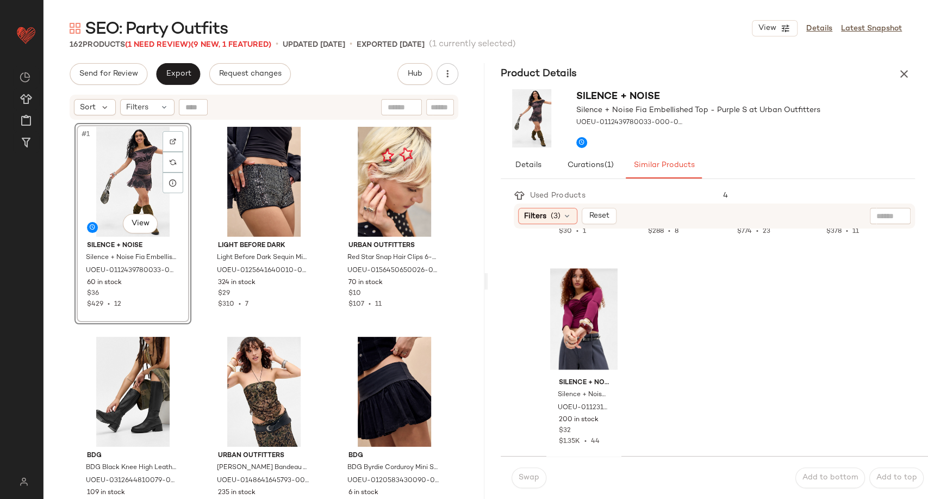
scroll to position [1027, 0]
click at [900, 75] on icon "button" at bounding box center [904, 73] width 13 height 13
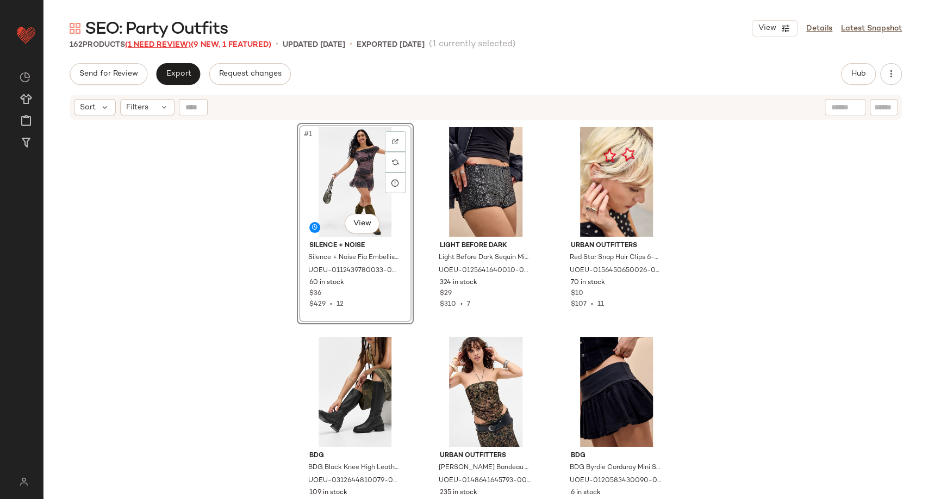
click at [186, 44] on span "(1 Need Review)" at bounding box center [158, 45] width 66 height 8
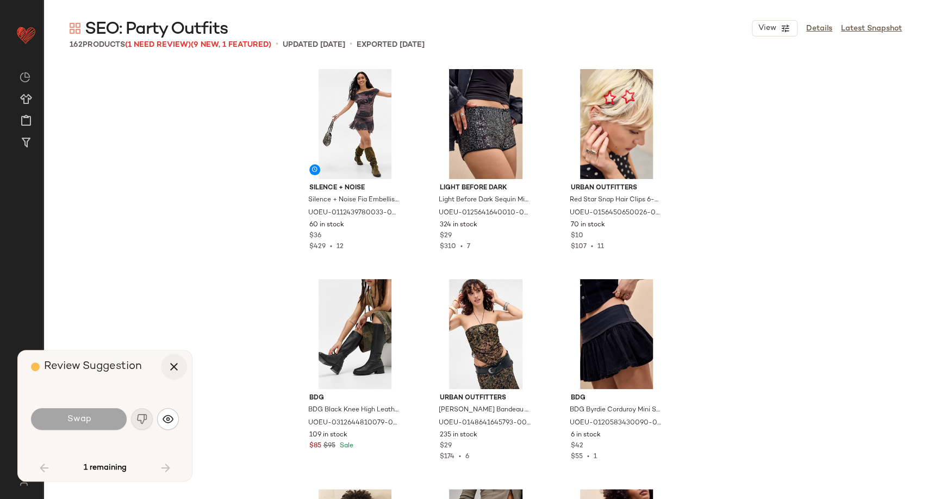
click at [176, 370] on icon "button" at bounding box center [173, 366] width 13 height 13
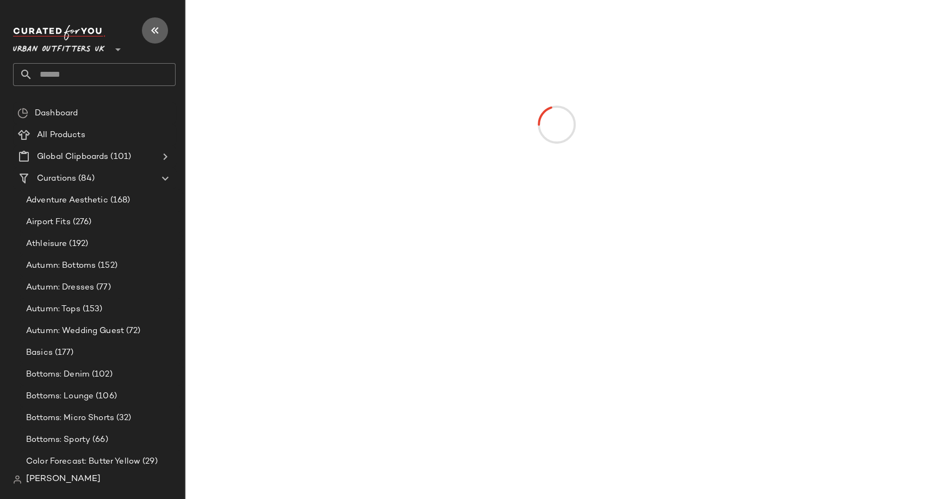
click at [159, 30] on icon "button" at bounding box center [154, 30] width 13 height 13
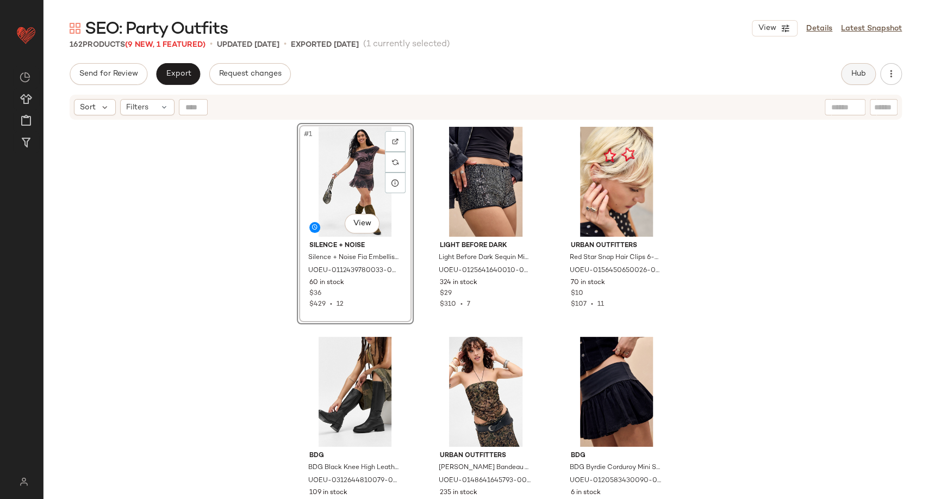
click at [846, 75] on button "Hub" at bounding box center [858, 74] width 35 height 22
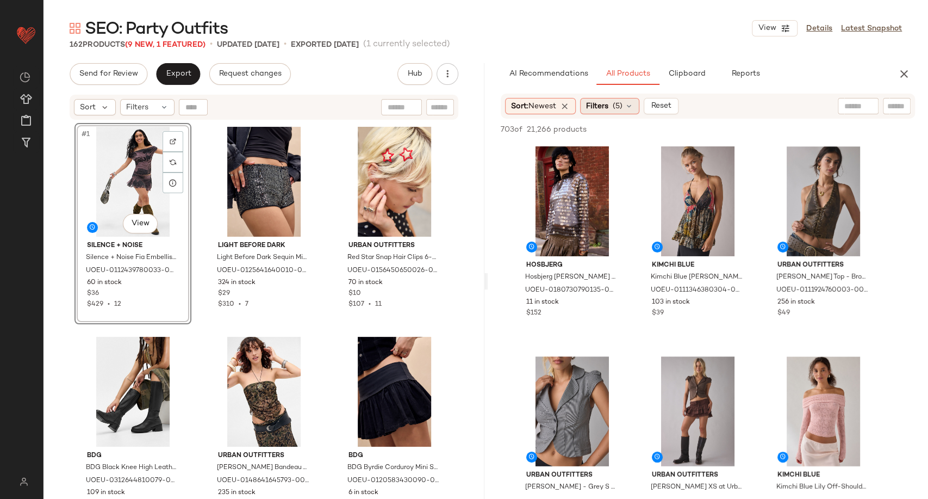
click at [631, 107] on icon at bounding box center [629, 106] width 9 height 9
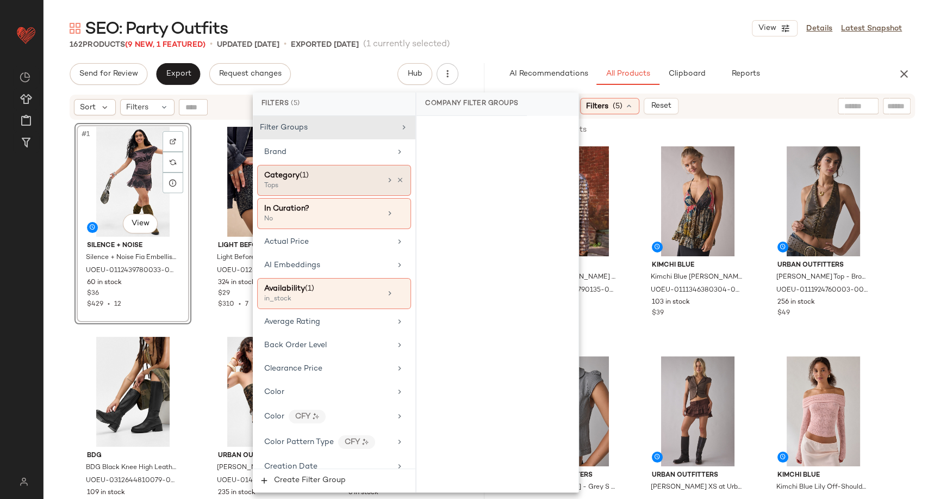
click at [400, 177] on div "Category (1) Tops" at bounding box center [334, 180] width 154 height 31
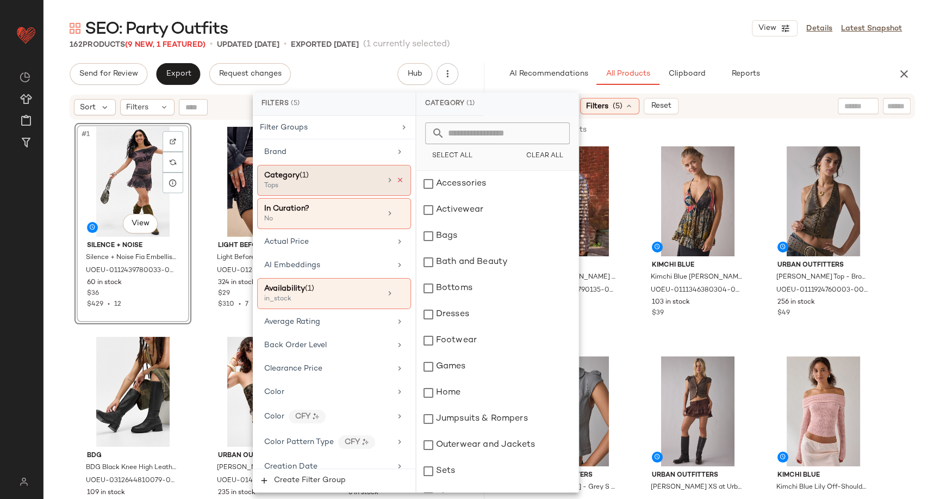
click at [396, 179] on icon at bounding box center [400, 180] width 8 height 8
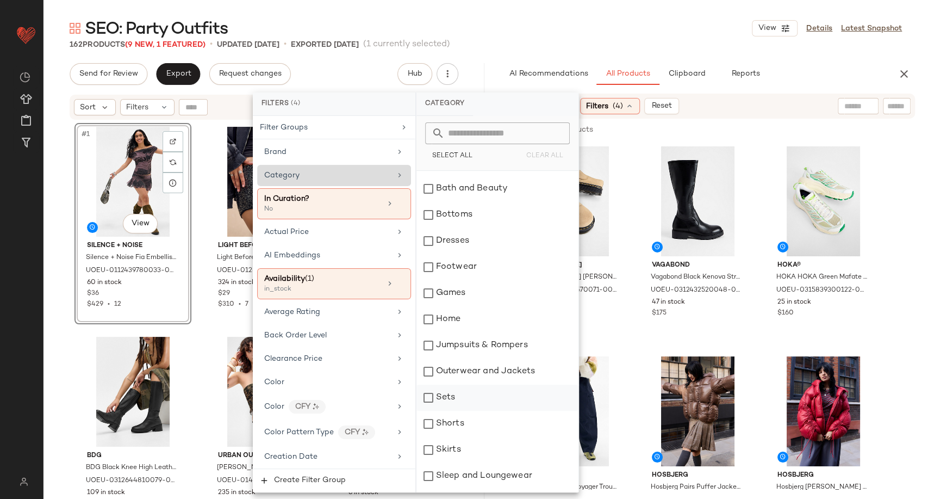
scroll to position [181, 0]
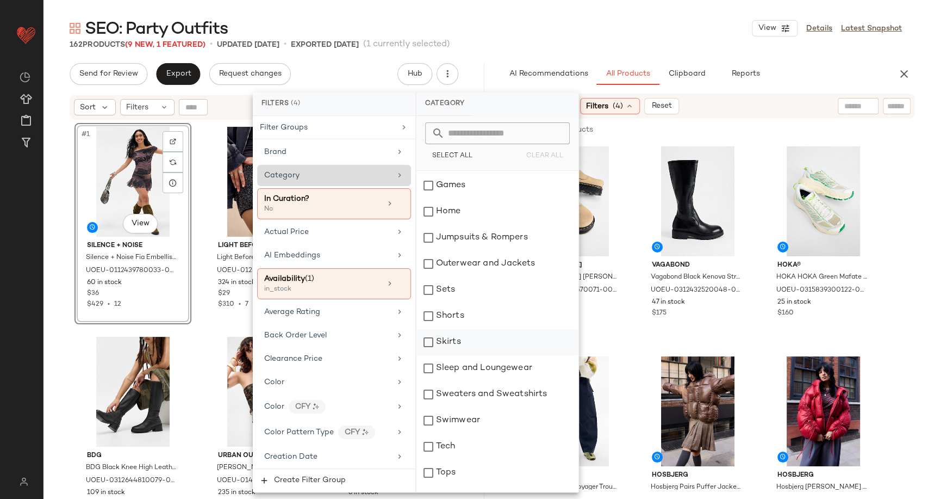
click at [455, 336] on div "Skirts" at bounding box center [498, 342] width 162 height 26
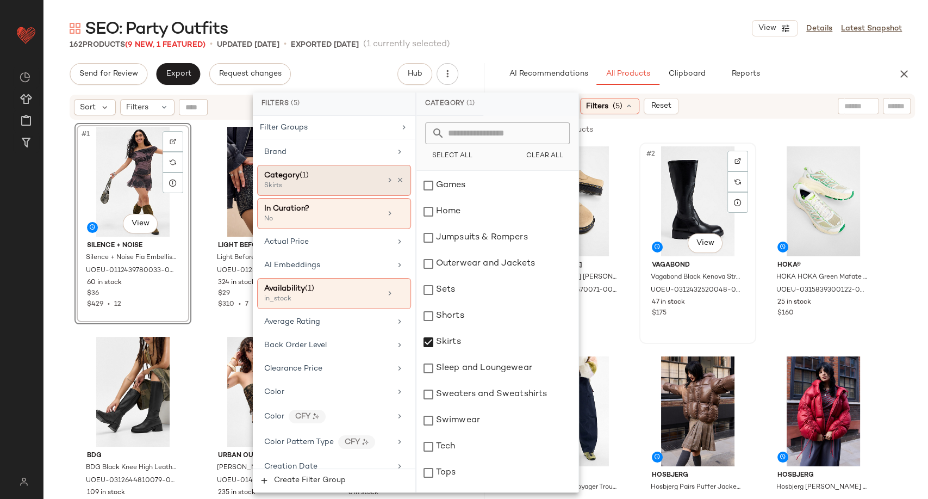
click at [644, 337] on div "#2 View Vagabond Vagabond Black Kenova Stretch Boots - Black UK 7 at Urban Outf…" at bounding box center [698, 243] width 115 height 199
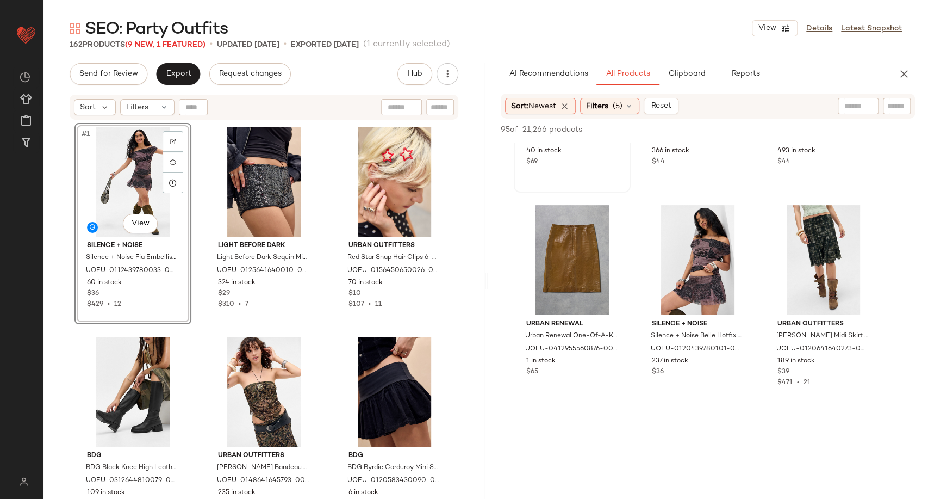
scroll to position [181, 0]
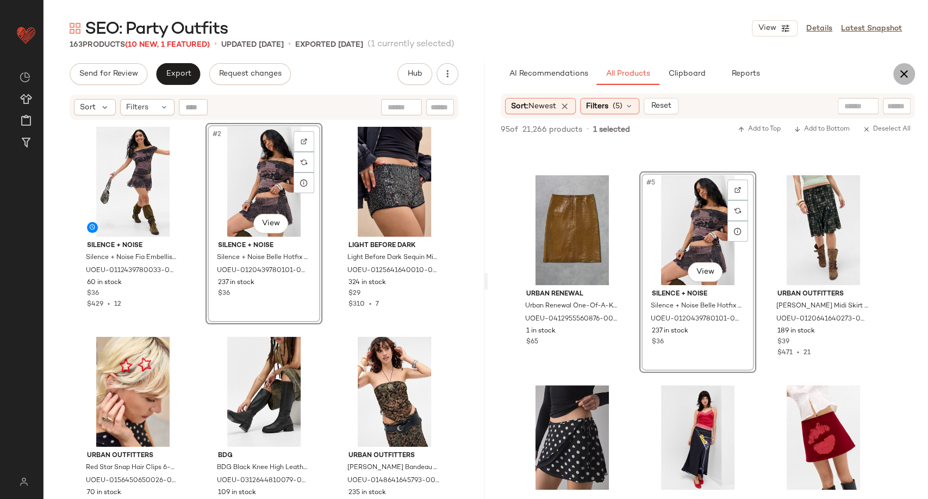
click at [899, 76] on icon "button" at bounding box center [904, 73] width 13 height 13
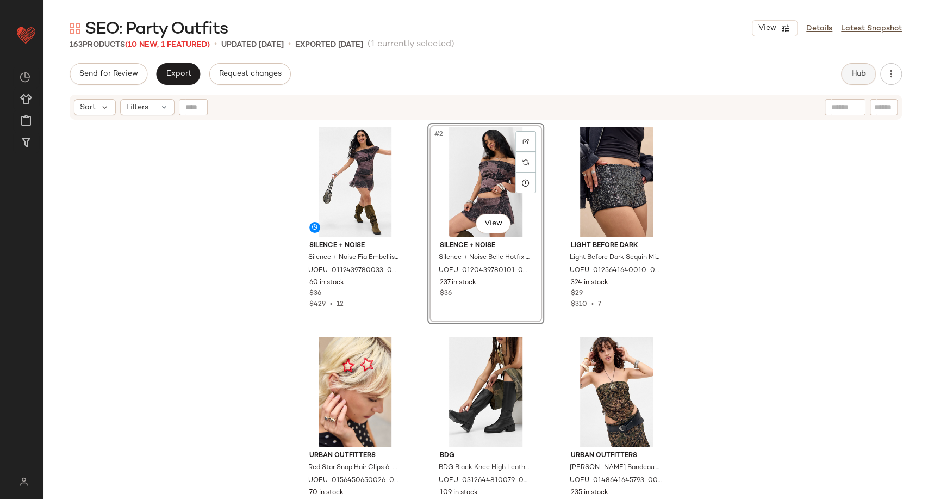
click at [854, 79] on button "Hub" at bounding box center [858, 74] width 35 height 22
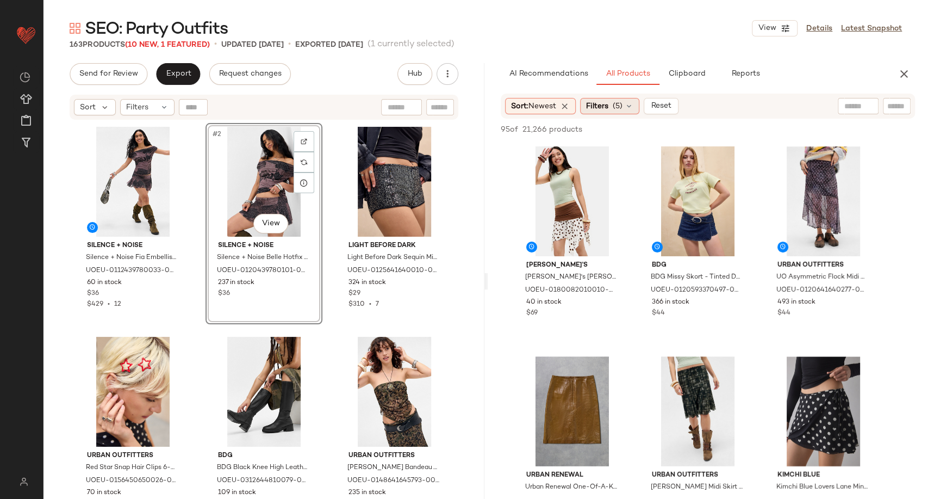
click at [630, 110] on icon at bounding box center [629, 106] width 9 height 9
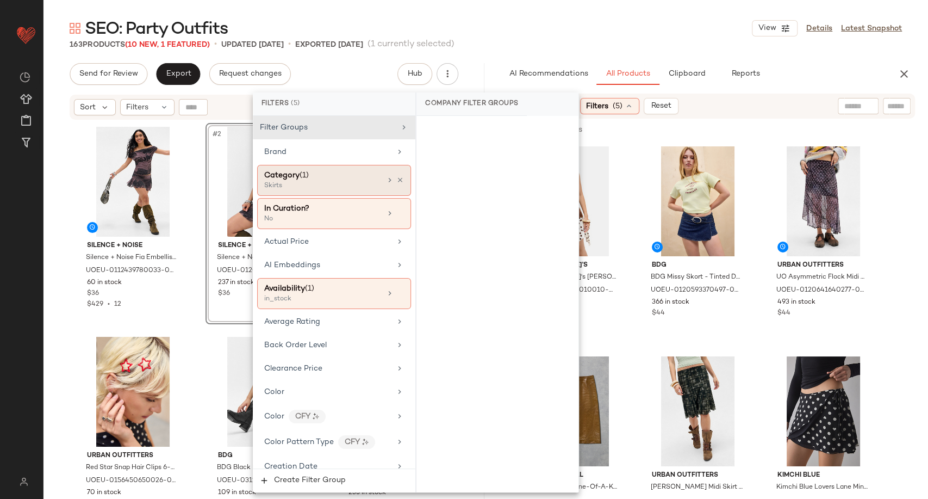
click at [400, 179] on div "Category (1) Skirts" at bounding box center [334, 180] width 154 height 31
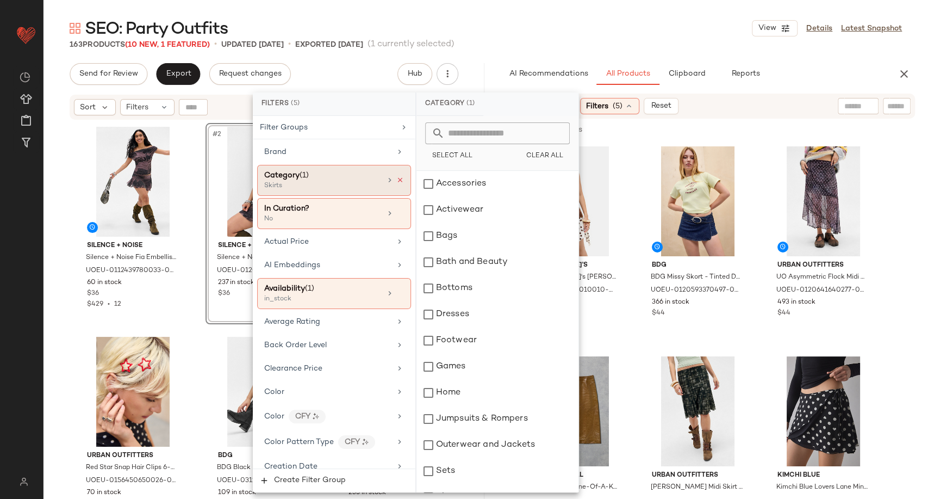
click at [398, 180] on icon at bounding box center [400, 180] width 8 height 8
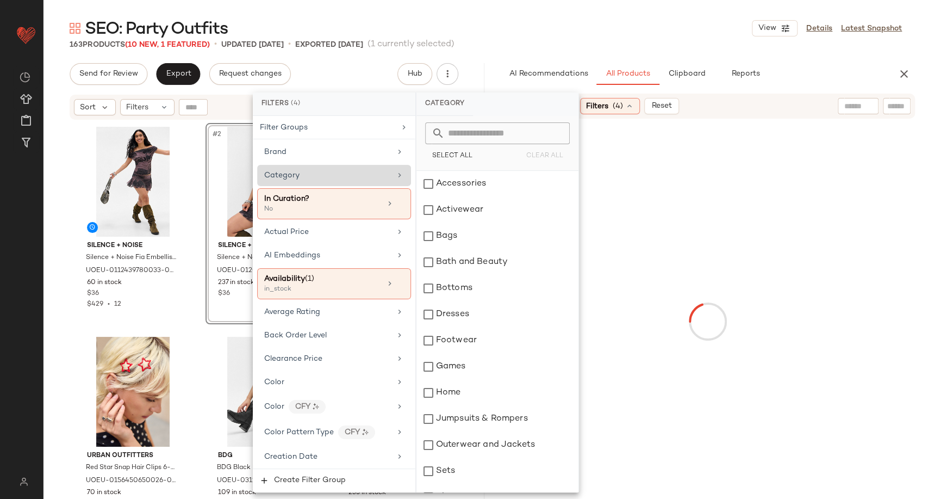
click at [386, 179] on div "Category" at bounding box center [327, 175] width 127 height 11
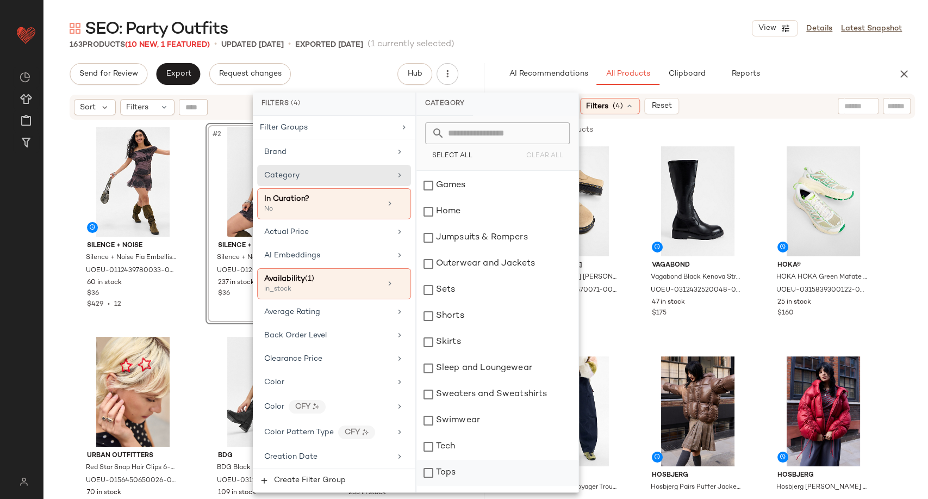
click at [452, 470] on div "Tops" at bounding box center [498, 473] width 162 height 26
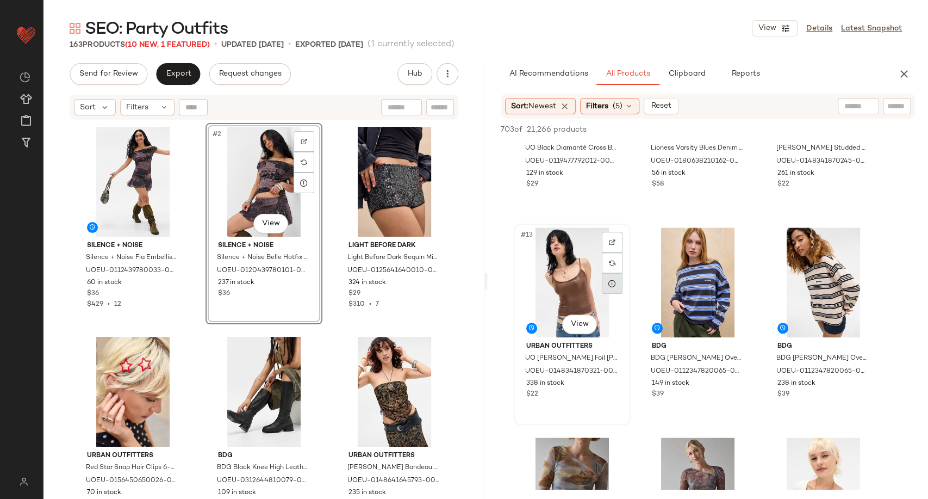
scroll to position [785, 0]
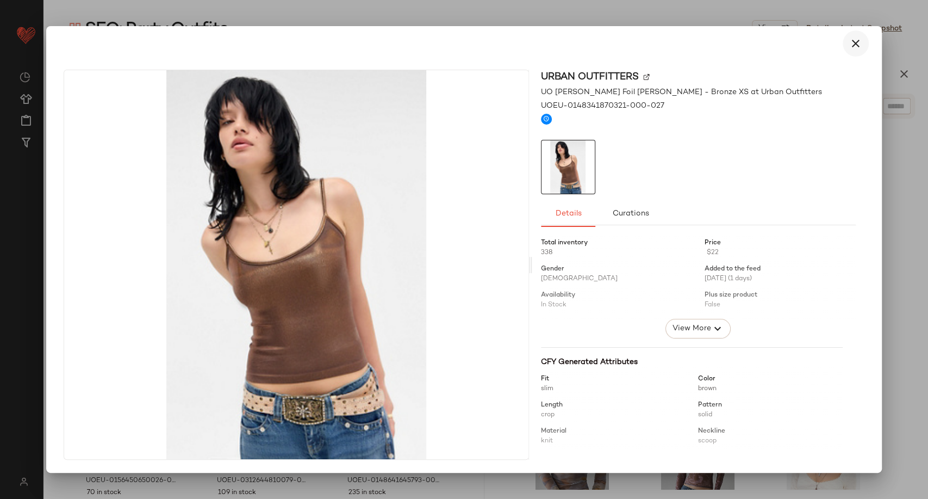
click at [860, 47] on icon "button" at bounding box center [855, 43] width 13 height 13
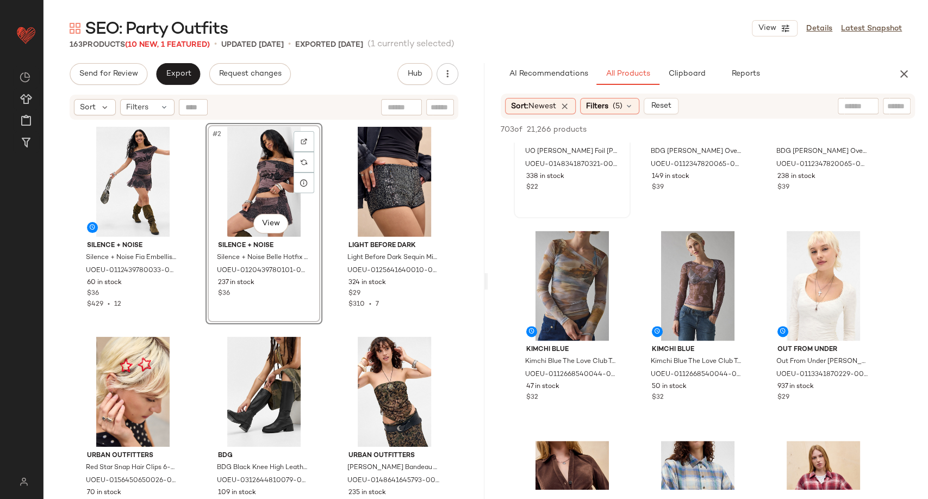
scroll to position [966, 0]
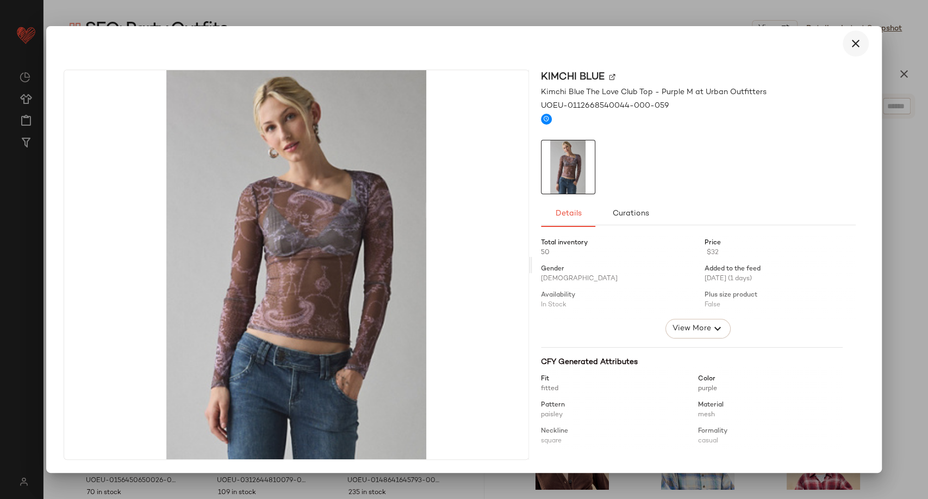
click at [856, 46] on icon "button" at bounding box center [855, 43] width 13 height 13
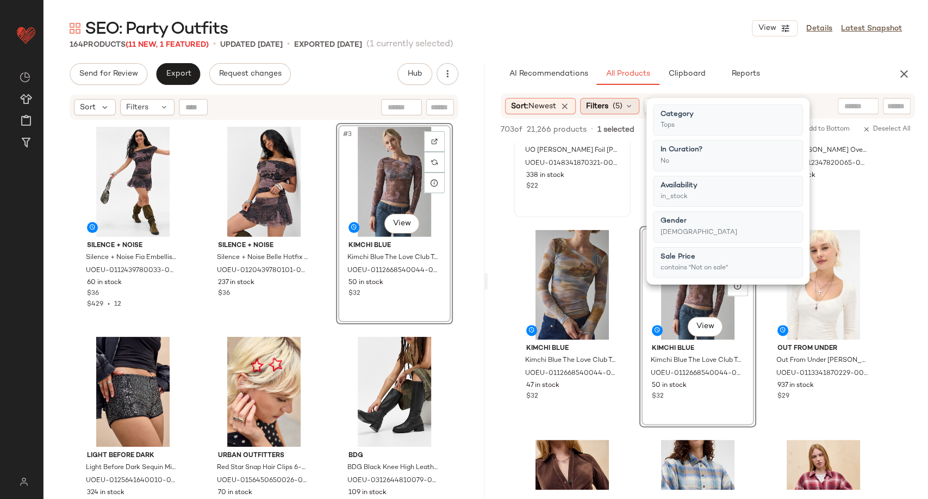
click at [634, 104] on icon at bounding box center [629, 106] width 9 height 9
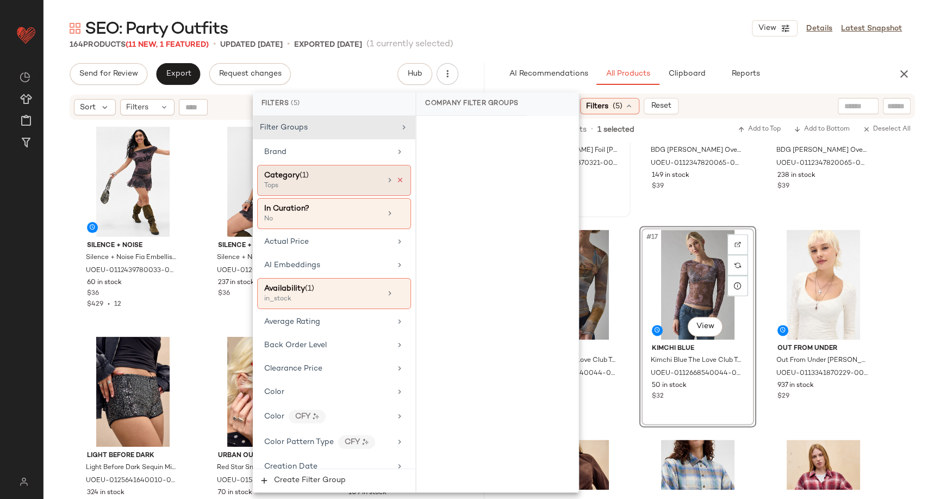
click at [396, 180] on icon at bounding box center [400, 180] width 8 height 8
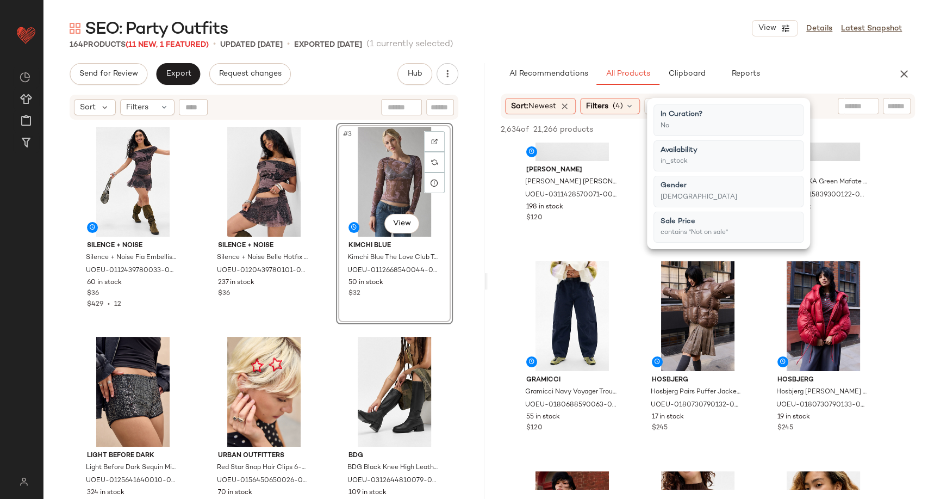
scroll to position [181, 0]
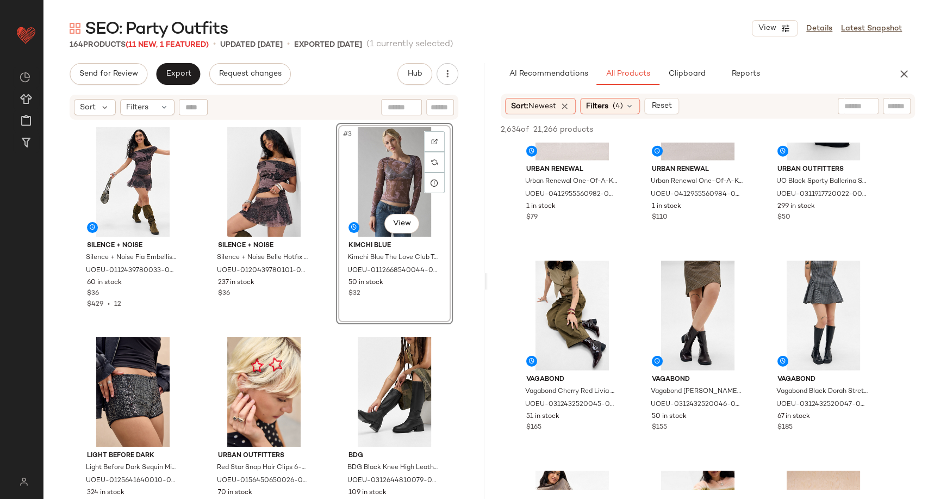
scroll to position [4713, 0]
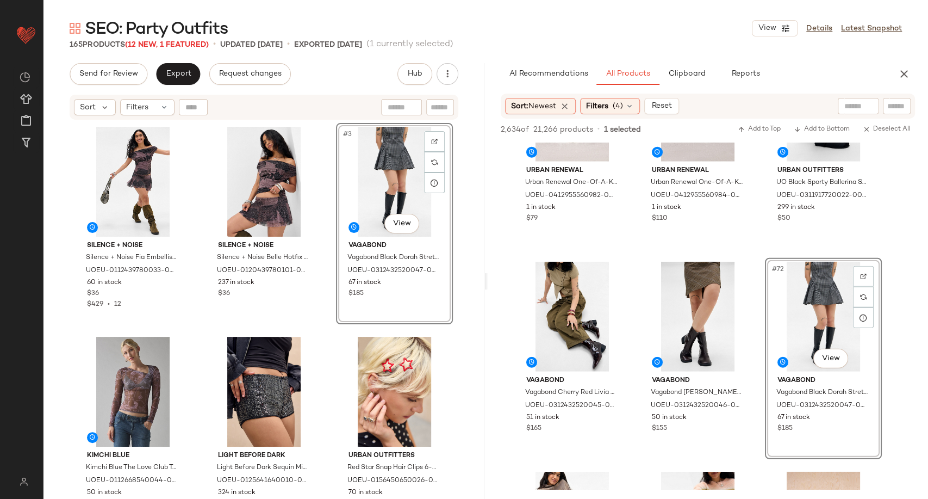
click at [328, 335] on div "Silence + Noise Silence + Noise Fia Embellished Top - Purple S at Urban Outfitt…" at bounding box center [264, 324] width 378 height 403
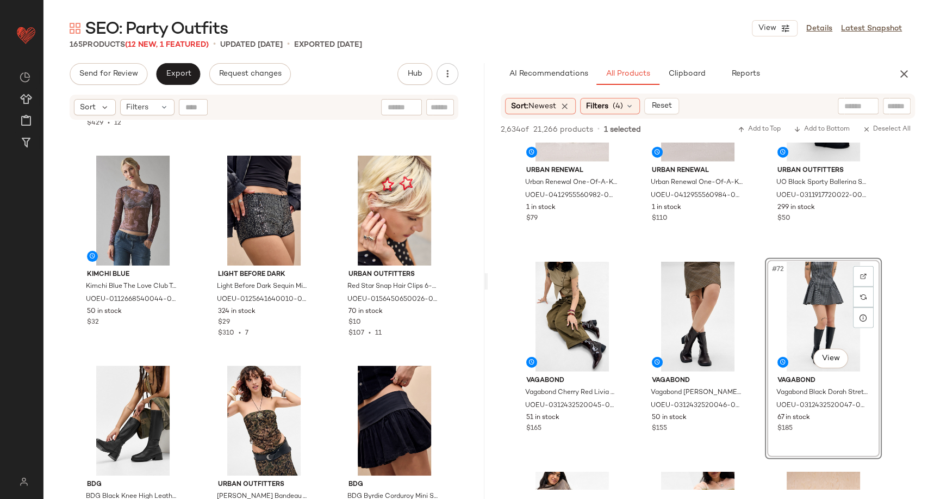
scroll to position [121, 0]
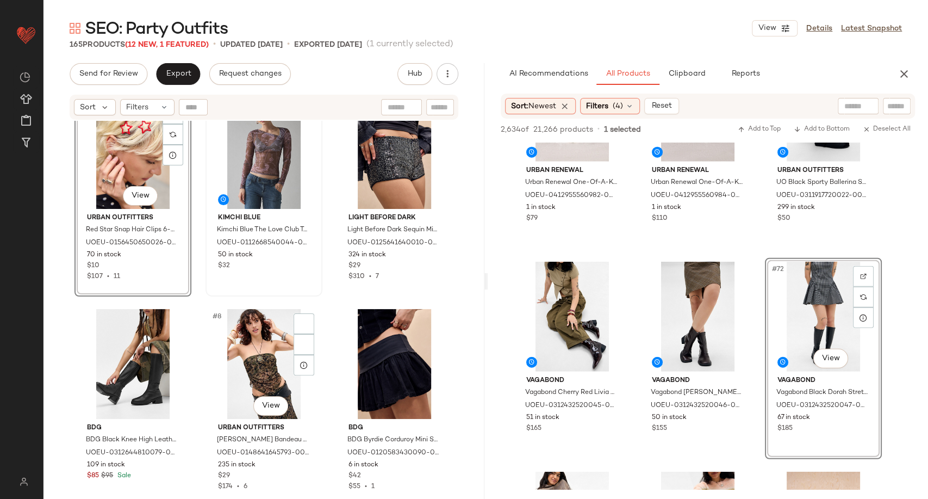
scroll to position [371, 0]
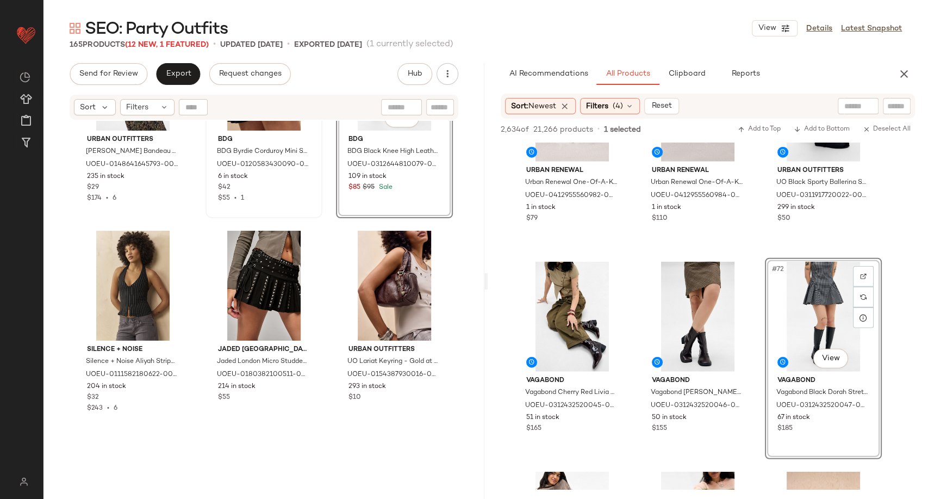
scroll to position [553, 0]
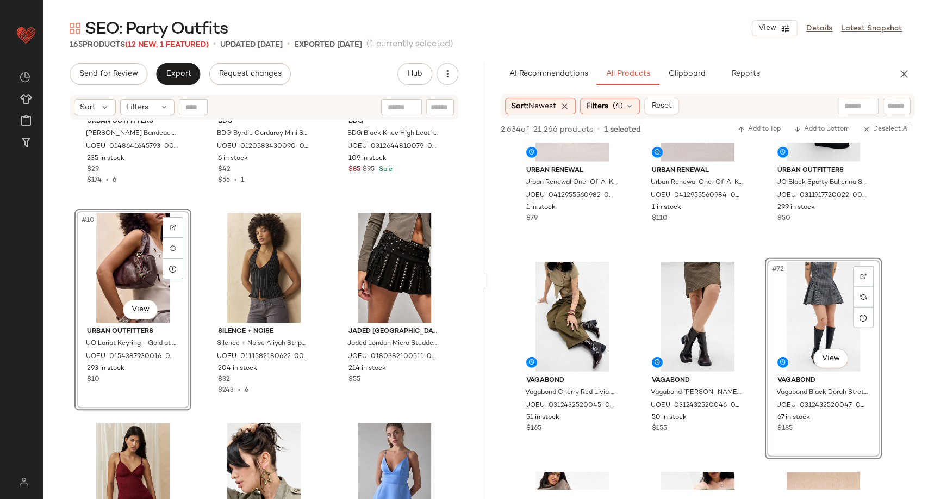
click at [326, 322] on div "Urban Outfitters UO Iris Paisley Bandeau Top - Black M at Urban Outfitters UOEU…" at bounding box center [264, 323] width 441 height 405
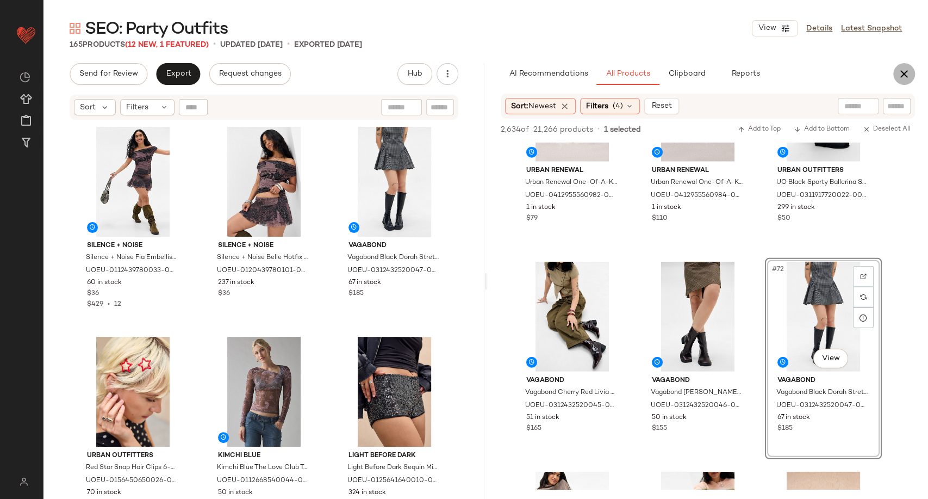
click at [902, 73] on icon "button" at bounding box center [904, 73] width 13 height 13
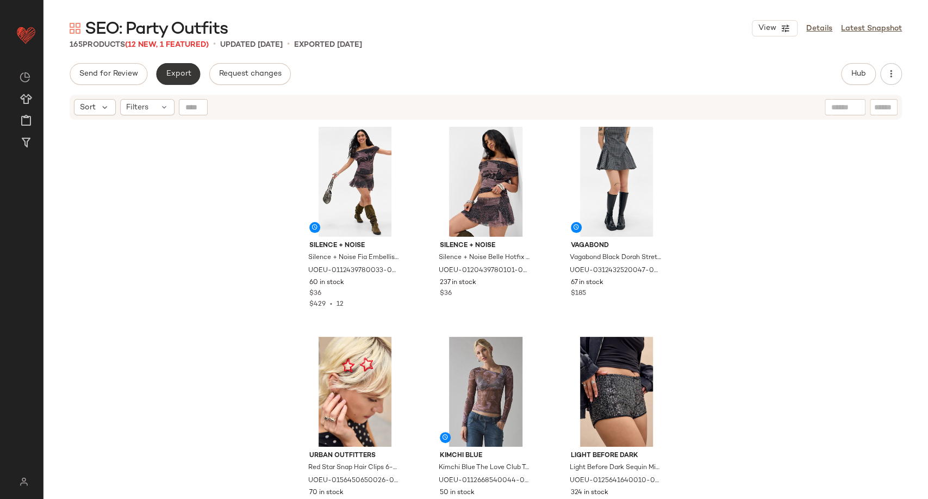
click at [171, 78] on button "Export" at bounding box center [178, 74] width 44 height 22
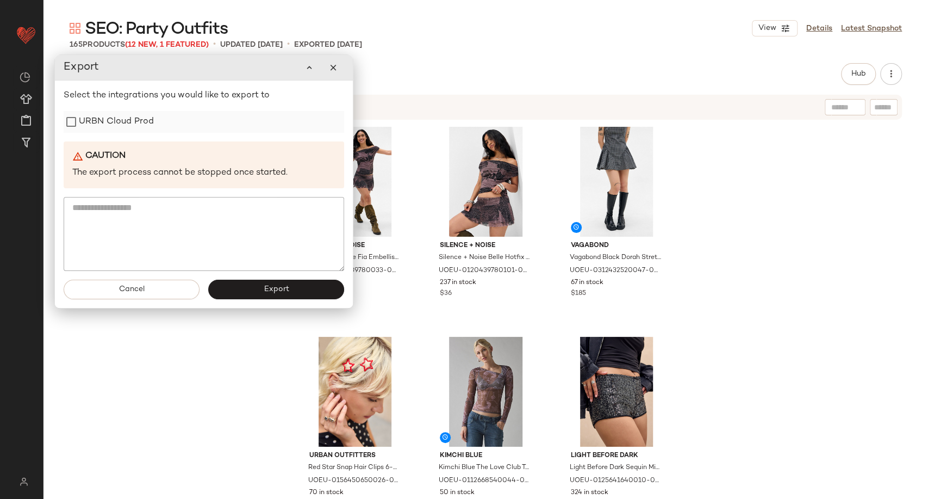
click at [157, 129] on div "URBN Cloud Prod" at bounding box center [204, 122] width 281 height 22
click at [144, 125] on label "URBN Cloud Prod" at bounding box center [116, 122] width 75 height 22
click at [266, 297] on button "Export" at bounding box center [276, 290] width 136 height 20
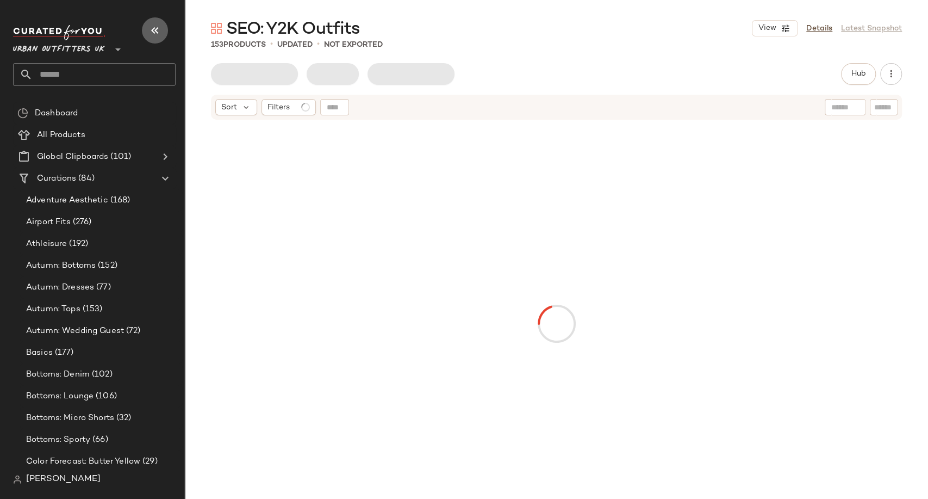
click at [162, 33] on button "button" at bounding box center [155, 30] width 26 height 26
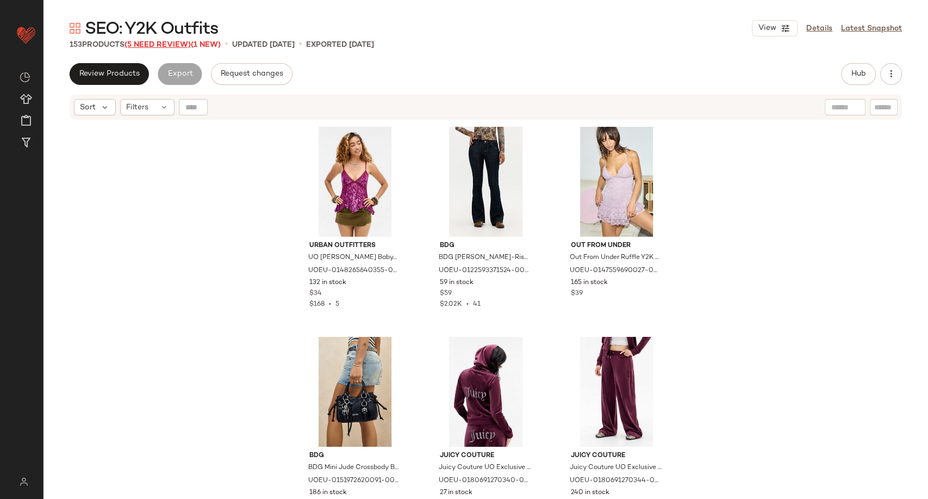
click at [174, 43] on span "(5 Need Review)" at bounding box center [158, 45] width 66 height 8
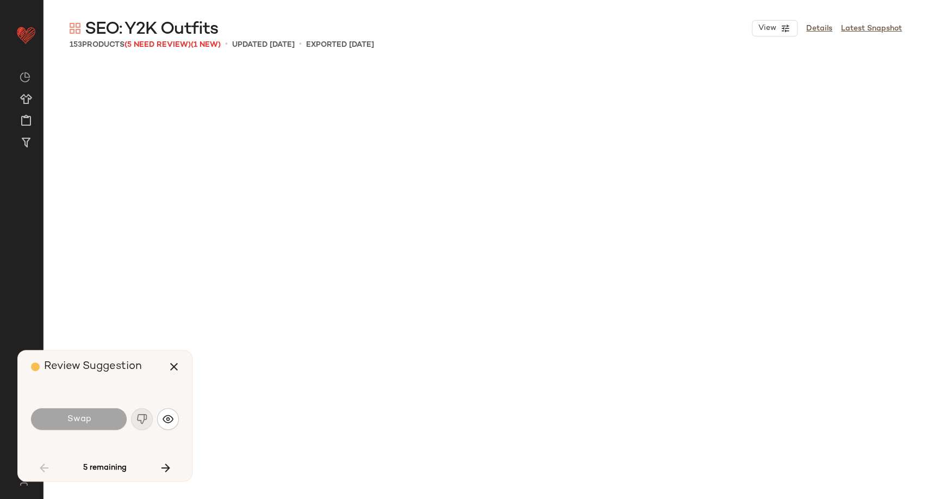
scroll to position [1889, 0]
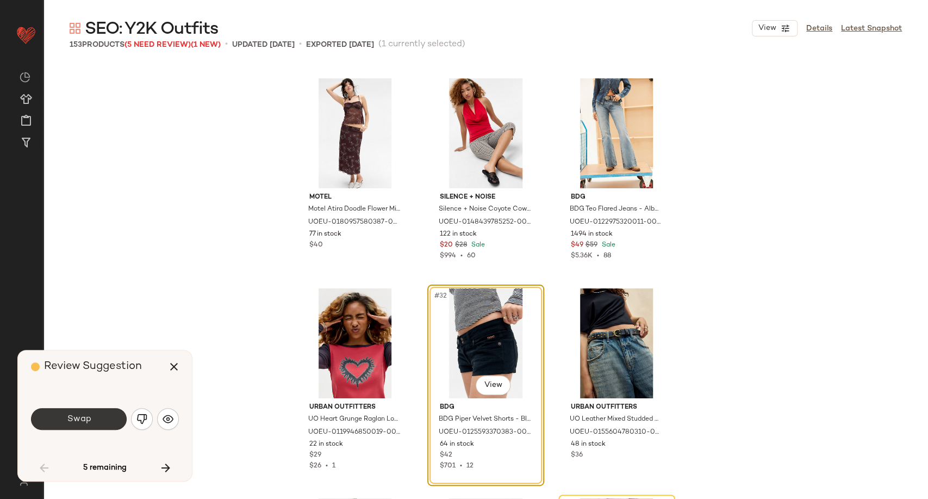
click at [94, 420] on button "Swap" at bounding box center [79, 419] width 96 height 22
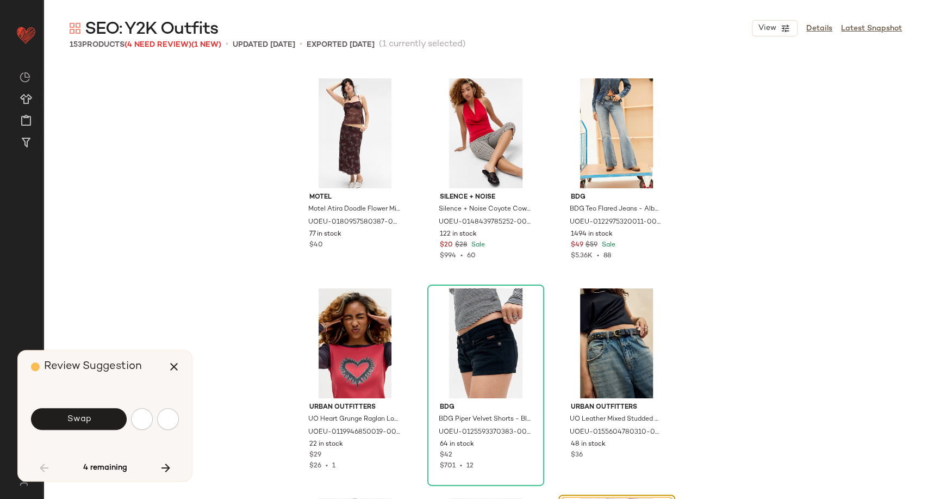
scroll to position [2099, 0]
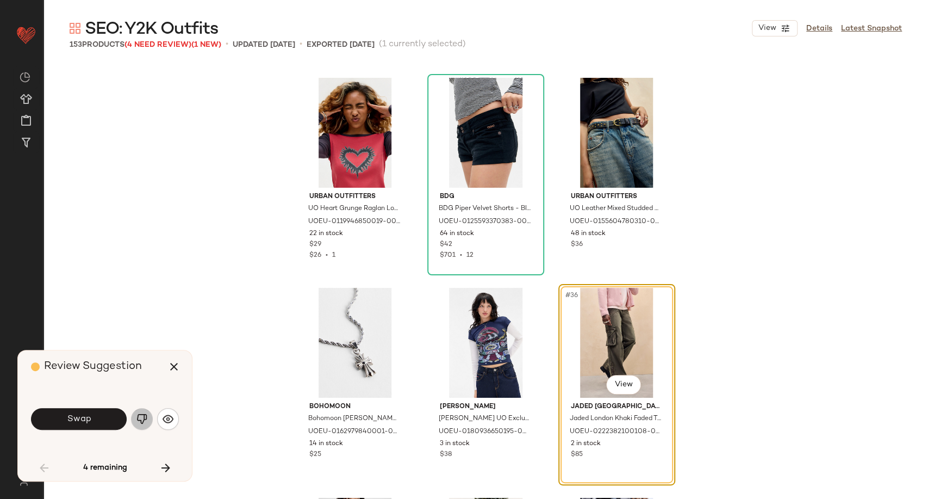
click at [133, 415] on button "button" at bounding box center [142, 419] width 22 height 22
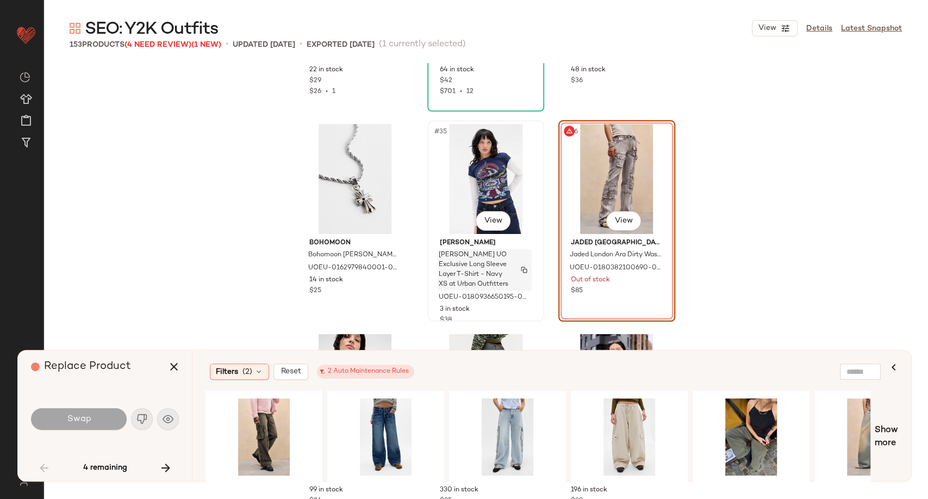
scroll to position [2280, 0]
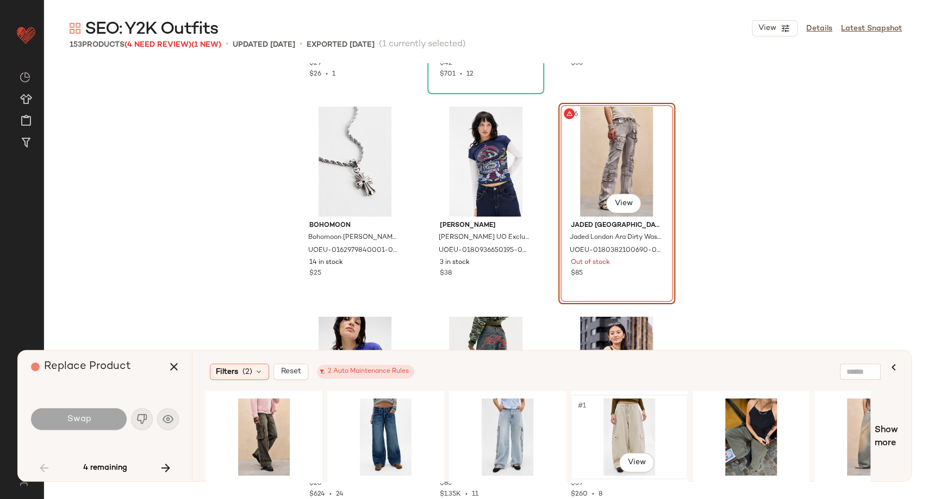
click at [613, 430] on div "#1 View" at bounding box center [629, 436] width 109 height 77
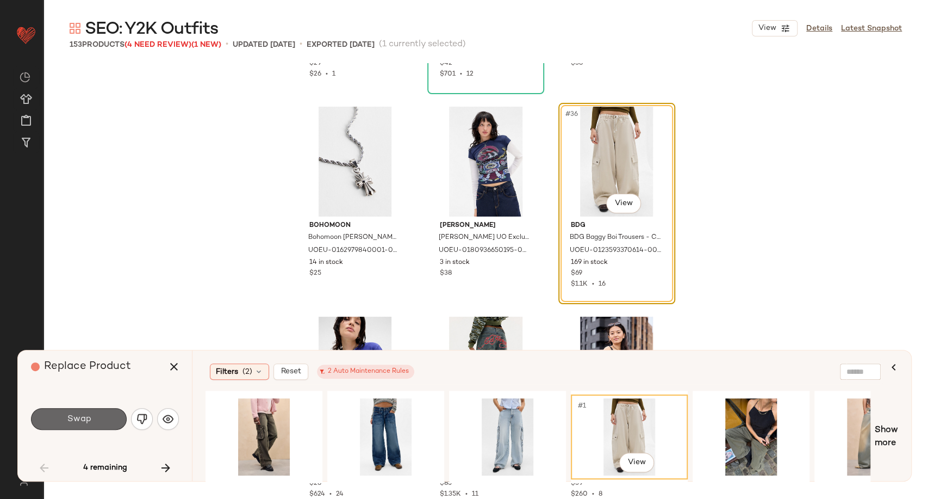
click at [113, 415] on button "Swap" at bounding box center [79, 419] width 96 height 22
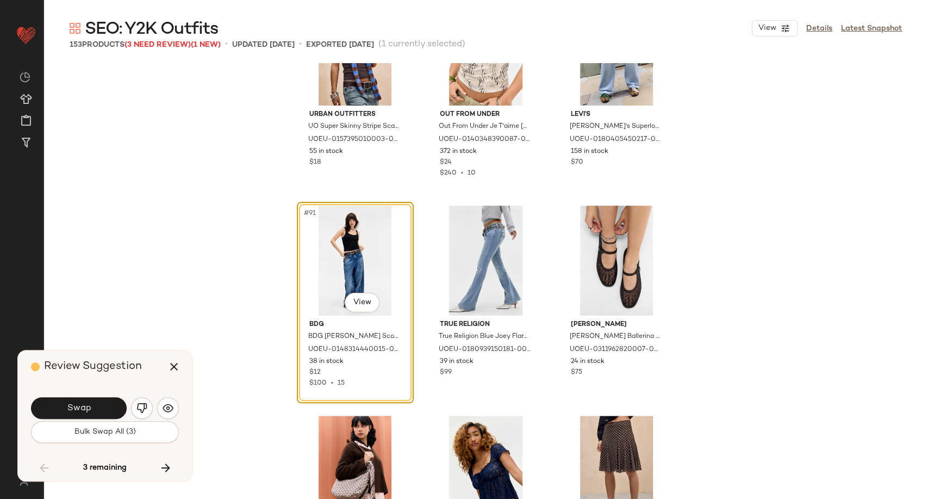
scroll to position [6208, 0]
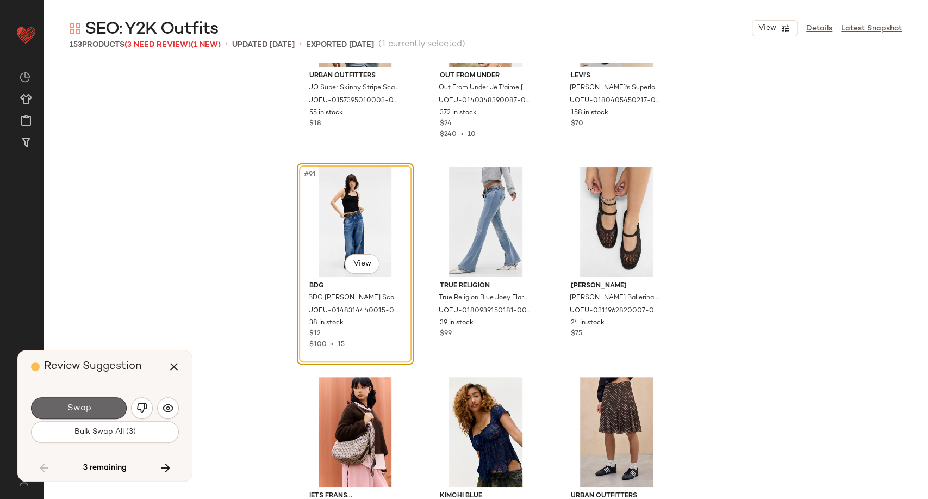
click at [107, 405] on button "Swap" at bounding box center [79, 408] width 96 height 22
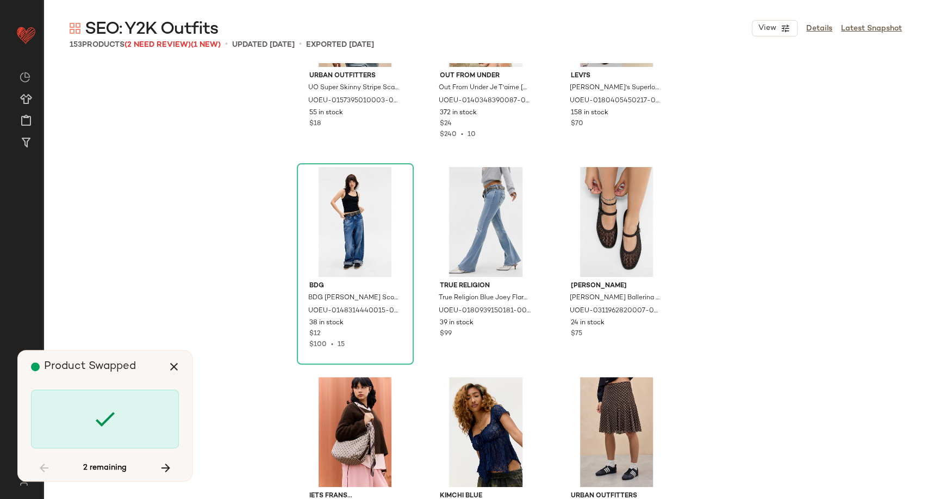
scroll to position [7137, 0]
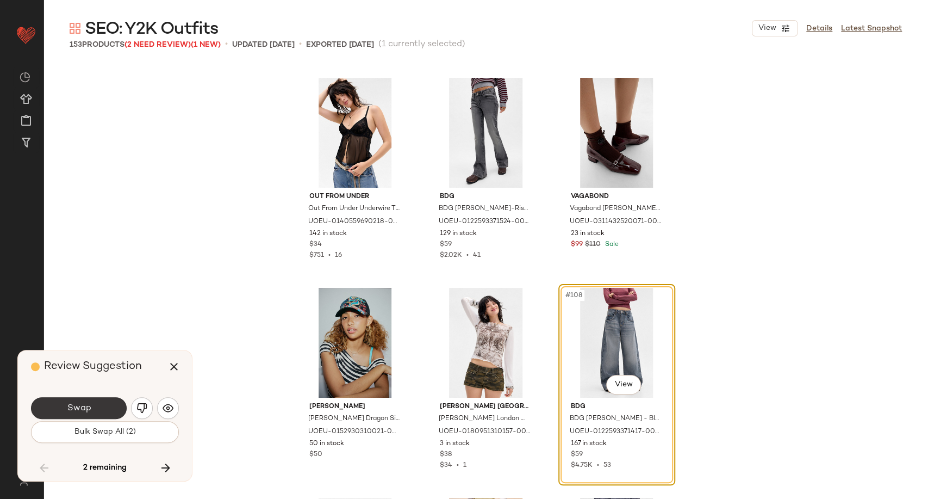
click at [117, 401] on button "Swap" at bounding box center [79, 408] width 96 height 22
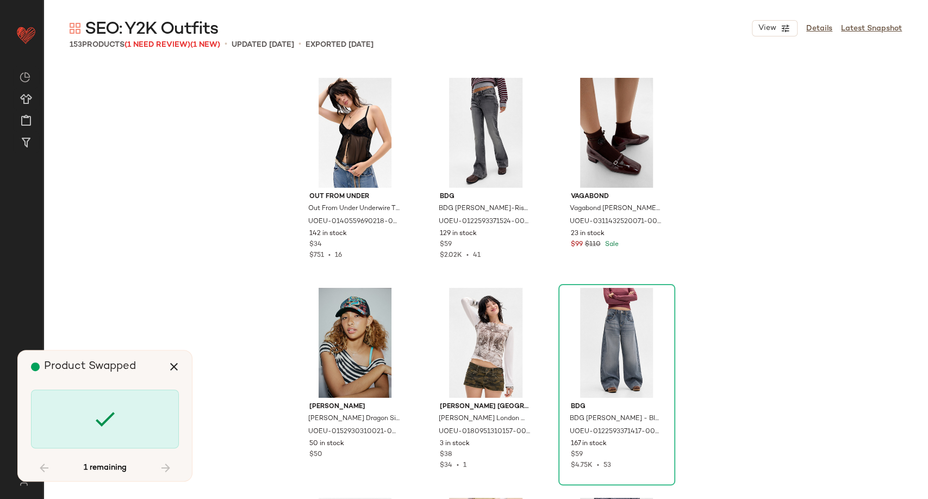
scroll to position [9866, 0]
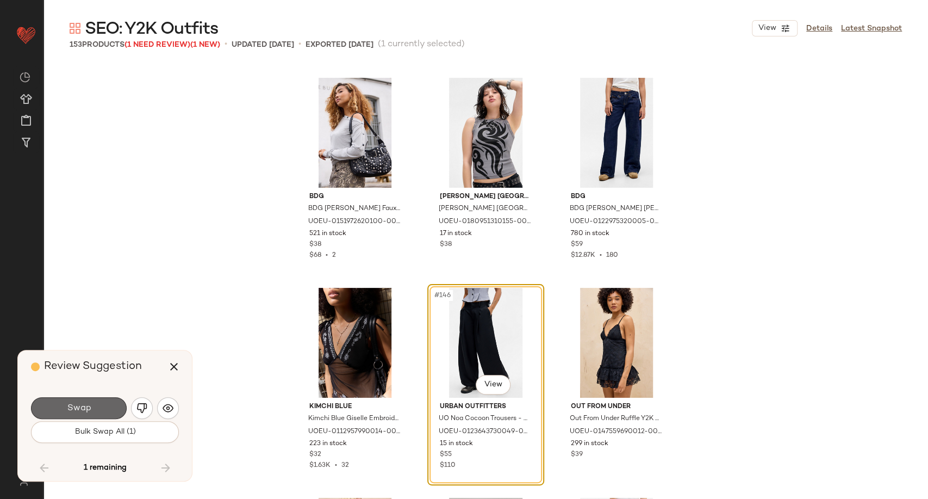
click at [100, 409] on button "Swap" at bounding box center [79, 408] width 96 height 22
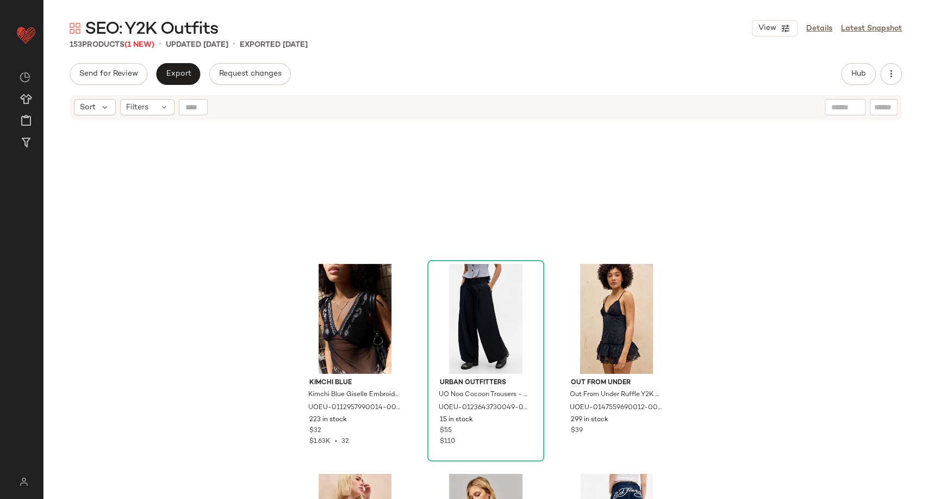
scroll to position [10107, 0]
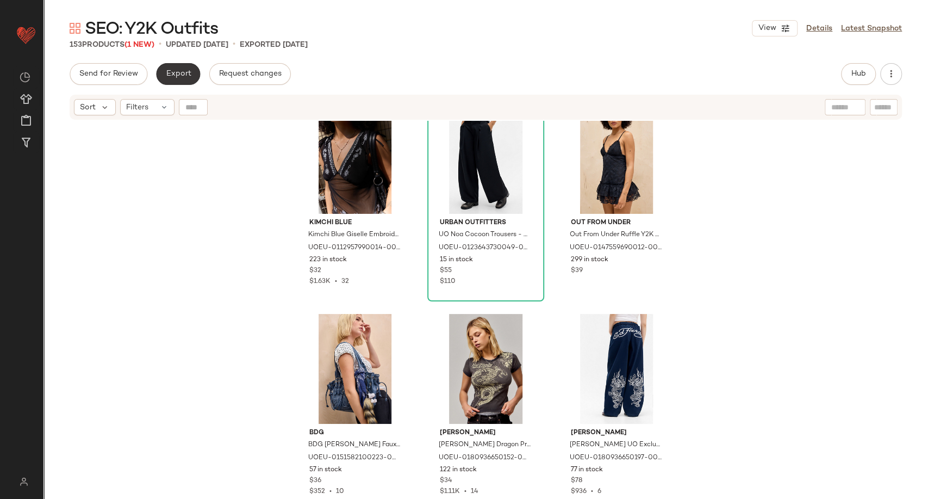
click at [178, 76] on span "Export" at bounding box center [178, 74] width 26 height 9
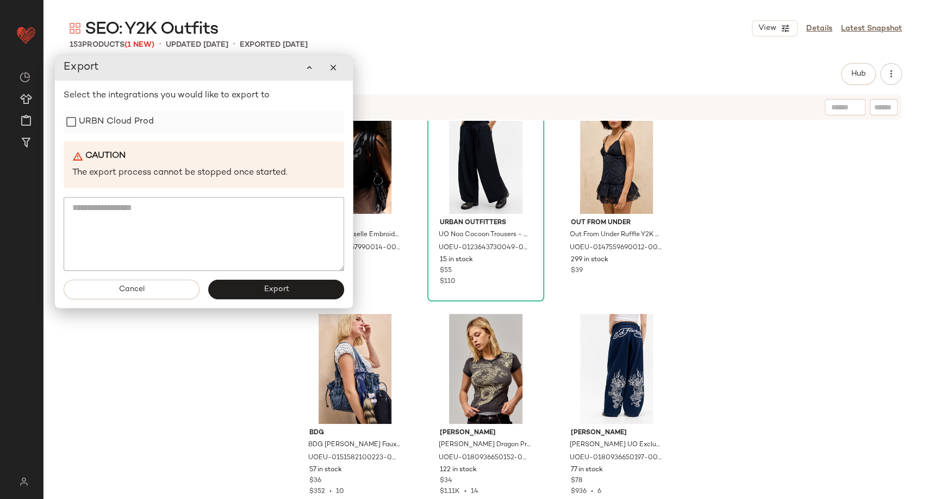
drag, startPoint x: 140, startPoint y: 123, endPoint x: 143, endPoint y: 129, distance: 6.1
click at [139, 123] on label "URBN Cloud Prod" at bounding box center [116, 122] width 75 height 22
click at [259, 289] on button "Export" at bounding box center [276, 290] width 136 height 20
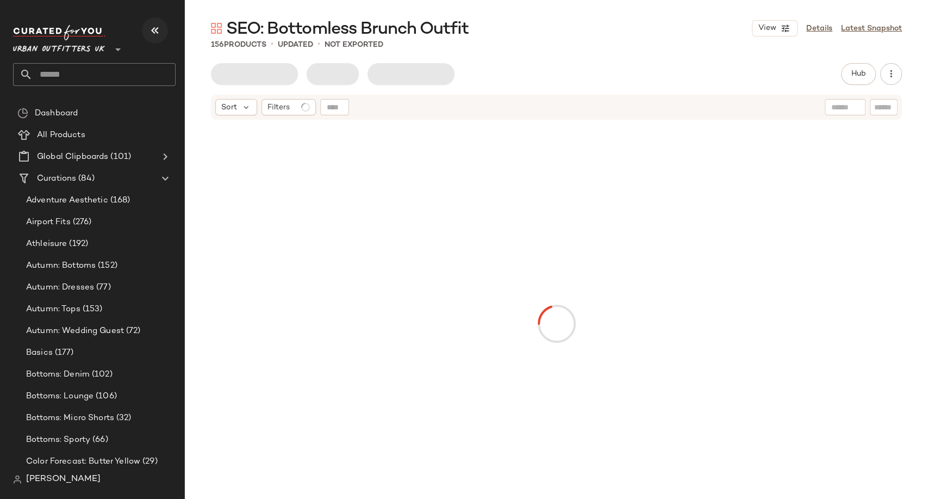
click at [153, 27] on icon "button" at bounding box center [154, 30] width 13 height 13
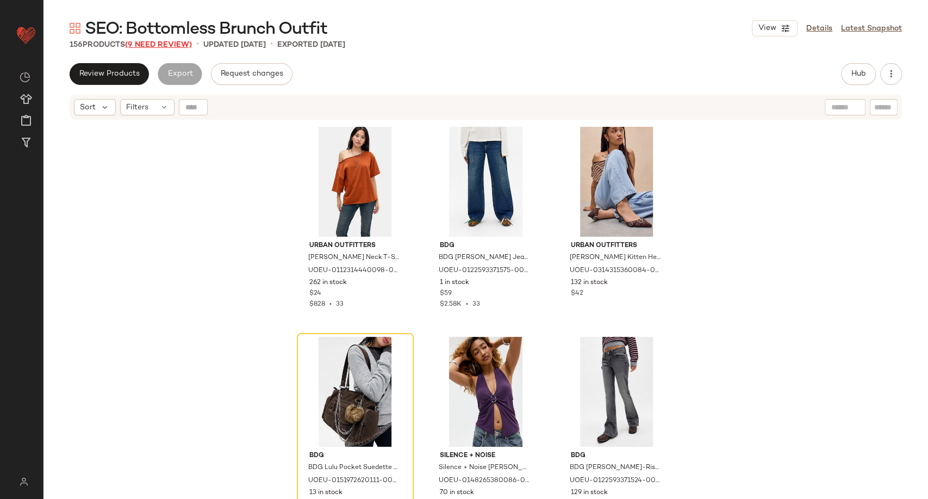
click at [161, 42] on span "(9 Need Review)" at bounding box center [158, 45] width 67 height 8
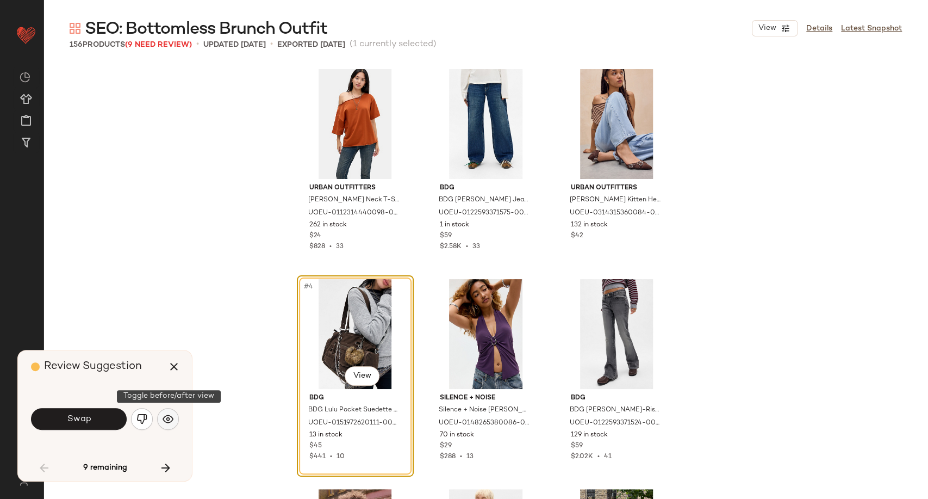
click at [171, 414] on img "button" at bounding box center [168, 418] width 11 height 11
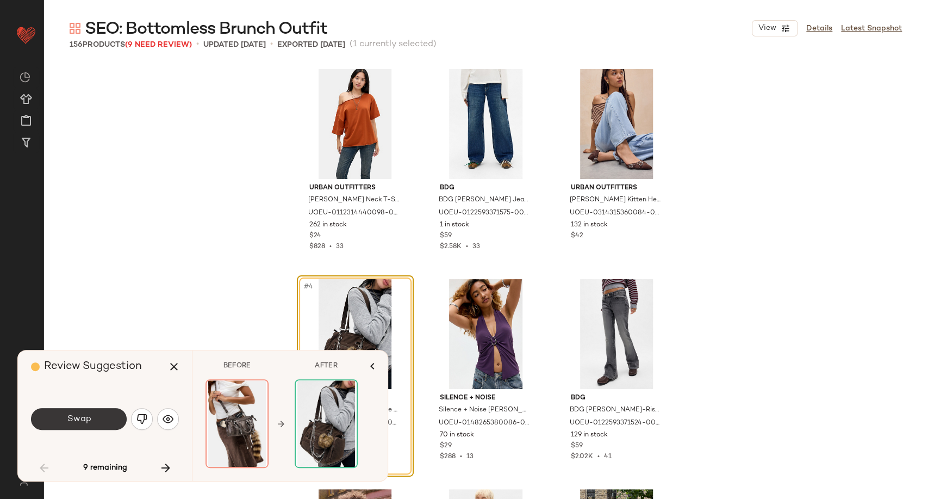
click at [87, 424] on span "Swap" at bounding box center [78, 419] width 24 height 10
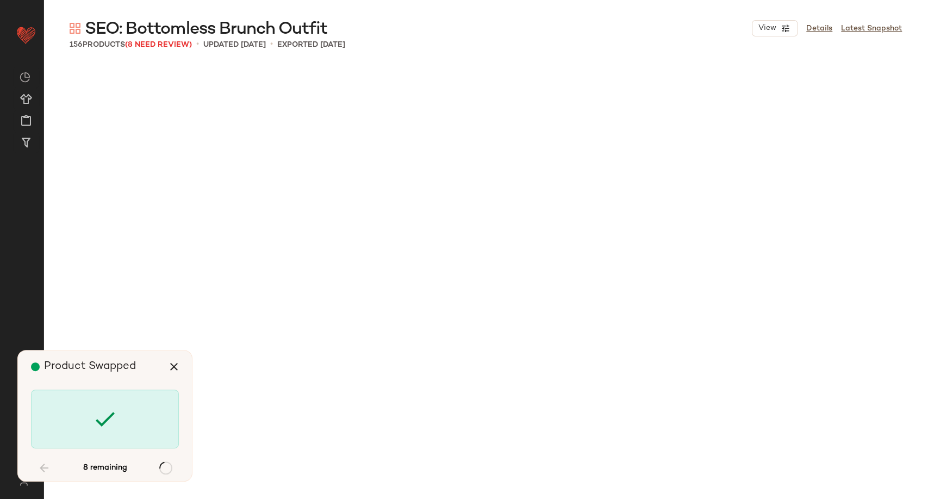
scroll to position [1259, 0]
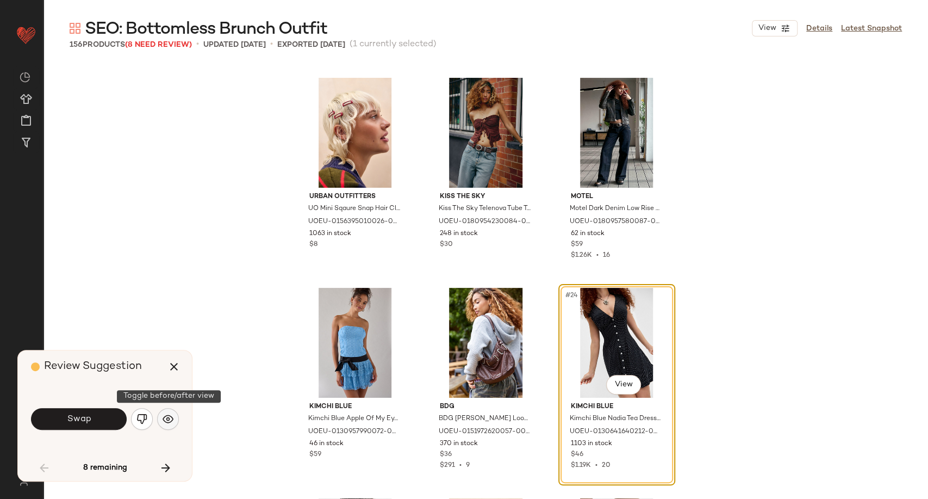
click at [169, 421] on img "button" at bounding box center [168, 418] width 11 height 11
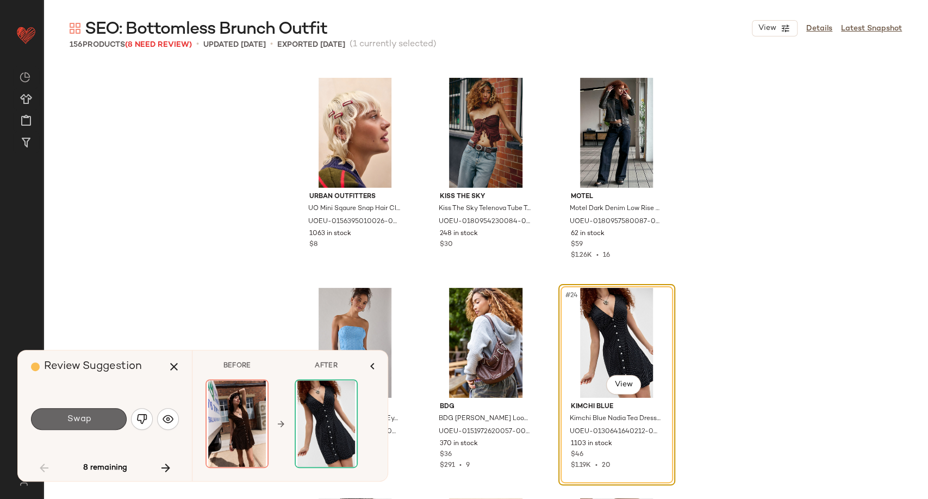
click at [102, 416] on button "Swap" at bounding box center [79, 419] width 96 height 22
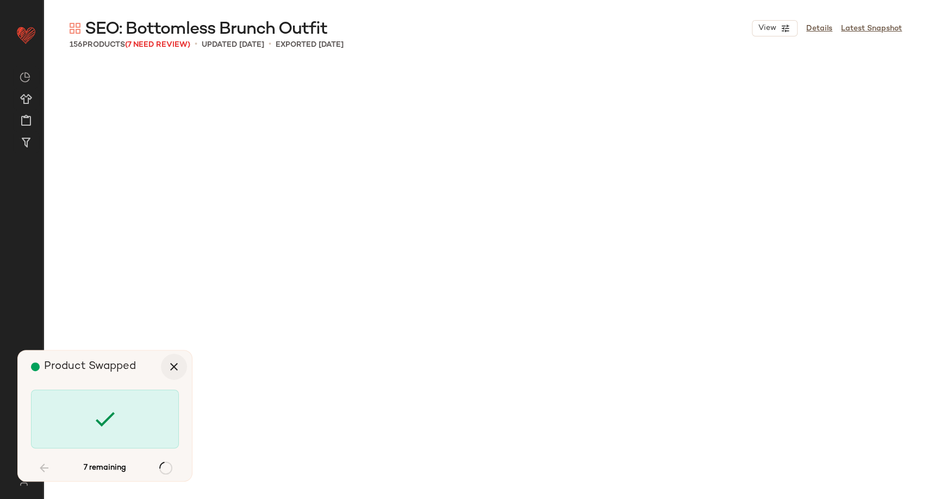
scroll to position [3359, 0]
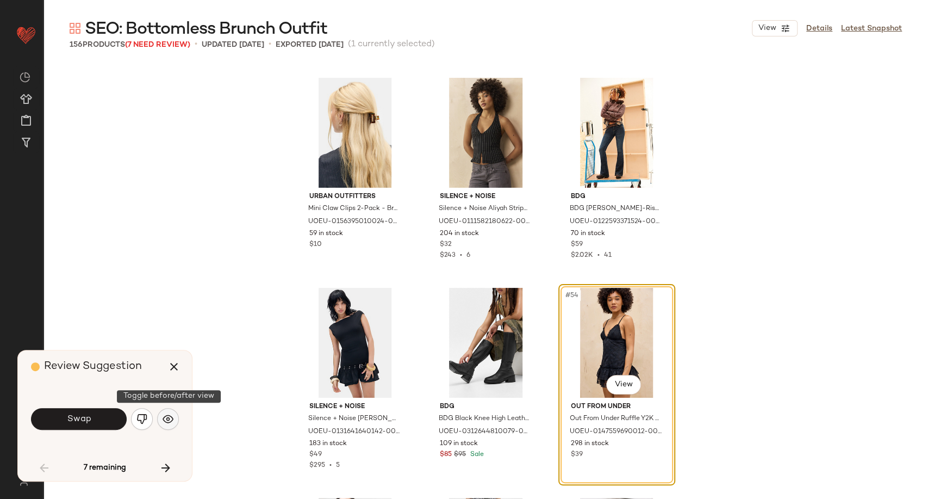
click at [161, 420] on button "button" at bounding box center [168, 419] width 22 height 22
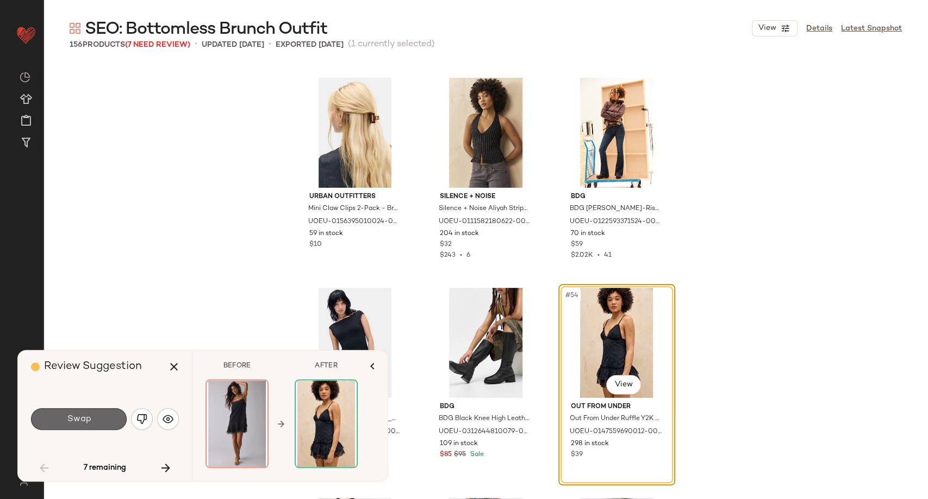
click at [82, 424] on span "Swap" at bounding box center [78, 419] width 24 height 10
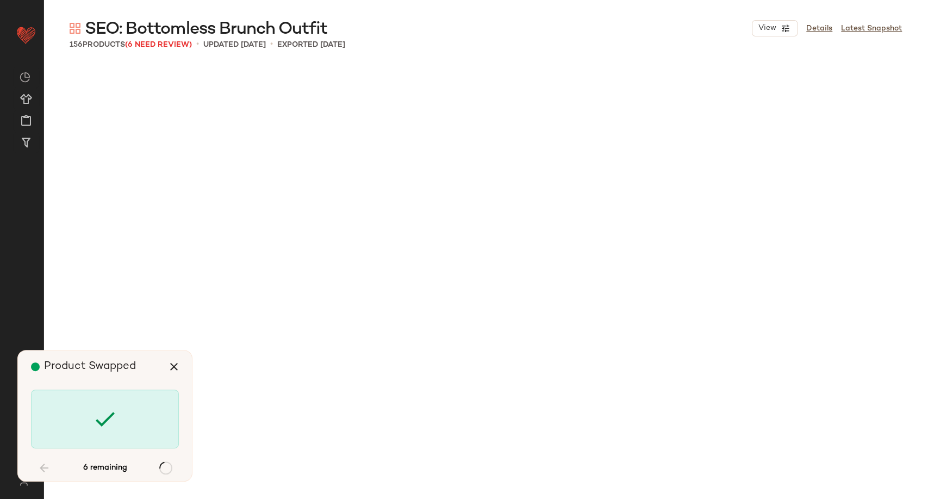
scroll to position [4618, 0]
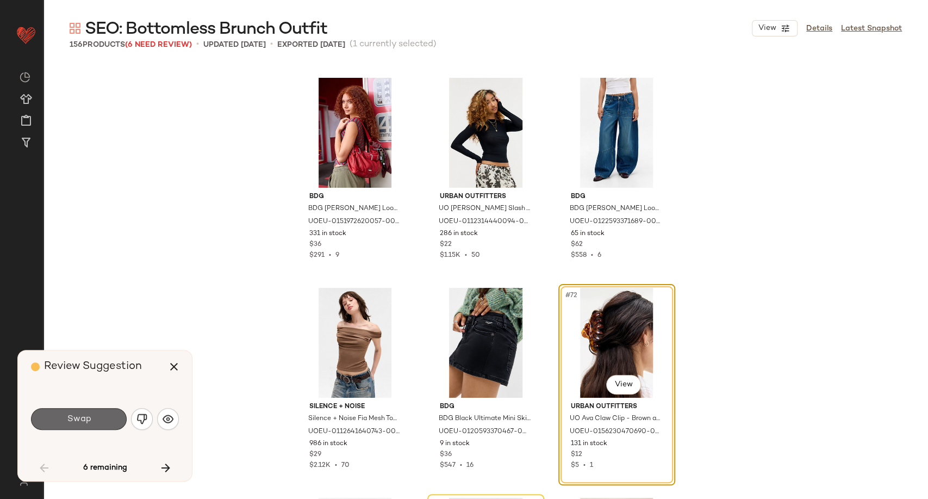
click at [82, 413] on button "Swap" at bounding box center [79, 419] width 96 height 22
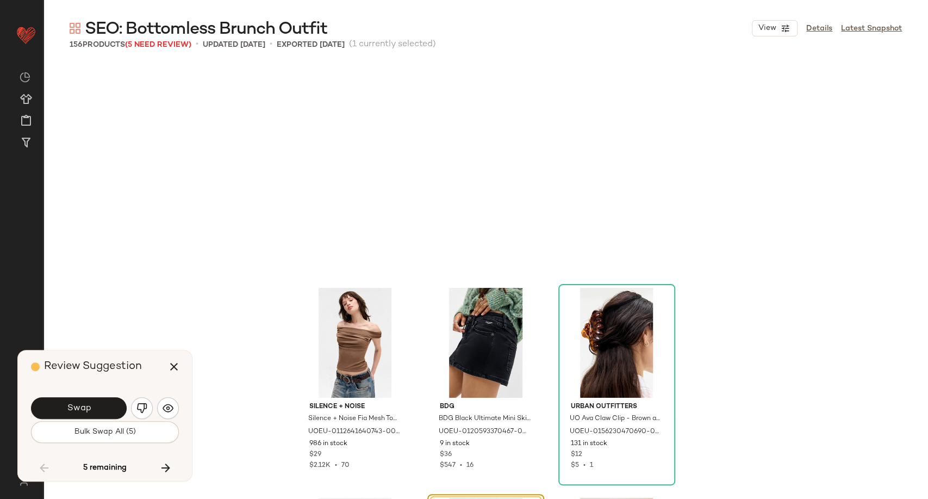
scroll to position [4828, 0]
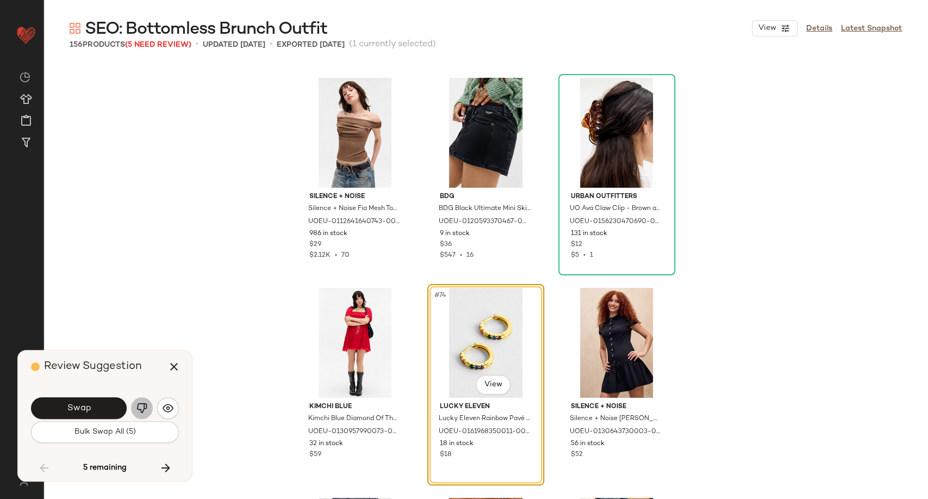
click at [135, 411] on button "button" at bounding box center [142, 408] width 22 height 22
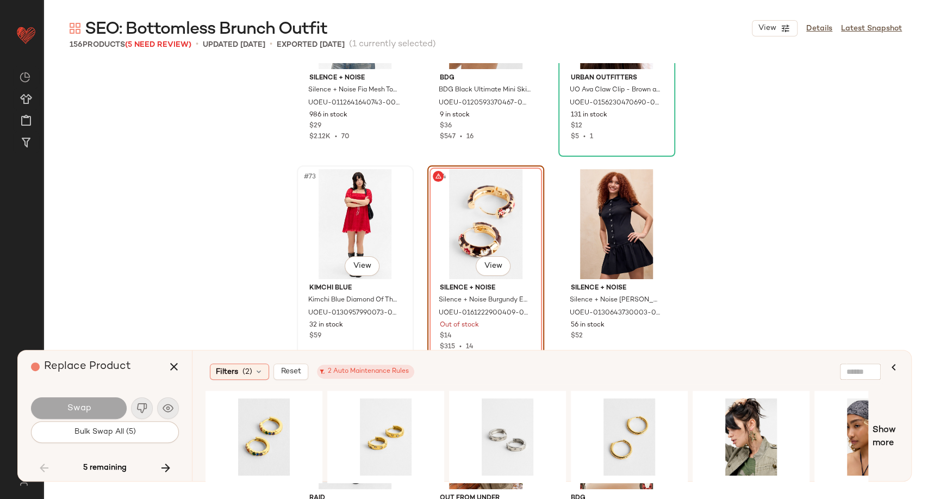
scroll to position [4949, 0]
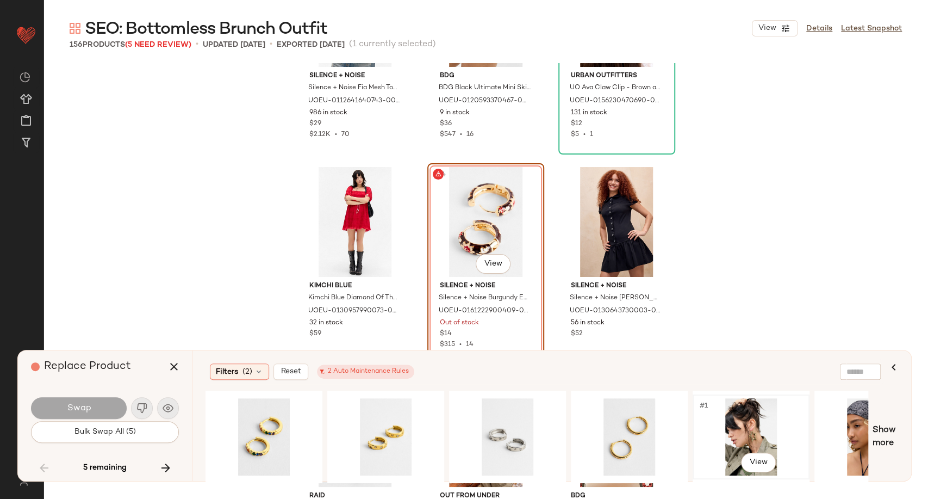
click at [761, 427] on div "#1 View" at bounding box center [751, 436] width 109 height 77
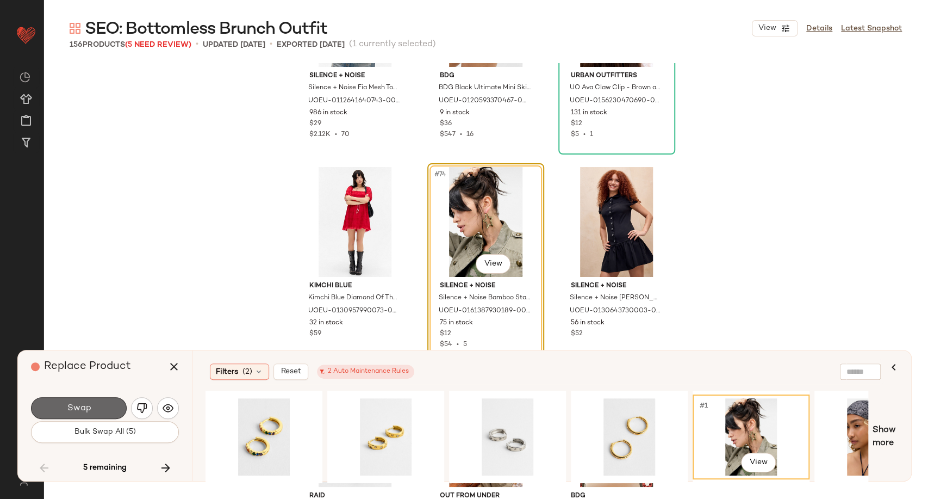
click at [97, 409] on button "Swap" at bounding box center [79, 408] width 96 height 22
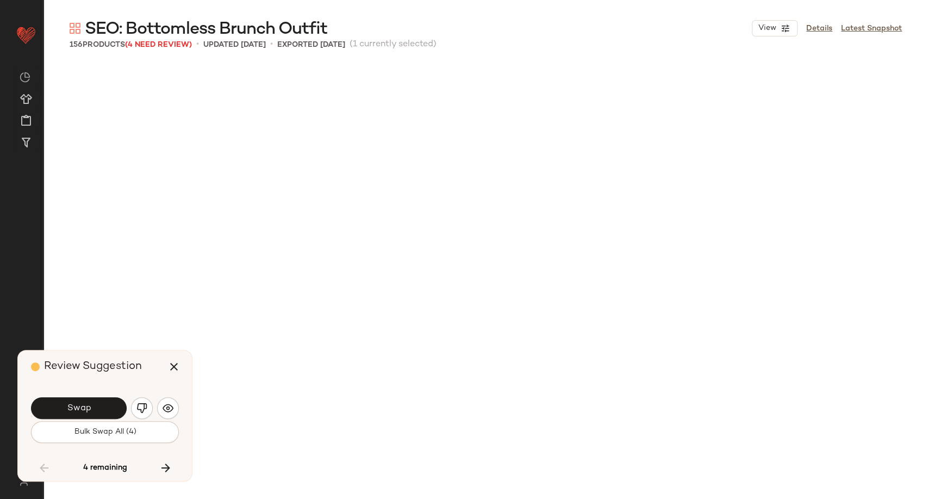
scroll to position [5458, 0]
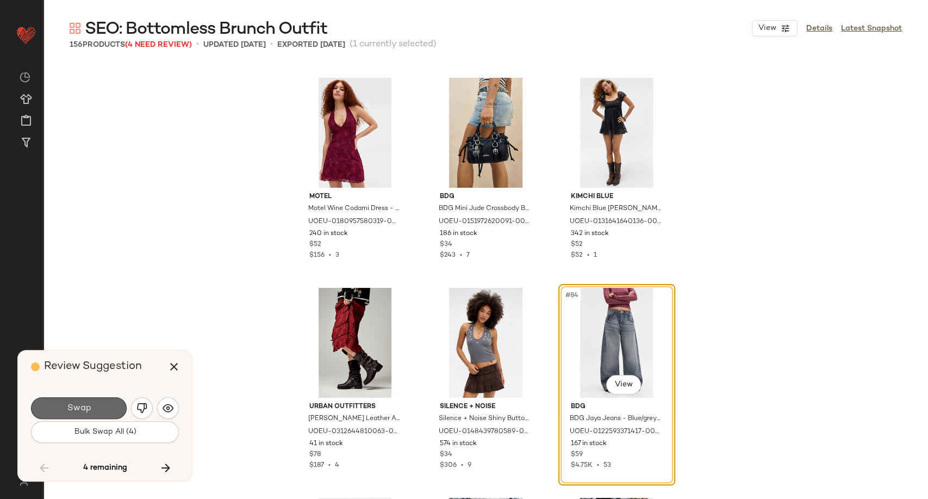
click at [99, 408] on button "Swap" at bounding box center [79, 408] width 96 height 22
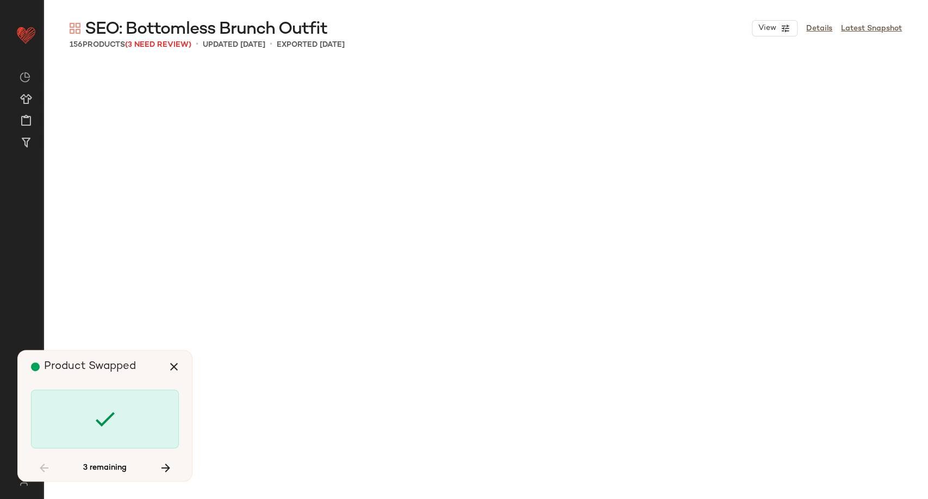
scroll to position [7977, 0]
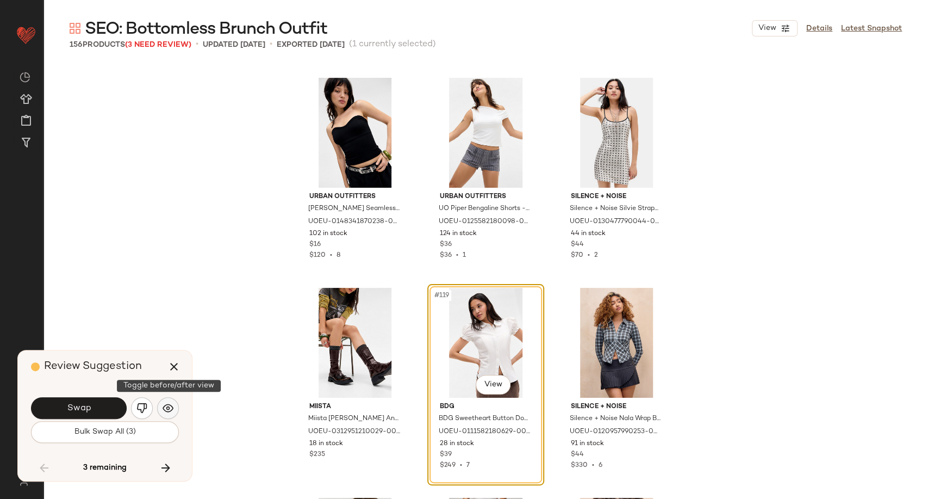
click at [167, 414] on button "button" at bounding box center [168, 408] width 22 height 22
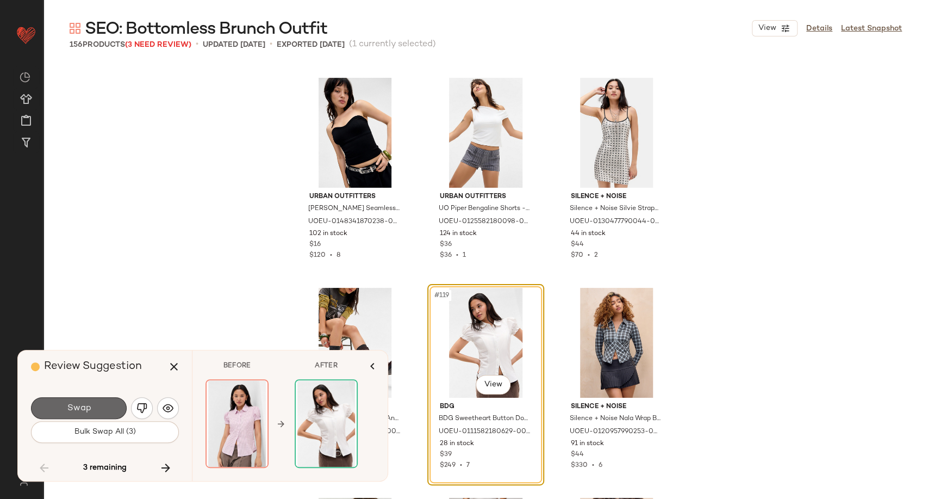
click at [113, 410] on button "Swap" at bounding box center [79, 408] width 96 height 22
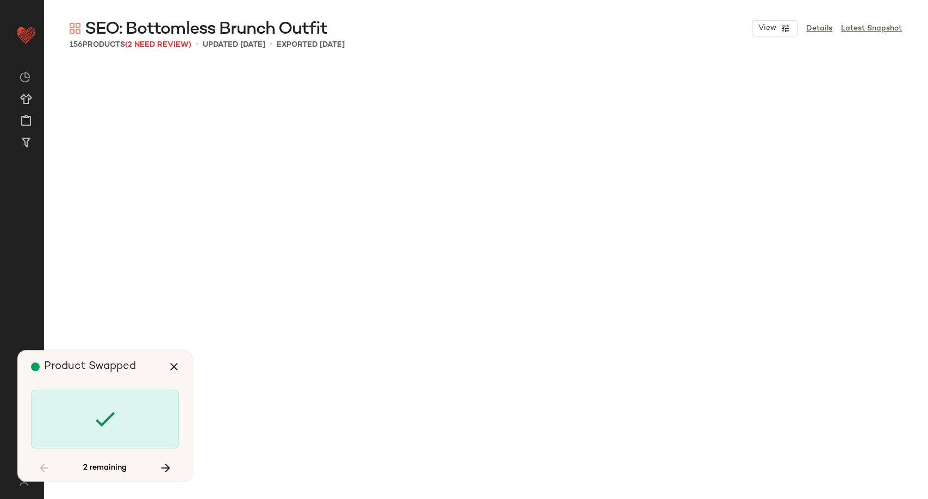
scroll to position [9656, 0]
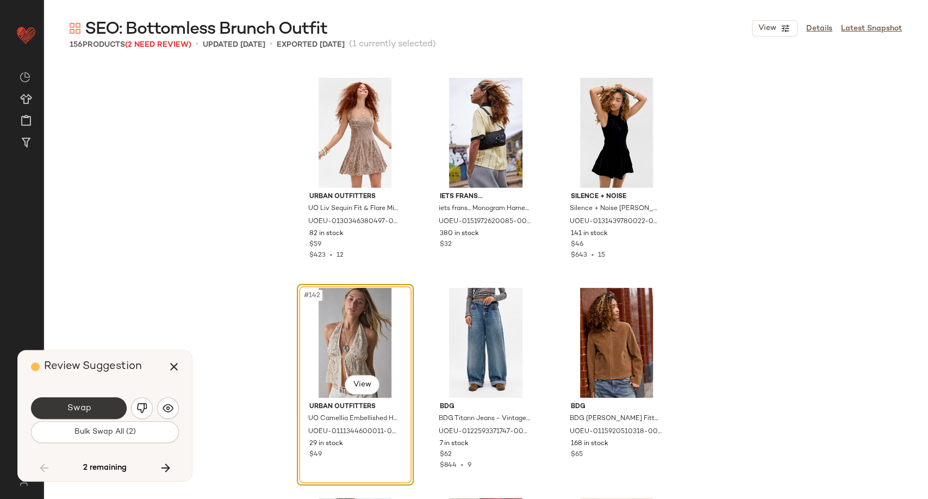
click at [109, 406] on button "Swap" at bounding box center [79, 408] width 96 height 22
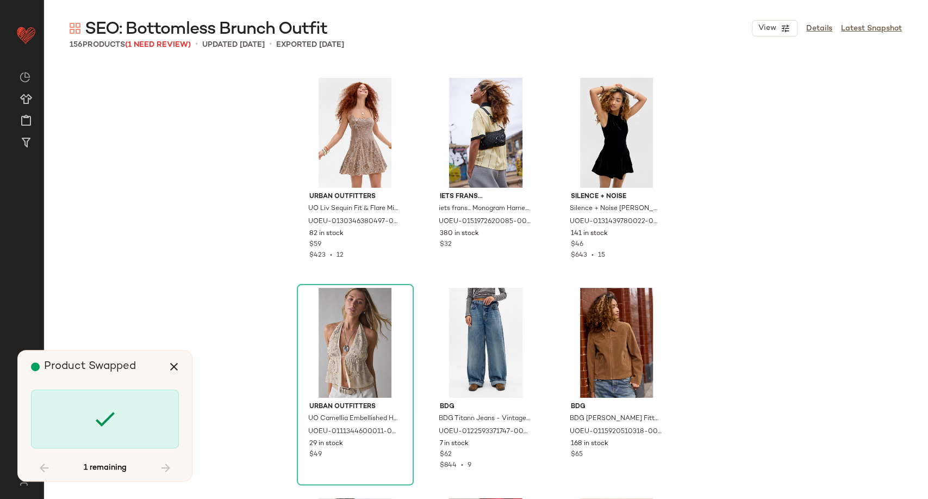
scroll to position [10076, 0]
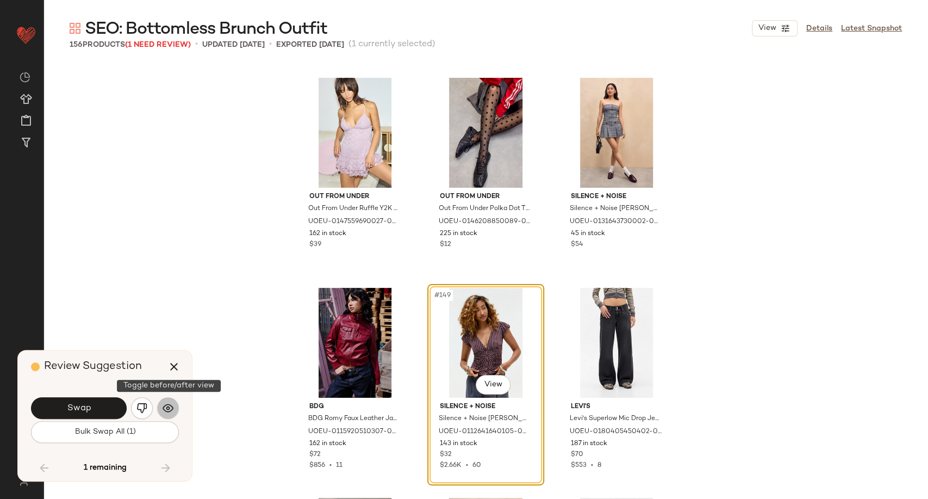
click at [169, 411] on img "button" at bounding box center [168, 407] width 11 height 11
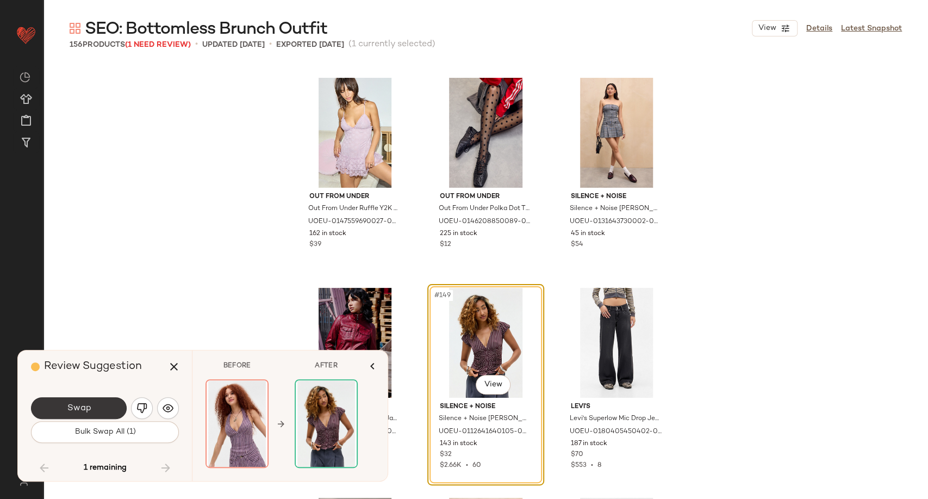
click at [90, 411] on span "Swap" at bounding box center [78, 408] width 24 height 10
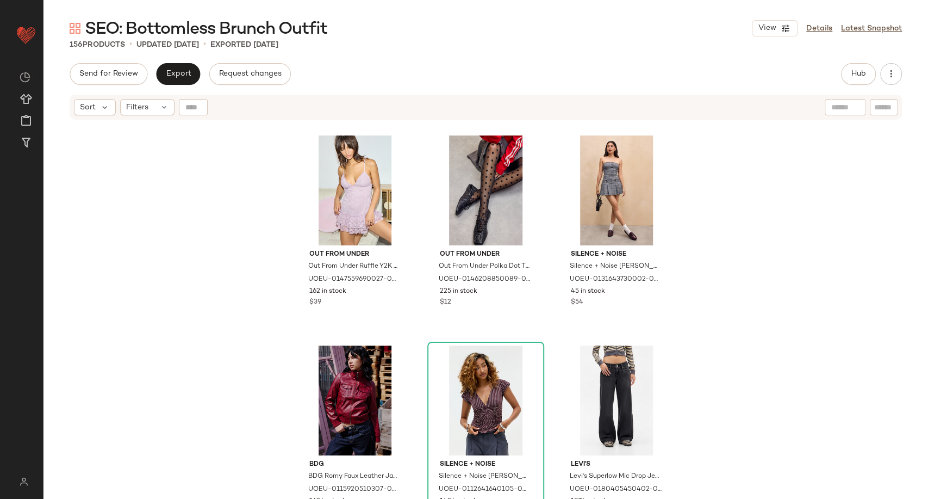
click at [185, 62] on div "SEO: Bottomless Brunch Outfit View Details Latest Snapshot 156 Products • updat…" at bounding box center [486, 257] width 885 height 481
click at [184, 76] on span "Export" at bounding box center [178, 74] width 26 height 9
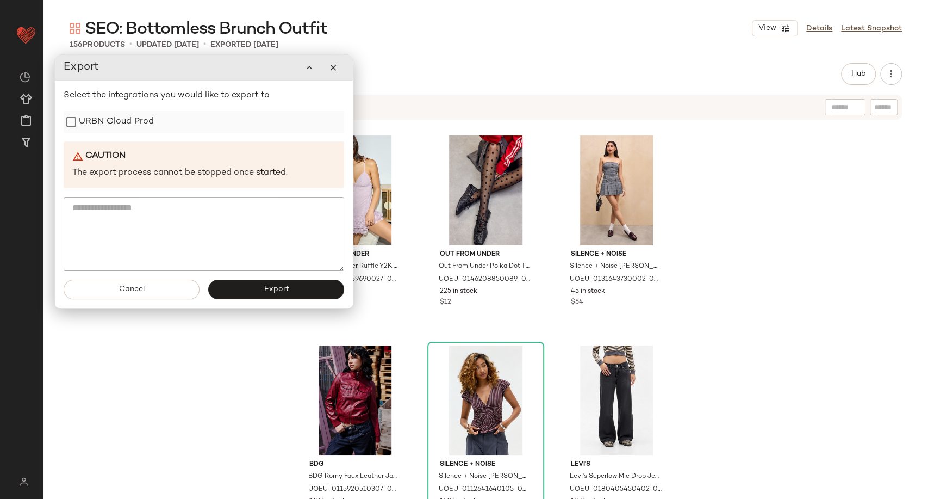
click at [126, 127] on label "URBN Cloud Prod" at bounding box center [116, 122] width 75 height 22
click at [261, 290] on button "Export" at bounding box center [276, 290] width 136 height 20
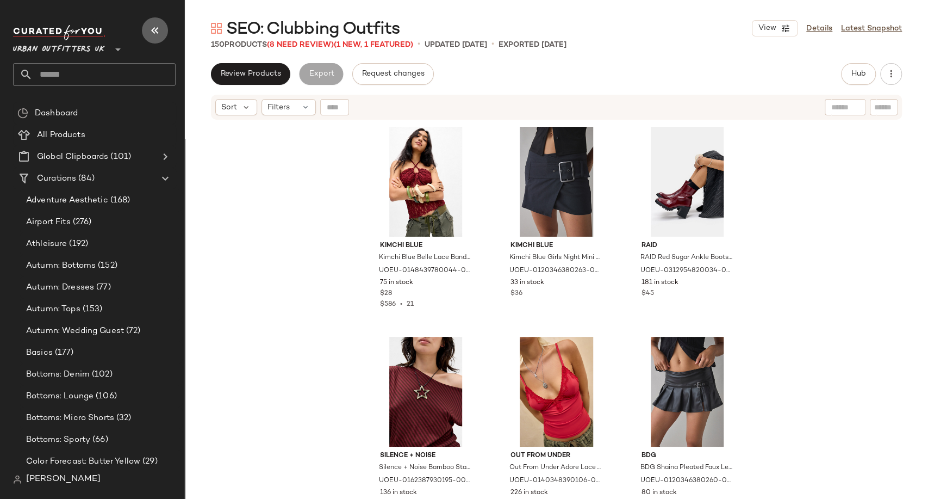
click at [157, 27] on icon "button" at bounding box center [154, 30] width 13 height 13
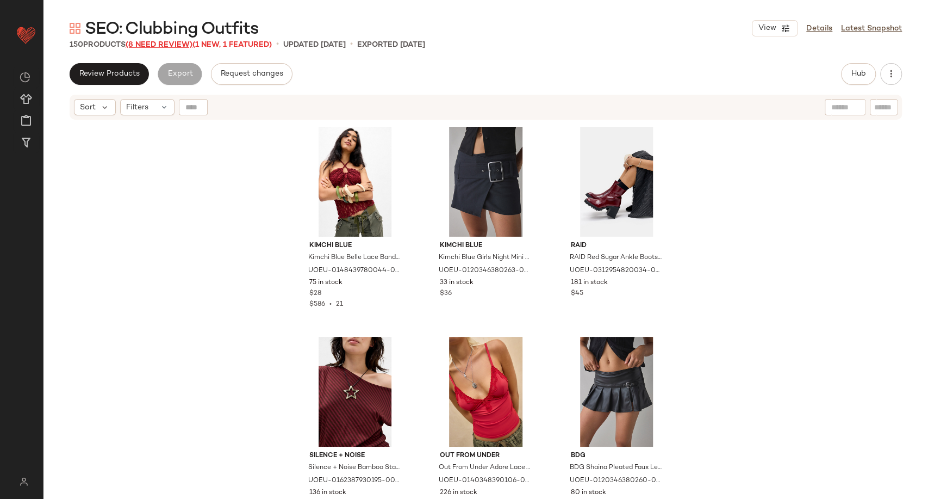
click at [186, 45] on span "(8 Need Review)" at bounding box center [159, 45] width 67 height 8
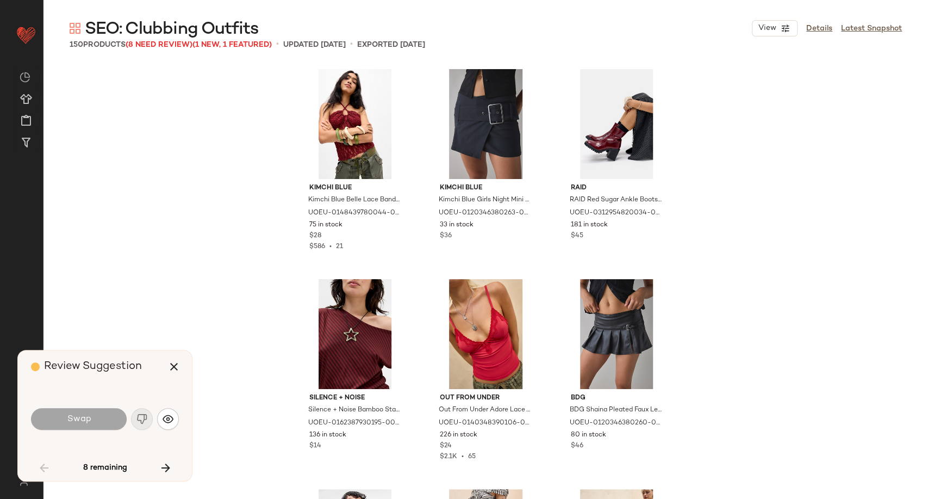
scroll to position [2939, 0]
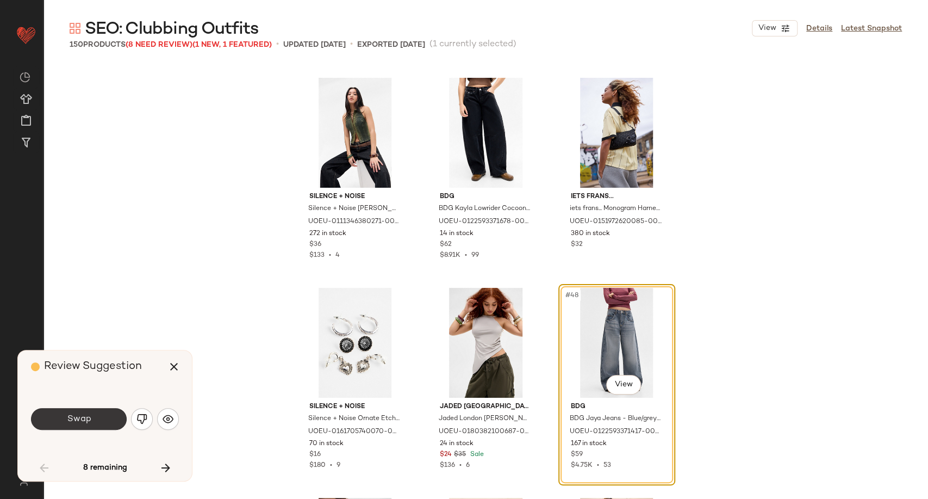
click at [100, 414] on button "Swap" at bounding box center [79, 419] width 96 height 22
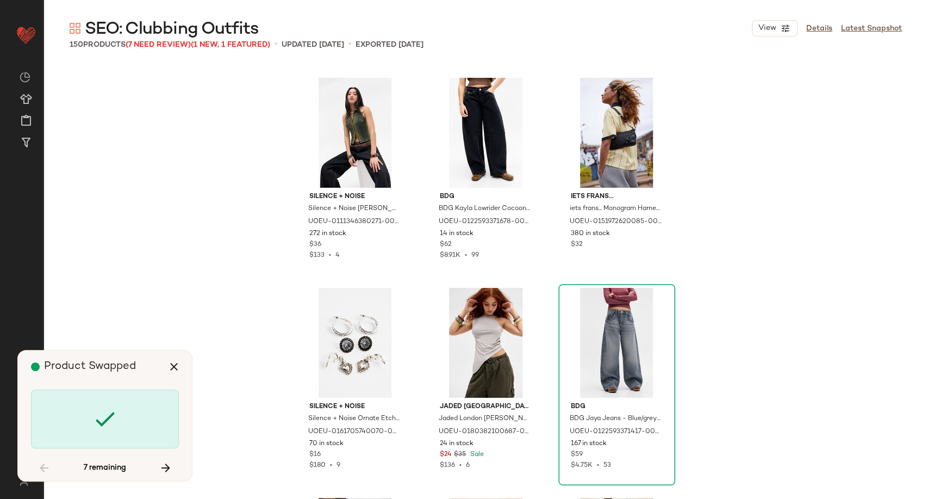
scroll to position [3778, 0]
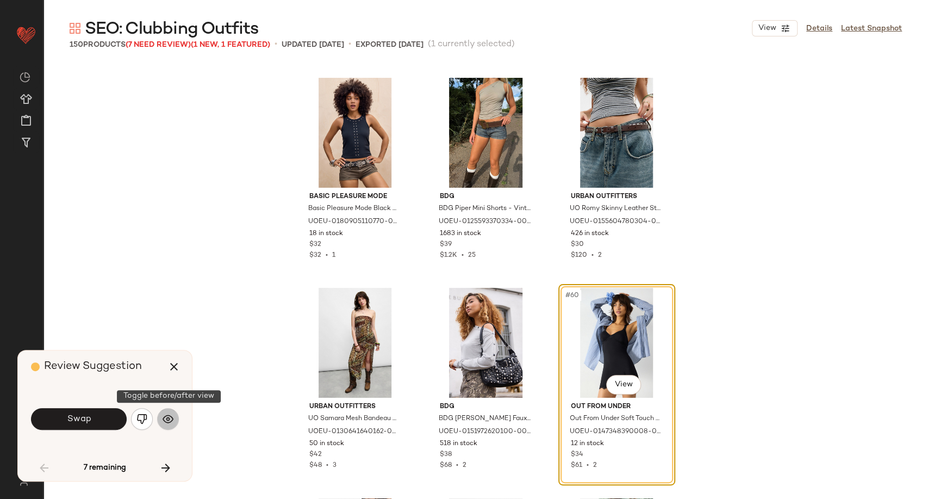
click at [175, 422] on button "button" at bounding box center [168, 419] width 22 height 22
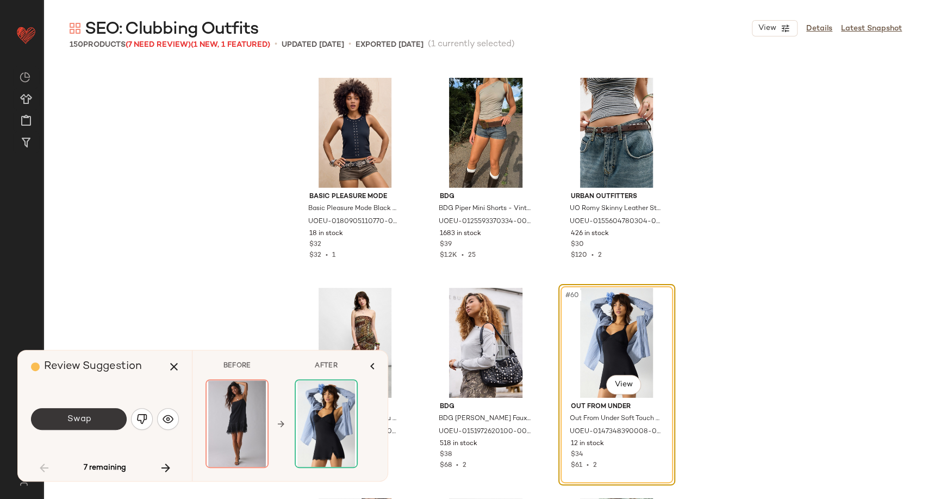
click at [89, 421] on span "Swap" at bounding box center [78, 419] width 24 height 10
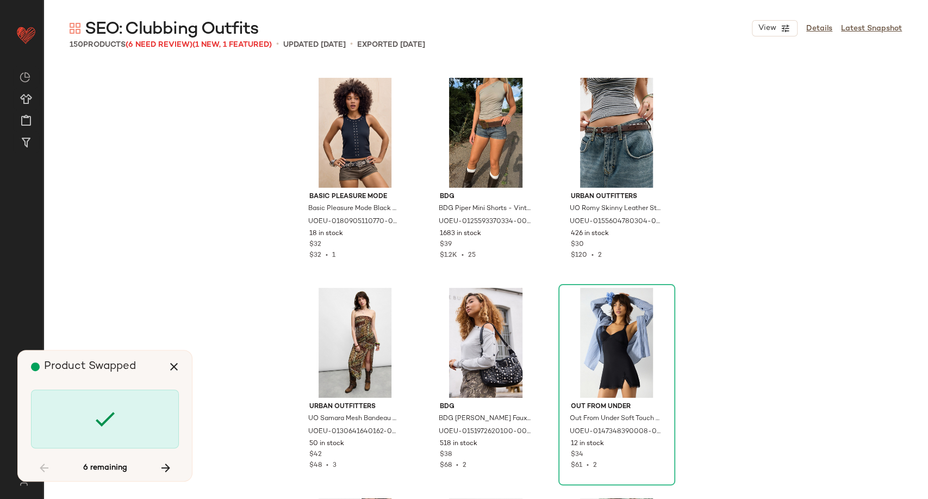
scroll to position [4618, 0]
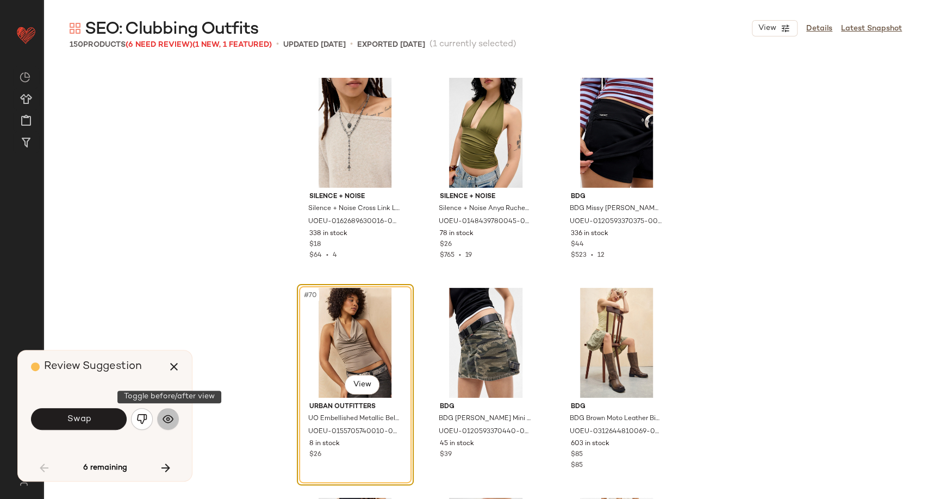
click at [170, 419] on img "button" at bounding box center [168, 418] width 11 height 11
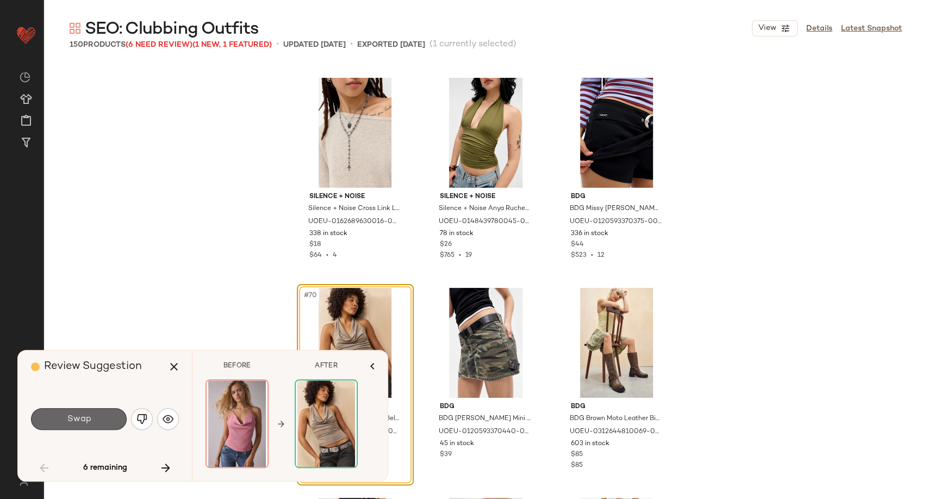
click at [100, 423] on button "Swap" at bounding box center [79, 419] width 96 height 22
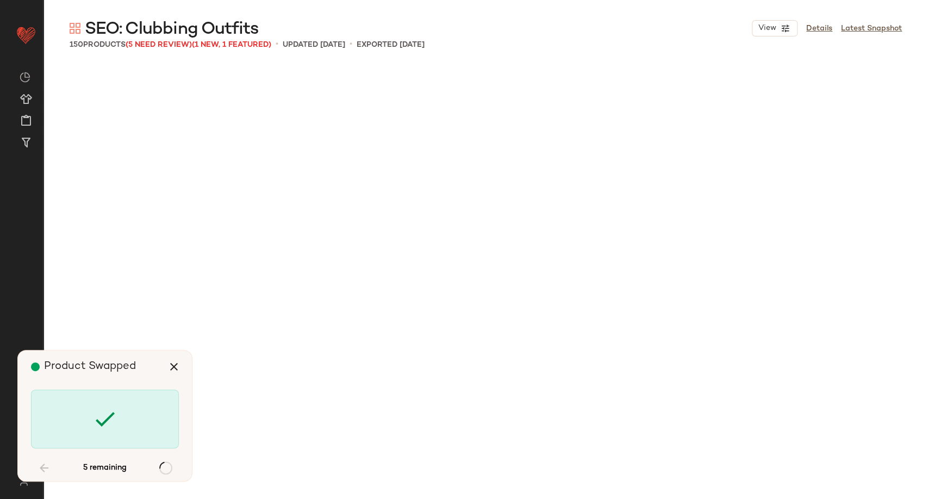
scroll to position [5668, 0]
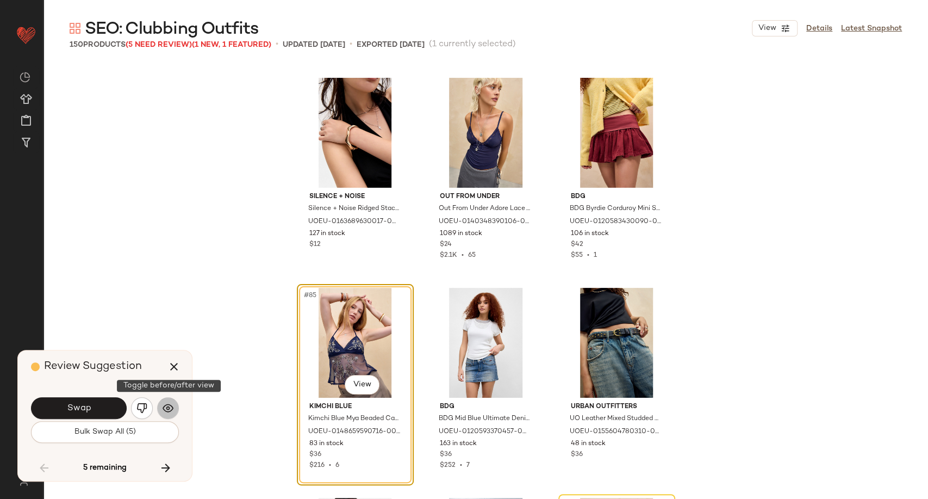
click at [173, 406] on img "button" at bounding box center [168, 407] width 11 height 11
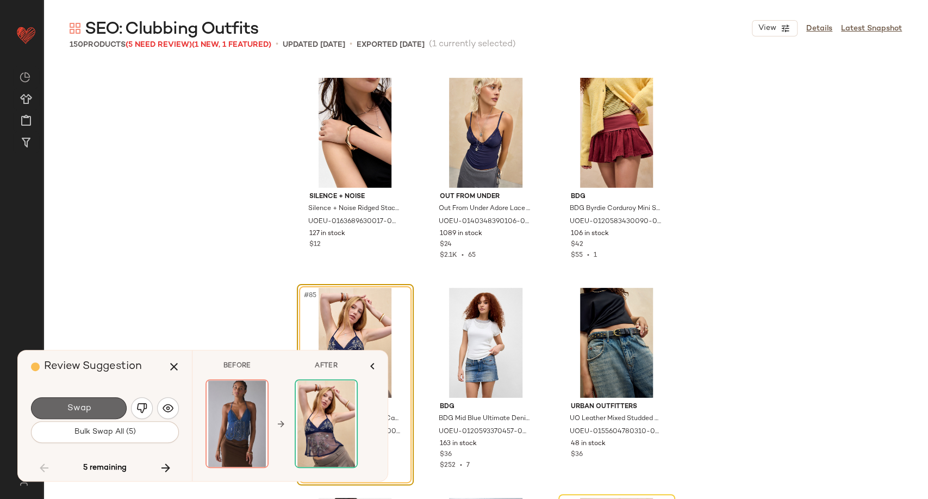
click at [117, 406] on button "Swap" at bounding box center [79, 408] width 96 height 22
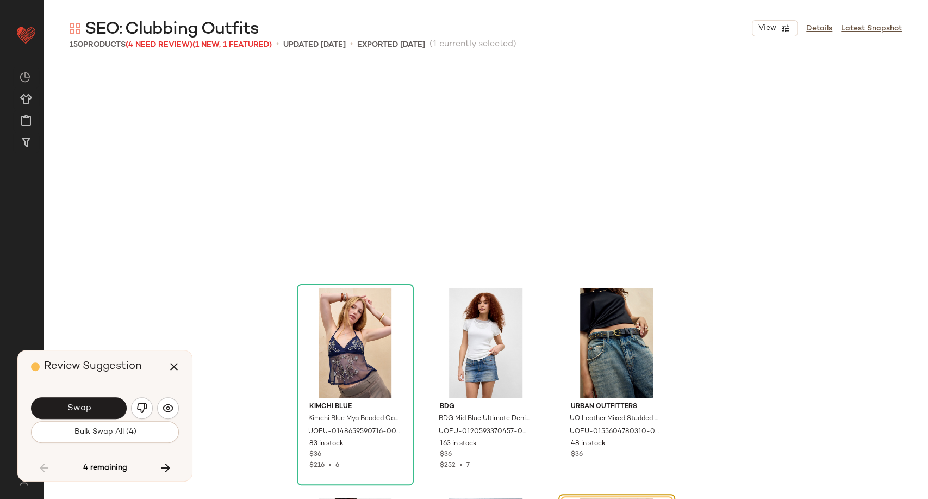
scroll to position [5878, 0]
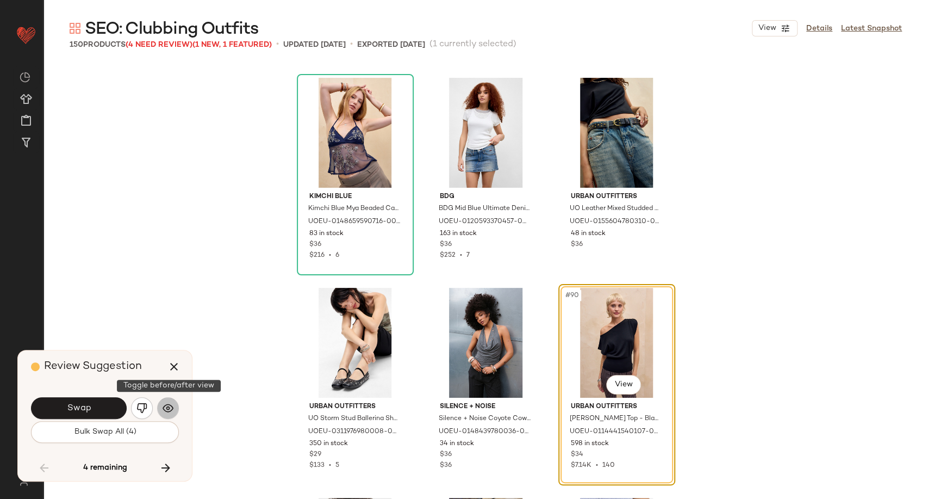
click at [163, 408] on img "button" at bounding box center [168, 407] width 11 height 11
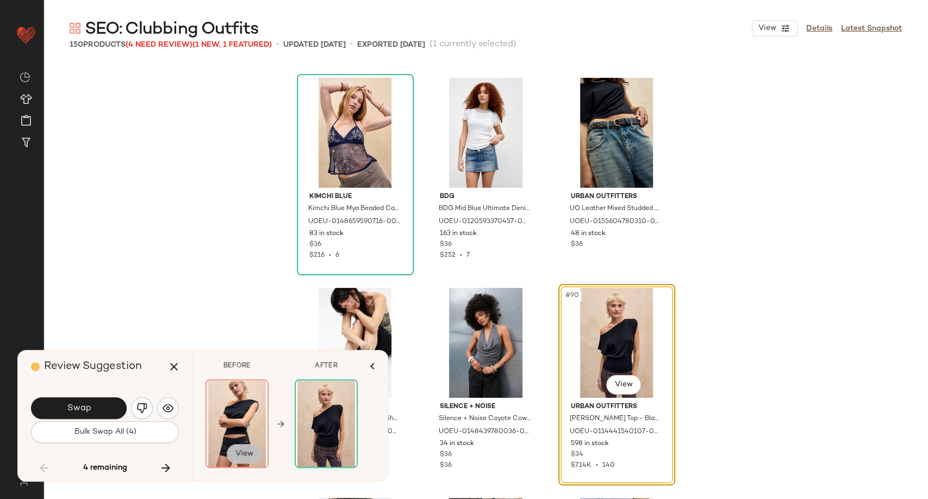
click at [234, 453] on button "View" at bounding box center [244, 454] width 35 height 20
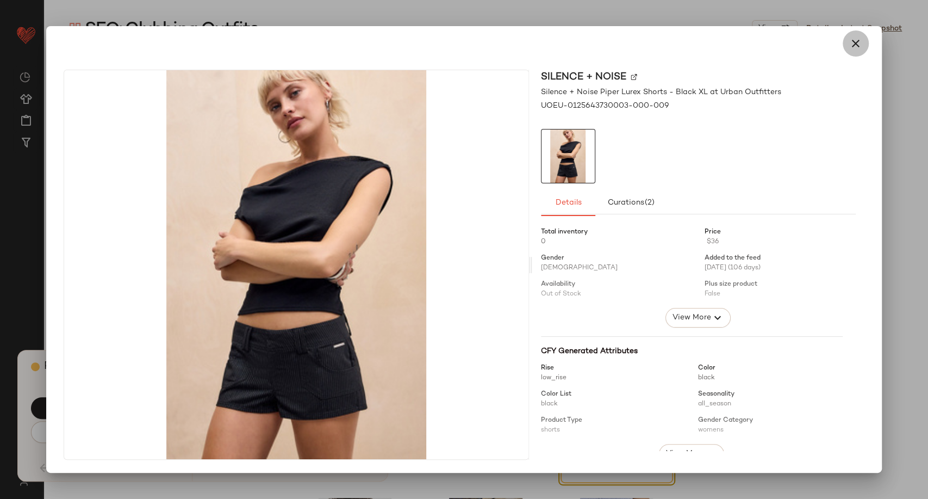
click at [847, 46] on button "button" at bounding box center [856, 43] width 26 height 26
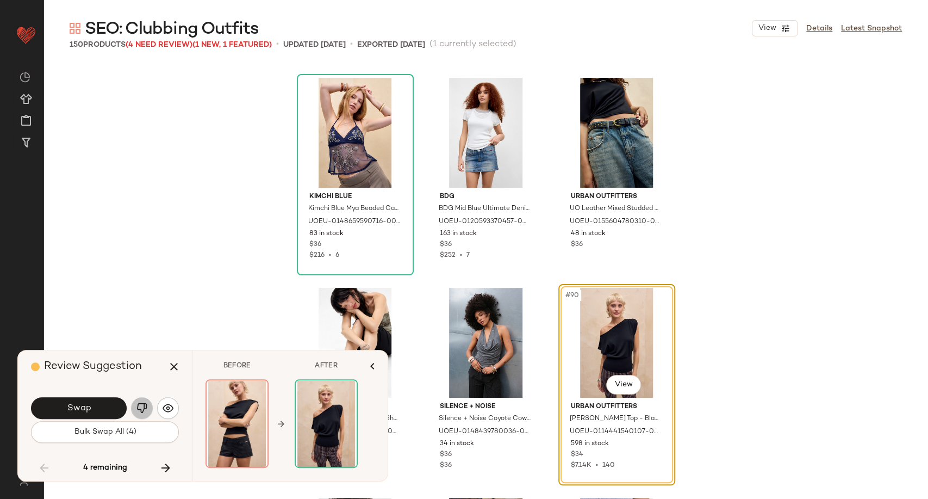
click at [145, 409] on img "button" at bounding box center [141, 407] width 11 height 11
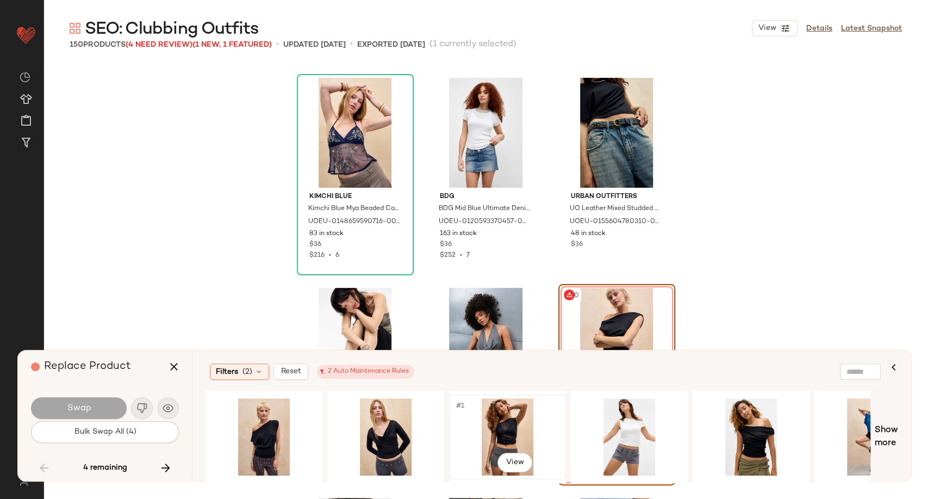
click at [508, 437] on div "#1 View" at bounding box center [507, 436] width 109 height 77
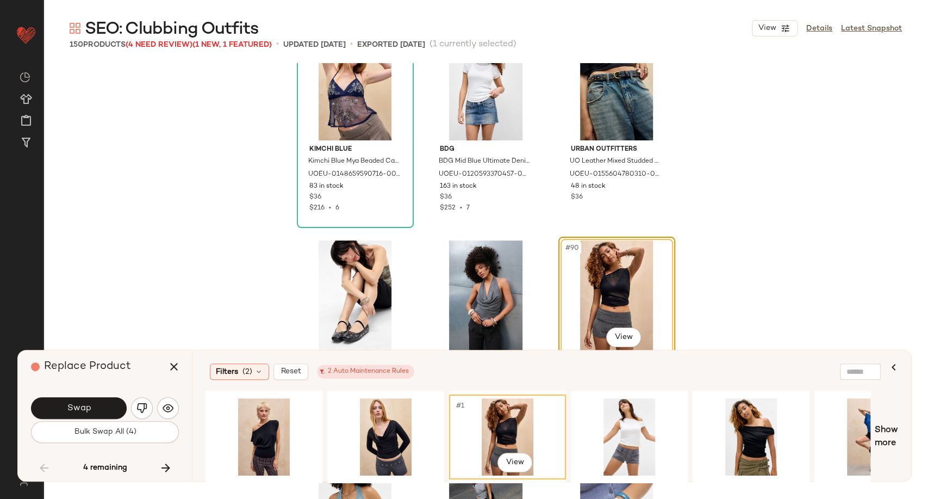
scroll to position [5998, 0]
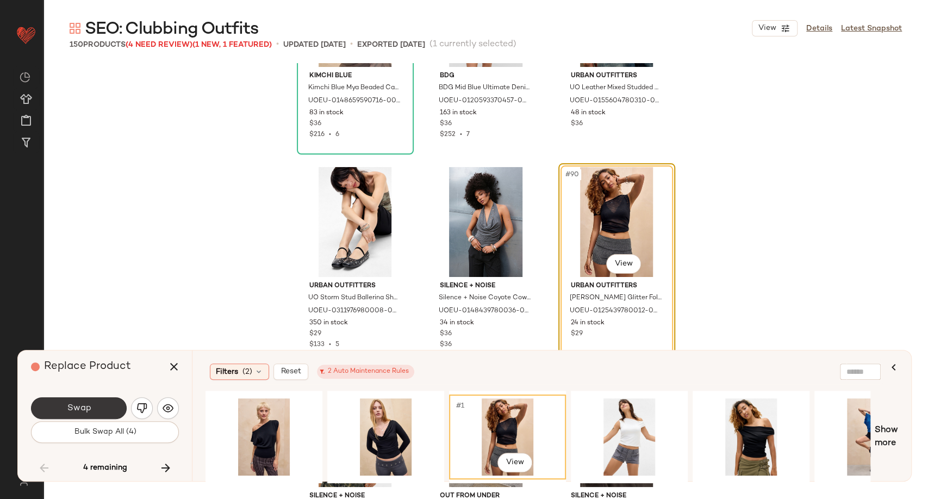
click at [77, 407] on span "Swap" at bounding box center [78, 408] width 24 height 10
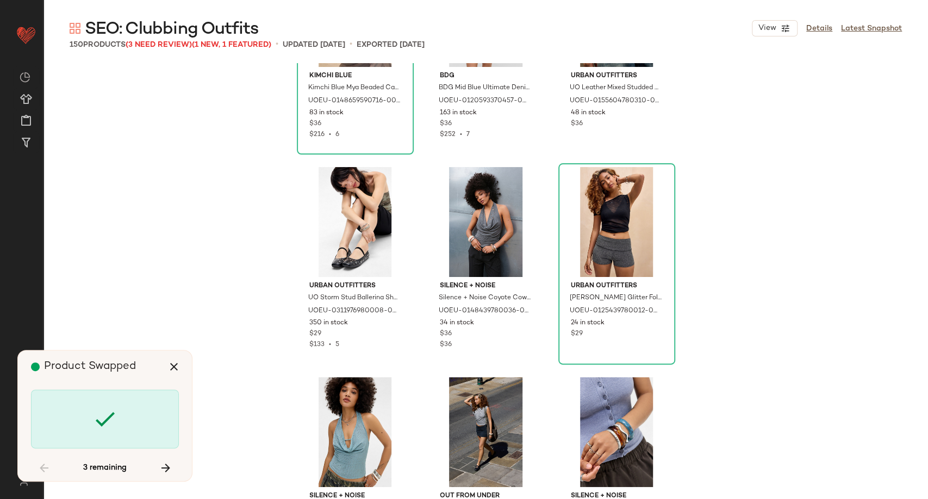
scroll to position [7137, 0]
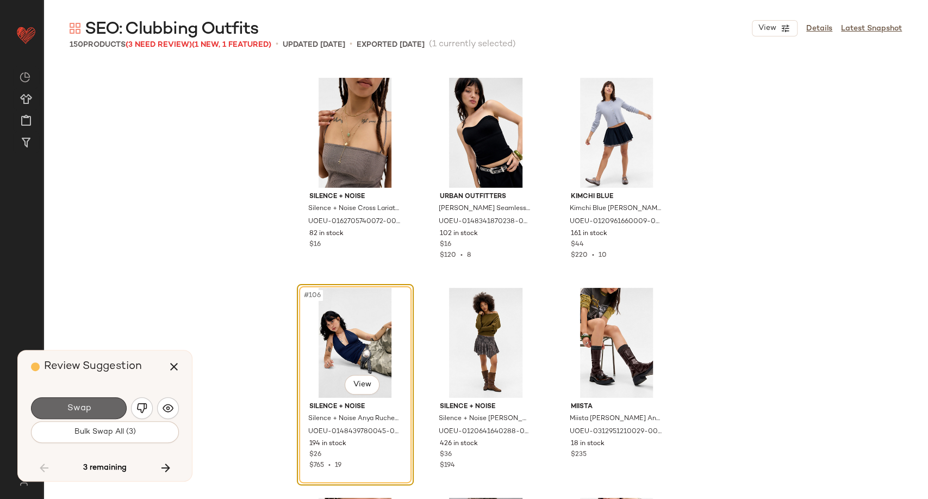
click at [106, 404] on button "Swap" at bounding box center [79, 408] width 96 height 22
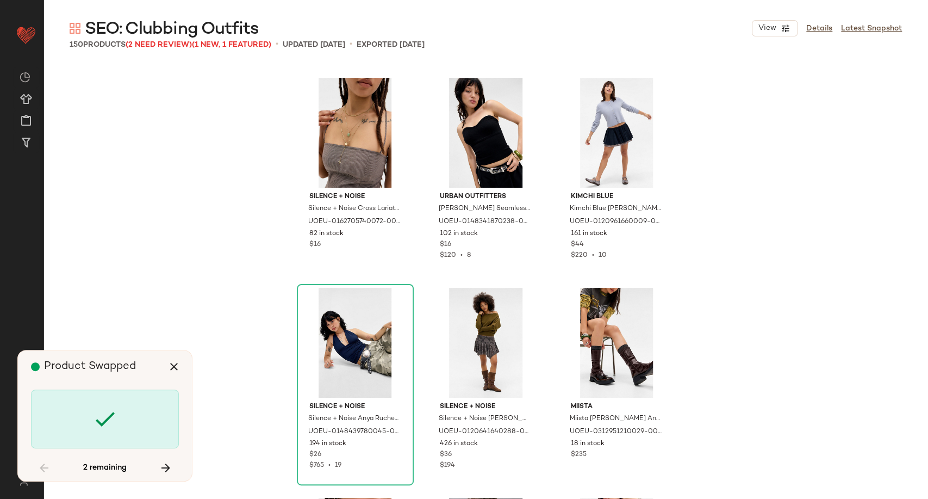
scroll to position [9656, 0]
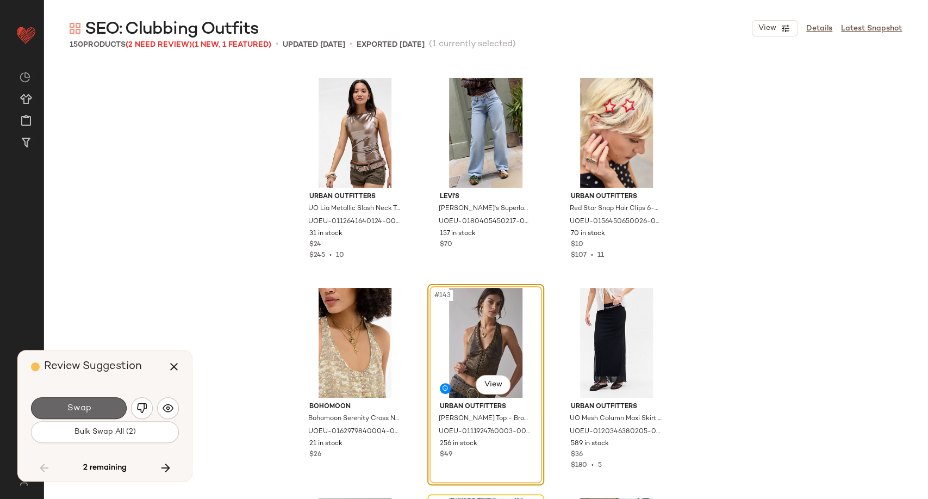
click at [109, 408] on button "Swap" at bounding box center [79, 408] width 96 height 22
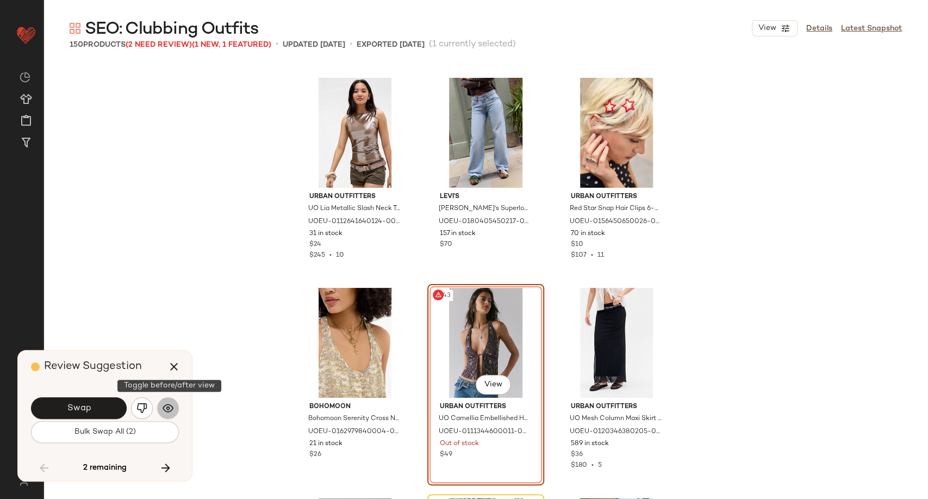
click at [170, 408] on img "button" at bounding box center [168, 407] width 11 height 11
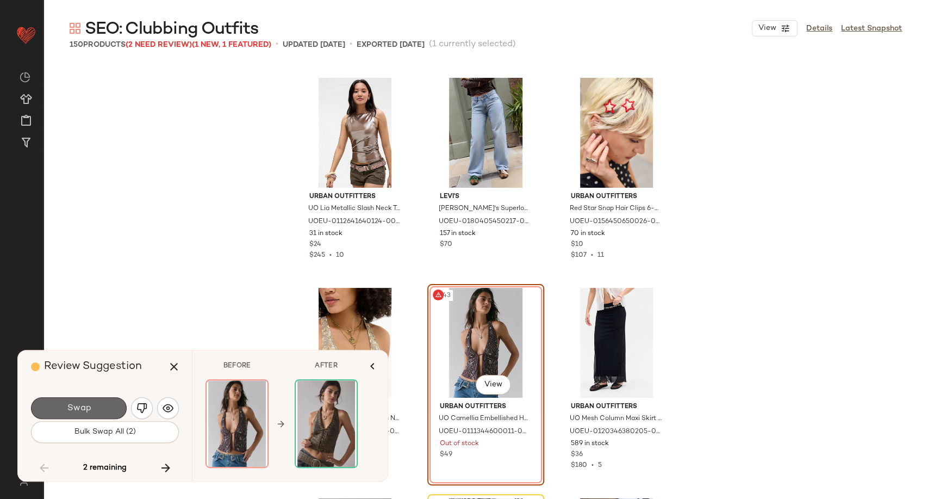
click at [107, 413] on button "Swap" at bounding box center [79, 408] width 96 height 22
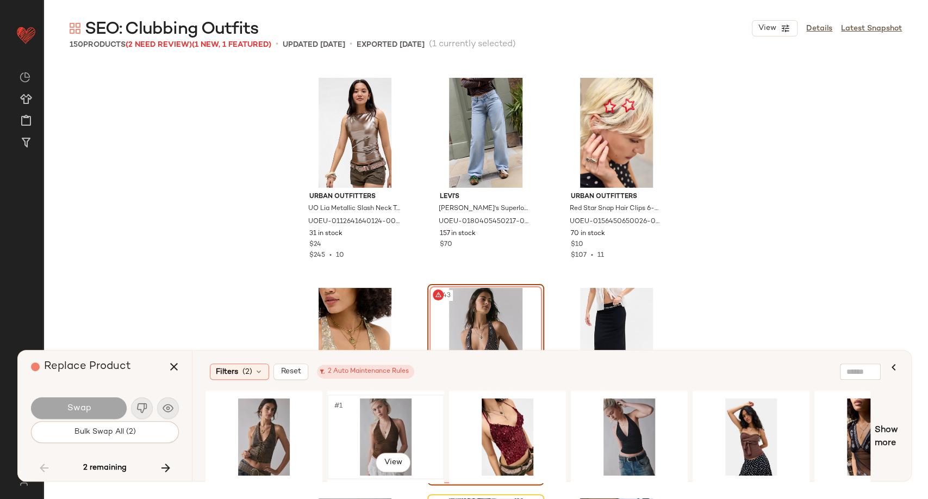
click at [396, 432] on div "#1 View" at bounding box center [385, 436] width 109 height 77
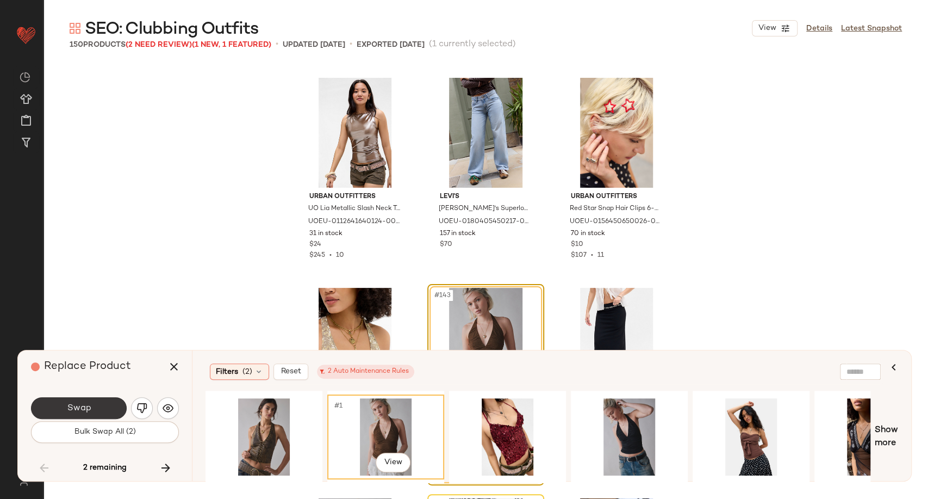
click at [116, 410] on button "Swap" at bounding box center [79, 408] width 96 height 22
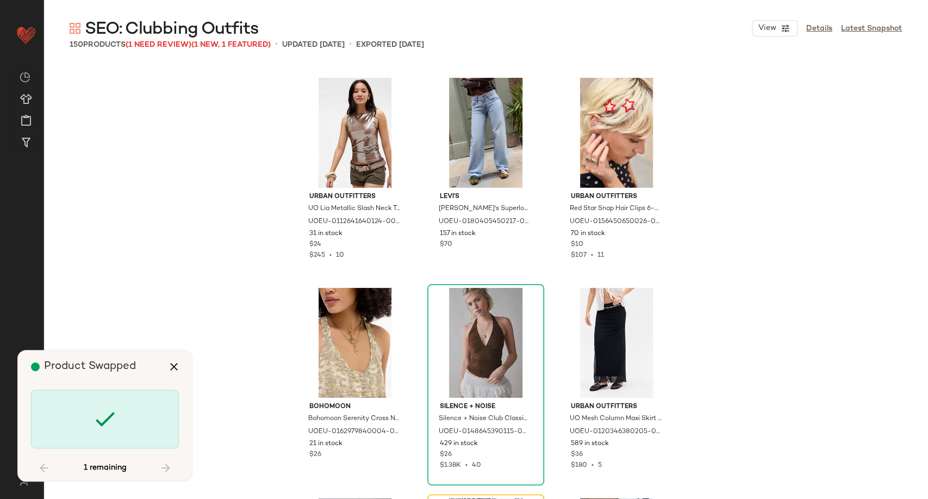
scroll to position [9866, 0]
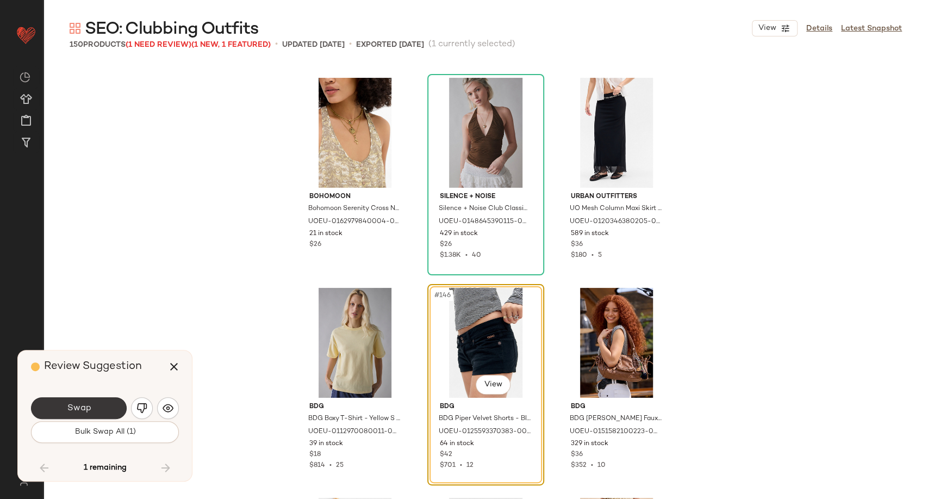
click at [115, 403] on button "Swap" at bounding box center [79, 408] width 96 height 22
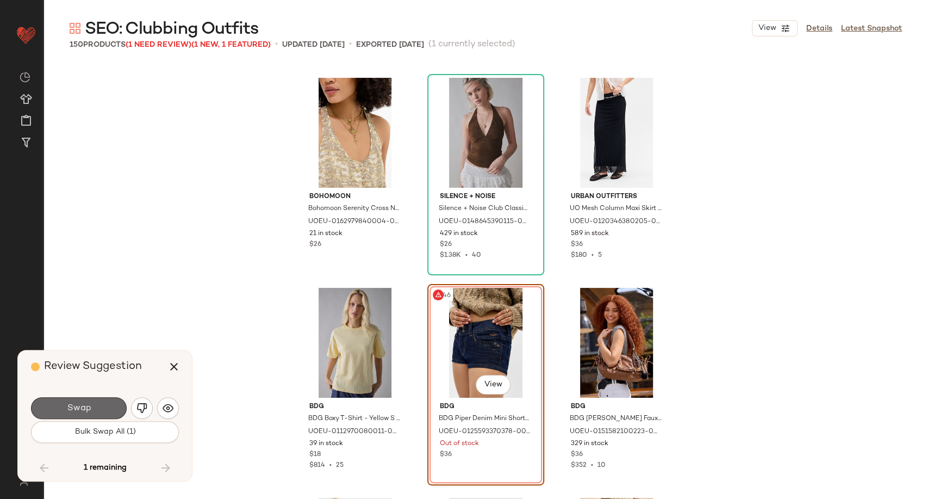
click at [94, 415] on button "Swap" at bounding box center [79, 408] width 96 height 22
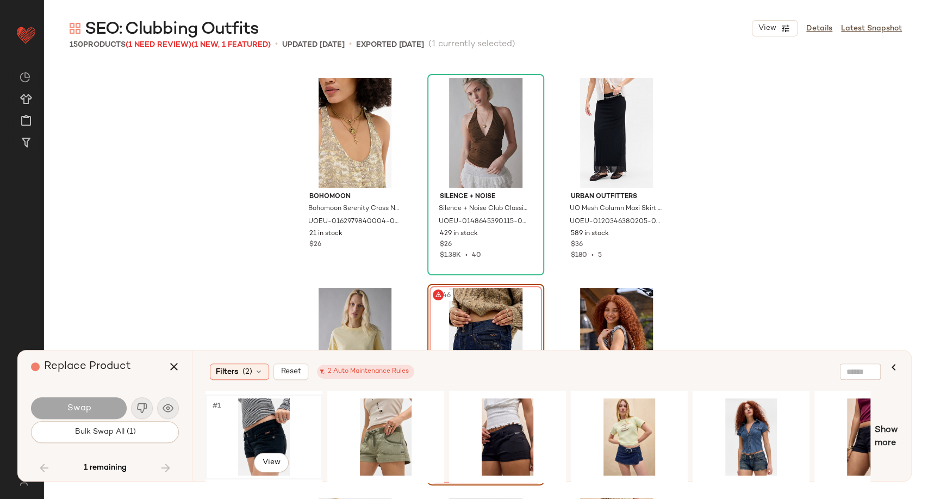
click at [269, 430] on div "#1 View" at bounding box center [263, 436] width 109 height 77
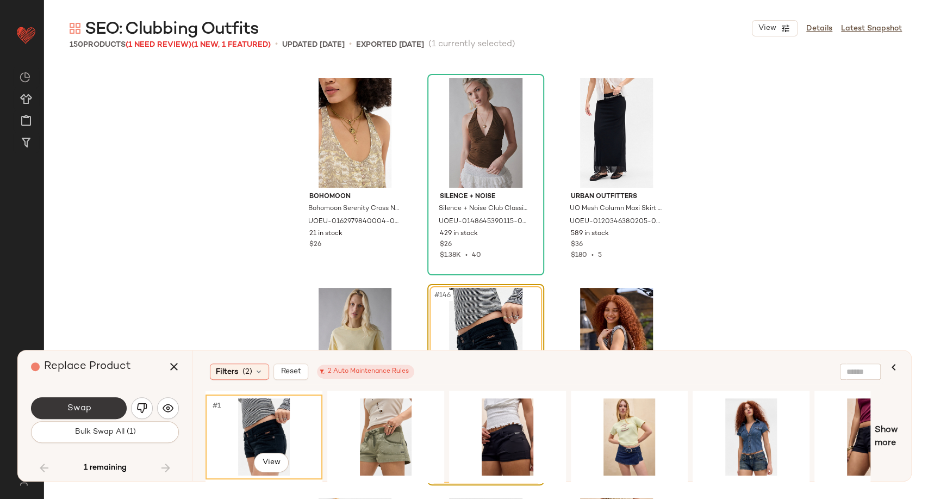
click at [107, 410] on button "Swap" at bounding box center [79, 408] width 96 height 22
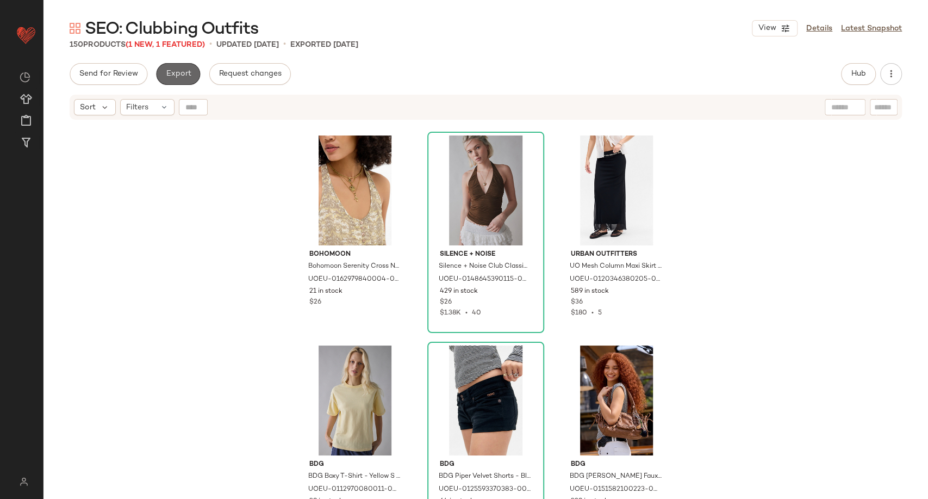
click at [171, 76] on span "Export" at bounding box center [178, 74] width 26 height 9
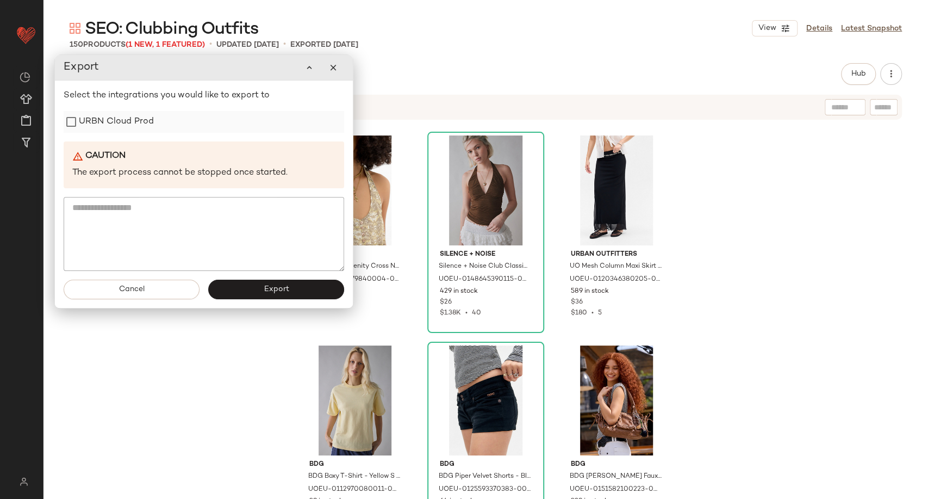
click at [147, 131] on label "URBN Cloud Prod" at bounding box center [116, 122] width 75 height 22
click at [252, 294] on button "Export" at bounding box center [276, 290] width 136 height 20
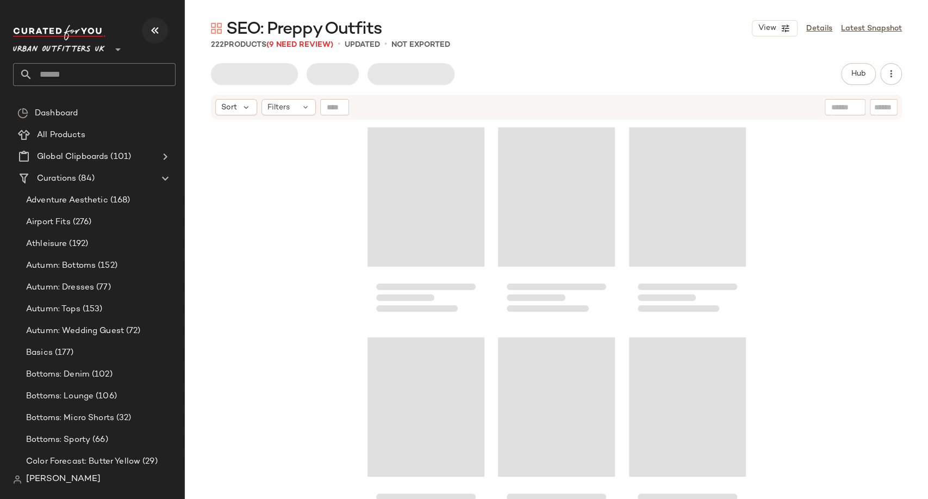
click at [153, 27] on icon "button" at bounding box center [154, 30] width 13 height 13
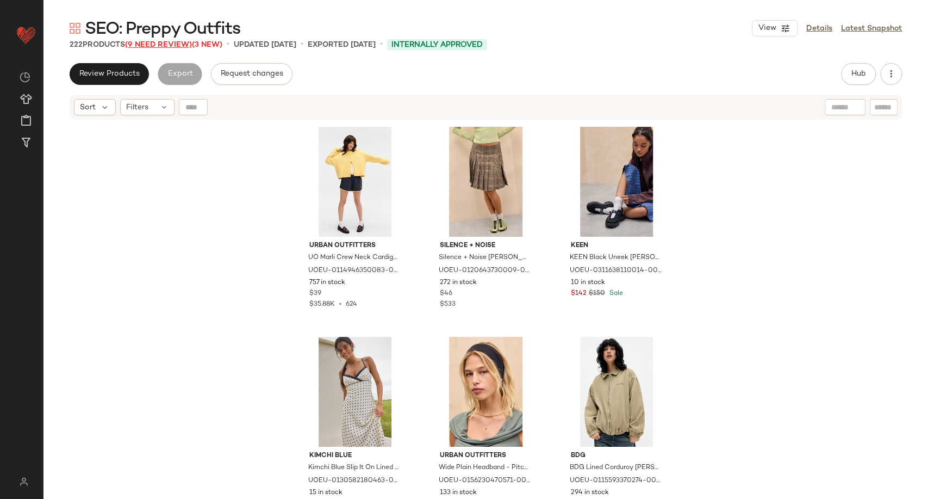
click at [150, 44] on span "(9 Need Review)" at bounding box center [158, 45] width 67 height 8
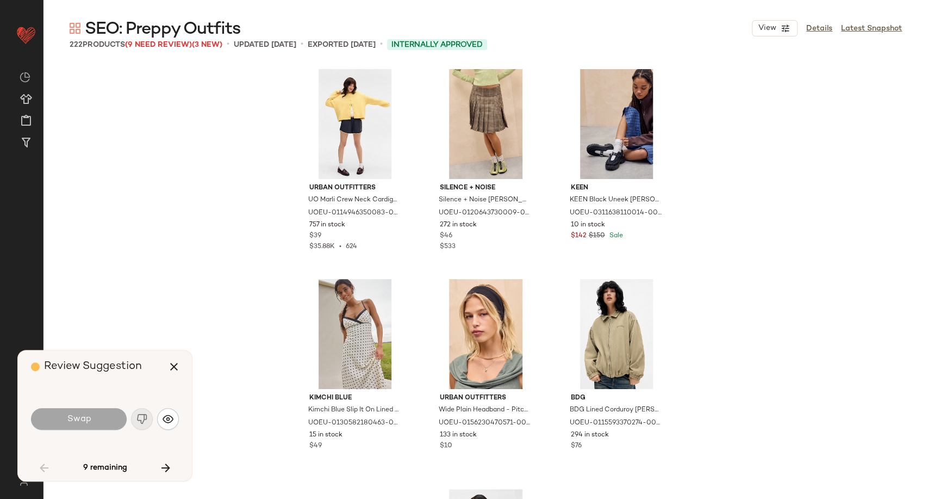
scroll to position [1049, 0]
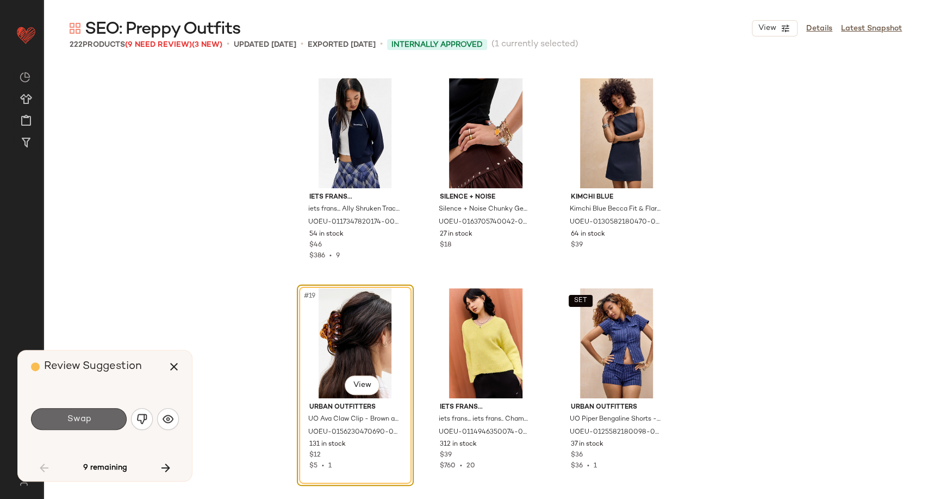
click at [103, 412] on button "Swap" at bounding box center [79, 419] width 96 height 22
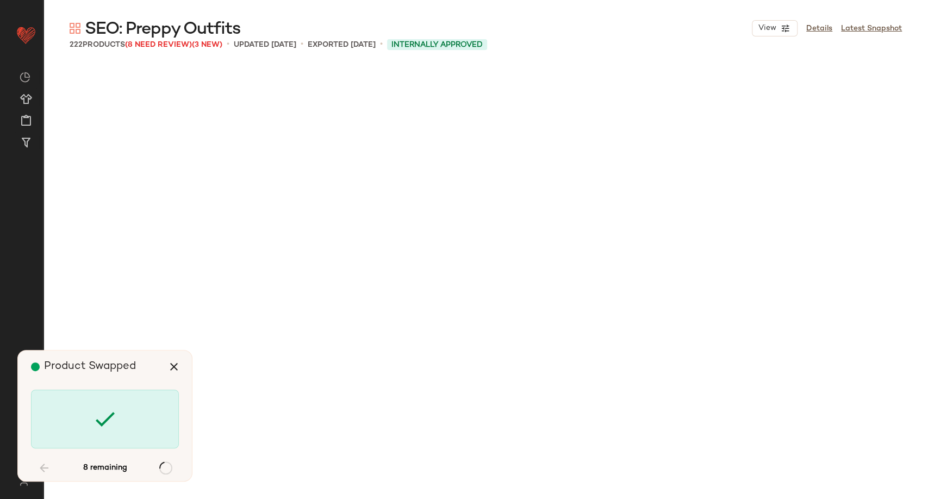
scroll to position [3778, 0]
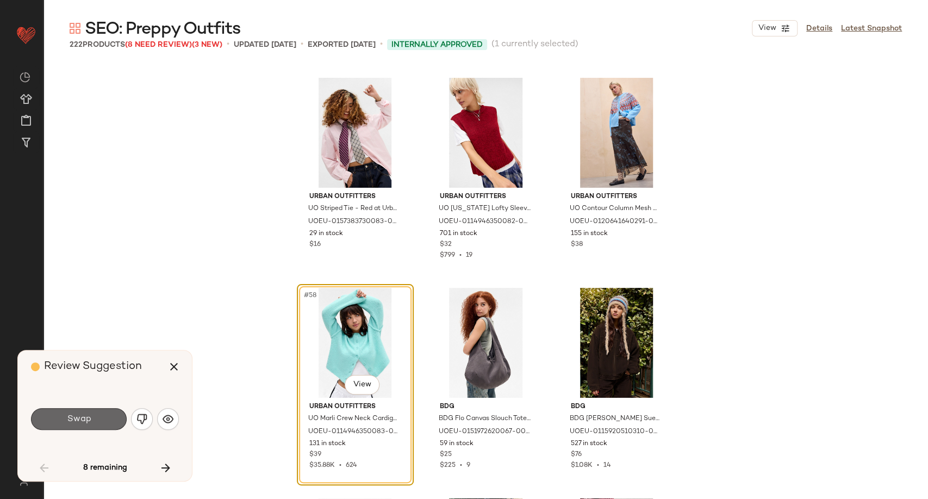
click at [117, 418] on button "Swap" at bounding box center [79, 419] width 96 height 22
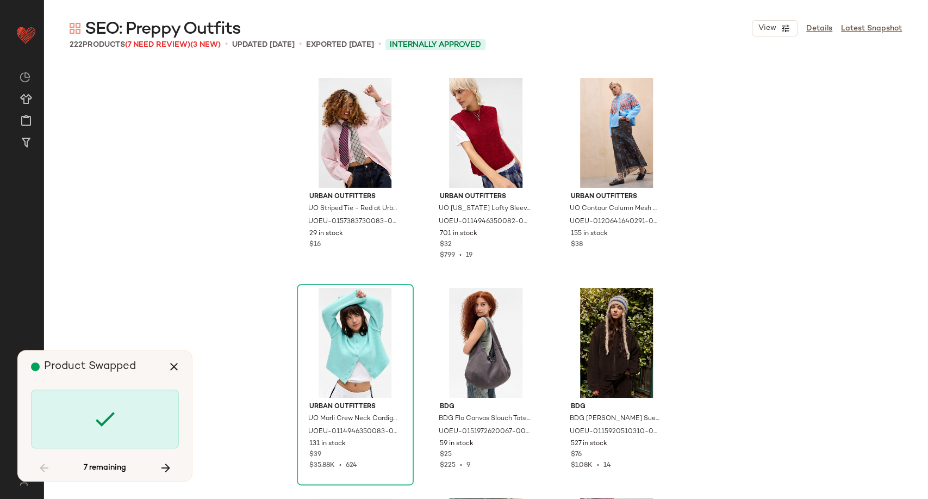
scroll to position [5038, 0]
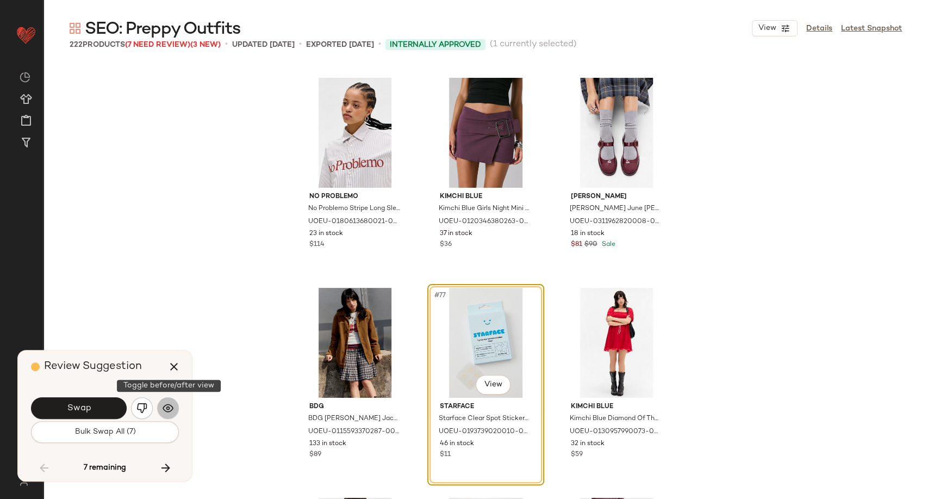
click at [167, 411] on img "button" at bounding box center [168, 407] width 11 height 11
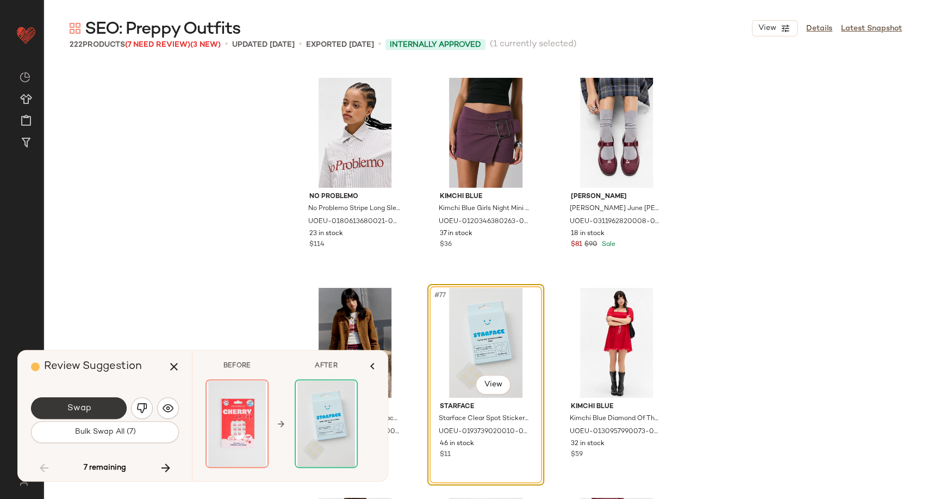
click at [100, 410] on button "Swap" at bounding box center [79, 408] width 96 height 22
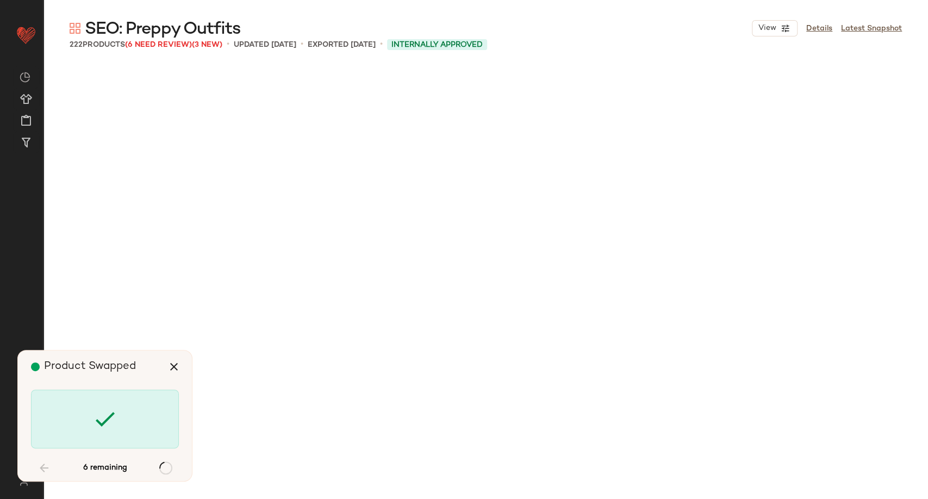
scroll to position [6507, 0]
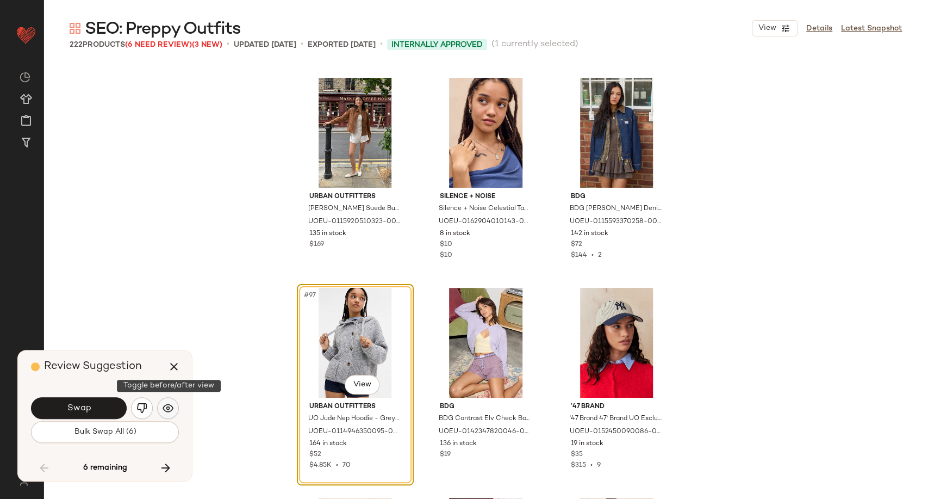
click at [170, 409] on img "button" at bounding box center [168, 407] width 11 height 11
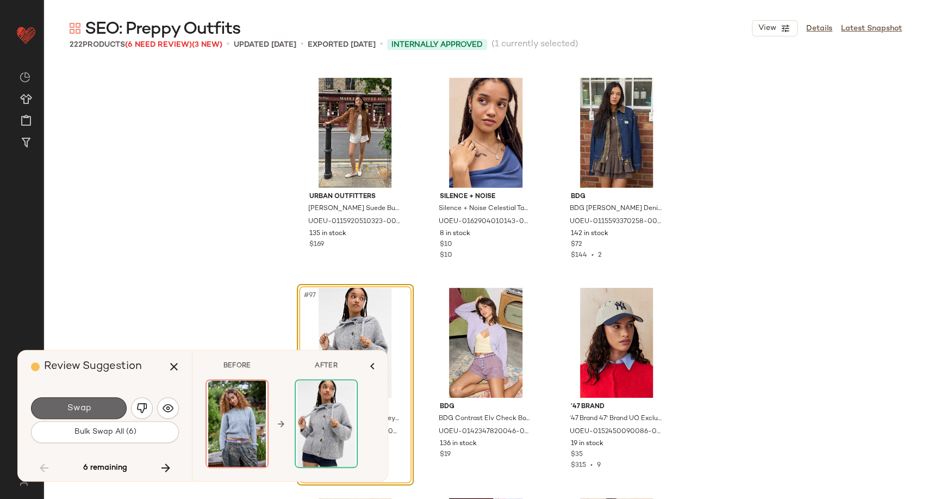
click at [103, 401] on button "Swap" at bounding box center [79, 408] width 96 height 22
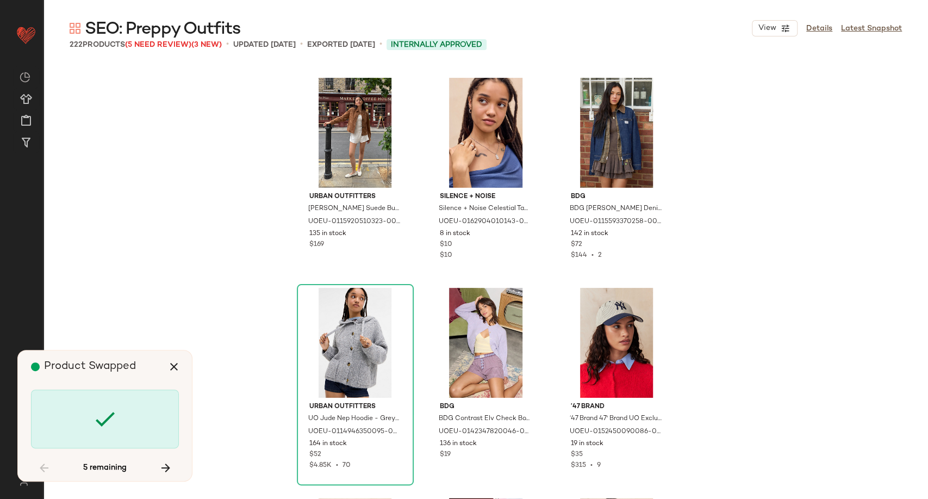
scroll to position [7557, 0]
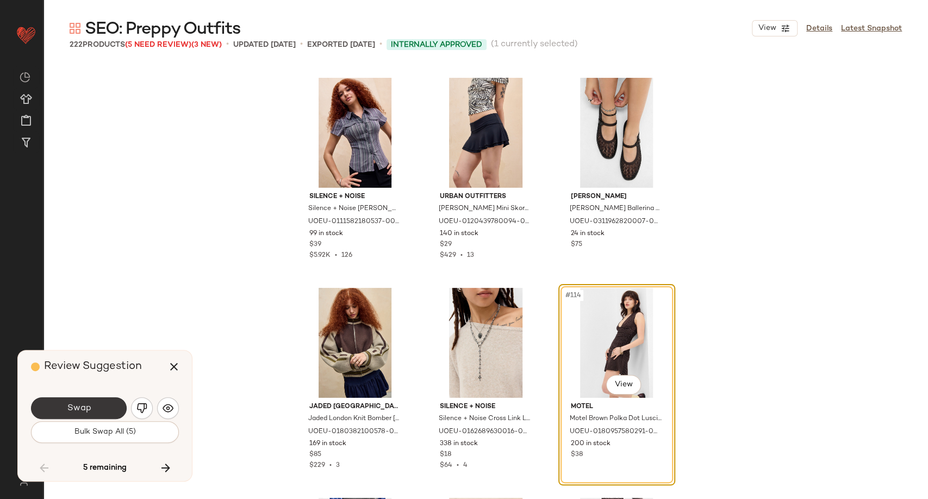
click at [111, 408] on button "Swap" at bounding box center [79, 408] width 96 height 22
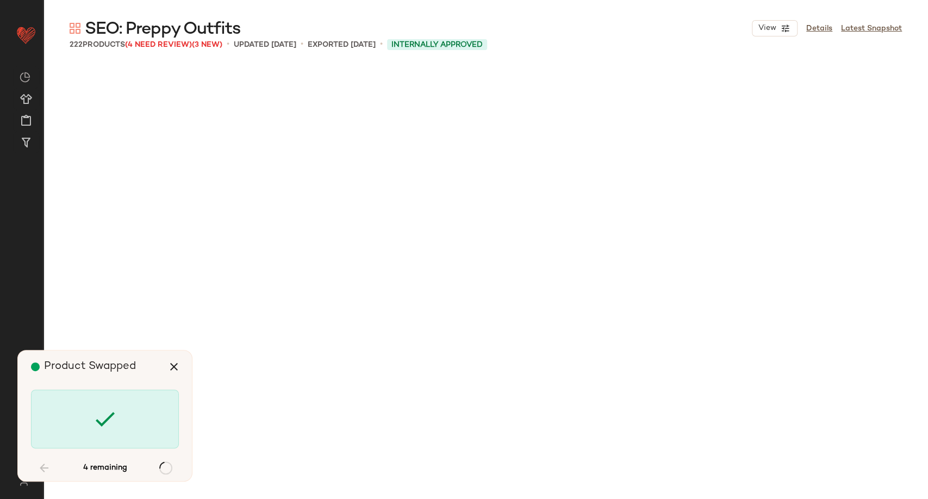
scroll to position [8816, 0]
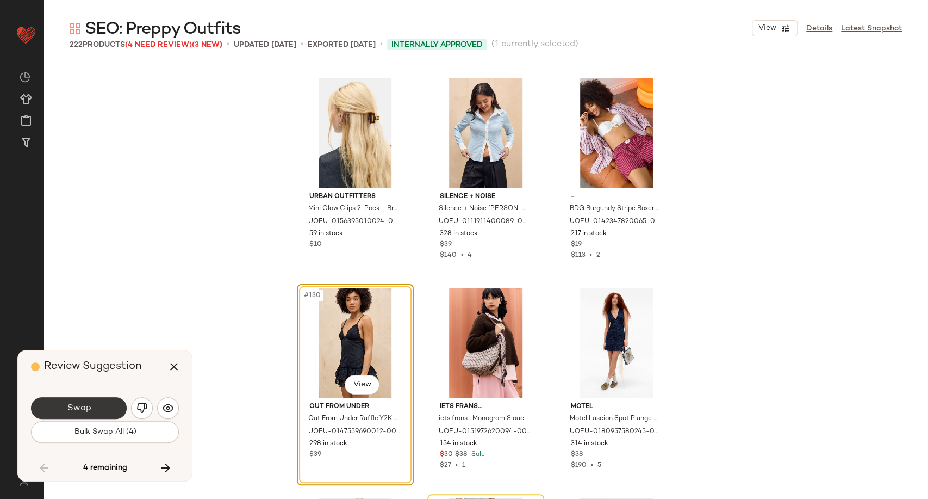
click at [101, 410] on button "Swap" at bounding box center [79, 408] width 96 height 22
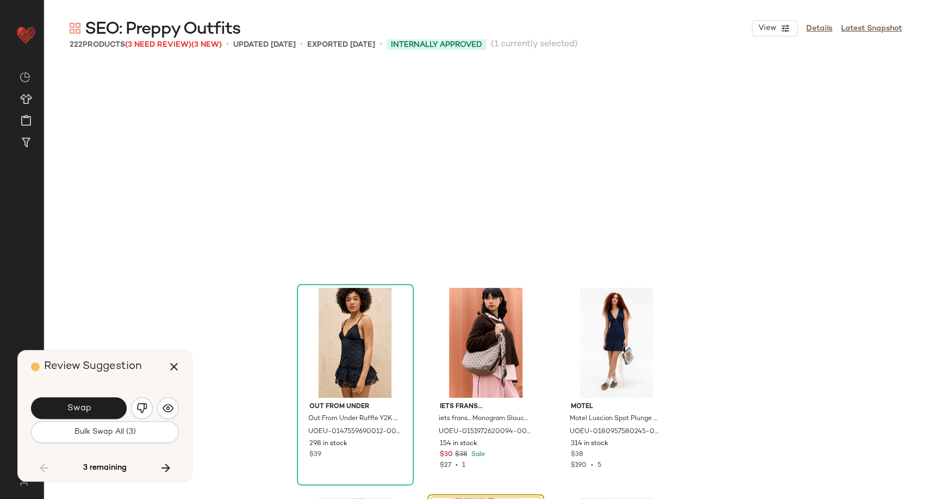
scroll to position [9026, 0]
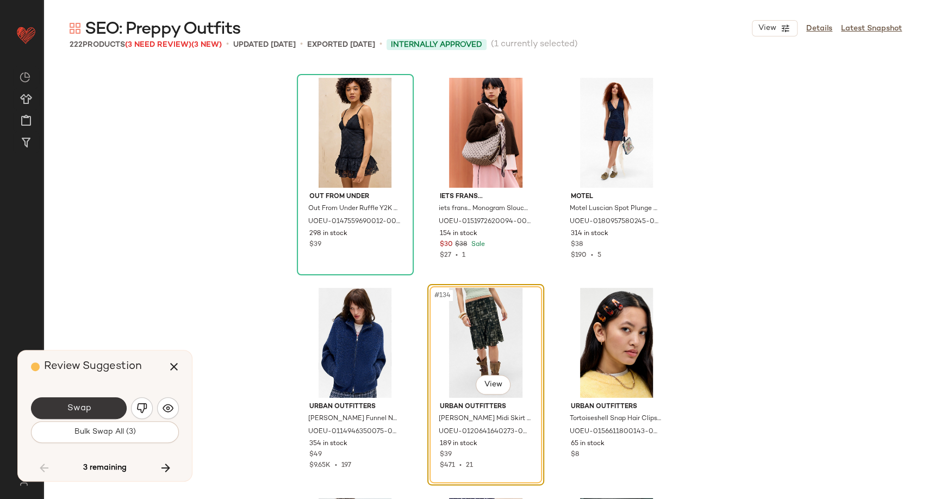
click at [87, 409] on span "Swap" at bounding box center [78, 408] width 24 height 10
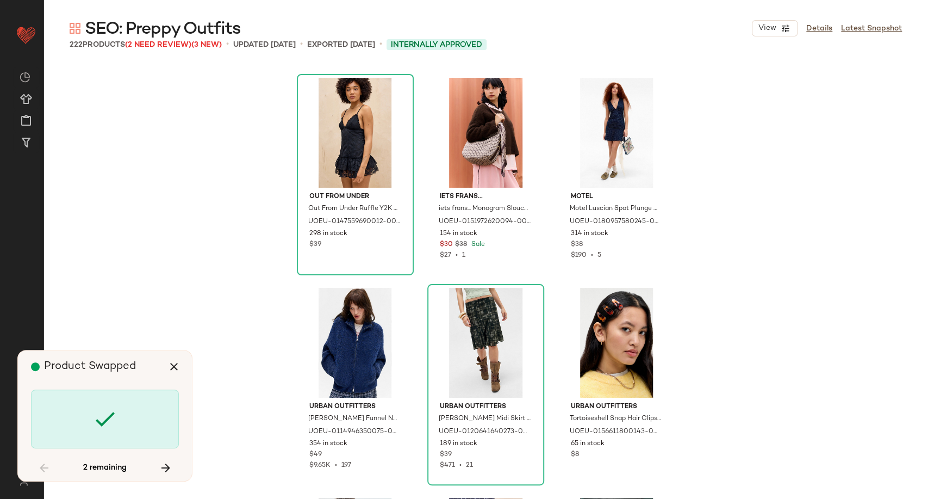
scroll to position [11965, 0]
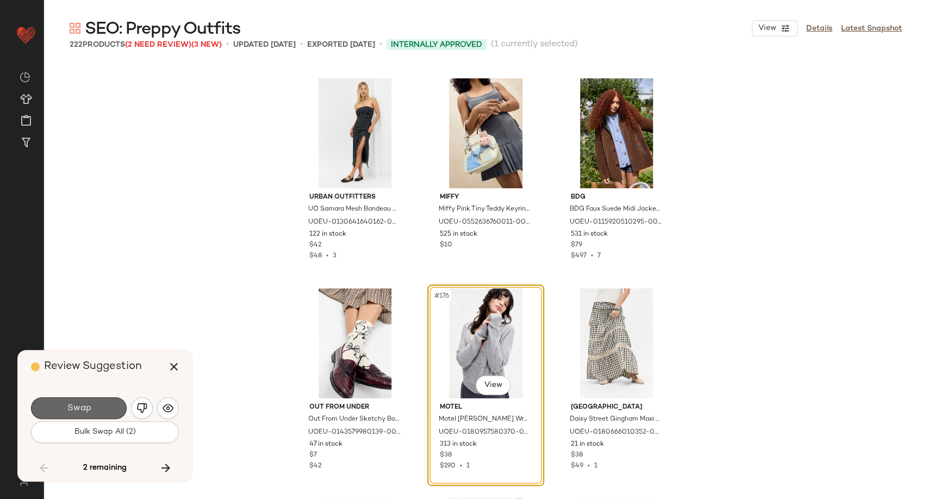
click at [109, 404] on button "Swap" at bounding box center [79, 408] width 96 height 22
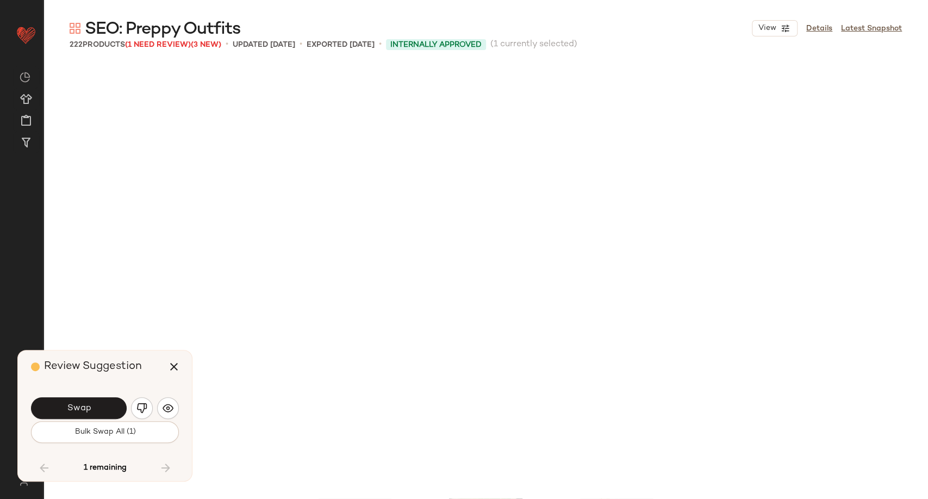
scroll to position [12385, 0]
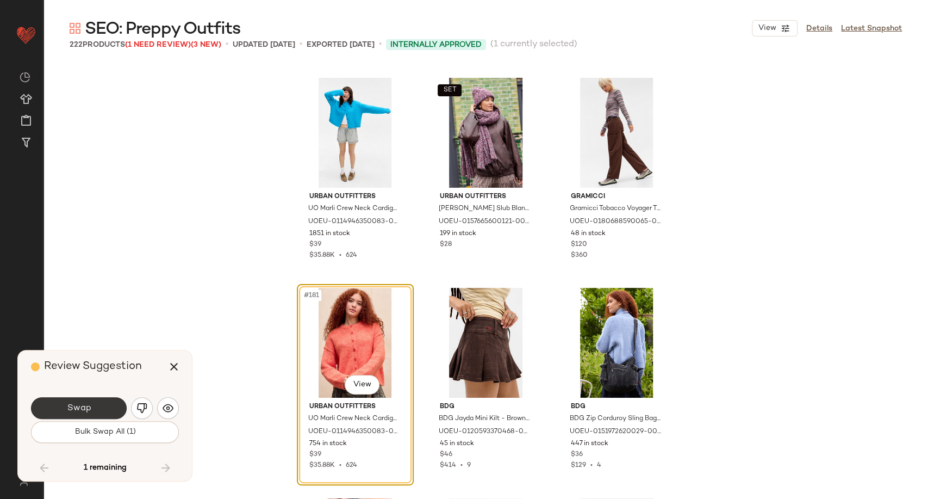
click at [94, 409] on button "Swap" at bounding box center [79, 408] width 96 height 22
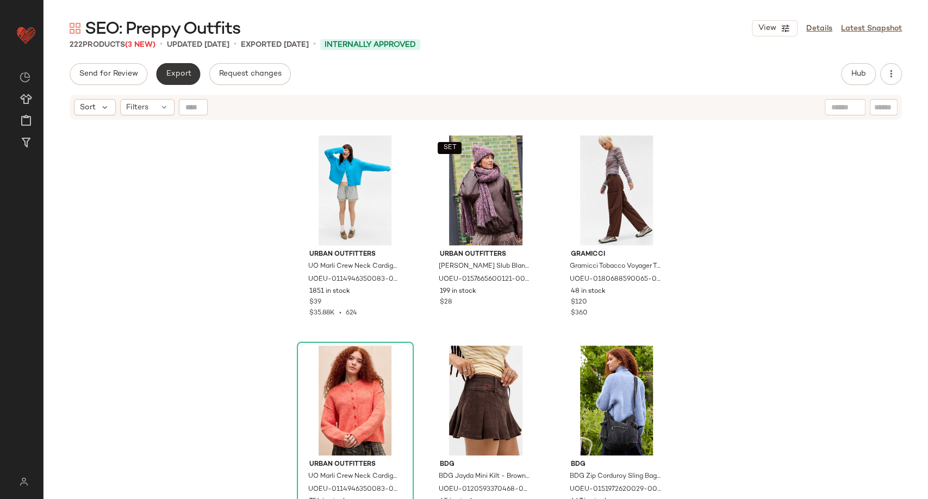
click at [181, 75] on span "Export" at bounding box center [178, 74] width 26 height 9
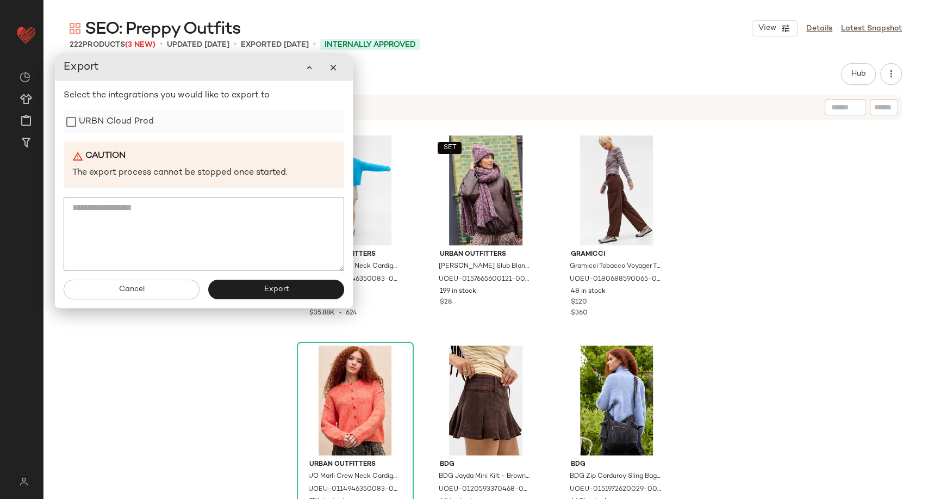
click at [140, 130] on label "URBN Cloud Prod" at bounding box center [116, 122] width 75 height 22
click at [259, 291] on button "Export" at bounding box center [276, 290] width 136 height 20
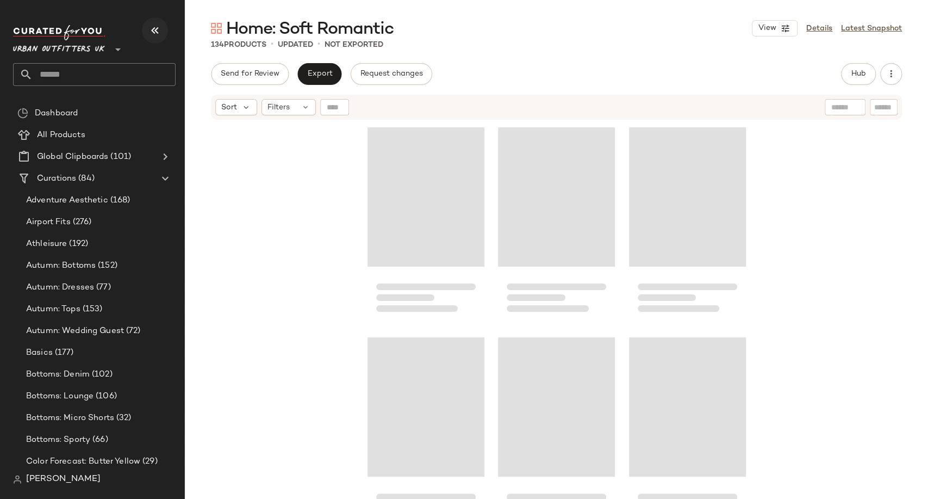
click at [154, 27] on icon "button" at bounding box center [154, 30] width 13 height 13
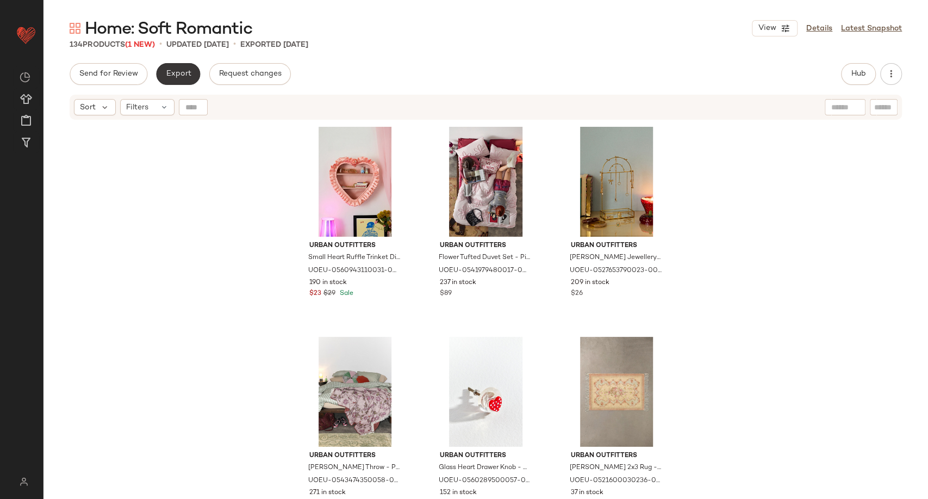
click at [170, 74] on span "Export" at bounding box center [178, 74] width 26 height 9
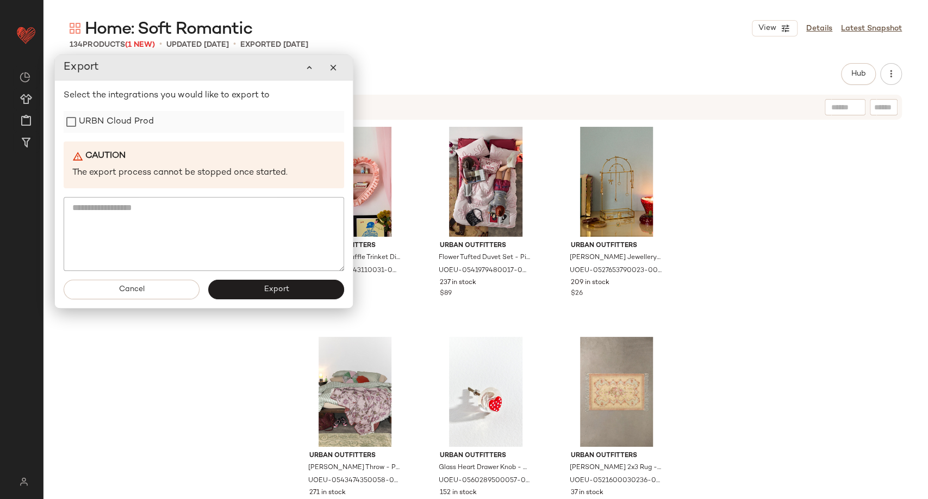
click at [127, 126] on label "URBN Cloud Prod" at bounding box center [116, 122] width 75 height 22
click at [273, 296] on button "Export" at bounding box center [276, 290] width 136 height 20
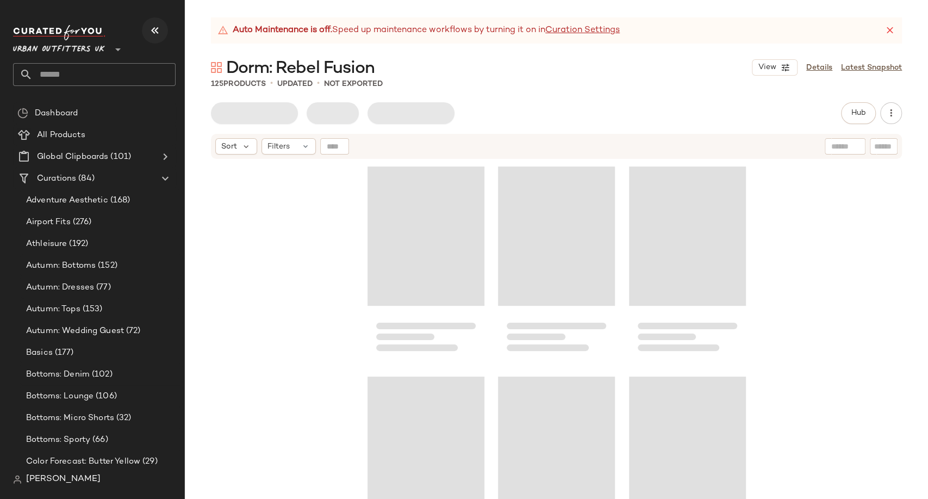
click at [161, 35] on icon "button" at bounding box center [154, 30] width 13 height 13
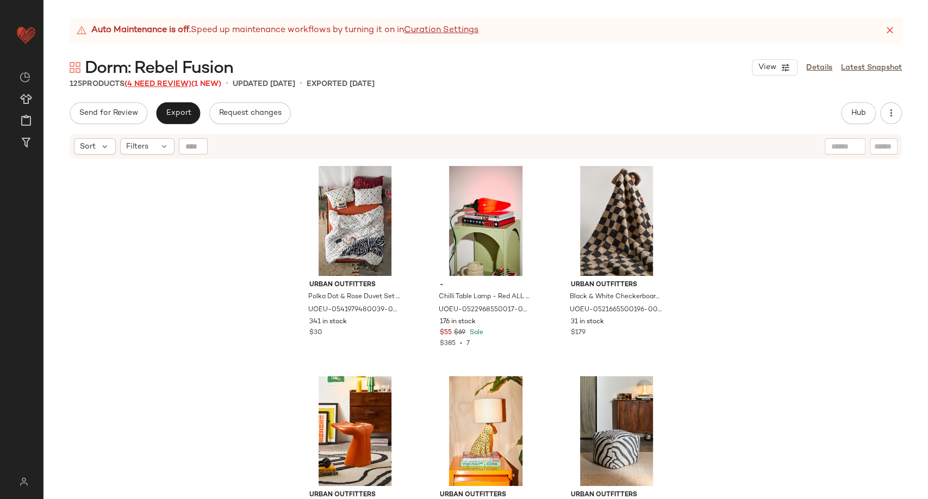
click at [171, 82] on span "(4 Need Review)" at bounding box center [158, 84] width 67 height 8
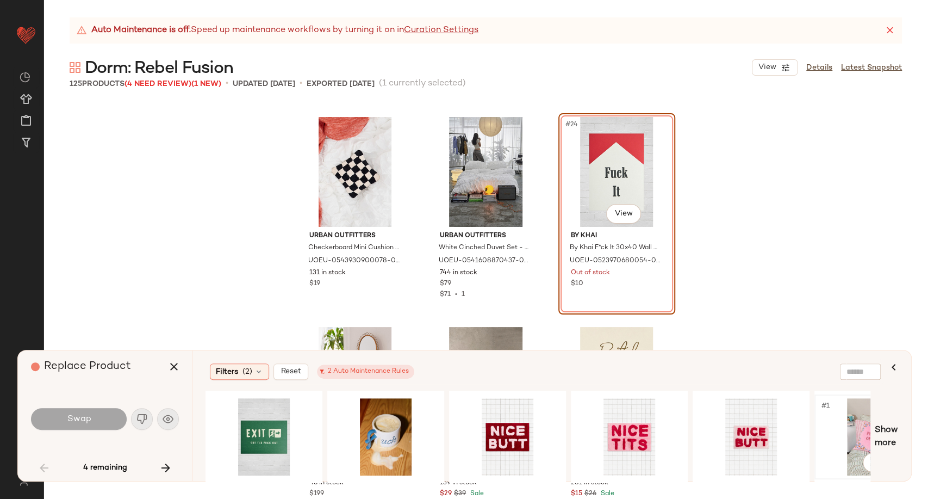
click at [834, 428] on div "#1 View" at bounding box center [872, 436] width 109 height 77
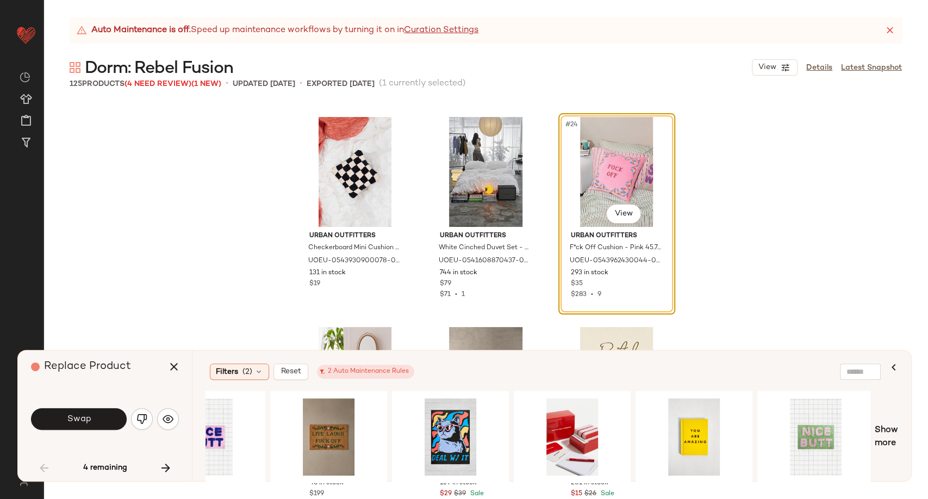
scroll to position [0, 1278]
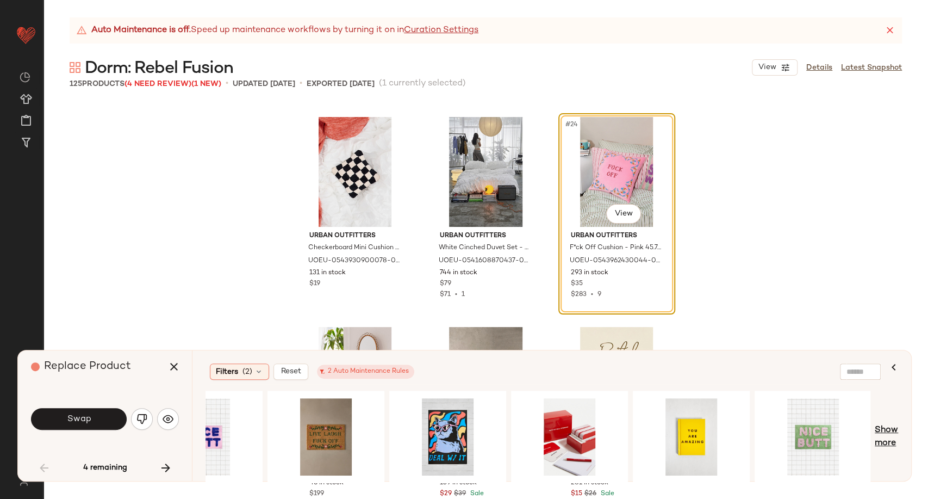
click at [893, 426] on span "Show more" at bounding box center [886, 437] width 23 height 26
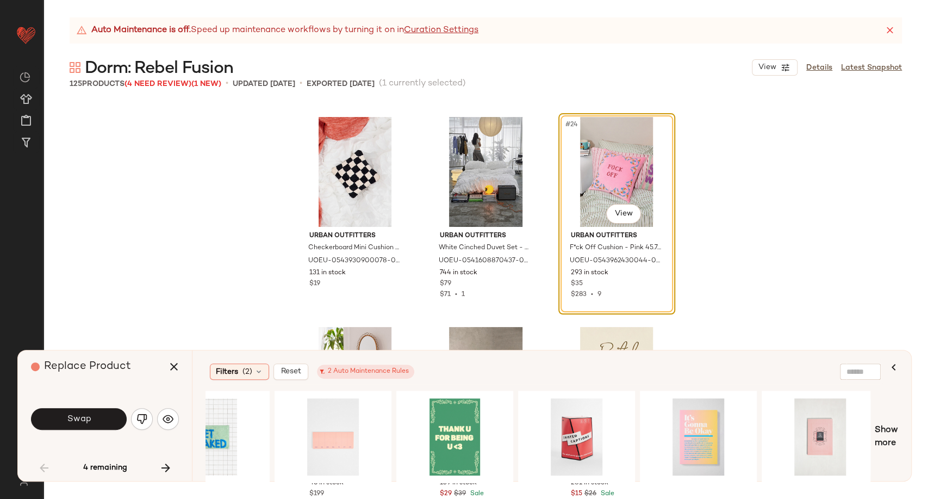
scroll to position [0, 2496]
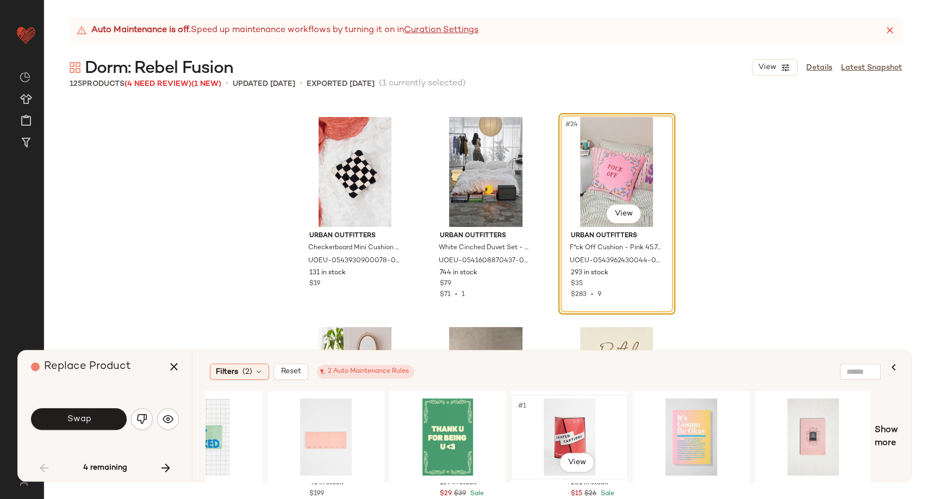
click at [582, 438] on div "#1 View" at bounding box center [569, 436] width 109 height 77
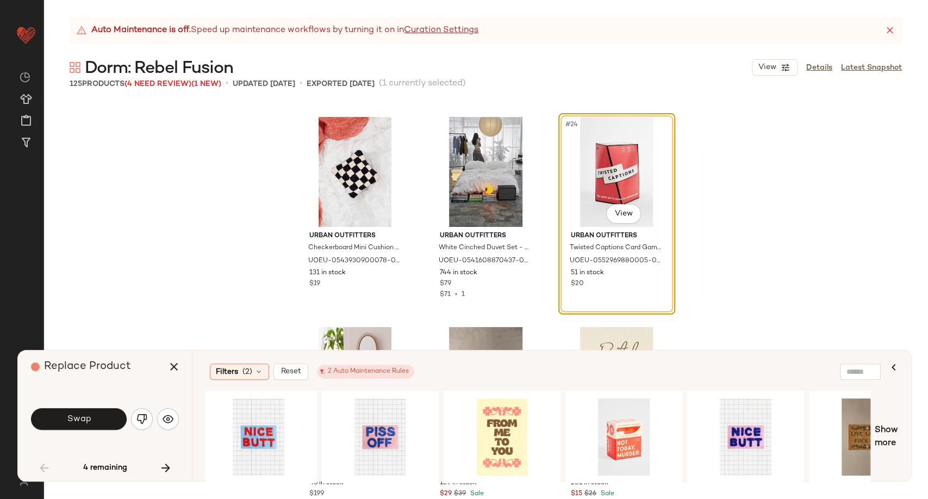
scroll to position [0, 727]
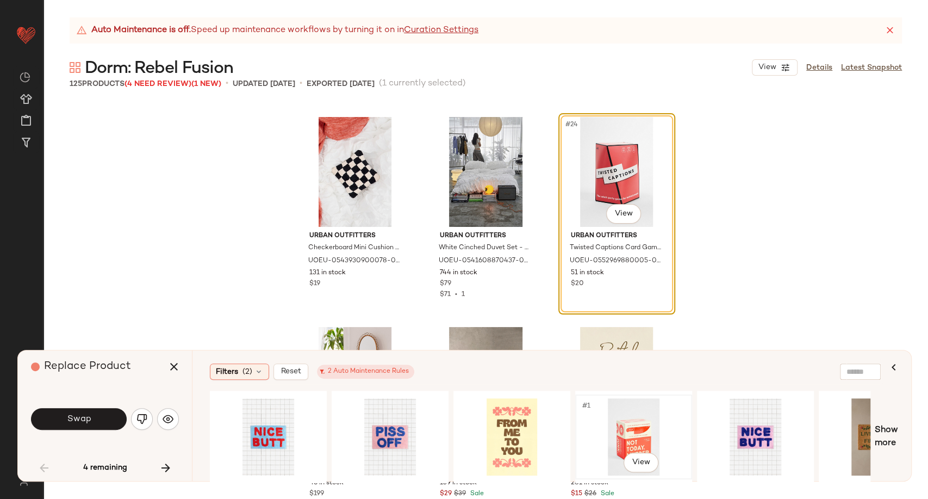
click at [631, 430] on div "#1 View" at bounding box center [633, 436] width 109 height 77
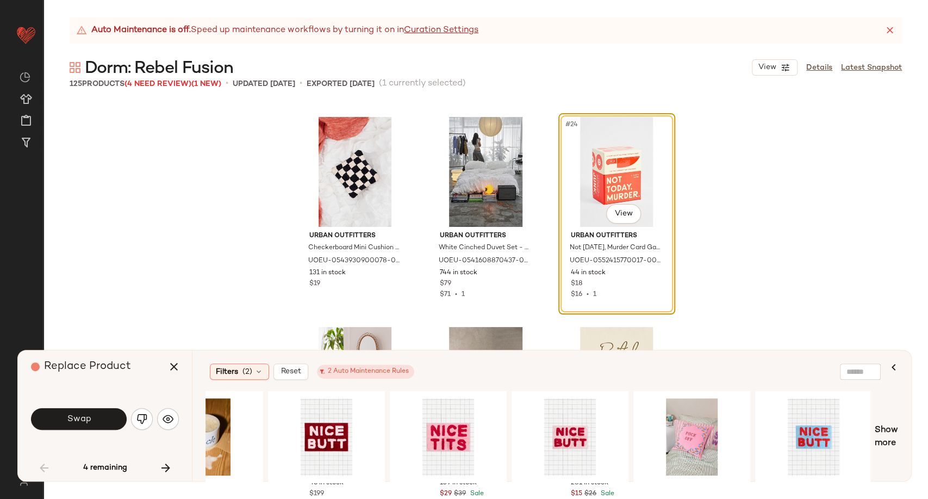
scroll to position [0, 0]
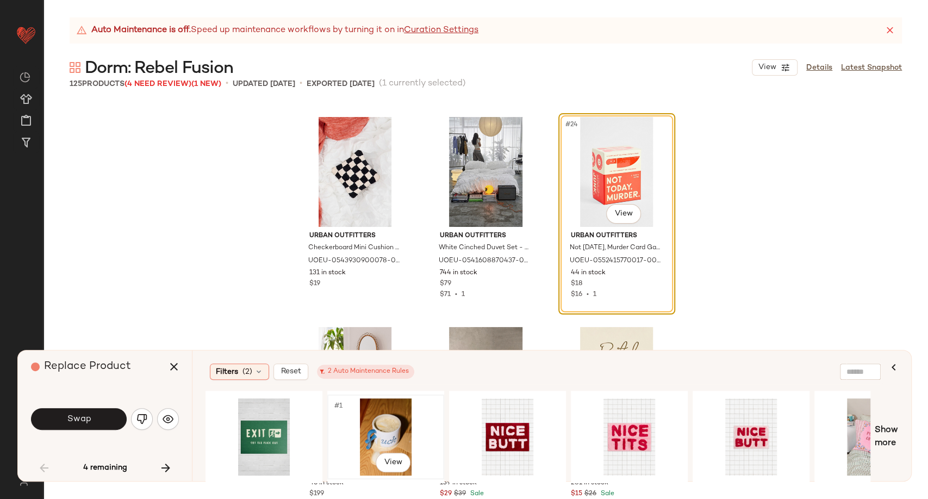
click at [386, 432] on div "#1 View" at bounding box center [385, 436] width 109 height 77
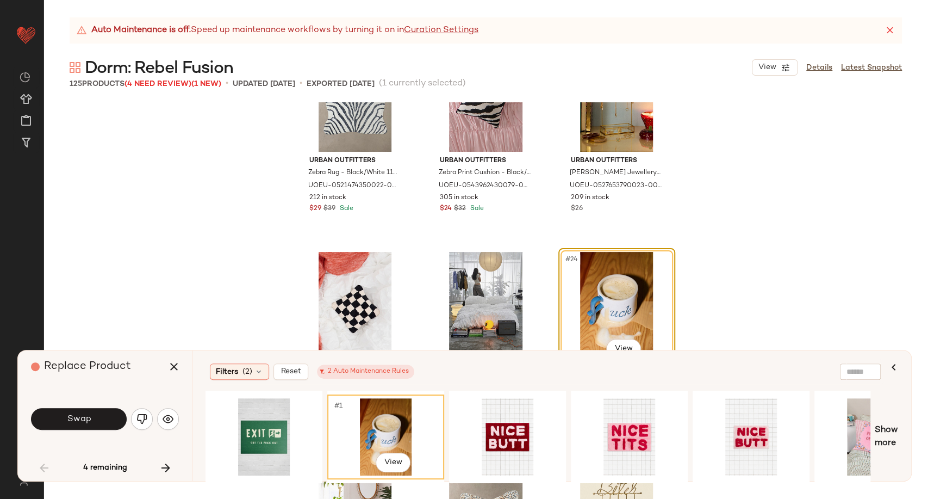
scroll to position [1469, 0]
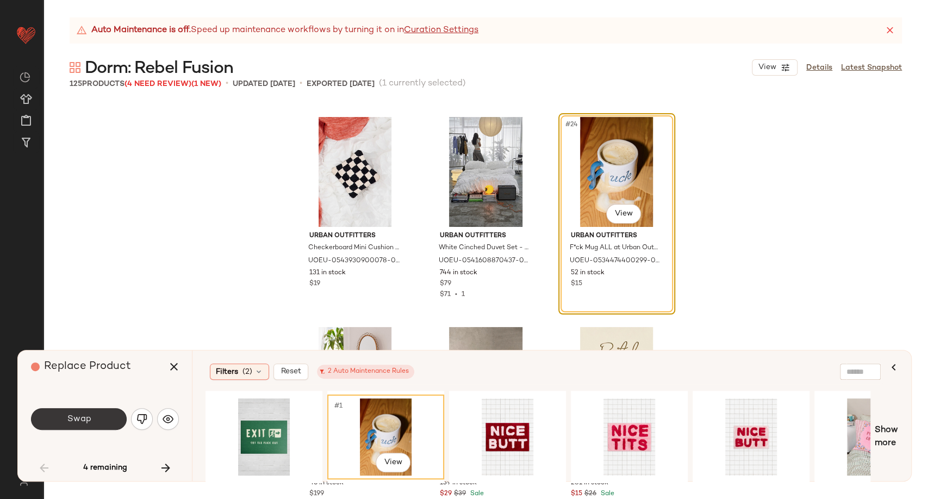
click at [82, 427] on button "Swap" at bounding box center [79, 419] width 96 height 22
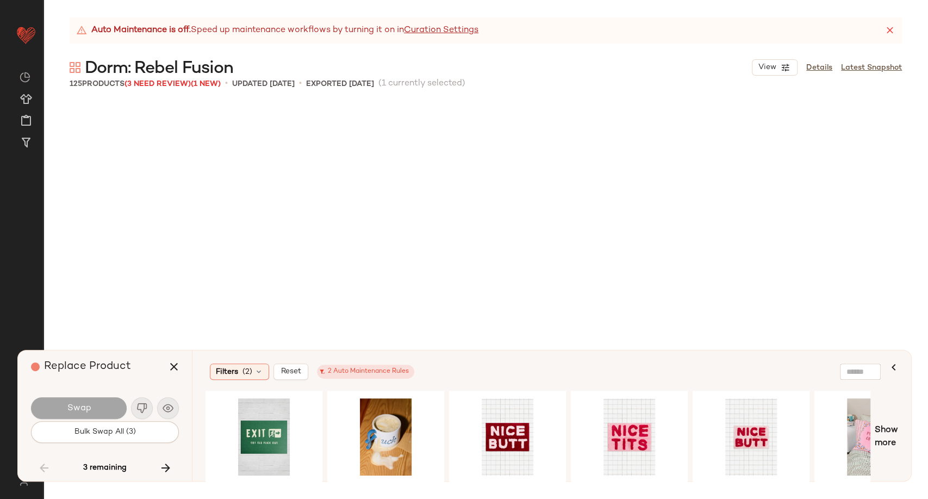
scroll to position [6507, 0]
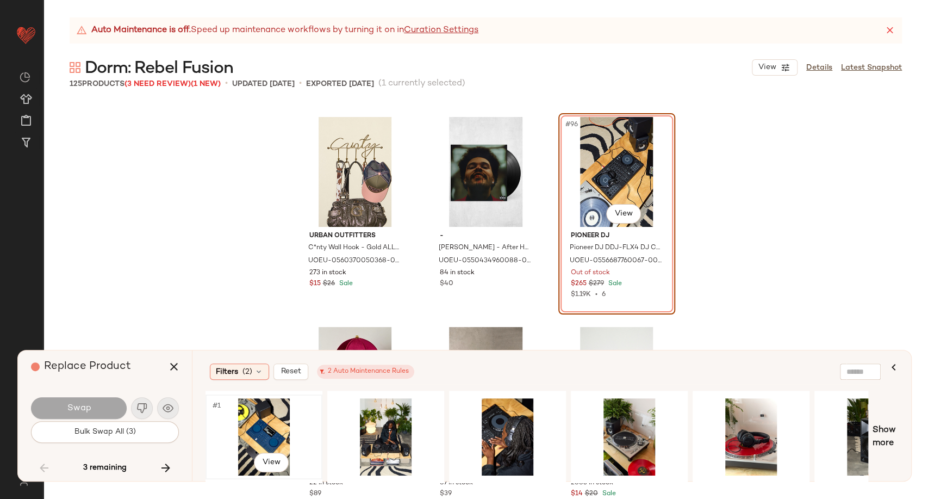
click at [251, 432] on div "#1 View" at bounding box center [263, 436] width 109 height 77
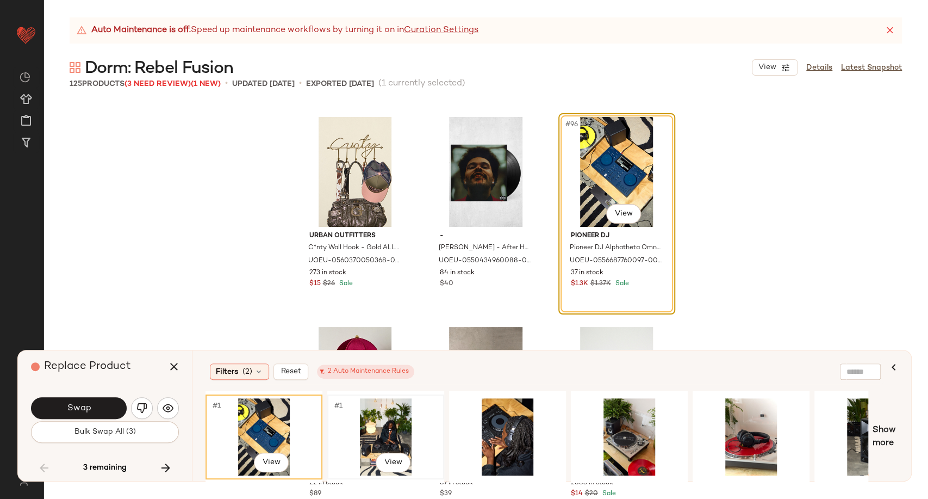
click at [387, 428] on div "#1 View" at bounding box center [385, 436] width 109 height 77
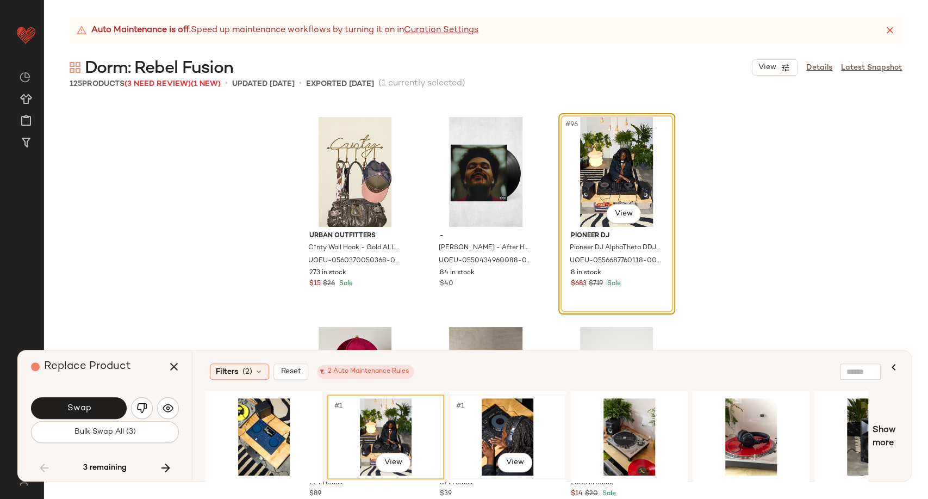
click at [512, 427] on div "#1 View" at bounding box center [507, 436] width 109 height 77
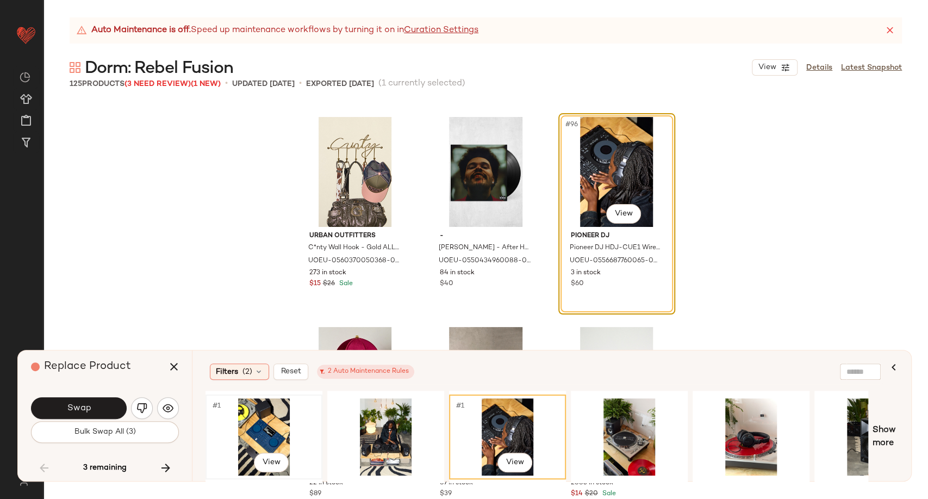
click at [237, 432] on div "#1 View" at bounding box center [263, 436] width 109 height 77
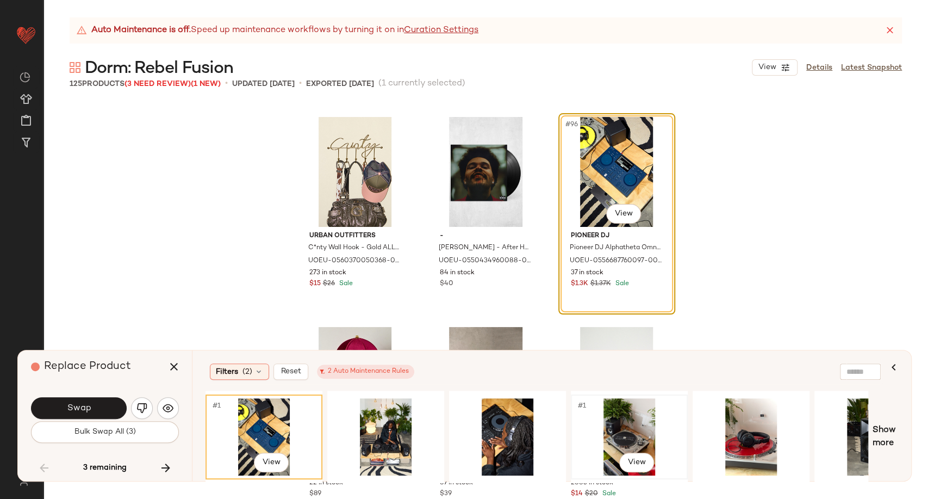
click at [619, 430] on div "#1 View" at bounding box center [629, 436] width 109 height 77
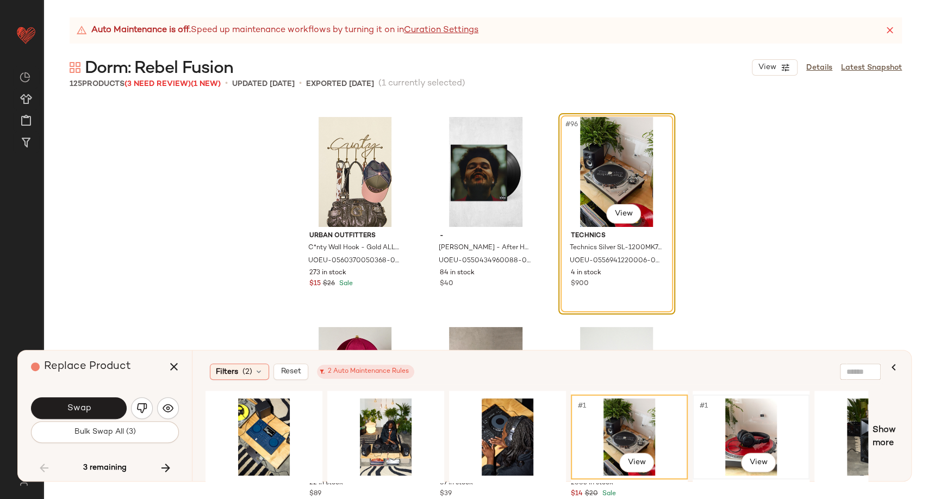
click at [734, 420] on div "#1 View" at bounding box center [751, 436] width 109 height 77
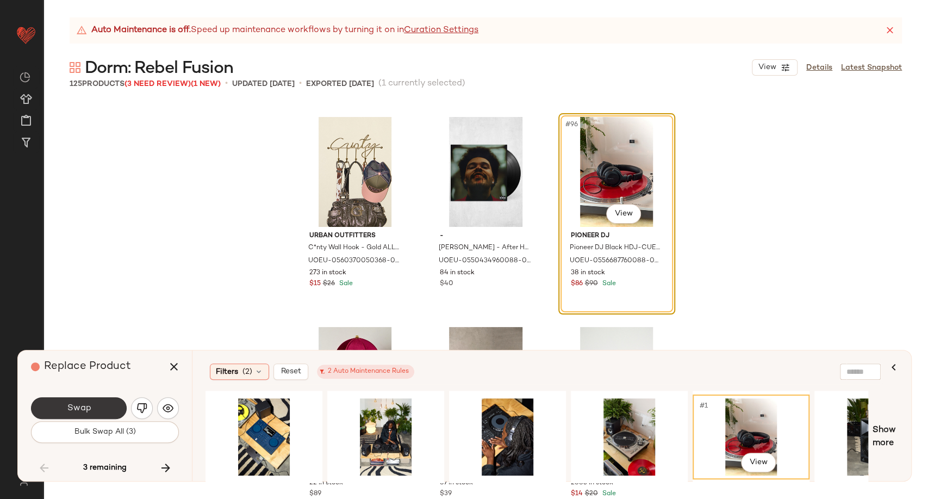
click at [77, 408] on span "Swap" at bounding box center [78, 408] width 24 height 10
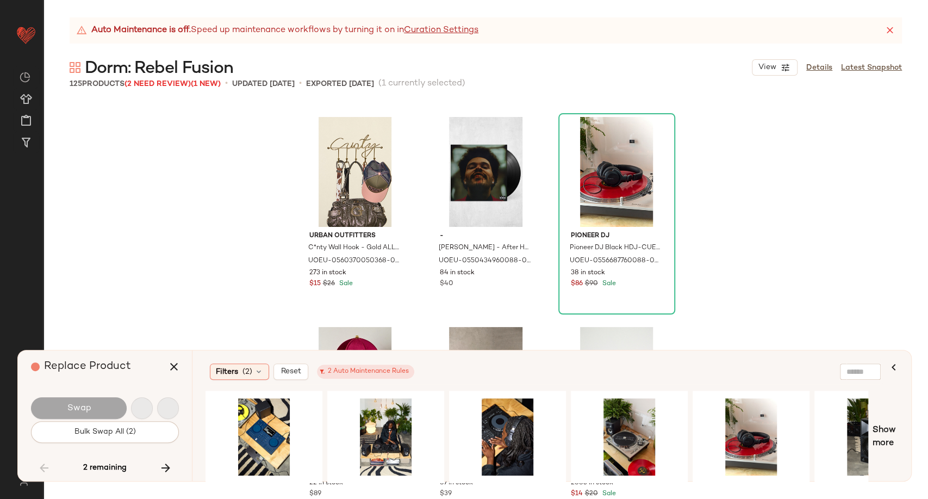
scroll to position [7977, 0]
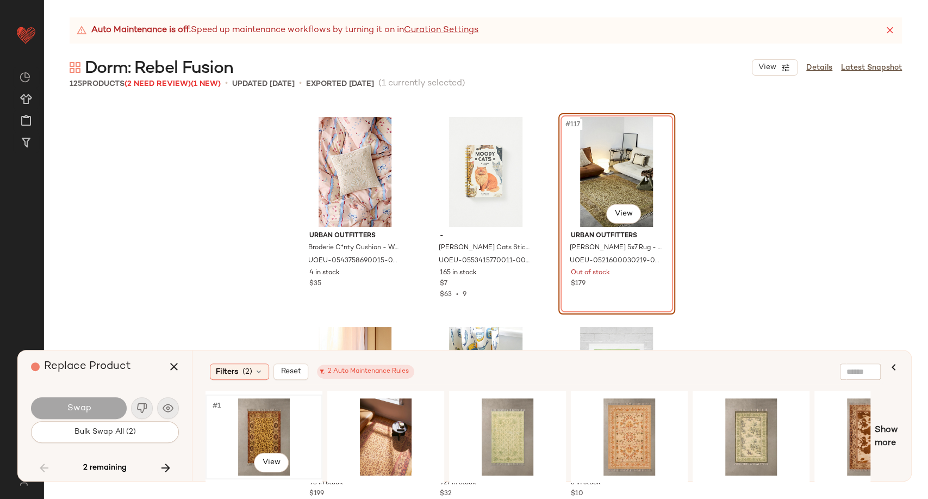
click at [272, 420] on div "#1 View" at bounding box center [263, 436] width 109 height 77
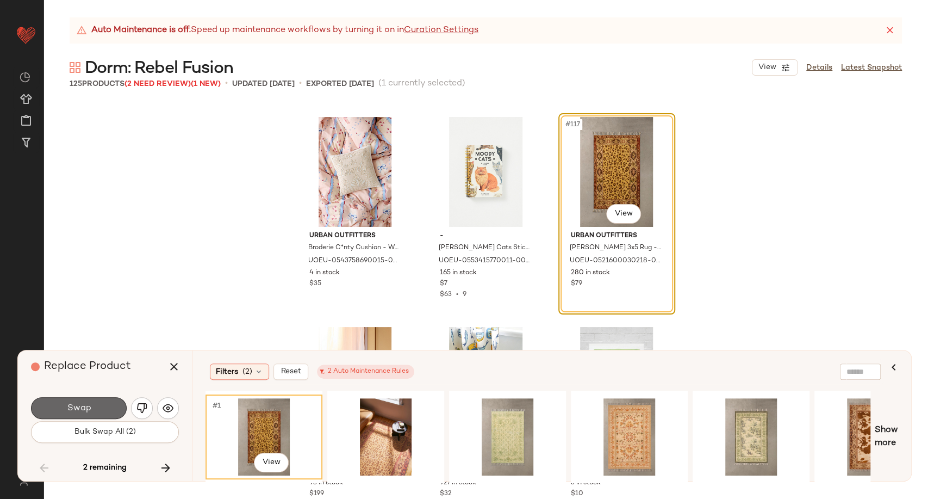
click at [104, 408] on button "Swap" at bounding box center [79, 408] width 96 height 22
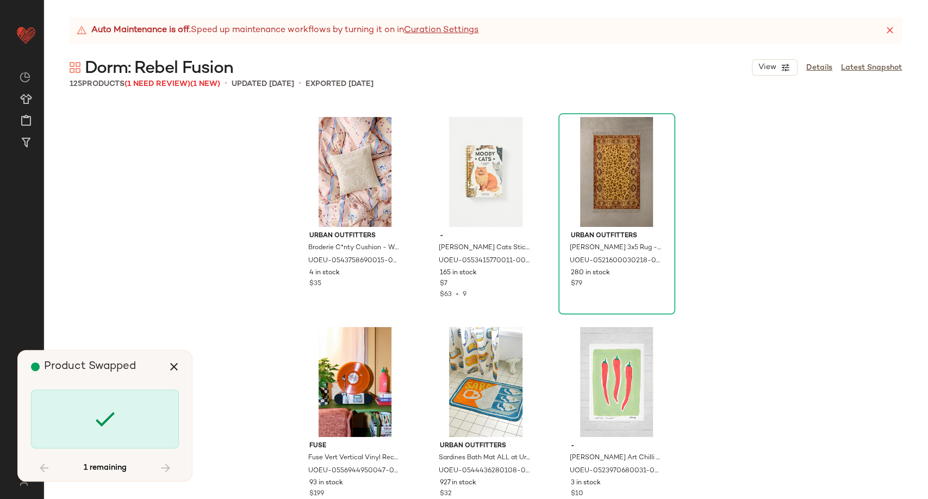
scroll to position [8397, 0]
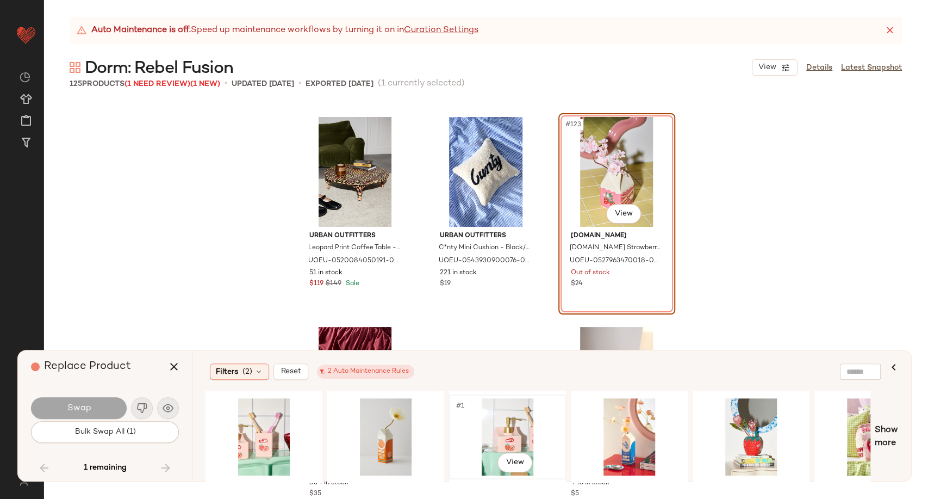
click at [511, 415] on div "#1 View" at bounding box center [507, 436] width 109 height 77
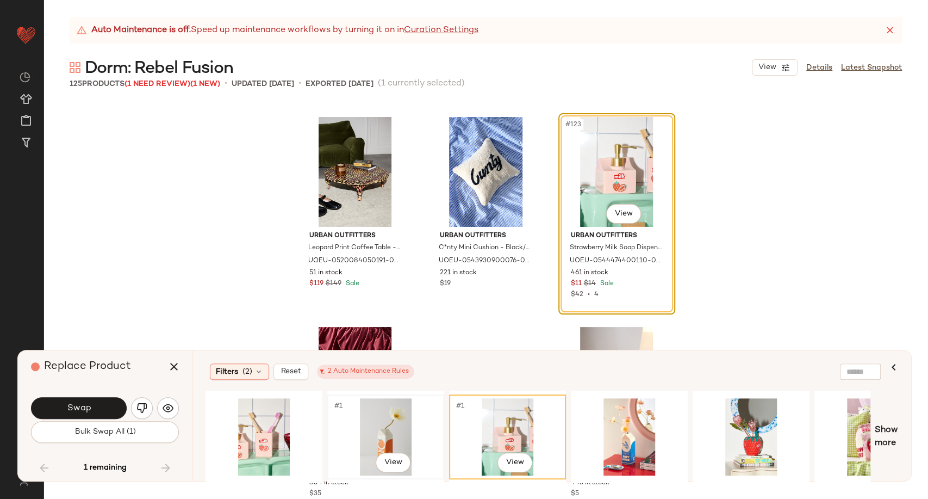
click at [388, 429] on div "#1 View" at bounding box center [385, 436] width 109 height 77
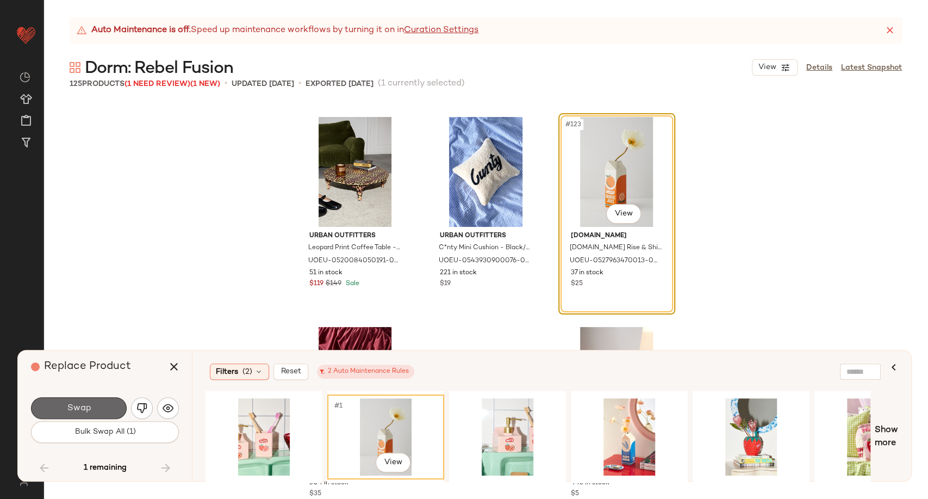
click at [72, 409] on span "Swap" at bounding box center [78, 408] width 24 height 10
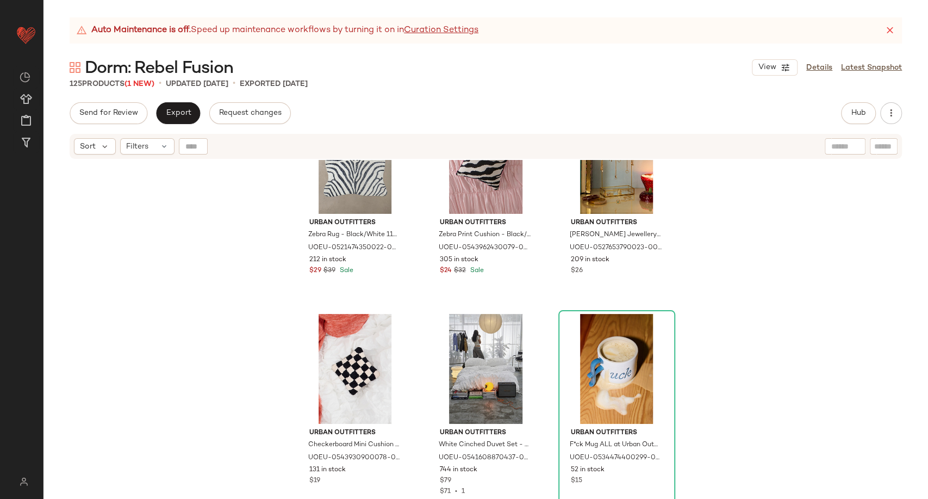
scroll to position [1217, 0]
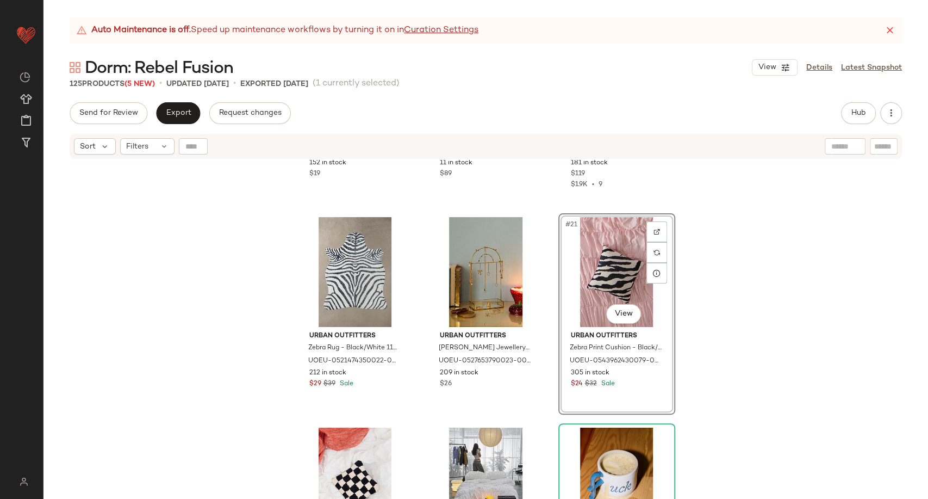
click at [735, 317] on div "Urban Outfitters I Love Me Mini Cushion - Black/White 25cm x 25cm at Urban Outf…" at bounding box center [486, 343] width 885 height 366
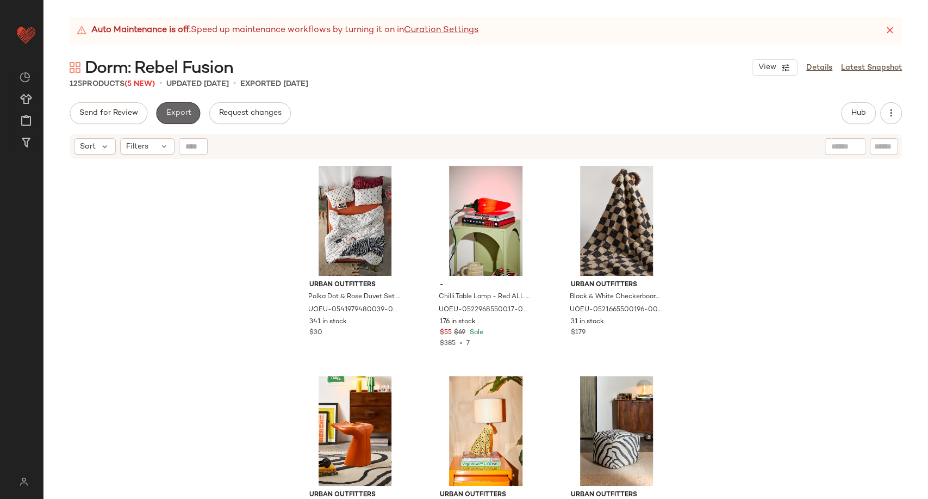
click at [191, 115] on button "Export" at bounding box center [178, 113] width 44 height 22
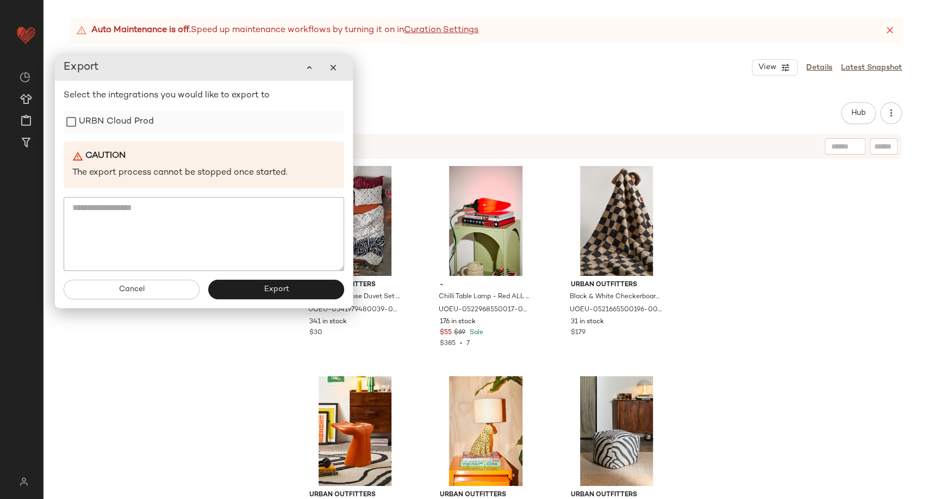
click at [113, 123] on label "URBN Cloud Prod" at bounding box center [116, 122] width 75 height 22
click at [244, 284] on button "Export" at bounding box center [276, 290] width 136 height 20
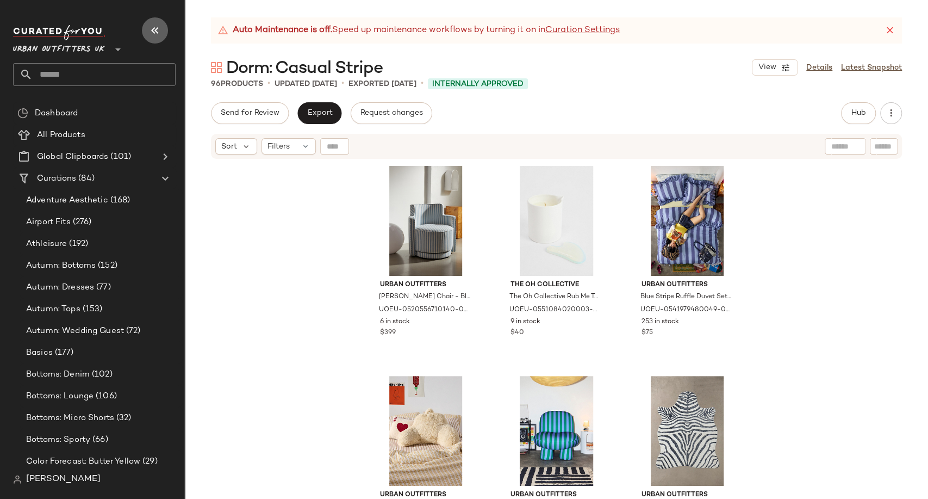
click at [154, 24] on icon "button" at bounding box center [154, 30] width 13 height 13
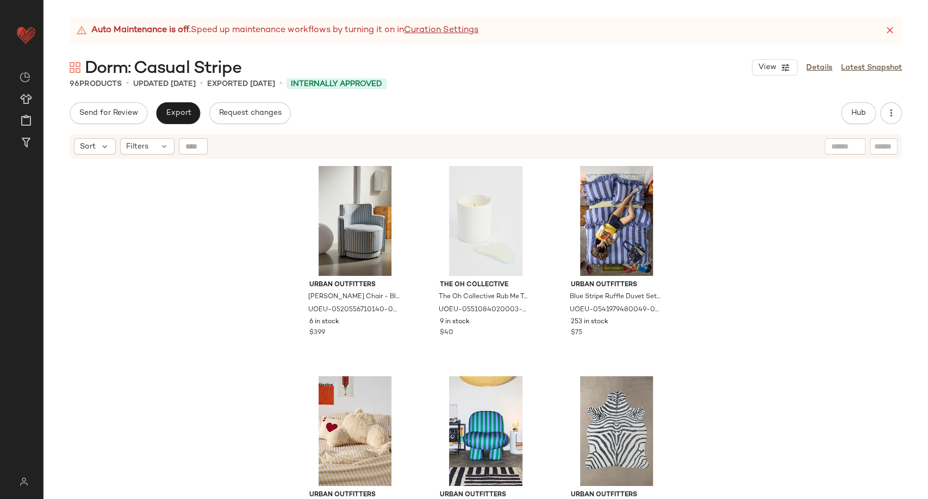
click at [170, 280] on div "Urban Outfitters [PERSON_NAME] Swivel Chair - Blue L: 76.2cm x W: 70.1cm x H: 8…" at bounding box center [486, 343] width 885 height 366
click at [409, 126] on div "Send for Review Export Request changes Hub Send for Review External Review Inte…" at bounding box center [486, 300] width 885 height 396
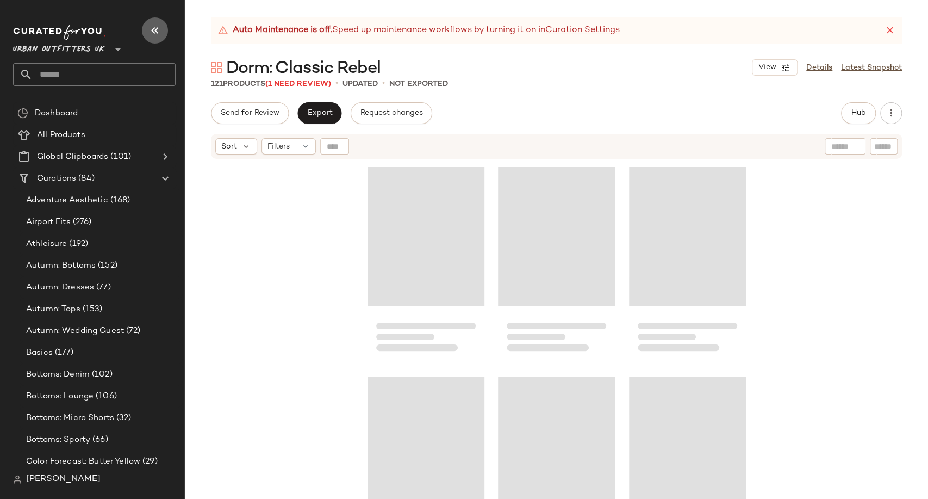
click at [150, 29] on icon "button" at bounding box center [154, 30] width 13 height 13
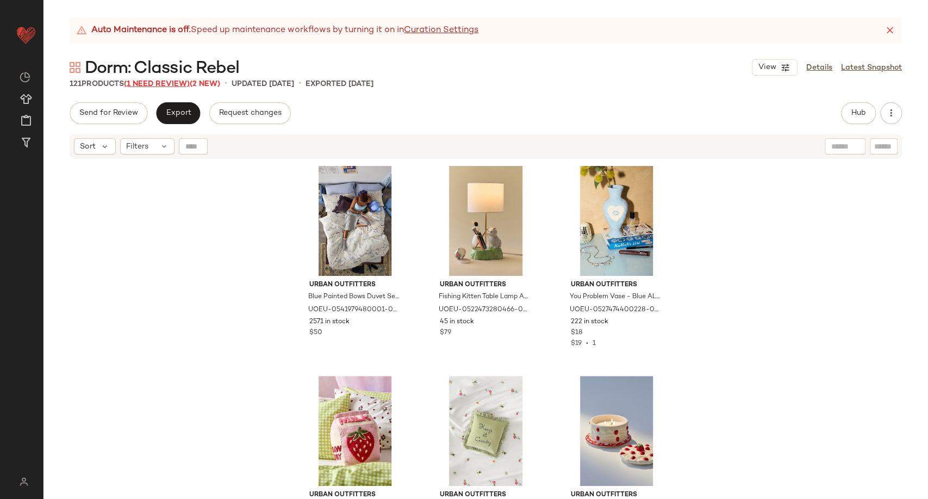
click at [153, 84] on span "(1 Need Review)" at bounding box center [157, 84] width 66 height 8
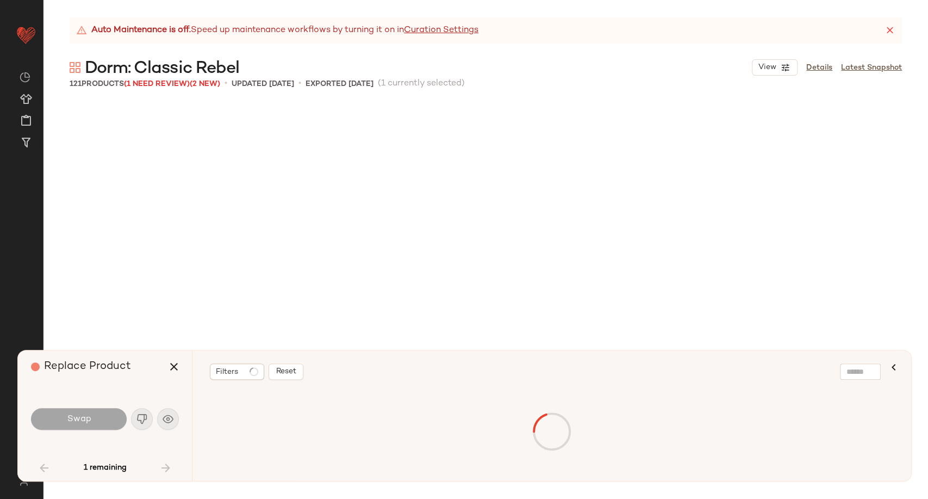
scroll to position [1679, 0]
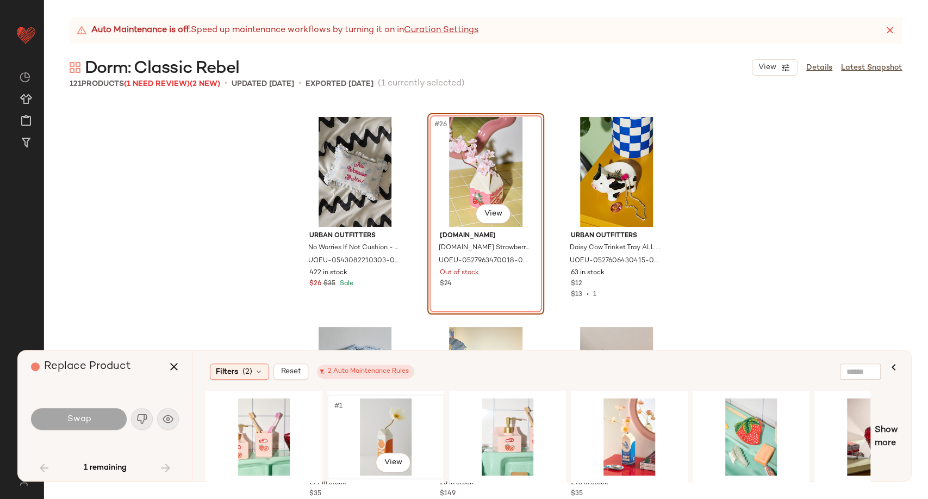
click at [361, 435] on div "#1 View" at bounding box center [385, 436] width 109 height 77
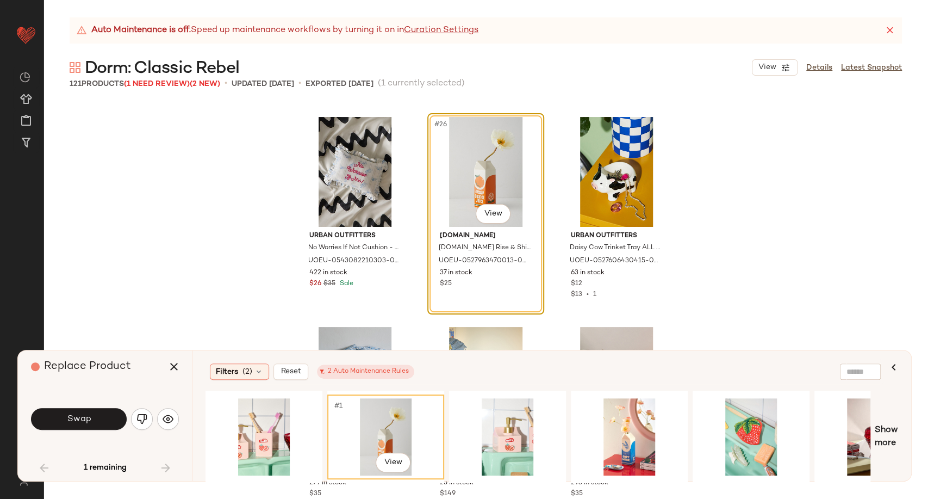
click at [92, 415] on button "Swap" at bounding box center [79, 419] width 96 height 22
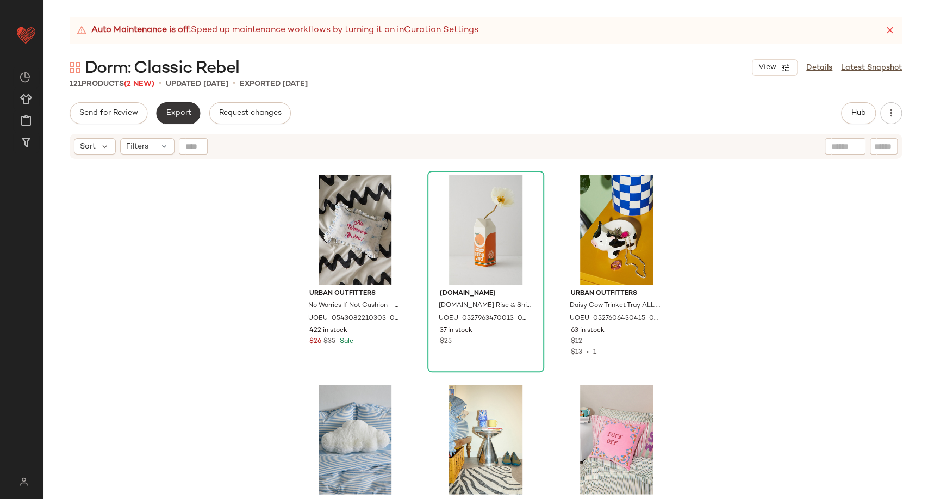
click at [194, 112] on button "Export" at bounding box center [178, 113] width 44 height 22
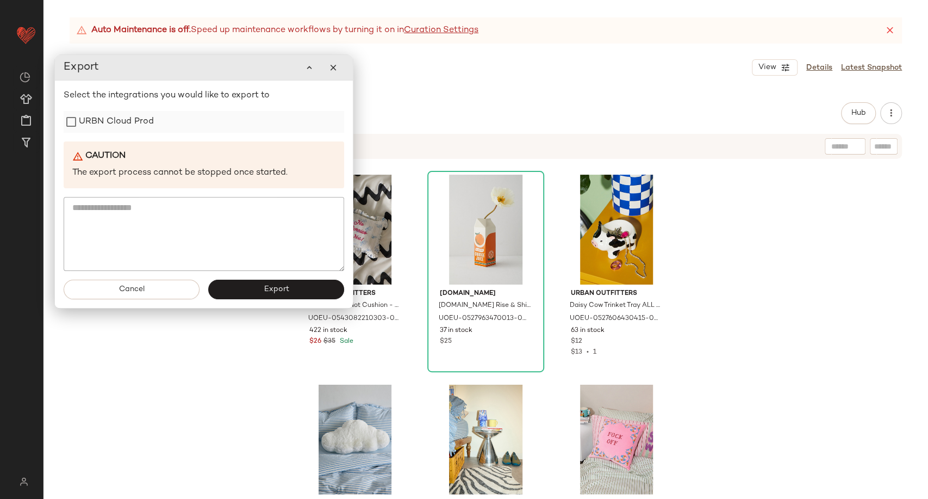
click at [103, 131] on label "URBN Cloud Prod" at bounding box center [116, 122] width 75 height 22
click at [256, 292] on button "Export" at bounding box center [276, 290] width 136 height 20
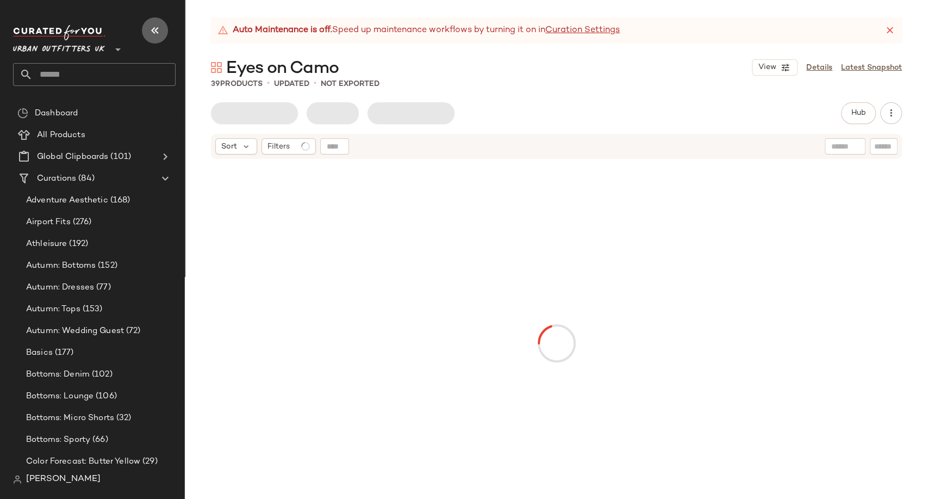
click at [158, 24] on icon "button" at bounding box center [154, 30] width 13 height 13
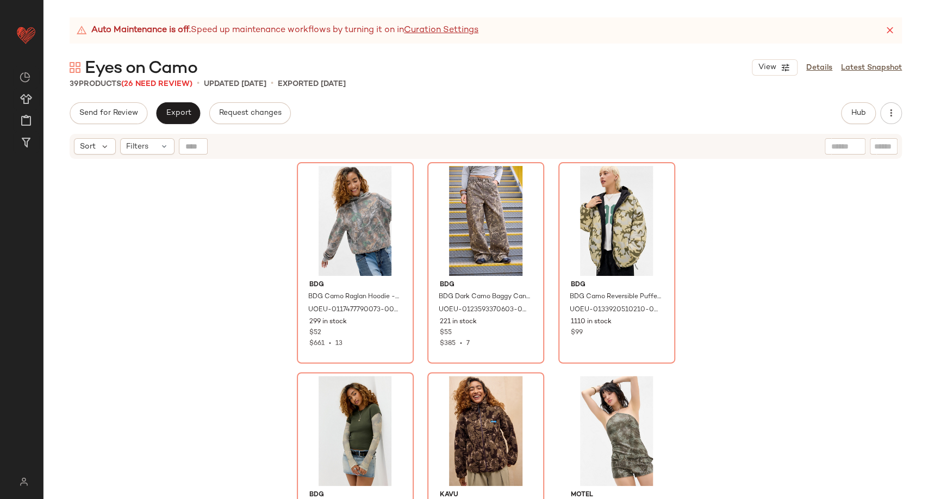
drag, startPoint x: 732, startPoint y: 282, endPoint x: 719, endPoint y: 327, distance: 46.5
click at [719, 327] on div "BDG BDG Camo Raglan Hoodie - Black XL at Urban Outfitters UOEU-0117477790073-00…" at bounding box center [486, 343] width 885 height 366
click at [182, 114] on span "Export" at bounding box center [178, 113] width 26 height 9
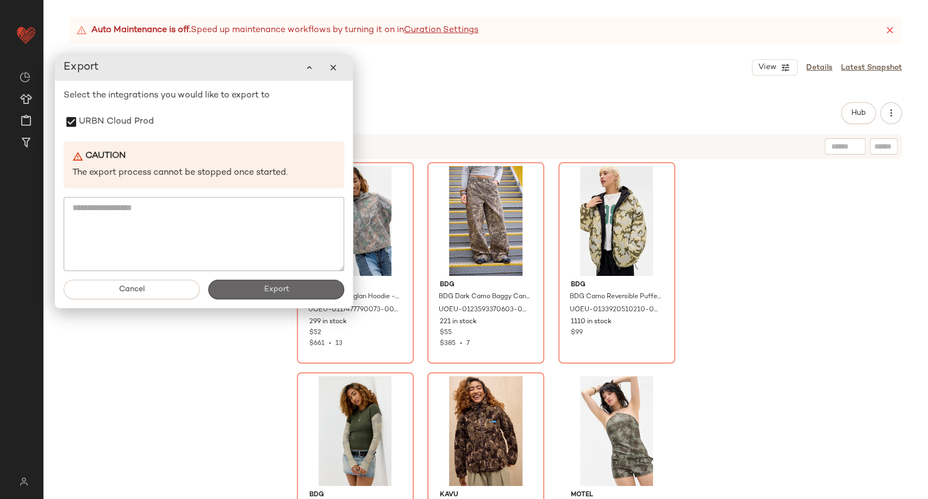
click at [291, 291] on button "Export" at bounding box center [276, 290] width 136 height 20
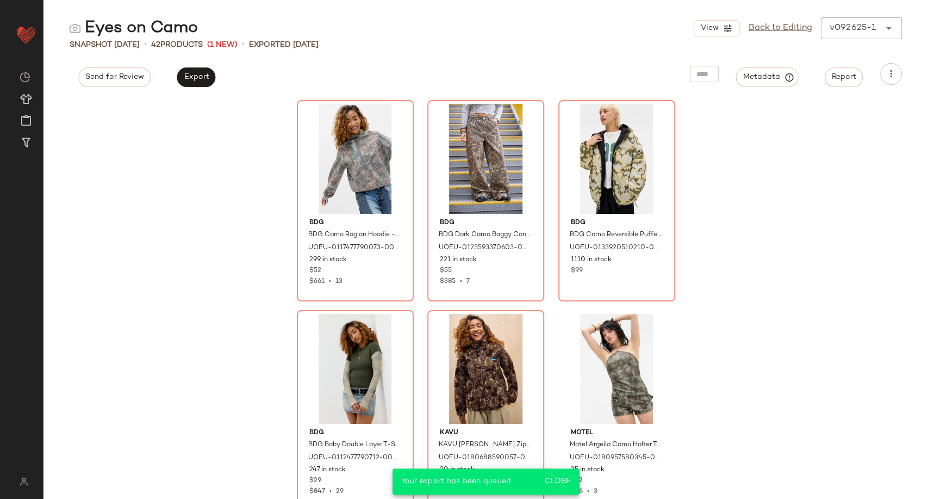
click at [442, 44] on div "Snapshot [DATE] • 42 Products (1 New) • Exported [DATE]" at bounding box center [486, 44] width 885 height 11
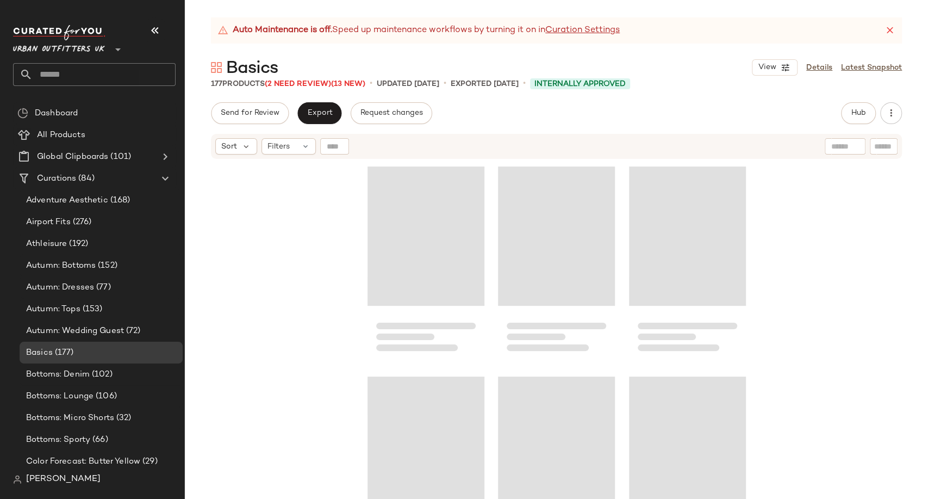
click at [150, 32] on icon "button" at bounding box center [154, 30] width 13 height 13
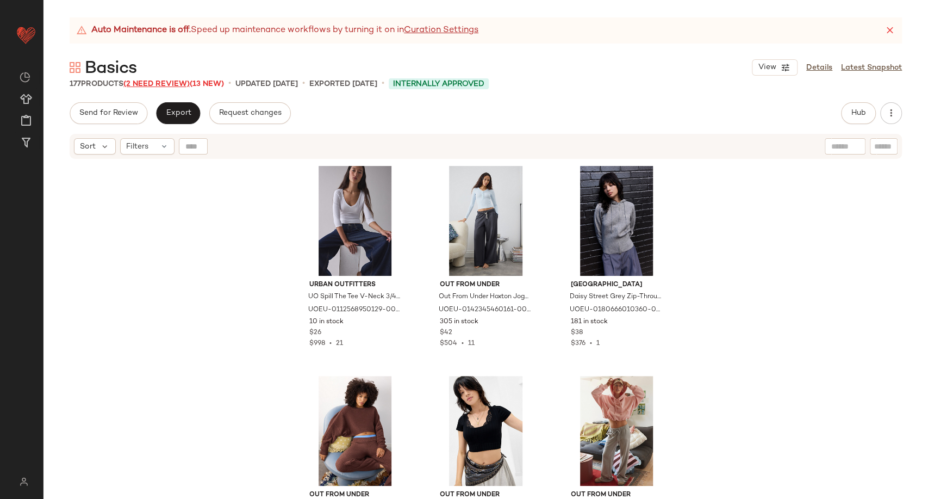
click at [176, 81] on span "(2 Need Review)" at bounding box center [156, 84] width 66 height 8
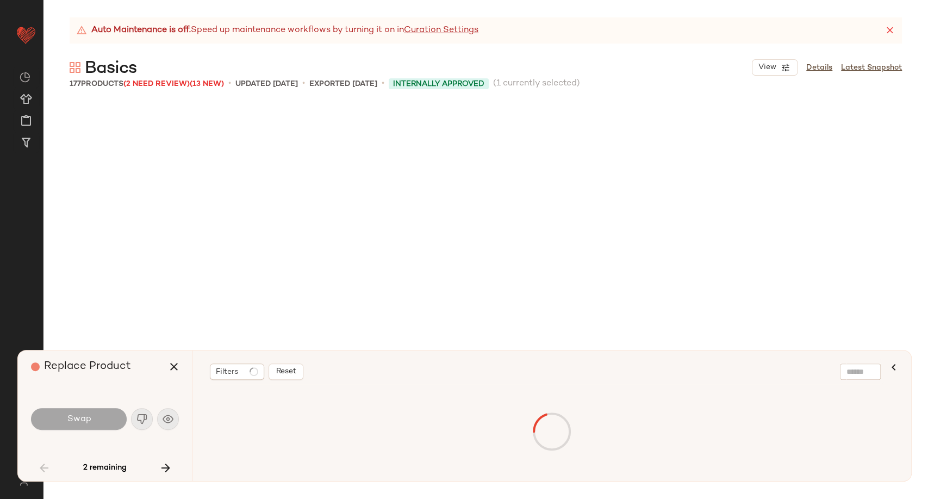
scroll to position [3778, 0]
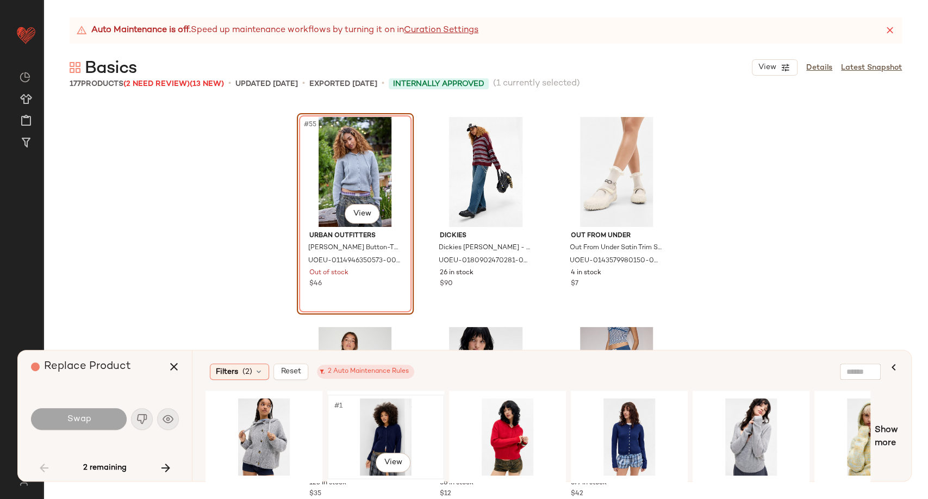
click at [362, 423] on div "#1 View" at bounding box center [385, 436] width 109 height 77
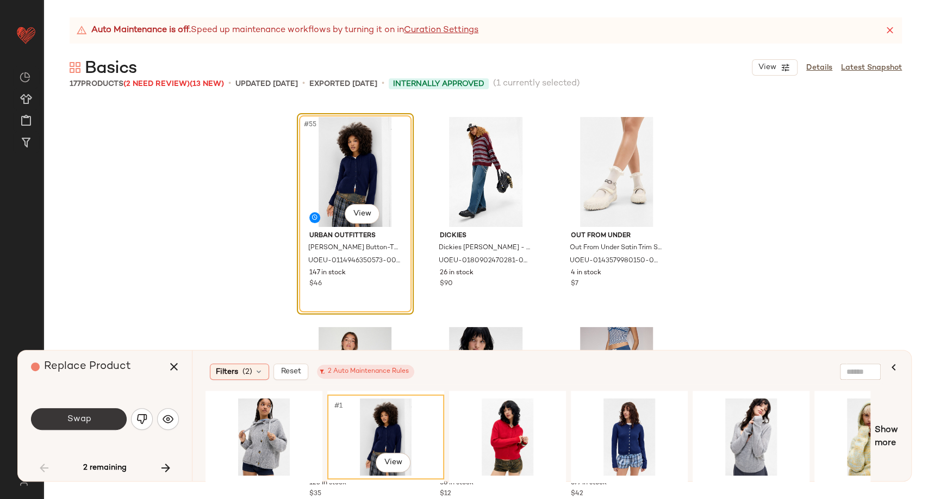
click at [104, 419] on button "Swap" at bounding box center [79, 419] width 96 height 22
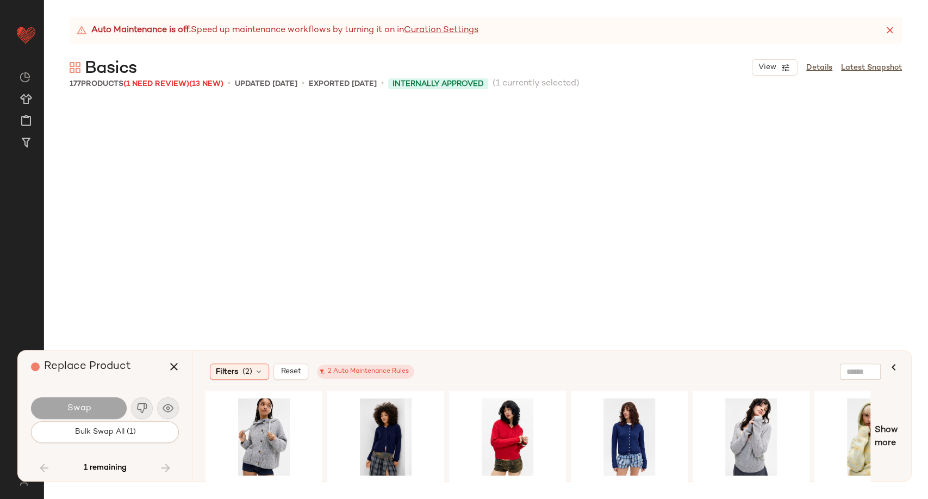
scroll to position [8187, 0]
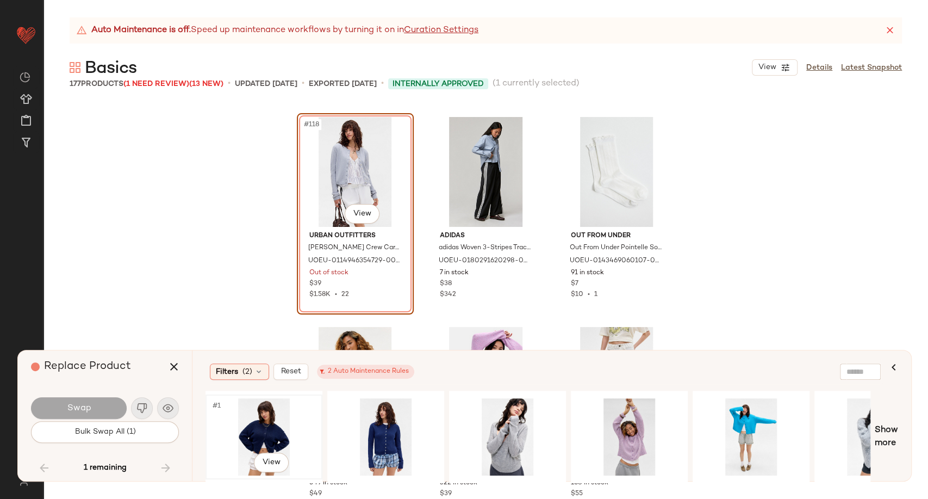
click at [260, 424] on div "#1 View" at bounding box center [263, 436] width 109 height 77
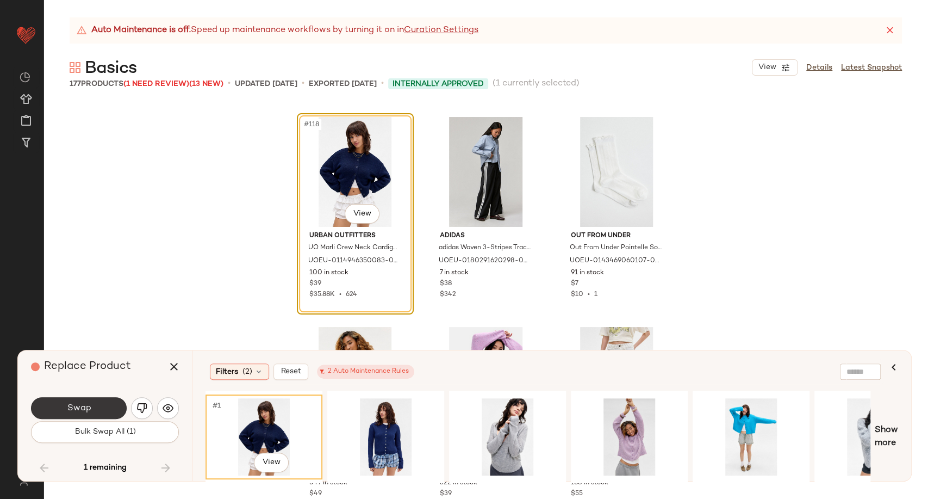
click at [109, 409] on button "Swap" at bounding box center [79, 408] width 96 height 22
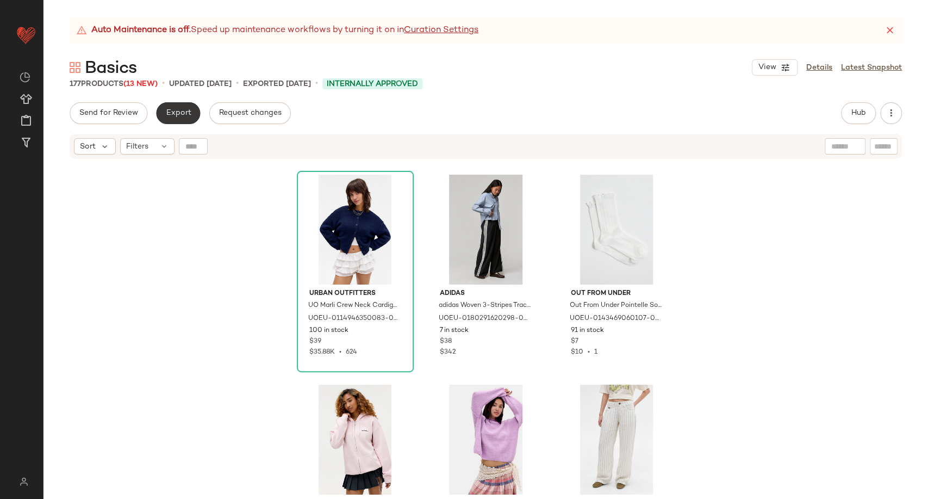
click at [185, 111] on span "Export" at bounding box center [178, 113] width 26 height 9
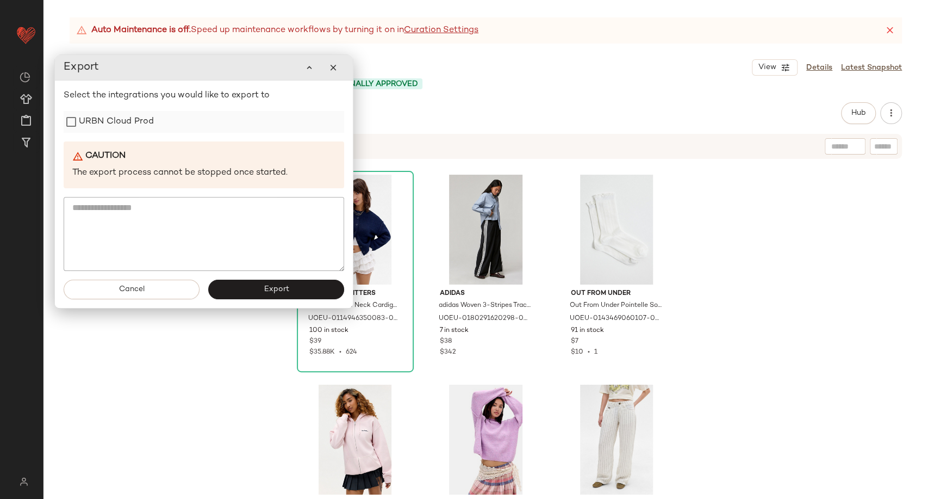
click at [136, 129] on label "URBN Cloud Prod" at bounding box center [116, 122] width 75 height 22
click at [278, 289] on span "Export" at bounding box center [276, 289] width 26 height 9
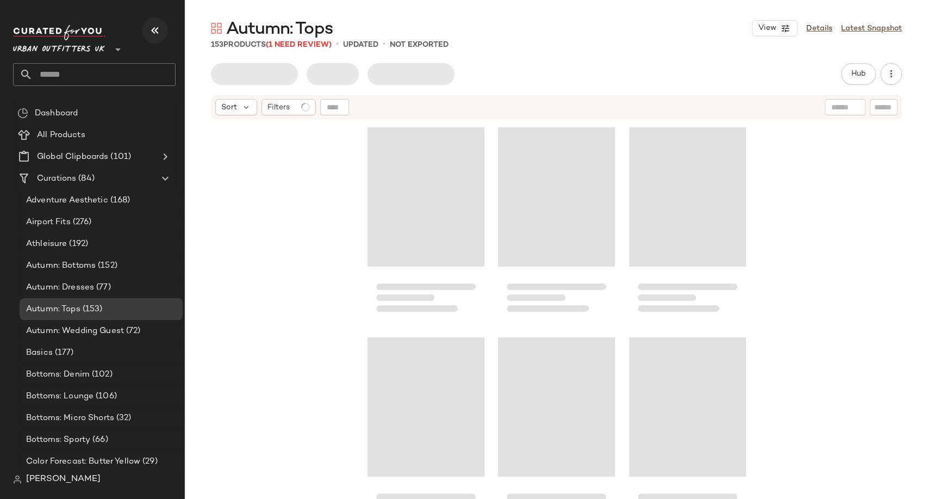
click at [157, 27] on icon "button" at bounding box center [154, 30] width 13 height 13
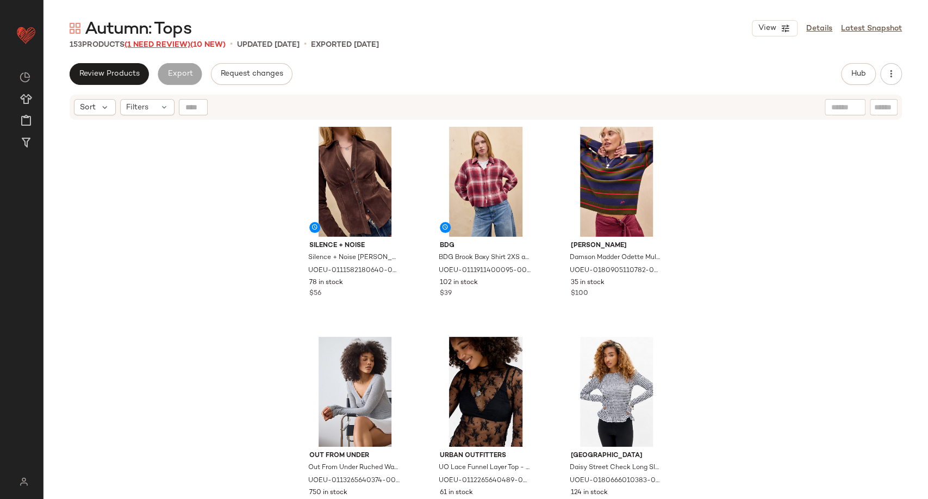
click at [162, 43] on span "(1 Need Review)" at bounding box center [158, 45] width 66 height 8
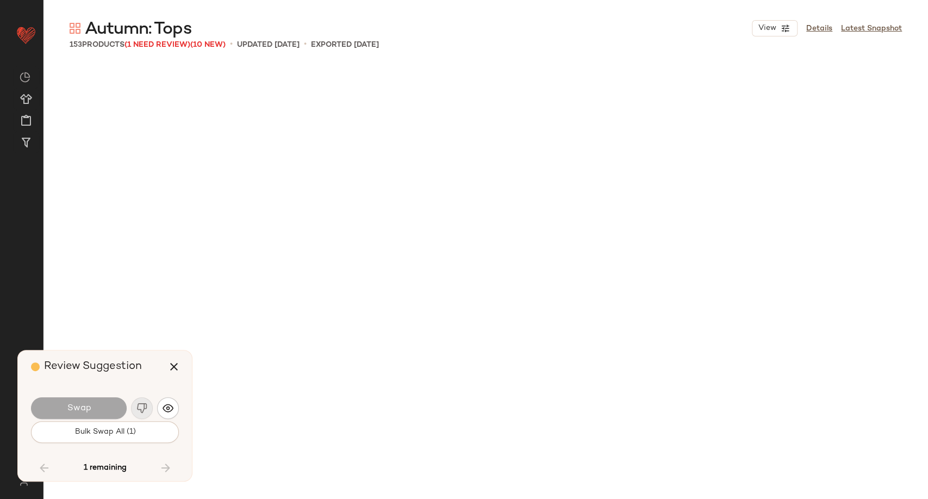
scroll to position [7977, 0]
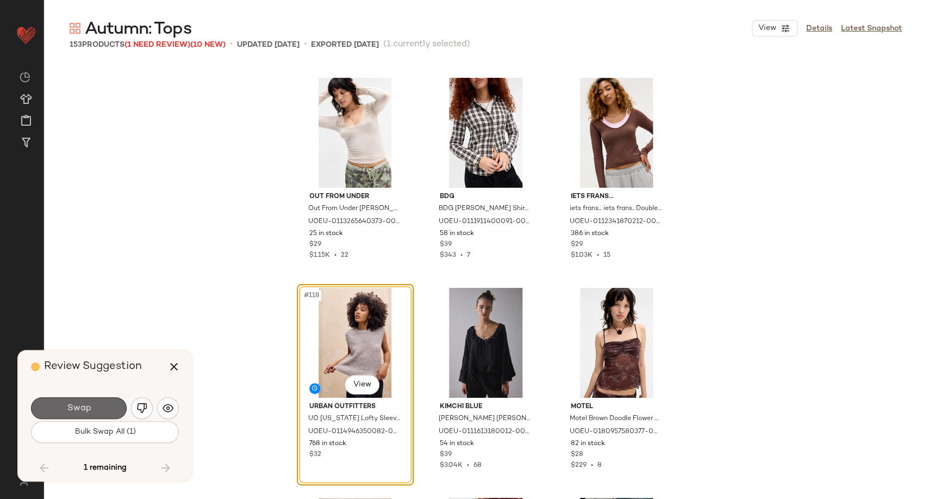
click at [85, 411] on span "Swap" at bounding box center [78, 408] width 24 height 10
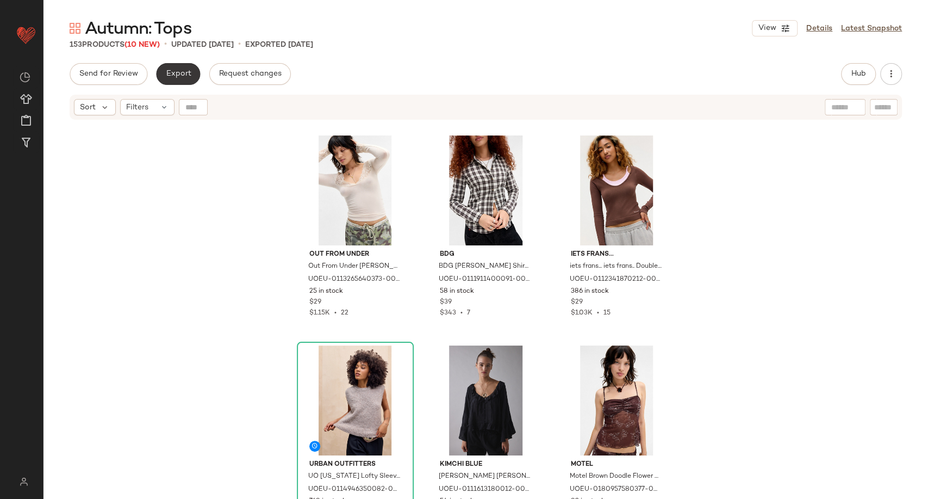
click at [176, 79] on button "Export" at bounding box center [178, 74] width 44 height 22
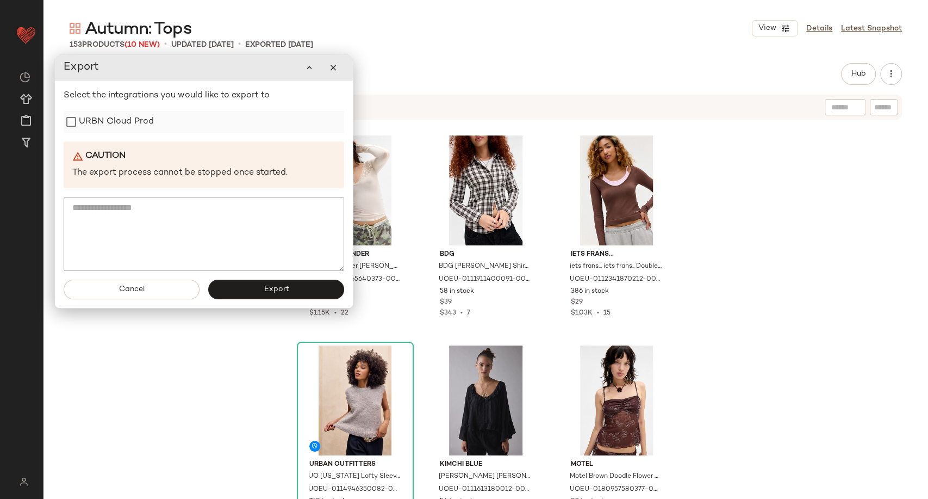
click at [128, 122] on label "URBN Cloud Prod" at bounding box center [116, 122] width 75 height 22
click at [265, 293] on span "Export" at bounding box center [276, 289] width 26 height 9
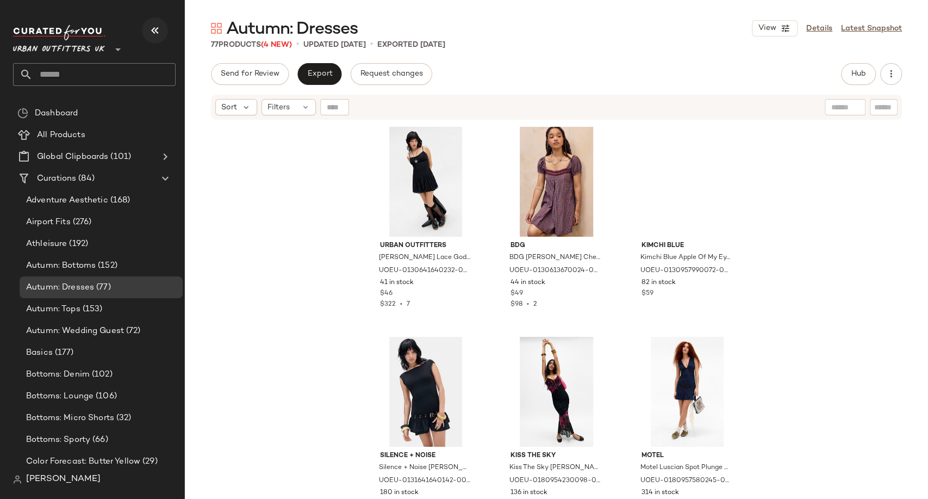
click at [151, 29] on icon "button" at bounding box center [154, 30] width 13 height 13
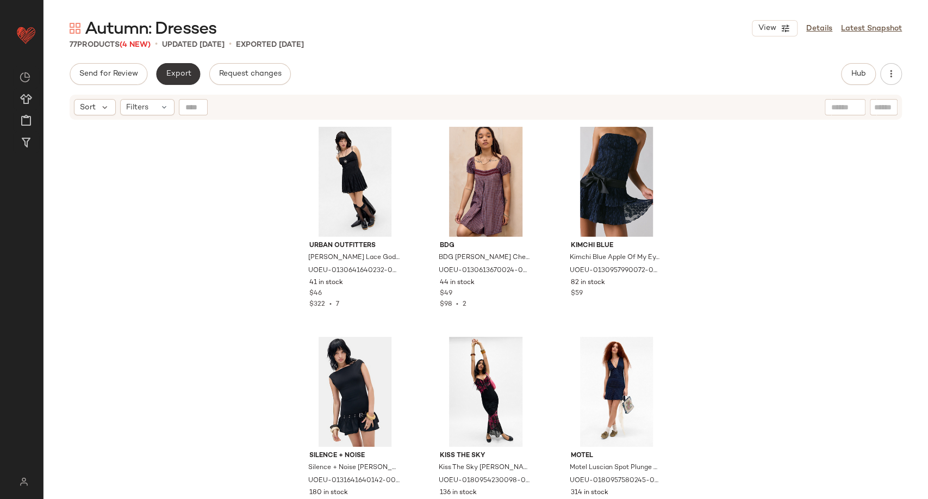
click at [190, 65] on button "Export" at bounding box center [178, 74] width 44 height 22
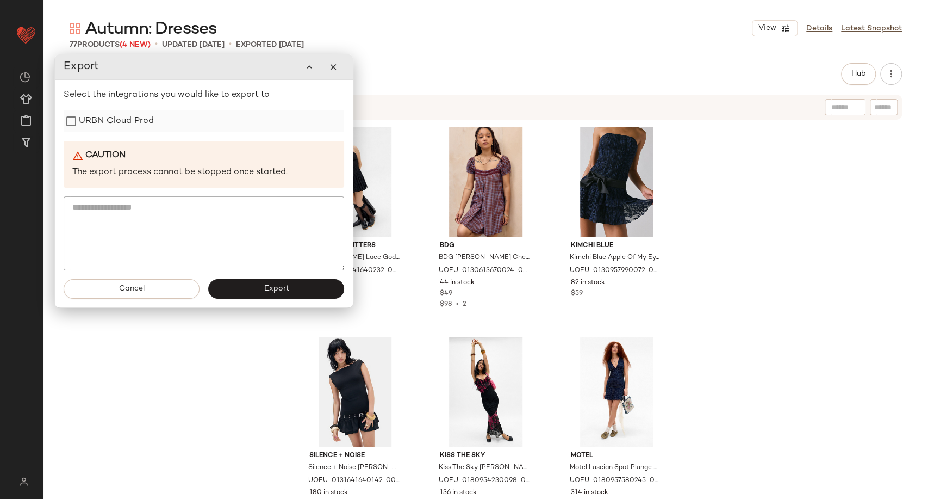
click at [125, 116] on label "URBN Cloud Prod" at bounding box center [116, 121] width 75 height 22
click at [278, 295] on button "Export" at bounding box center [276, 289] width 136 height 20
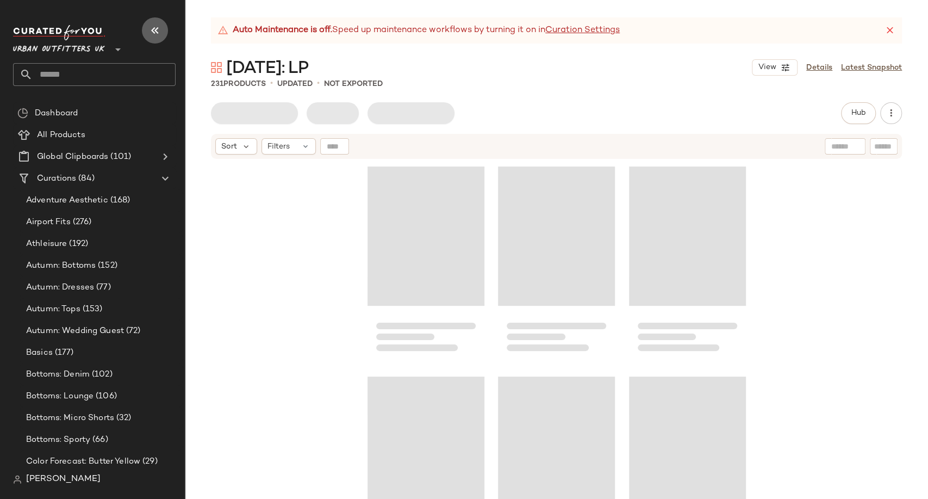
click at [156, 28] on icon "button" at bounding box center [154, 30] width 13 height 13
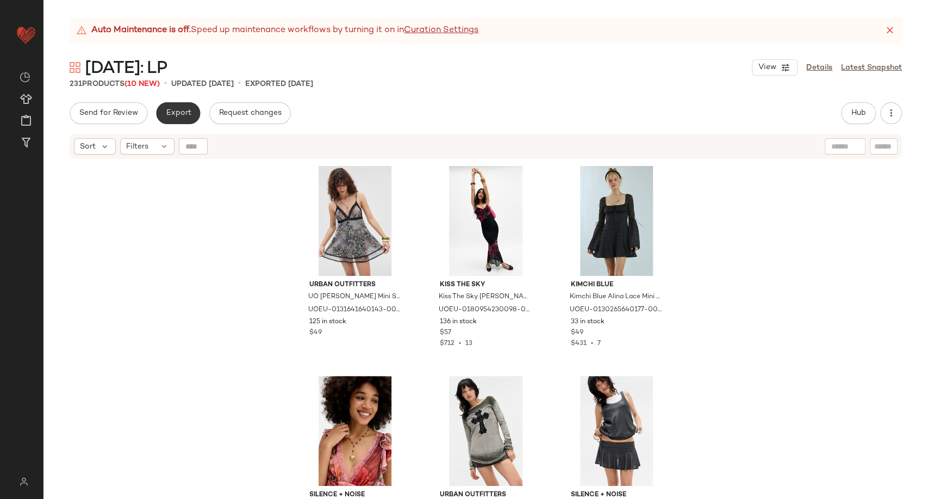
click at [184, 120] on button "Export" at bounding box center [178, 113] width 44 height 22
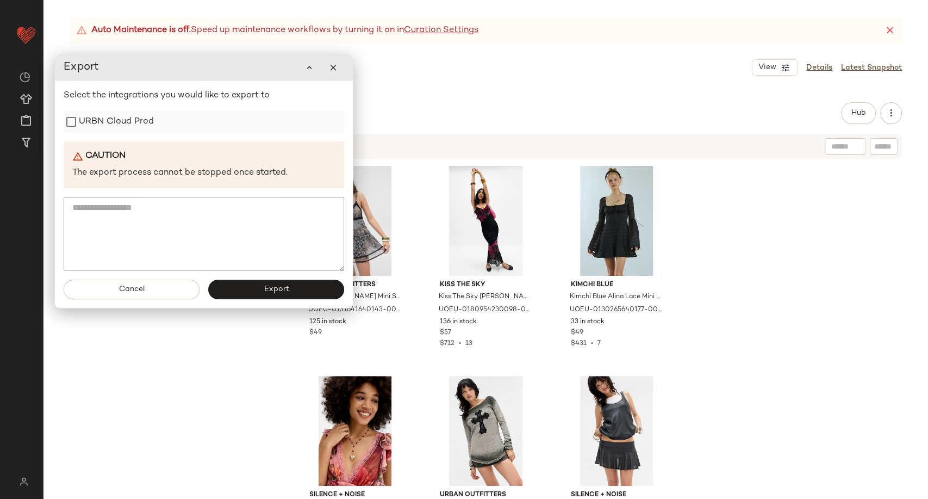
click at [100, 127] on label "URBN Cloud Prod" at bounding box center [116, 122] width 75 height 22
click at [258, 288] on button "Export" at bounding box center [276, 290] width 136 height 20
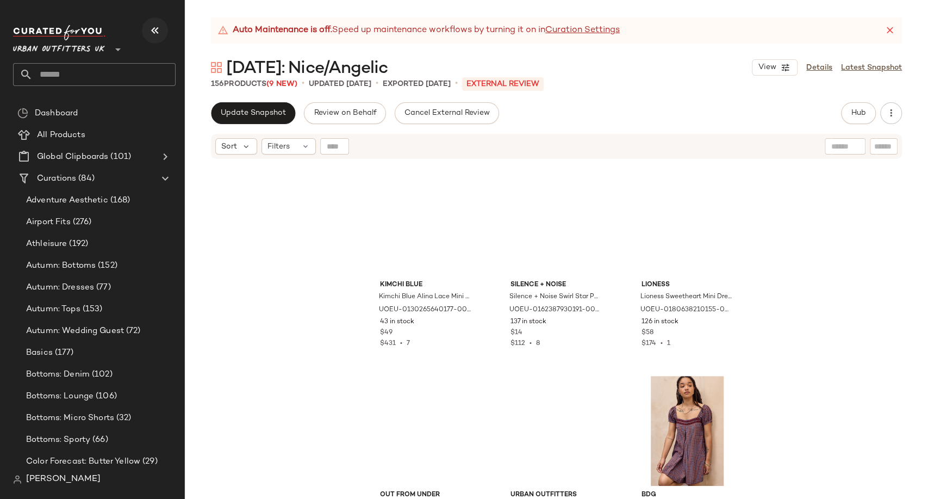
click at [161, 30] on icon "button" at bounding box center [154, 30] width 13 height 13
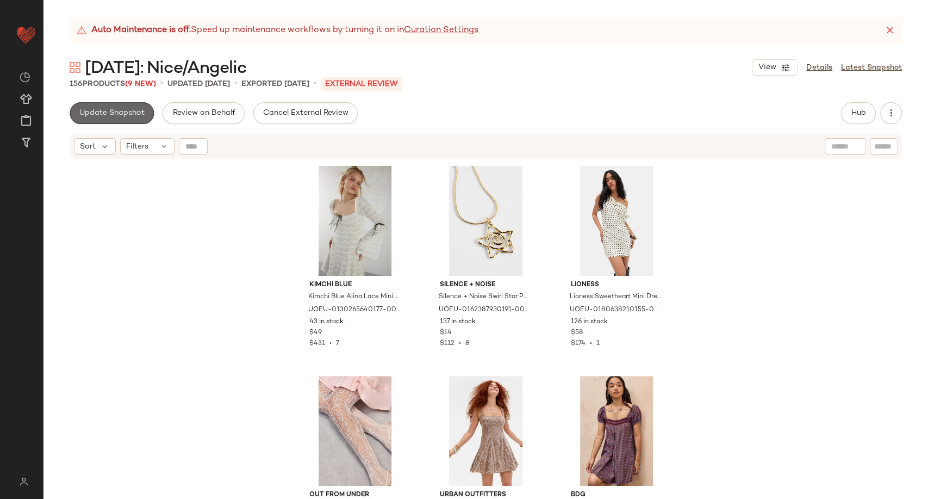
click at [132, 113] on span "Update Snapshot" at bounding box center [112, 113] width 66 height 9
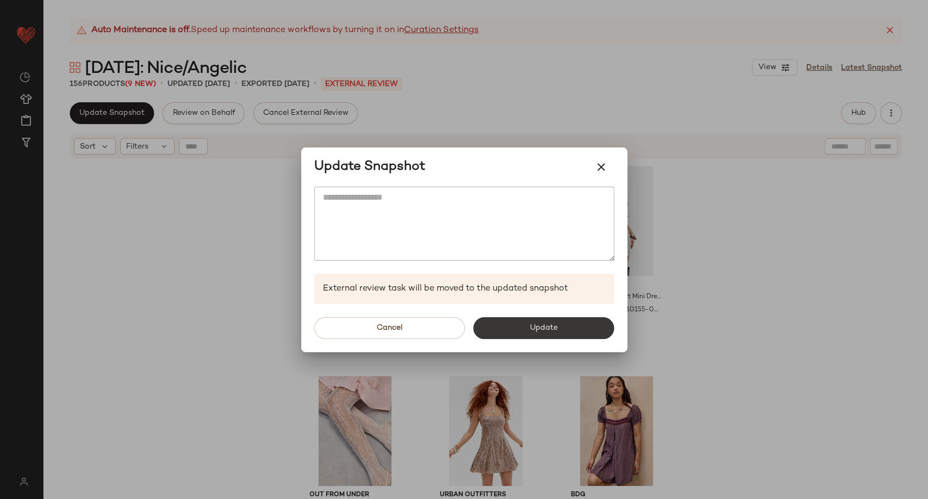
click at [548, 333] on button "Update" at bounding box center [544, 328] width 141 height 22
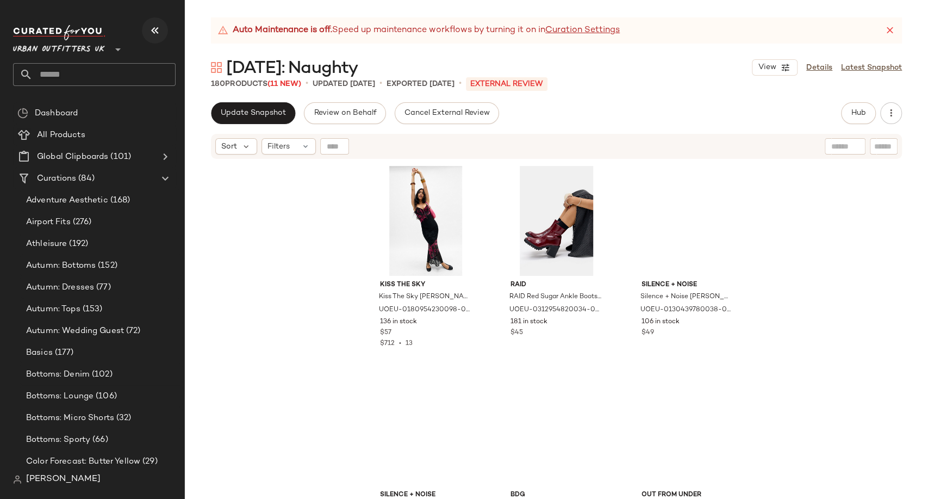
click at [156, 27] on icon "button" at bounding box center [154, 30] width 13 height 13
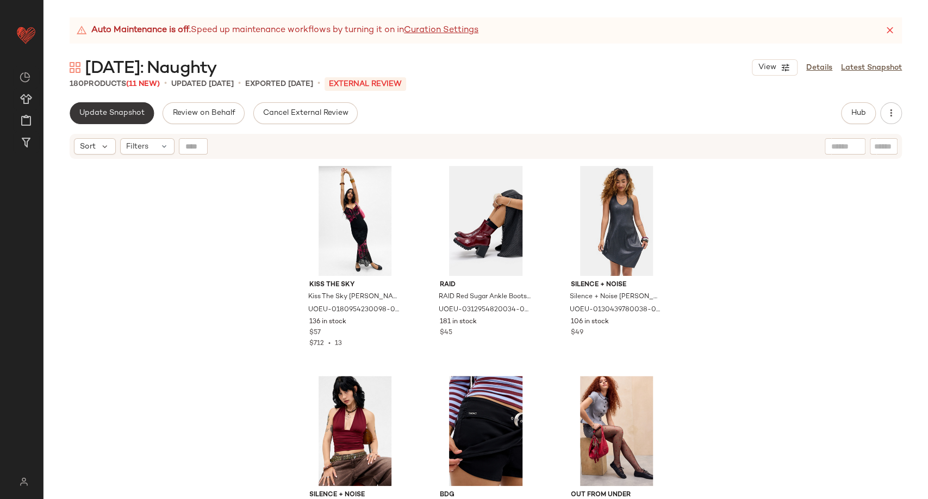
click at [112, 117] on span "Update Snapshot" at bounding box center [112, 113] width 66 height 9
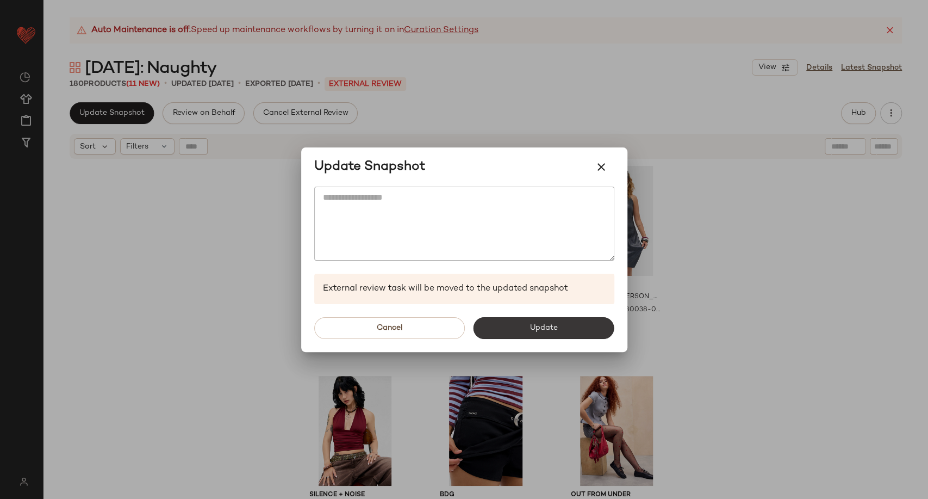
click at [538, 328] on span "Update" at bounding box center [544, 328] width 28 height 9
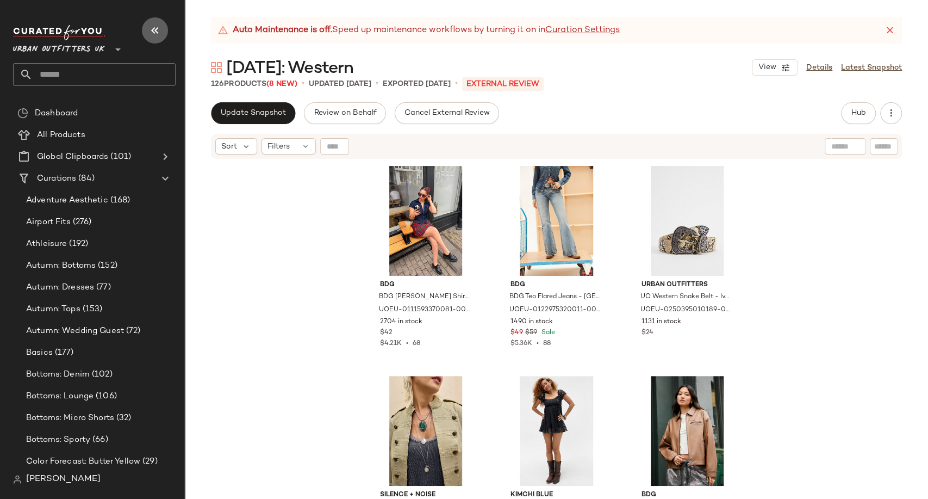
click at [162, 26] on button "button" at bounding box center [155, 30] width 26 height 26
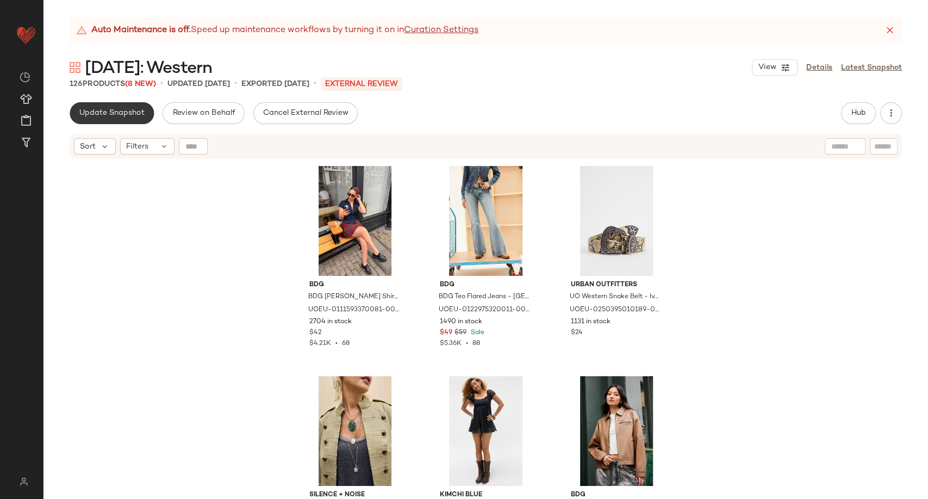
click at [136, 113] on span "Update Snapshot" at bounding box center [112, 113] width 66 height 9
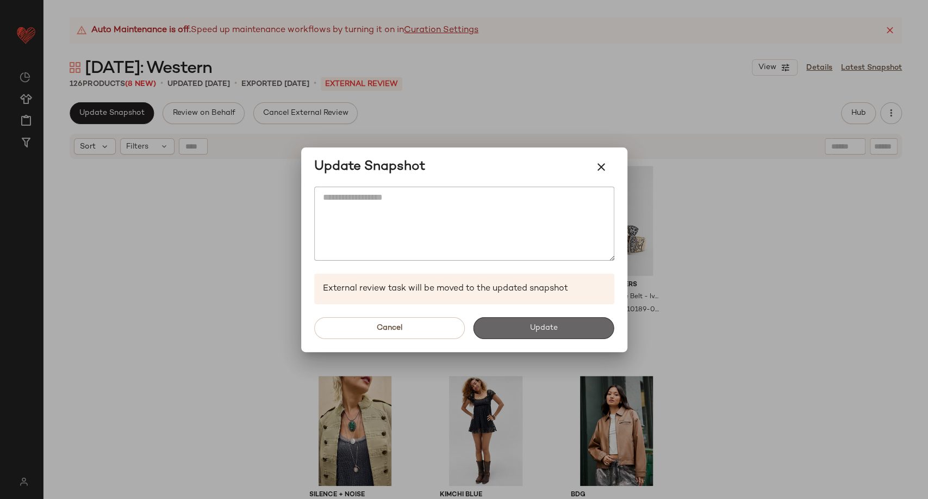
click at [524, 337] on button "Update" at bounding box center [544, 328] width 141 height 22
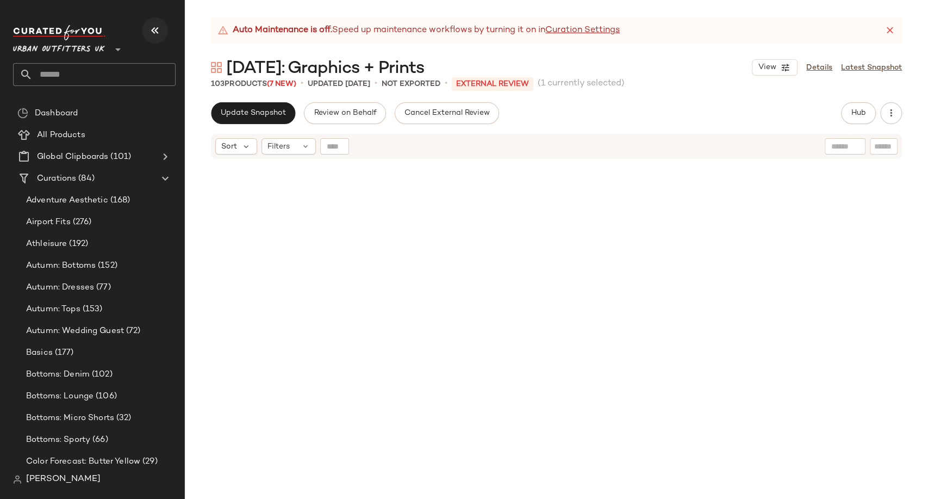
scroll to position [1259, 0]
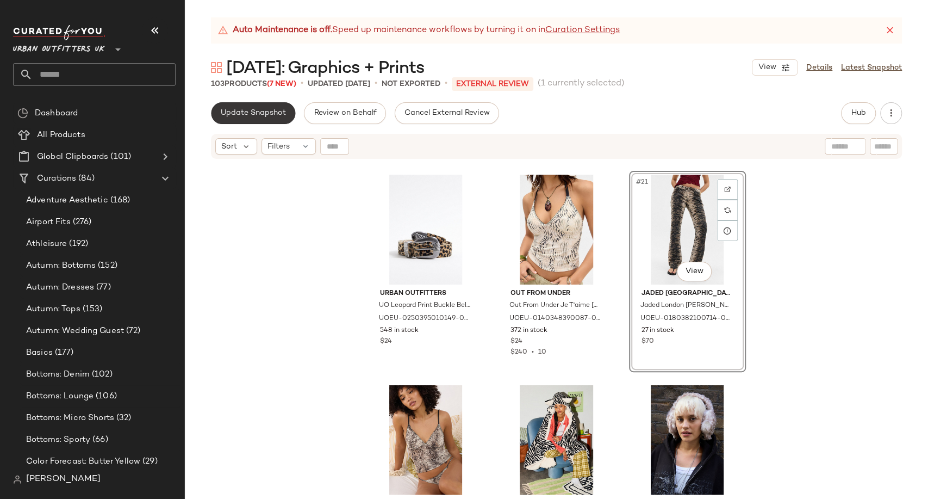
click at [255, 106] on button "Update Snapshot" at bounding box center [253, 113] width 84 height 22
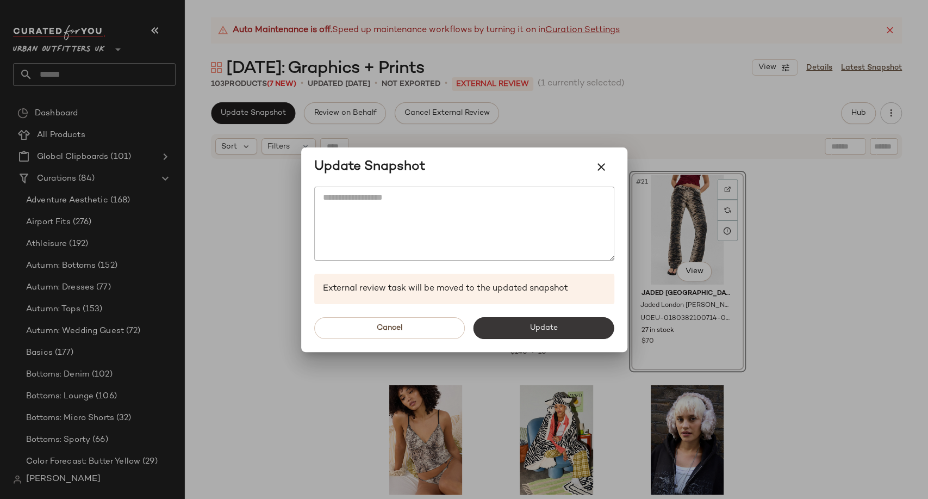
click at [551, 328] on span "Update" at bounding box center [544, 328] width 28 height 9
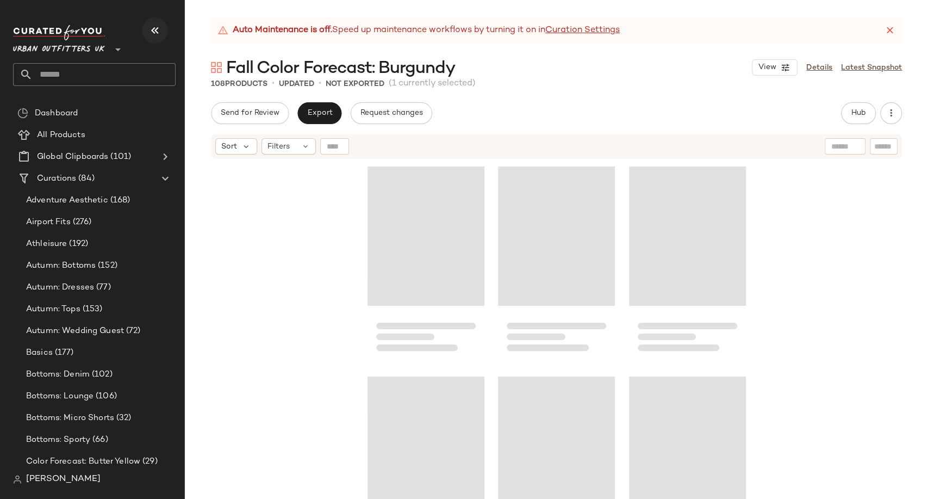
scroll to position [840, 0]
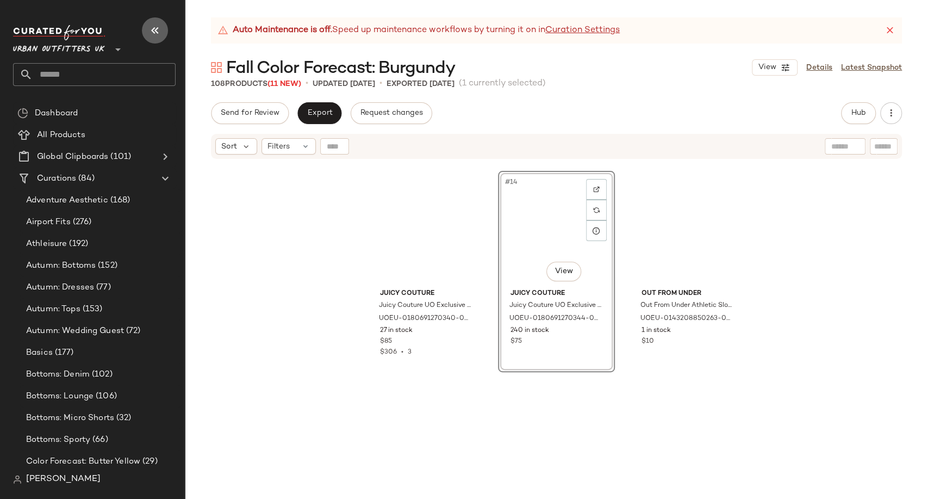
click at [154, 24] on icon "button" at bounding box center [154, 30] width 13 height 13
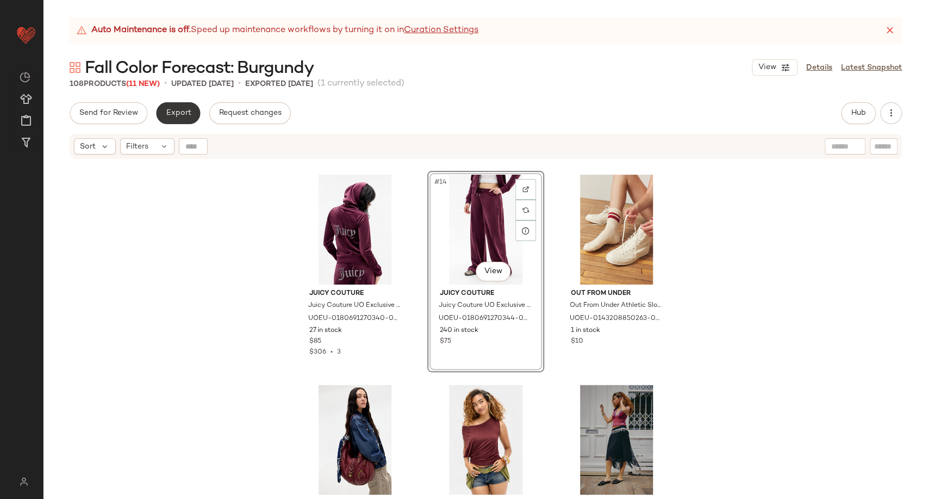
click at [179, 114] on span "Export" at bounding box center [178, 113] width 26 height 9
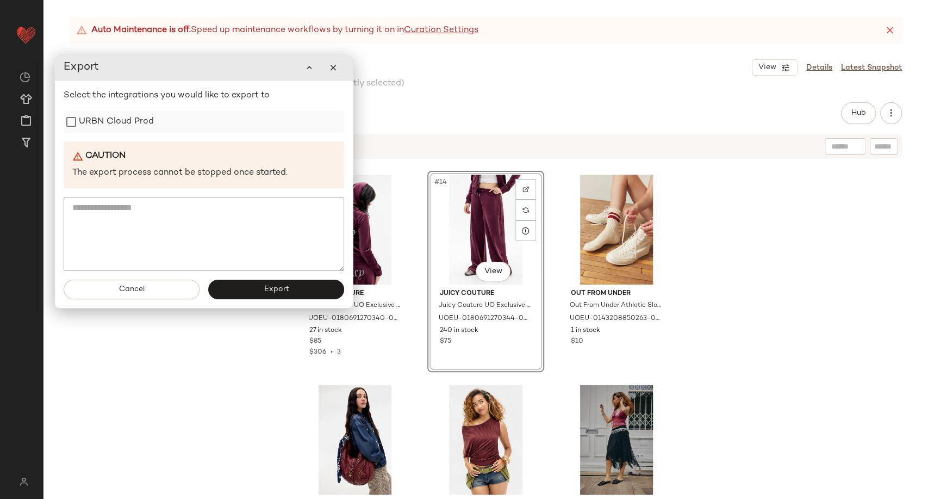
click at [142, 122] on label "URBN Cloud Prod" at bounding box center [116, 122] width 75 height 22
click at [270, 289] on span "Export" at bounding box center [276, 288] width 26 height 9
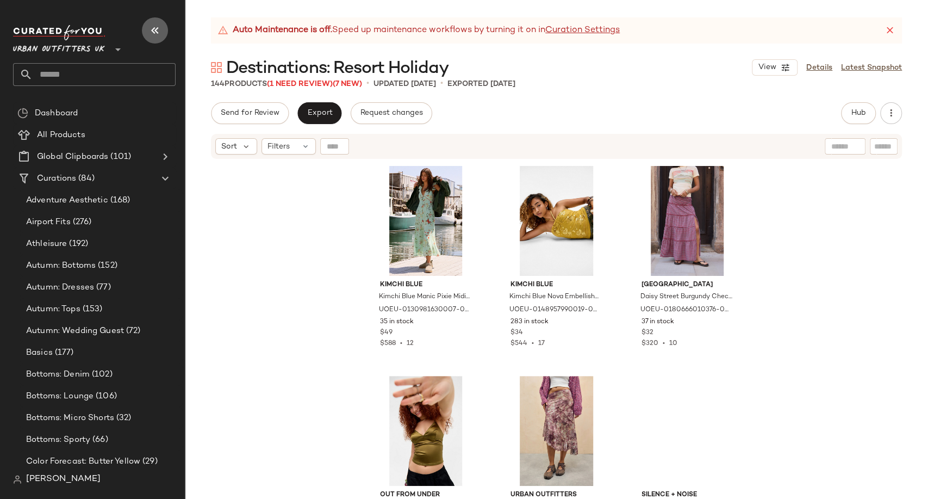
click at [160, 30] on icon "button" at bounding box center [154, 30] width 13 height 13
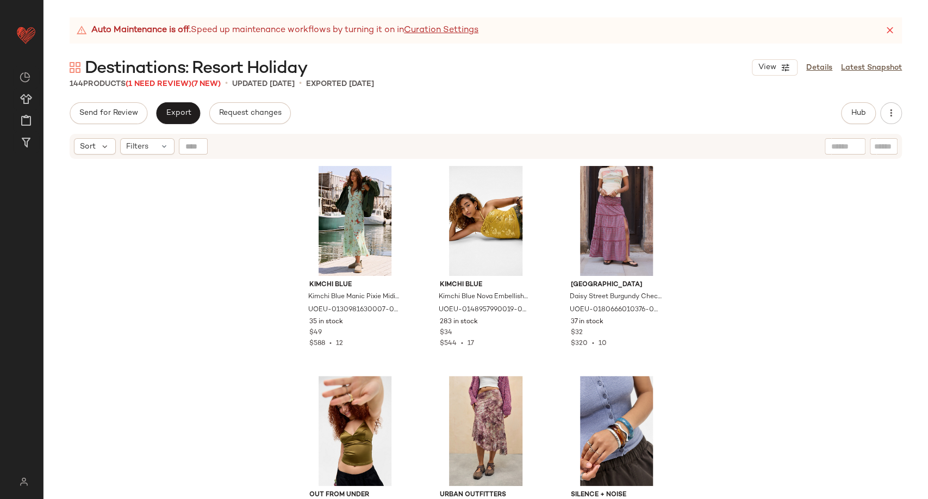
click at [177, 89] on div "144 Products (1 Need Review) (7 New)" at bounding box center [145, 83] width 151 height 11
click at [176, 84] on span "(1 Need Review)" at bounding box center [159, 84] width 66 height 8
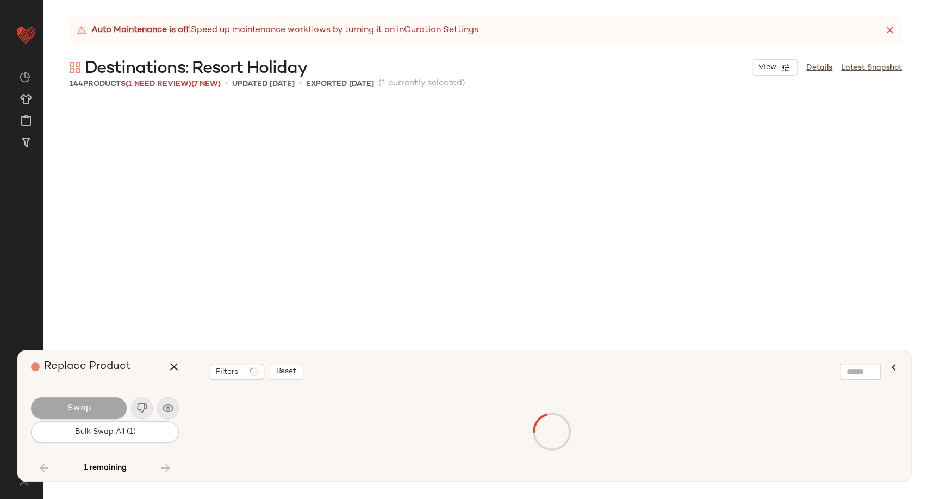
scroll to position [5878, 0]
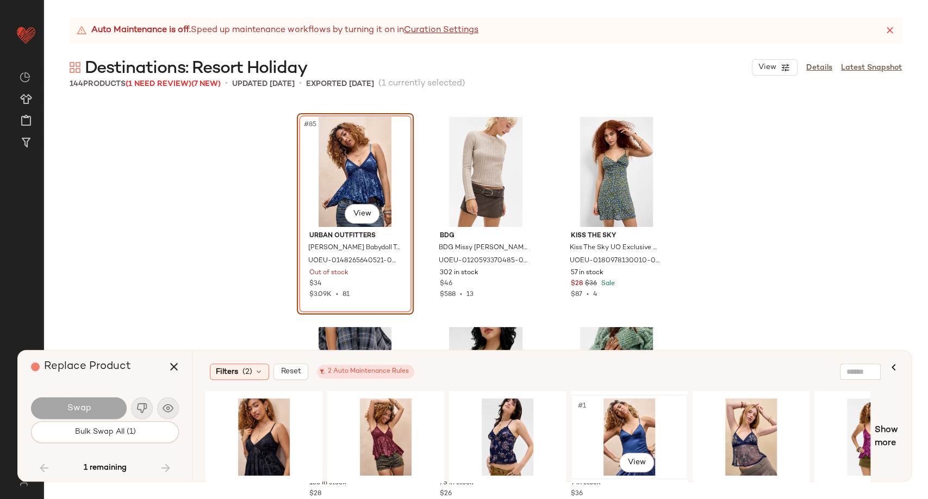
click at [625, 433] on div "#1 View" at bounding box center [629, 436] width 109 height 77
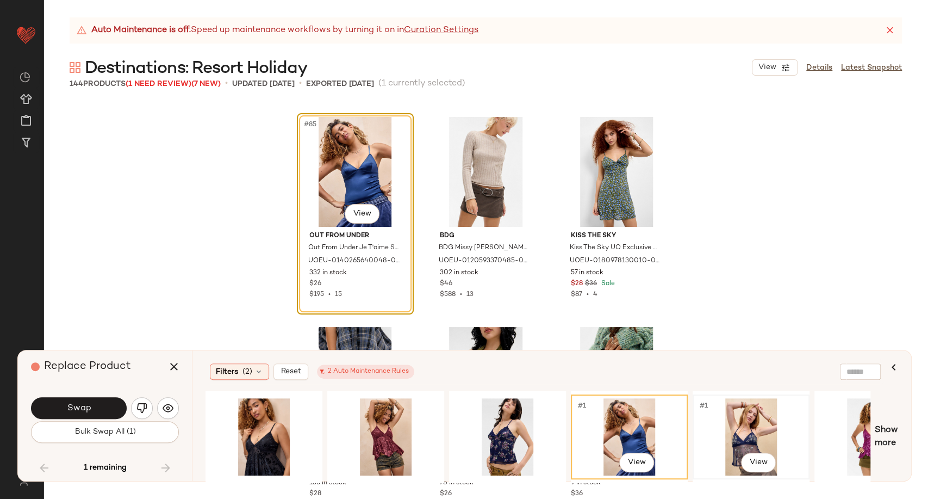
click at [729, 423] on div "#1 View" at bounding box center [751, 436] width 109 height 77
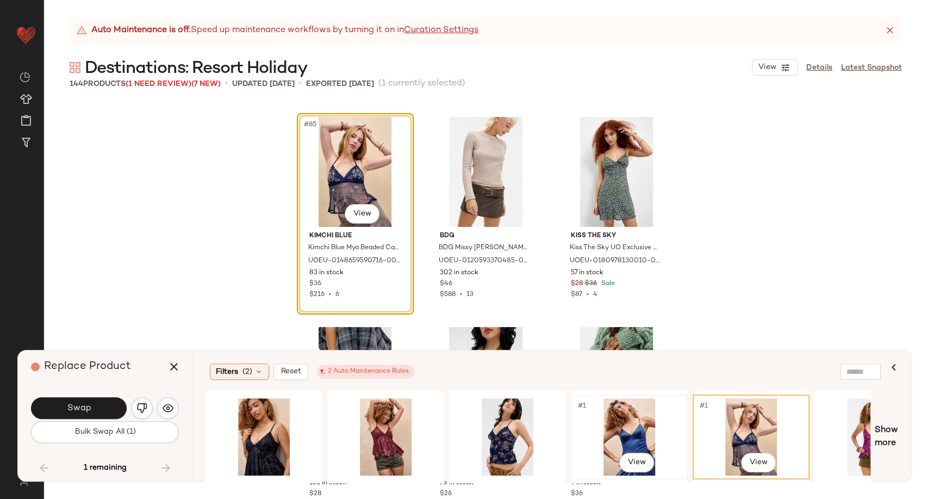
click at [621, 425] on div "#1 View" at bounding box center [629, 436] width 109 height 77
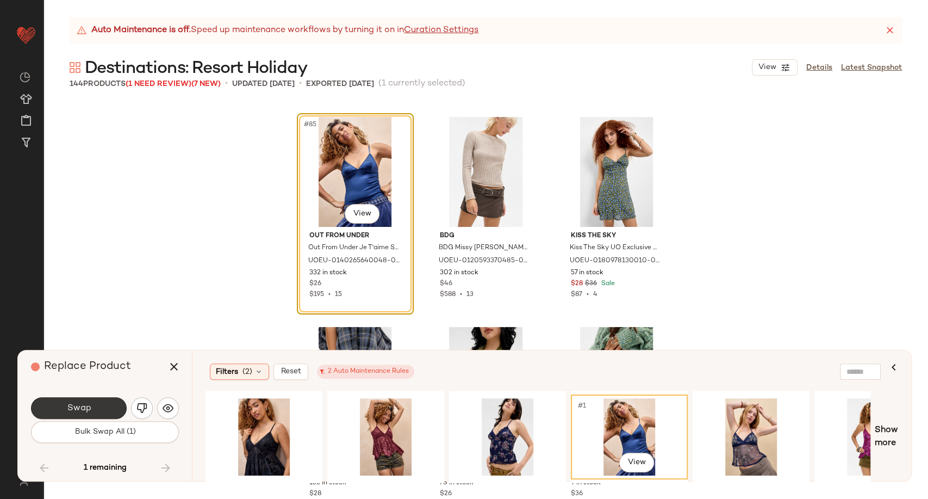
click at [84, 408] on span "Swap" at bounding box center [78, 408] width 24 height 10
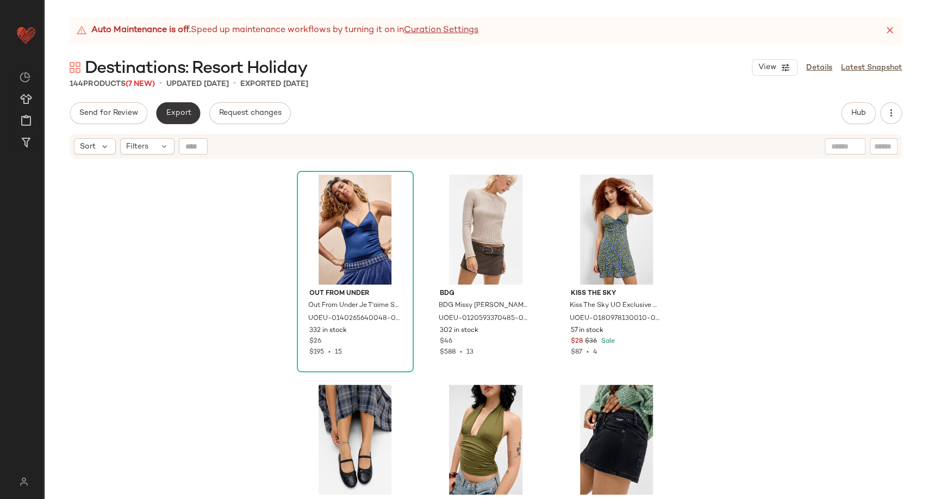
click at [183, 117] on span "Export" at bounding box center [178, 113] width 26 height 9
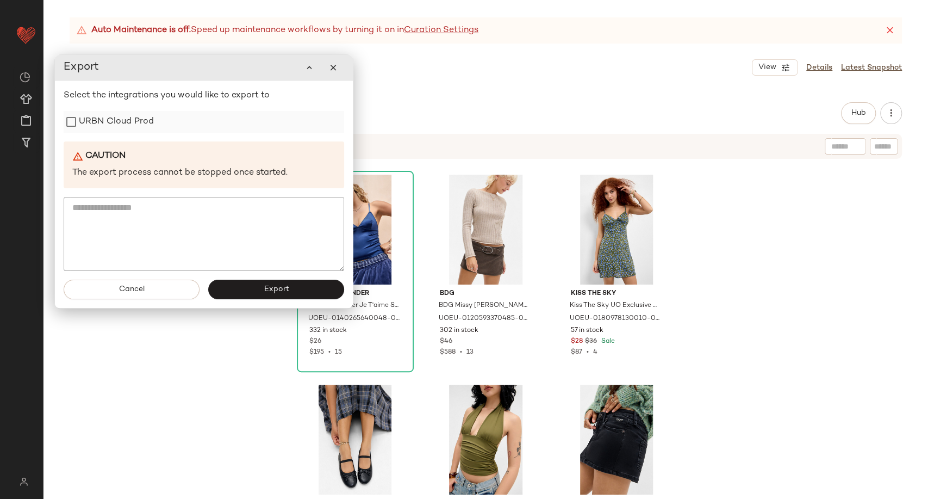
click at [131, 125] on label "URBN Cloud Prod" at bounding box center [116, 122] width 75 height 22
click at [267, 291] on span "Export" at bounding box center [276, 289] width 26 height 9
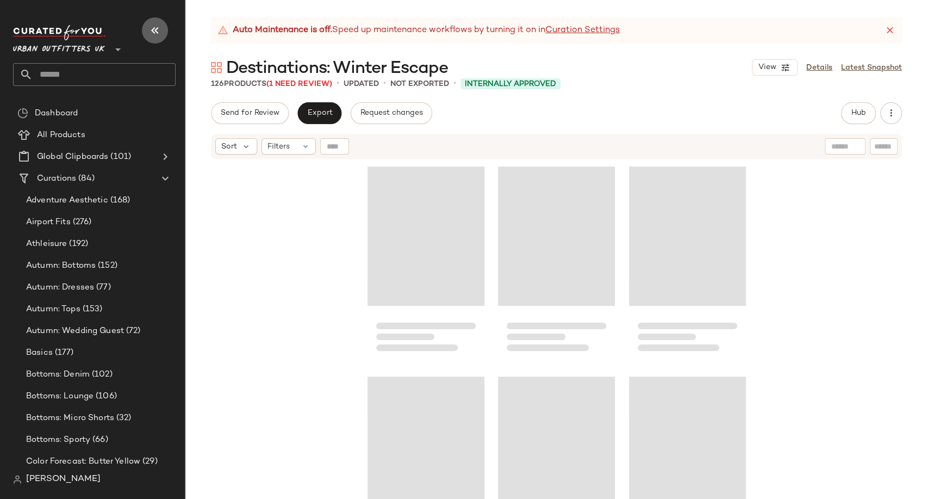
click at [153, 26] on icon "button" at bounding box center [154, 30] width 13 height 13
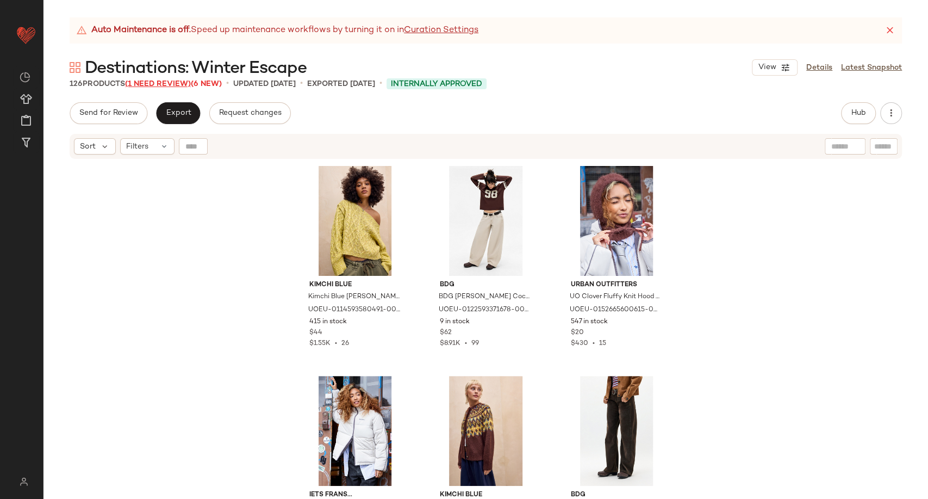
click at [164, 84] on span "(1 Need Review)" at bounding box center [158, 84] width 66 height 8
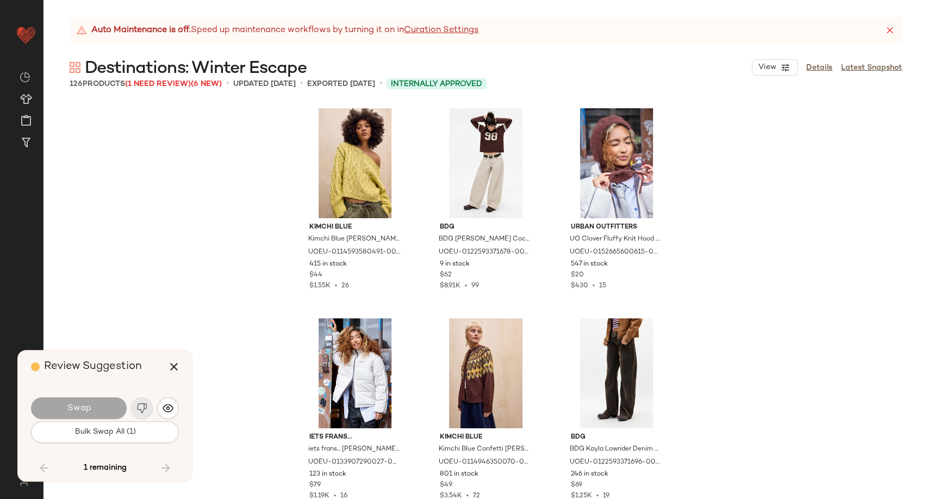
scroll to position [8397, 0]
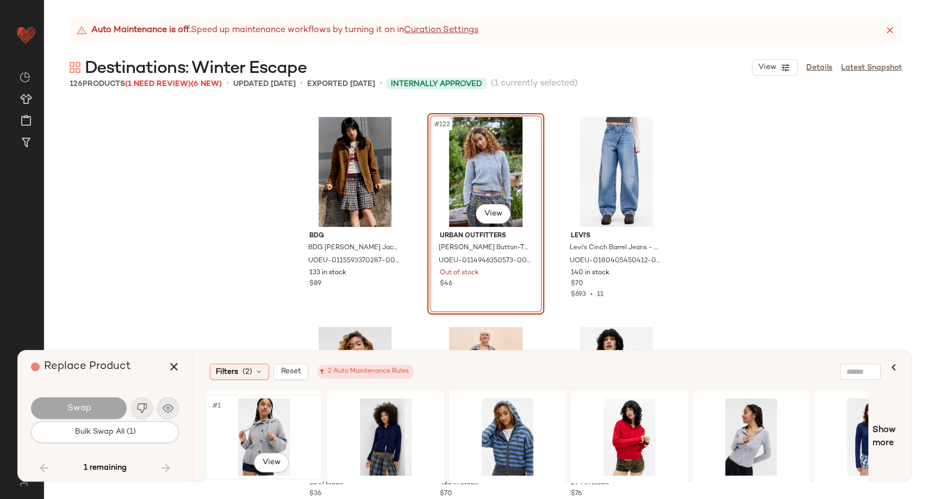
click at [246, 419] on div "#1 View" at bounding box center [263, 436] width 109 height 77
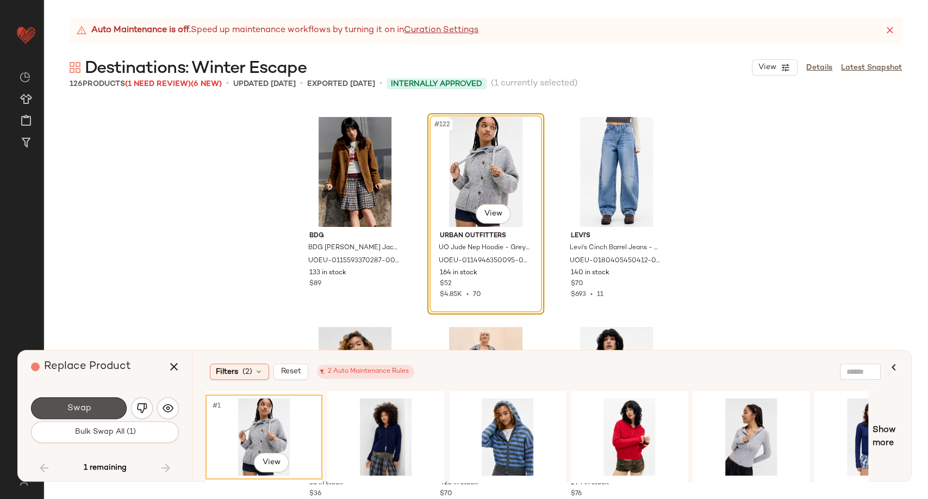
click at [114, 400] on button "Swap" at bounding box center [79, 408] width 96 height 22
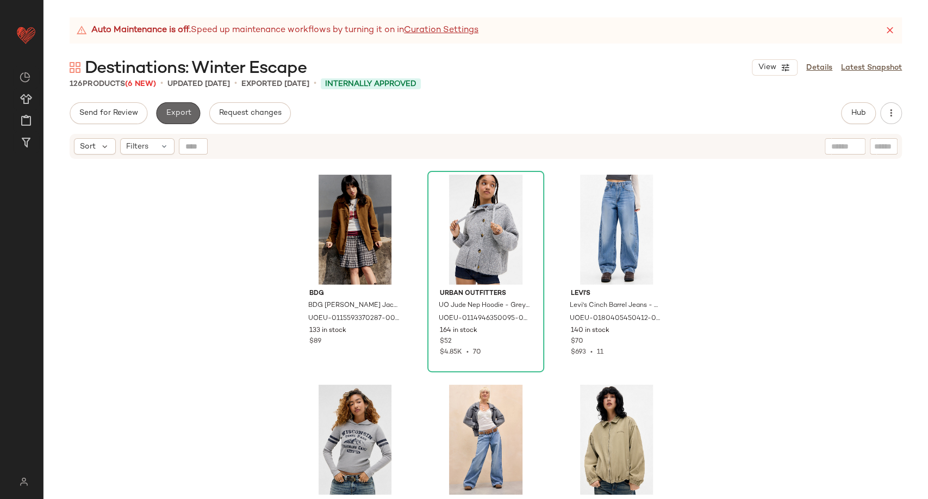
click at [183, 115] on span "Export" at bounding box center [178, 113] width 26 height 9
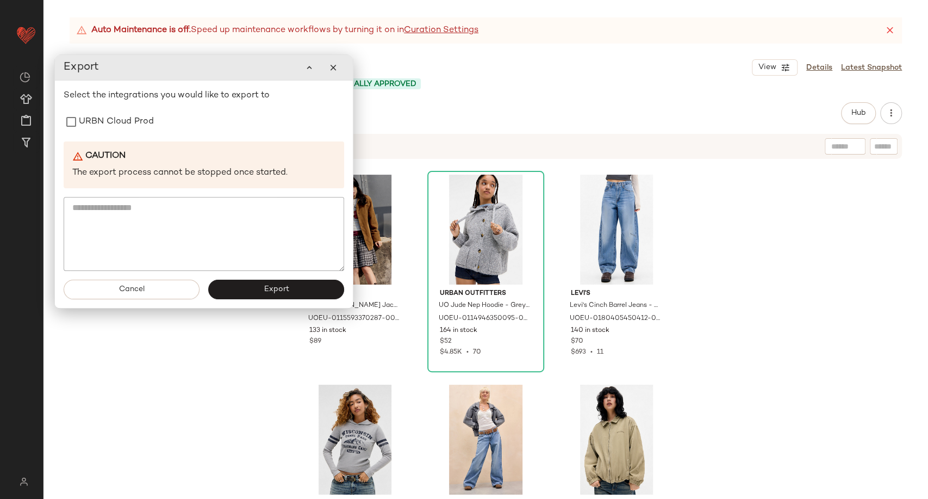
click at [126, 133] on div "Select the integrations you would like to export to URBN Cloud Prod Caution The…" at bounding box center [204, 180] width 281 height 182
click at [125, 127] on label "URBN Cloud Prod" at bounding box center [116, 122] width 75 height 22
click at [258, 284] on button "Export" at bounding box center [276, 289] width 136 height 20
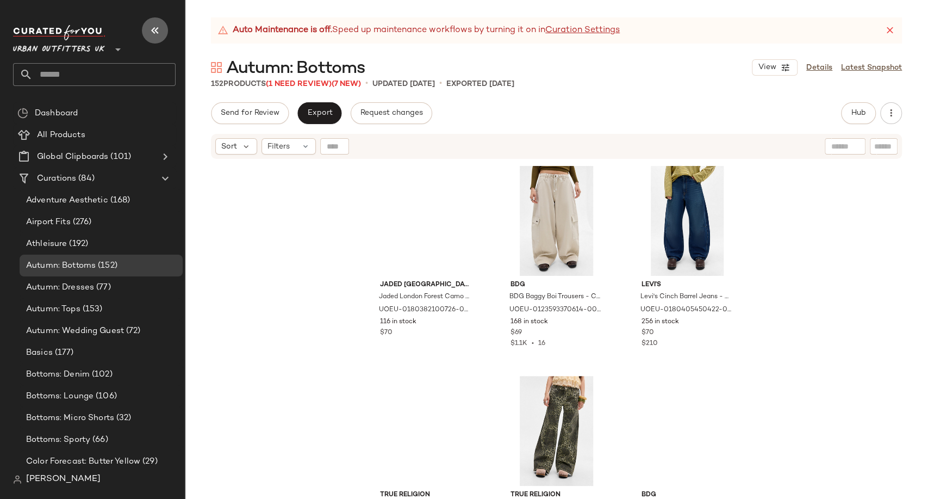
click at [156, 24] on icon "button" at bounding box center [154, 30] width 13 height 13
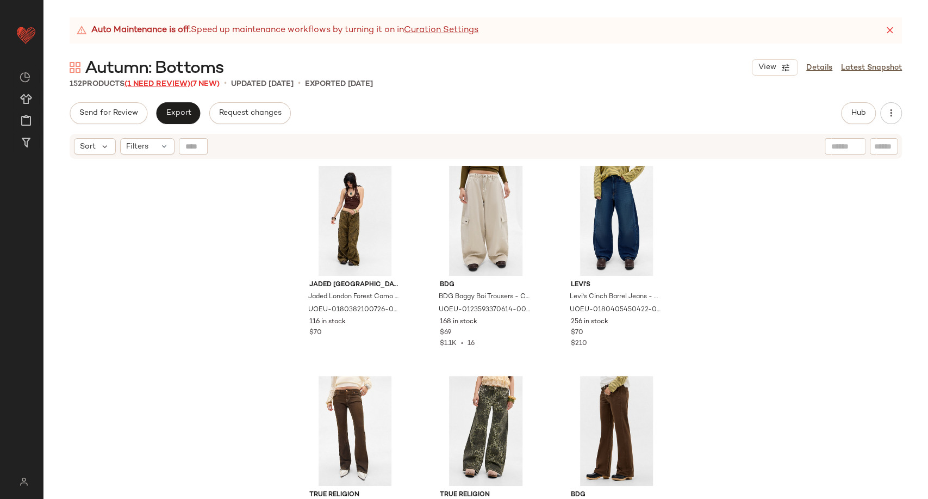
click at [159, 80] on span "(1 Need Review)" at bounding box center [158, 84] width 66 height 8
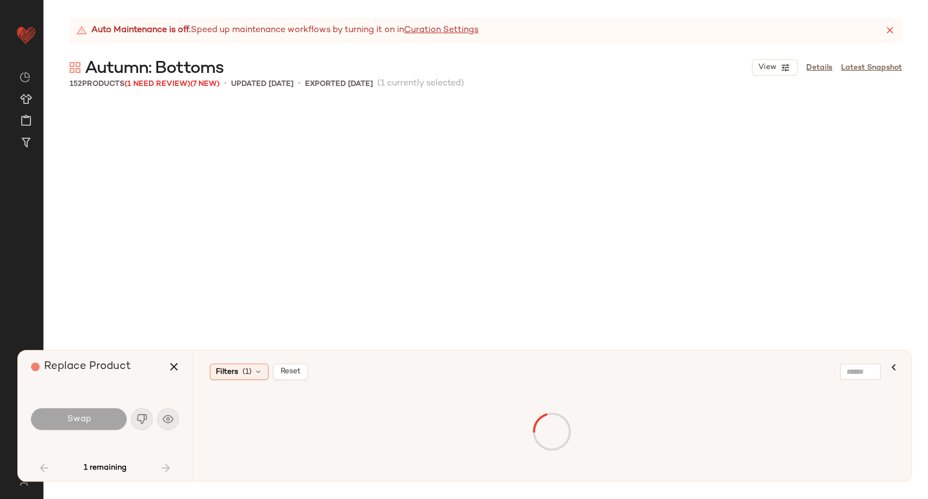
scroll to position [4408, 0]
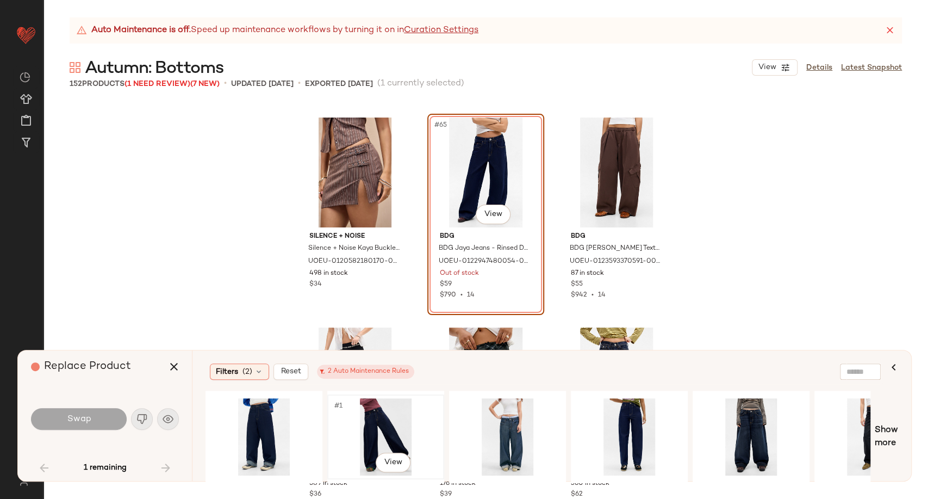
click at [365, 423] on div "#1 View" at bounding box center [385, 436] width 109 height 77
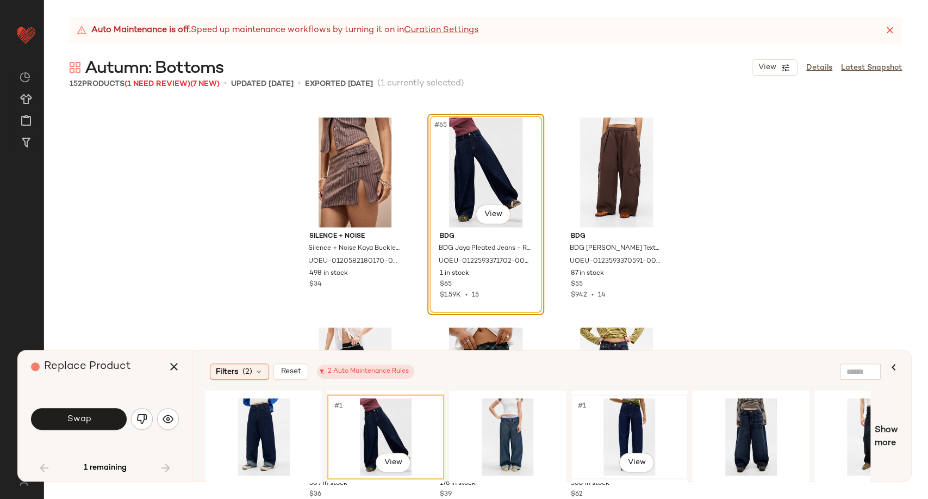
click at [613, 425] on div "#1 View" at bounding box center [629, 436] width 109 height 77
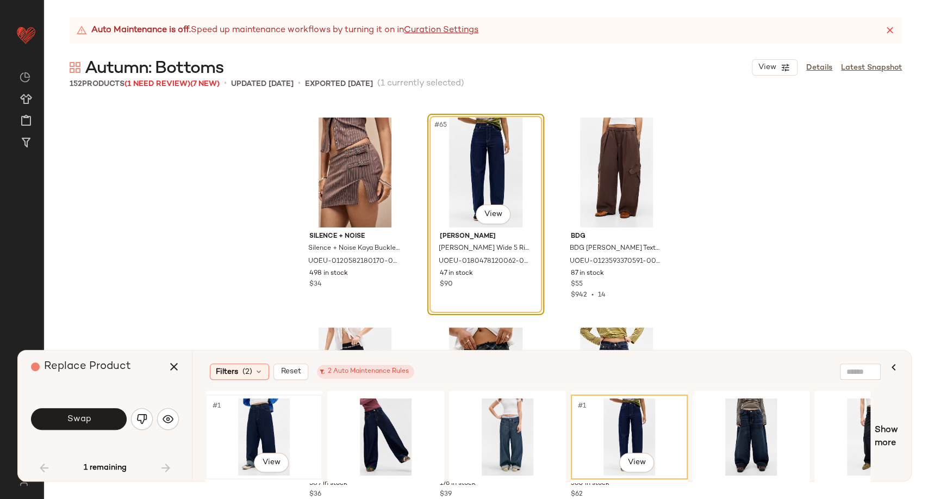
click at [267, 427] on div "#1 View" at bounding box center [263, 436] width 109 height 77
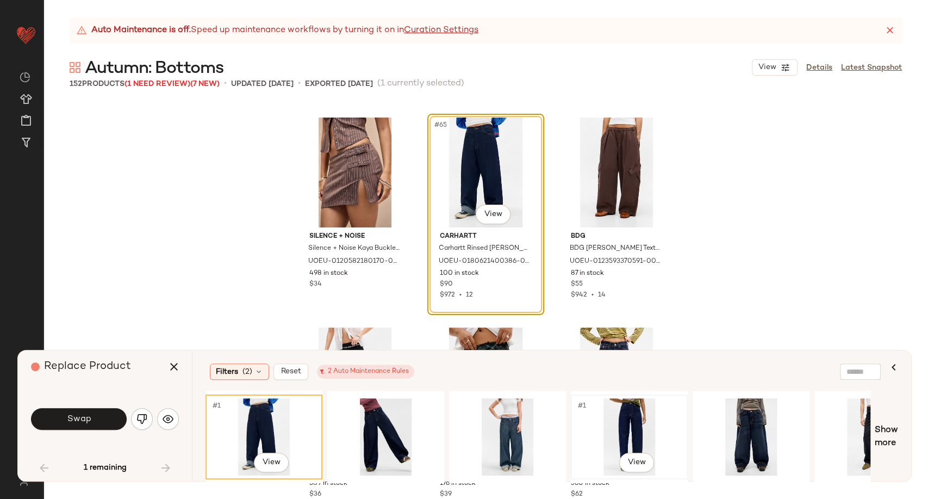
click at [638, 420] on div "#1 View" at bounding box center [629, 436] width 109 height 77
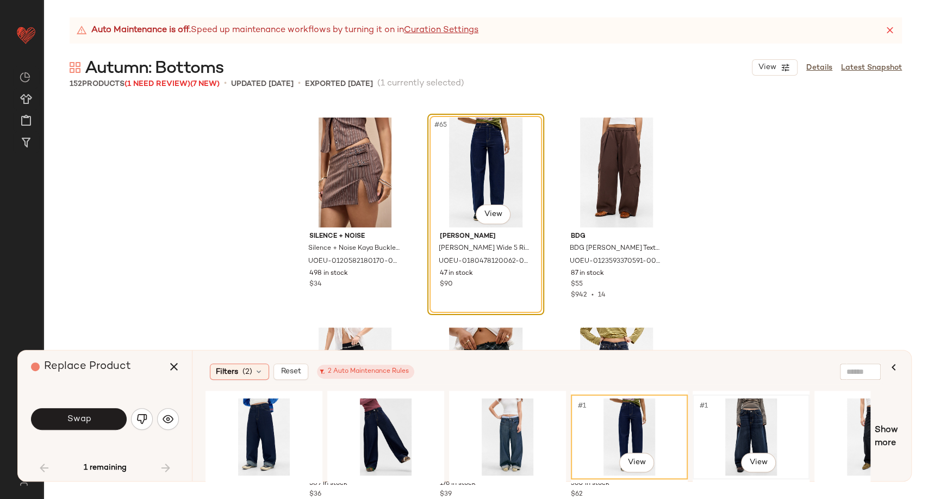
click at [754, 417] on div "#1 View" at bounding box center [751, 436] width 109 height 77
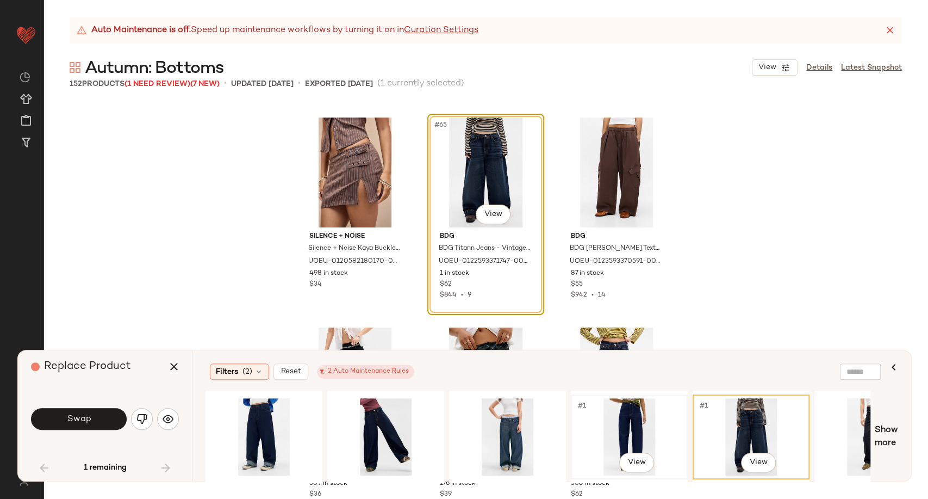
click at [632, 424] on div "#1 View" at bounding box center [629, 436] width 109 height 77
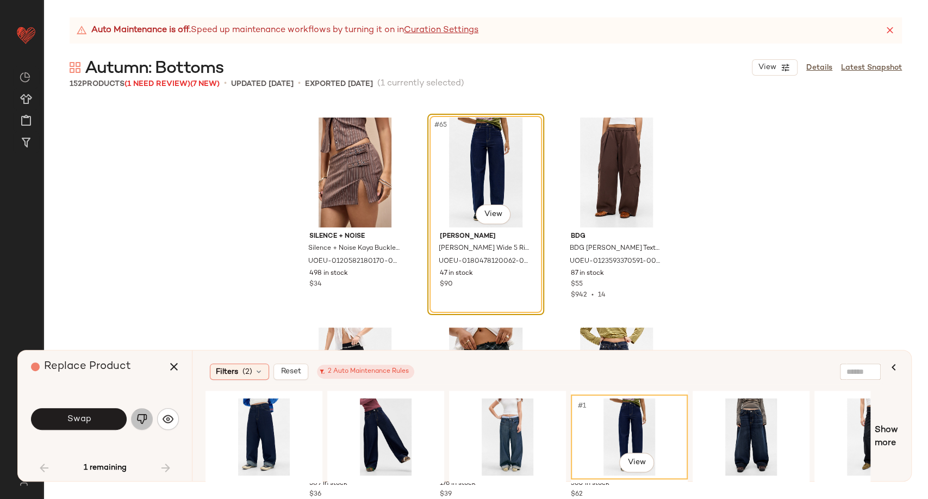
click at [142, 417] on img "button" at bounding box center [141, 418] width 11 height 11
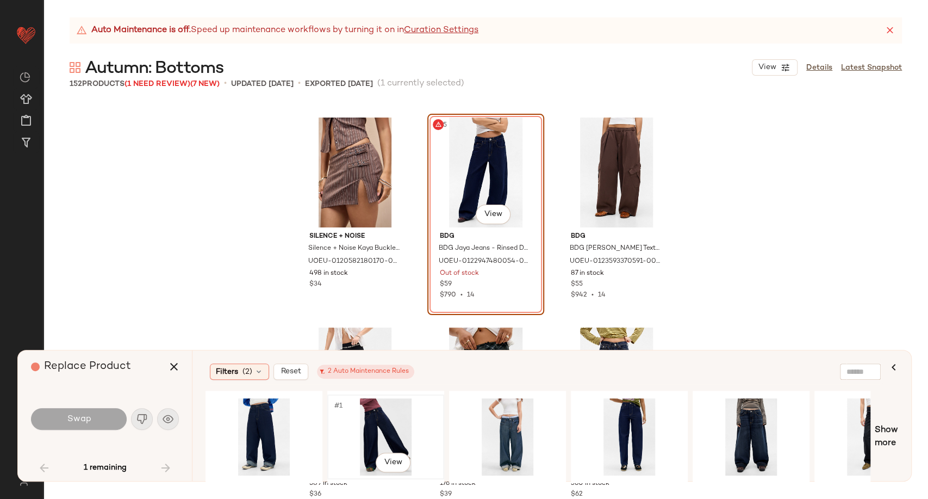
click at [392, 426] on div "#1 View" at bounding box center [385, 436] width 109 height 77
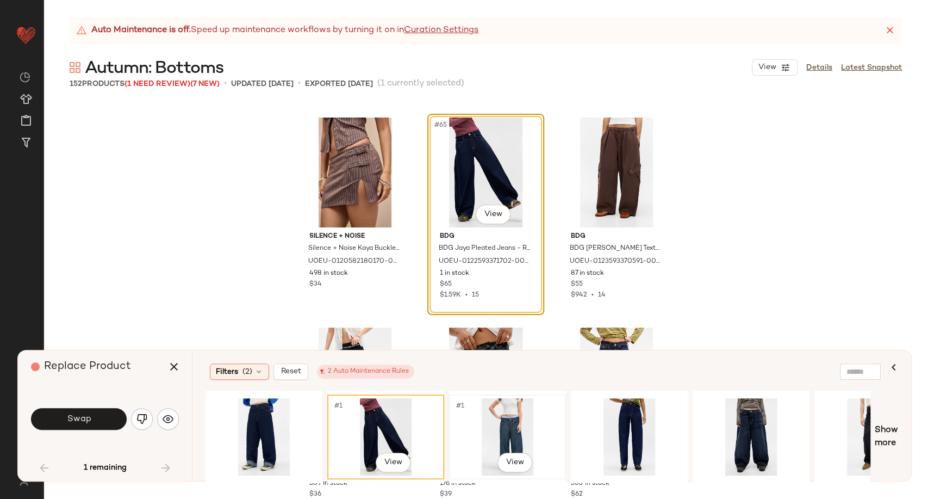
click at [522, 430] on div "#1 View" at bounding box center [507, 436] width 109 height 77
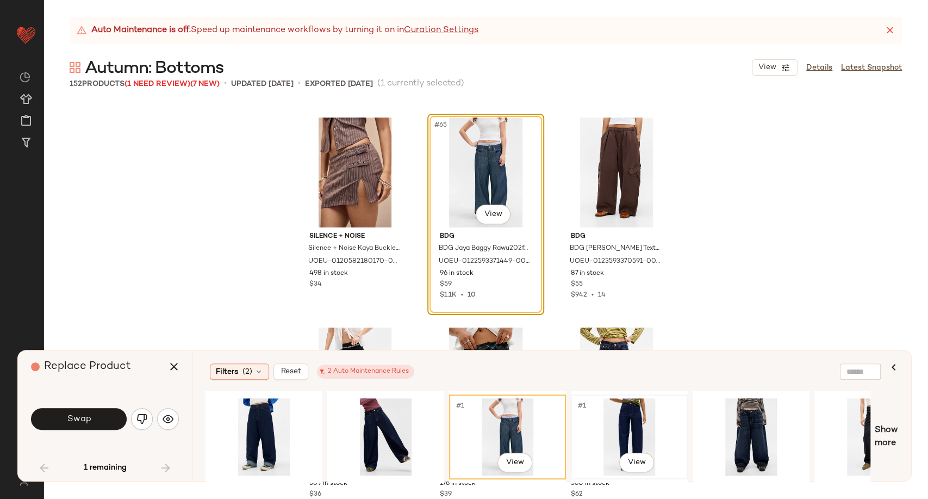
click at [631, 424] on div "#1 View" at bounding box center [629, 436] width 109 height 77
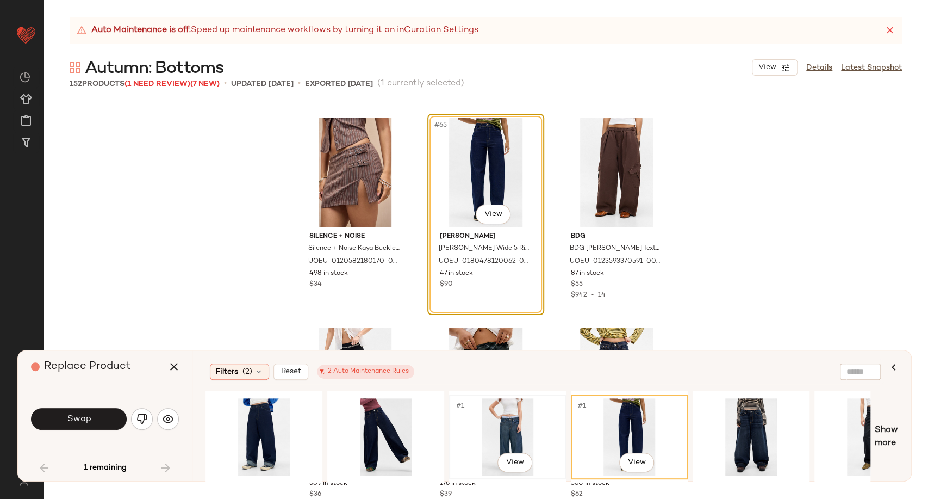
click at [493, 426] on div "#1 View" at bounding box center [507, 436] width 109 height 77
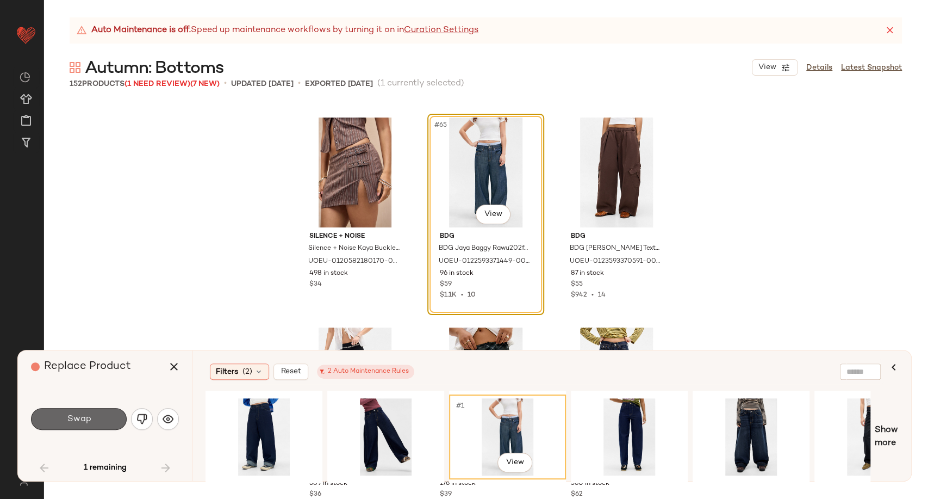
click at [91, 413] on button "Swap" at bounding box center [79, 419] width 96 height 22
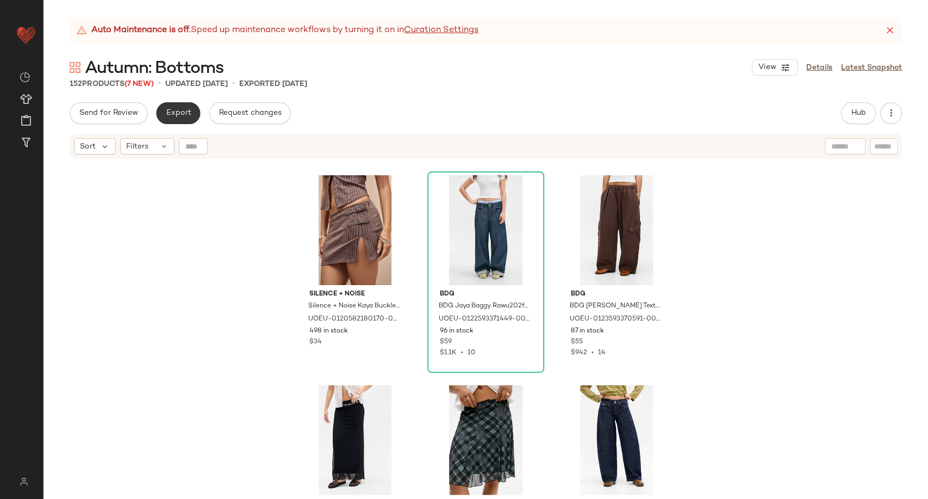
click at [186, 120] on button "Export" at bounding box center [178, 113] width 44 height 22
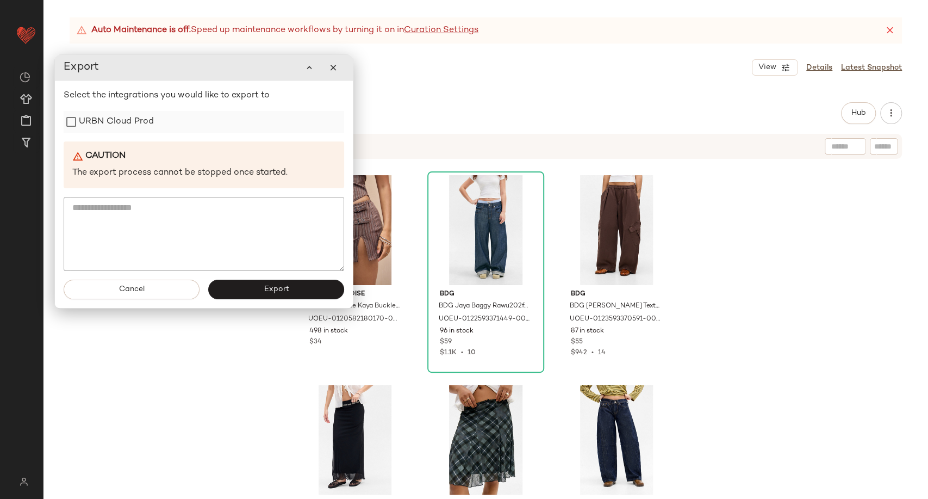
click at [113, 122] on label "URBN Cloud Prod" at bounding box center [116, 122] width 75 height 22
click at [254, 281] on button "Export" at bounding box center [276, 289] width 136 height 20
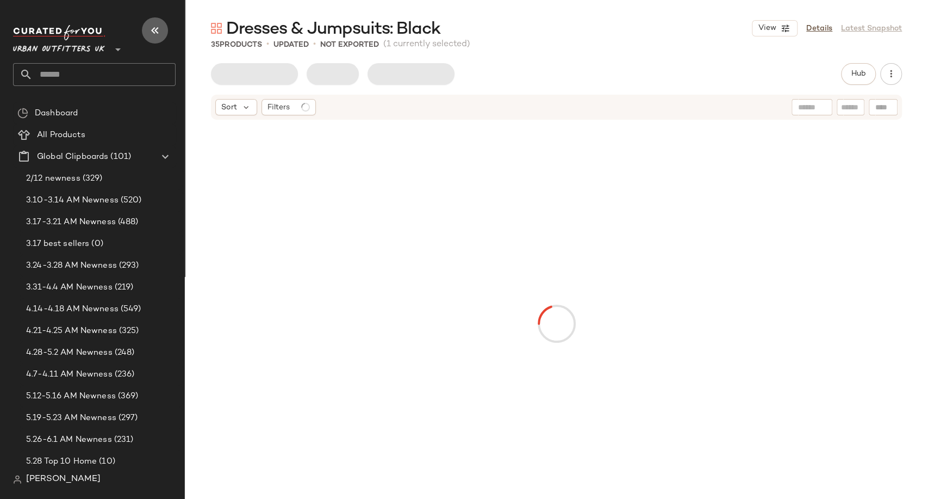
click at [156, 39] on button "button" at bounding box center [155, 30] width 26 height 26
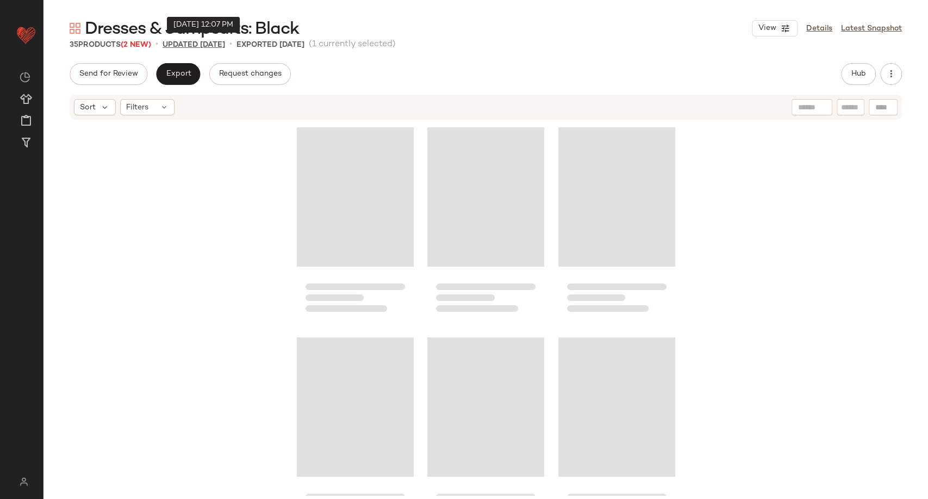
scroll to position [638, 0]
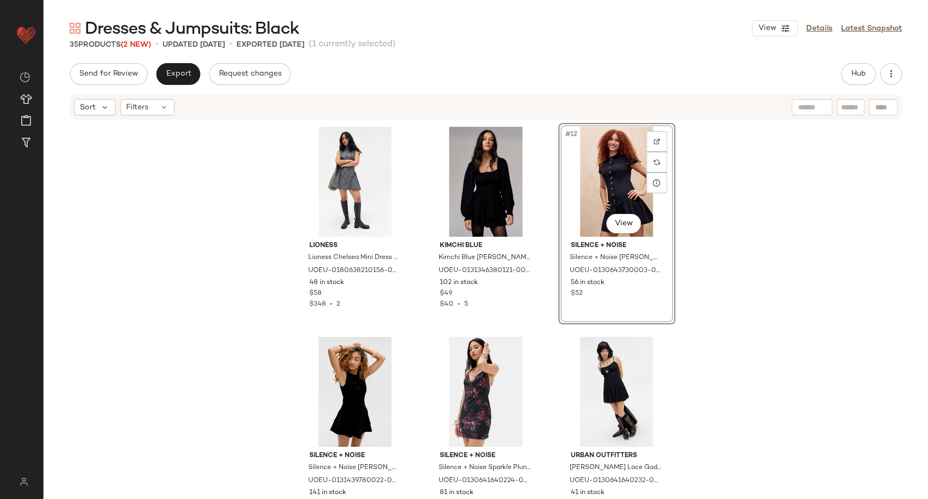
click at [189, 236] on div "Lioness Lioness Chelsea Mini Dress - Black XL at Urban Outfitters UOEU-01806382…" at bounding box center [486, 308] width 885 height 375
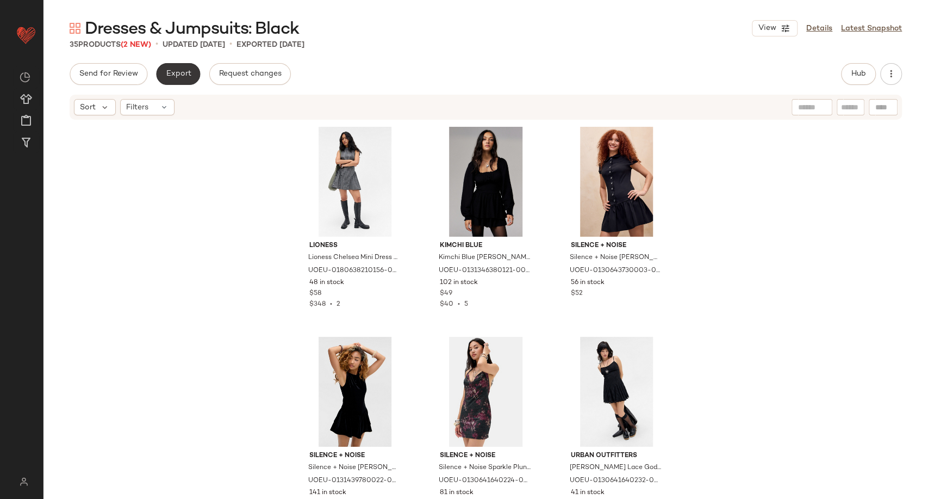
click at [172, 72] on span "Export" at bounding box center [178, 74] width 26 height 9
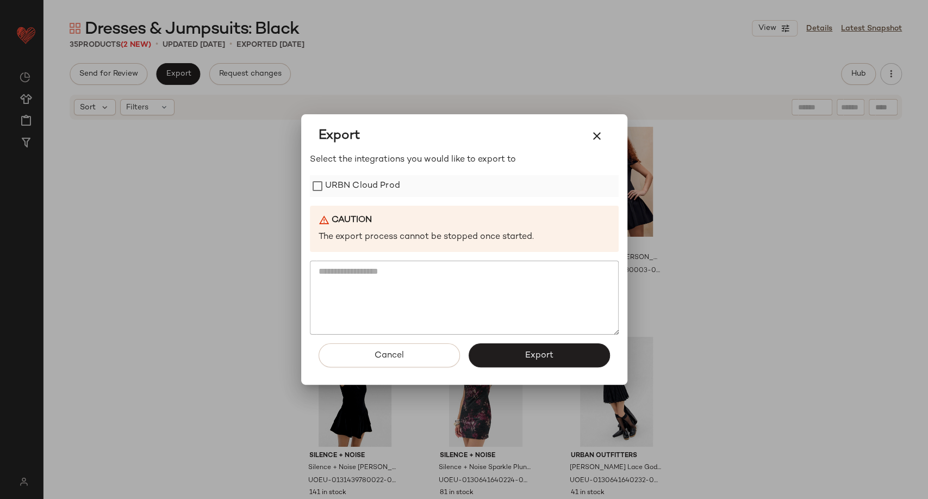
click at [346, 182] on label "URBN Cloud Prod" at bounding box center [362, 186] width 75 height 22
click at [548, 355] on span "Export" at bounding box center [539, 355] width 29 height 10
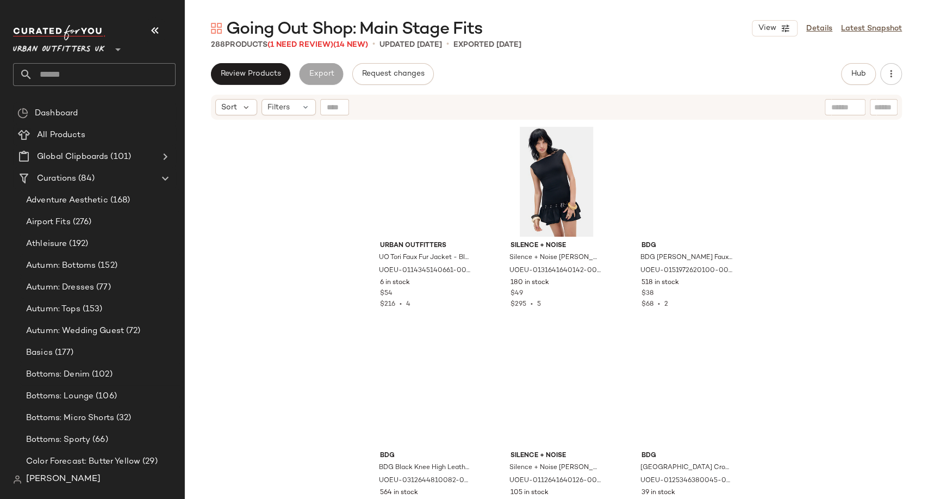
click at [157, 35] on icon "button" at bounding box center [154, 30] width 13 height 13
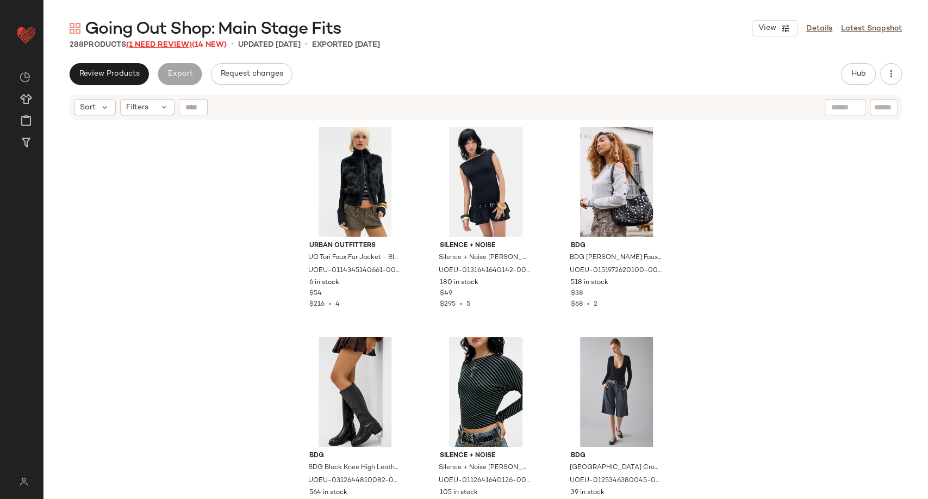
click at [165, 42] on span "(1 Need Review)" at bounding box center [159, 45] width 66 height 8
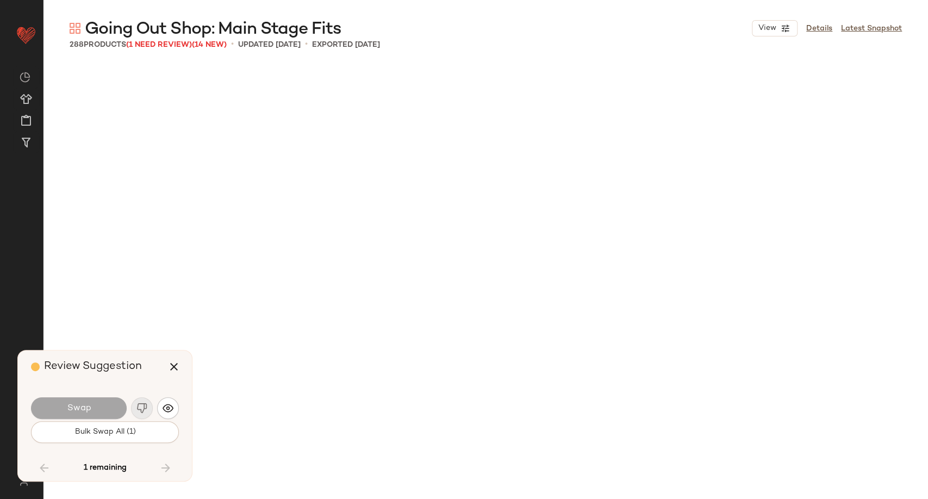
scroll to position [10285, 0]
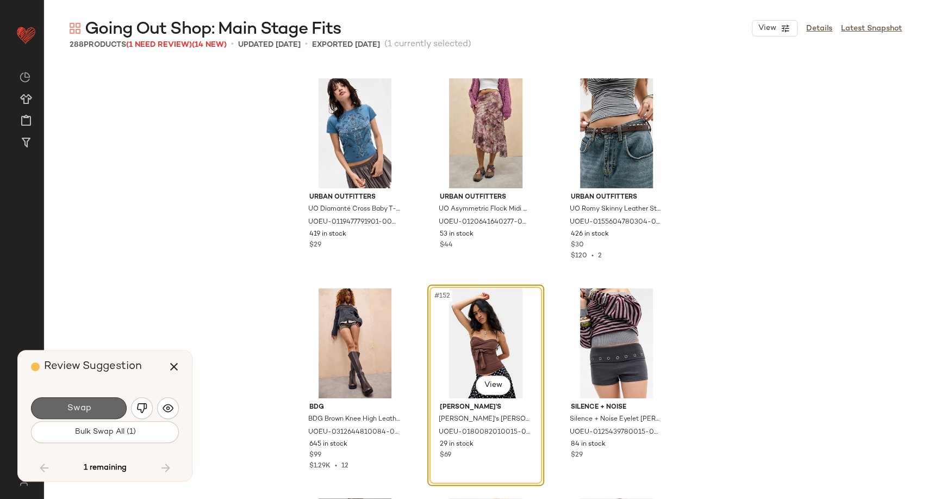
click at [83, 411] on span "Swap" at bounding box center [78, 408] width 24 height 10
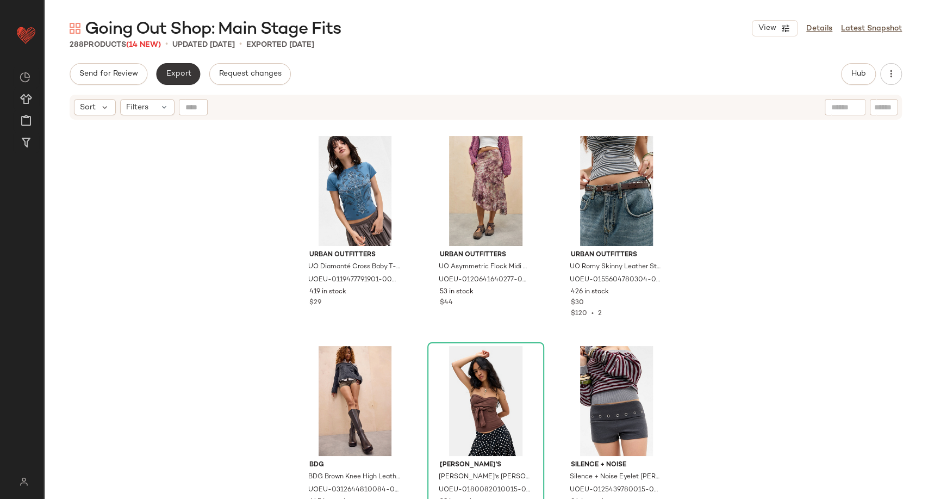
click at [177, 76] on span "Export" at bounding box center [178, 74] width 26 height 9
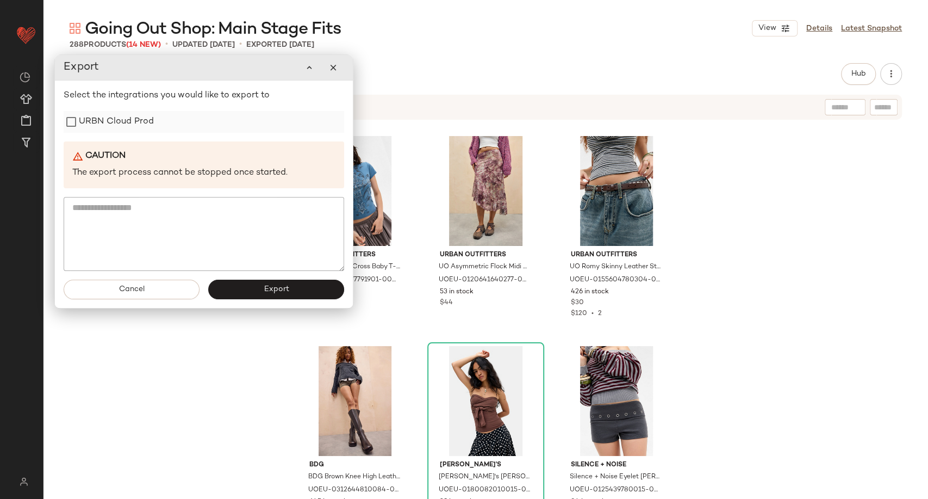
click at [133, 124] on label "URBN Cloud Prod" at bounding box center [116, 122] width 75 height 22
click at [269, 289] on span "Export" at bounding box center [276, 289] width 26 height 9
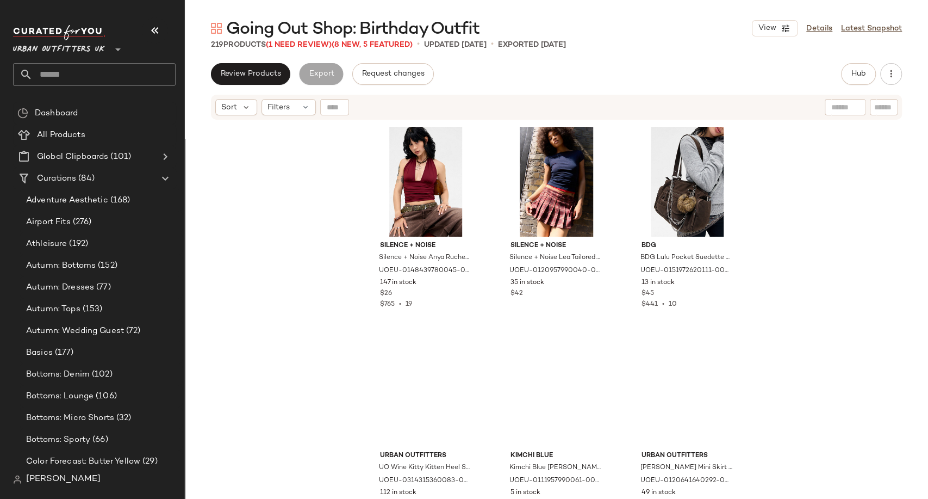
click at [148, 30] on icon "button" at bounding box center [154, 30] width 13 height 13
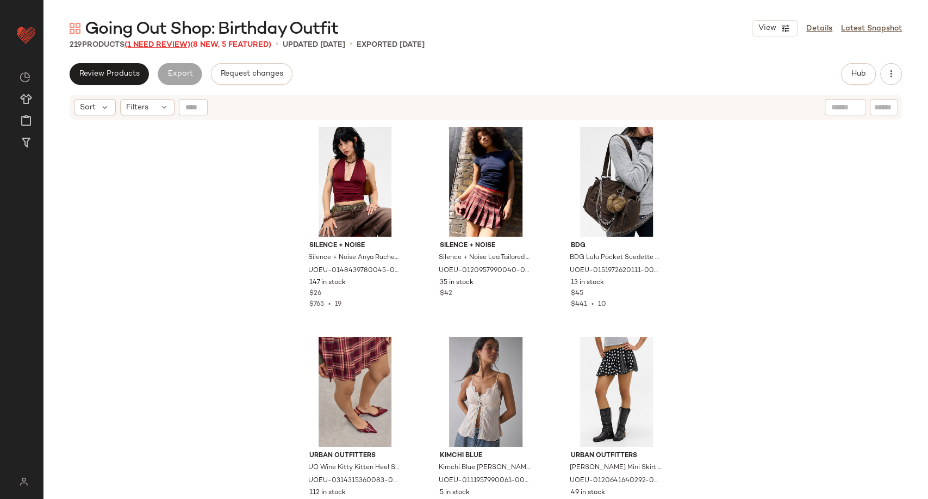
click at [163, 47] on span "(1 Need Review)" at bounding box center [158, 45] width 66 height 8
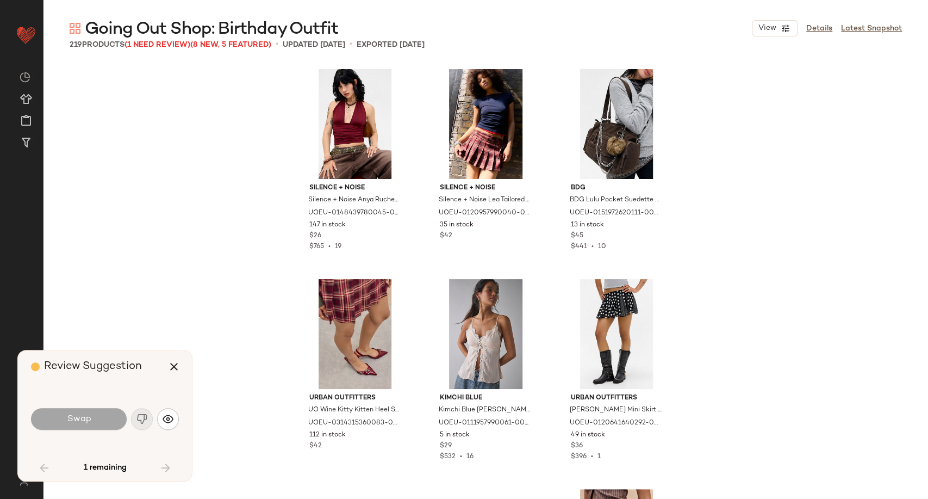
scroll to position [3568, 0]
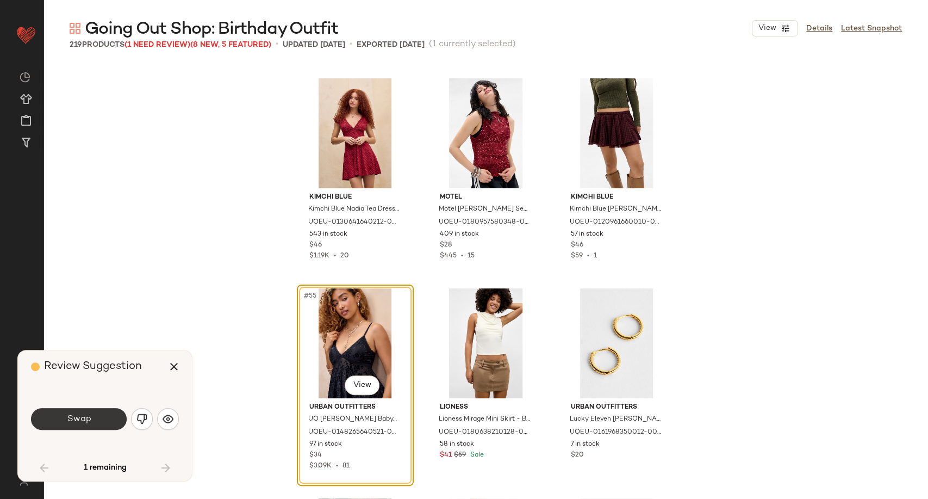
click at [98, 420] on button "Swap" at bounding box center [79, 419] width 96 height 22
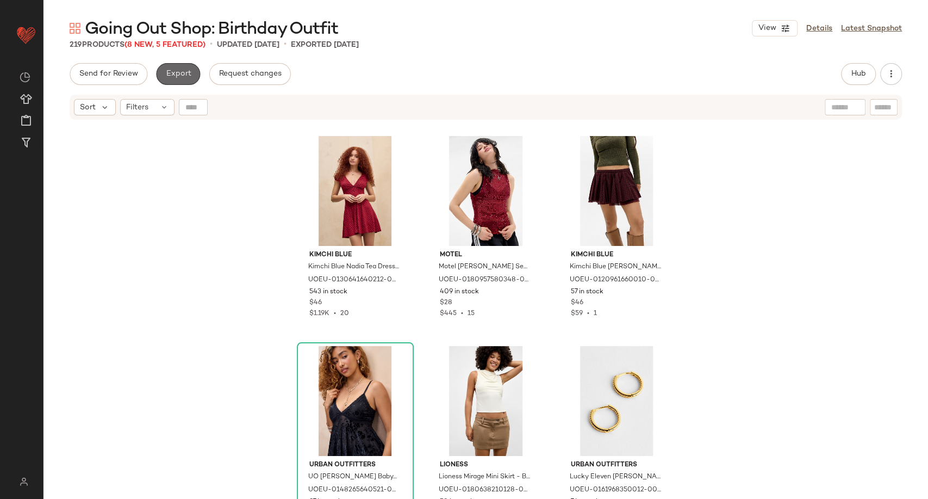
click at [183, 71] on span "Export" at bounding box center [178, 74] width 26 height 9
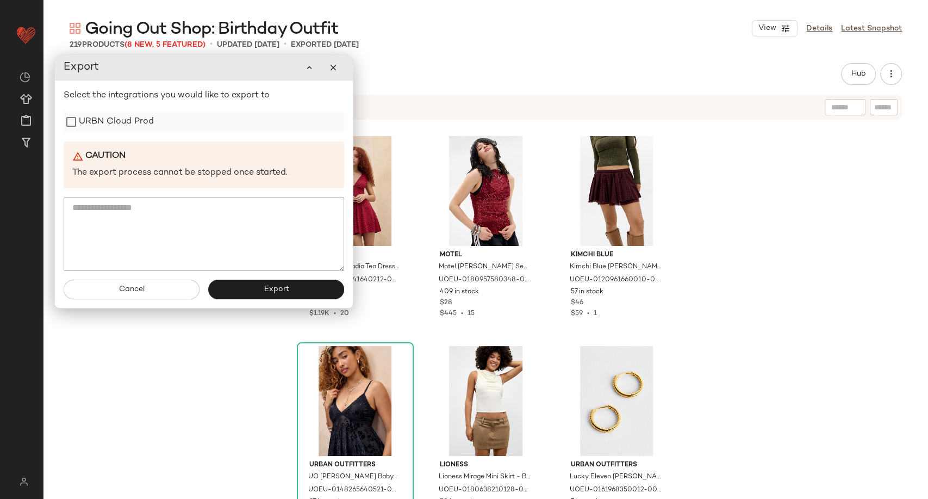
click at [104, 127] on label "URBN Cloud Prod" at bounding box center [116, 122] width 75 height 22
click at [270, 291] on span "Export" at bounding box center [276, 289] width 26 height 9
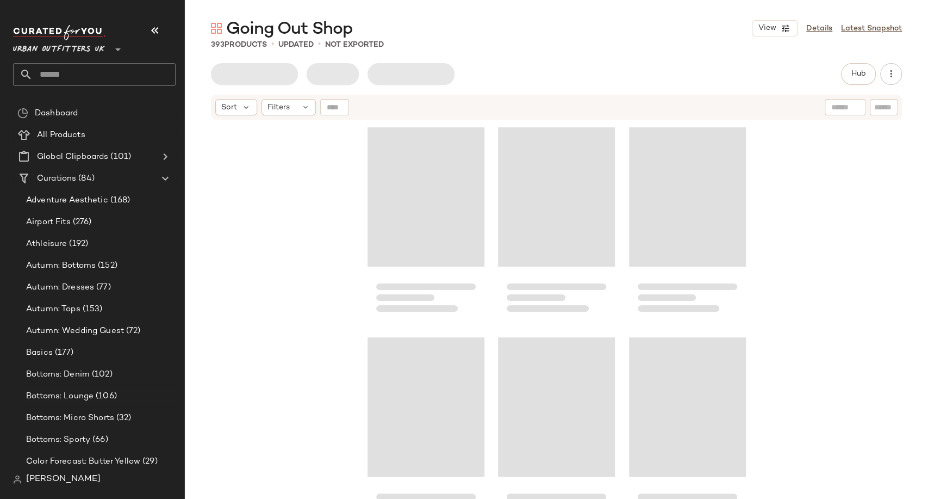
click at [157, 27] on icon "button" at bounding box center [154, 30] width 13 height 13
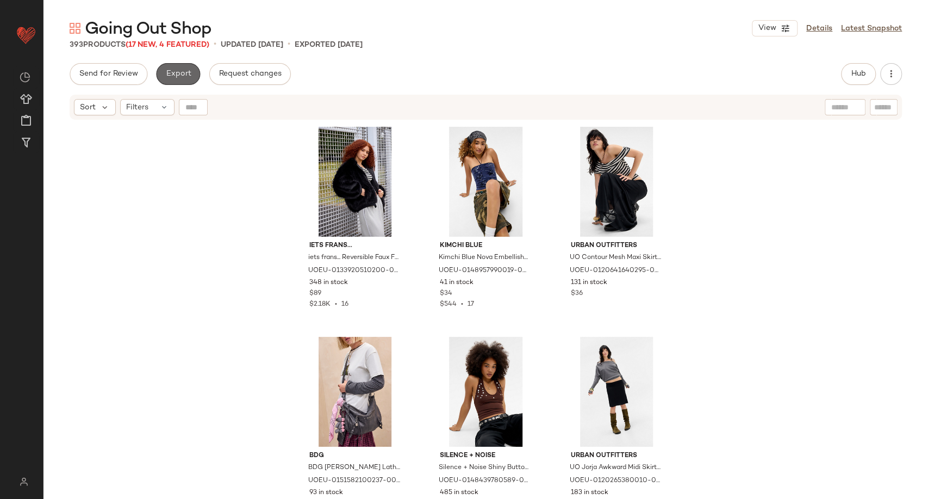
click at [180, 81] on button "Export" at bounding box center [178, 74] width 44 height 22
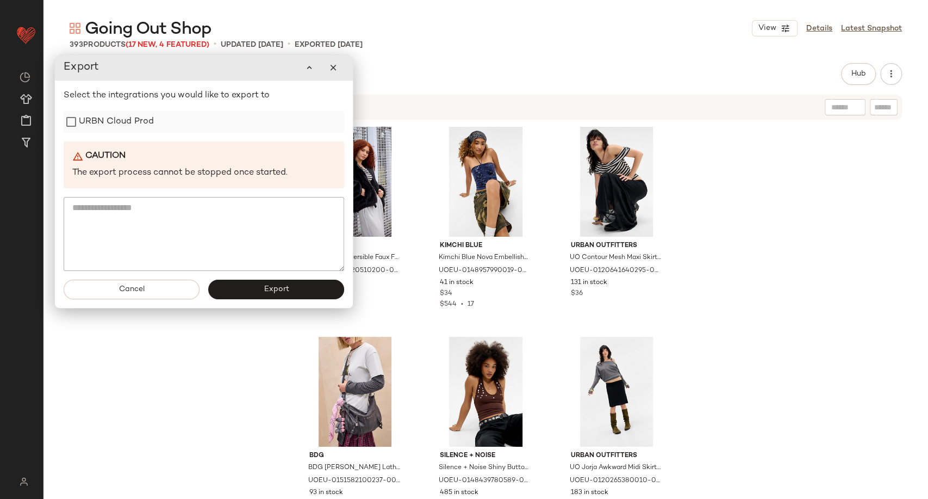
click at [120, 121] on label "URBN Cloud Prod" at bounding box center [116, 122] width 75 height 22
click at [279, 291] on span "Export" at bounding box center [276, 289] width 26 height 9
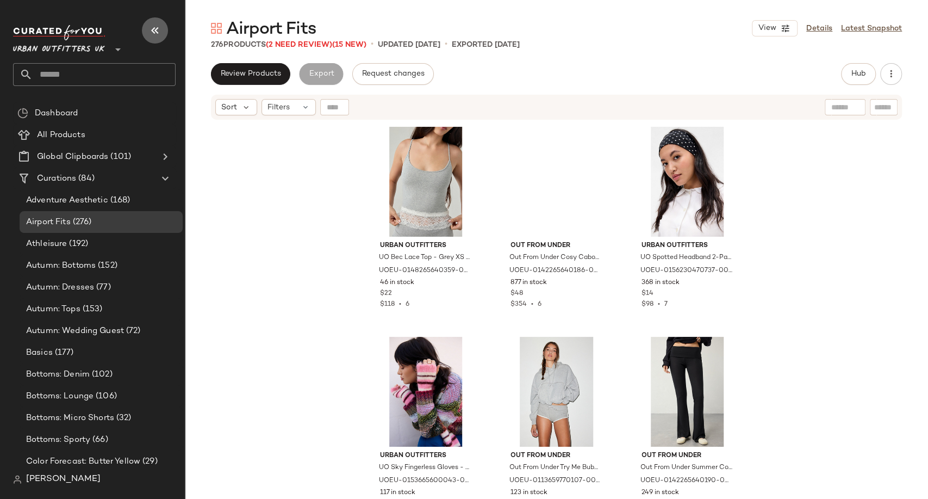
click at [152, 32] on icon "button" at bounding box center [154, 30] width 13 height 13
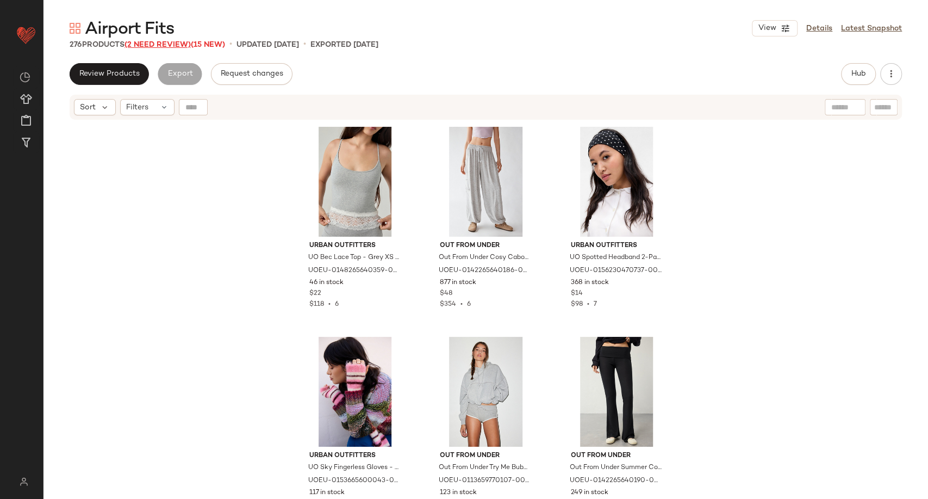
click at [176, 47] on span "(2 Need Review)" at bounding box center [158, 45] width 66 height 8
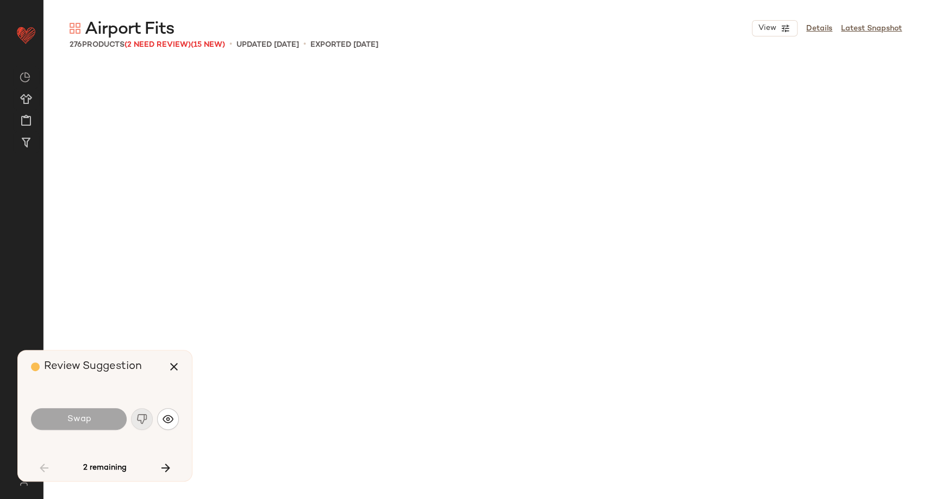
scroll to position [4618, 0]
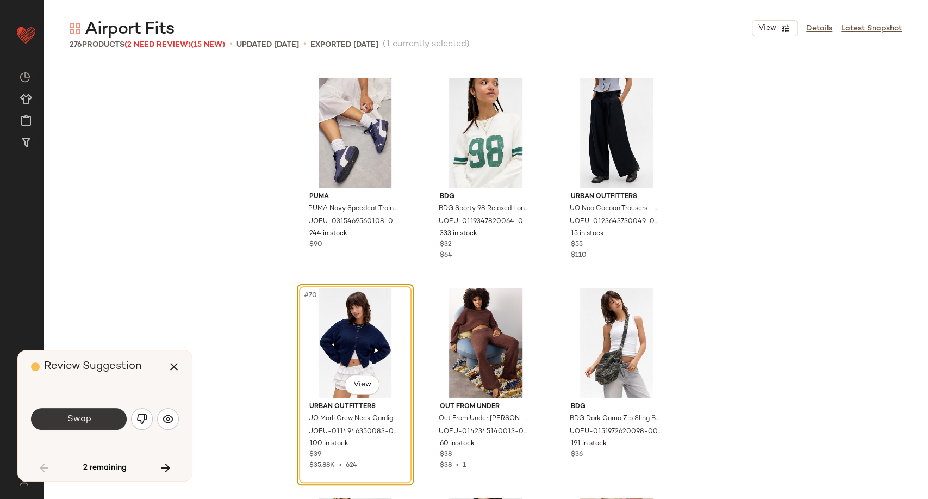
click at [66, 414] on button "Swap" at bounding box center [79, 419] width 96 height 22
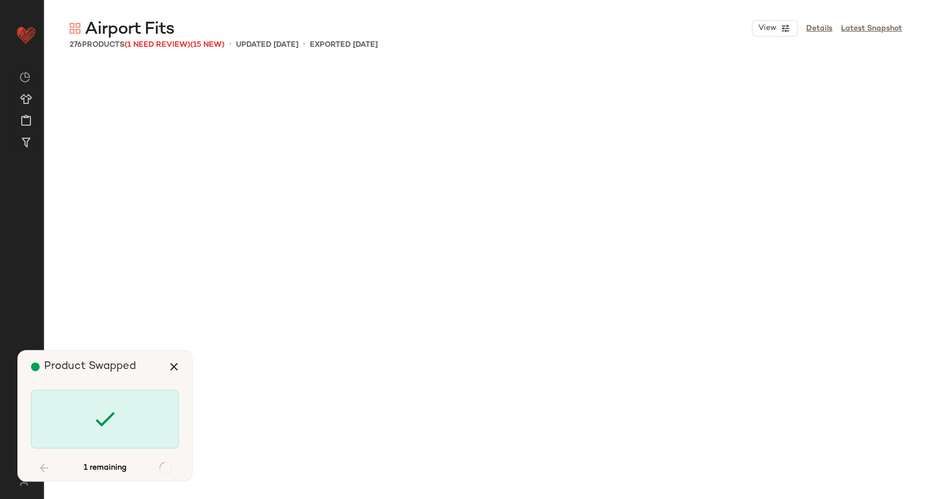
scroll to position [18878, 0]
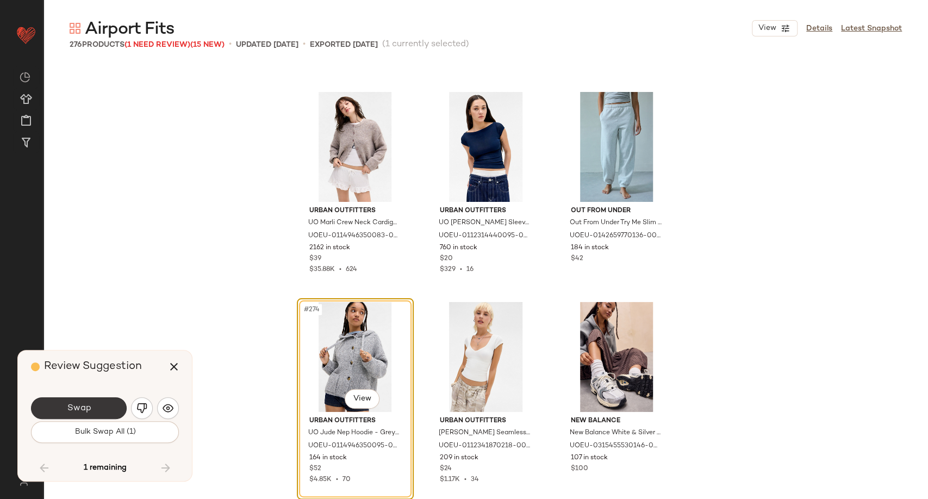
click at [91, 404] on button "Swap" at bounding box center [79, 408] width 96 height 22
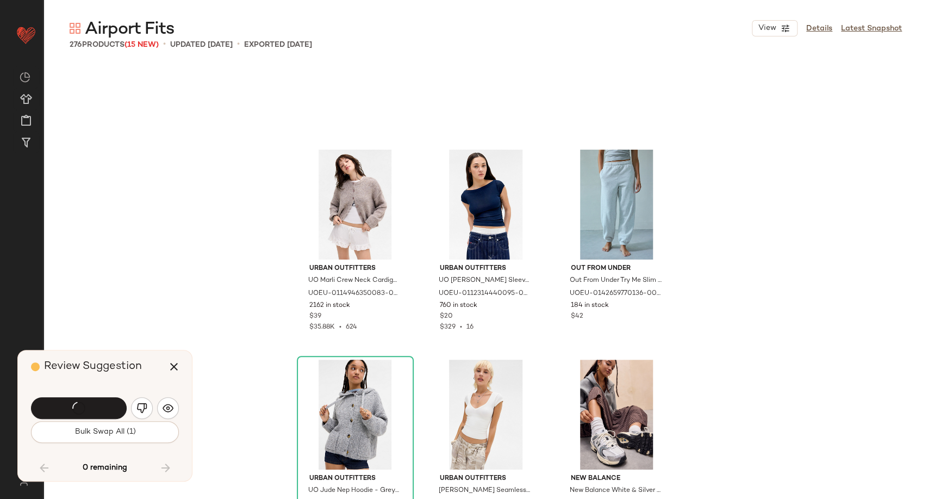
scroll to position [18887, 0]
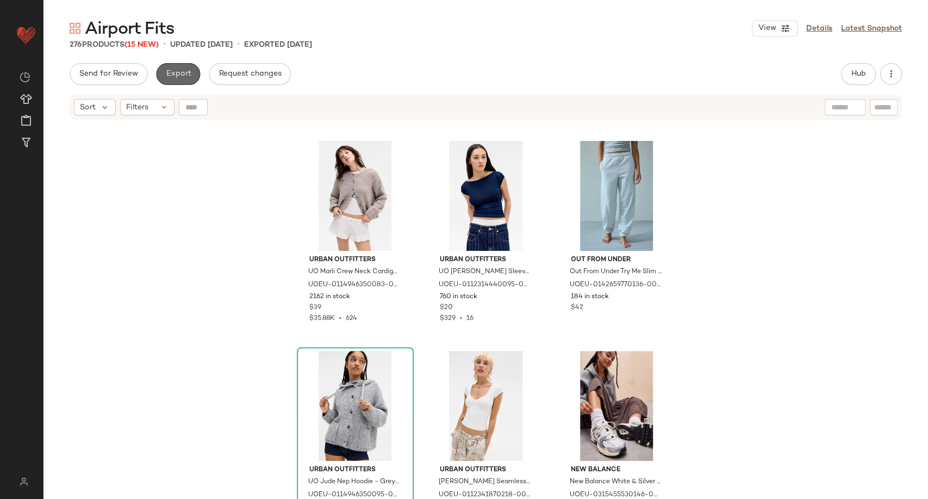
click at [170, 76] on span "Export" at bounding box center [178, 74] width 26 height 9
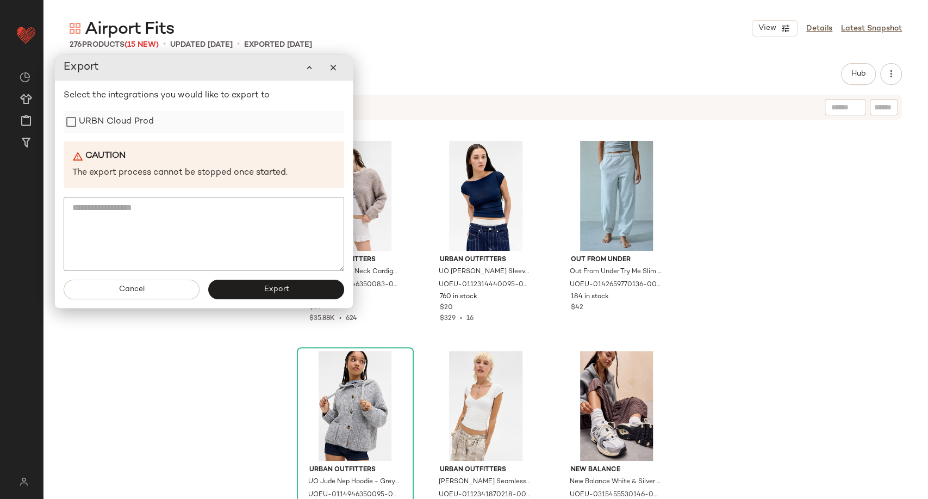
click at [104, 121] on label "URBN Cloud Prod" at bounding box center [116, 122] width 75 height 22
click at [259, 281] on button "Export" at bounding box center [276, 290] width 136 height 20
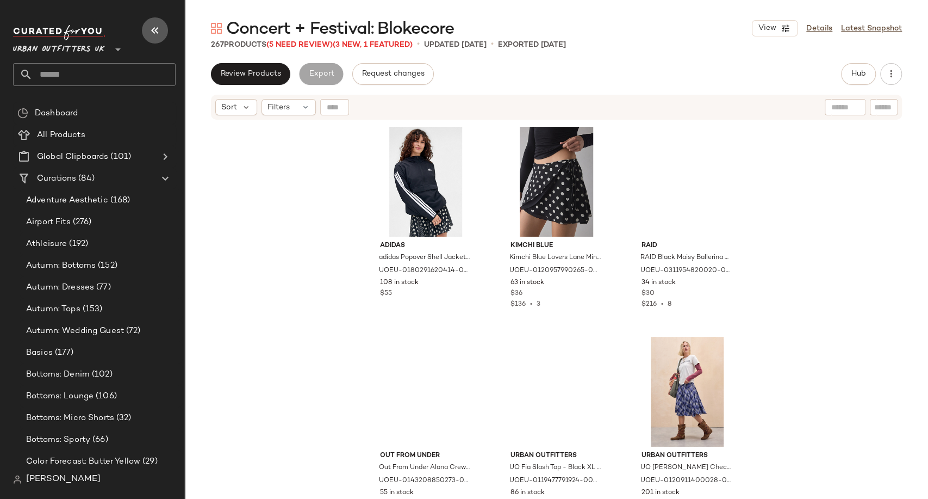
drag, startPoint x: 162, startPoint y: 26, endPoint x: 176, endPoint y: 34, distance: 16.3
click at [160, 27] on button "button" at bounding box center [155, 30] width 26 height 26
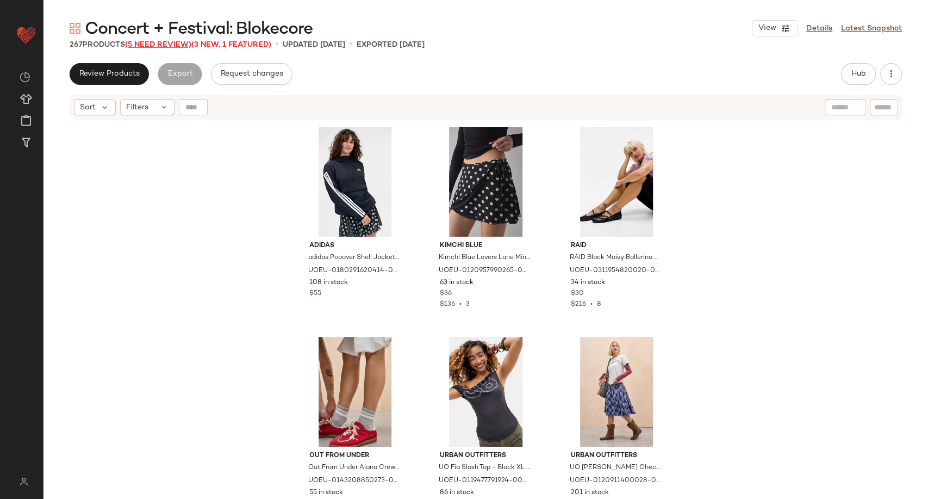
click at [174, 43] on span "(5 Need Review)" at bounding box center [158, 45] width 66 height 8
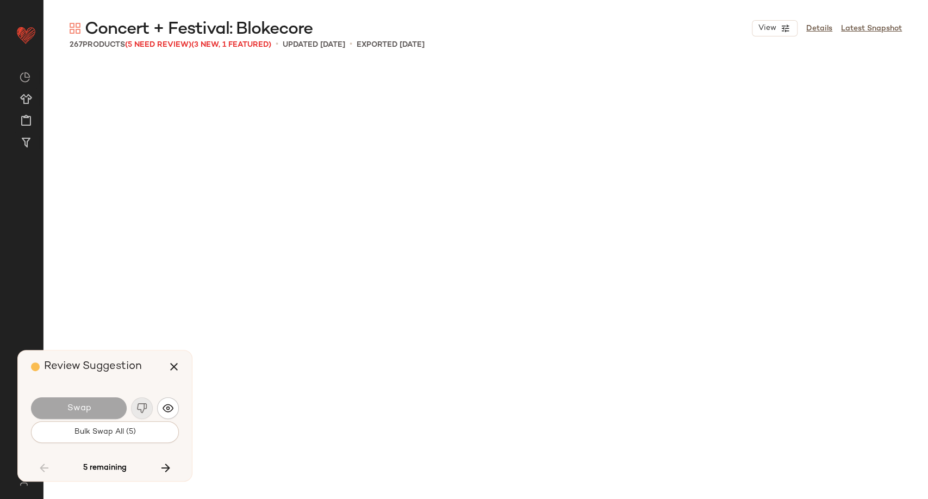
scroll to position [7977, 0]
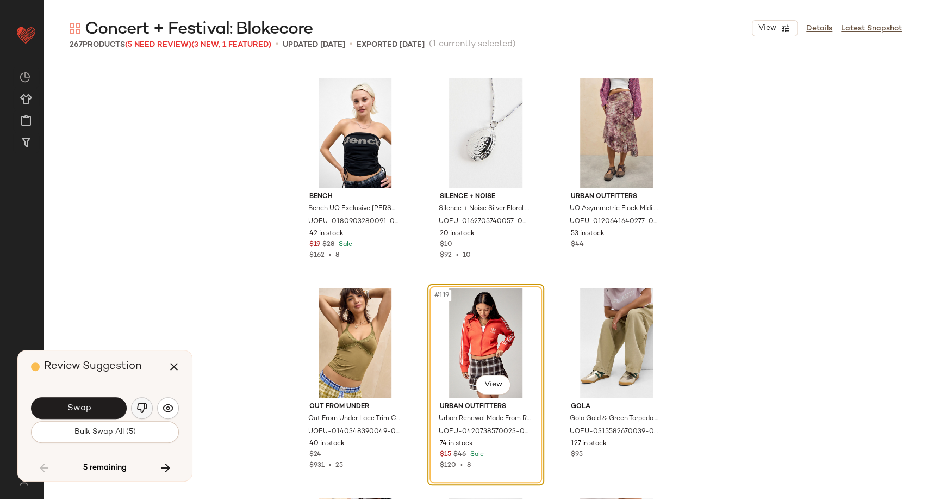
click at [145, 406] on img "button" at bounding box center [141, 407] width 11 height 11
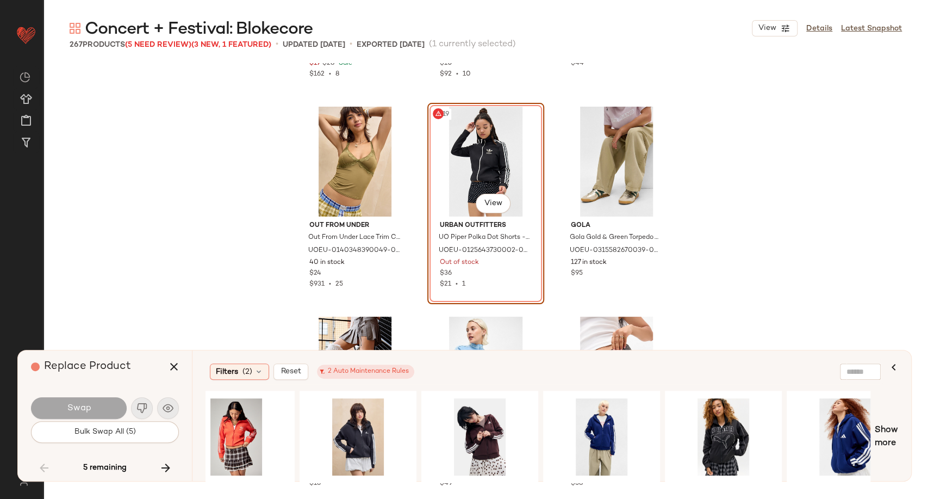
scroll to position [0, 0]
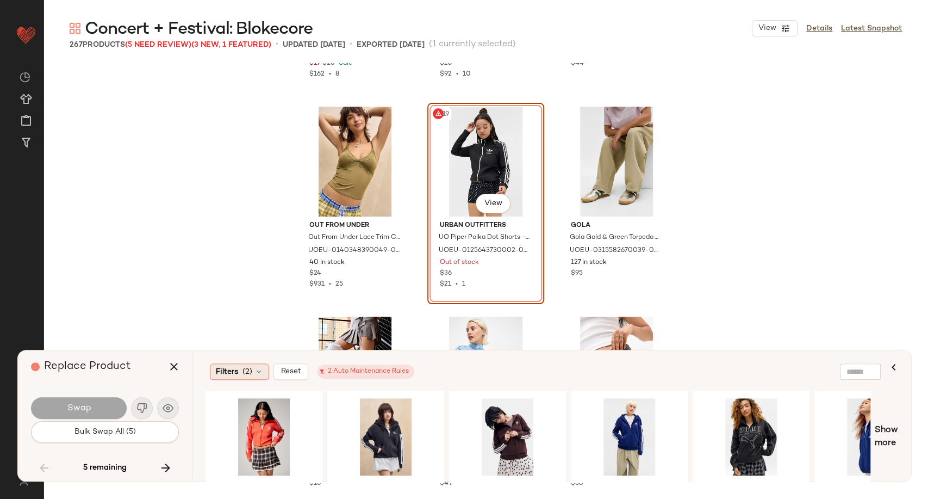
click at [258, 373] on icon at bounding box center [259, 371] width 9 height 9
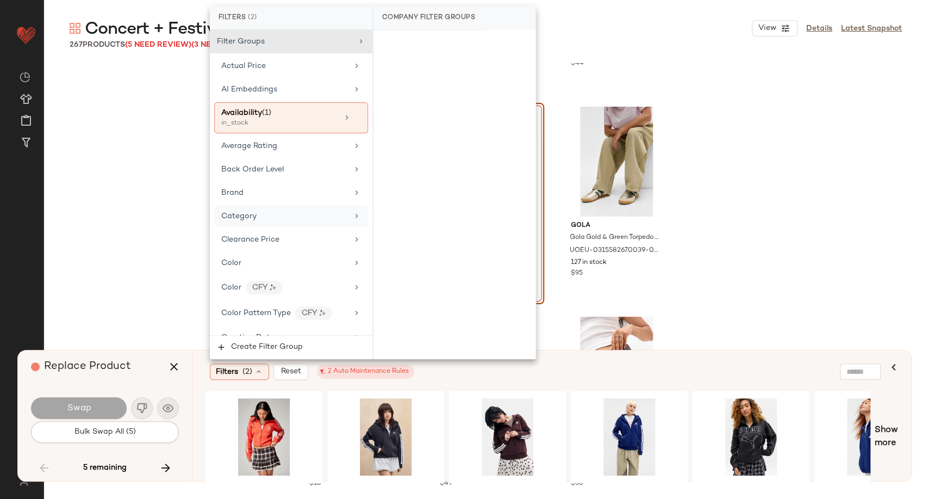
click at [252, 217] on span "Category" at bounding box center [238, 216] width 35 height 8
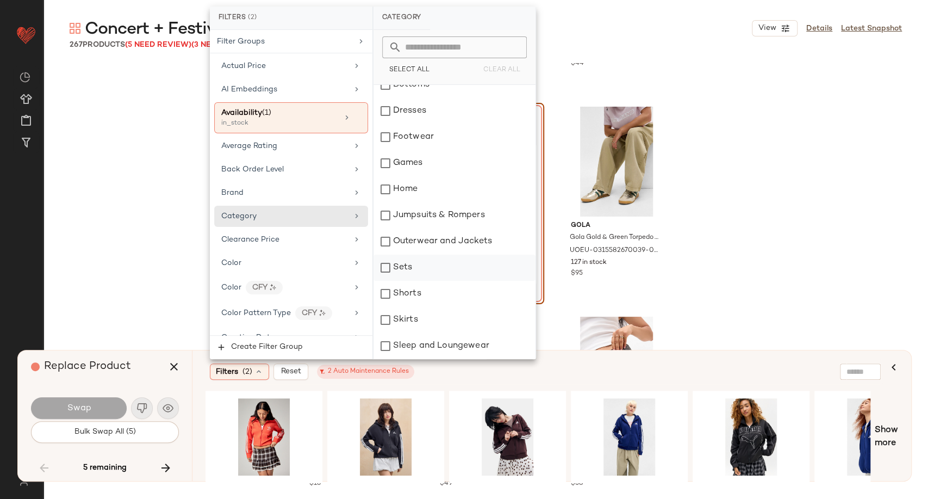
scroll to position [121, 0]
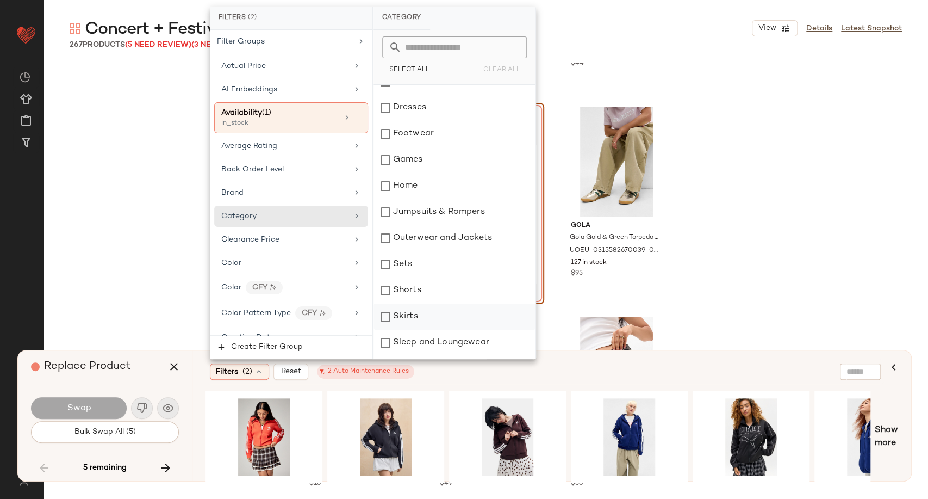
click at [414, 314] on div "Skirts" at bounding box center [455, 316] width 162 height 26
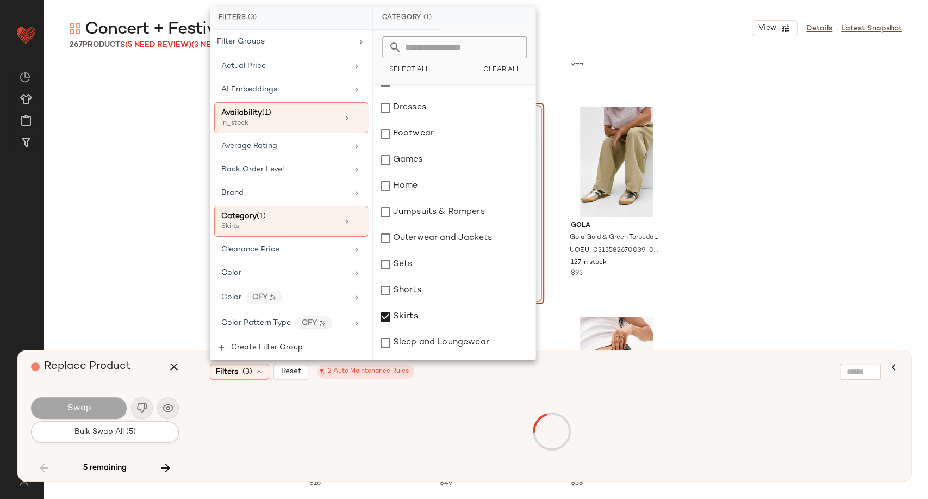
click at [447, 375] on div "Filters (3) Reset 2 Auto Maintenance Rules" at bounding box center [499, 371] width 579 height 16
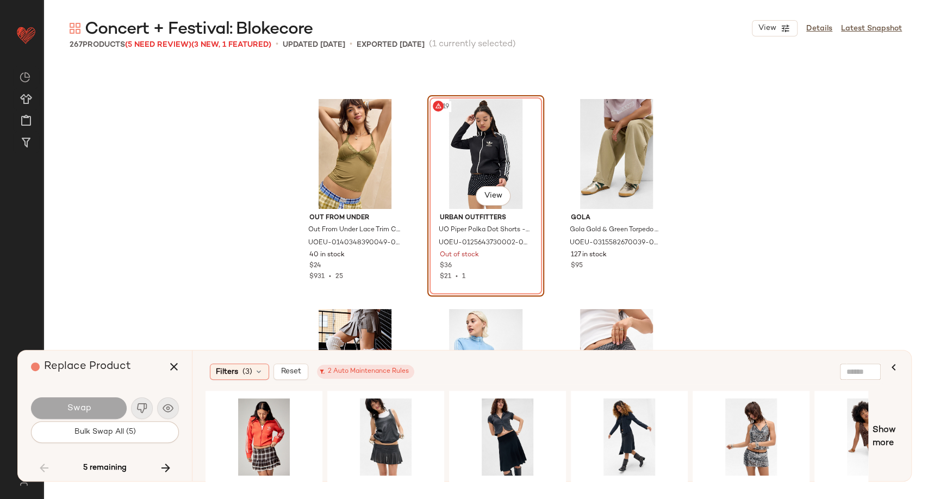
scroll to position [8158, 0]
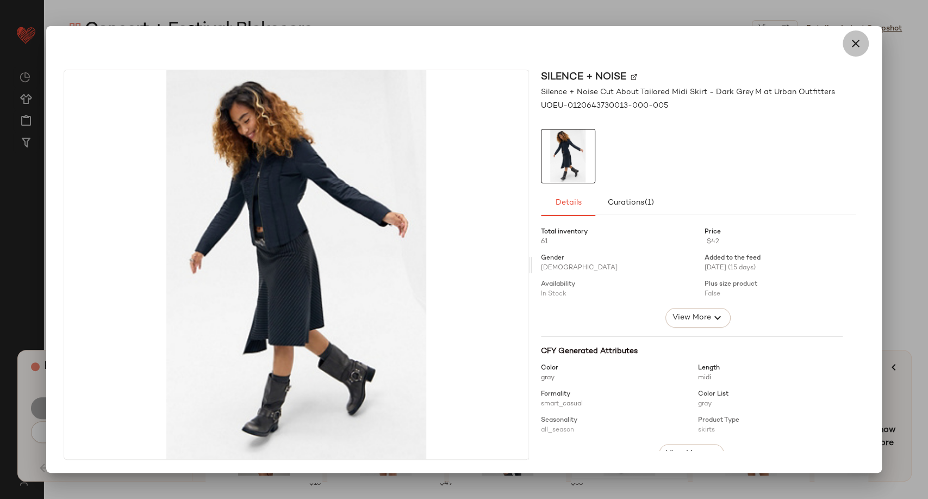
click at [849, 48] on icon "button" at bounding box center [855, 43] width 13 height 13
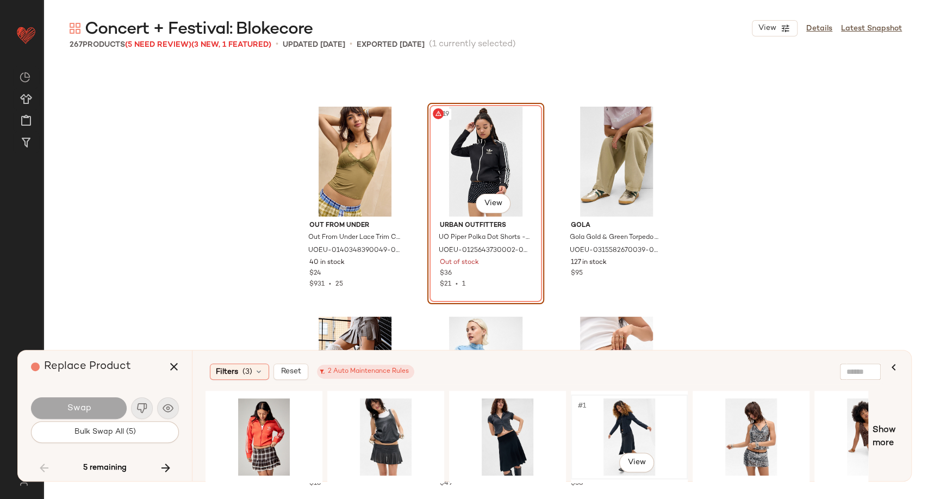
click at [619, 433] on div "#1 View" at bounding box center [629, 436] width 109 height 77
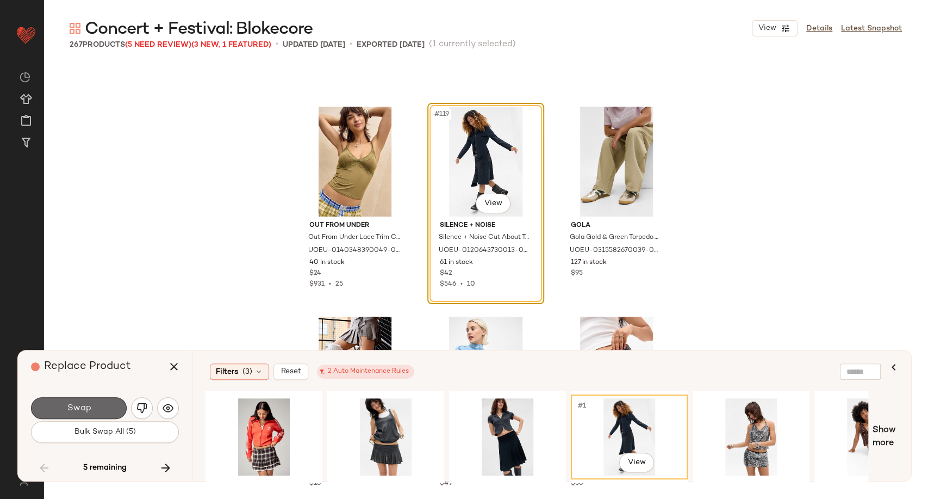
click at [66, 410] on button "Swap" at bounding box center [79, 408] width 96 height 22
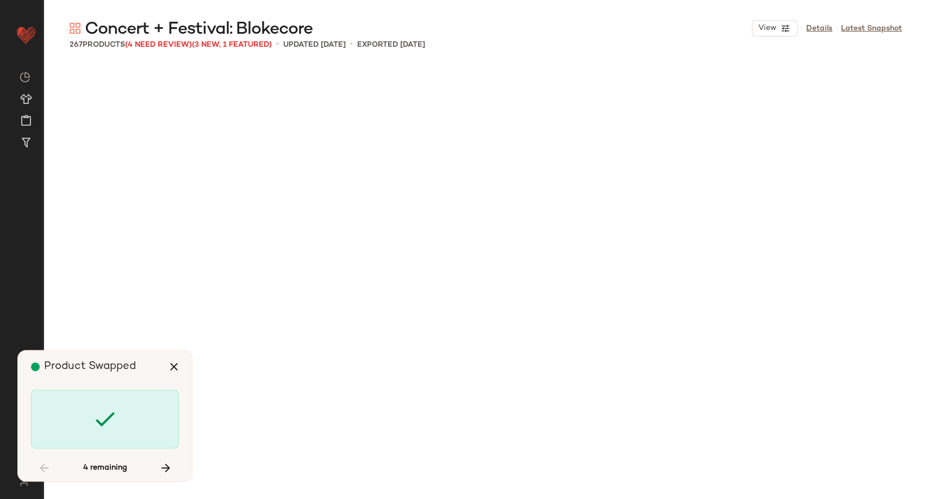
scroll to position [9446, 0]
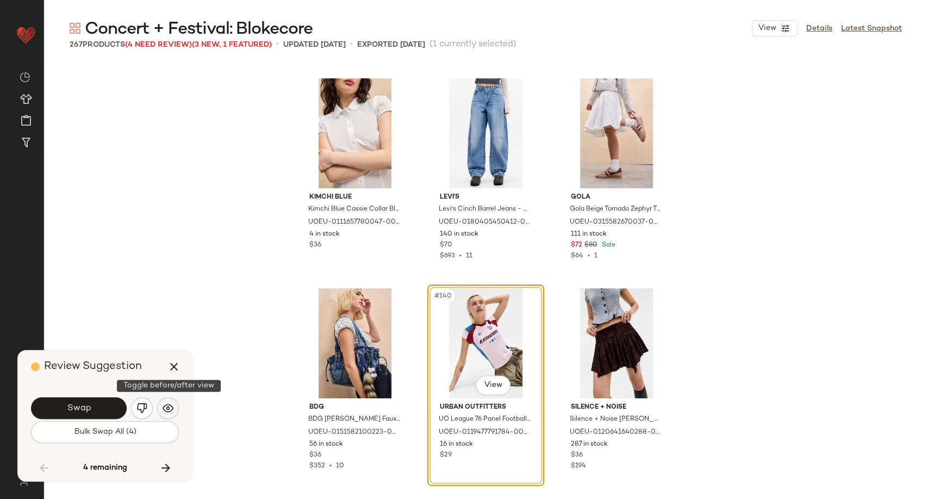
click at [173, 407] on img "button" at bounding box center [168, 407] width 11 height 11
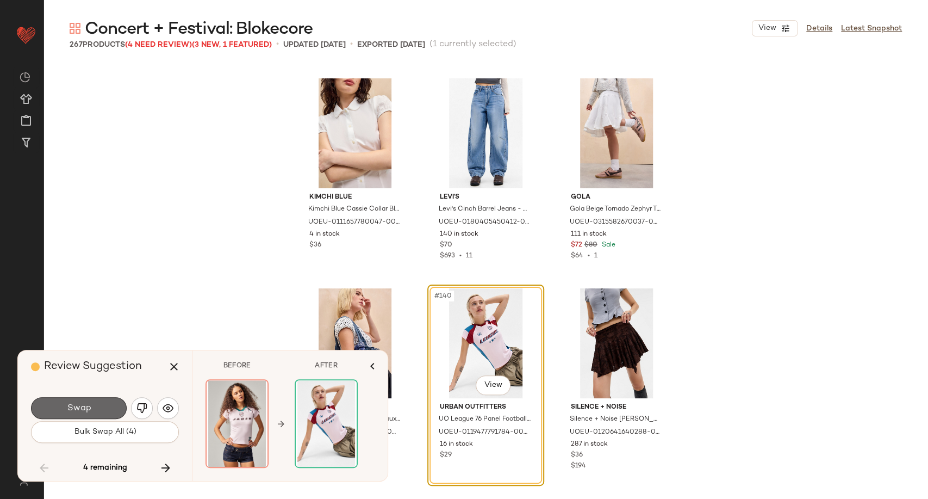
click at [101, 408] on button "Swap" at bounding box center [79, 408] width 96 height 22
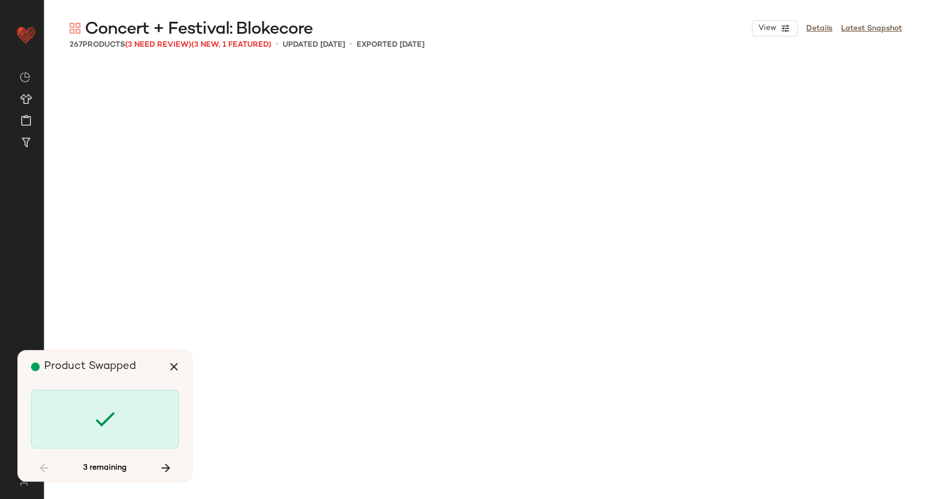
scroll to position [10285, 0]
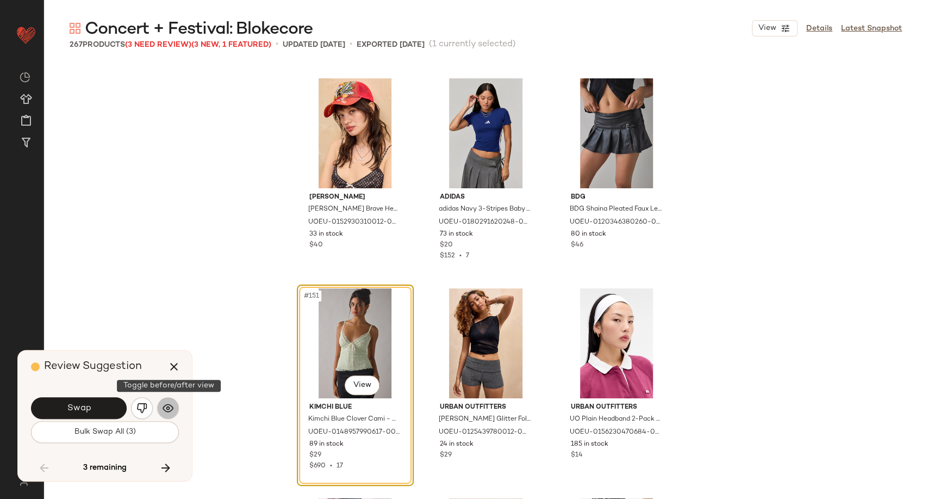
click at [166, 411] on img "button" at bounding box center [168, 407] width 11 height 11
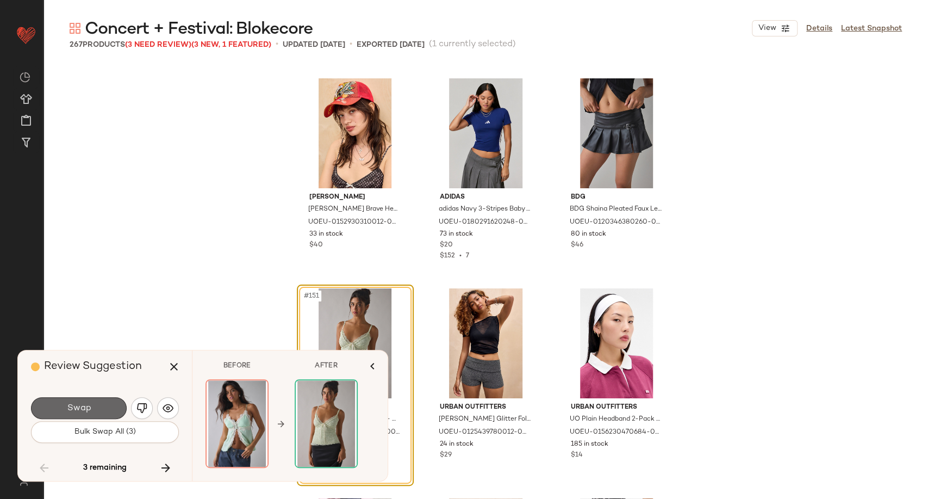
click at [103, 410] on button "Swap" at bounding box center [79, 408] width 96 height 22
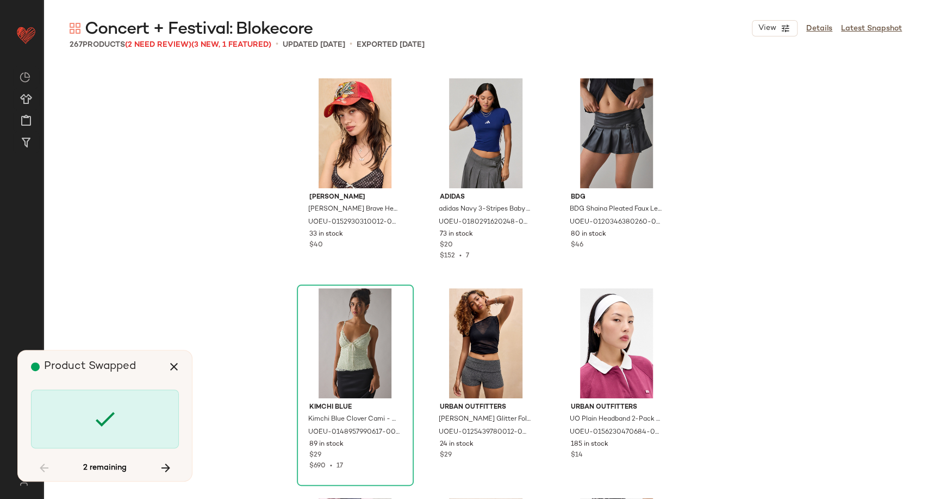
scroll to position [12595, 0]
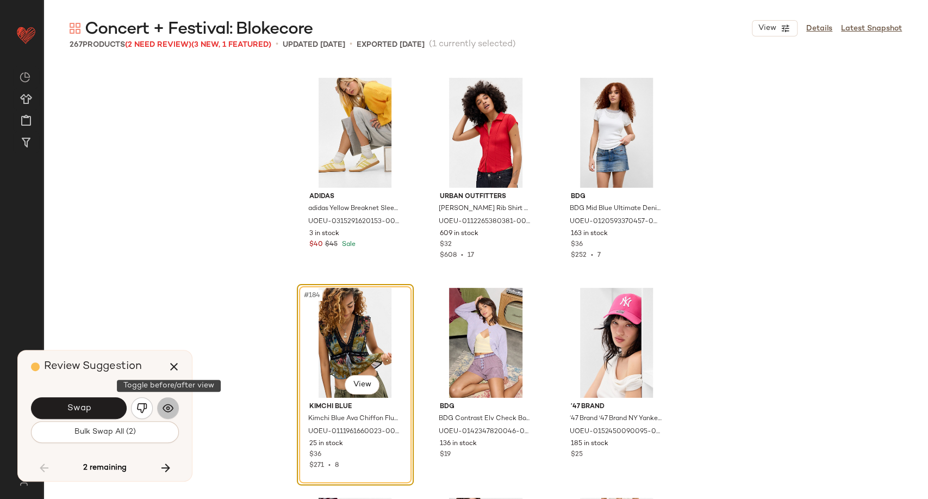
click at [170, 406] on img "button" at bounding box center [168, 407] width 11 height 11
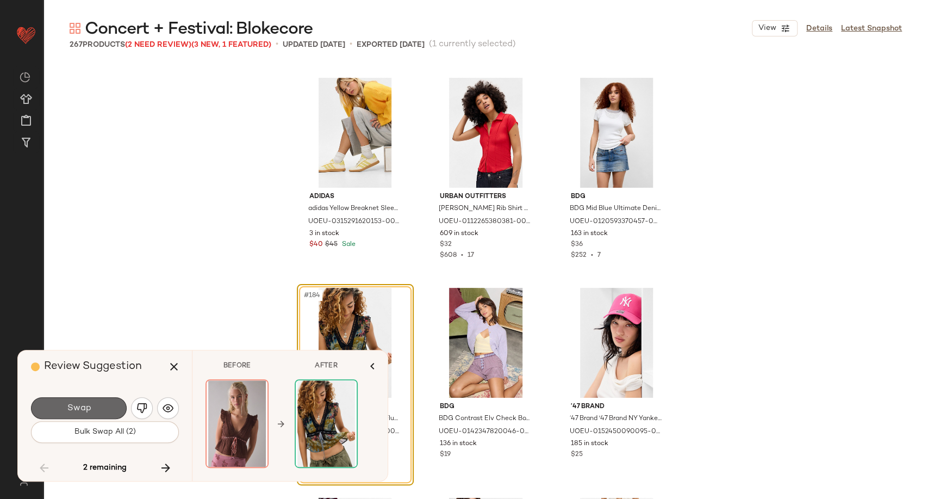
click at [108, 411] on button "Swap" at bounding box center [79, 408] width 96 height 22
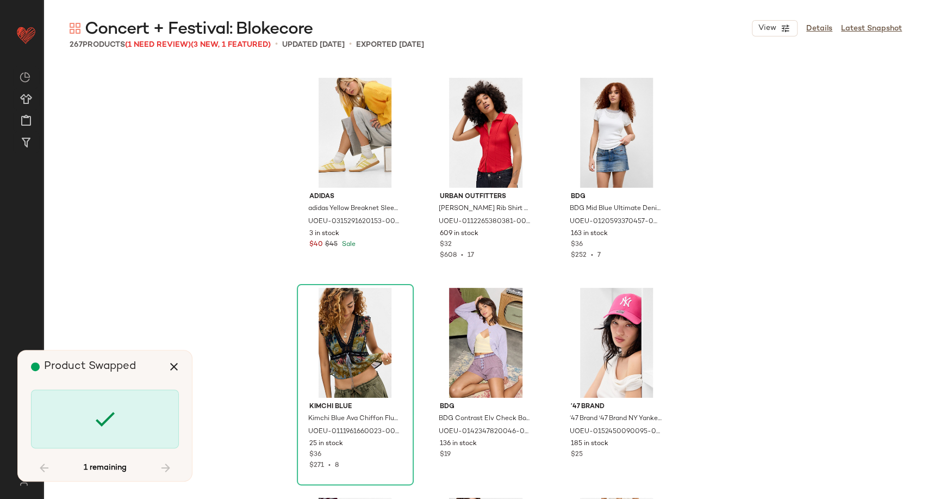
scroll to position [13015, 0]
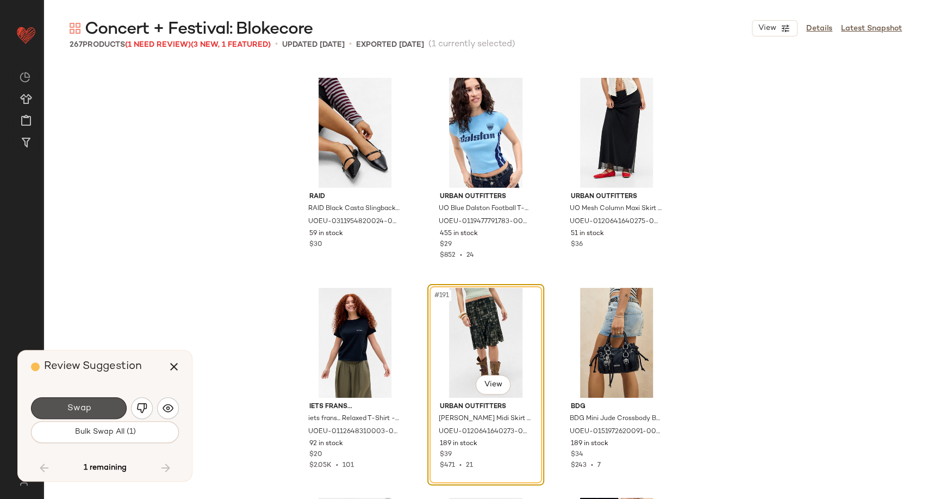
click at [108, 411] on button "Swap" at bounding box center [79, 408] width 96 height 22
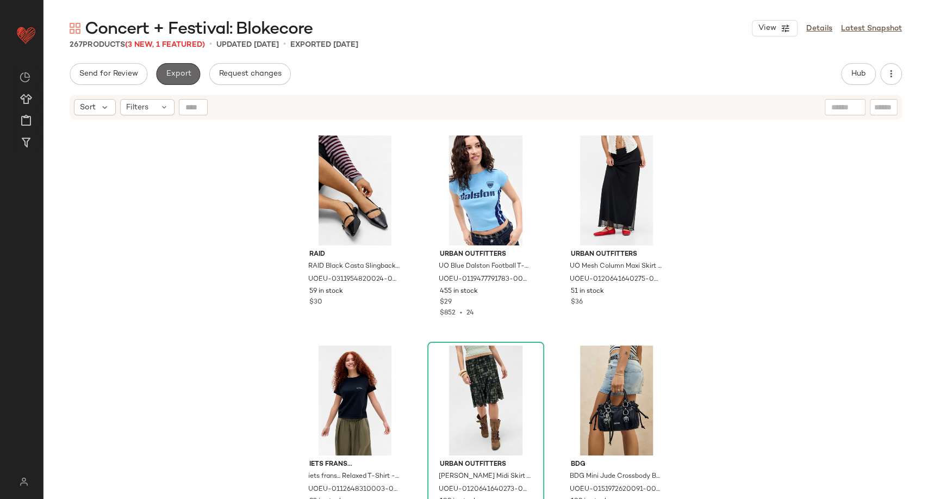
click at [179, 77] on span "Export" at bounding box center [178, 74] width 26 height 9
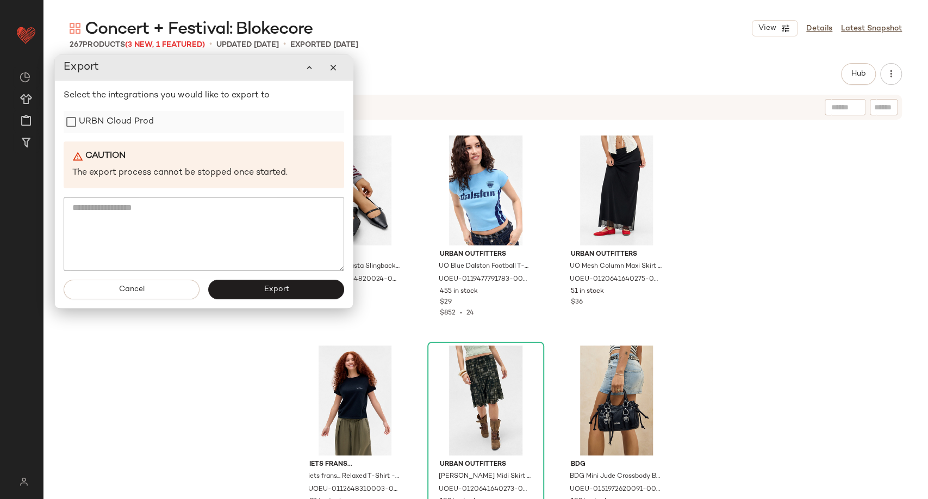
click at [132, 128] on label "URBN Cloud Prod" at bounding box center [116, 122] width 75 height 22
click at [271, 299] on div "Cancel Export" at bounding box center [204, 289] width 298 height 37
click at [272, 293] on span "Export" at bounding box center [276, 289] width 26 height 9
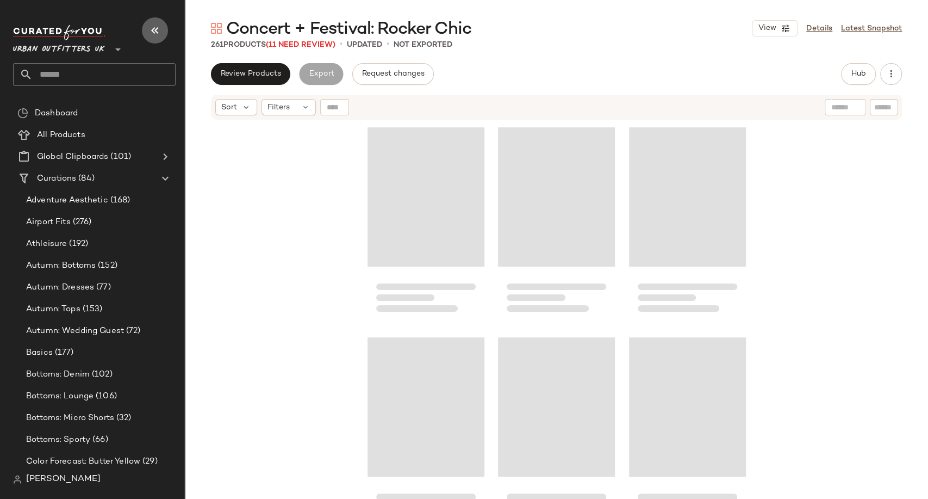
click at [154, 27] on icon "button" at bounding box center [154, 30] width 13 height 13
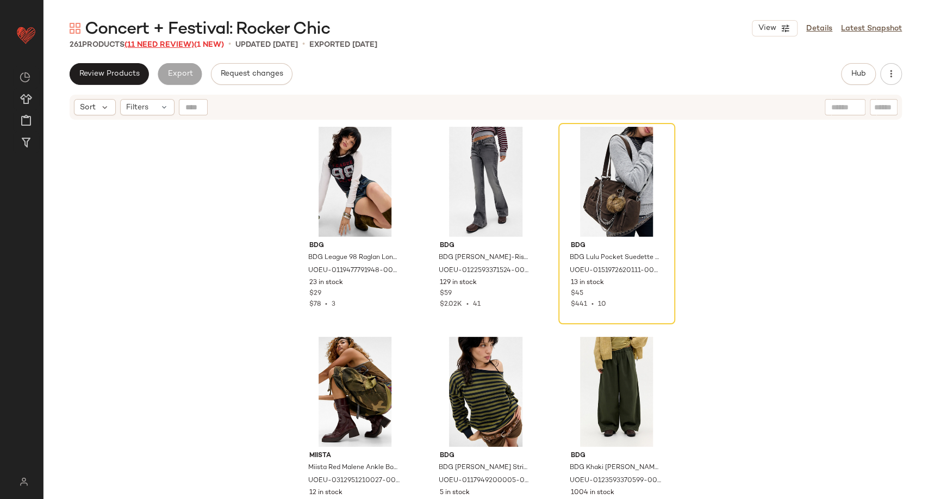
click at [153, 42] on span "(11 Need Review)" at bounding box center [160, 45] width 70 height 8
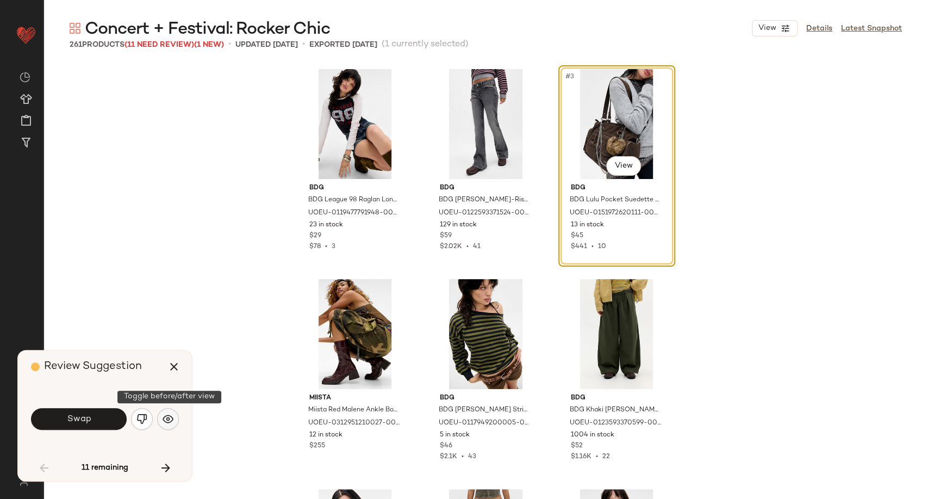
click at [171, 418] on img "button" at bounding box center [168, 418] width 11 height 11
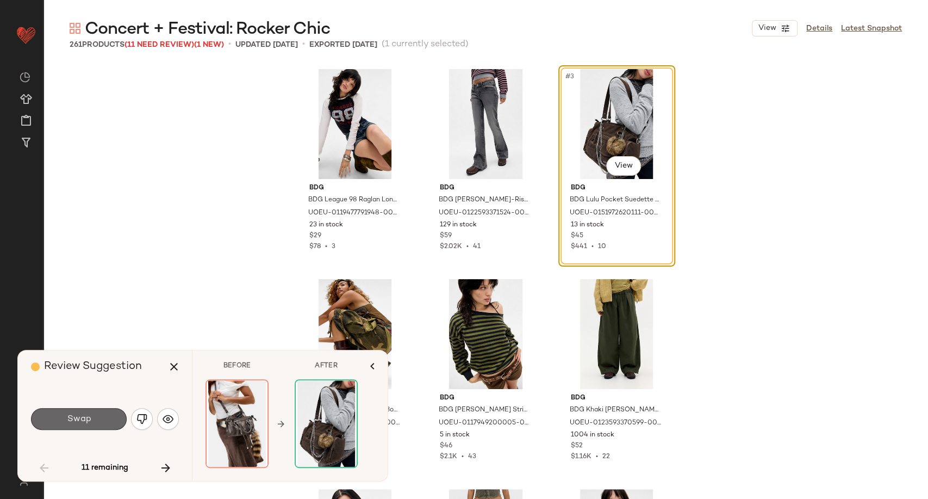
click at [84, 414] on span "Swap" at bounding box center [78, 419] width 24 height 10
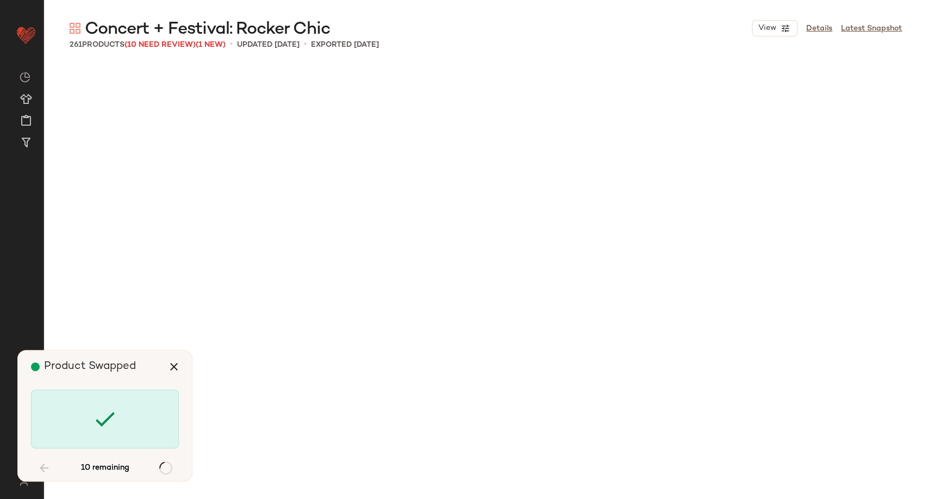
scroll to position [1259, 0]
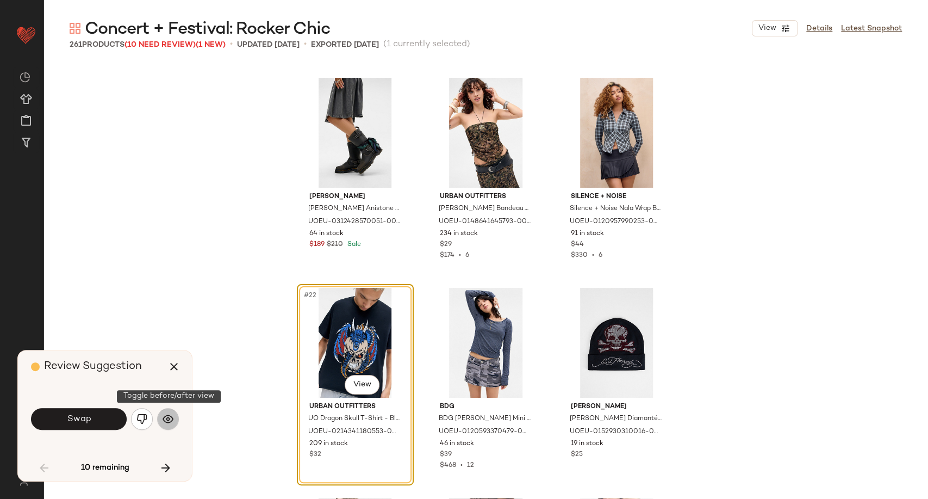
click at [171, 419] on img "button" at bounding box center [168, 418] width 11 height 11
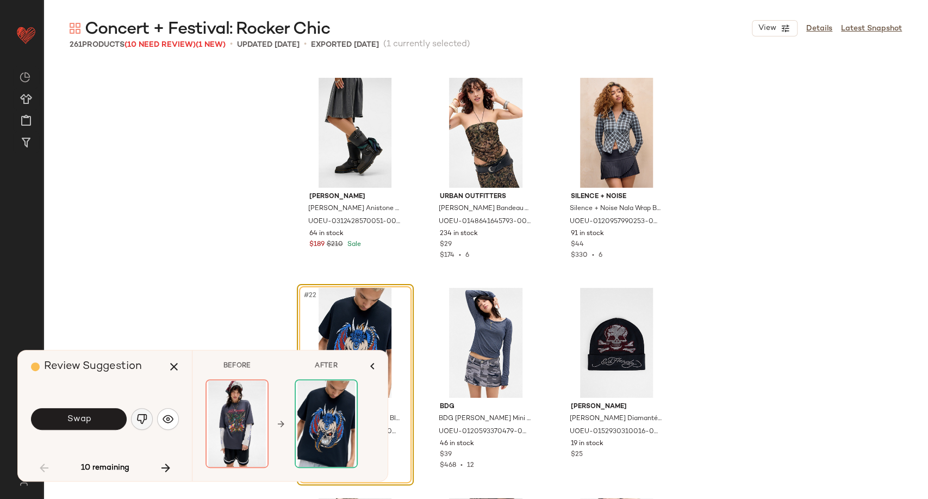
click at [144, 419] on img "button" at bounding box center [141, 418] width 11 height 11
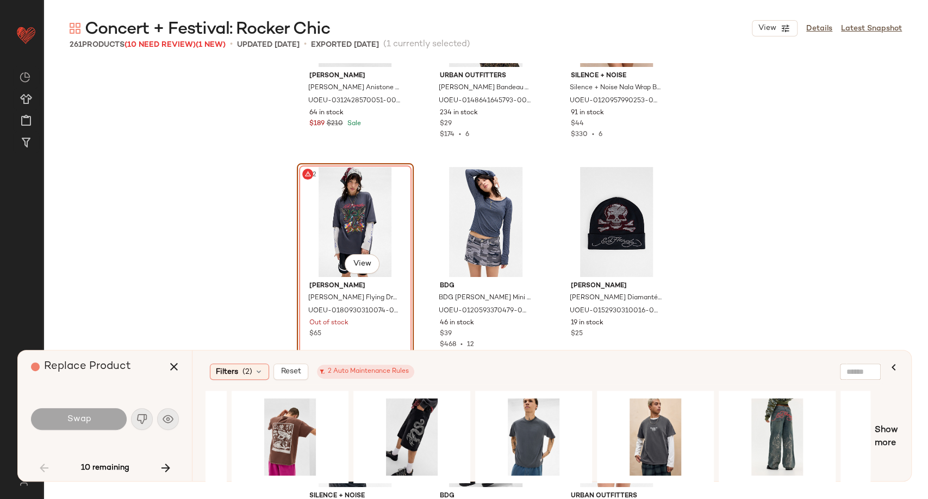
scroll to position [0, 1166]
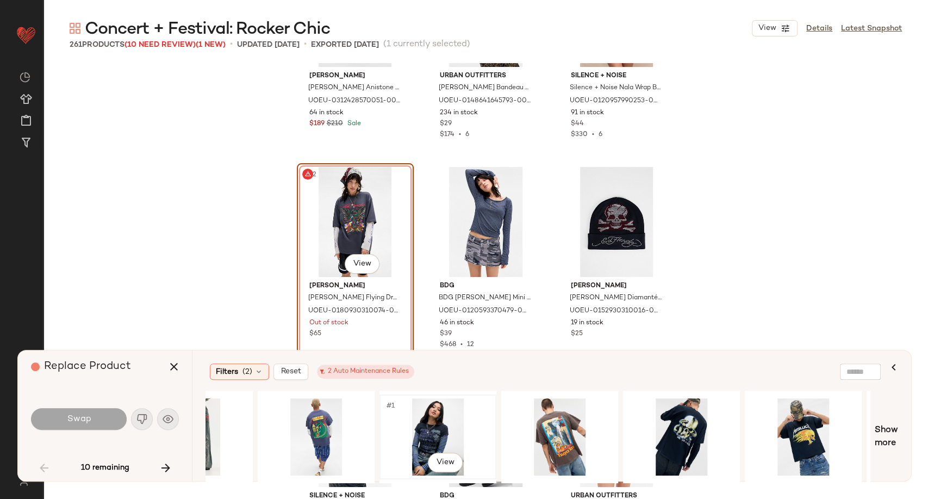
click at [436, 430] on div "#1 View" at bounding box center [437, 436] width 109 height 77
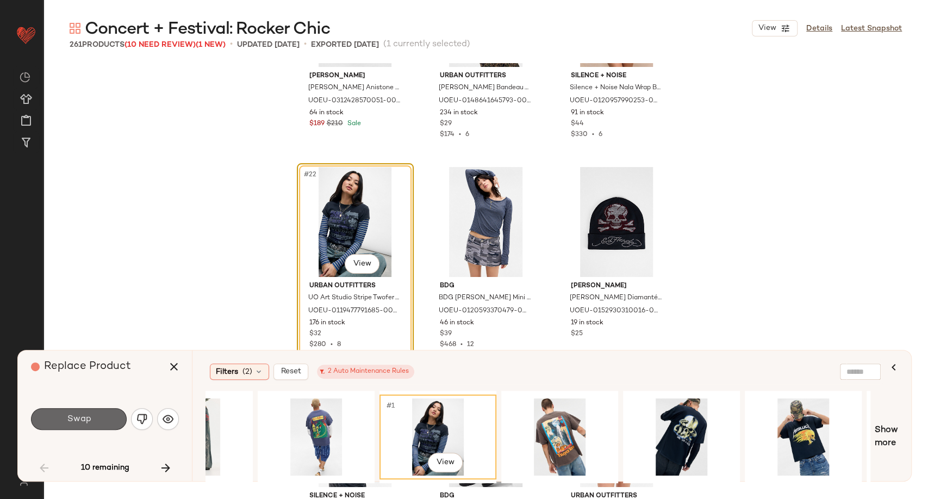
click at [104, 413] on button "Swap" at bounding box center [79, 419] width 96 height 22
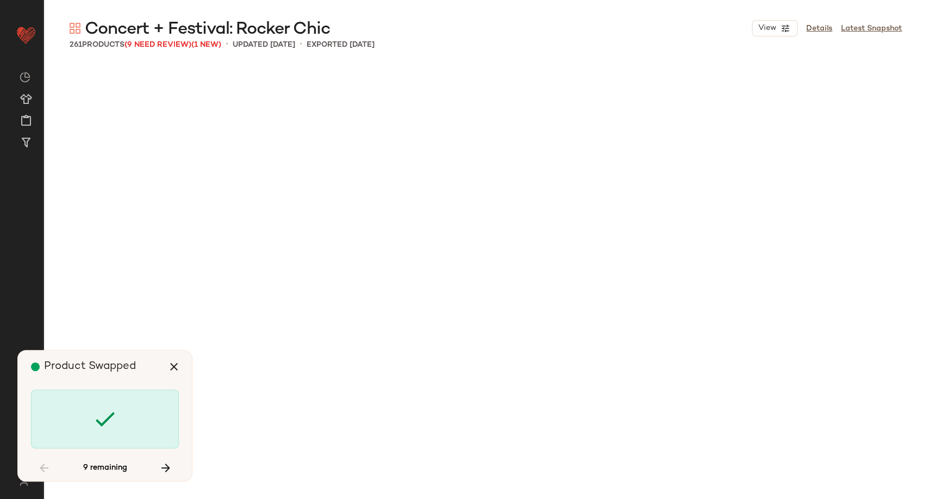
scroll to position [3568, 0]
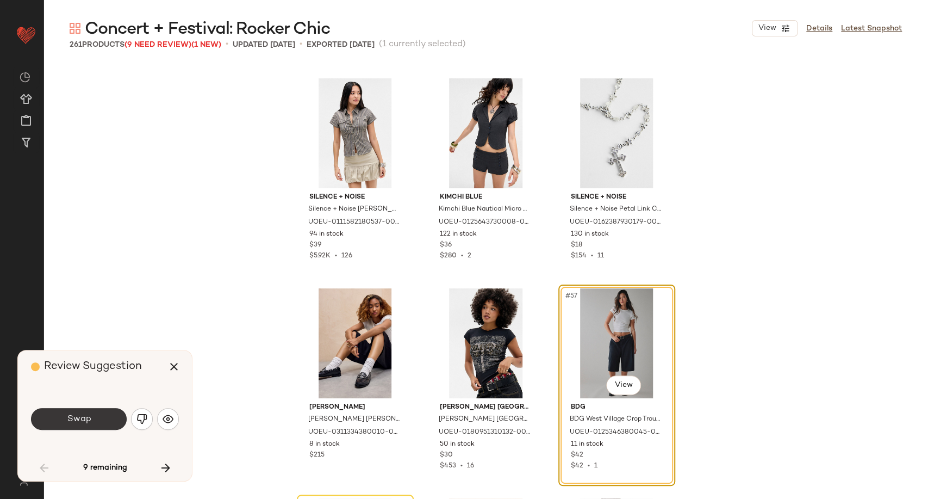
click at [113, 417] on button "Swap" at bounding box center [79, 419] width 96 height 22
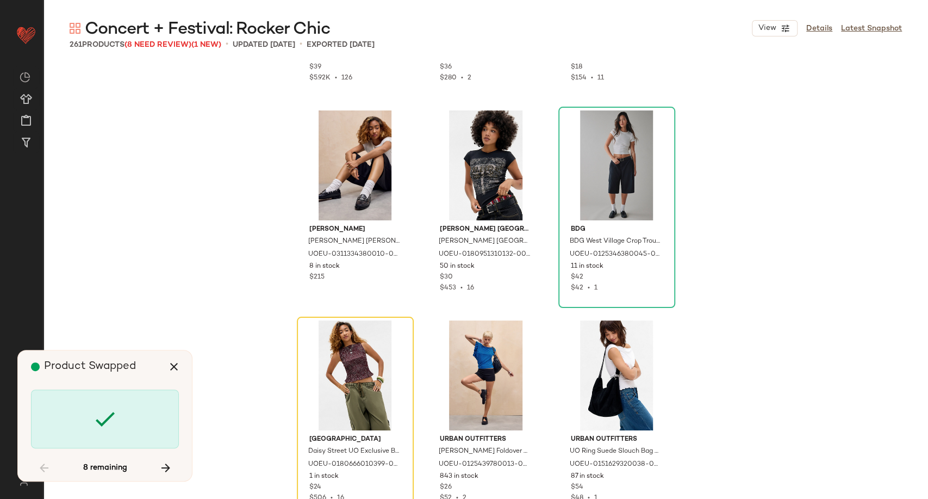
scroll to position [3750, 0]
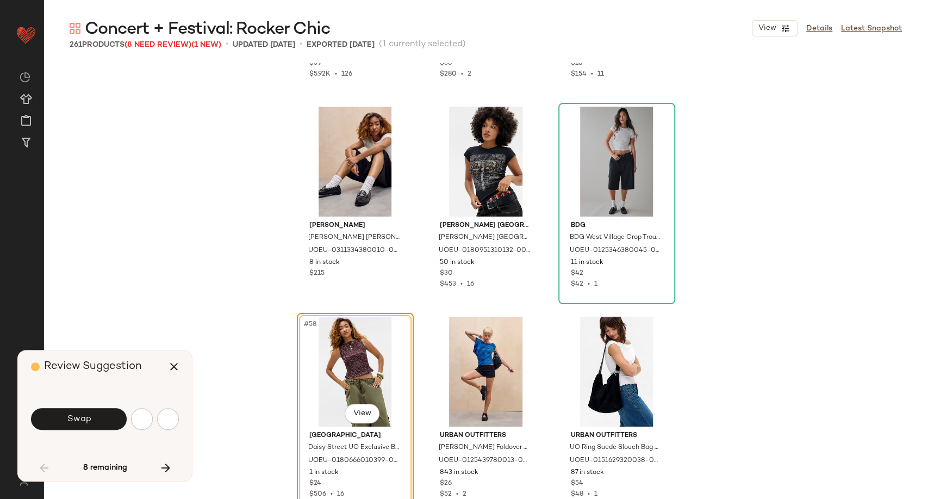
scroll to position [3778, 0]
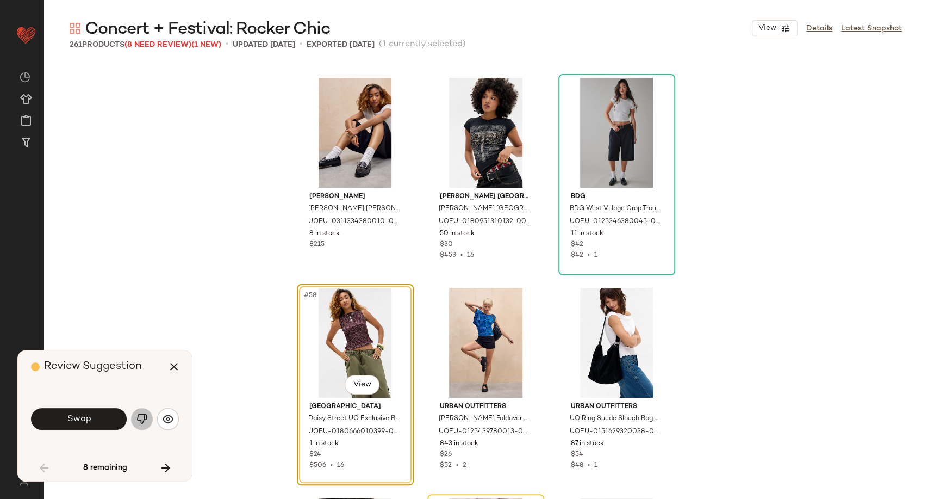
click at [142, 414] on img "button" at bounding box center [141, 418] width 11 height 11
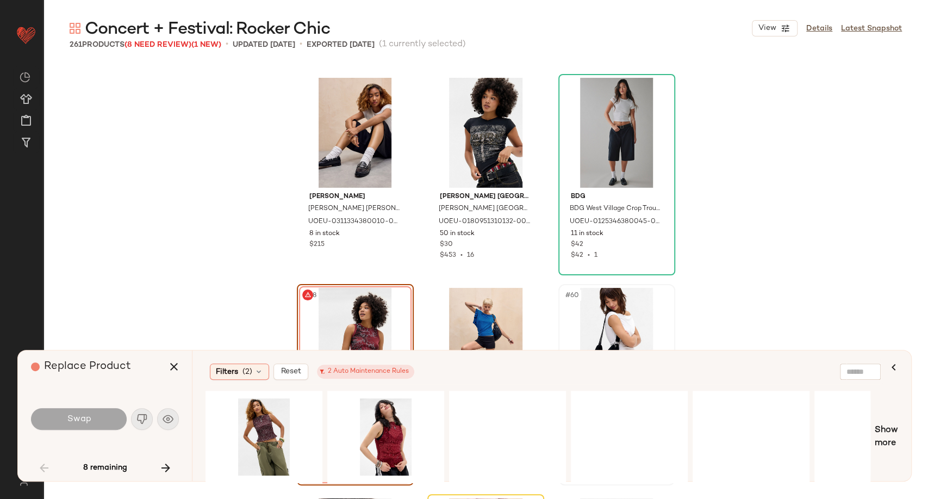
scroll to position [3839, 0]
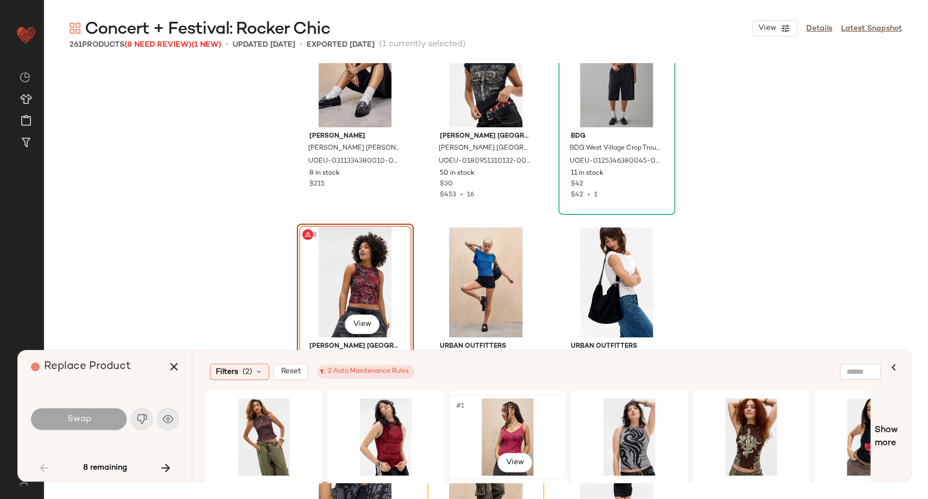
click at [510, 432] on div "#1 View" at bounding box center [507, 436] width 109 height 77
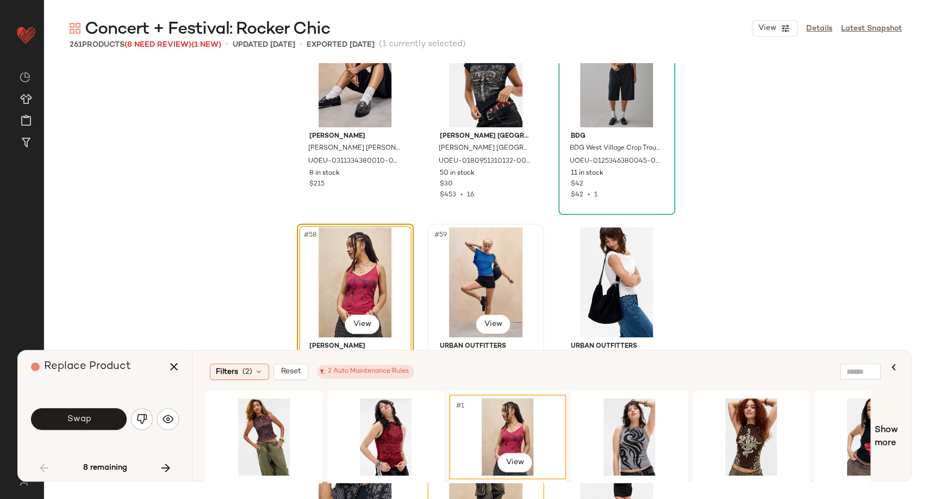
scroll to position [3899, 0]
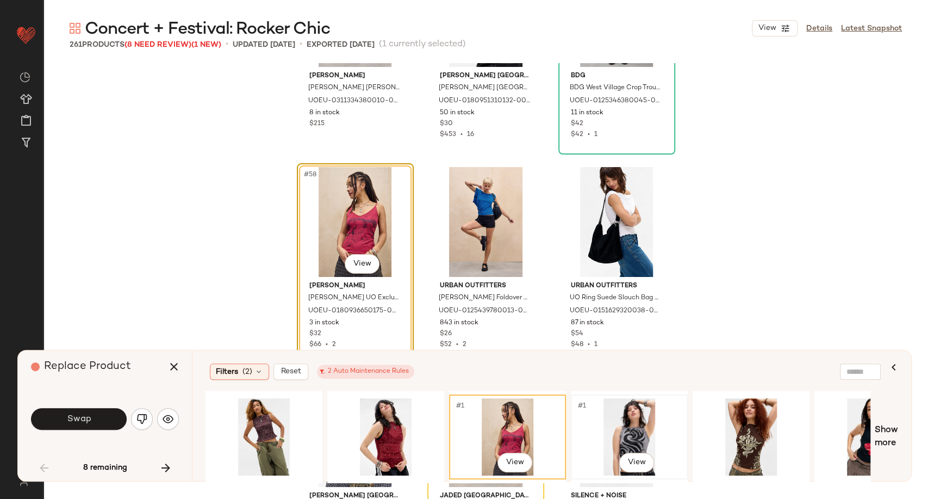
click at [622, 427] on div "#1 View" at bounding box center [629, 436] width 109 height 77
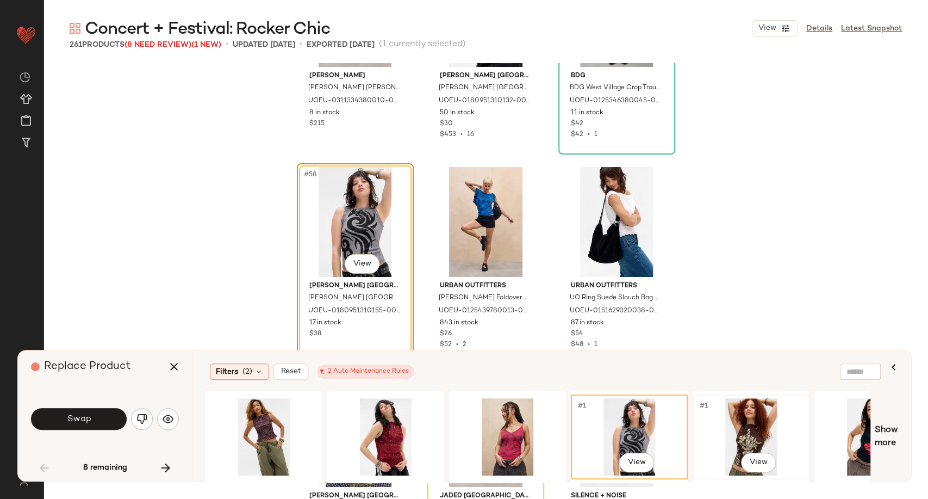
click at [743, 437] on div "#1 View" at bounding box center [751, 436] width 109 height 77
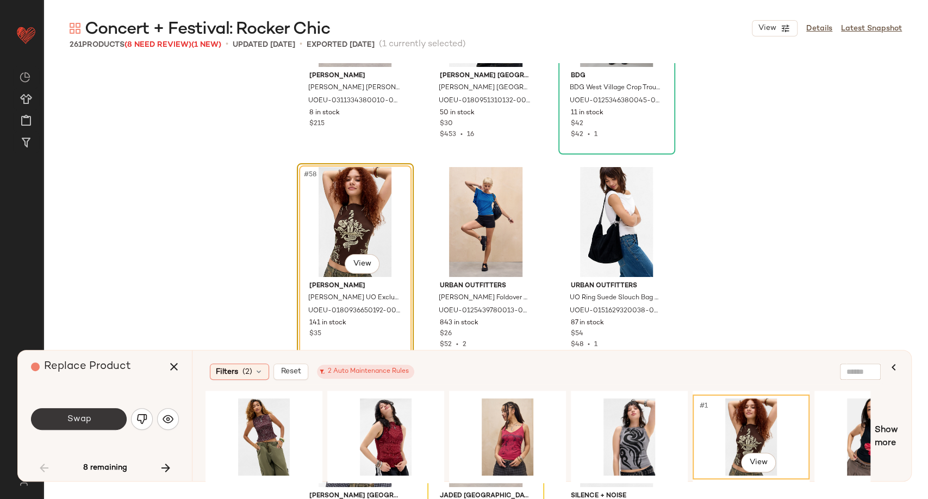
click at [80, 415] on span "Swap" at bounding box center [78, 419] width 24 height 10
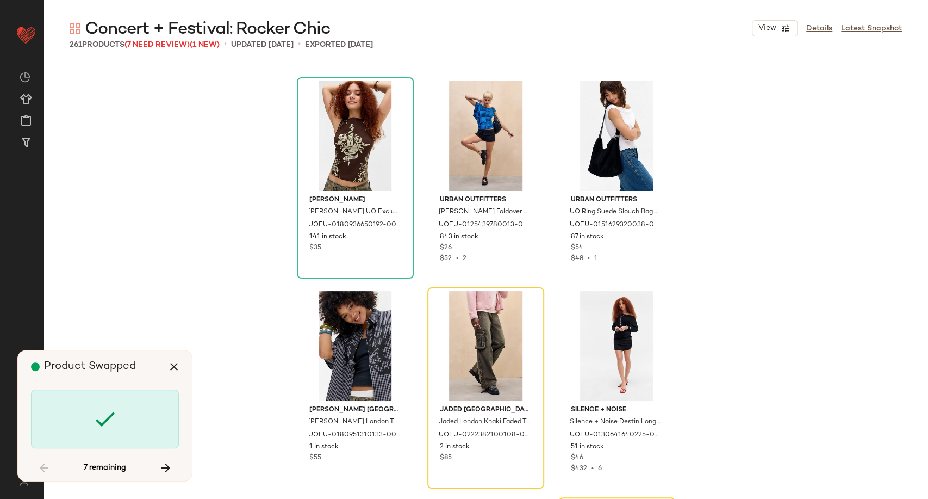
scroll to position [4020, 0]
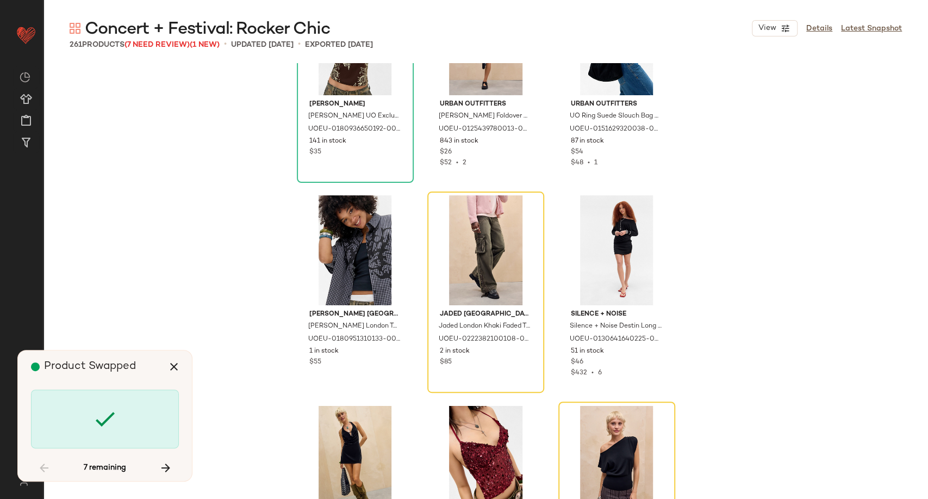
scroll to position [3988, 0]
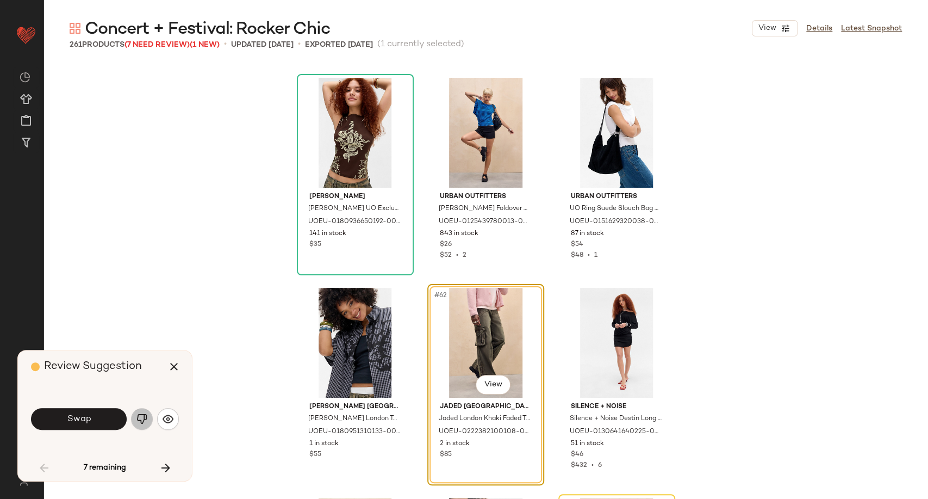
click at [142, 422] on img "button" at bounding box center [141, 418] width 11 height 11
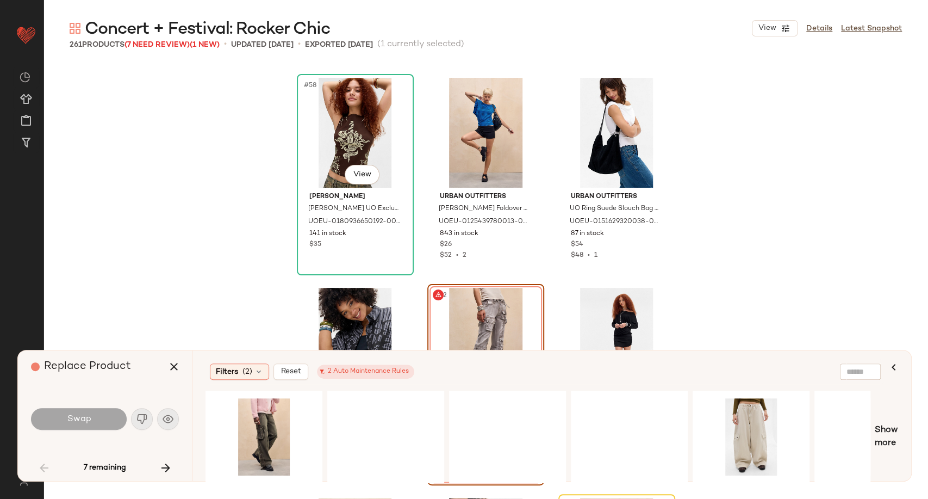
scroll to position [4169, 0]
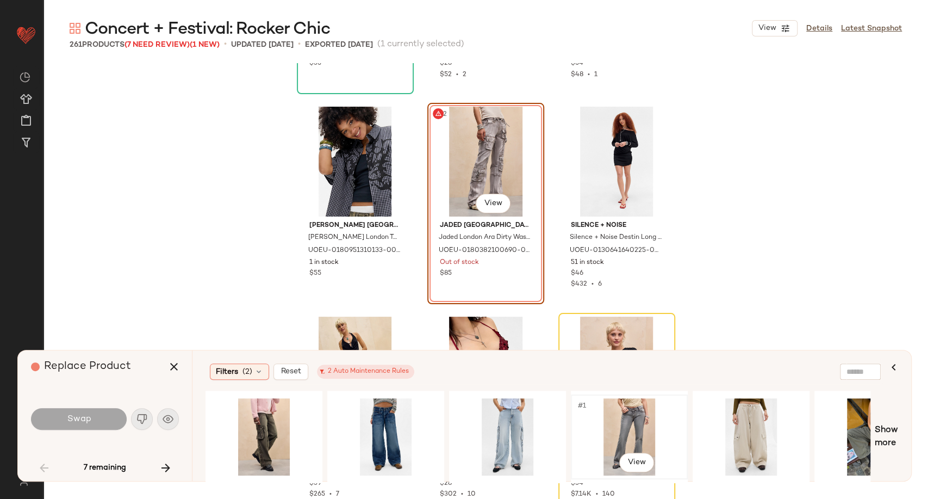
click at [636, 432] on div "#1 View" at bounding box center [629, 436] width 109 height 77
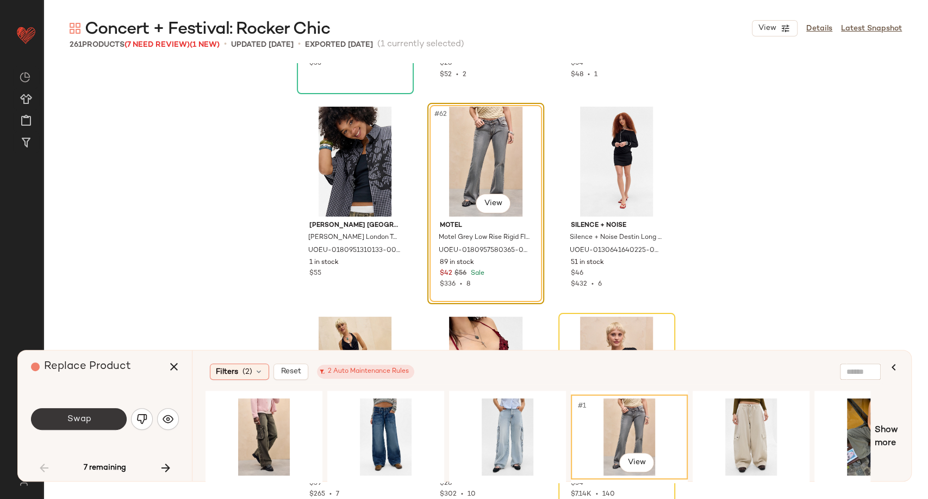
click at [85, 413] on button "Swap" at bounding box center [79, 419] width 96 height 22
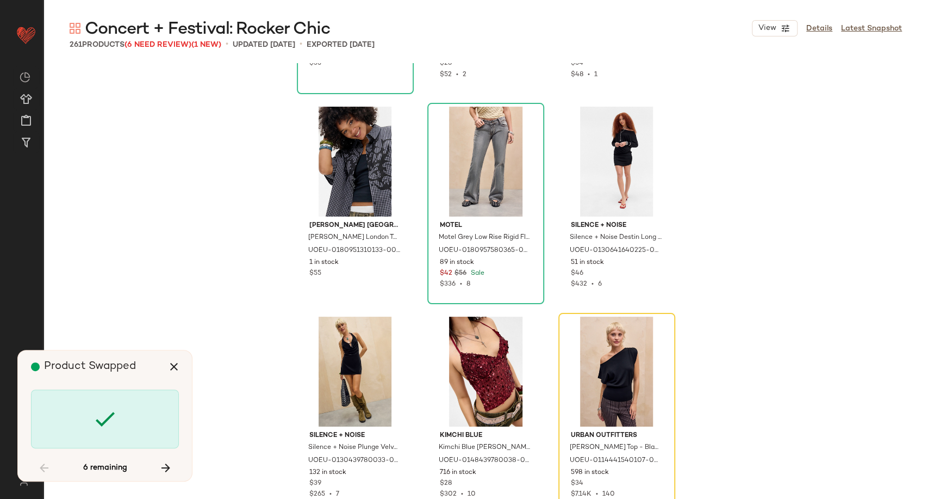
scroll to position [4198, 0]
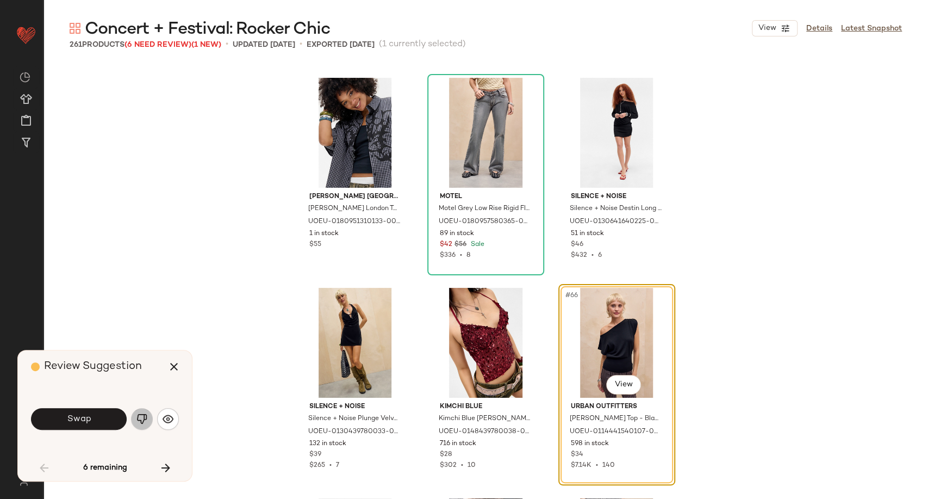
click at [140, 423] on img "button" at bounding box center [141, 418] width 11 height 11
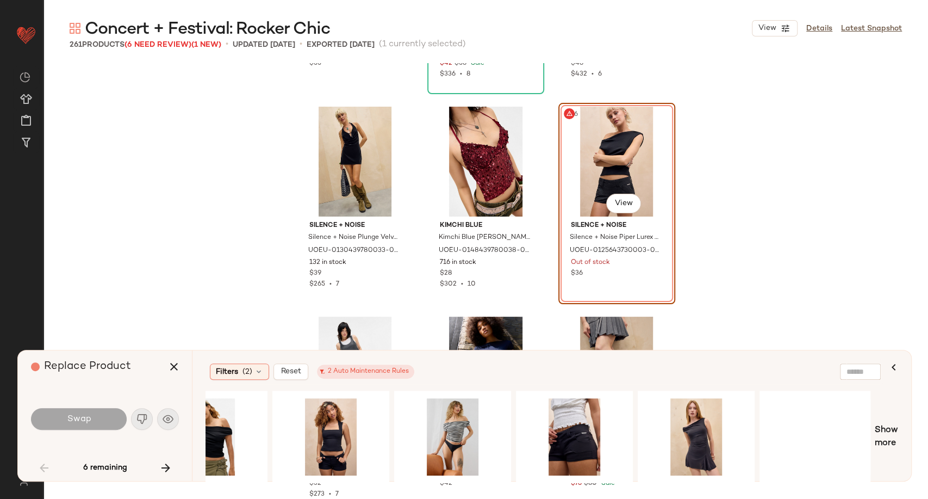
scroll to position [0, 494]
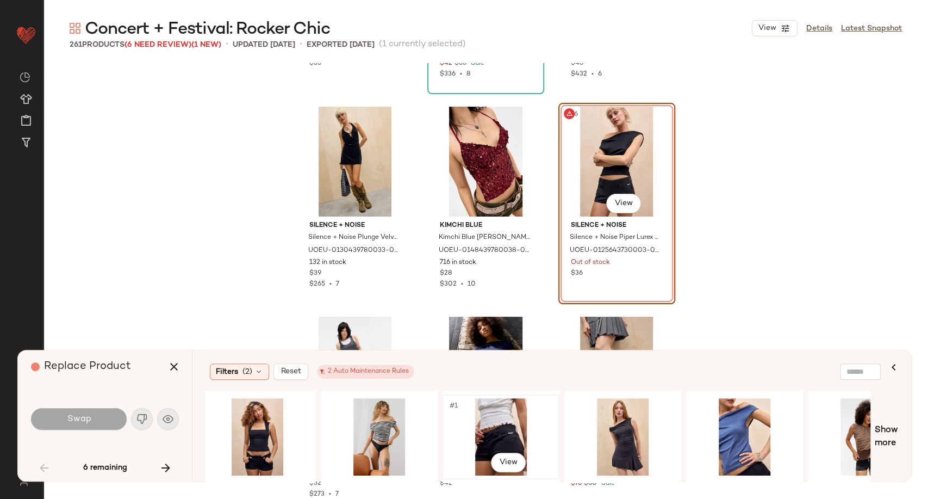
click at [518, 439] on div "#1 View" at bounding box center [500, 436] width 109 height 77
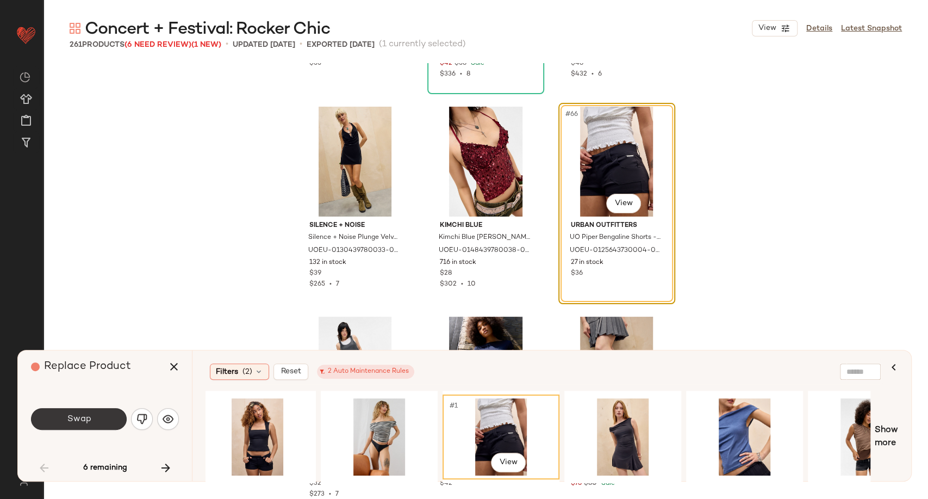
click at [94, 417] on button "Swap" at bounding box center [79, 419] width 96 height 22
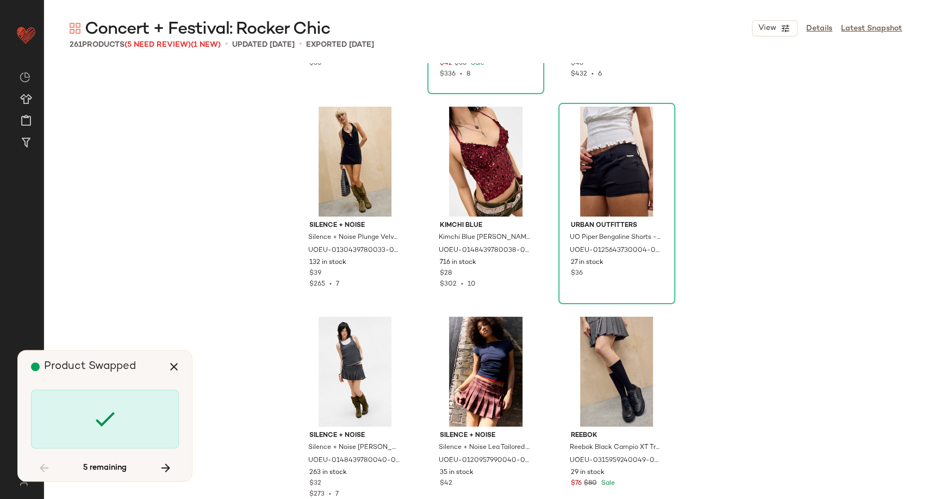
scroll to position [8816, 0]
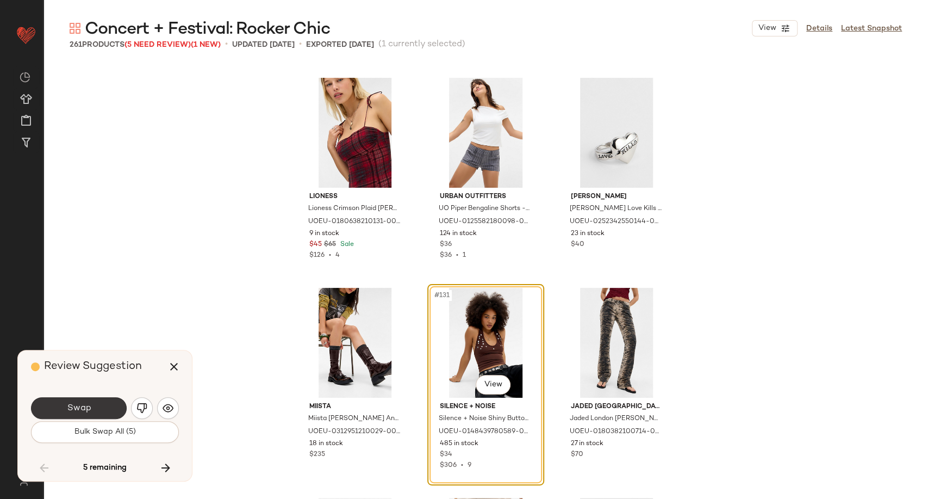
click at [95, 406] on button "Swap" at bounding box center [79, 408] width 96 height 22
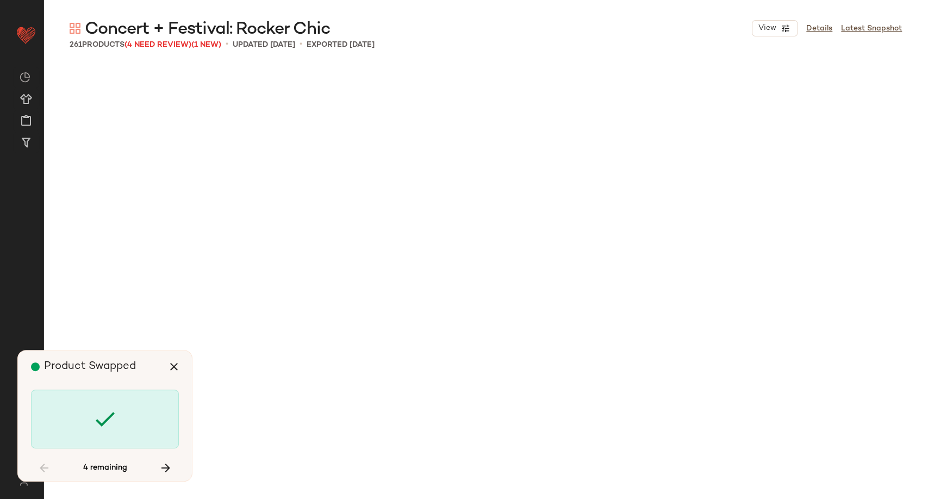
scroll to position [11545, 0]
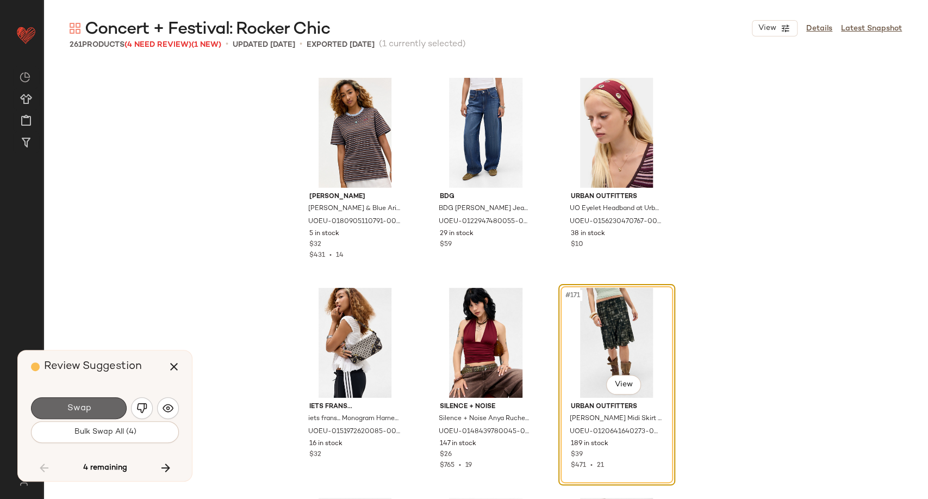
click at [106, 404] on button "Swap" at bounding box center [79, 408] width 96 height 22
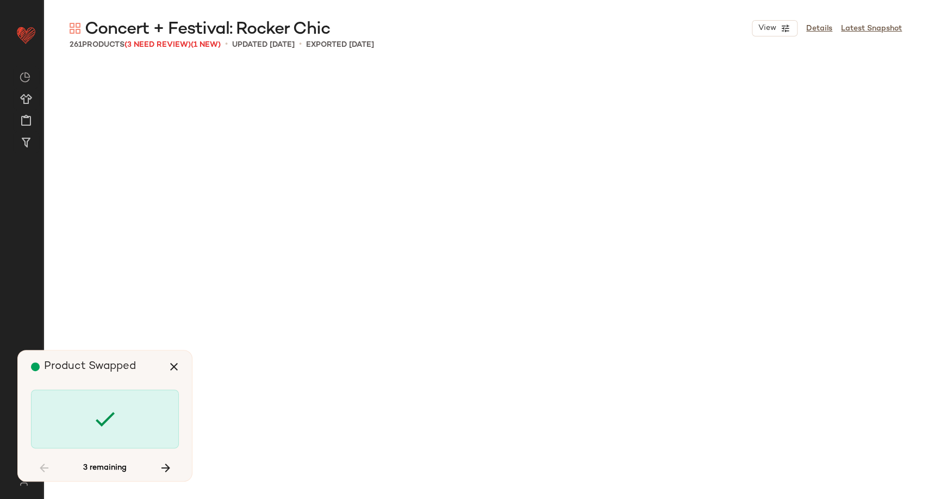
scroll to position [15114, 0]
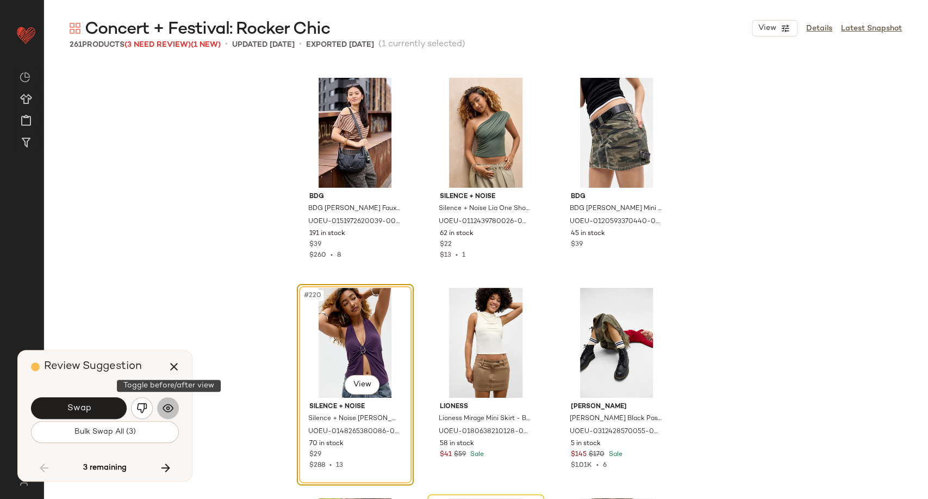
click at [168, 407] on img "button" at bounding box center [168, 407] width 11 height 11
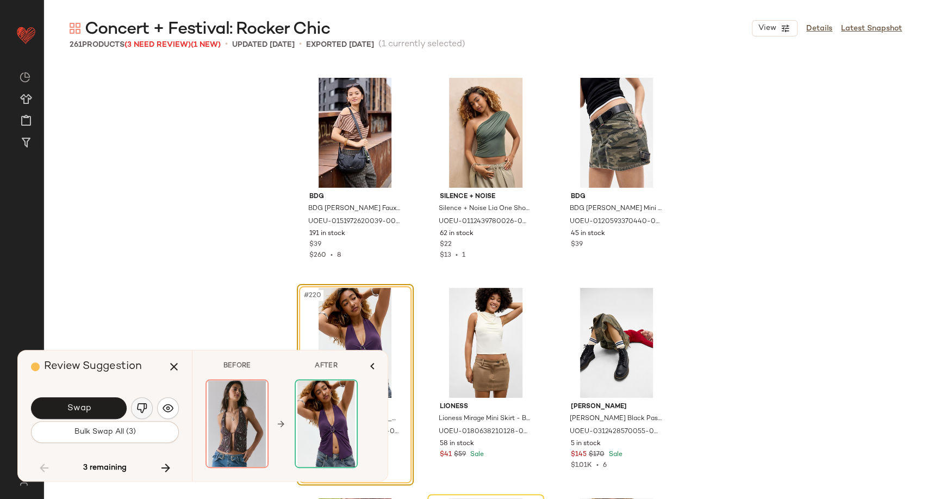
click at [138, 409] on img "button" at bounding box center [141, 407] width 11 height 11
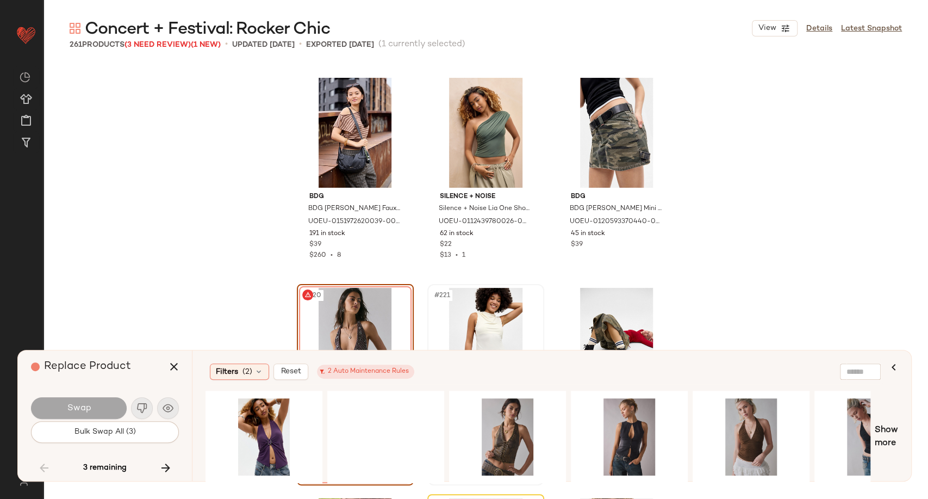
scroll to position [15235, 0]
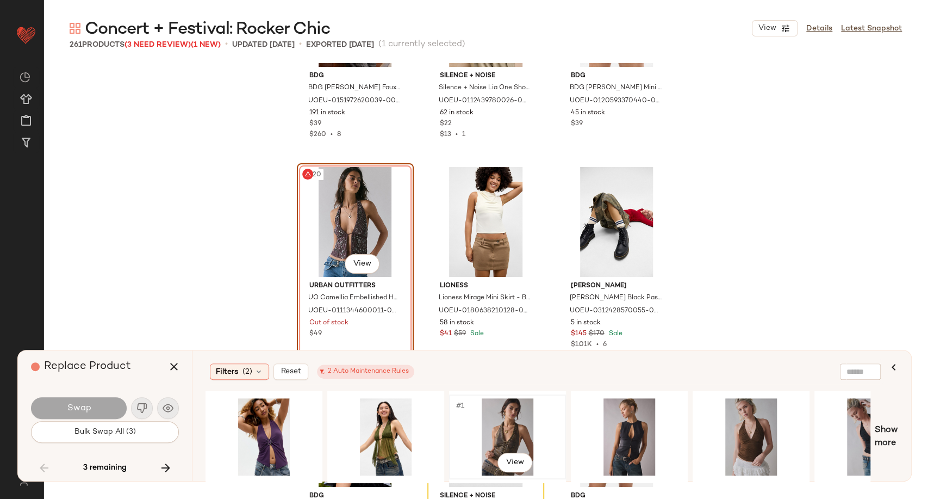
click at [500, 432] on div "#1 View" at bounding box center [507, 436] width 109 height 77
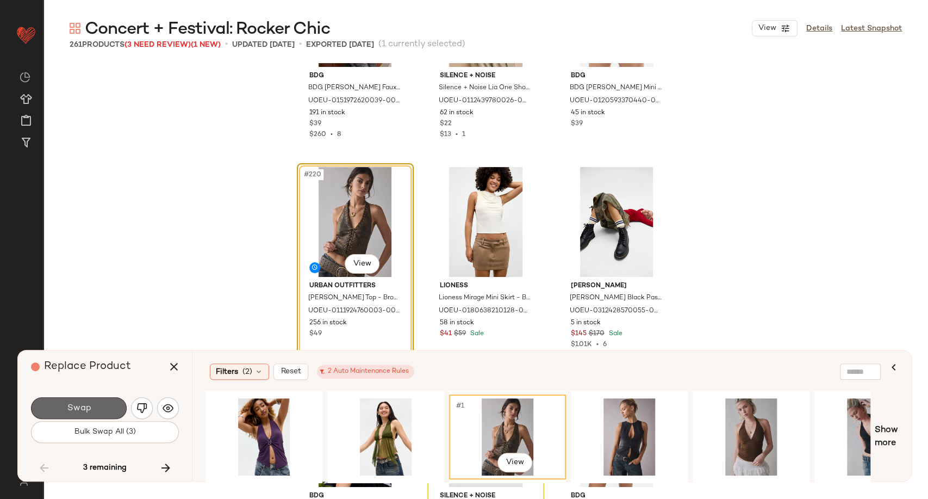
click at [97, 405] on button "Swap" at bounding box center [79, 408] width 96 height 22
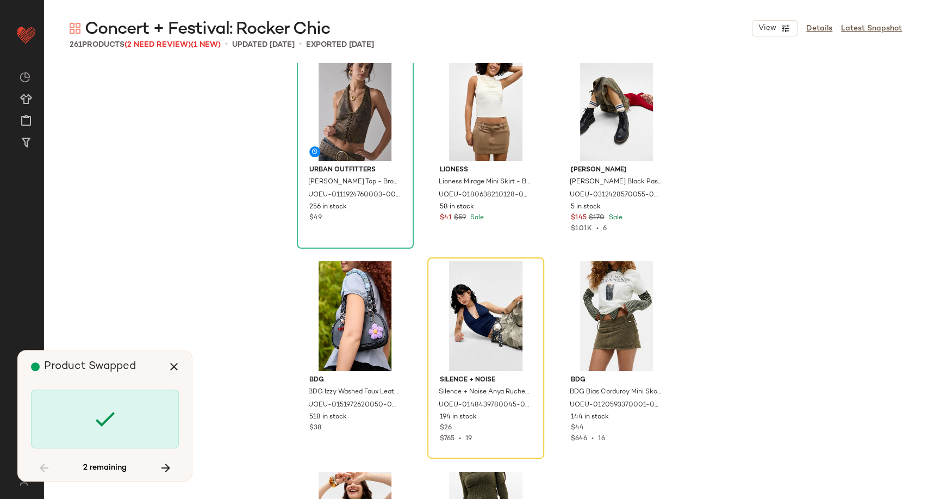
scroll to position [15355, 0]
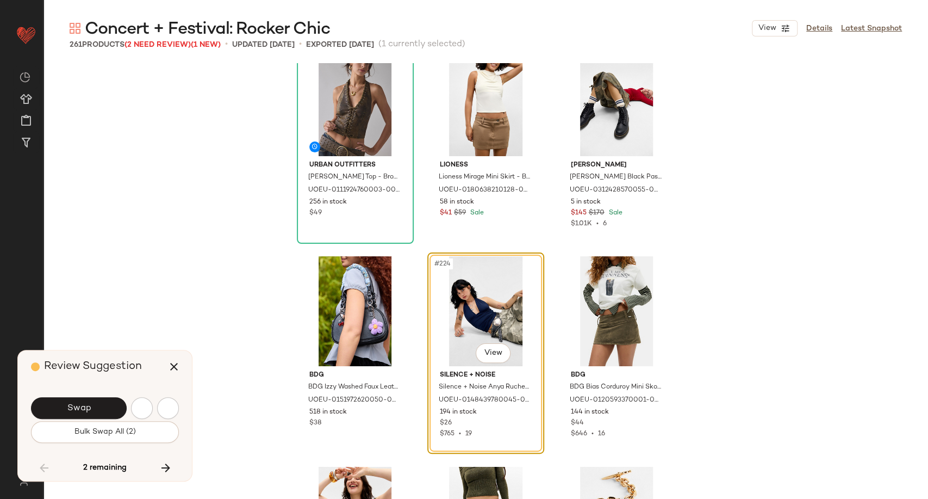
scroll to position [15323, 0]
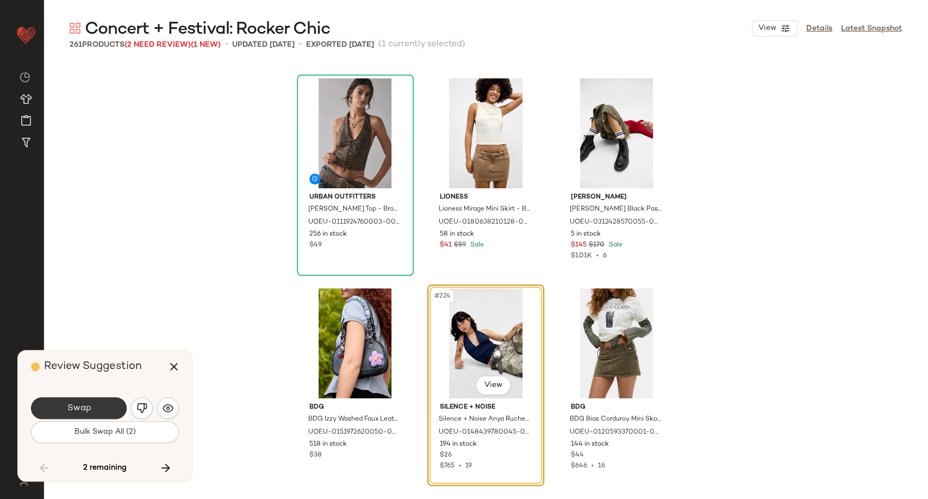
click at [106, 411] on button "Swap" at bounding box center [79, 408] width 96 height 22
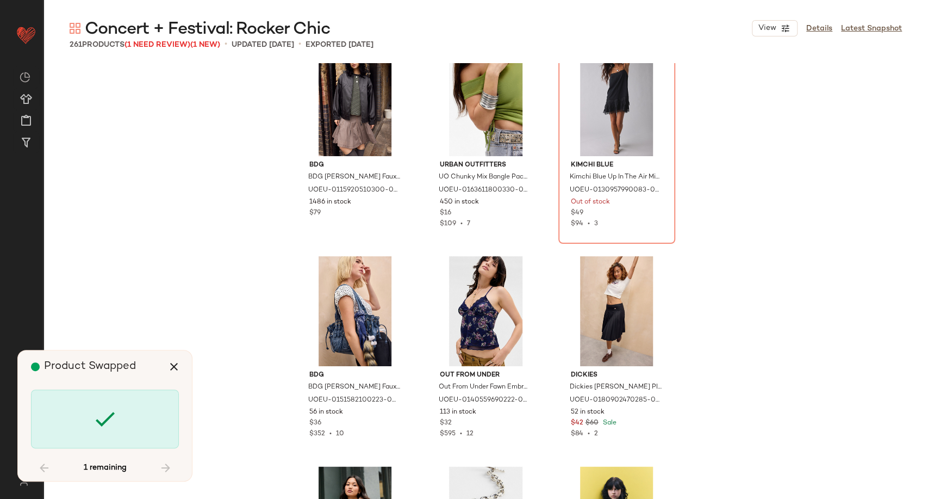
scroll to position [17483, 0]
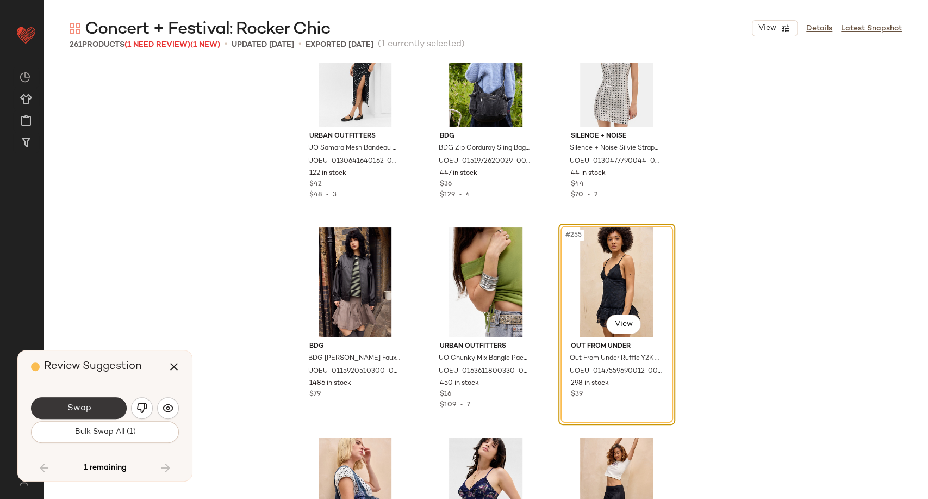
click at [95, 415] on button "Swap" at bounding box center [79, 408] width 96 height 22
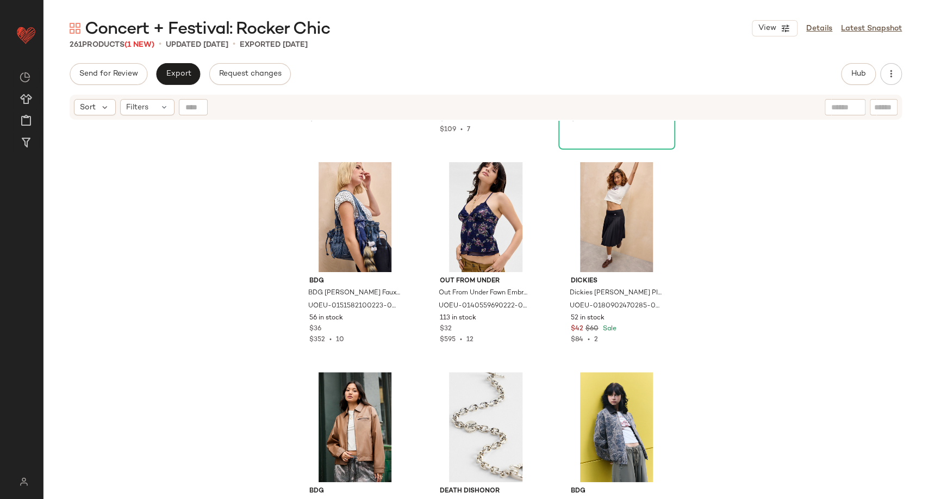
scroll to position [17859, 0]
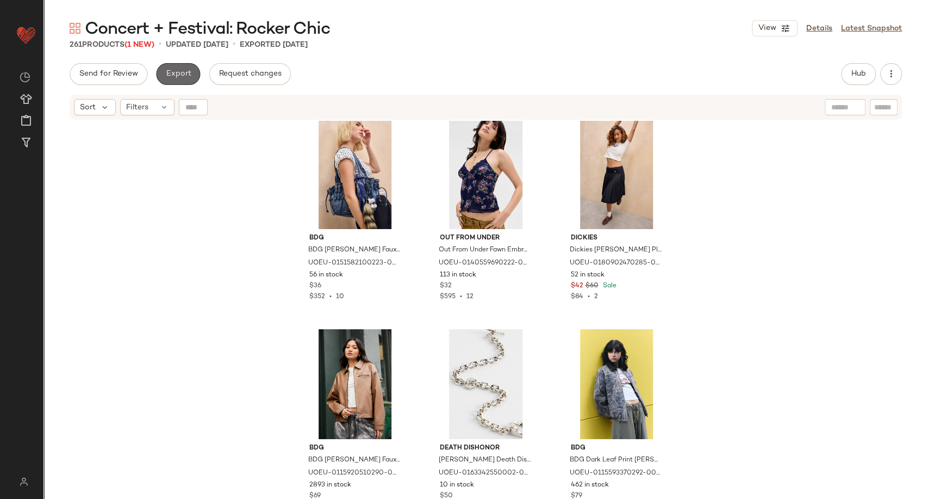
click at [178, 71] on span "Export" at bounding box center [178, 74] width 26 height 9
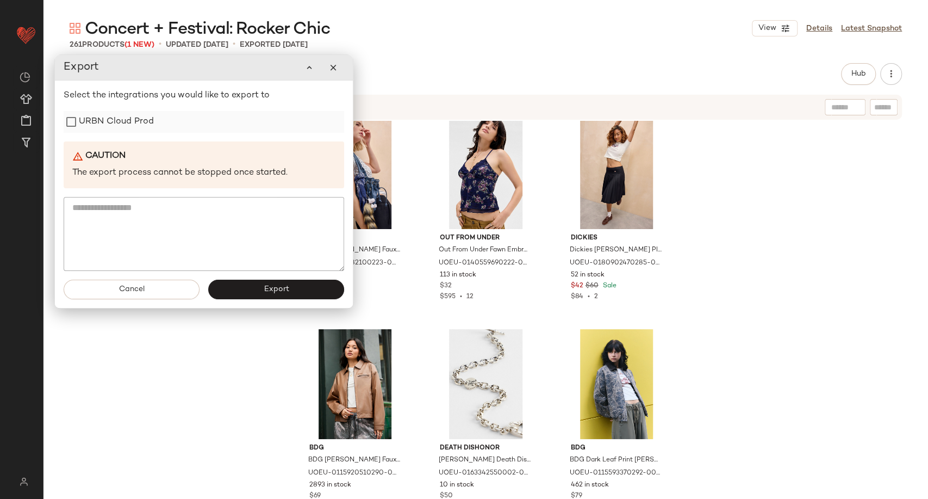
click at [117, 123] on label "URBN Cloud Prod" at bounding box center [116, 122] width 75 height 22
click at [244, 284] on button "Export" at bounding box center [276, 290] width 136 height 20
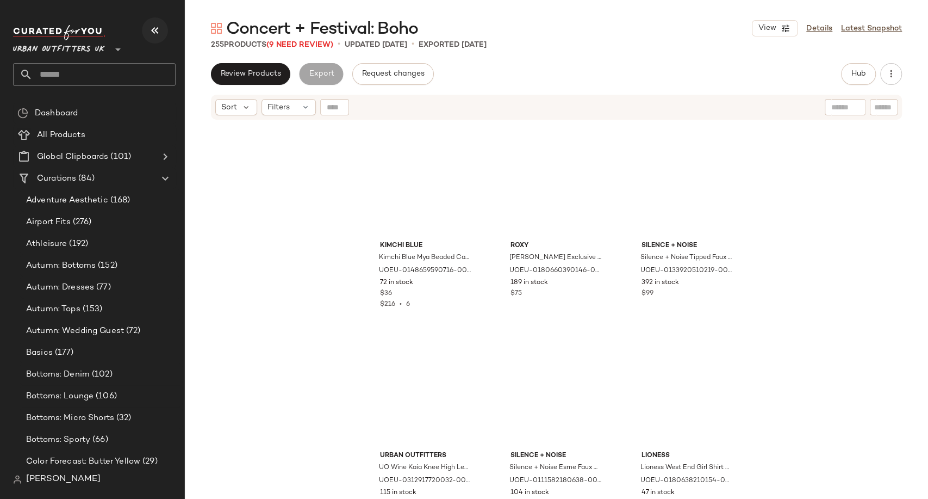
click at [163, 36] on button "button" at bounding box center [155, 30] width 26 height 26
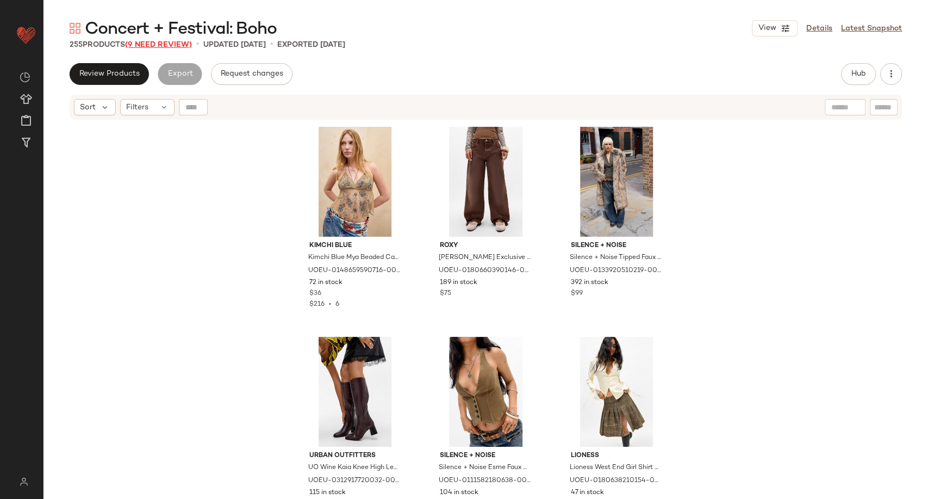
click at [169, 47] on span "(9 Need Review)" at bounding box center [158, 45] width 67 height 8
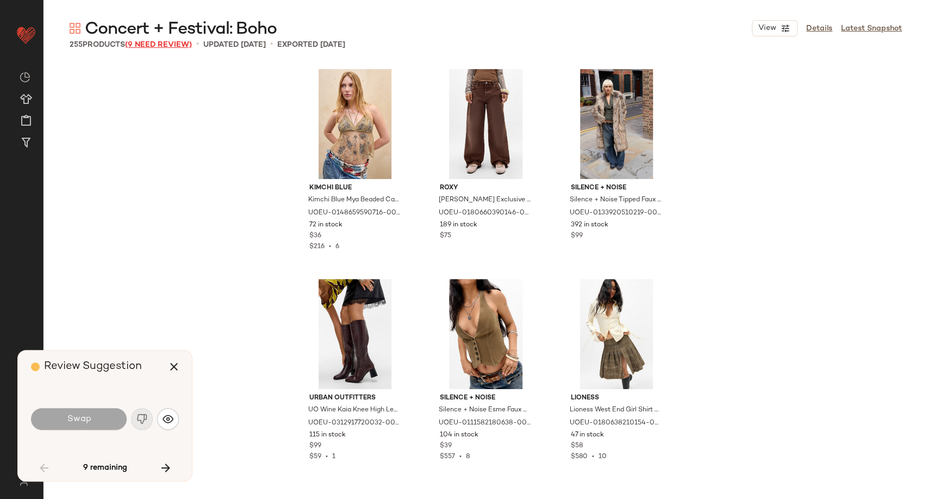
scroll to position [2099, 0]
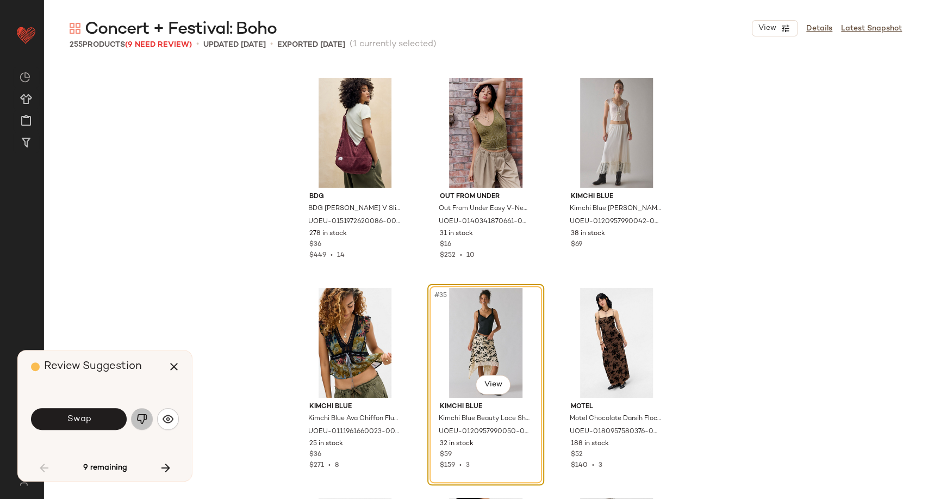
click at [146, 420] on img "button" at bounding box center [141, 418] width 11 height 11
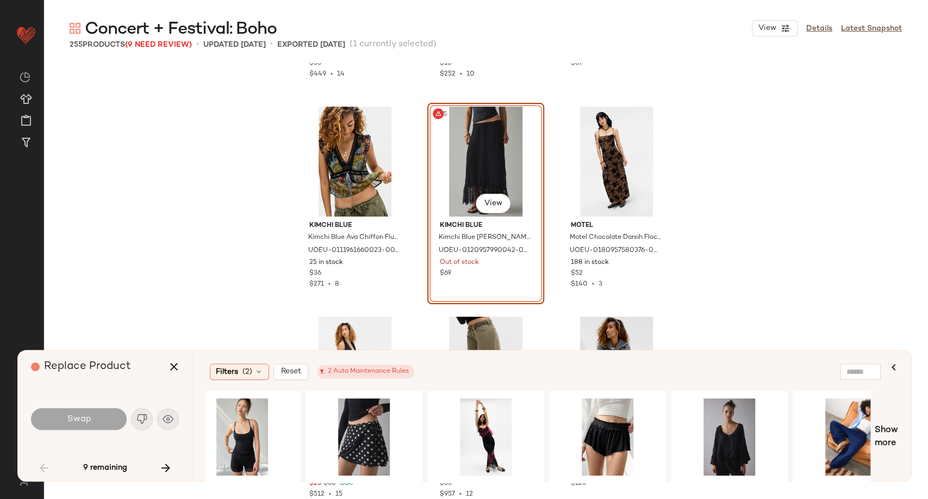
scroll to position [0, 1034]
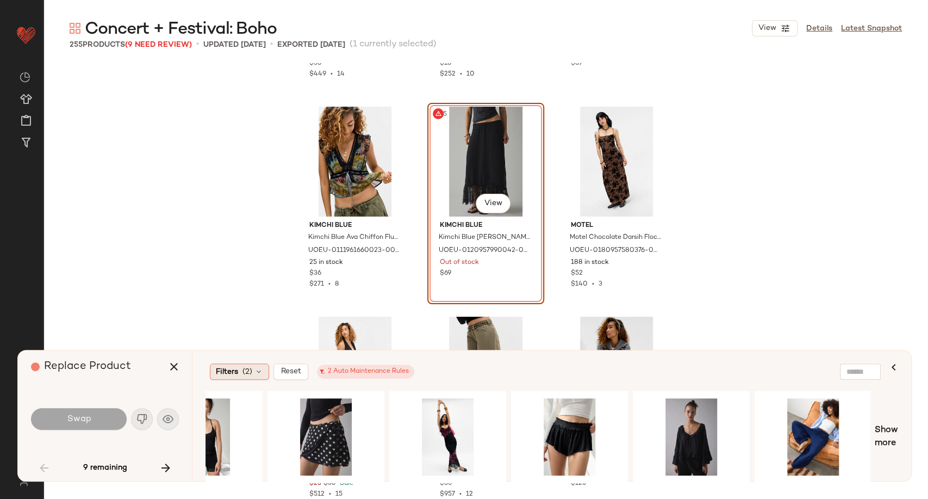
click at [260, 375] on icon at bounding box center [259, 371] width 9 height 9
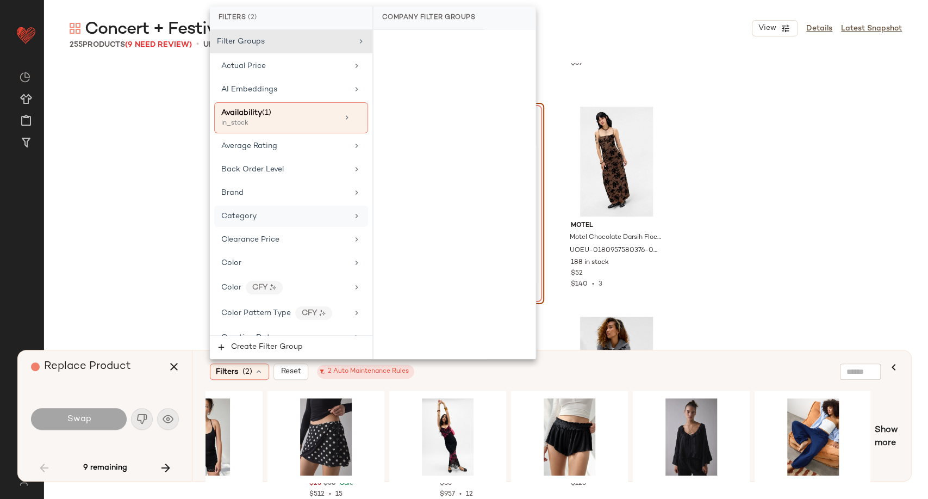
click at [261, 212] on div "Category" at bounding box center [284, 215] width 127 height 11
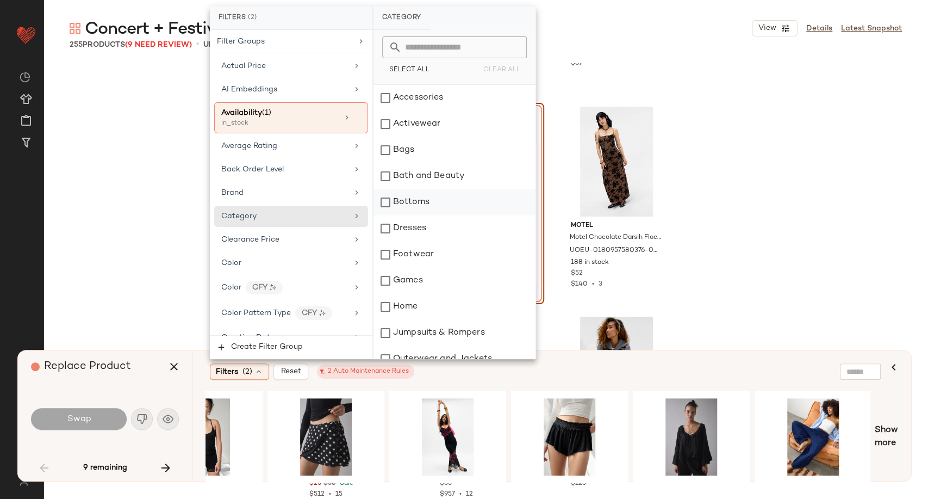
click at [421, 207] on div "Bottoms" at bounding box center [455, 202] width 162 height 26
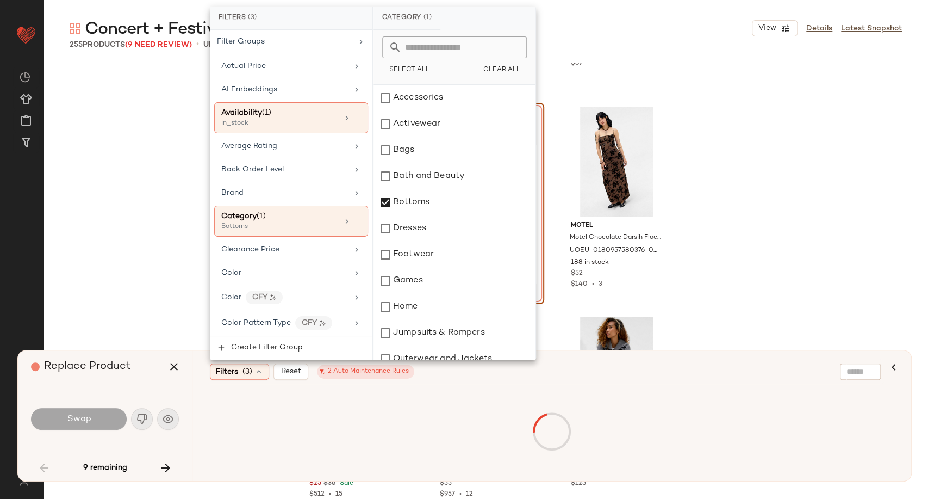
click at [549, 374] on div "Filters (3) Reset 2 Auto Maintenance Rules" at bounding box center [499, 371] width 579 height 16
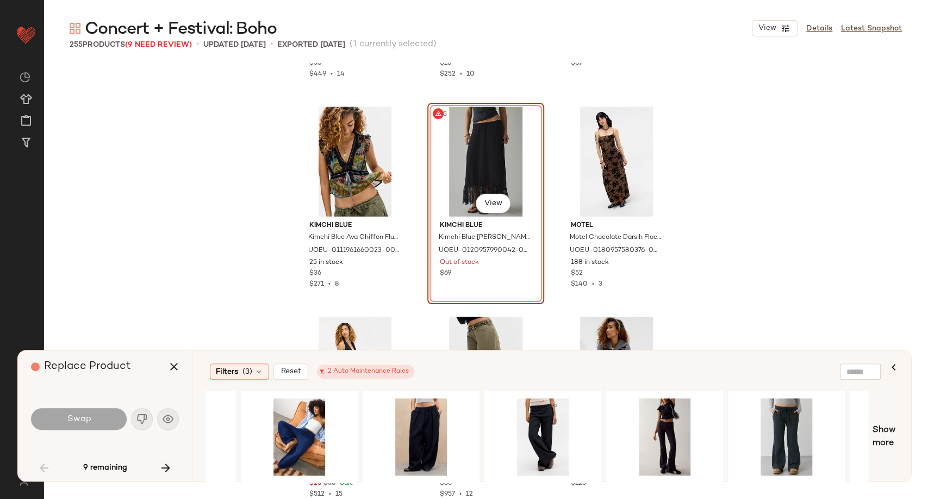
scroll to position [0, 112]
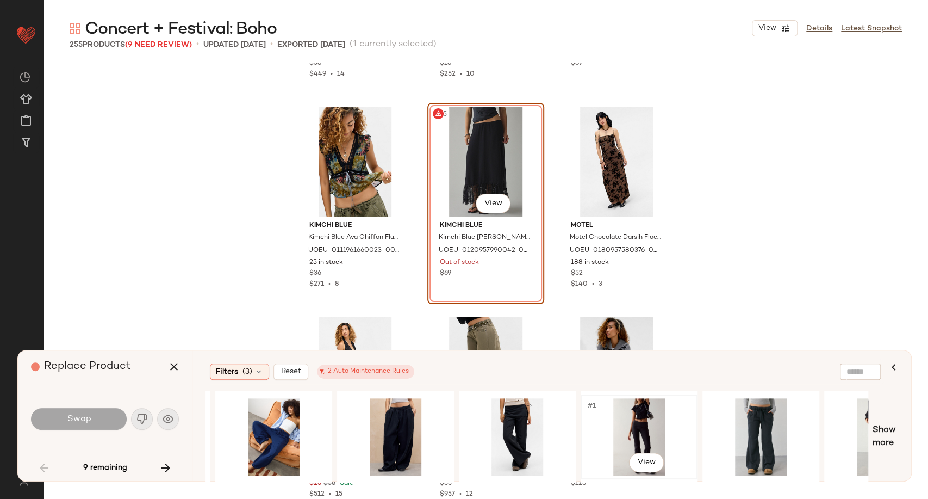
click at [634, 435] on div "#1 View" at bounding box center [639, 436] width 109 height 77
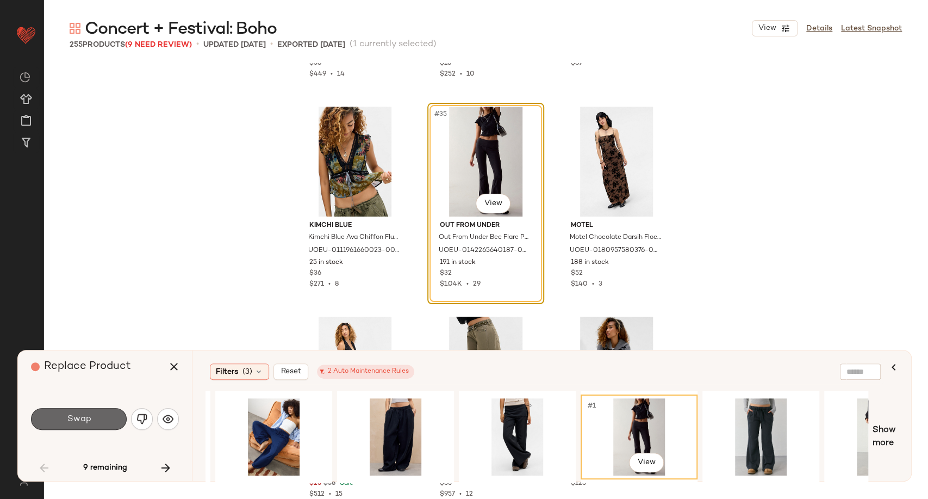
click at [101, 422] on button "Swap" at bounding box center [79, 419] width 96 height 22
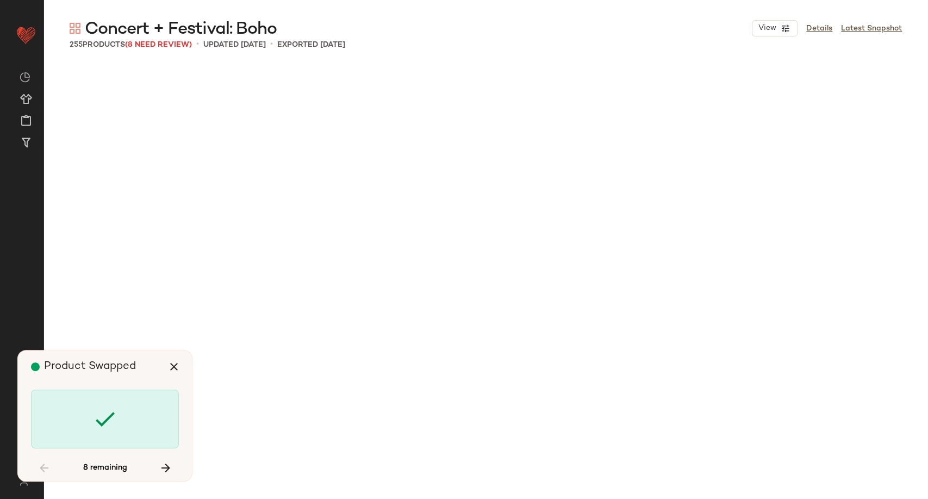
scroll to position [5038, 0]
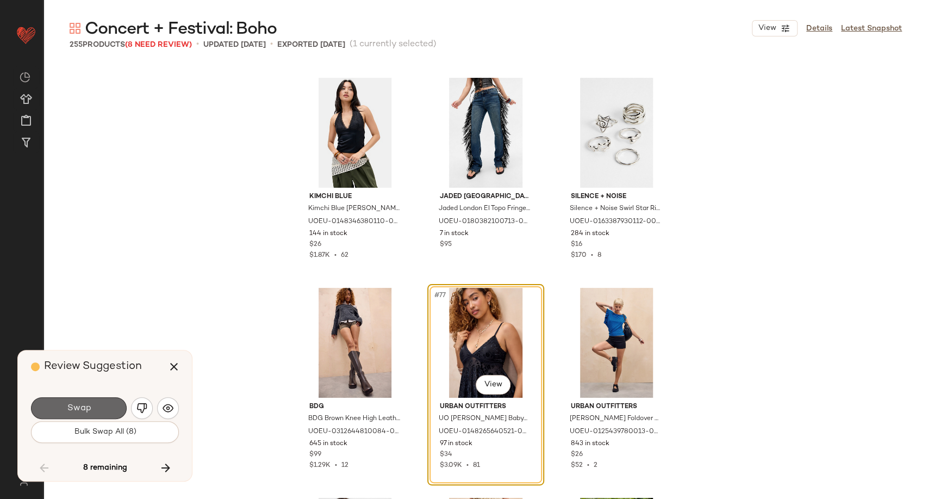
click at [92, 412] on button "Swap" at bounding box center [79, 408] width 96 height 22
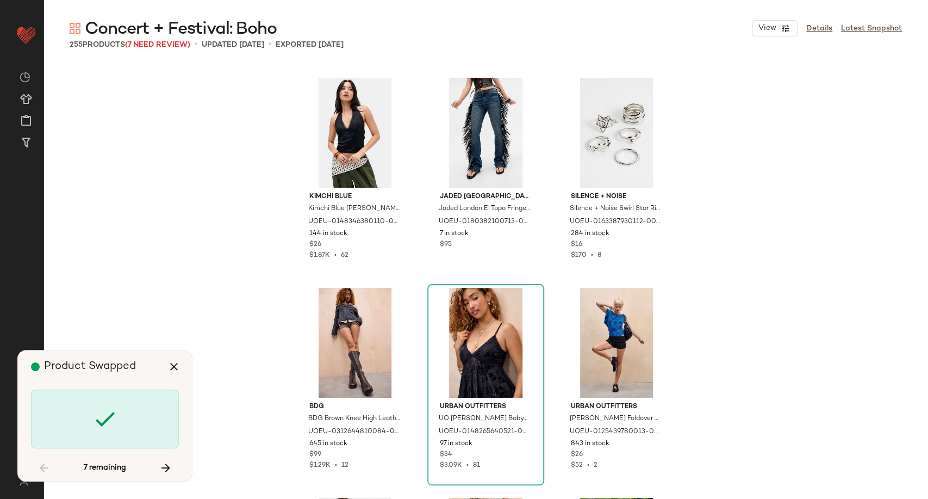
scroll to position [5668, 0]
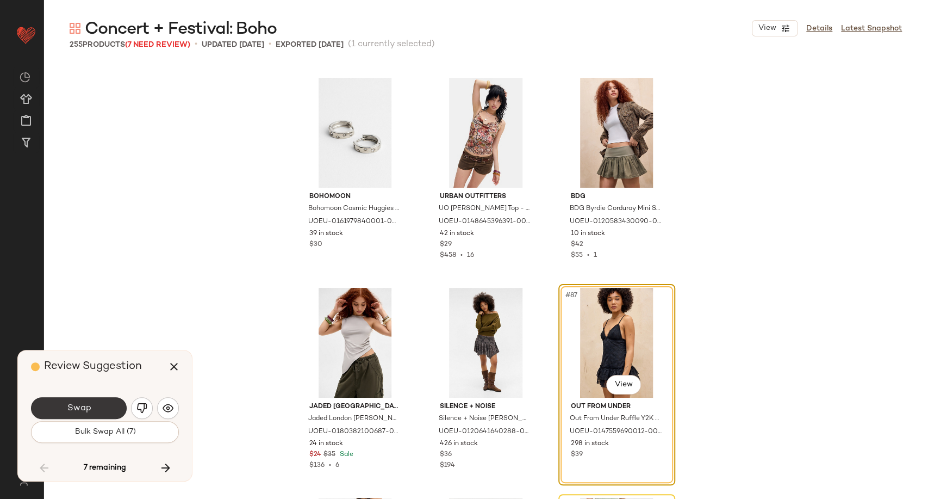
click at [98, 411] on button "Swap" at bounding box center [79, 408] width 96 height 22
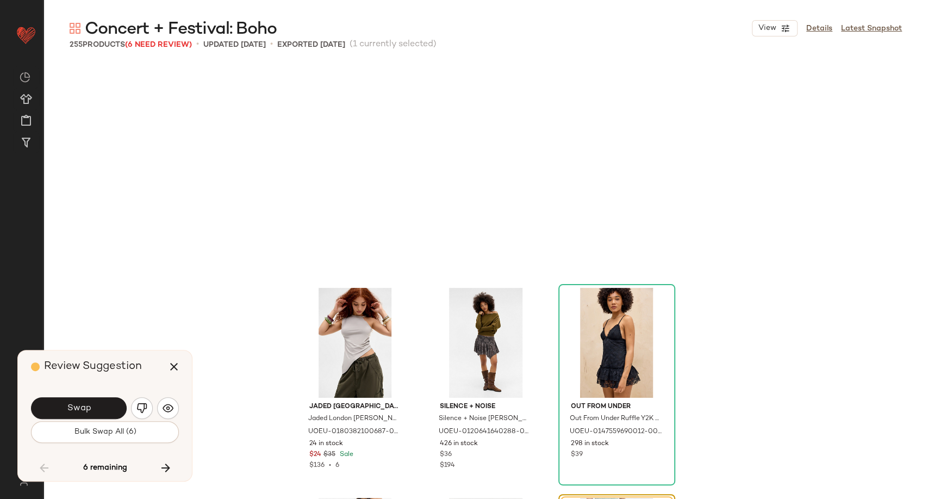
scroll to position [5878, 0]
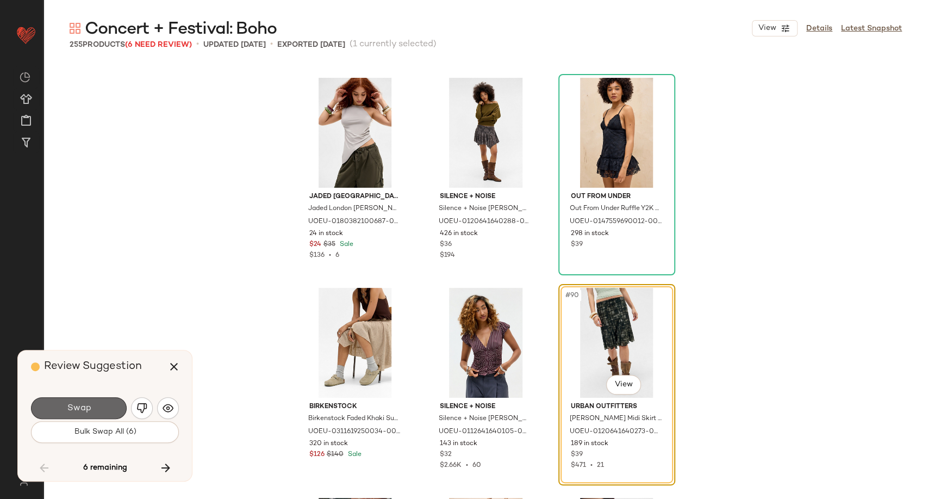
click at [106, 407] on button "Swap" at bounding box center [79, 408] width 96 height 22
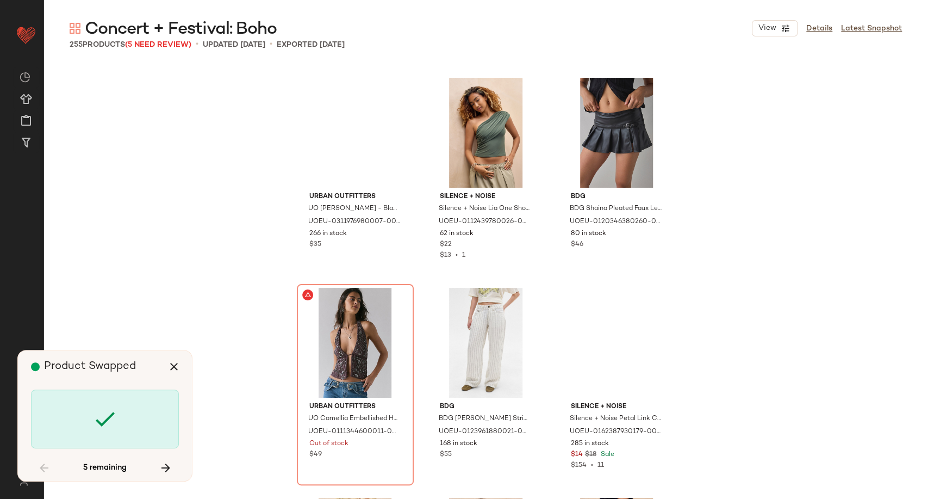
scroll to position [7197, 0]
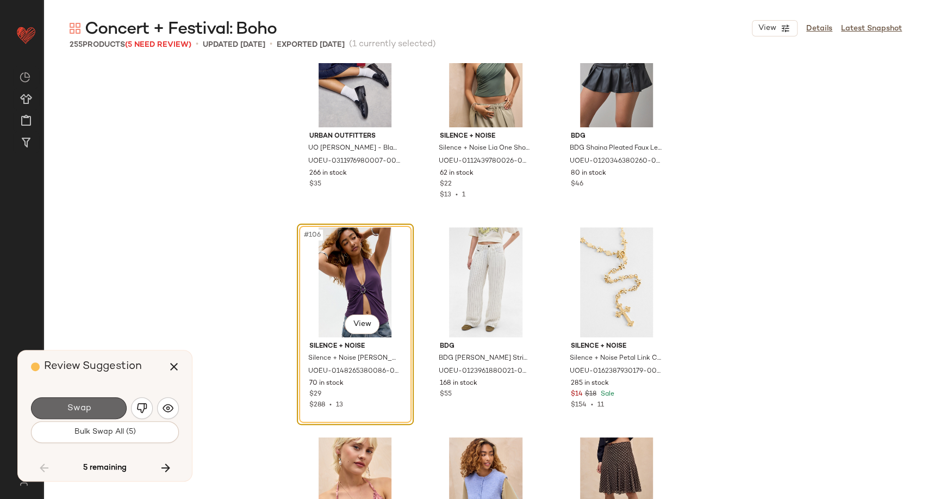
click at [73, 412] on span "Swap" at bounding box center [78, 408] width 24 height 10
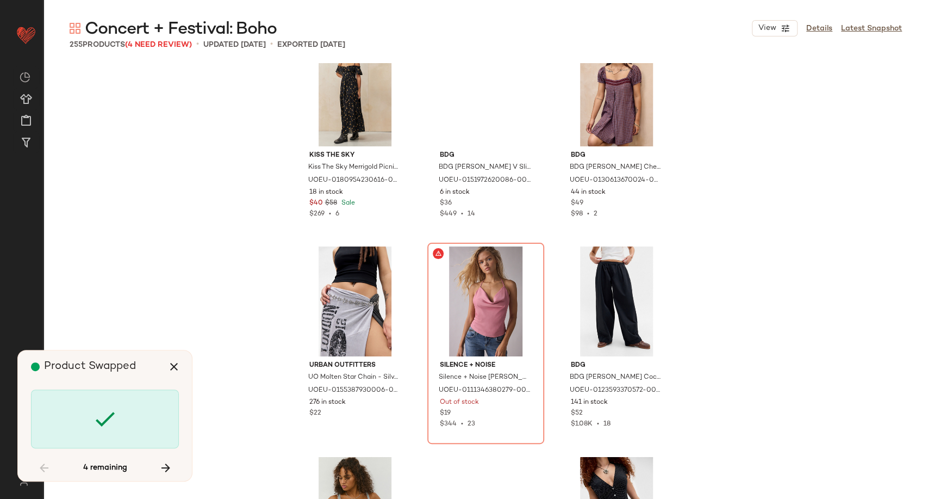
scroll to position [9716, 0]
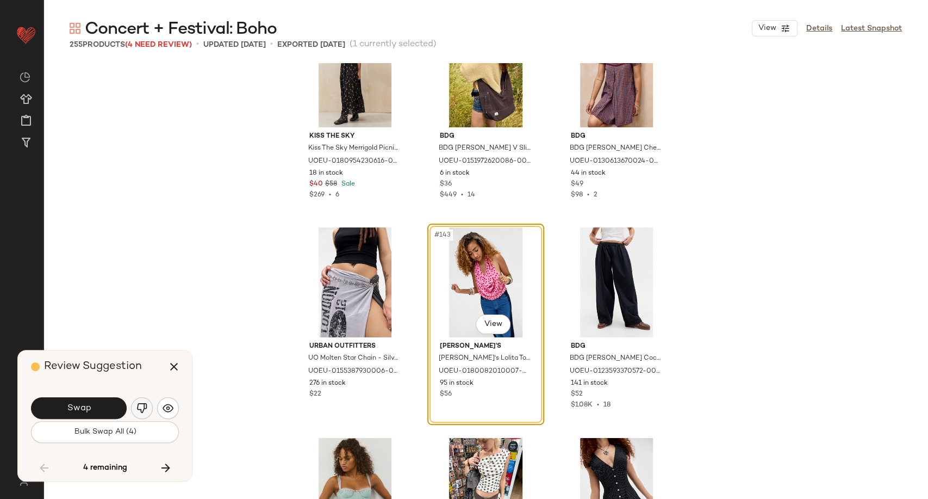
click at [146, 409] on img "button" at bounding box center [141, 407] width 11 height 11
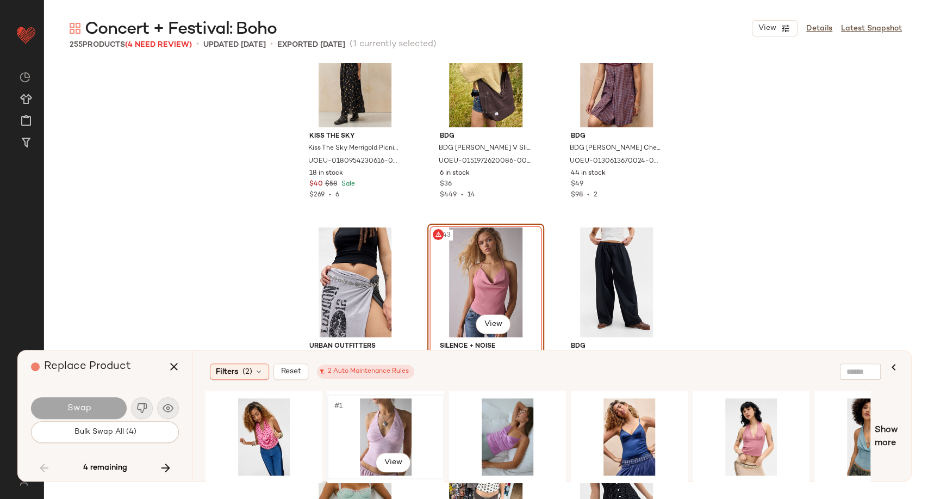
click at [381, 439] on div "#1 View" at bounding box center [385, 436] width 109 height 77
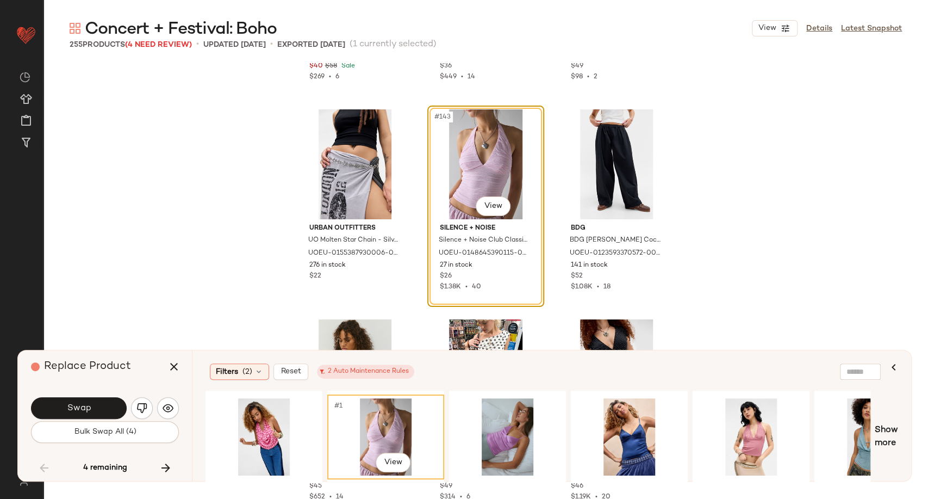
scroll to position [9837, 0]
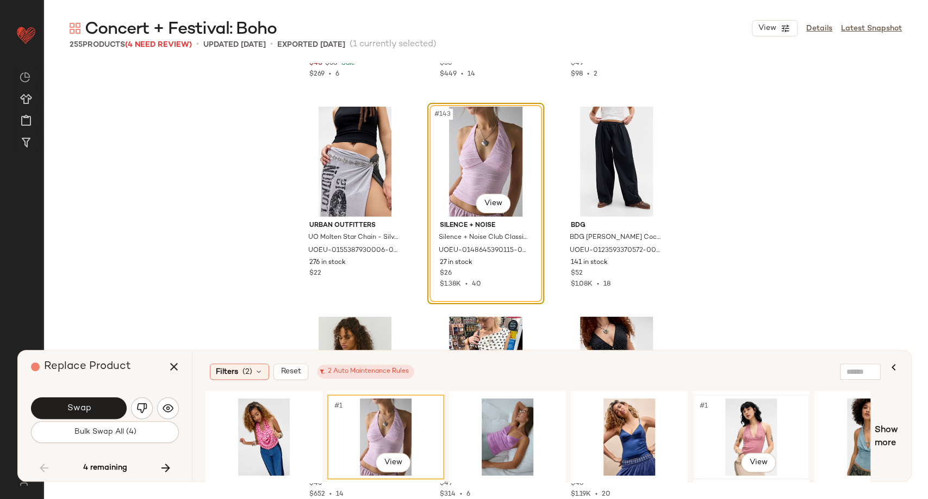
click at [744, 427] on div "#1 View" at bounding box center [751, 436] width 109 height 77
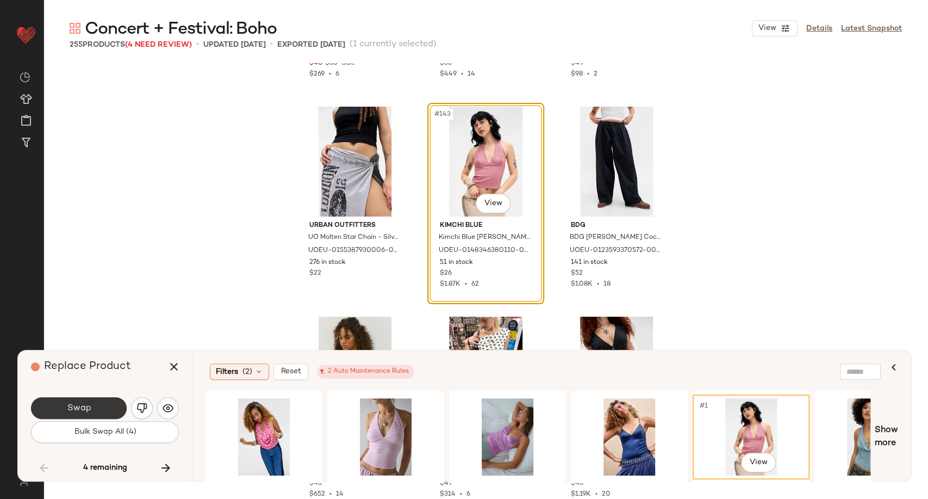
click at [96, 409] on button "Swap" at bounding box center [79, 408] width 96 height 22
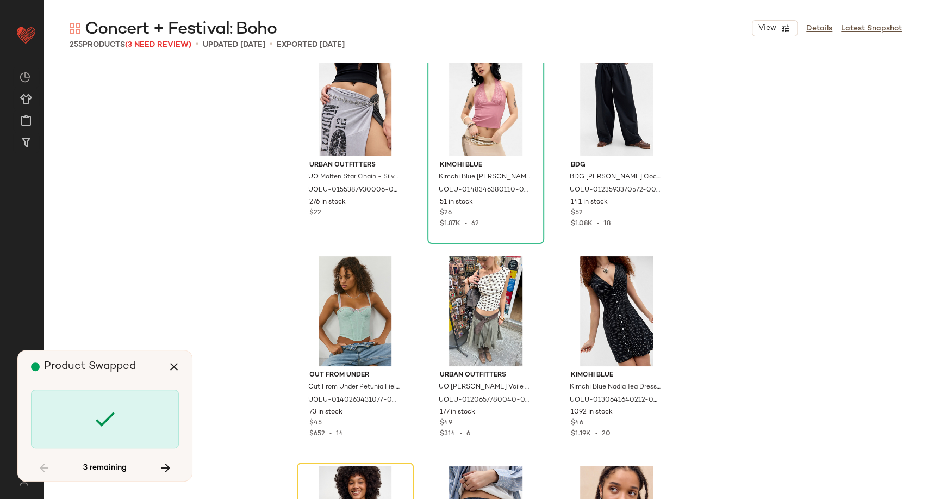
scroll to position [10076, 0]
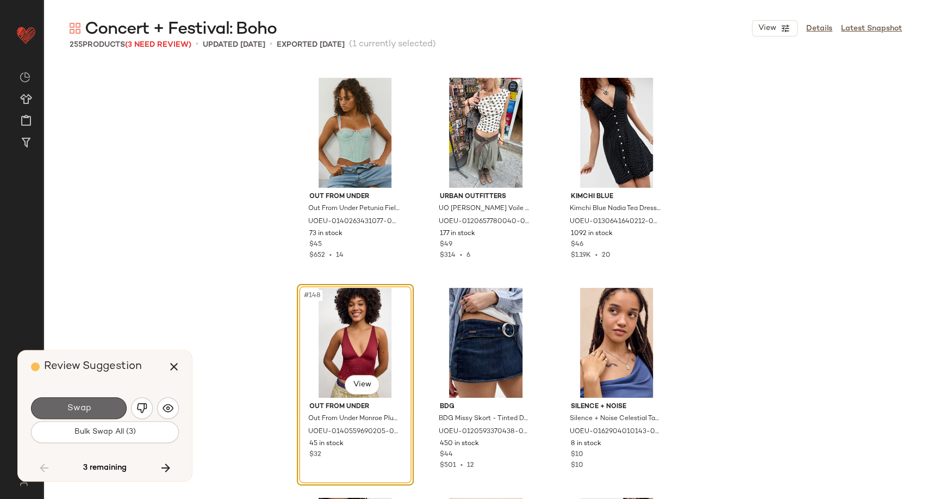
click at [102, 412] on button "Swap" at bounding box center [79, 408] width 96 height 22
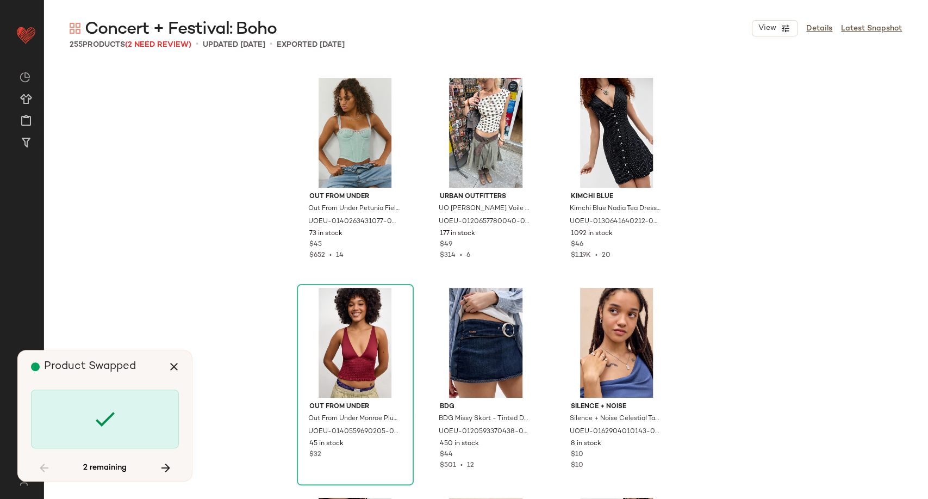
scroll to position [10916, 0]
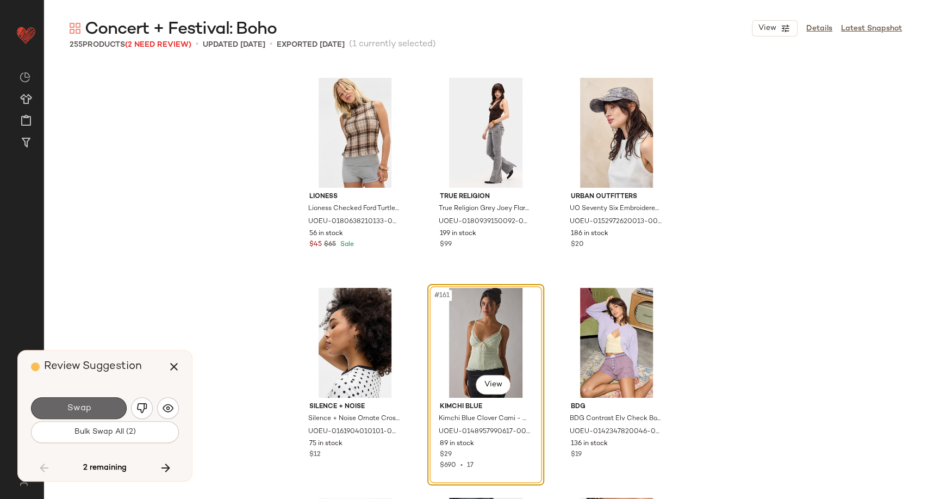
click at [88, 413] on span "Swap" at bounding box center [78, 408] width 24 height 10
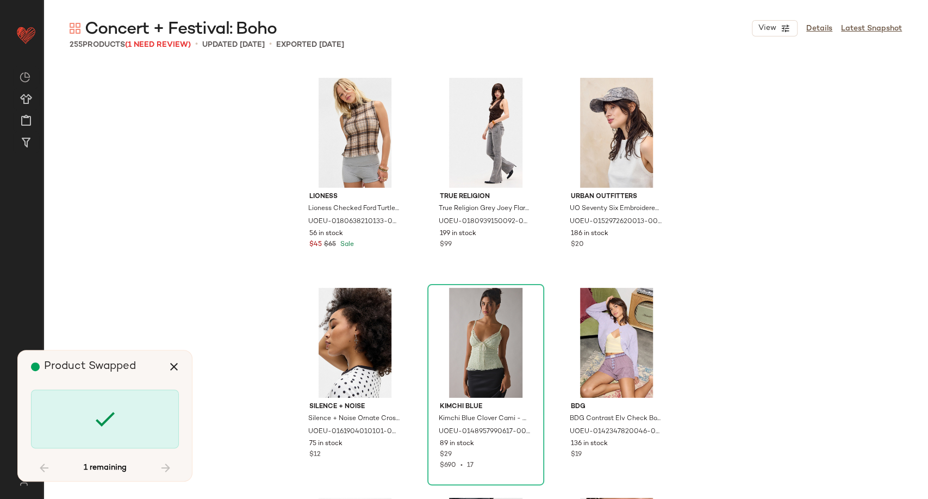
scroll to position [16373, 0]
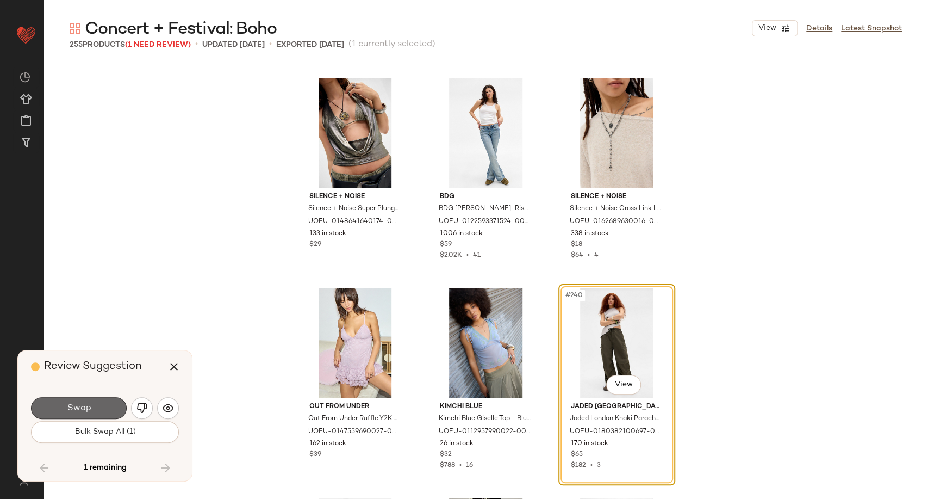
click at [90, 417] on button "Swap" at bounding box center [79, 408] width 96 height 22
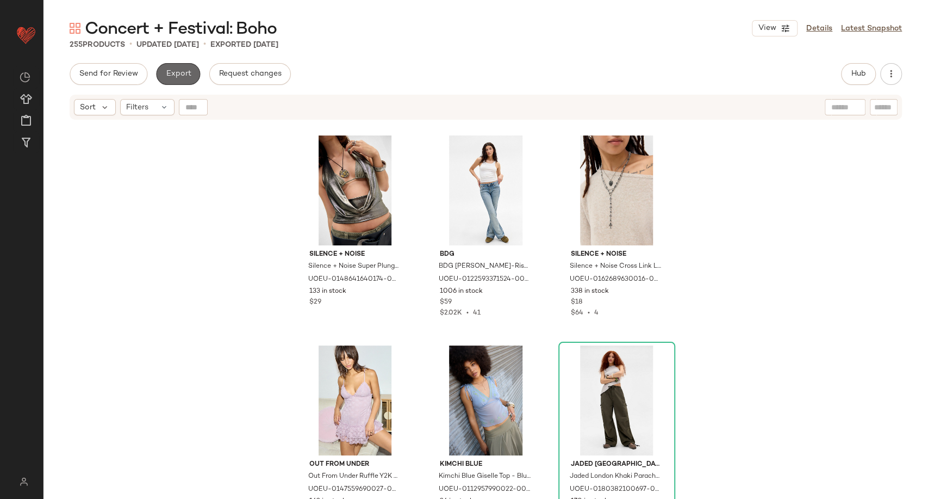
click at [176, 67] on button "Export" at bounding box center [178, 74] width 44 height 22
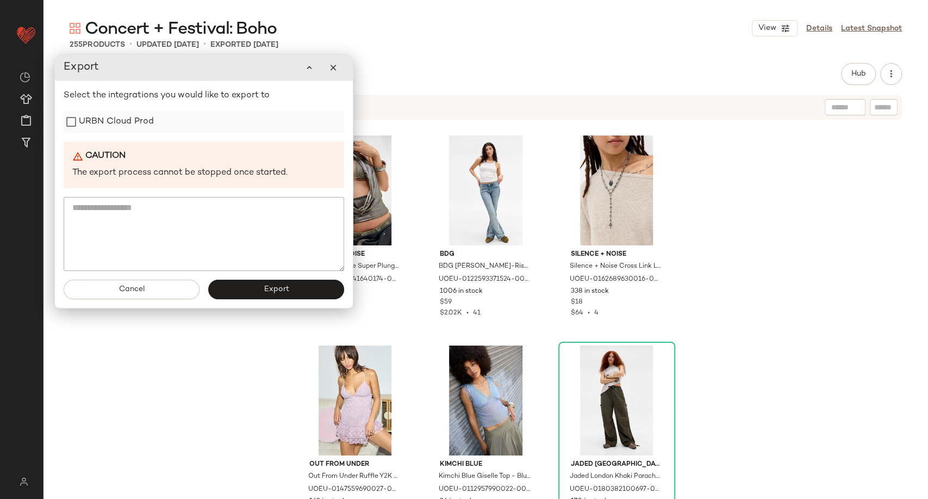
click at [129, 124] on label "URBN Cloud Prod" at bounding box center [116, 122] width 75 height 22
click at [270, 297] on button "Export" at bounding box center [276, 290] width 136 height 20
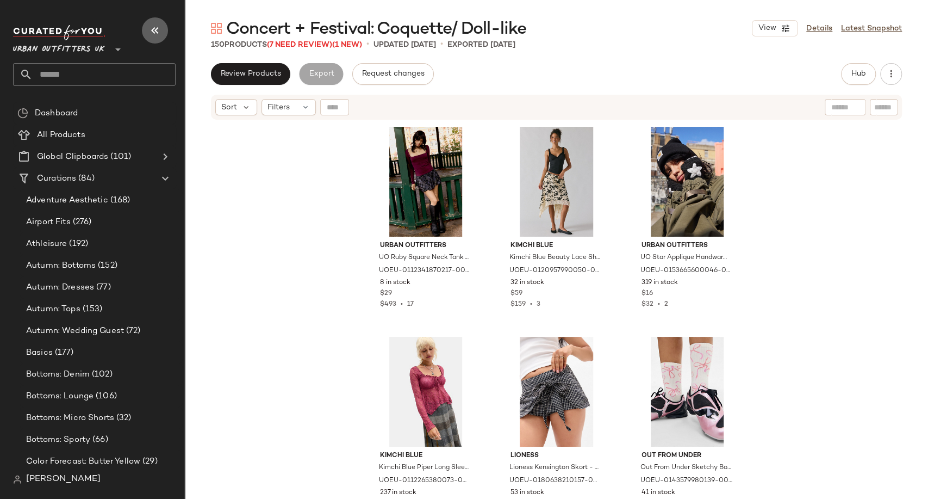
click at [157, 27] on icon "button" at bounding box center [154, 30] width 13 height 13
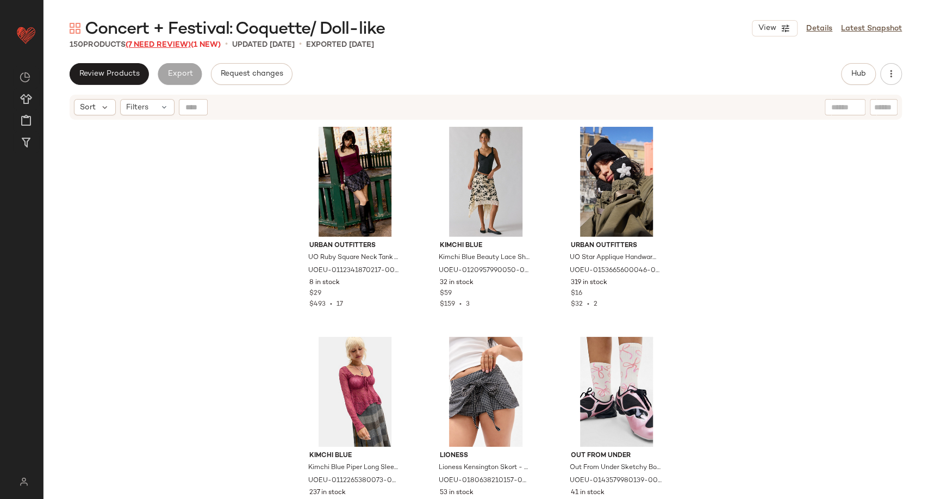
click at [158, 47] on span "(7 Need Review)" at bounding box center [158, 45] width 65 height 8
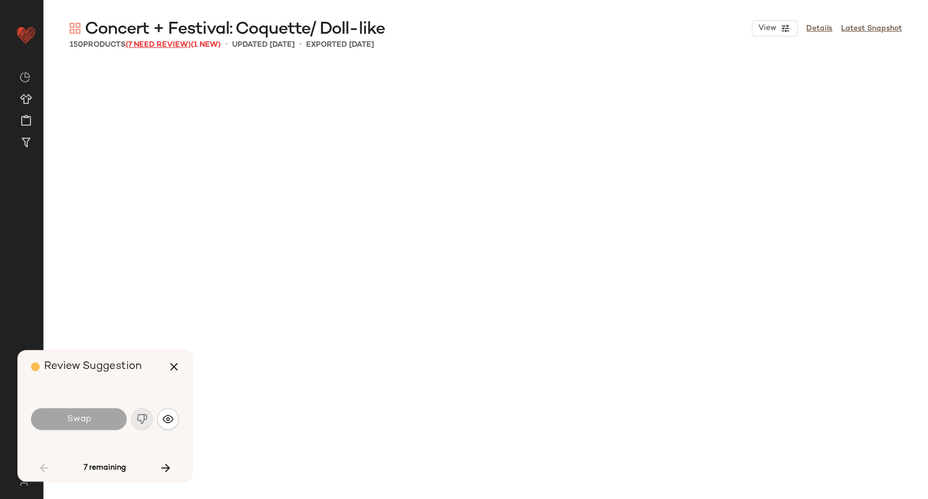
scroll to position [2728, 0]
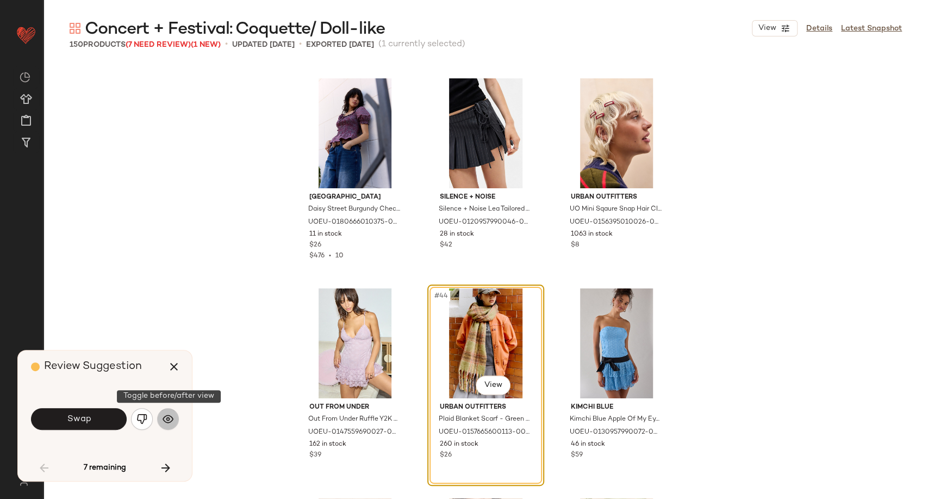
click at [166, 421] on img "button" at bounding box center [168, 418] width 11 height 11
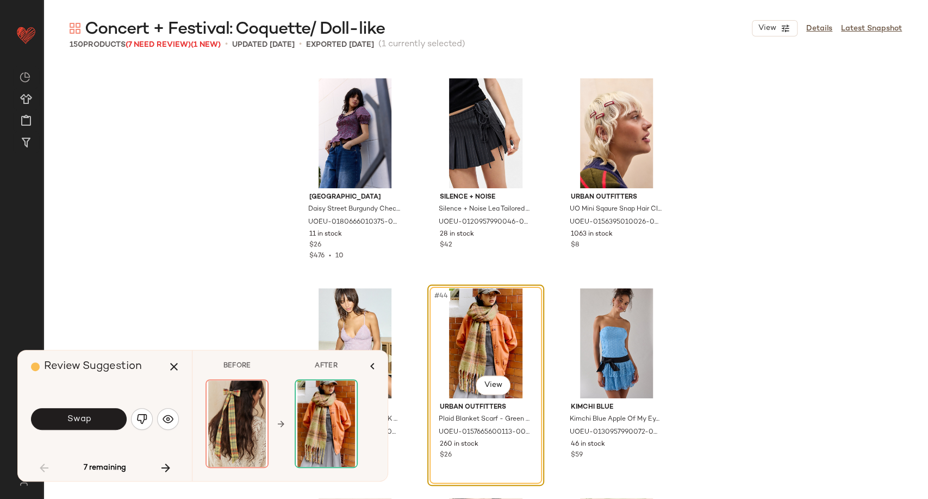
drag, startPoint x: 69, startPoint y: 423, endPoint x: 150, endPoint y: 401, distance: 84.4
click at [150, 401] on div "Swap" at bounding box center [105, 418] width 148 height 59
click at [145, 418] on img "button" at bounding box center [141, 418] width 11 height 11
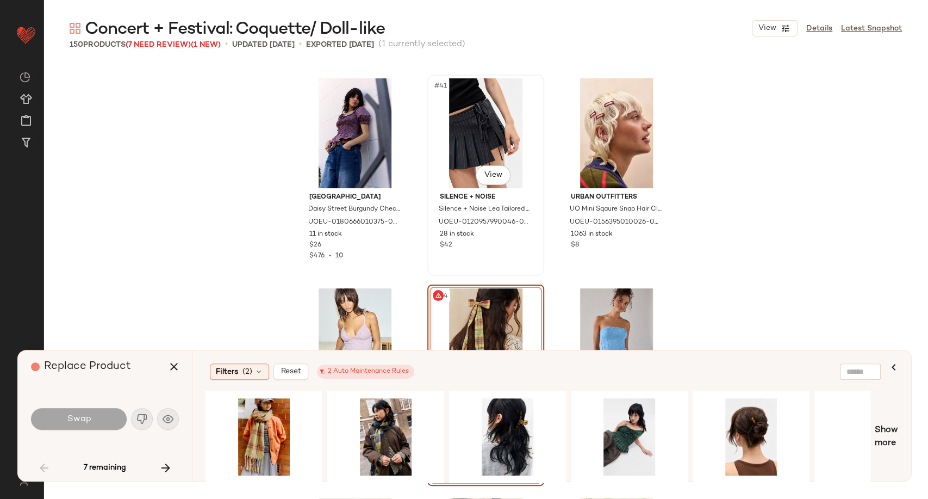
scroll to position [2789, 0]
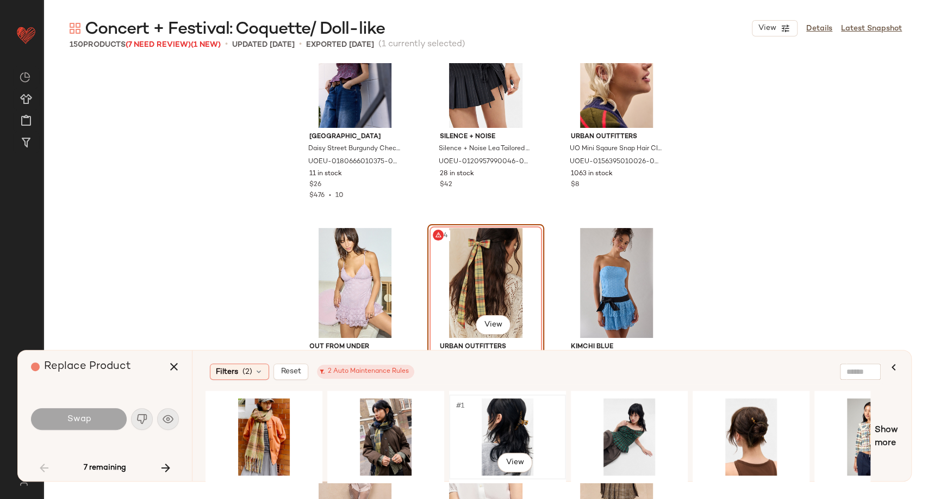
click at [519, 427] on div "#1 View" at bounding box center [507, 436] width 109 height 77
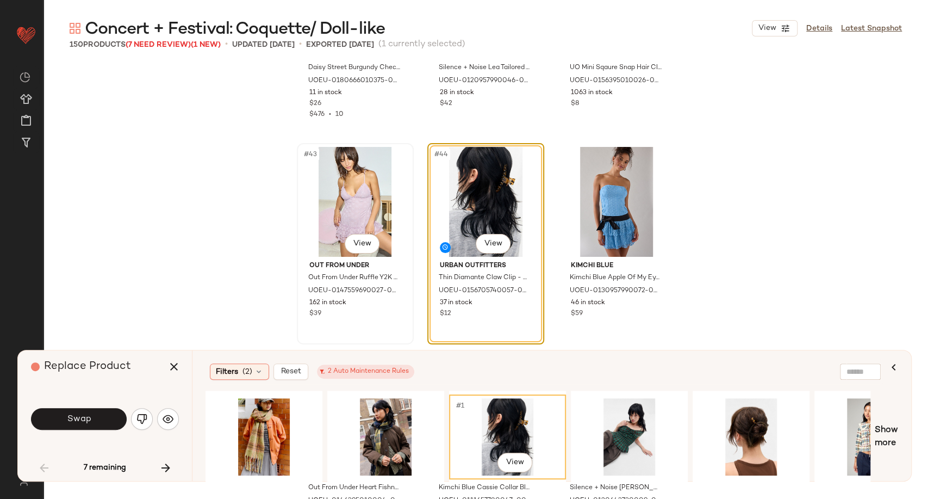
scroll to position [2910, 0]
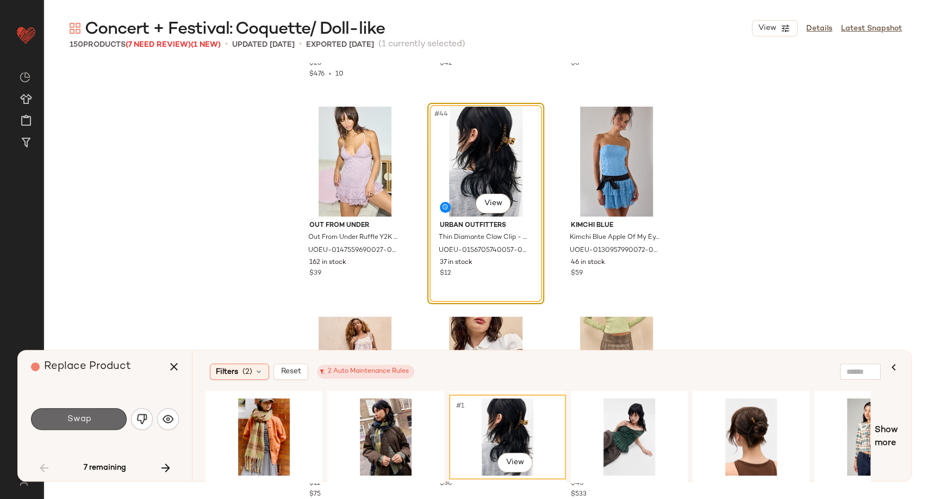
click at [105, 415] on button "Swap" at bounding box center [79, 419] width 96 height 22
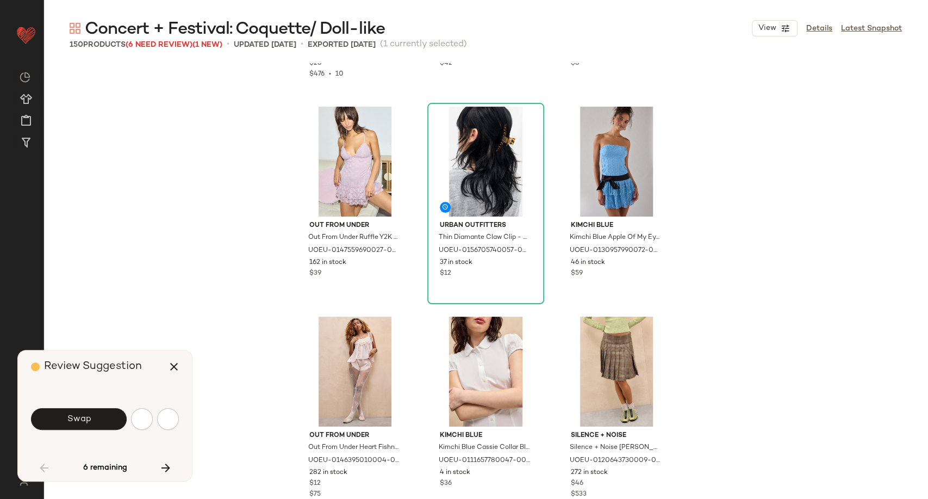
scroll to position [3149, 0]
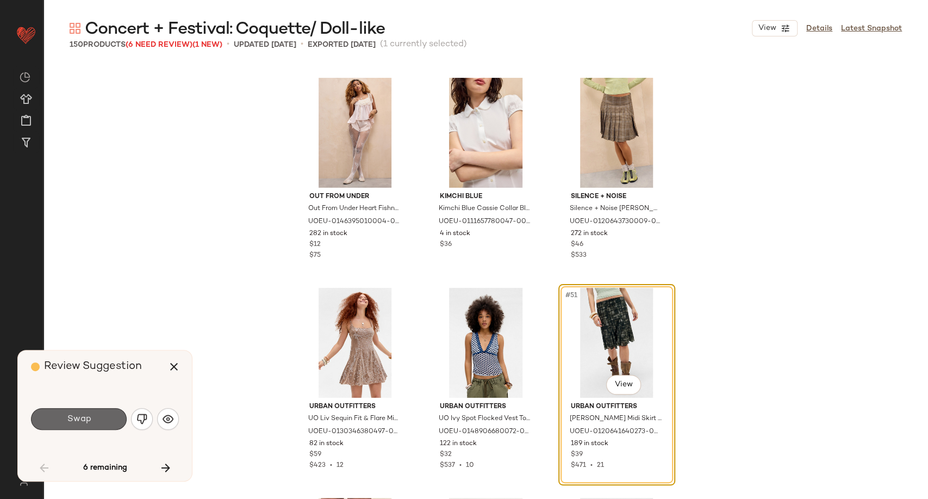
click at [97, 414] on button "Swap" at bounding box center [79, 419] width 96 height 22
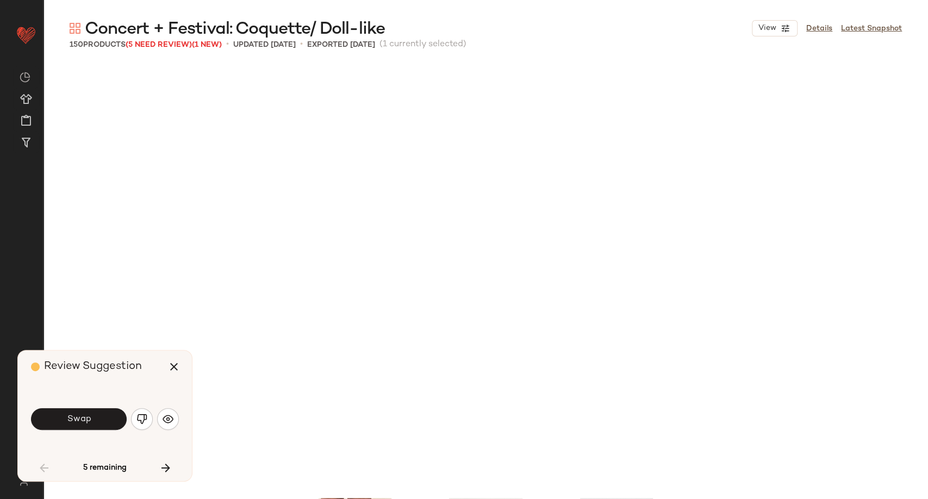
scroll to position [3568, 0]
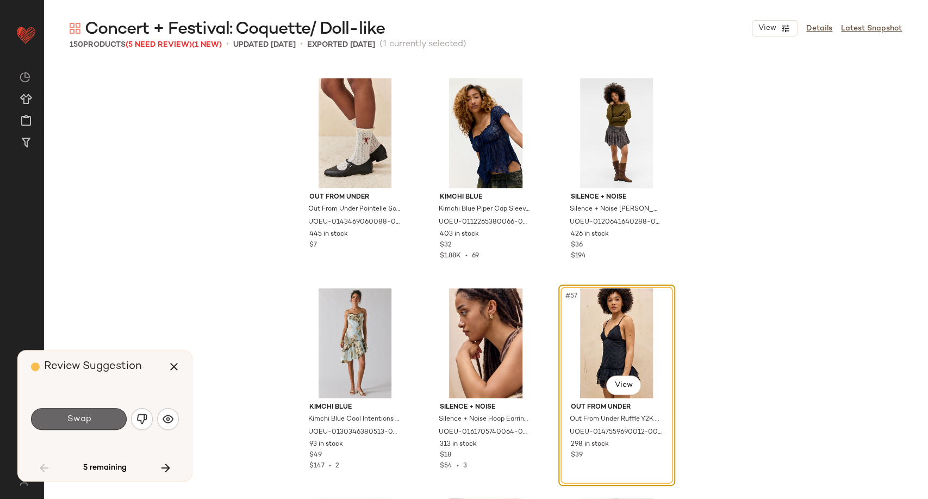
click at [96, 421] on button "Swap" at bounding box center [79, 419] width 96 height 22
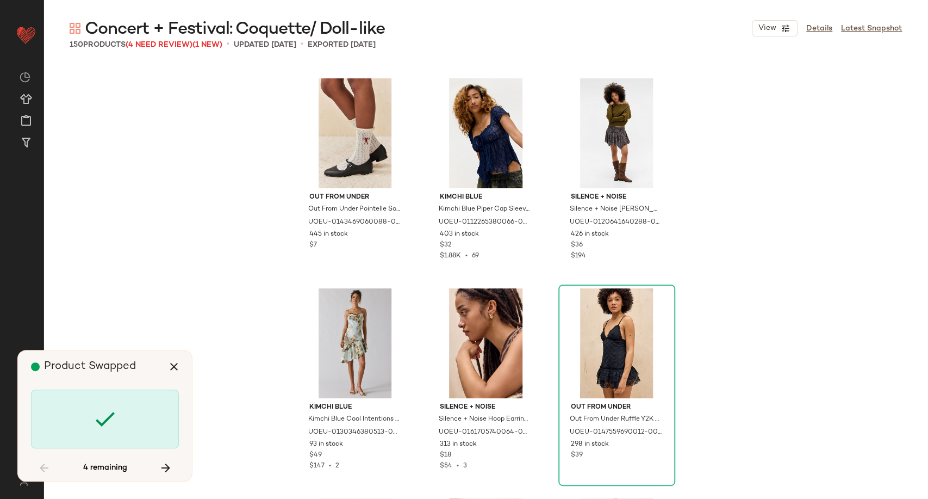
scroll to position [4618, 0]
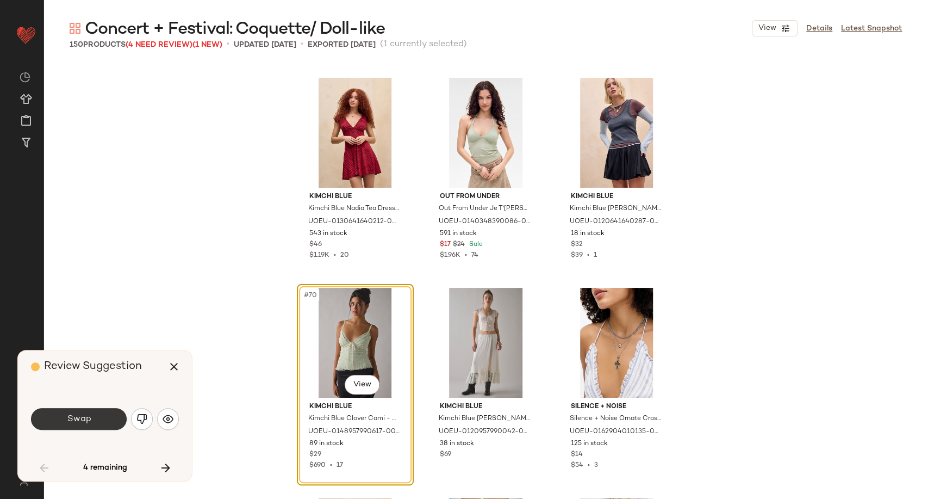
click at [96, 421] on button "Swap" at bounding box center [79, 419] width 96 height 22
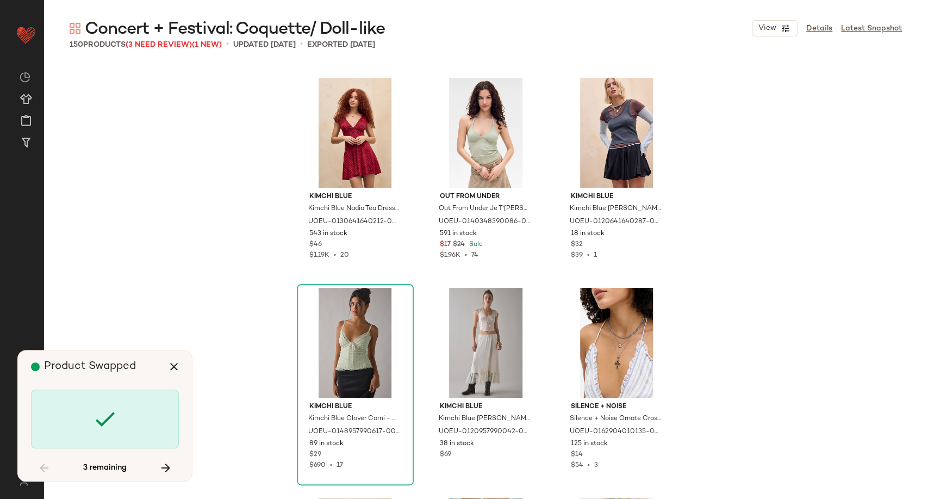
scroll to position [6297, 0]
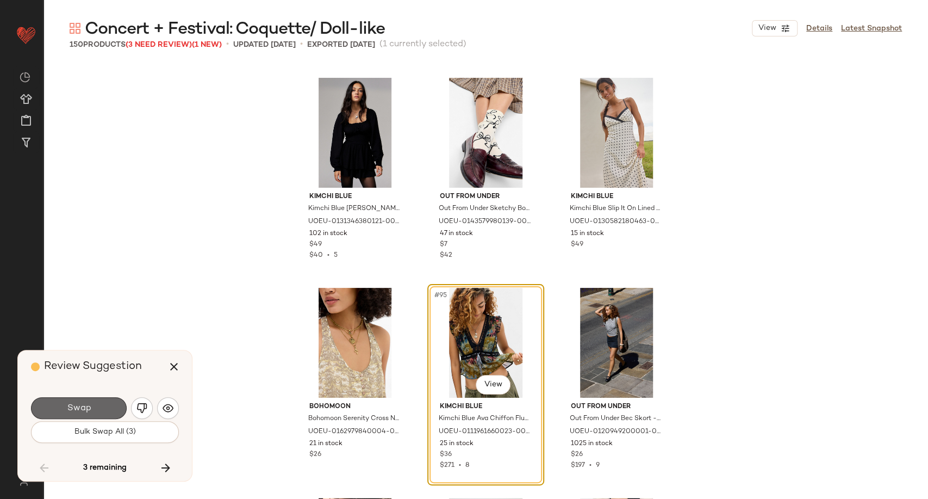
click at [91, 410] on button "Swap" at bounding box center [79, 408] width 96 height 22
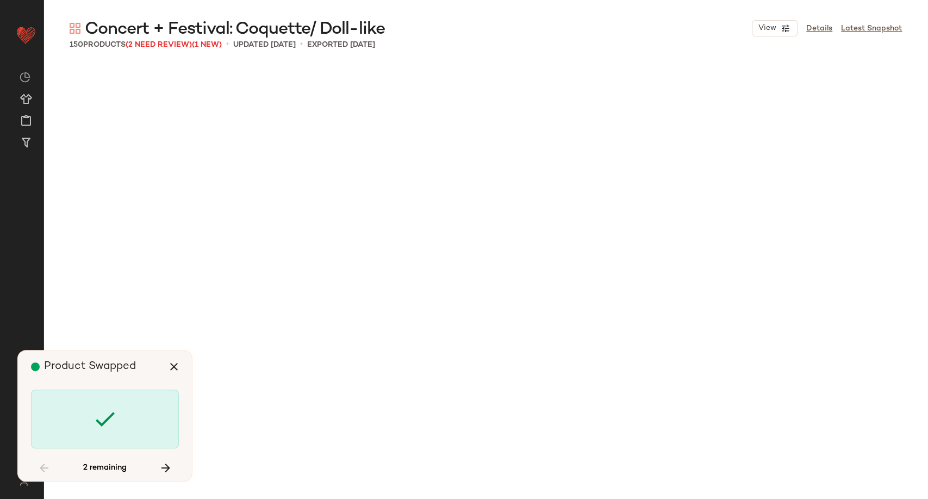
scroll to position [7977, 0]
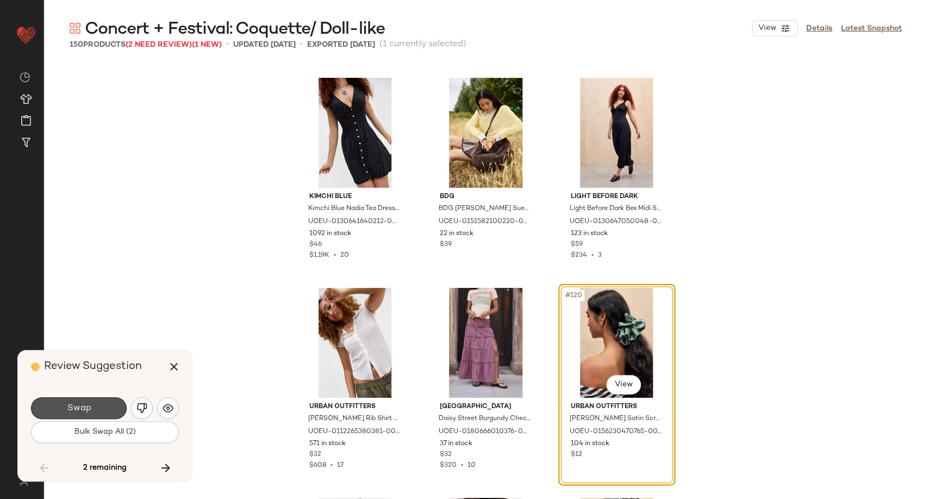
click at [91, 410] on button "Swap" at bounding box center [79, 408] width 96 height 22
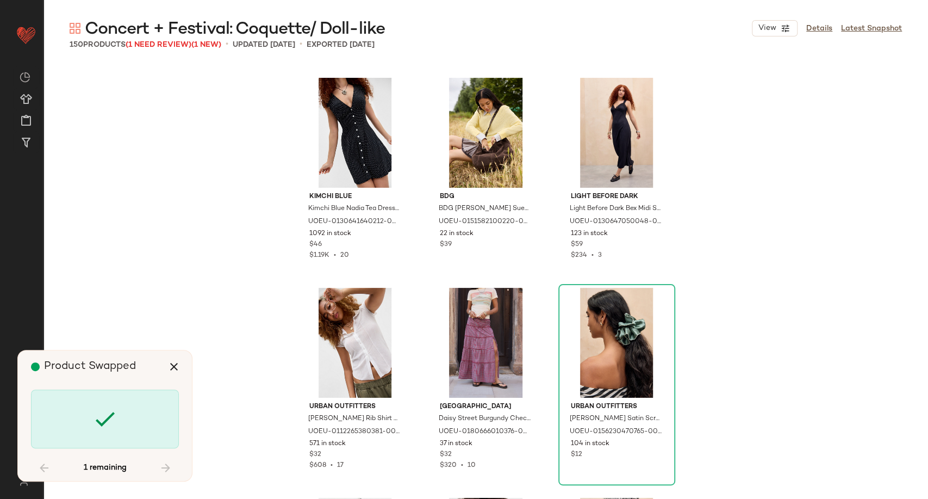
scroll to position [9026, 0]
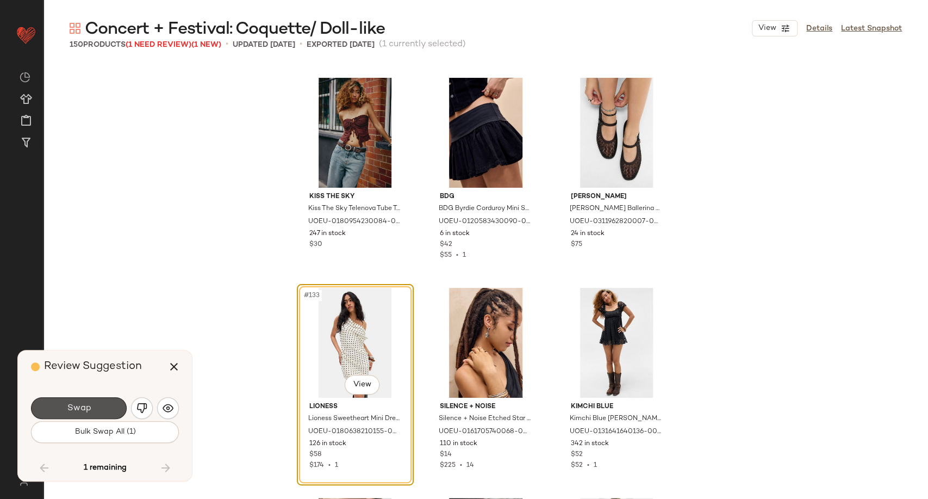
click at [91, 410] on button "Swap" at bounding box center [79, 408] width 96 height 22
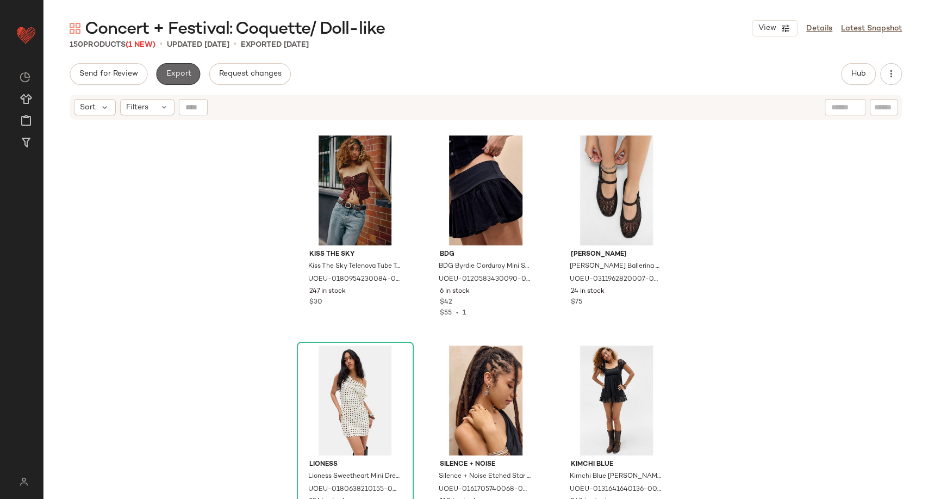
click at [163, 75] on button "Export" at bounding box center [178, 74] width 44 height 22
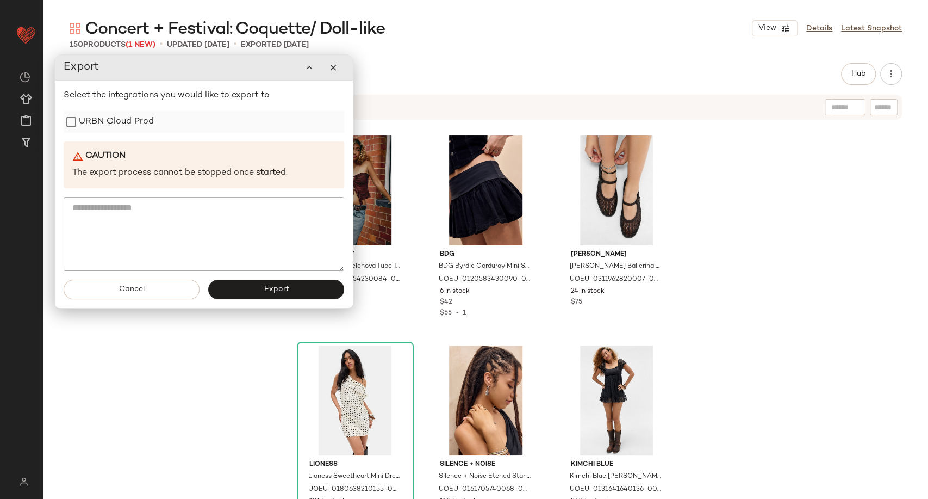
click at [126, 129] on label "URBN Cloud Prod" at bounding box center [116, 122] width 75 height 22
click at [268, 288] on span "Export" at bounding box center [276, 289] width 26 height 9
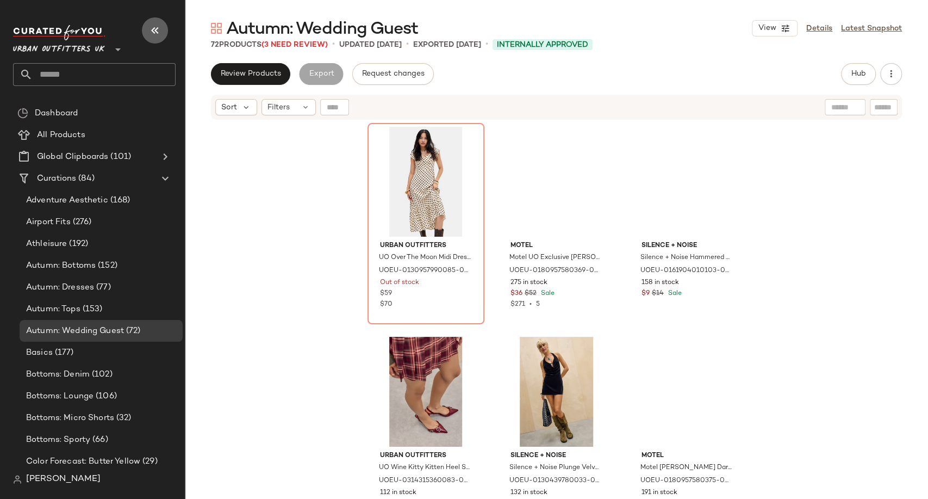
click at [152, 29] on icon "button" at bounding box center [154, 30] width 13 height 13
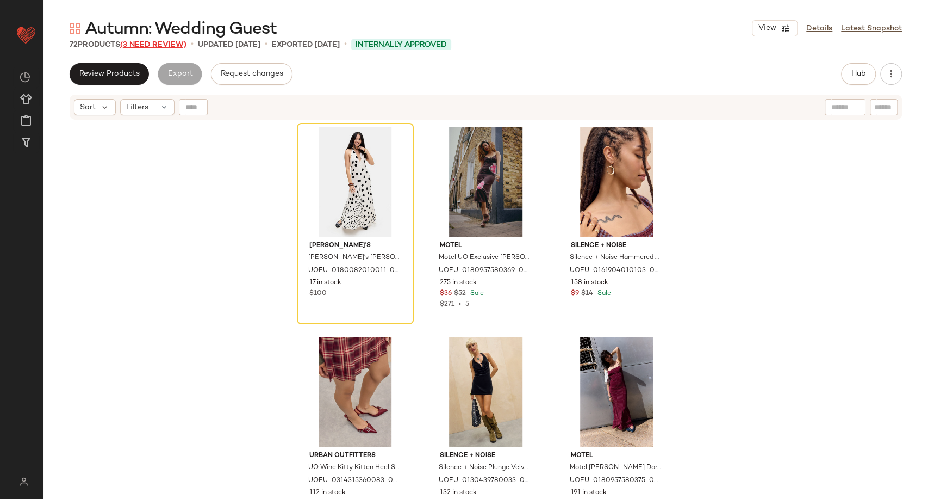
click at [163, 45] on span "(3 Need Review)" at bounding box center [153, 45] width 66 height 8
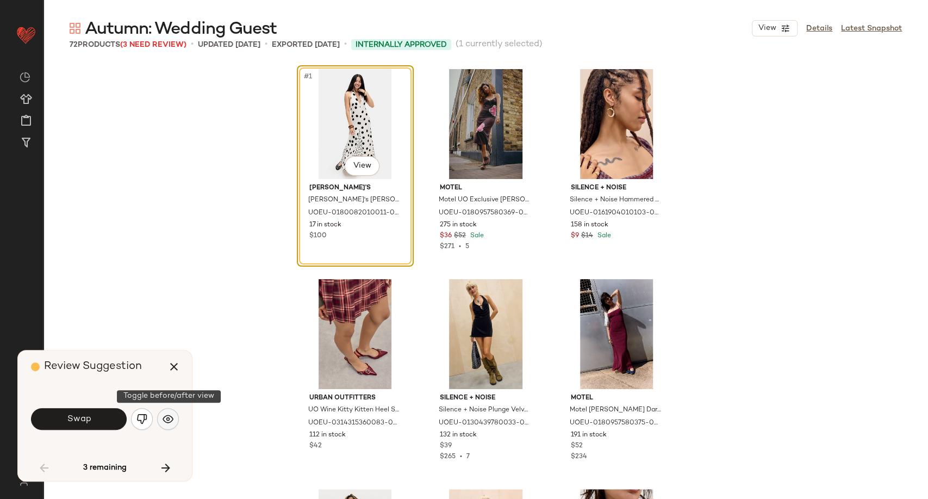
click at [167, 424] on button "button" at bounding box center [168, 419] width 22 height 22
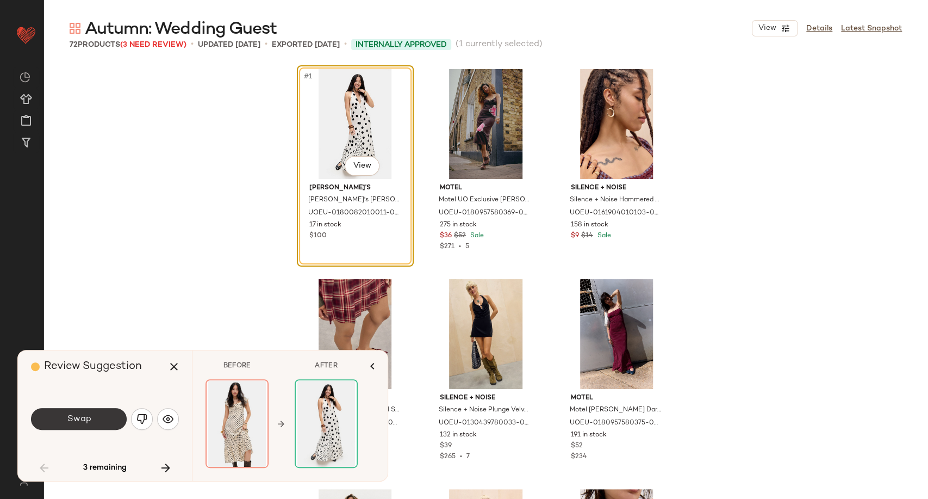
click at [112, 420] on button "Swap" at bounding box center [79, 419] width 96 height 22
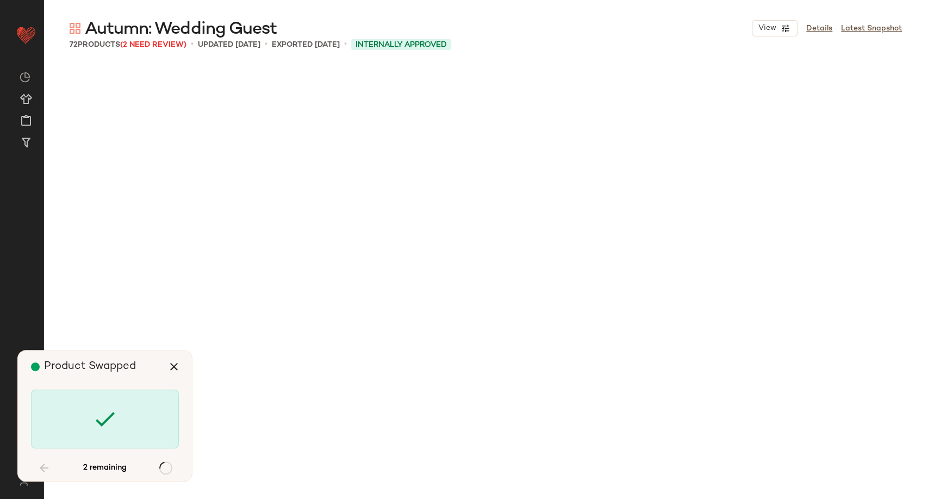
scroll to position [1469, 0]
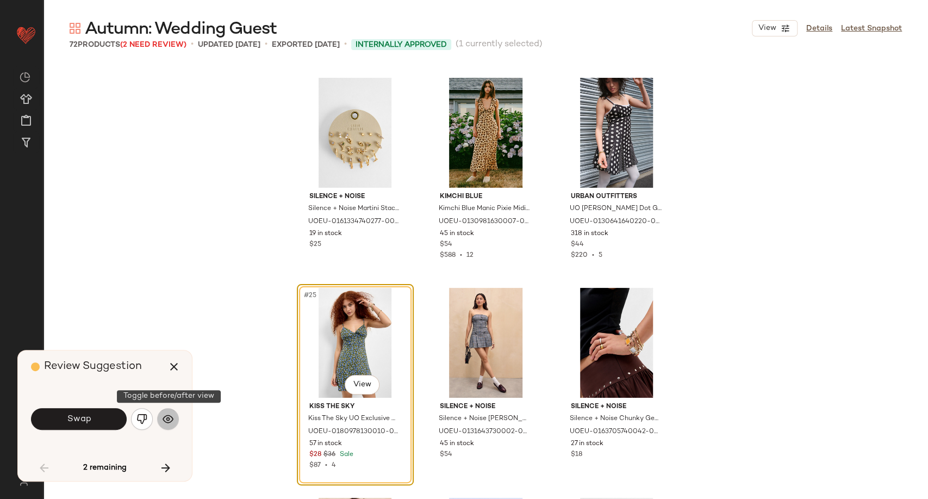
click at [166, 419] on img "button" at bounding box center [168, 418] width 11 height 11
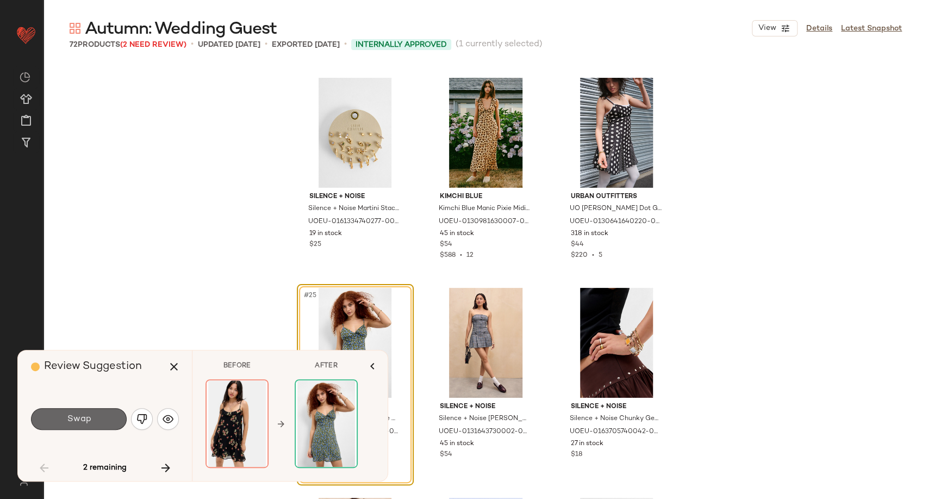
click at [85, 421] on span "Swap" at bounding box center [78, 419] width 24 height 10
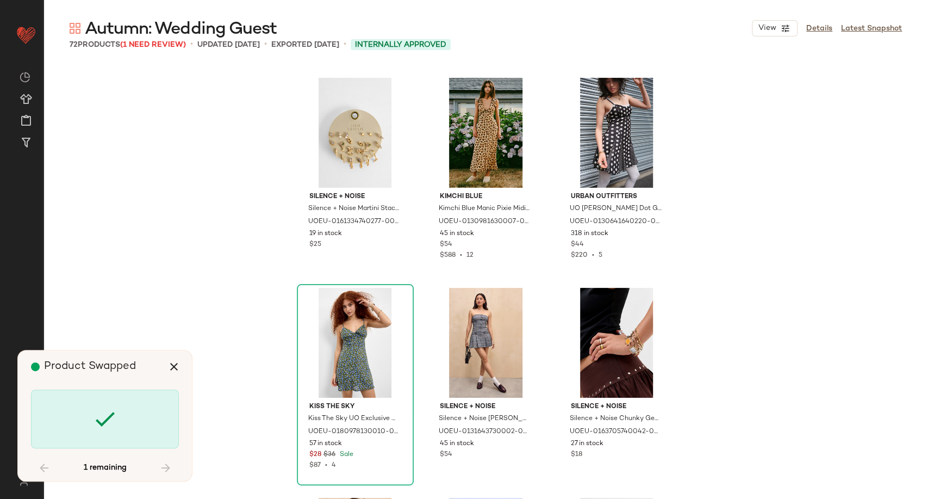
scroll to position [2519, 0]
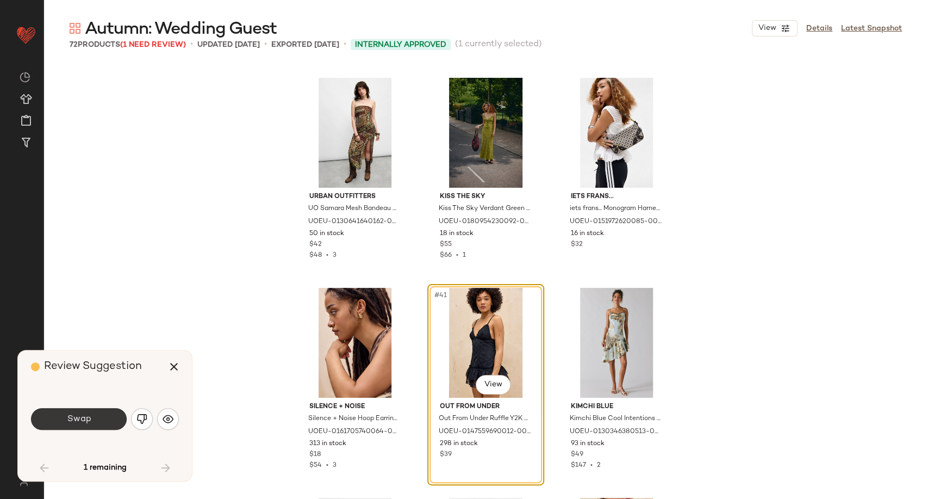
click at [111, 418] on button "Swap" at bounding box center [79, 419] width 96 height 22
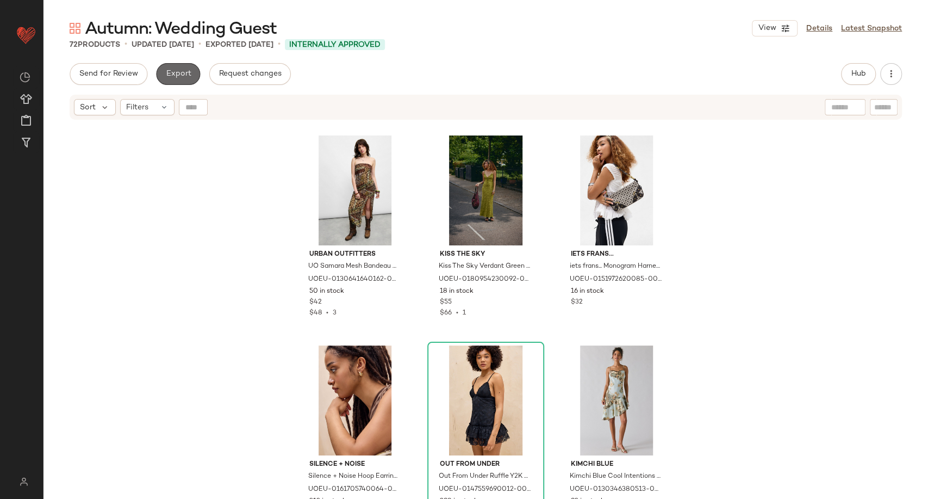
click at [178, 71] on span "Export" at bounding box center [178, 74] width 26 height 9
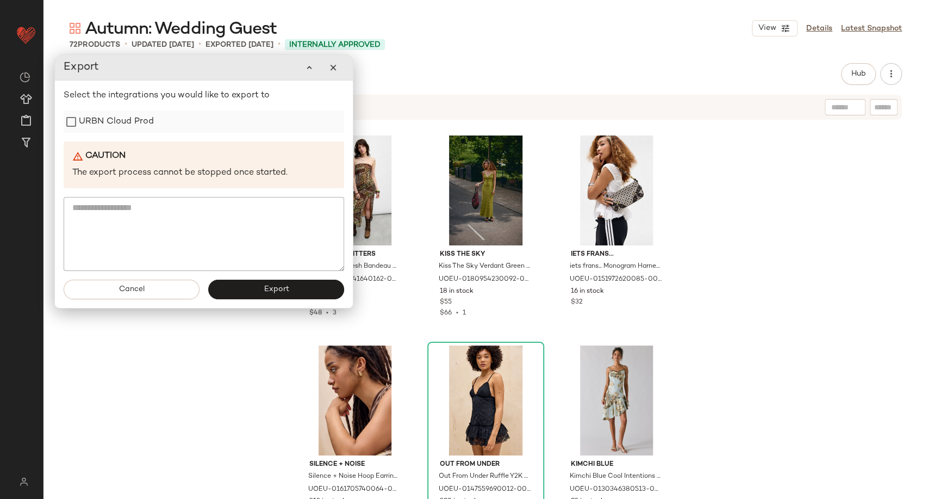
click at [142, 126] on label "URBN Cloud Prod" at bounding box center [116, 122] width 75 height 22
click at [274, 287] on span "Export" at bounding box center [276, 289] width 26 height 9
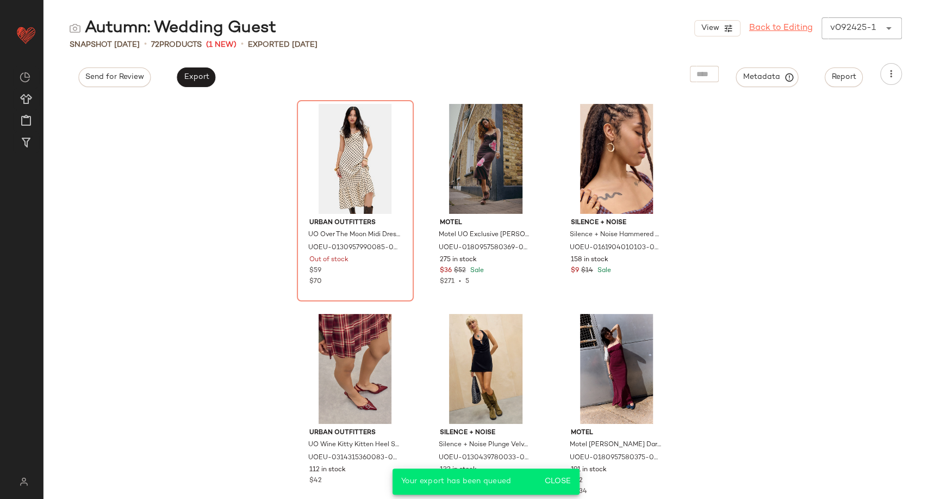
click at [770, 23] on link "Back to Editing" at bounding box center [781, 28] width 64 height 13
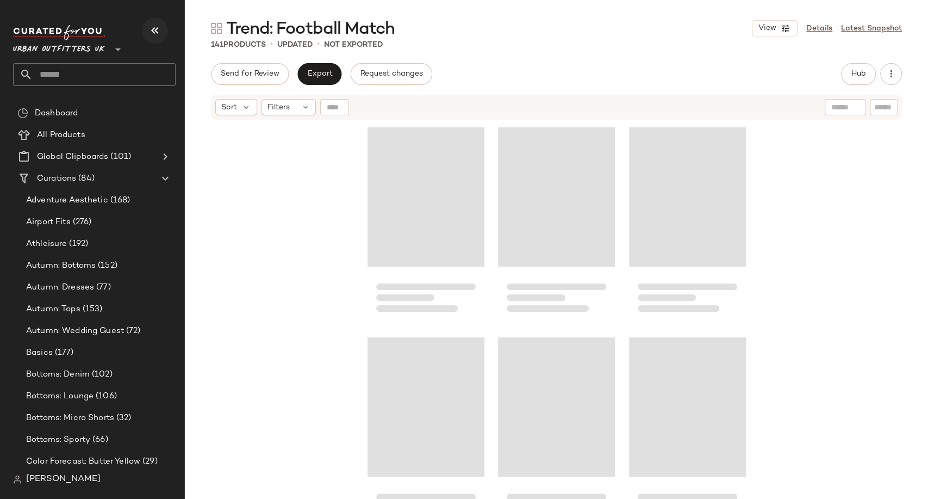
click at [158, 23] on button "button" at bounding box center [155, 30] width 26 height 26
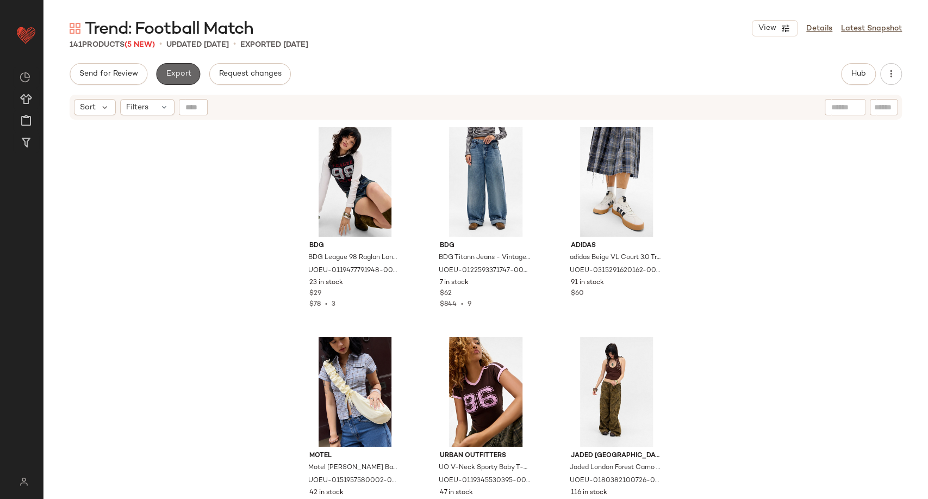
click at [182, 77] on span "Export" at bounding box center [178, 74] width 26 height 9
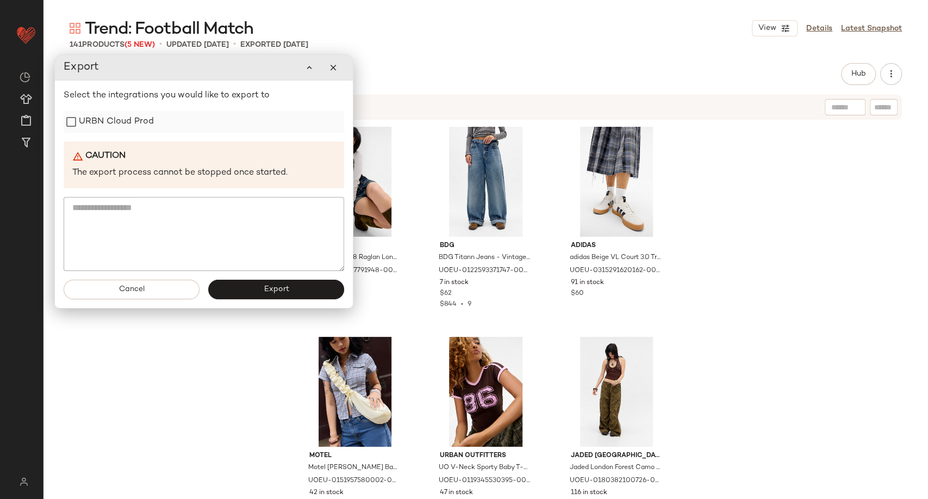
click at [146, 123] on label "URBN Cloud Prod" at bounding box center [116, 122] width 75 height 22
click at [255, 294] on button "Export" at bounding box center [276, 290] width 136 height 20
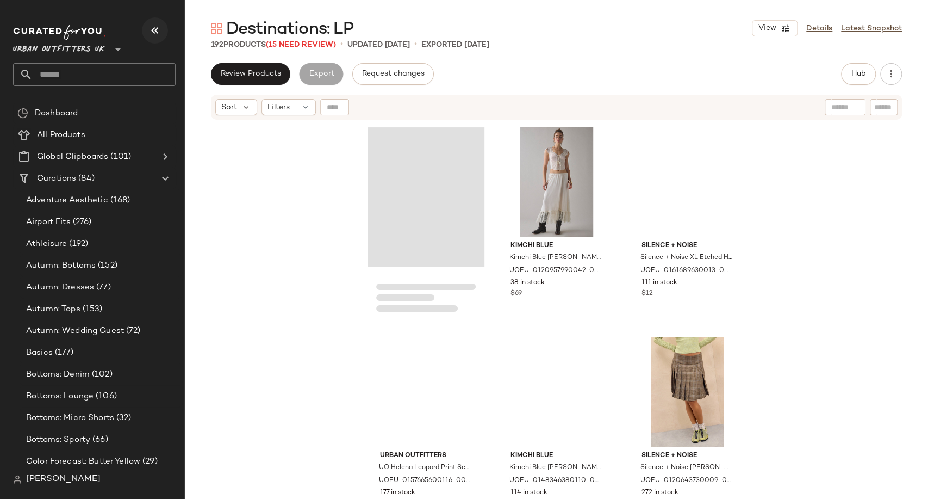
click at [152, 28] on icon "button" at bounding box center [154, 30] width 13 height 13
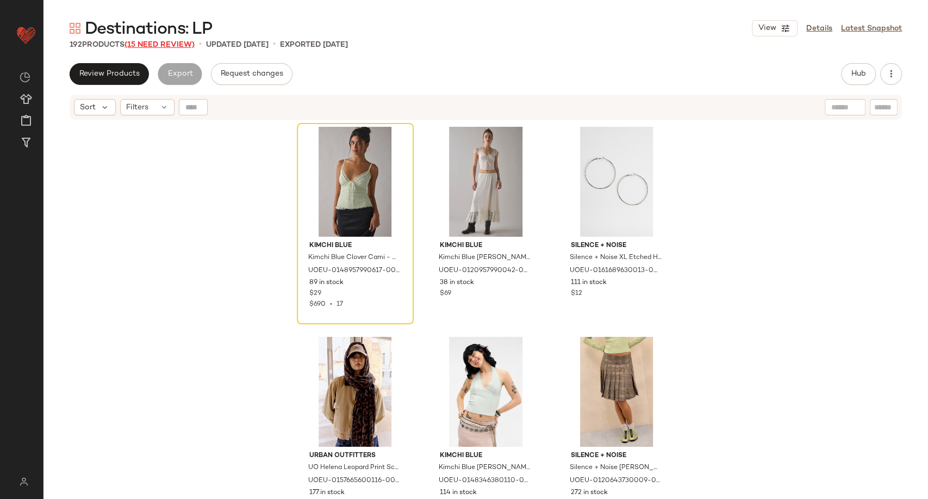
click at [162, 47] on span "(15 Need Review)" at bounding box center [160, 45] width 70 height 8
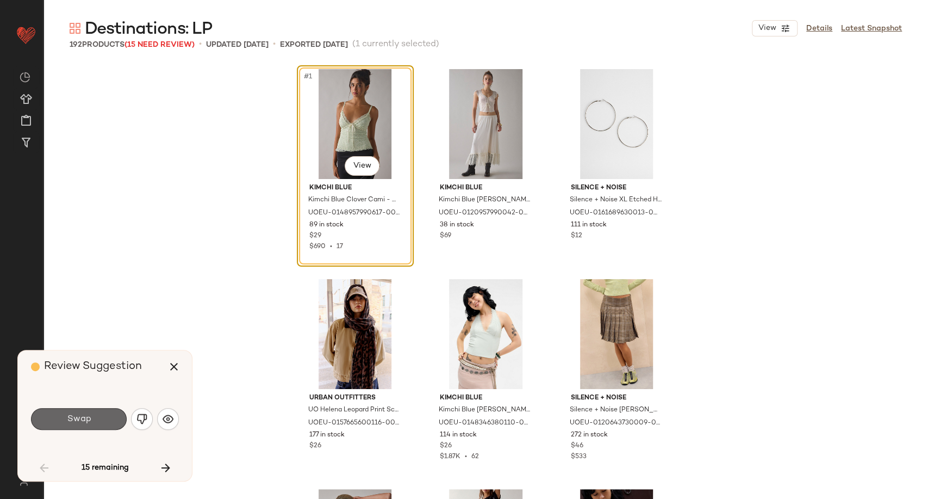
click at [103, 413] on button "Swap" at bounding box center [79, 419] width 96 height 22
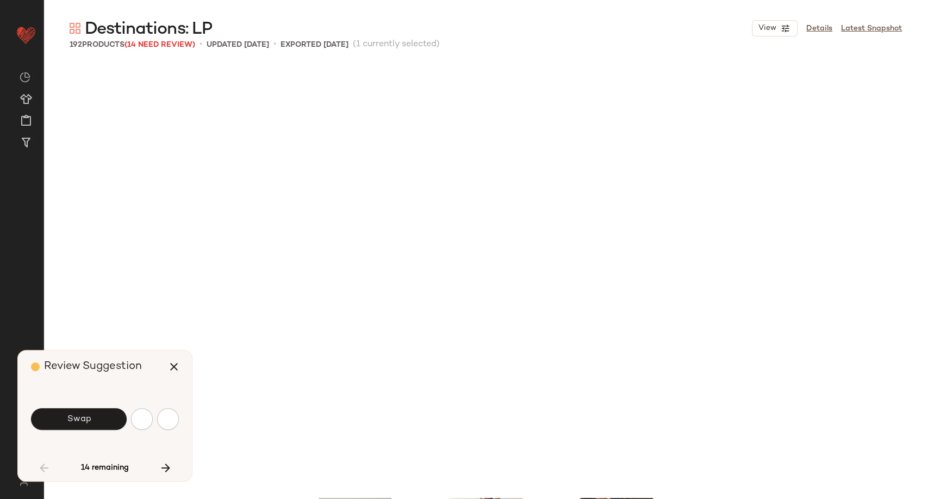
scroll to position [429, 0]
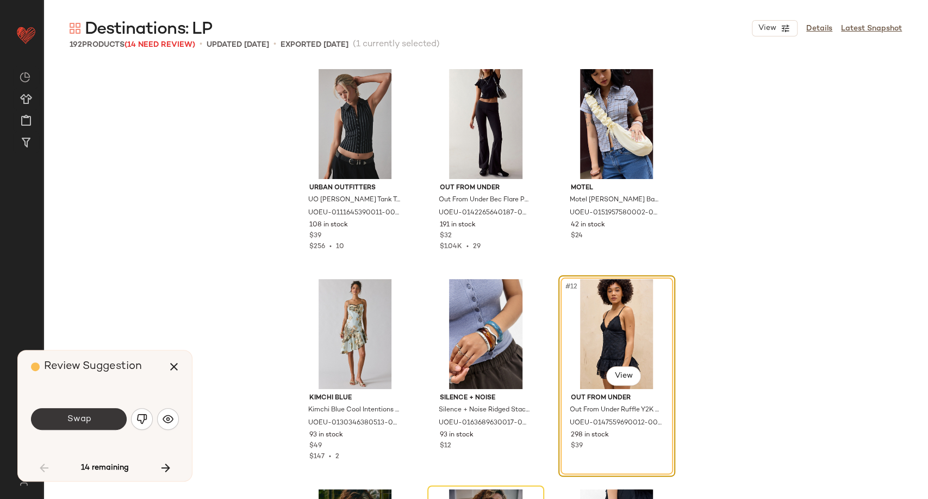
click at [87, 419] on span "Swap" at bounding box center [78, 419] width 24 height 10
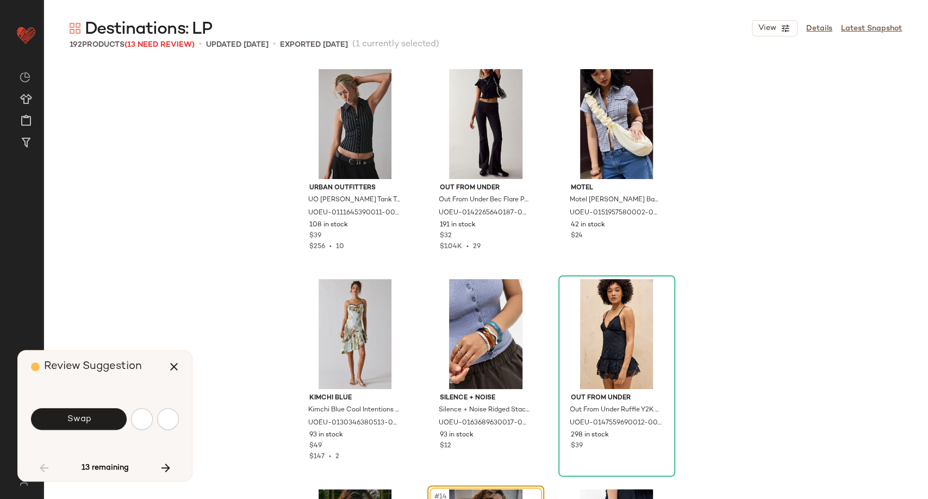
scroll to position [630, 0]
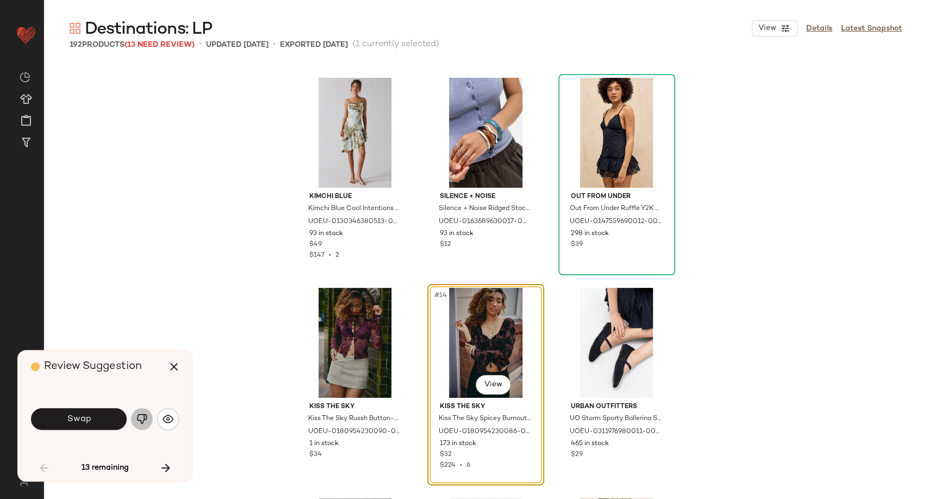
click at [139, 419] on img "button" at bounding box center [141, 418] width 11 height 11
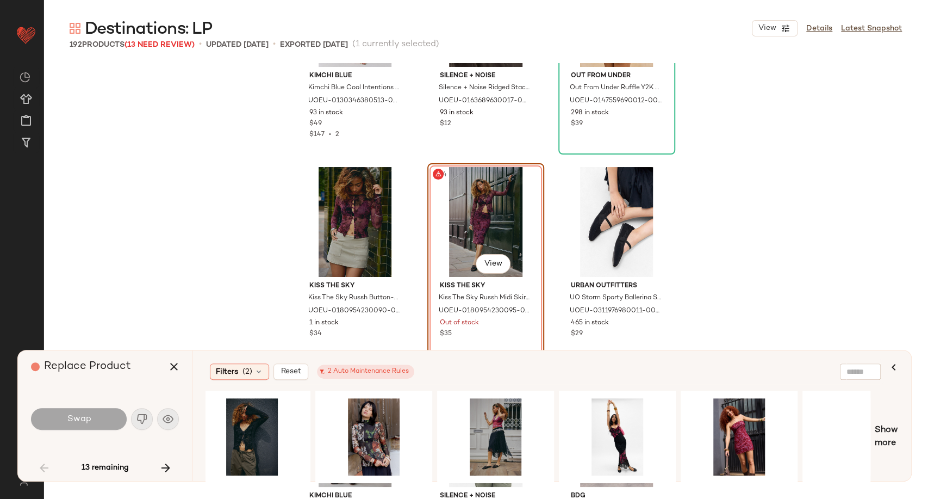
scroll to position [0, 1009]
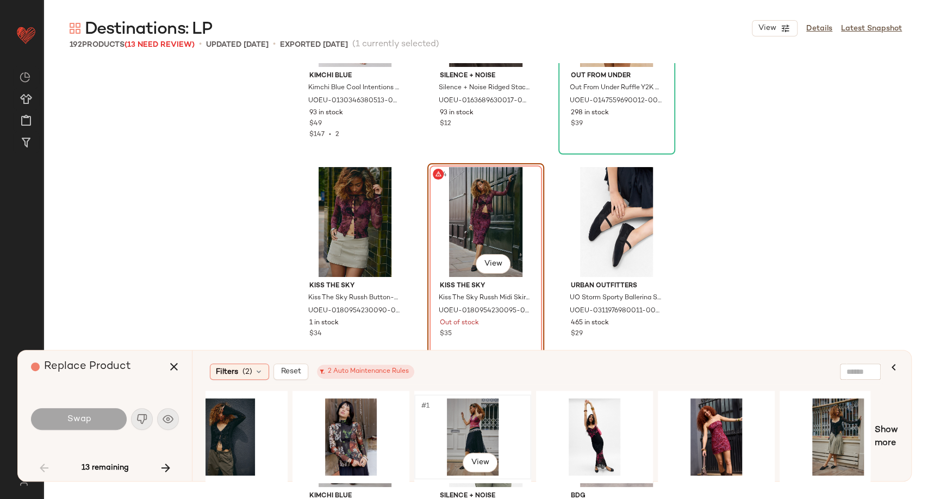
click at [476, 425] on div "#1 View" at bounding box center [472, 436] width 109 height 77
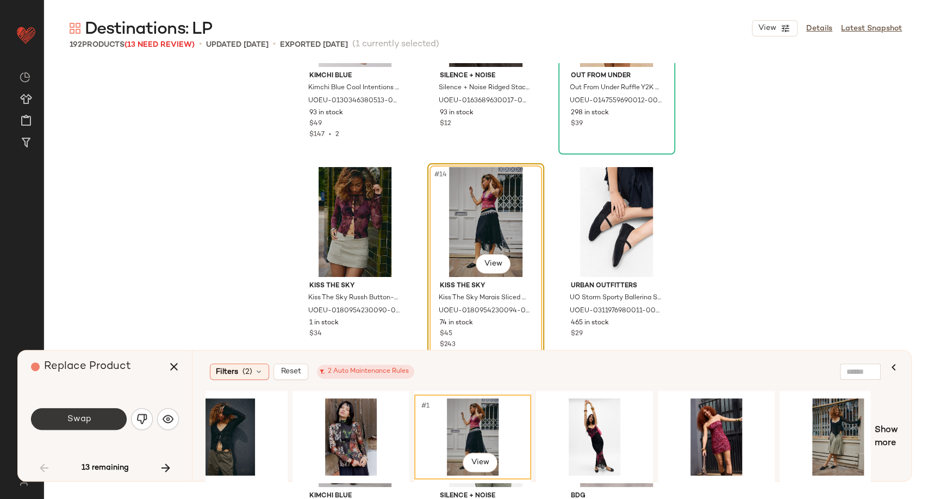
click at [65, 416] on button "Swap" at bounding box center [79, 419] width 96 height 22
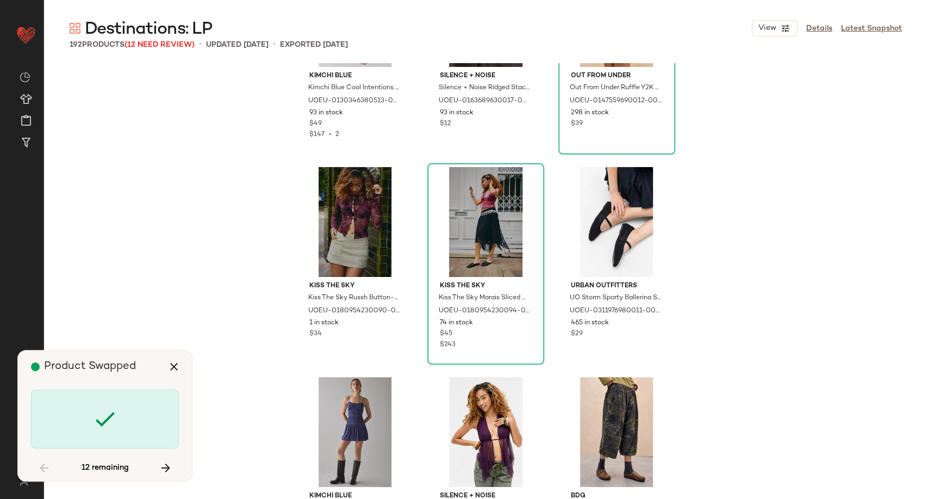
scroll to position [932, 0]
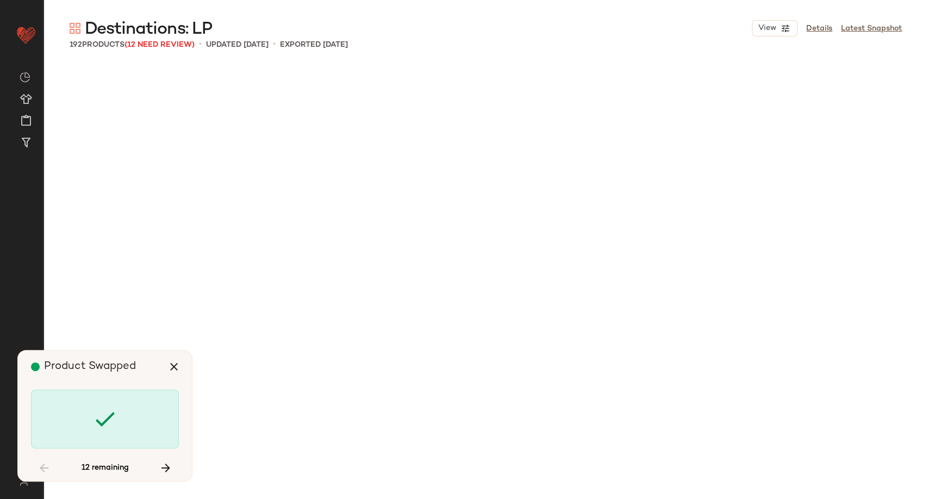
scroll to position [1679, 0]
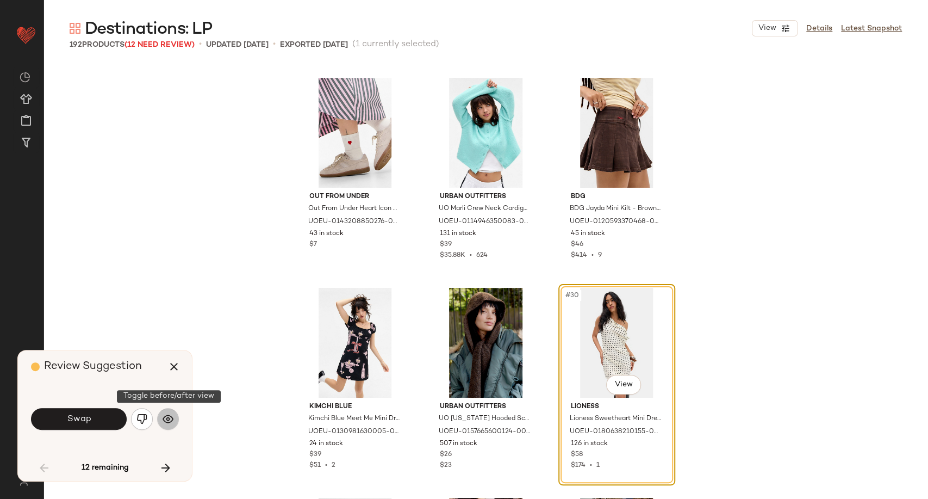
click at [167, 416] on img "button" at bounding box center [168, 418] width 11 height 11
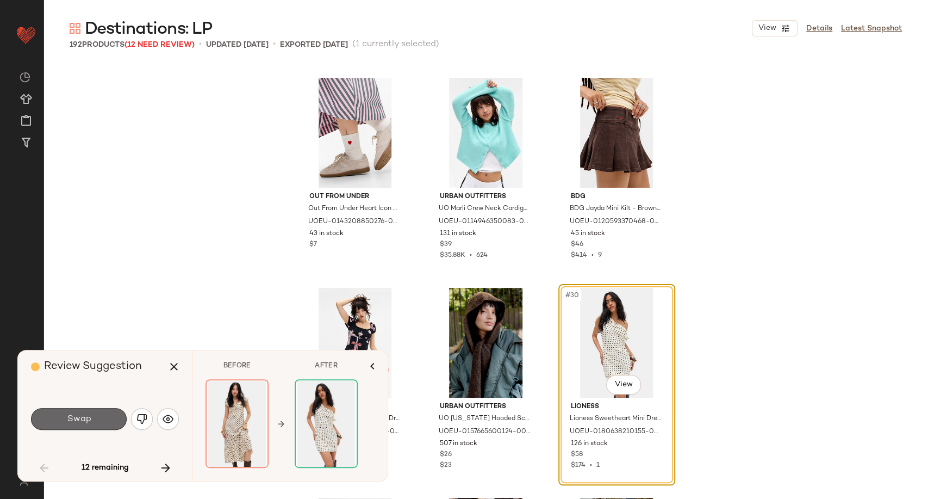
click at [102, 415] on button "Swap" at bounding box center [79, 419] width 96 height 22
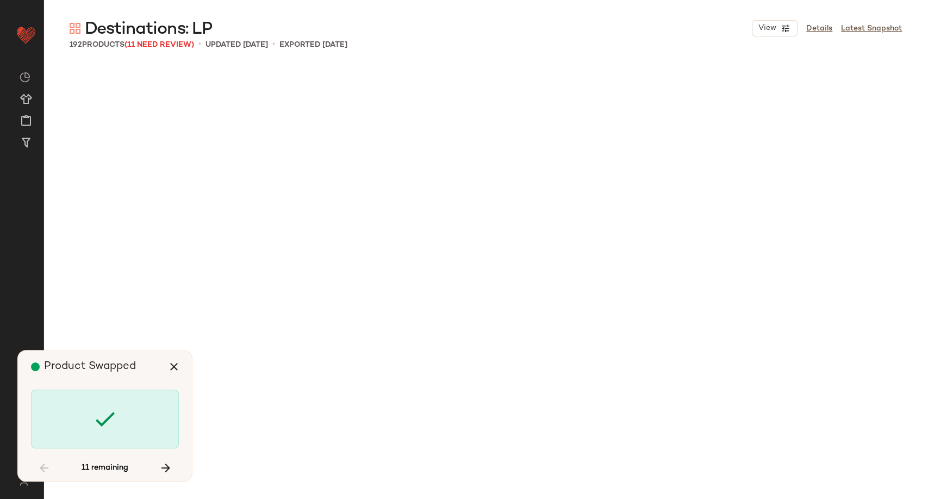
scroll to position [4198, 0]
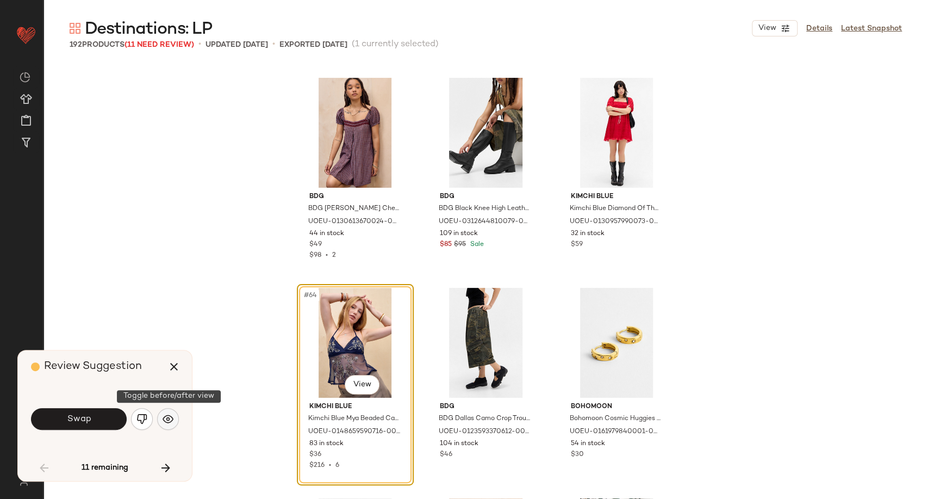
click at [166, 417] on img "button" at bounding box center [168, 418] width 11 height 11
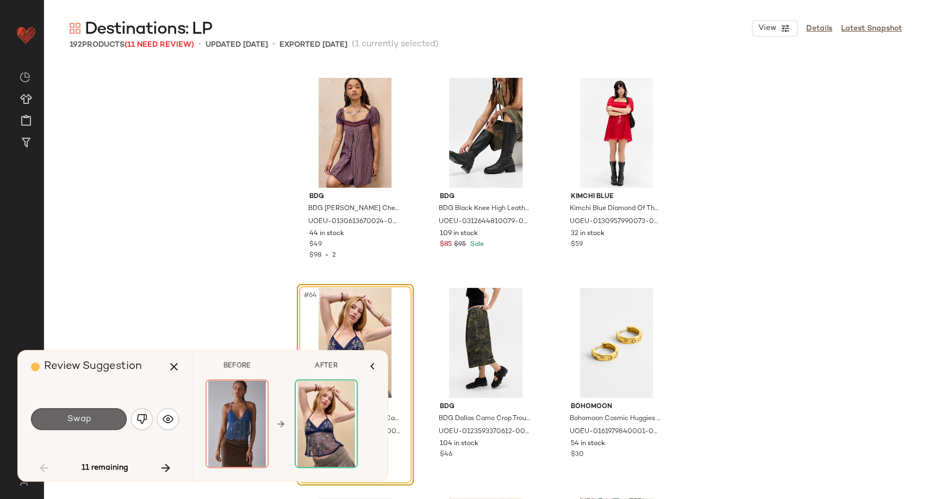
click at [102, 418] on button "Swap" at bounding box center [79, 419] width 96 height 22
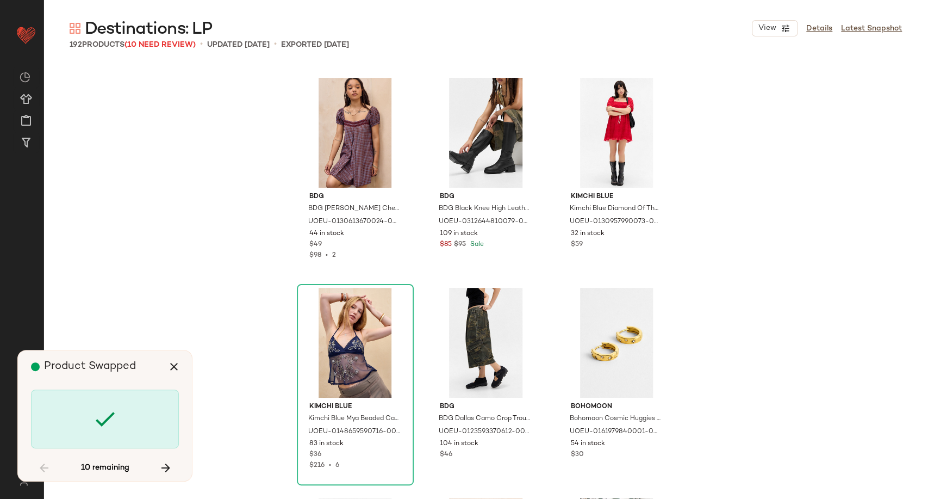
scroll to position [4618, 0]
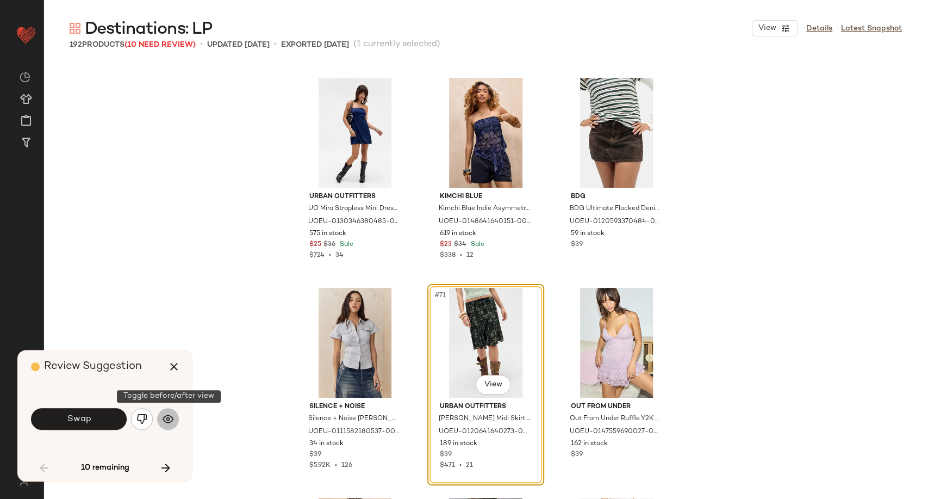
click at [172, 418] on img "button" at bounding box center [168, 418] width 11 height 11
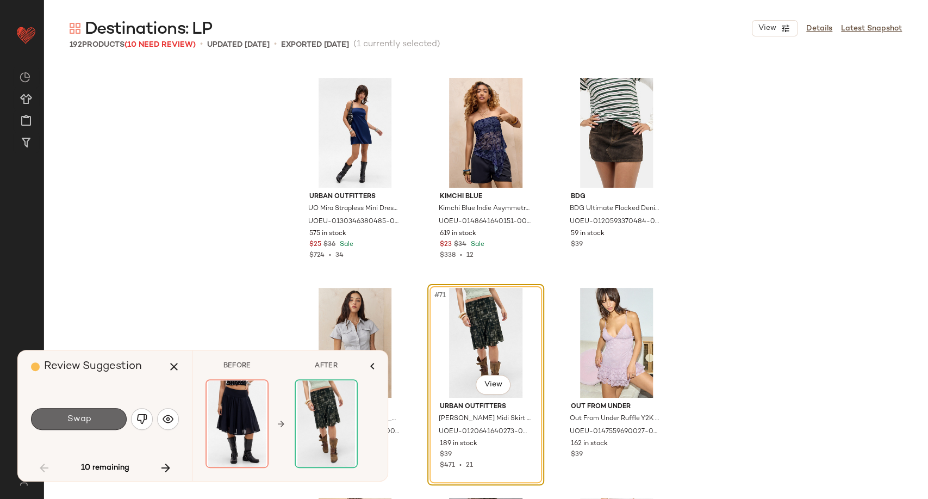
click at [95, 417] on button "Swap" at bounding box center [79, 419] width 96 height 22
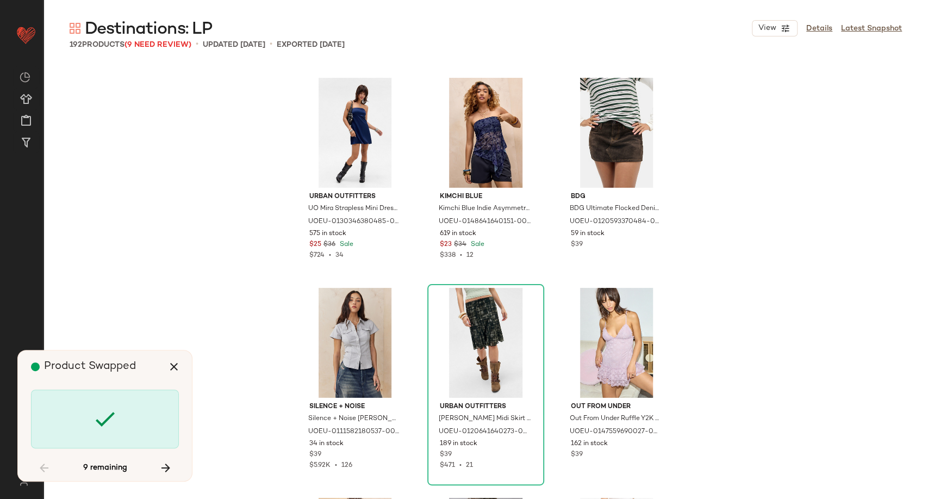
scroll to position [6297, 0]
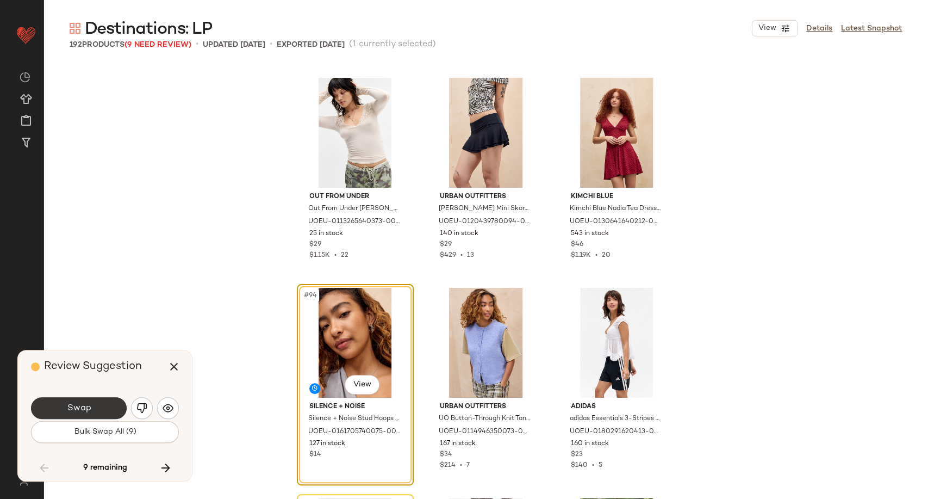
click at [93, 411] on button "Swap" at bounding box center [79, 408] width 96 height 22
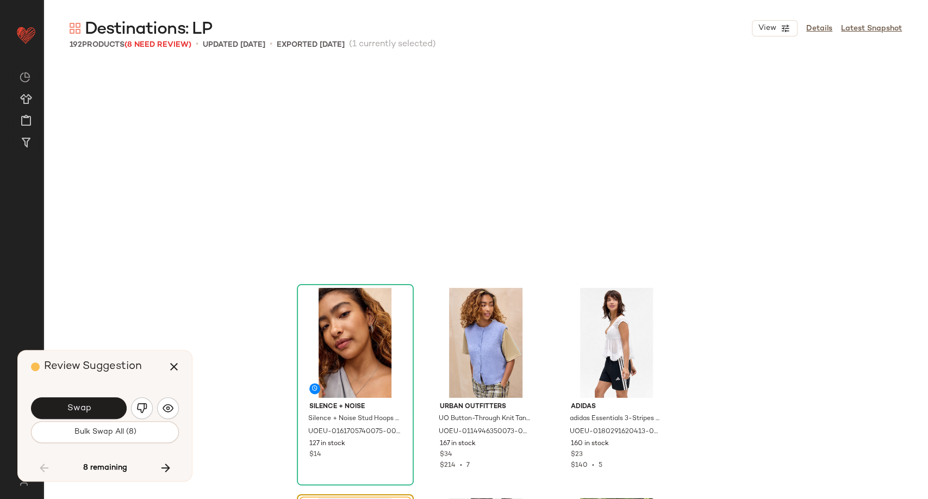
scroll to position [6507, 0]
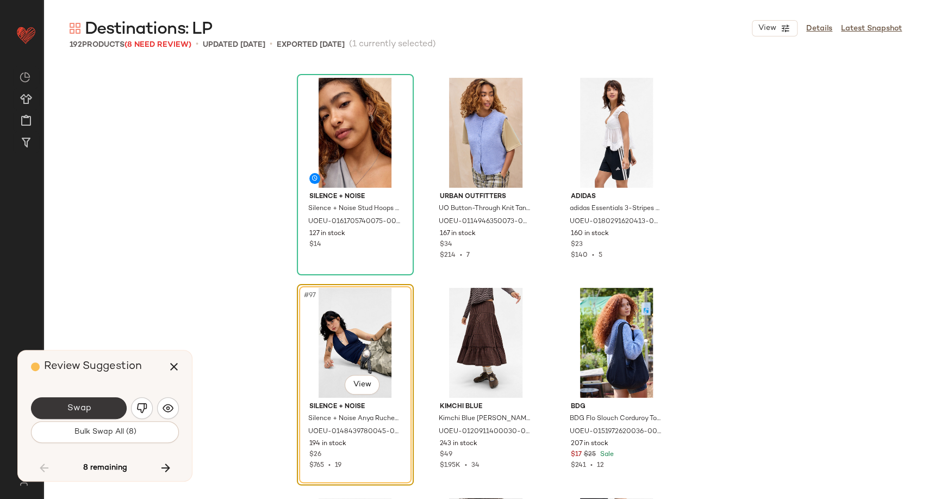
click at [109, 409] on button "Swap" at bounding box center [79, 408] width 96 height 22
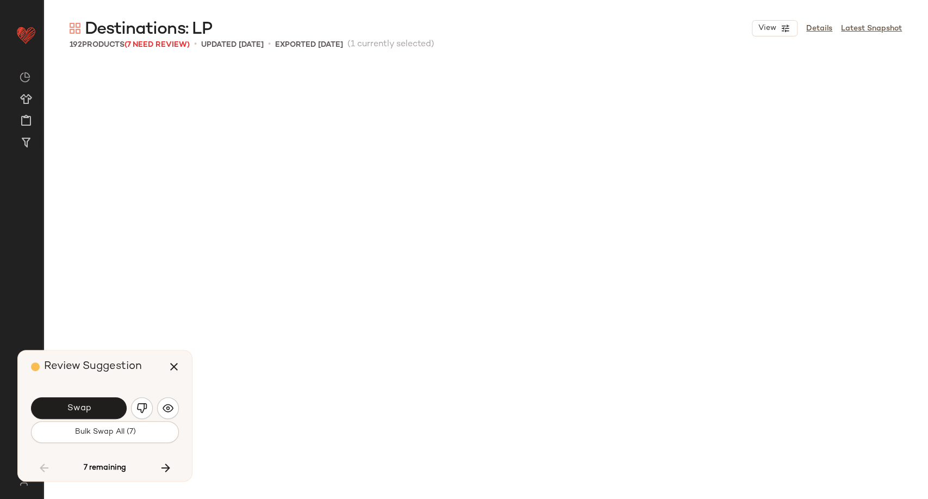
scroll to position [7137, 0]
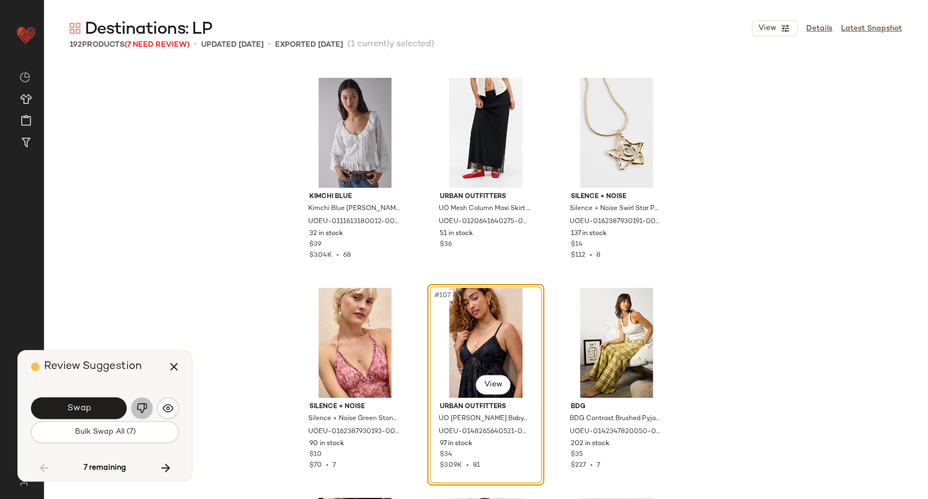
click at [143, 407] on img "button" at bounding box center [141, 407] width 11 height 11
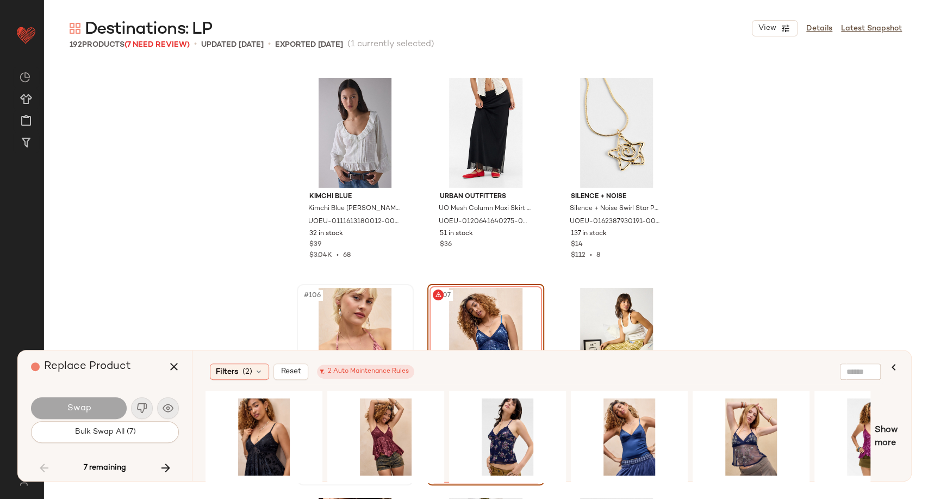
scroll to position [7258, 0]
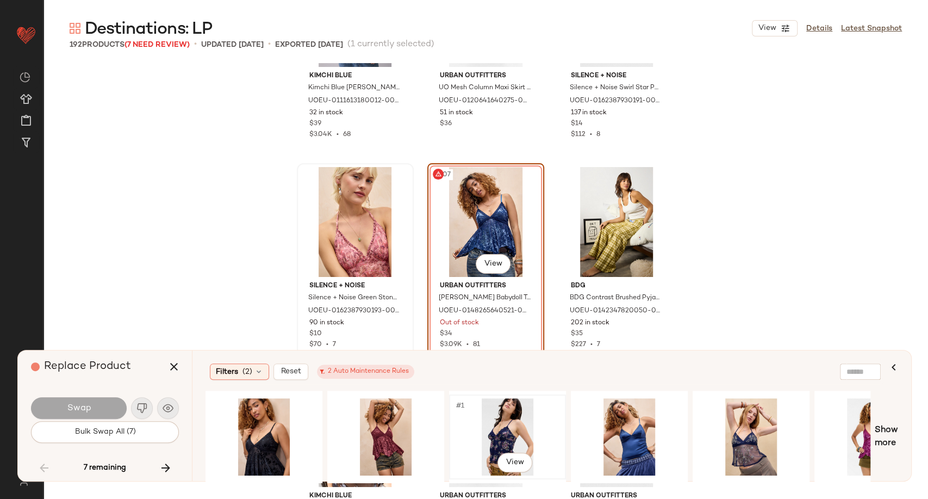
click at [496, 436] on div "#1 View" at bounding box center [507, 436] width 109 height 77
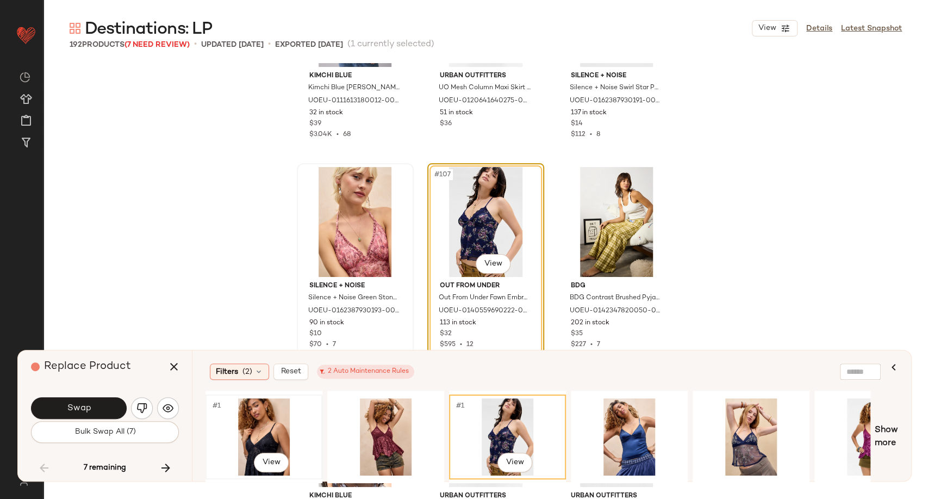
click at [265, 440] on div "#1 View" at bounding box center [263, 436] width 109 height 77
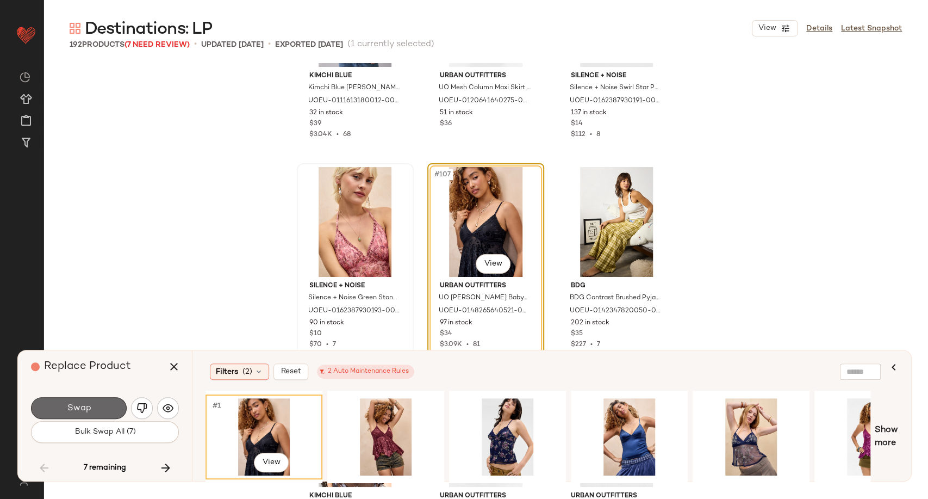
click at [116, 405] on button "Swap" at bounding box center [79, 408] width 96 height 22
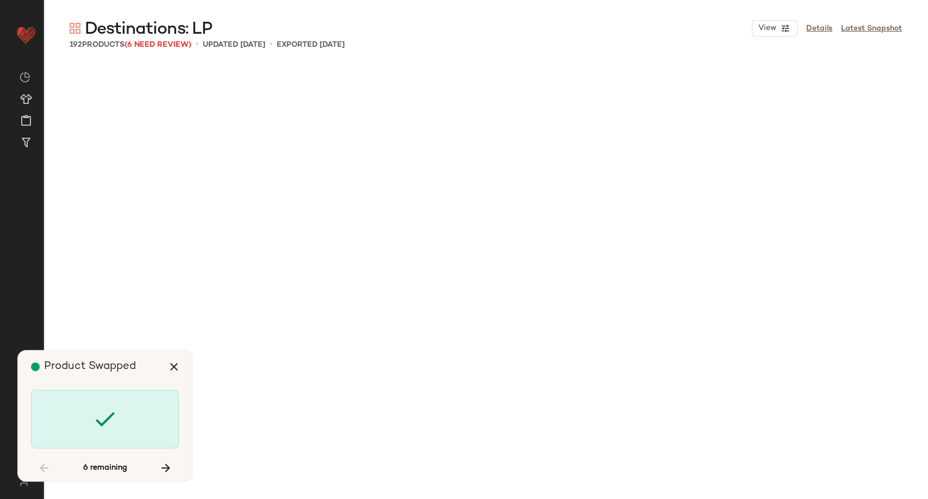
scroll to position [9026, 0]
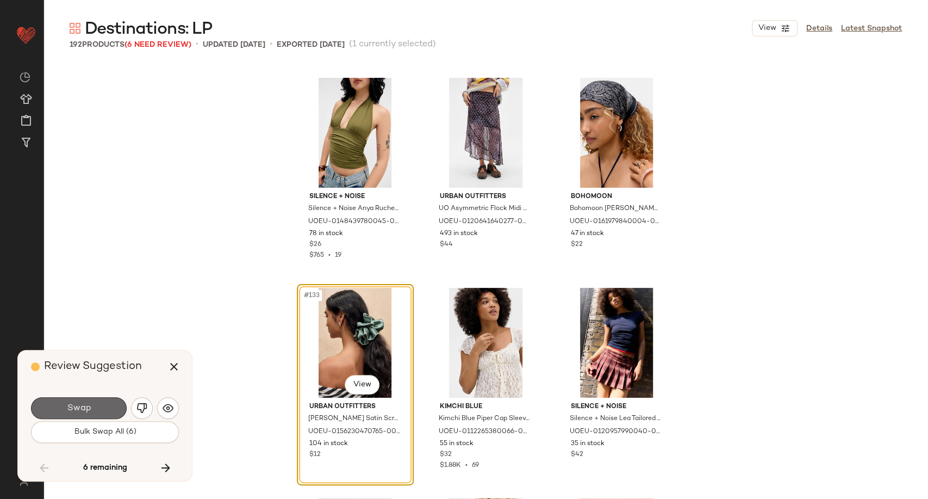
click at [98, 413] on button "Swap" at bounding box center [79, 408] width 96 height 22
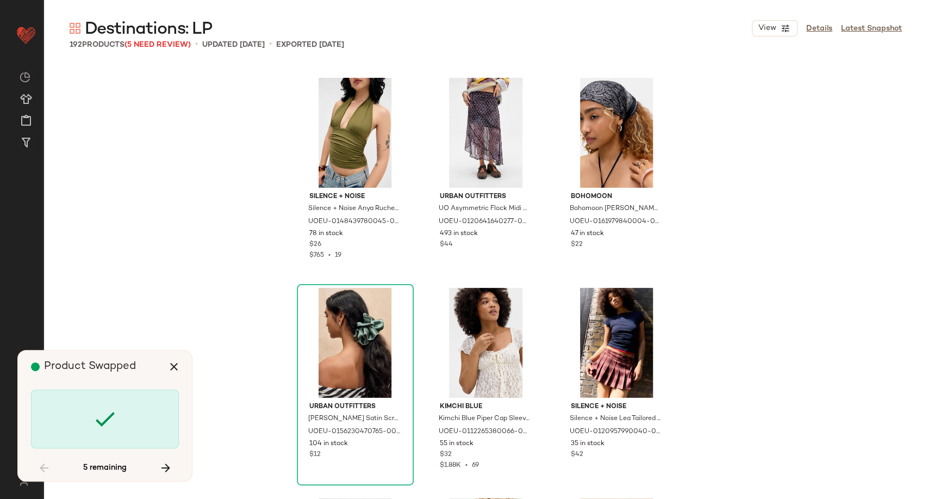
scroll to position [9656, 0]
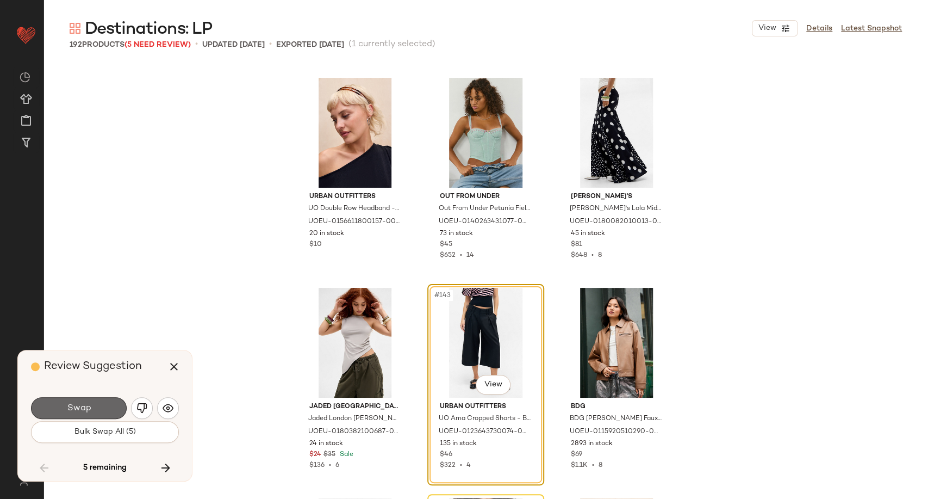
click at [92, 414] on button "Swap" at bounding box center [79, 408] width 96 height 22
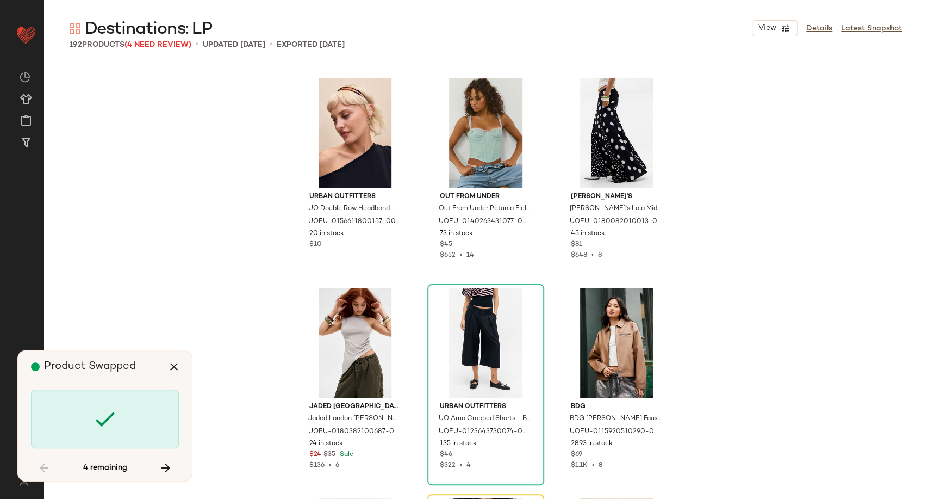
scroll to position [9866, 0]
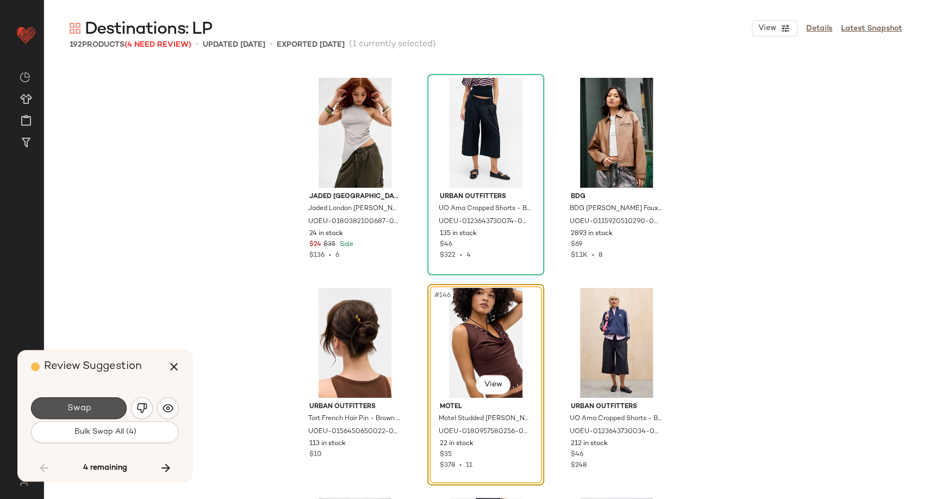
click at [92, 414] on button "Swap" at bounding box center [79, 408] width 96 height 22
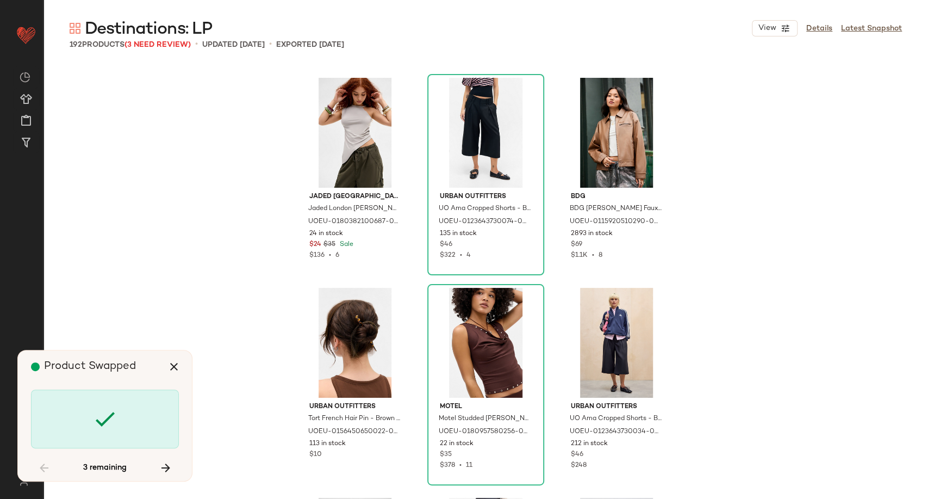
scroll to position [10496, 0]
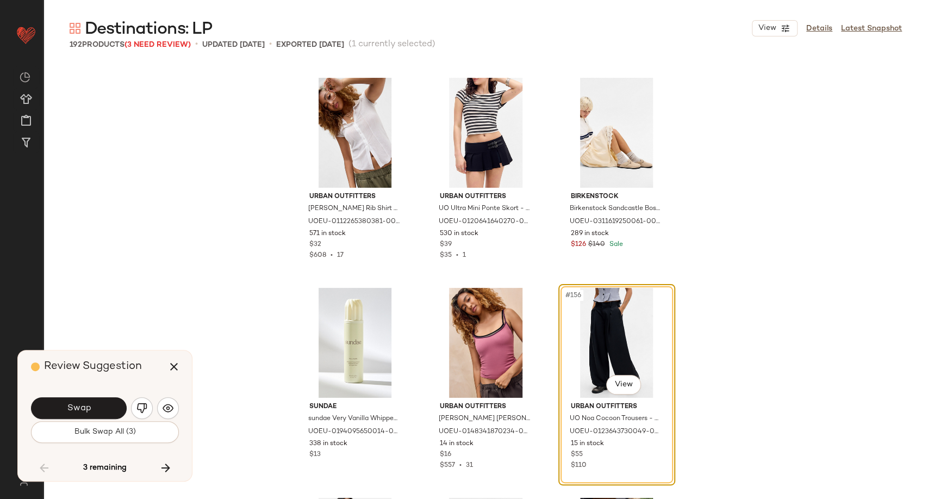
click at [106, 411] on button "Swap" at bounding box center [79, 408] width 96 height 22
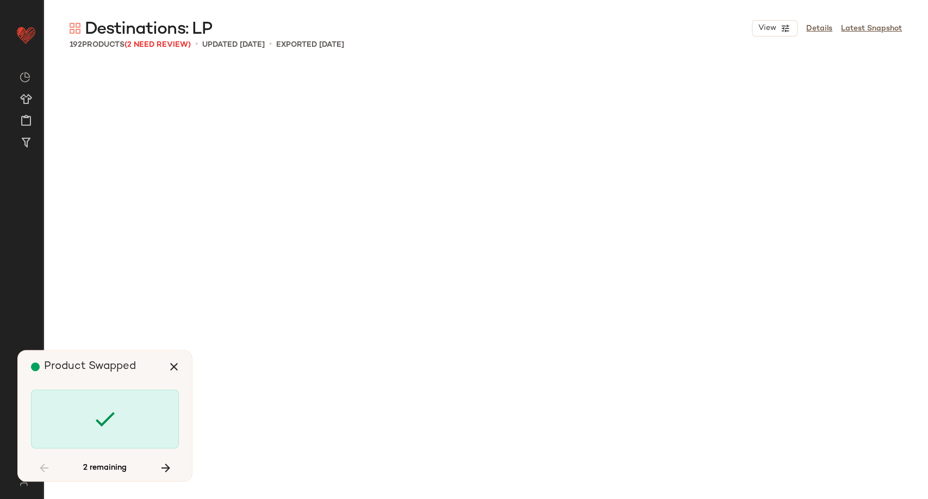
scroll to position [12175, 0]
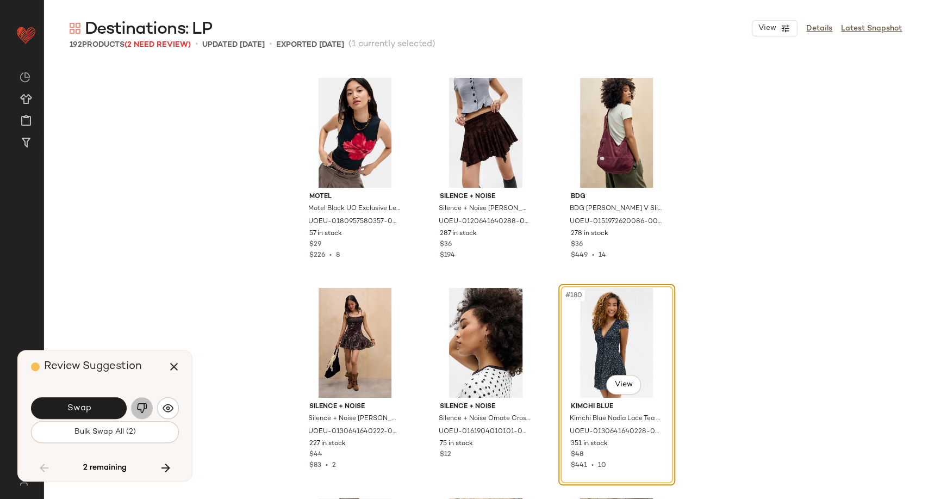
click at [138, 410] on img "button" at bounding box center [141, 407] width 11 height 11
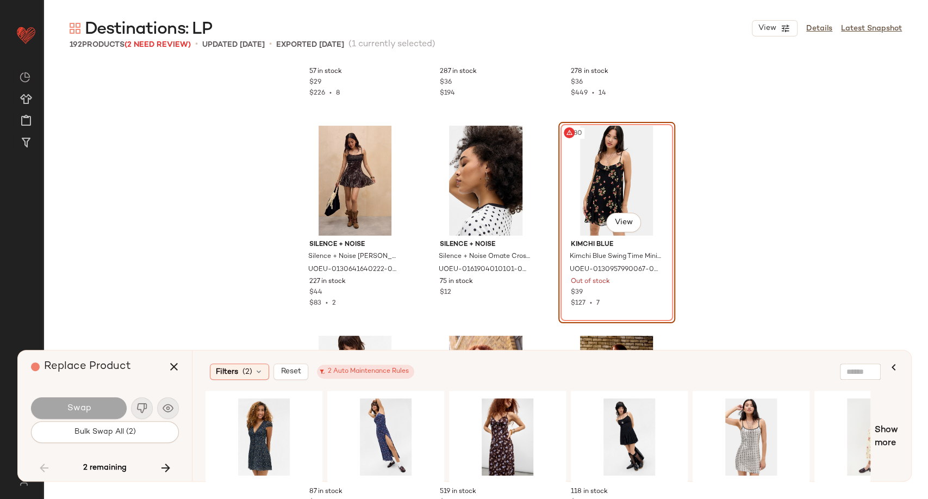
scroll to position [12356, 0]
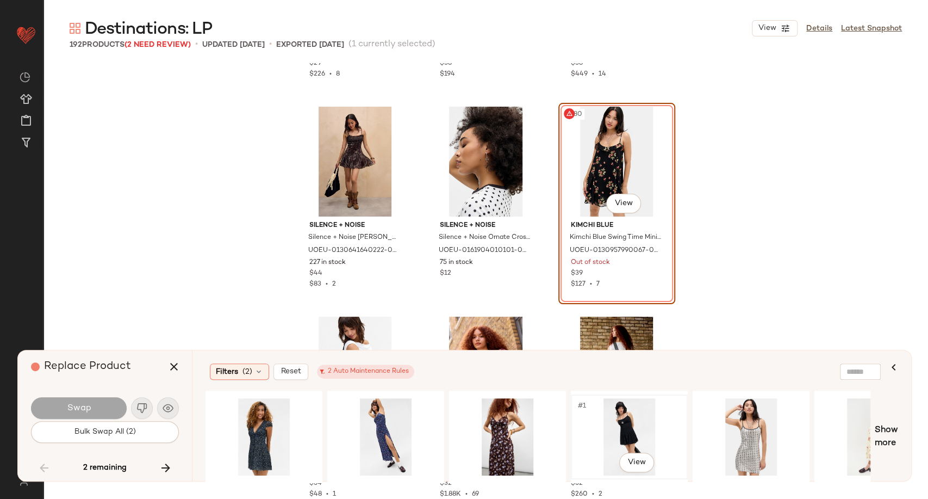
click at [609, 415] on div "#1 View" at bounding box center [629, 436] width 109 height 77
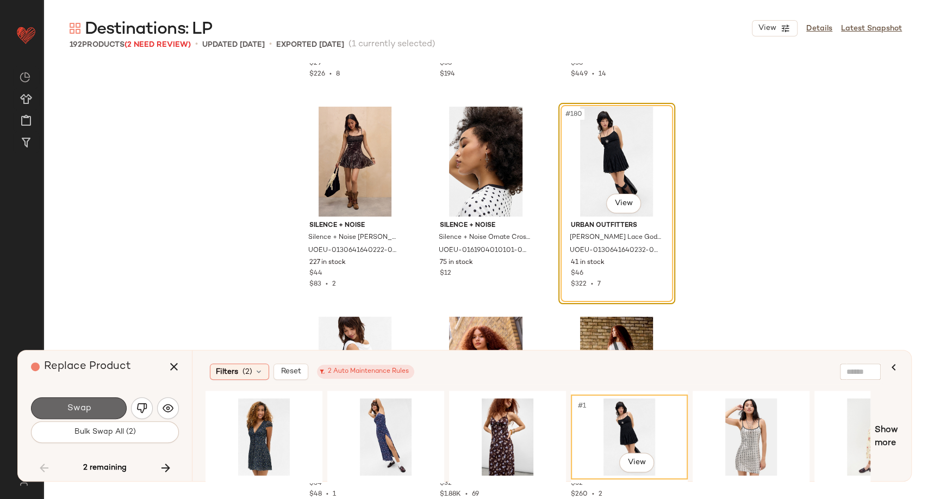
click at [70, 399] on button "Swap" at bounding box center [79, 408] width 96 height 22
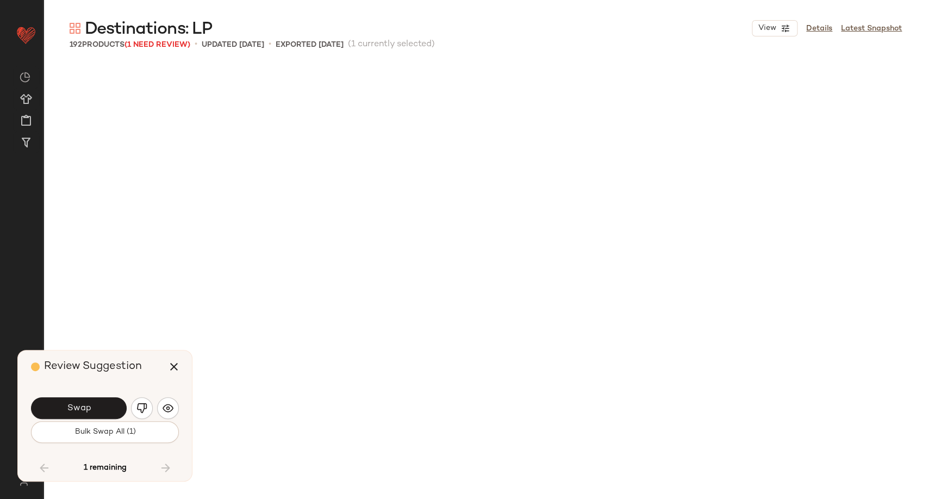
scroll to position [12804, 0]
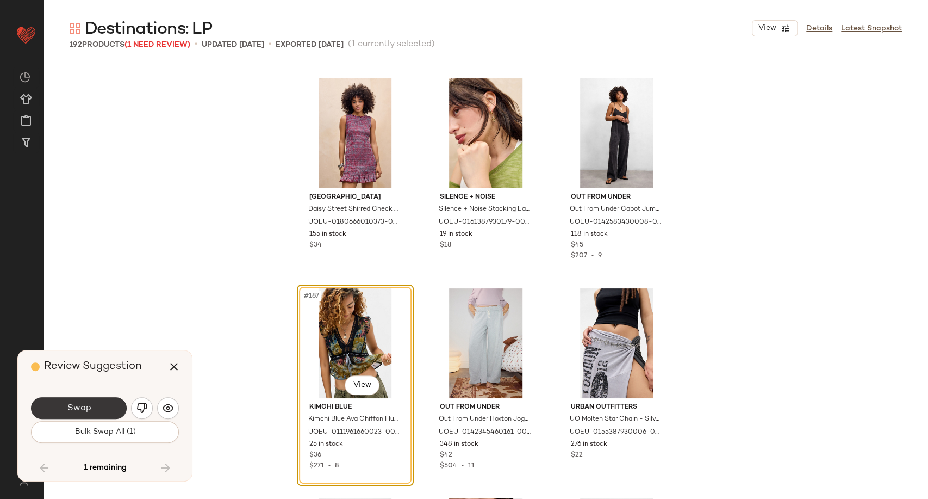
click at [84, 412] on span "Swap" at bounding box center [78, 408] width 24 height 10
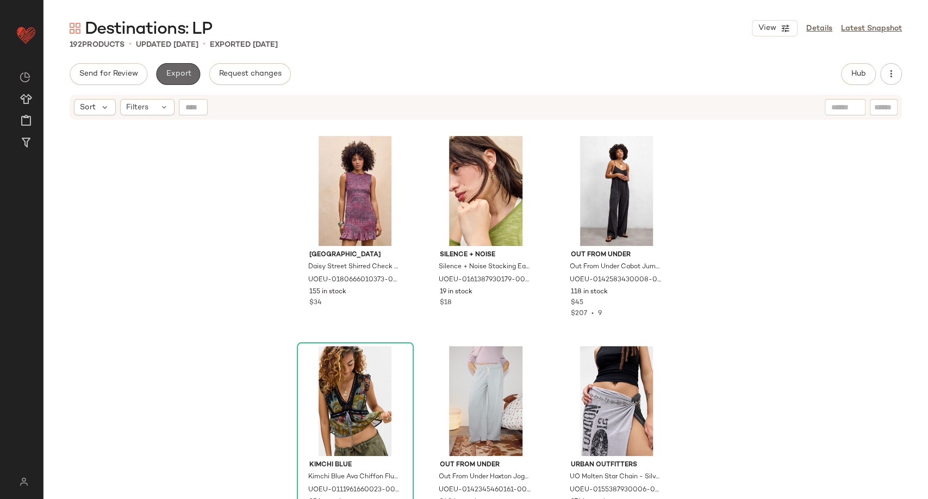
click at [175, 78] on span "Export" at bounding box center [178, 74] width 26 height 9
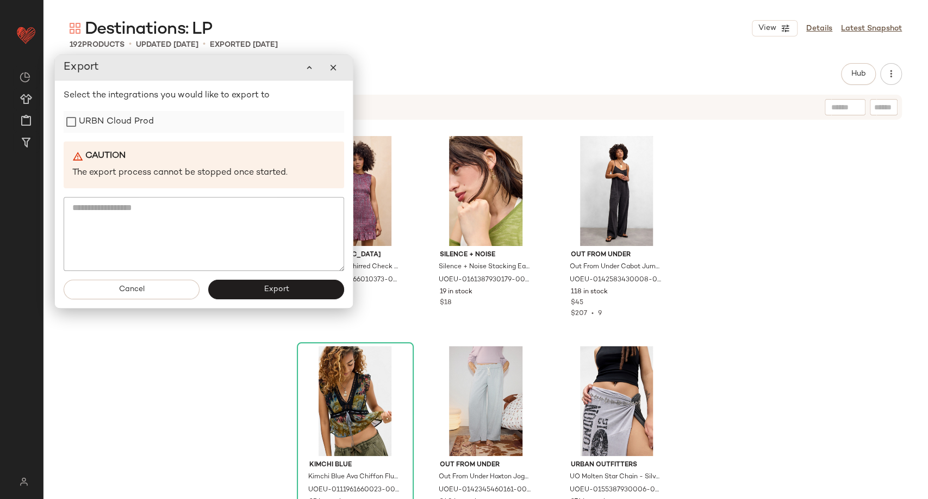
click at [115, 127] on label "URBN Cloud Prod" at bounding box center [116, 122] width 75 height 22
click at [244, 287] on button "Export" at bounding box center [276, 290] width 136 height 20
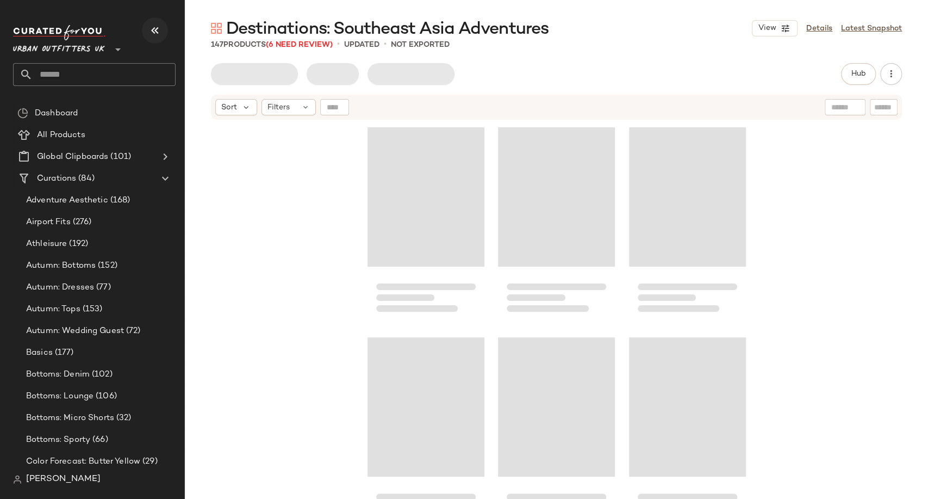
click at [153, 34] on icon "button" at bounding box center [154, 30] width 13 height 13
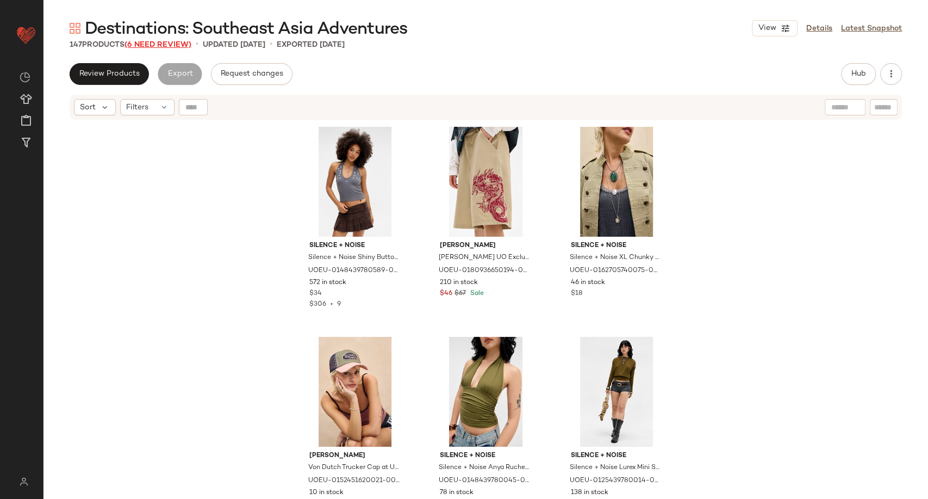
click at [178, 45] on span "(6 Need Review)" at bounding box center [158, 45] width 67 height 8
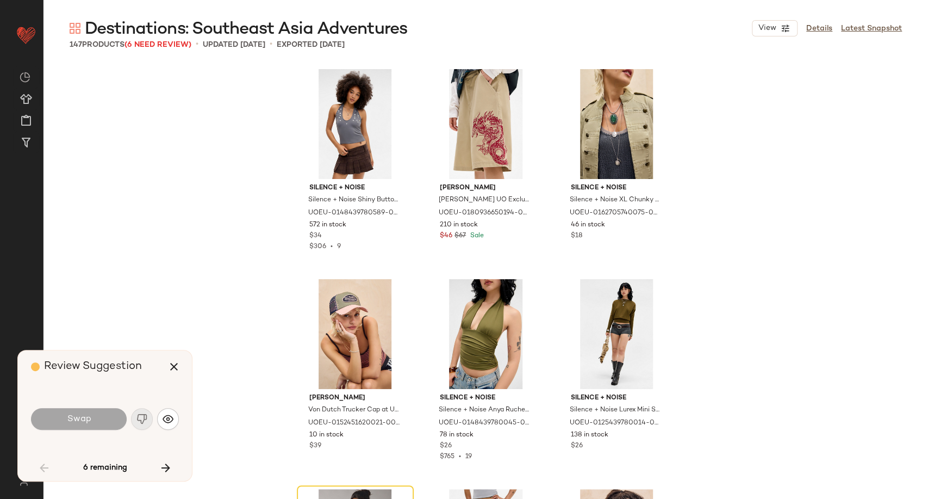
scroll to position [218, 0]
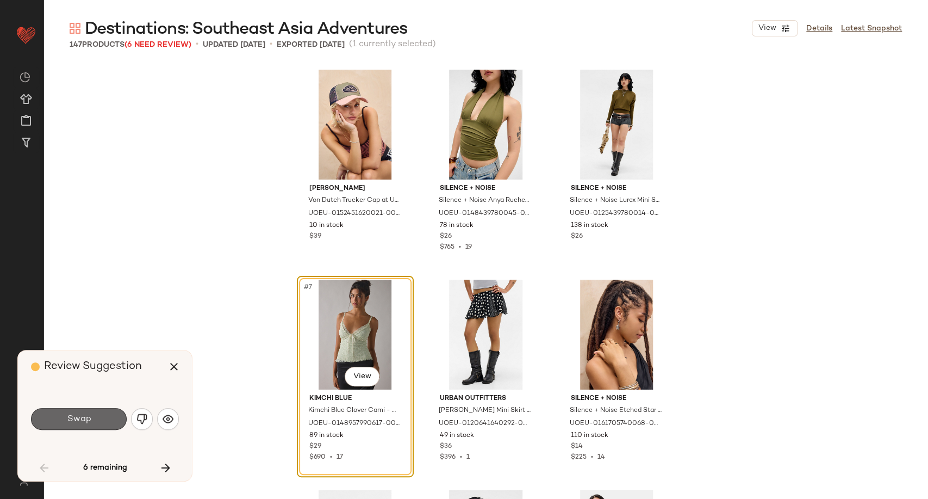
click at [89, 425] on button "Swap" at bounding box center [79, 419] width 96 height 22
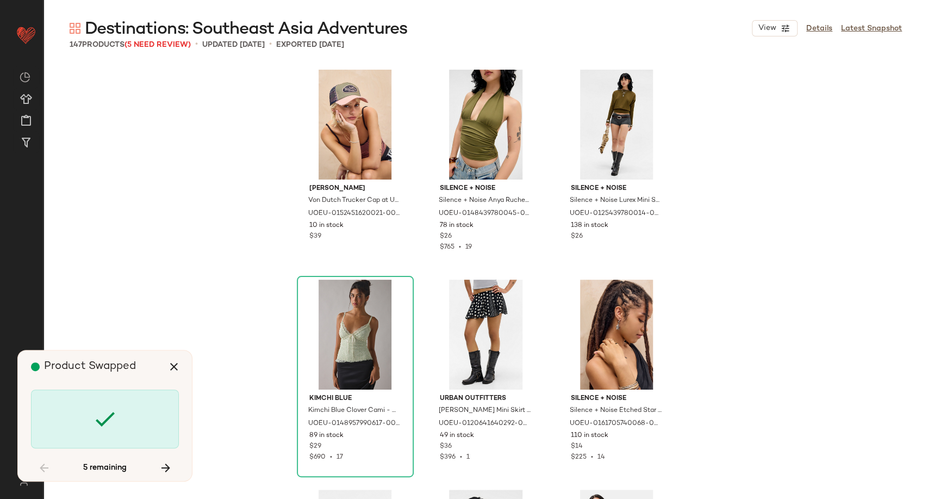
scroll to position [1889, 0]
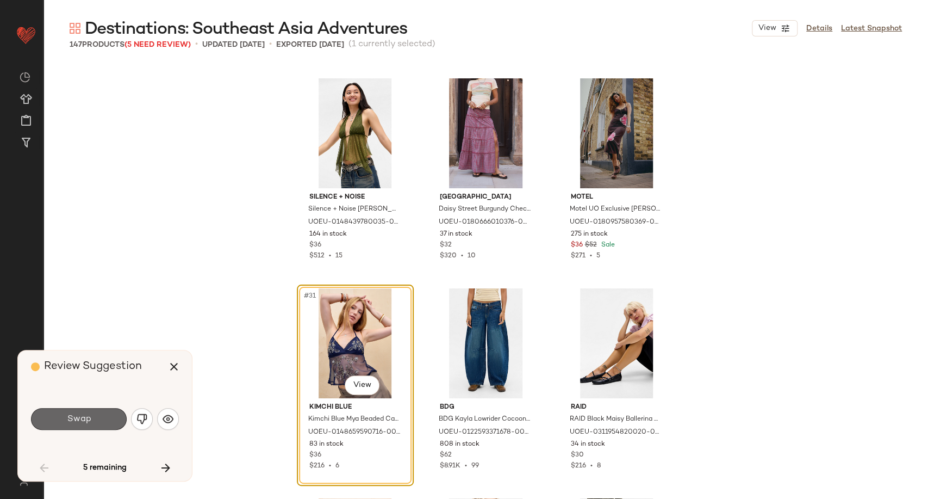
click at [88, 414] on span "Swap" at bounding box center [78, 419] width 24 height 10
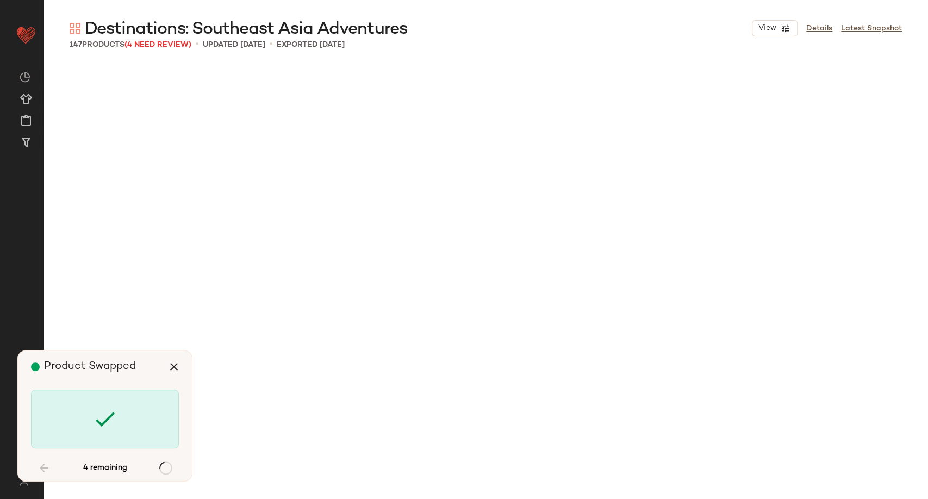
scroll to position [3988, 0]
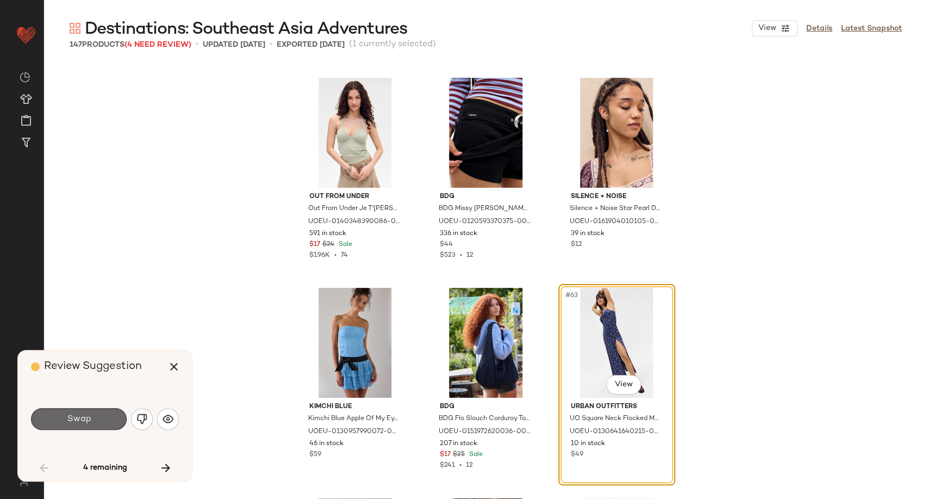
click at [75, 420] on span "Swap" at bounding box center [78, 419] width 24 height 10
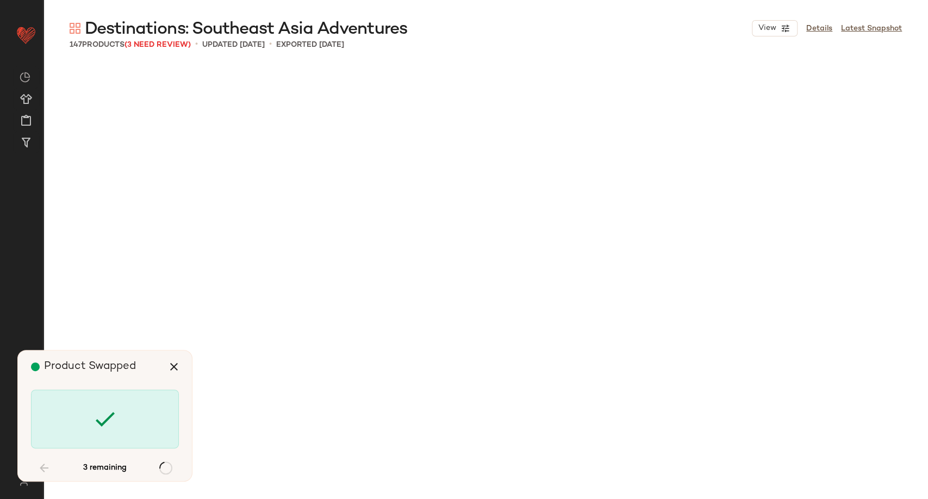
scroll to position [5458, 0]
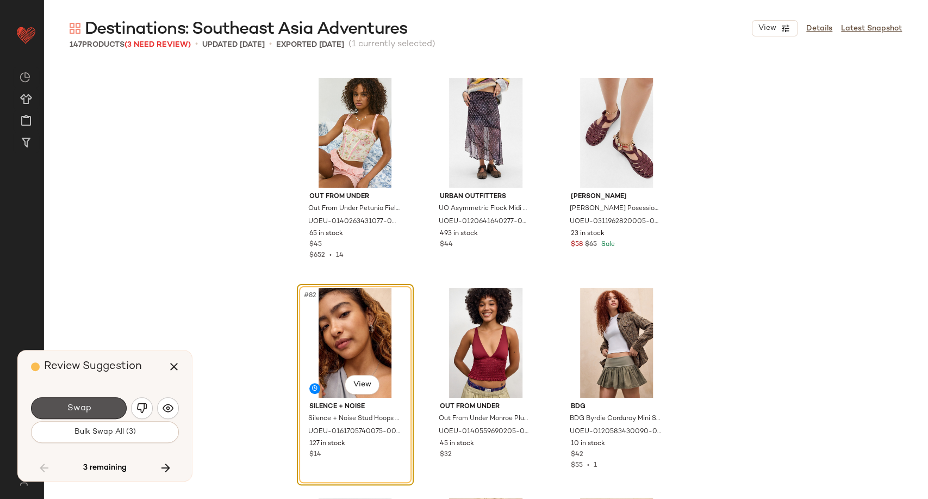
click at [99, 410] on button "Swap" at bounding box center [79, 408] width 96 height 22
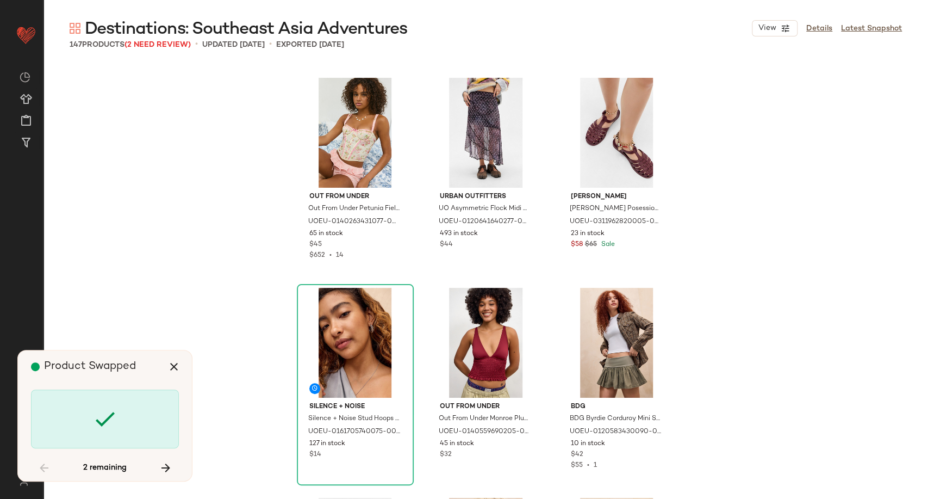
scroll to position [8816, 0]
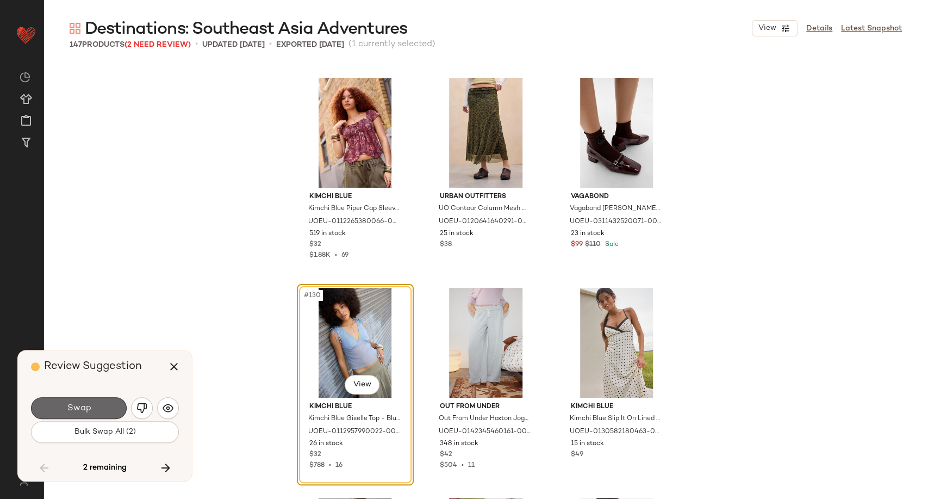
click at [94, 409] on button "Swap" at bounding box center [79, 408] width 96 height 22
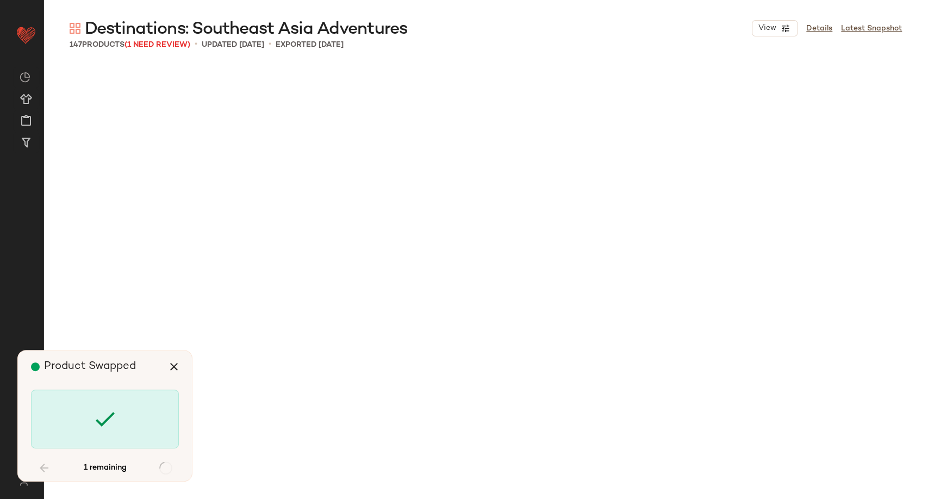
scroll to position [9656, 0]
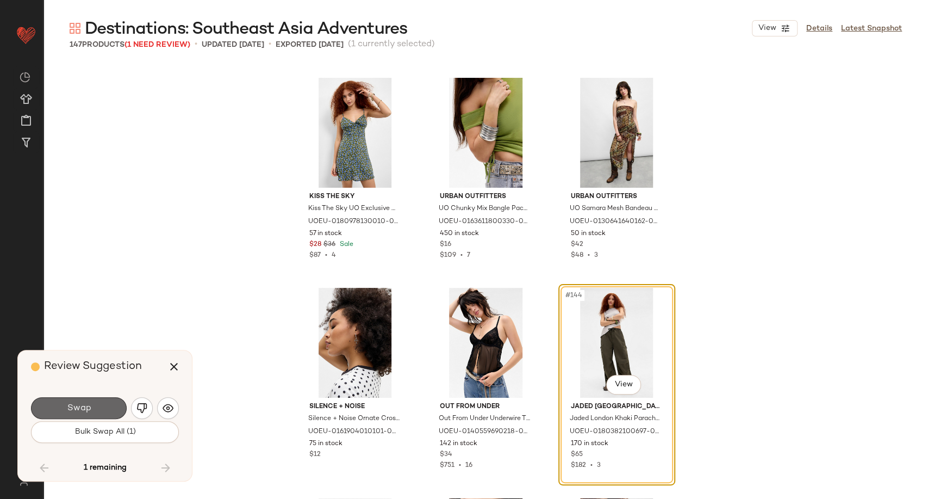
click at [73, 413] on button "Swap" at bounding box center [79, 408] width 96 height 22
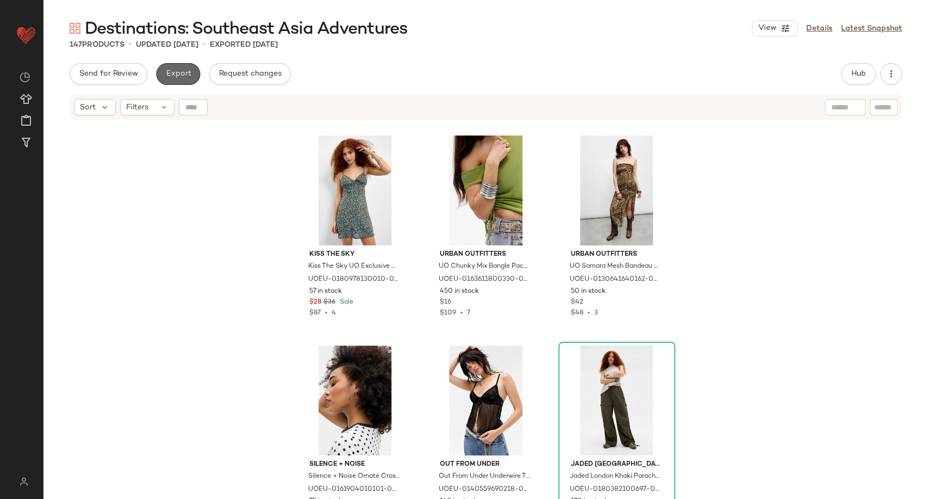
click at [185, 71] on span "Export" at bounding box center [178, 74] width 26 height 9
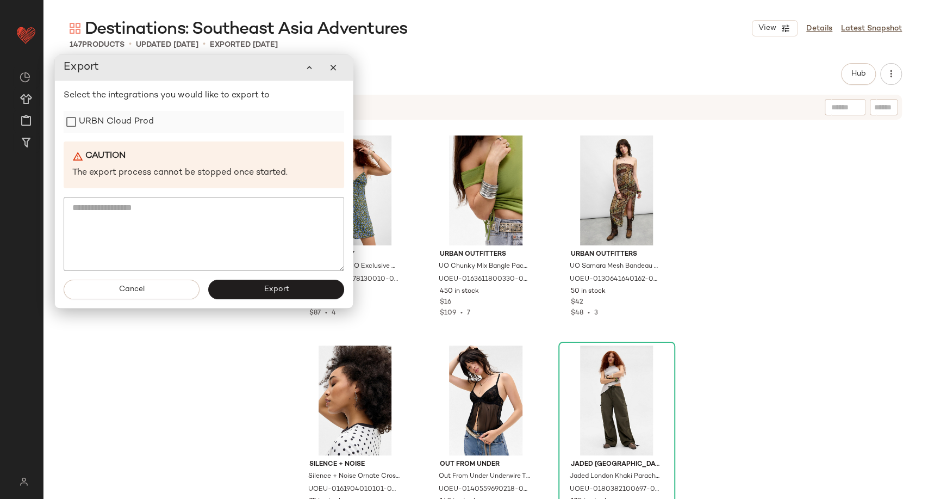
click at [135, 132] on label "URBN Cloud Prod" at bounding box center [116, 122] width 75 height 22
click at [254, 291] on button "Export" at bounding box center [276, 290] width 136 height 20
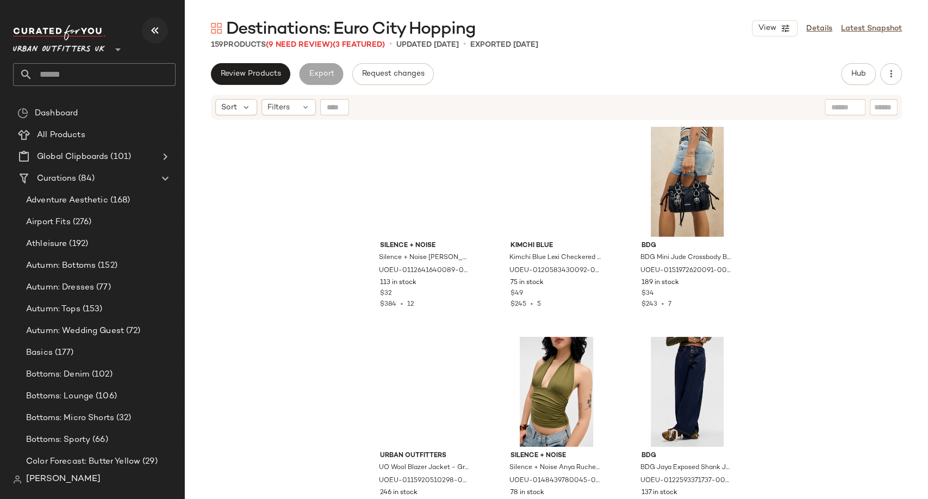
click at [154, 29] on icon "button" at bounding box center [154, 30] width 13 height 13
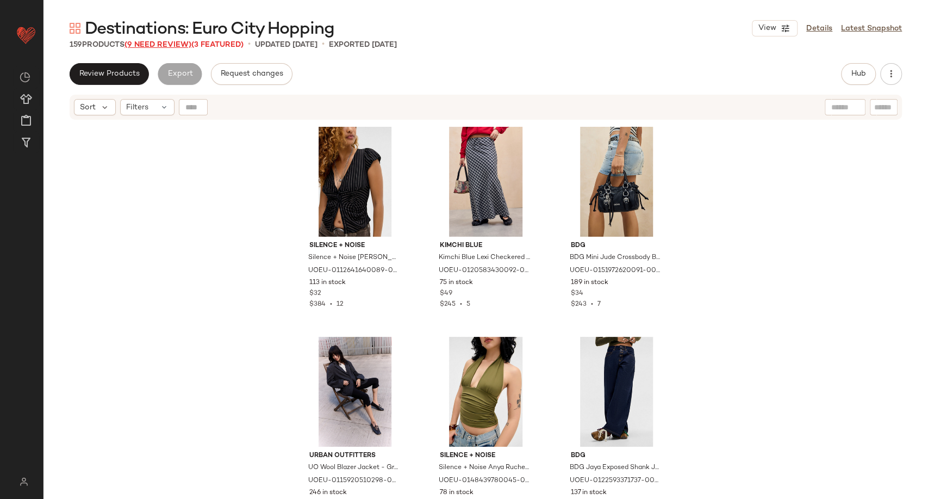
click at [161, 45] on span "(9 Need Review)" at bounding box center [158, 45] width 67 height 8
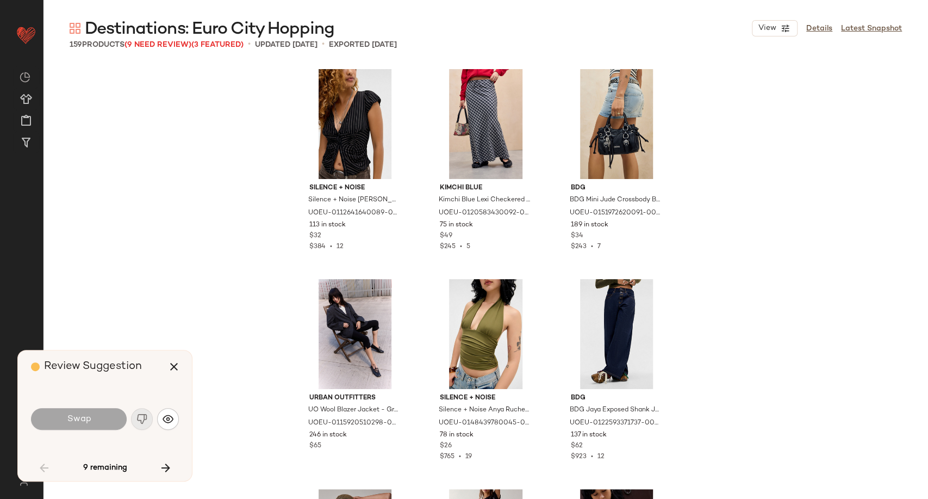
scroll to position [848, 0]
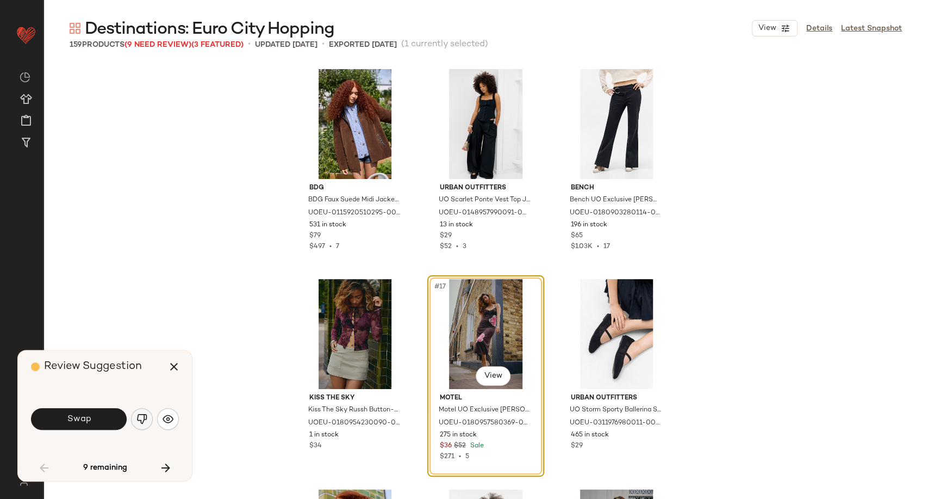
click at [140, 420] on img "button" at bounding box center [141, 418] width 11 height 11
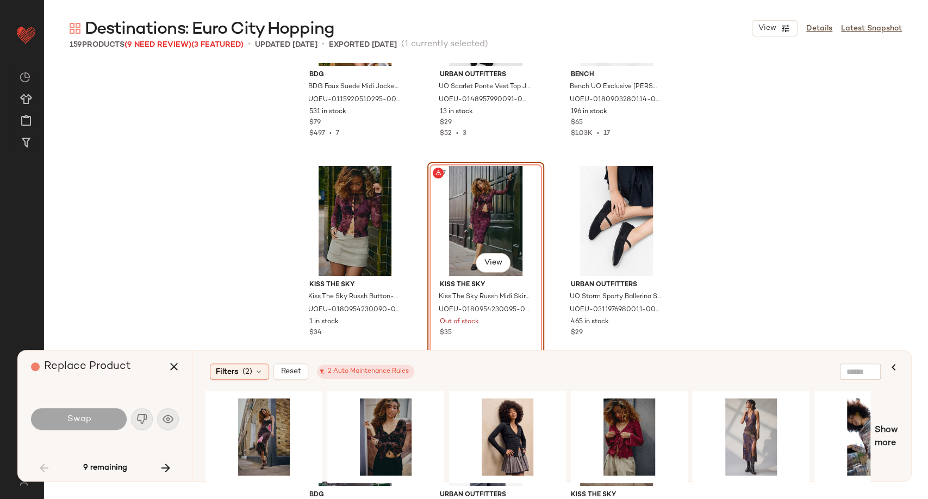
scroll to position [969, 0]
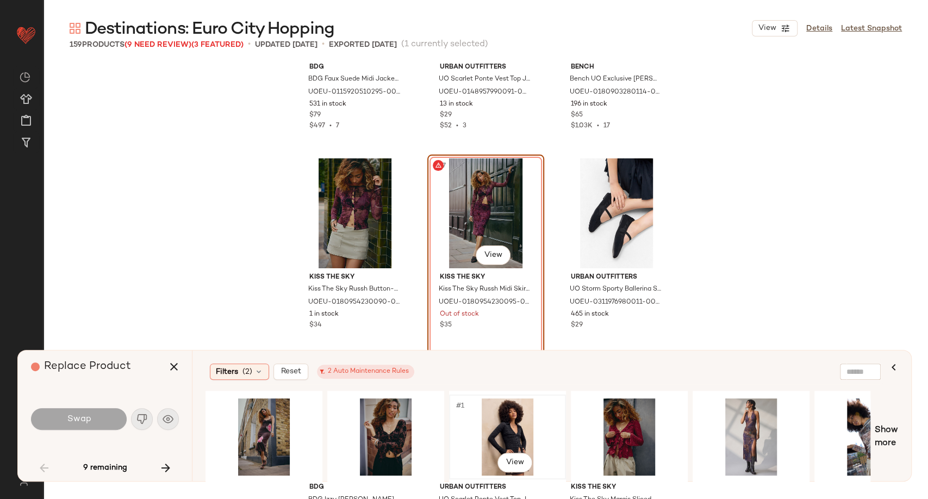
click at [542, 440] on div "#1 View" at bounding box center [507, 436] width 109 height 77
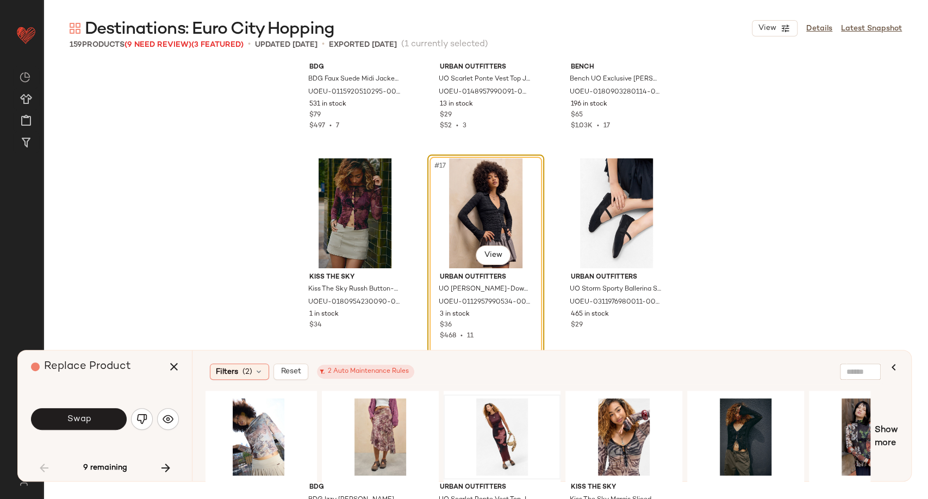
scroll to position [0, 605]
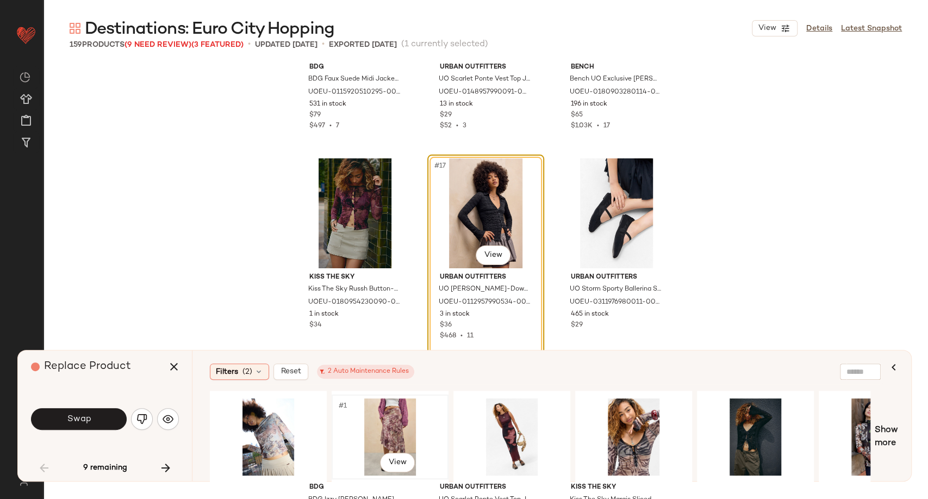
click at [372, 423] on div "#1 View" at bounding box center [390, 436] width 109 height 77
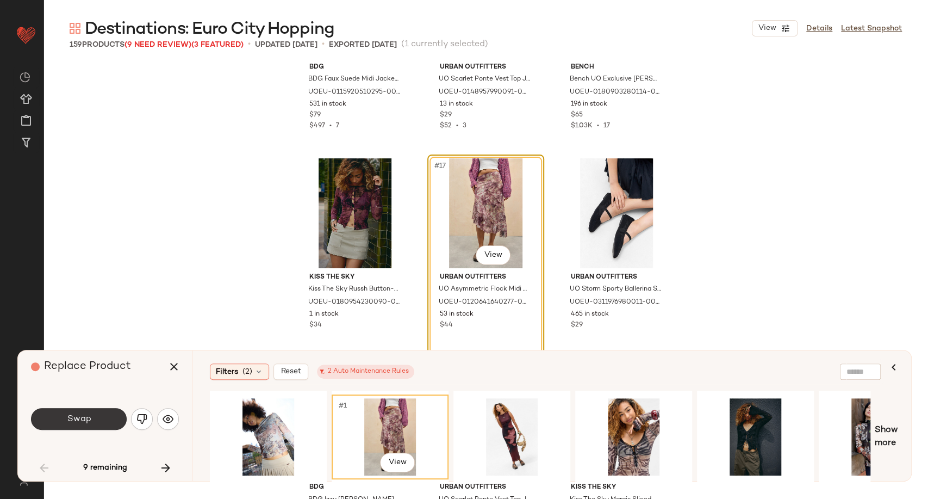
click at [96, 417] on button "Swap" at bounding box center [79, 419] width 96 height 22
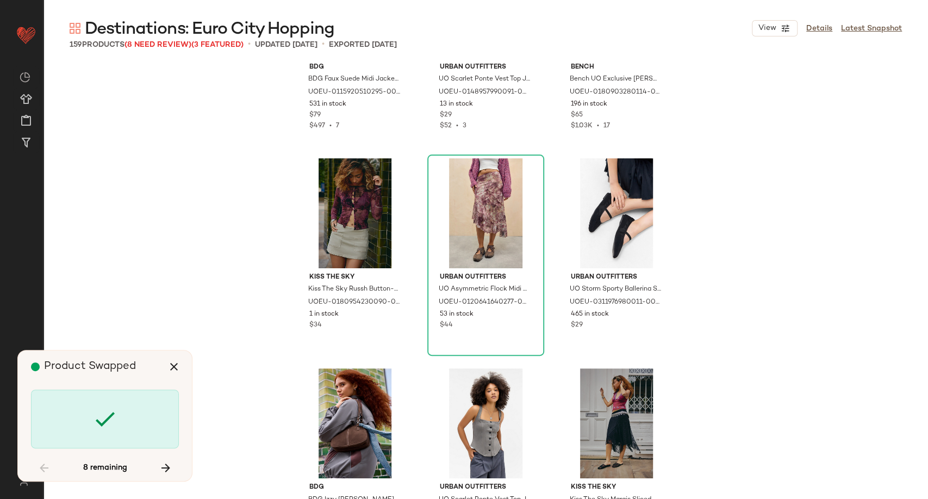
scroll to position [1469, 0]
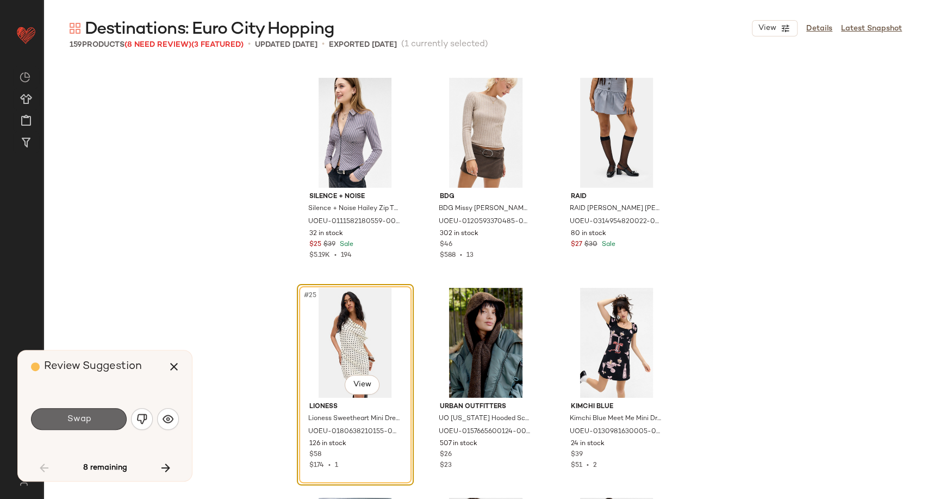
click at [116, 415] on button "Swap" at bounding box center [79, 419] width 96 height 22
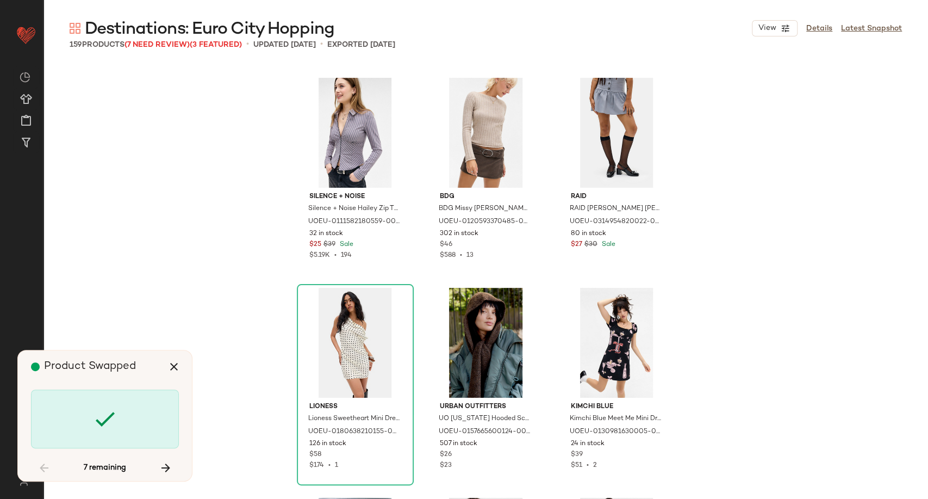
scroll to position [2939, 0]
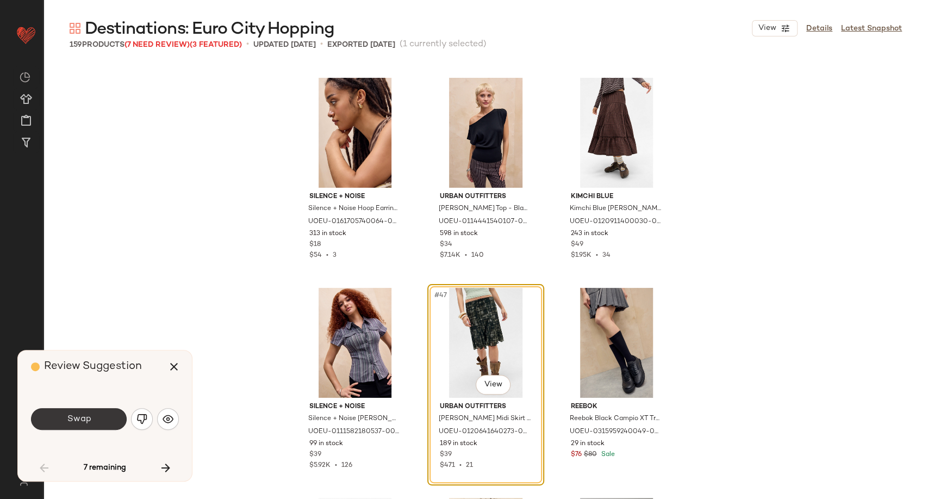
click at [113, 421] on button "Swap" at bounding box center [79, 419] width 96 height 22
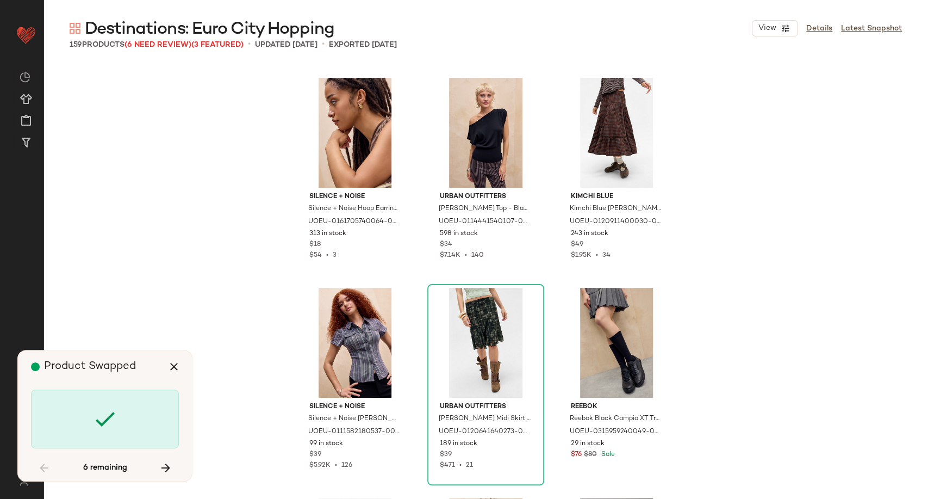
scroll to position [3988, 0]
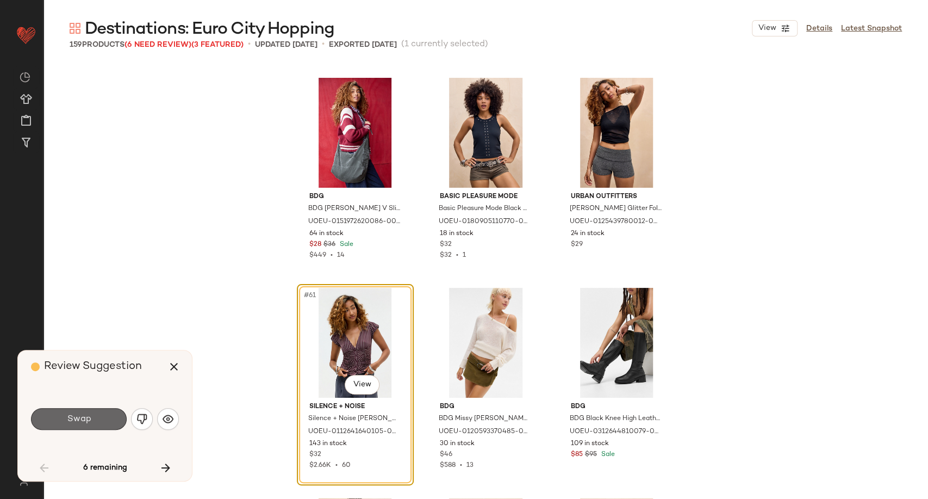
click at [95, 419] on button "Swap" at bounding box center [79, 419] width 96 height 22
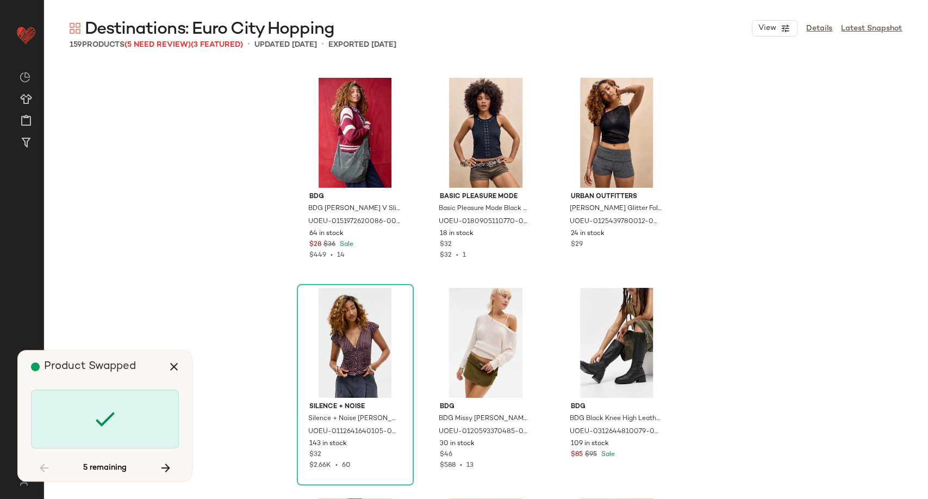
scroll to position [4828, 0]
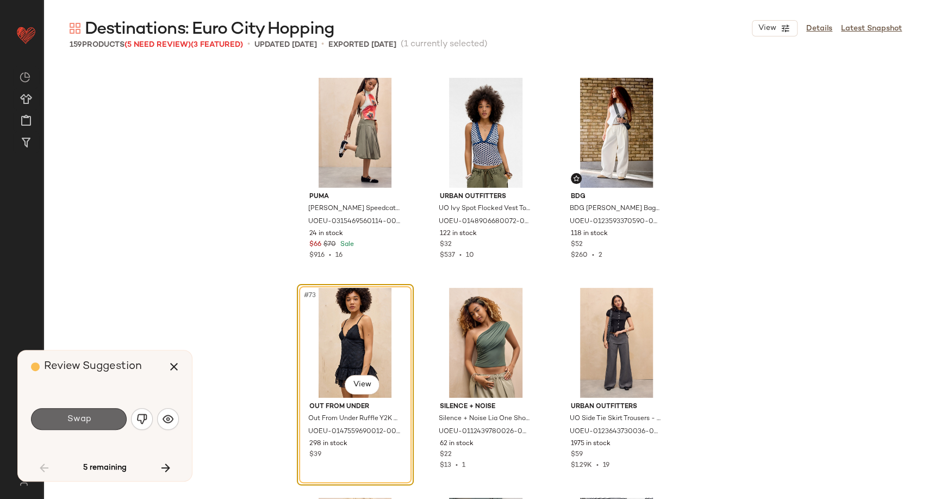
click at [98, 418] on button "Swap" at bounding box center [79, 419] width 96 height 22
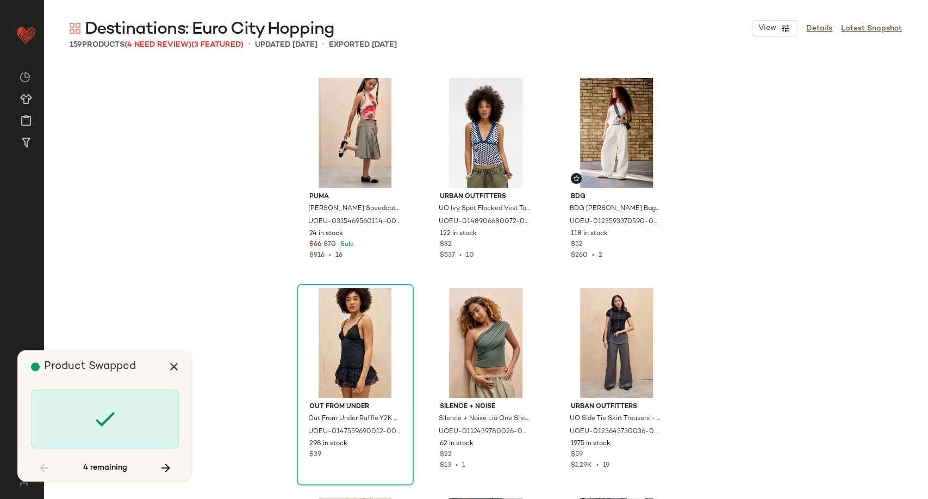
scroll to position [6507, 0]
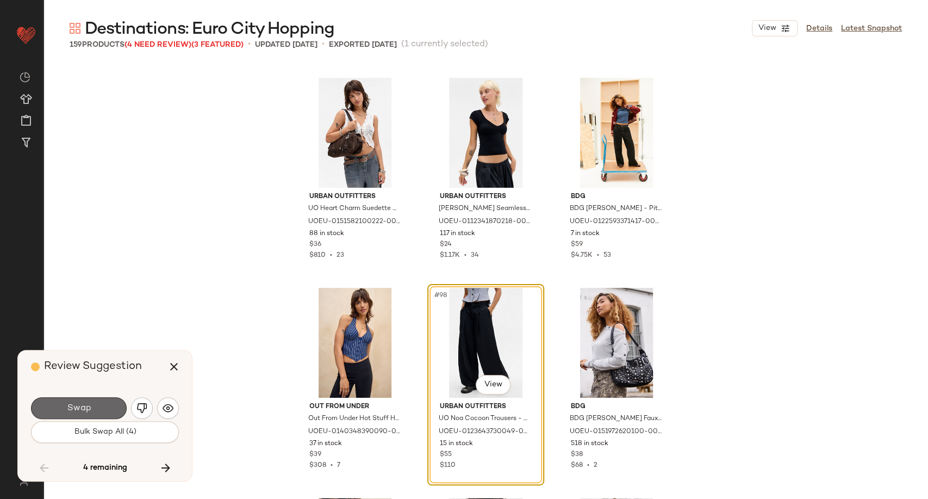
click at [97, 406] on button "Swap" at bounding box center [79, 408] width 96 height 22
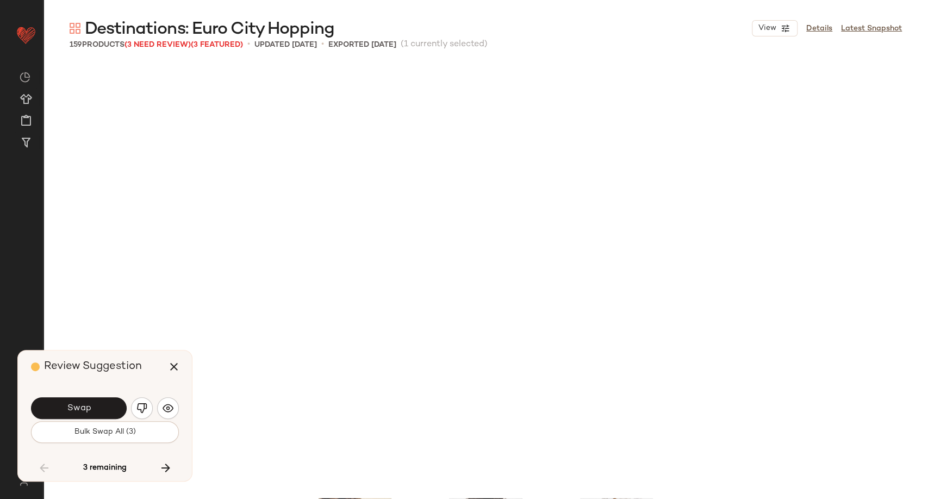
scroll to position [6927, 0]
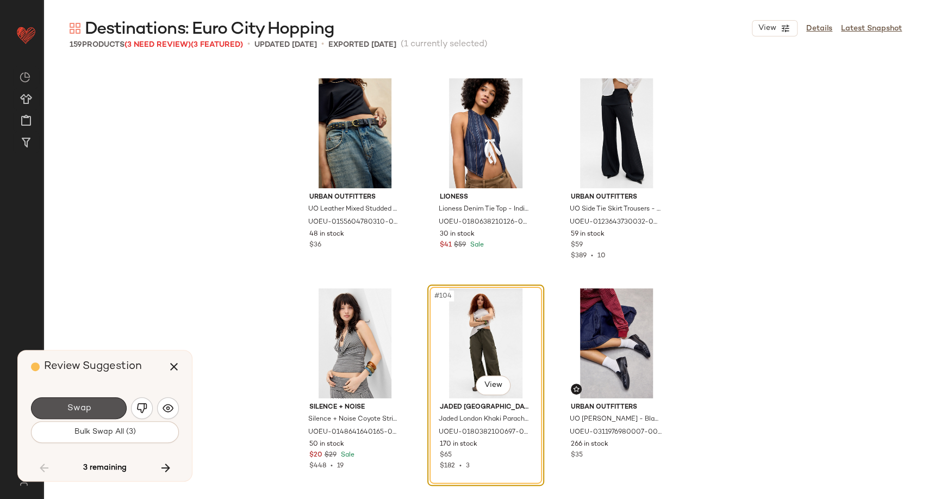
click at [97, 406] on button "Swap" at bounding box center [79, 408] width 96 height 22
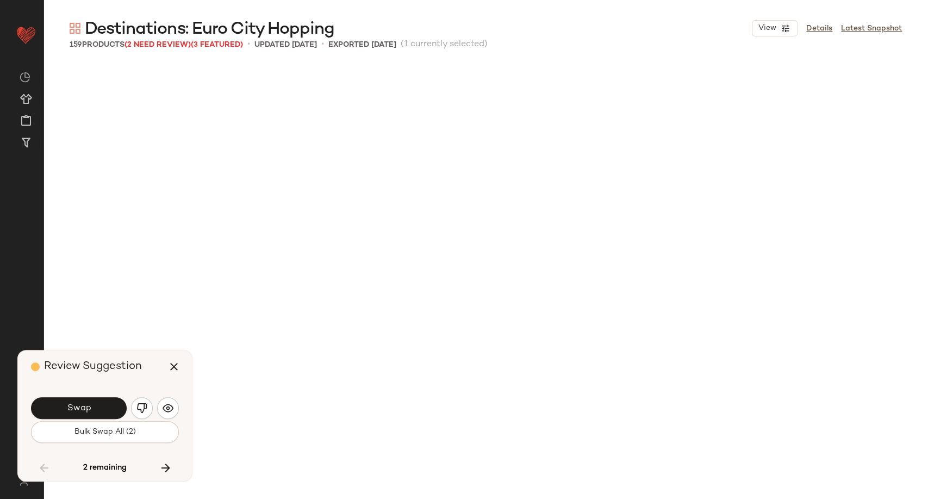
scroll to position [7347, 0]
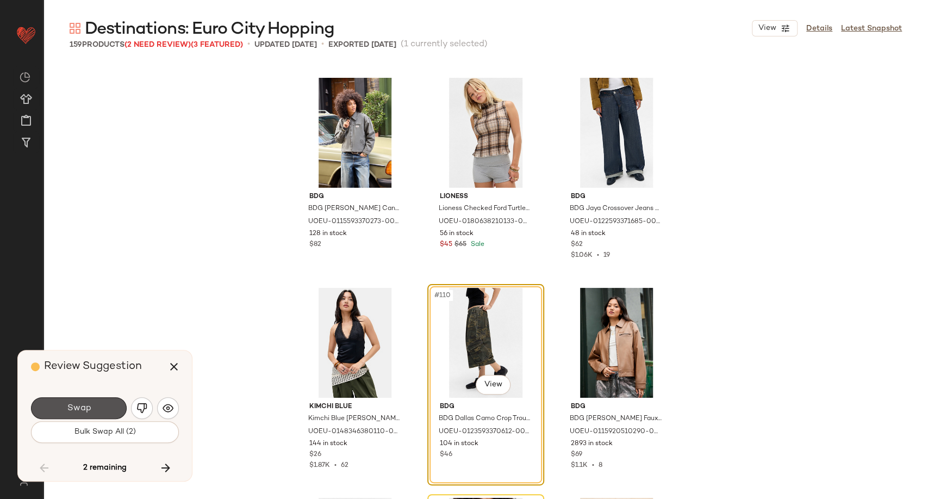
click at [92, 405] on button "Swap" at bounding box center [79, 408] width 96 height 22
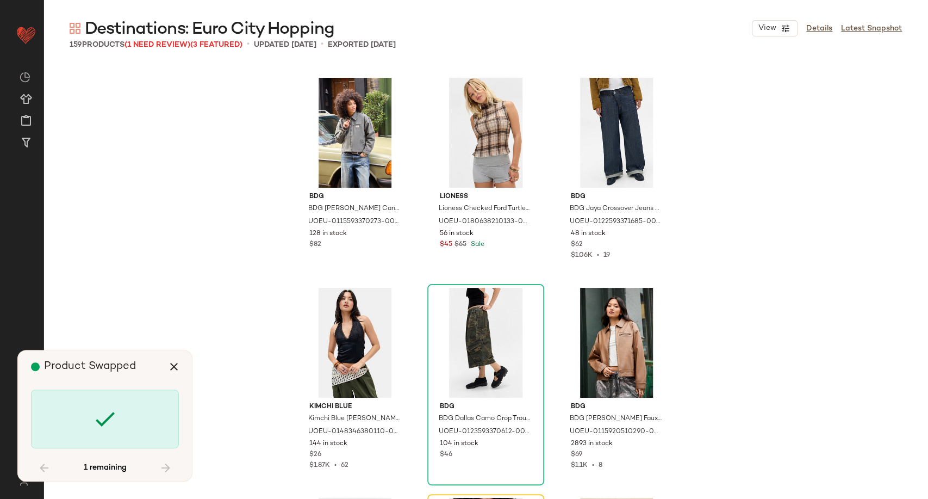
scroll to position [7557, 0]
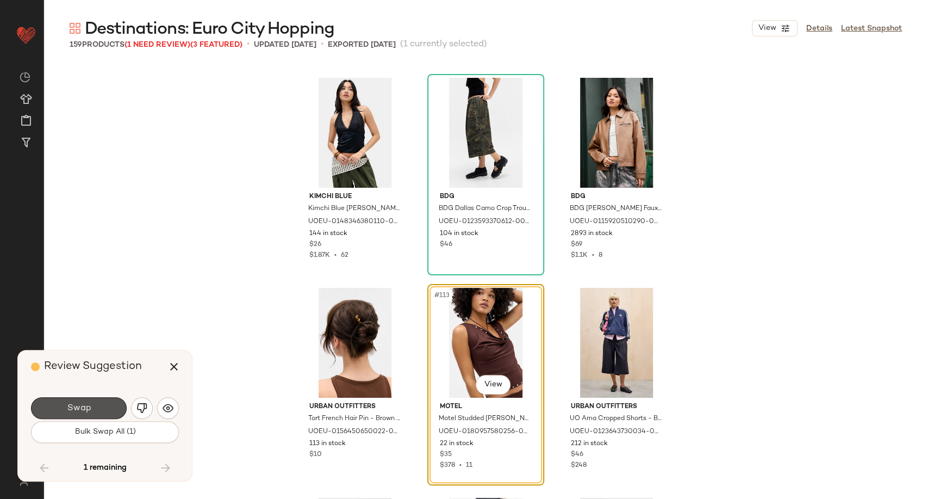
click at [92, 405] on button "Swap" at bounding box center [79, 408] width 96 height 22
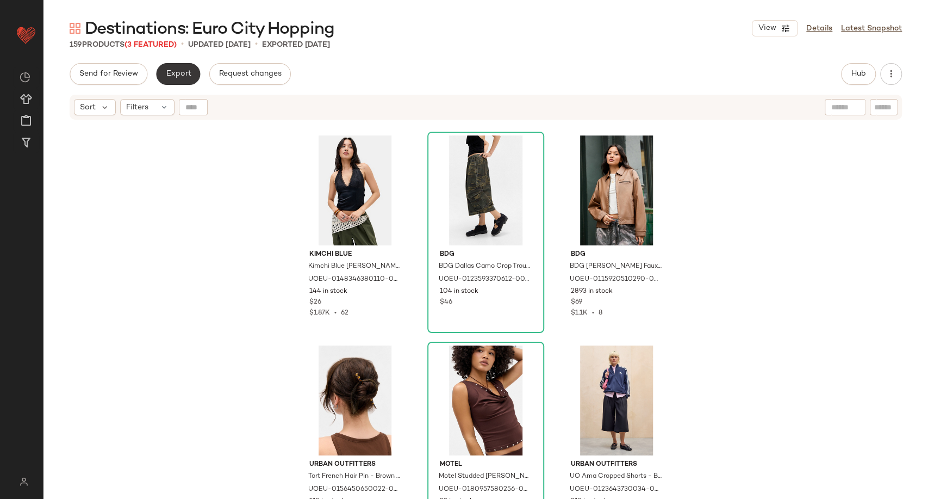
click at [175, 84] on button "Export" at bounding box center [178, 74] width 44 height 22
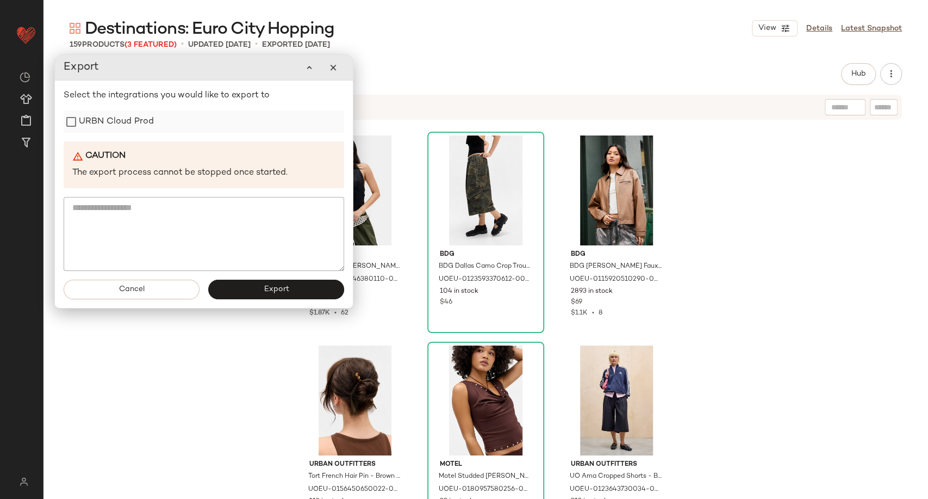
click at [127, 121] on label "URBN Cloud Prod" at bounding box center [116, 122] width 75 height 22
click at [257, 302] on div "Cancel Export" at bounding box center [204, 289] width 298 height 37
click at [259, 288] on button "Export" at bounding box center [276, 290] width 136 height 20
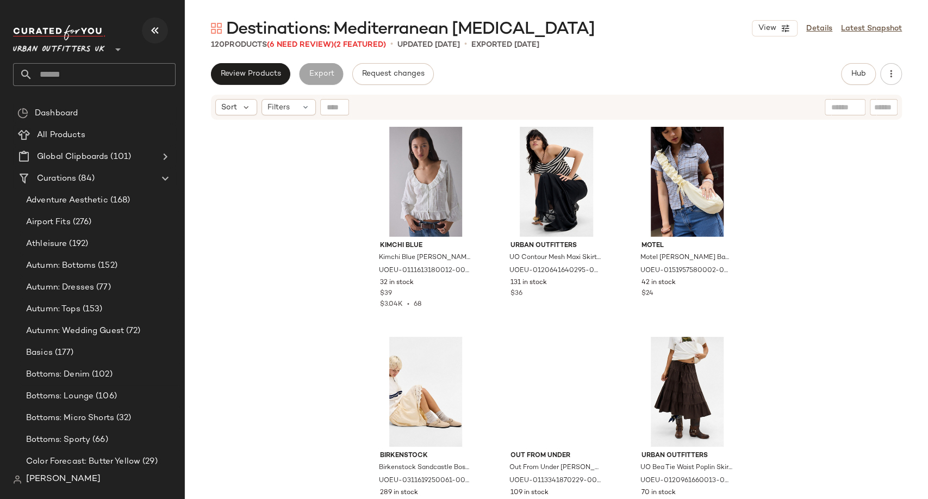
click at [158, 30] on icon "button" at bounding box center [154, 30] width 13 height 13
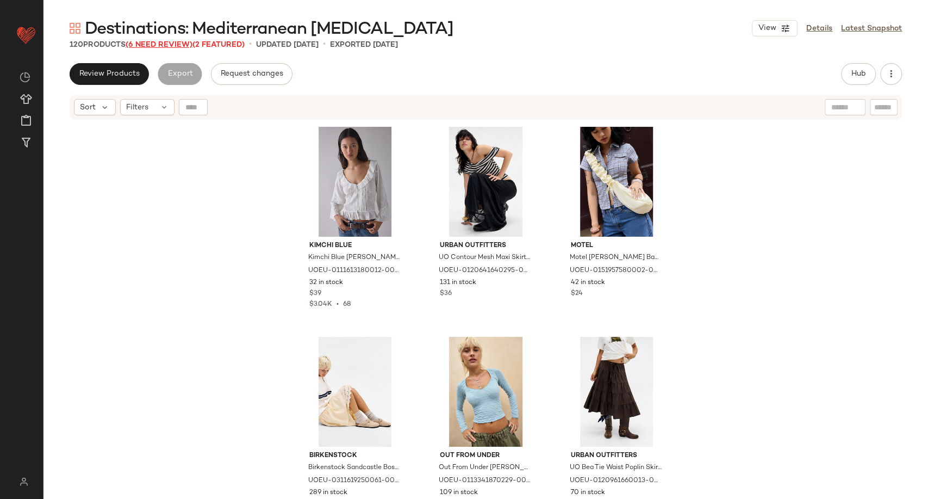
click at [183, 44] on span "(6 Need Review)" at bounding box center [159, 45] width 67 height 8
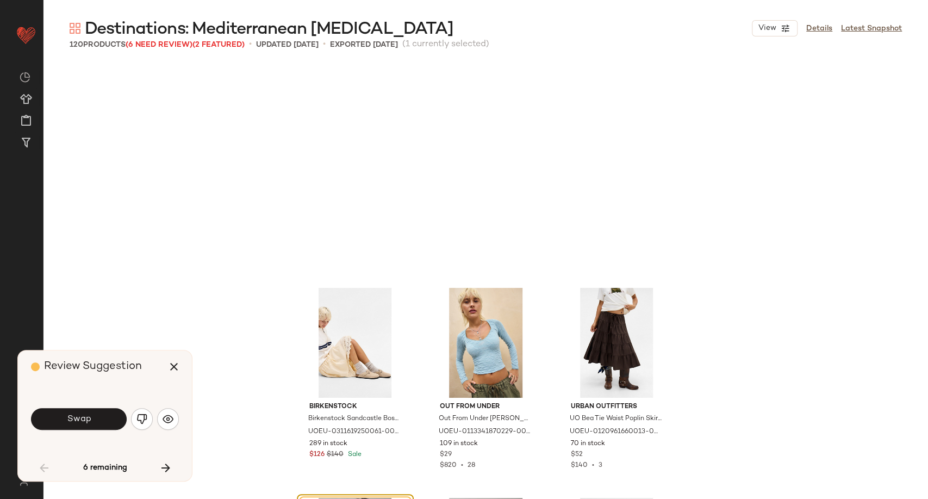
scroll to position [218, 0]
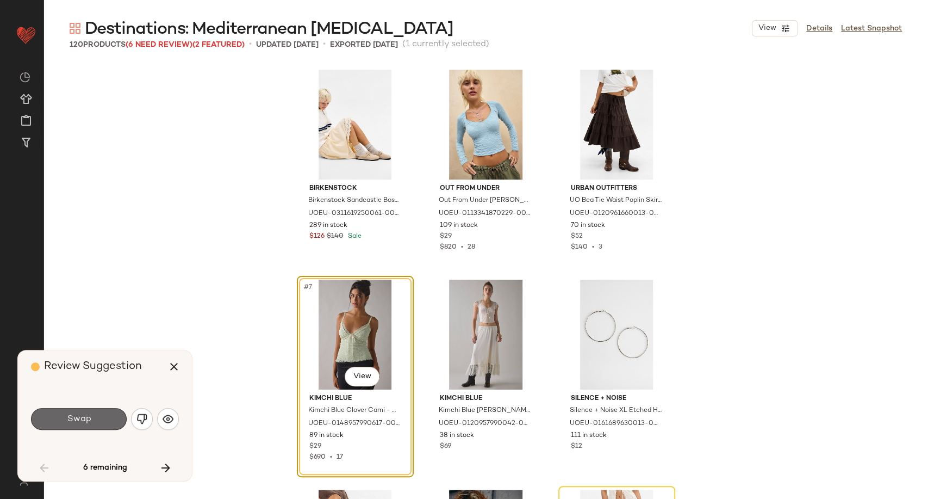
click at [92, 422] on button "Swap" at bounding box center [79, 419] width 96 height 22
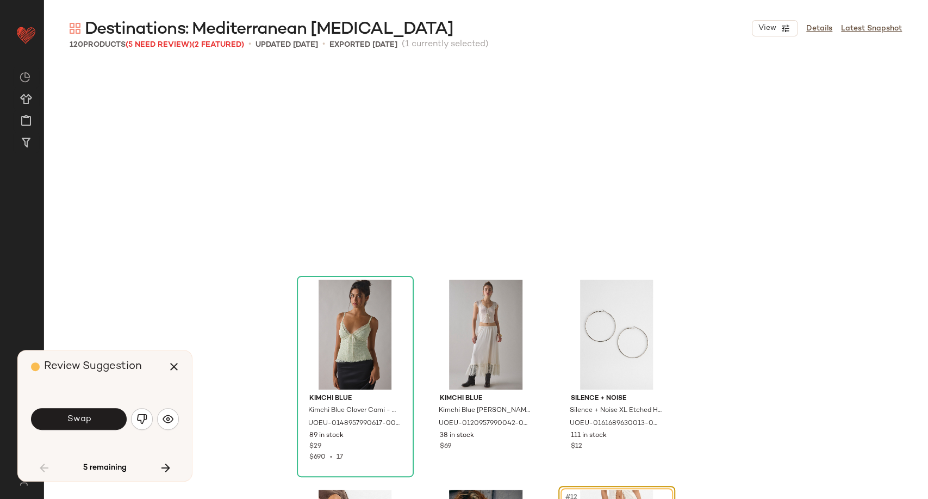
scroll to position [420, 0]
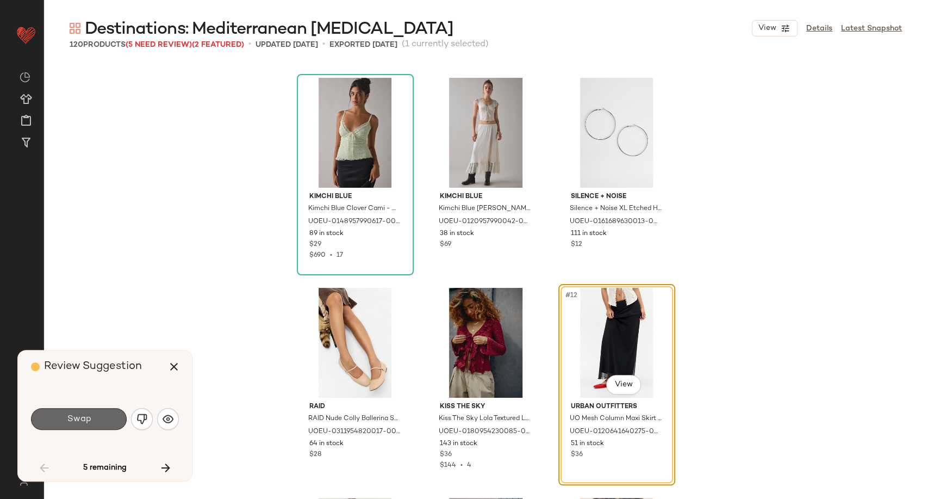
click at [74, 420] on span "Swap" at bounding box center [78, 419] width 24 height 10
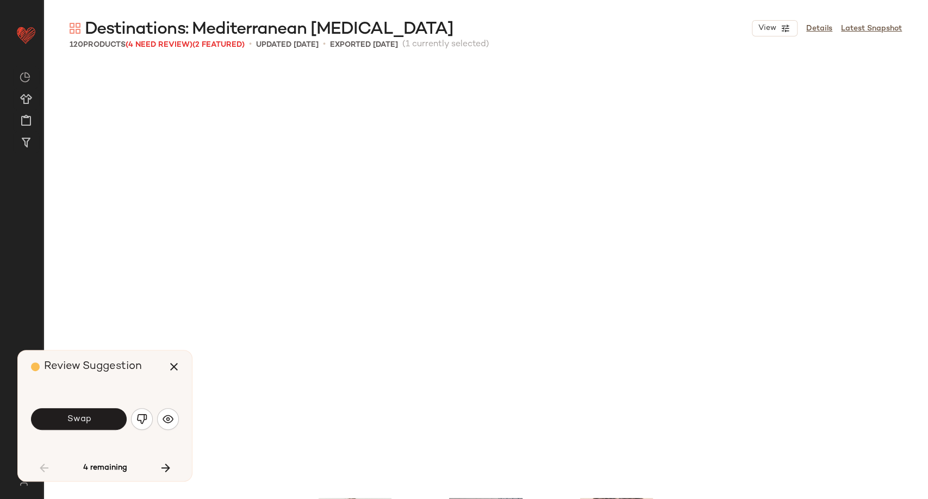
scroll to position [840, 0]
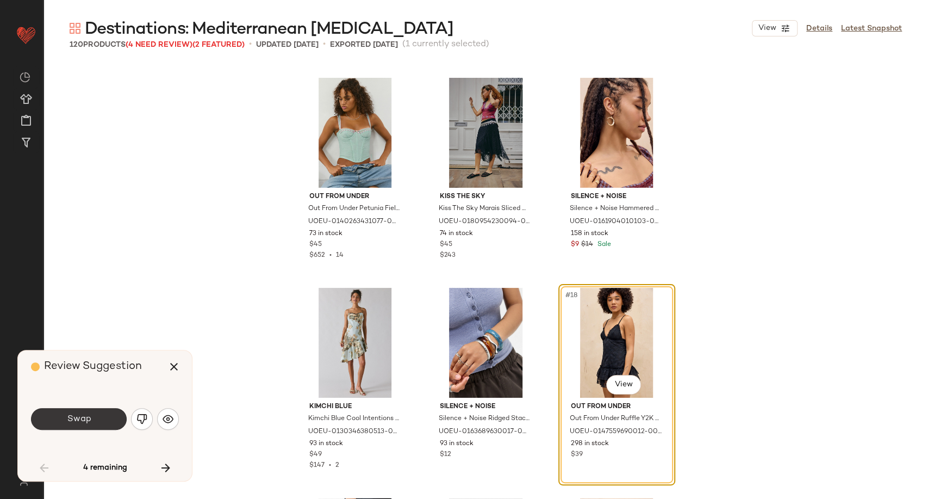
click at [109, 423] on button "Swap" at bounding box center [79, 419] width 96 height 22
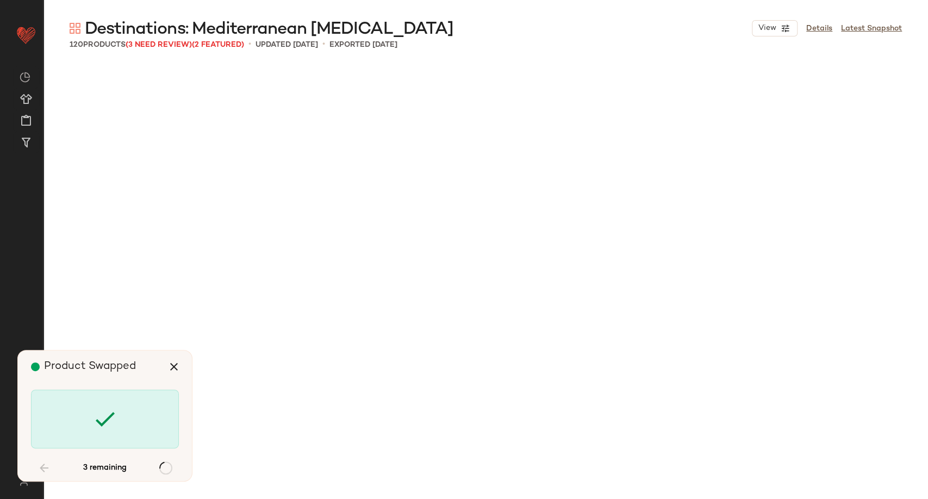
scroll to position [3359, 0]
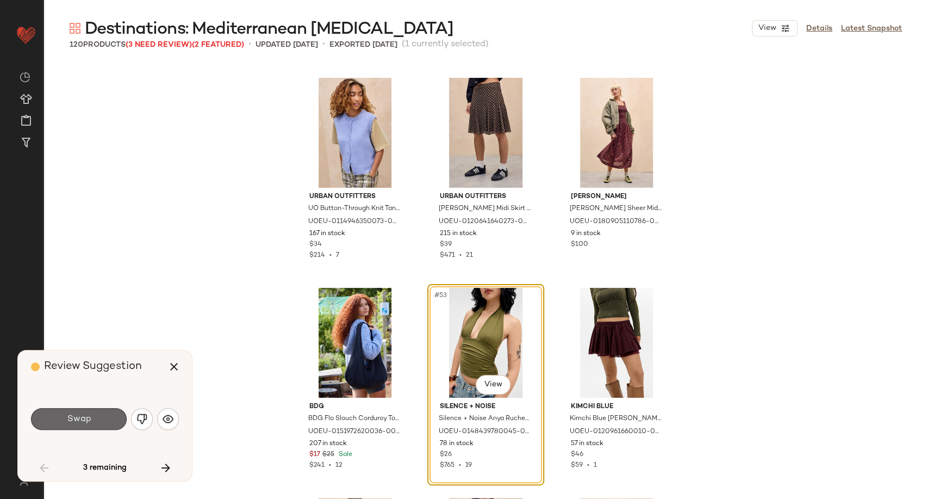
click at [109, 424] on button "Swap" at bounding box center [79, 419] width 96 height 22
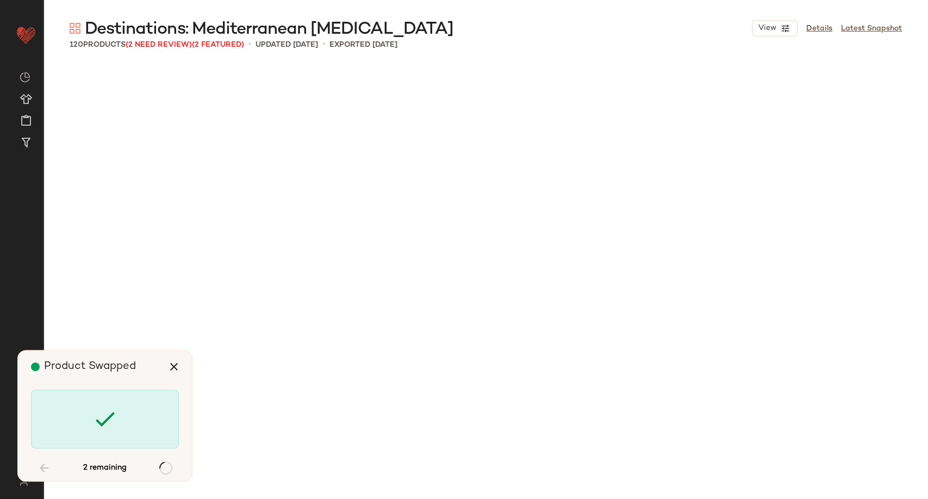
scroll to position [6297, 0]
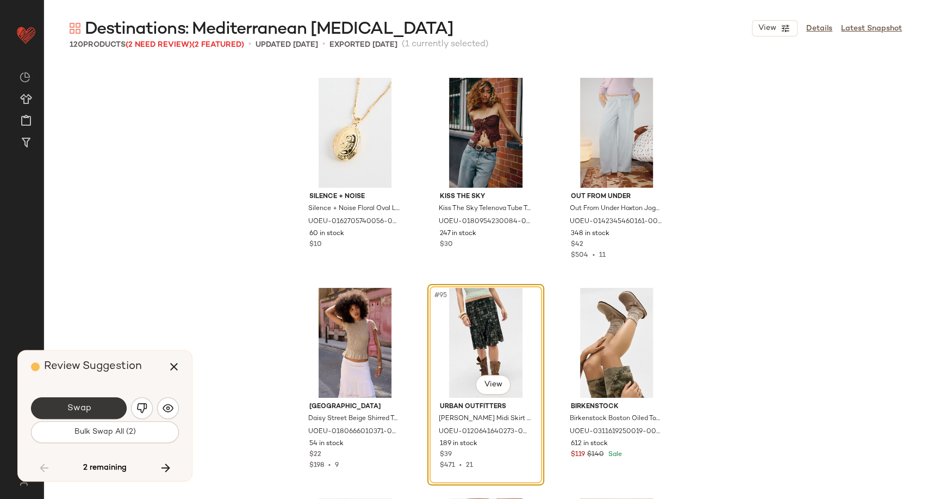
click at [99, 410] on button "Swap" at bounding box center [79, 408] width 96 height 22
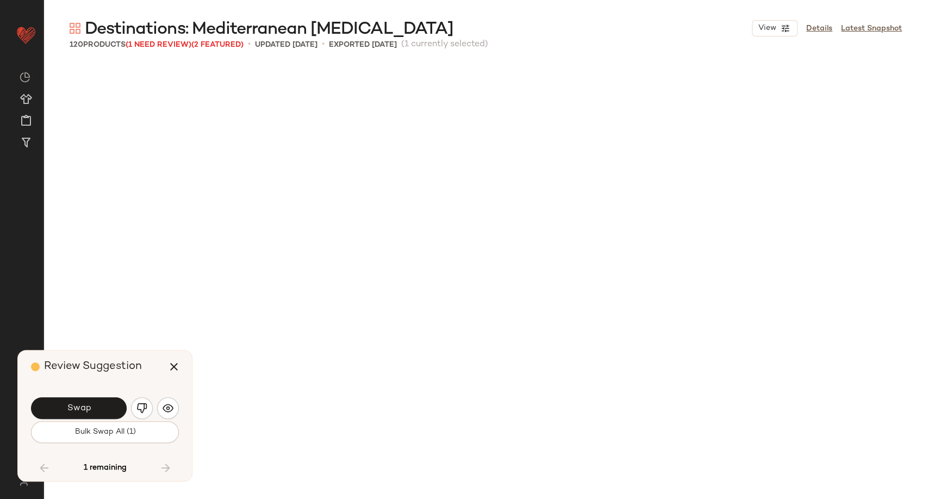
scroll to position [6927, 0]
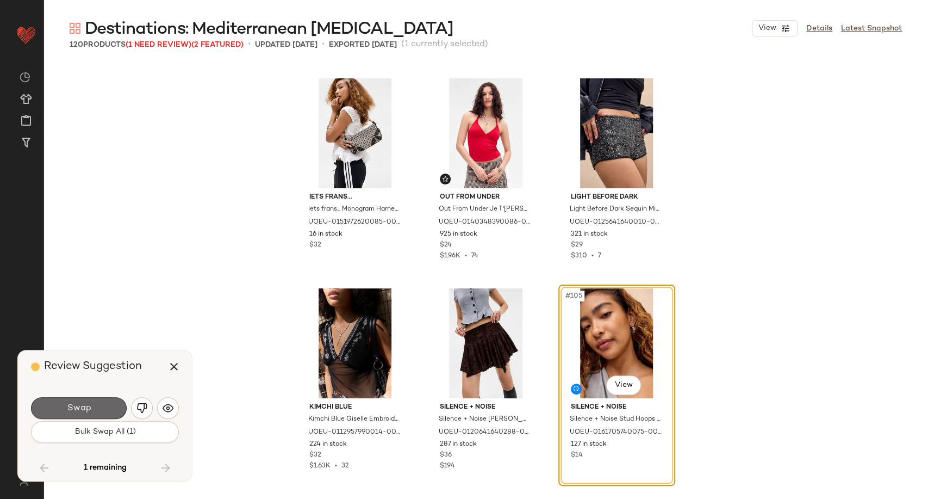
click at [110, 410] on button "Swap" at bounding box center [79, 408] width 96 height 22
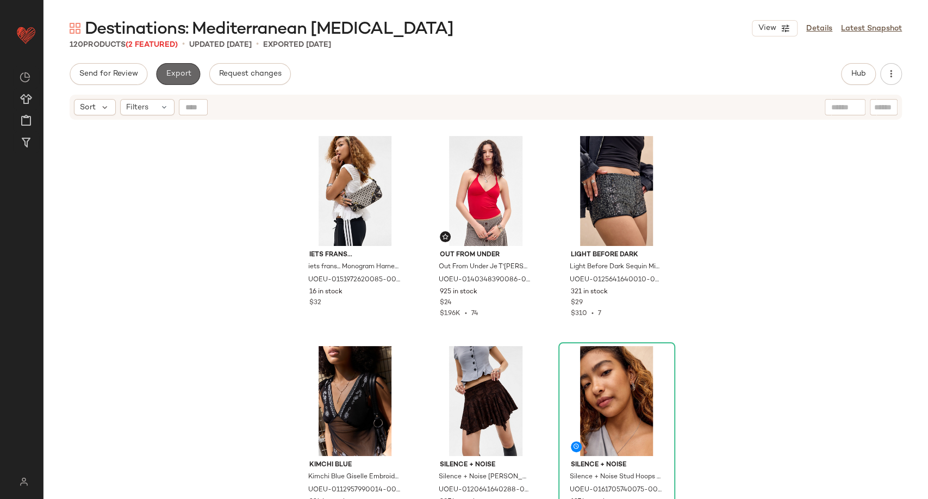
click at [184, 73] on span "Export" at bounding box center [178, 74] width 26 height 9
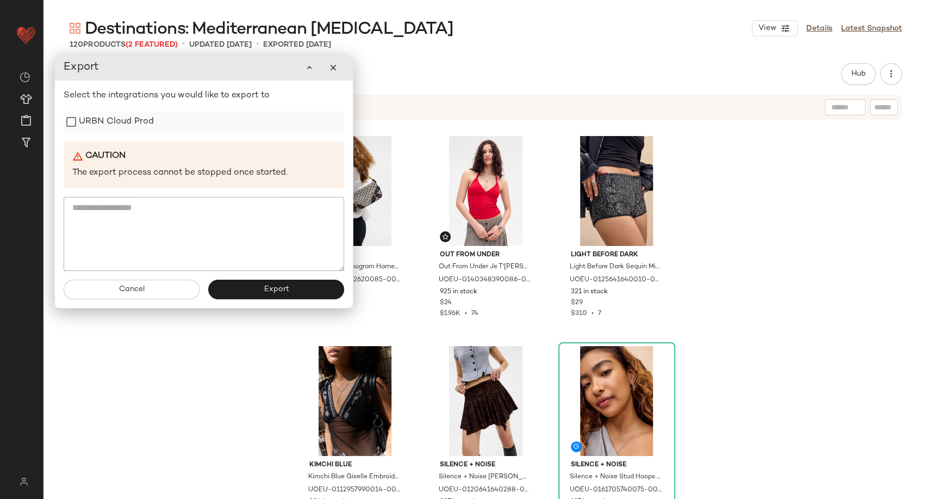
click at [129, 121] on label "URBN Cloud Prod" at bounding box center [116, 122] width 75 height 22
click at [257, 293] on button "Export" at bounding box center [276, 290] width 136 height 20
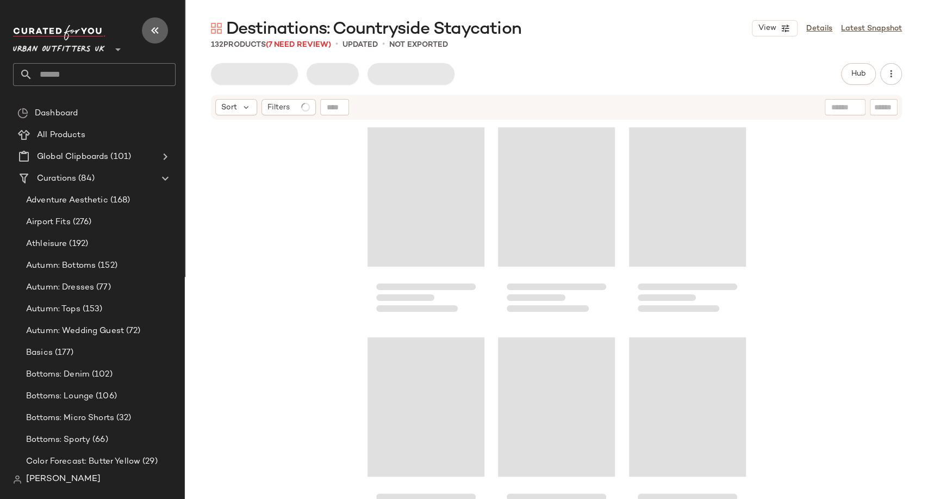
click at [151, 34] on icon "button" at bounding box center [154, 30] width 13 height 13
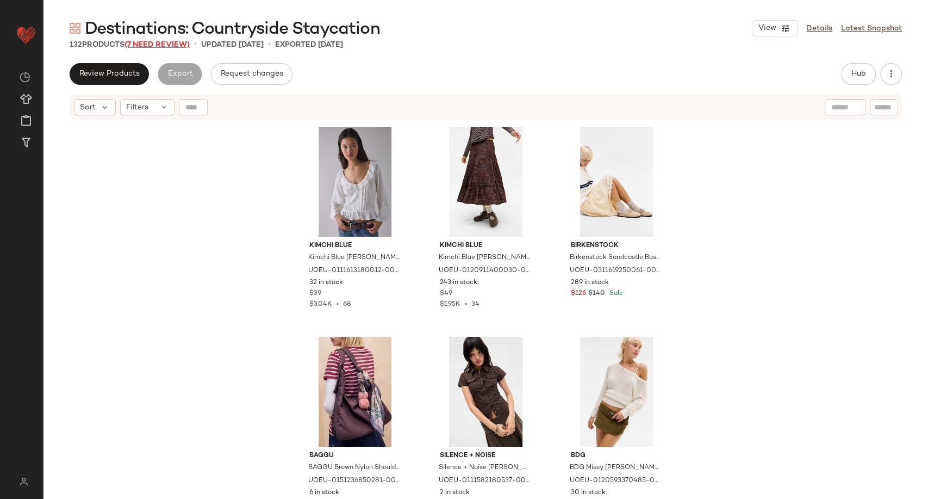
click at [178, 43] on span "(7 Need Review)" at bounding box center [157, 45] width 65 height 8
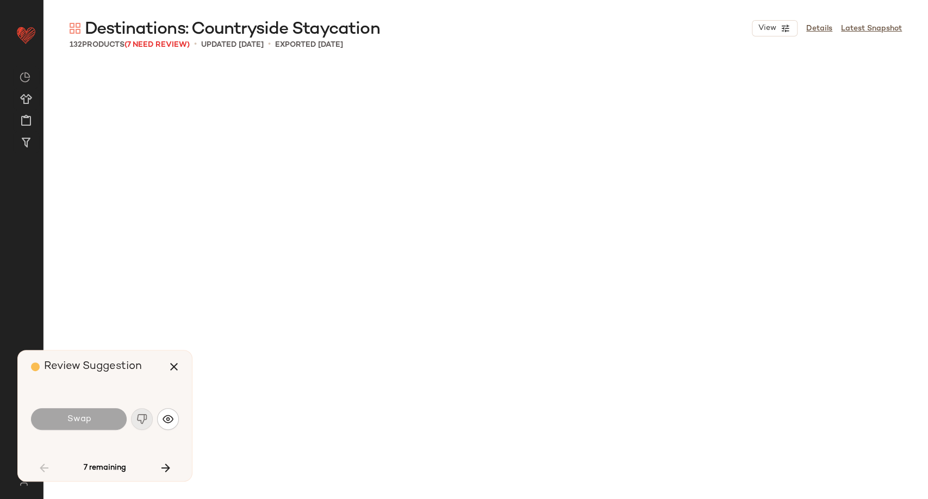
scroll to position [638, 0]
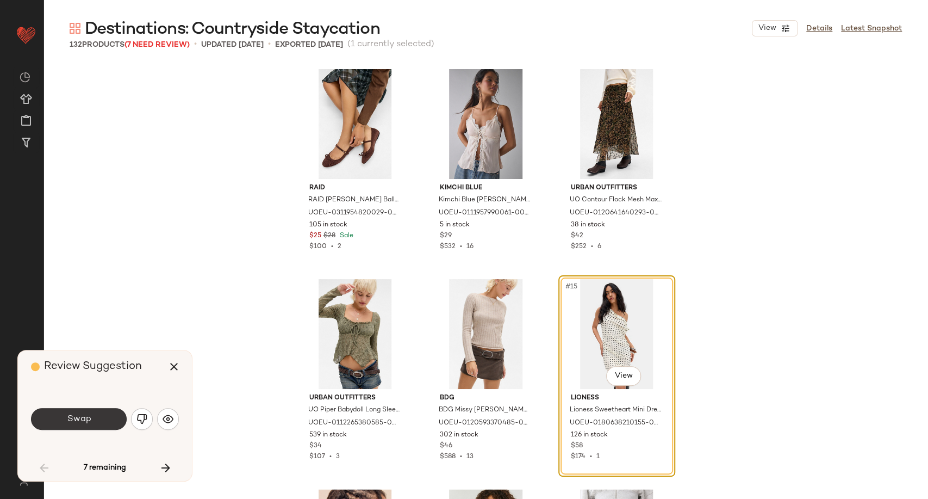
click at [96, 419] on button "Swap" at bounding box center [79, 419] width 96 height 22
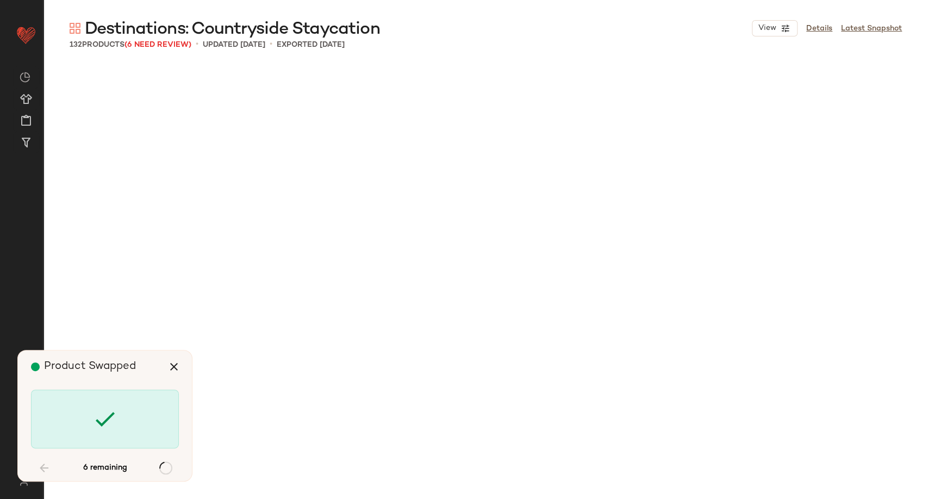
scroll to position [1889, 0]
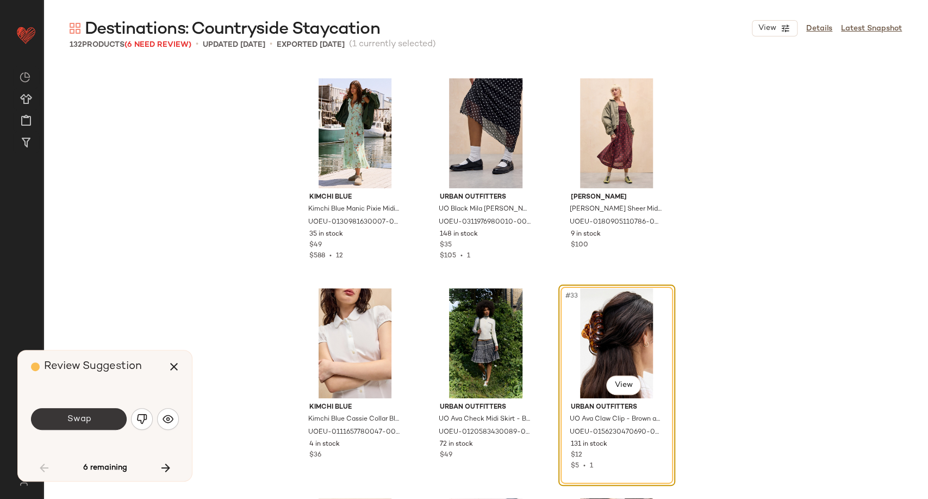
click at [102, 423] on button "Swap" at bounding box center [79, 419] width 96 height 22
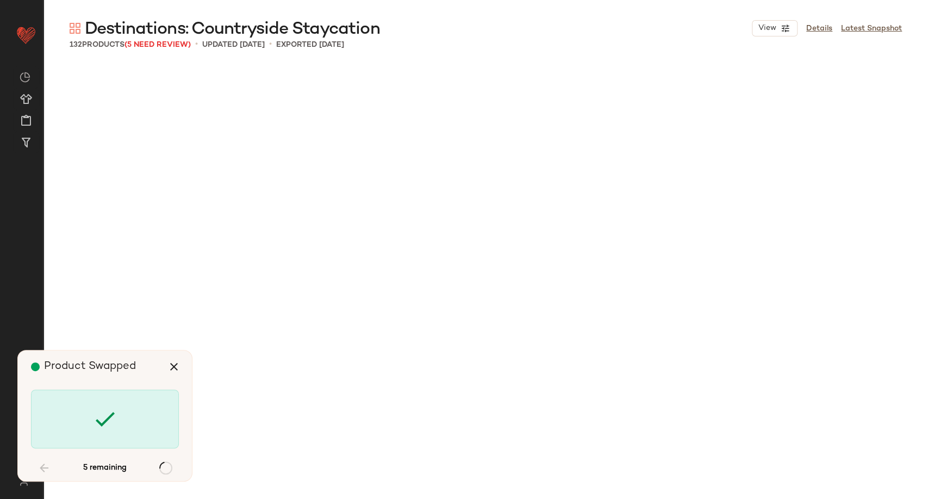
scroll to position [2728, 0]
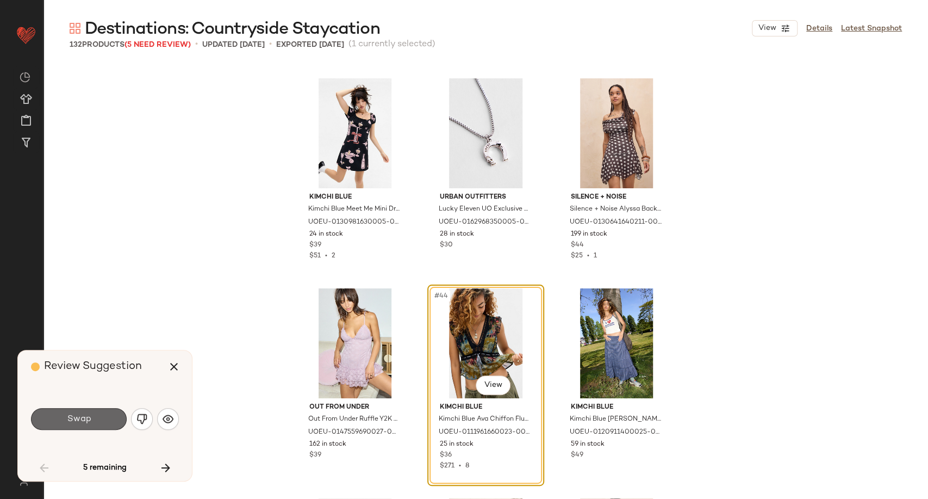
click at [105, 412] on button "Swap" at bounding box center [79, 419] width 96 height 22
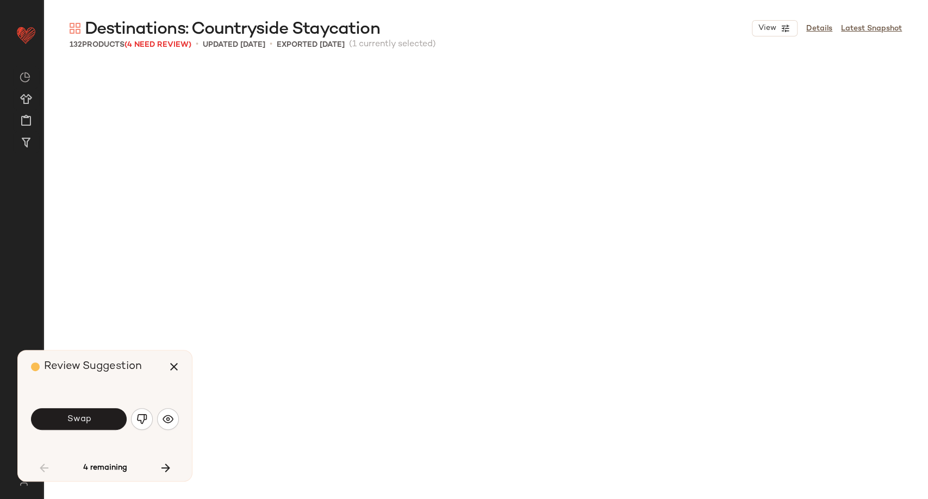
scroll to position [3359, 0]
